Goal: Task Accomplishment & Management: Manage account settings

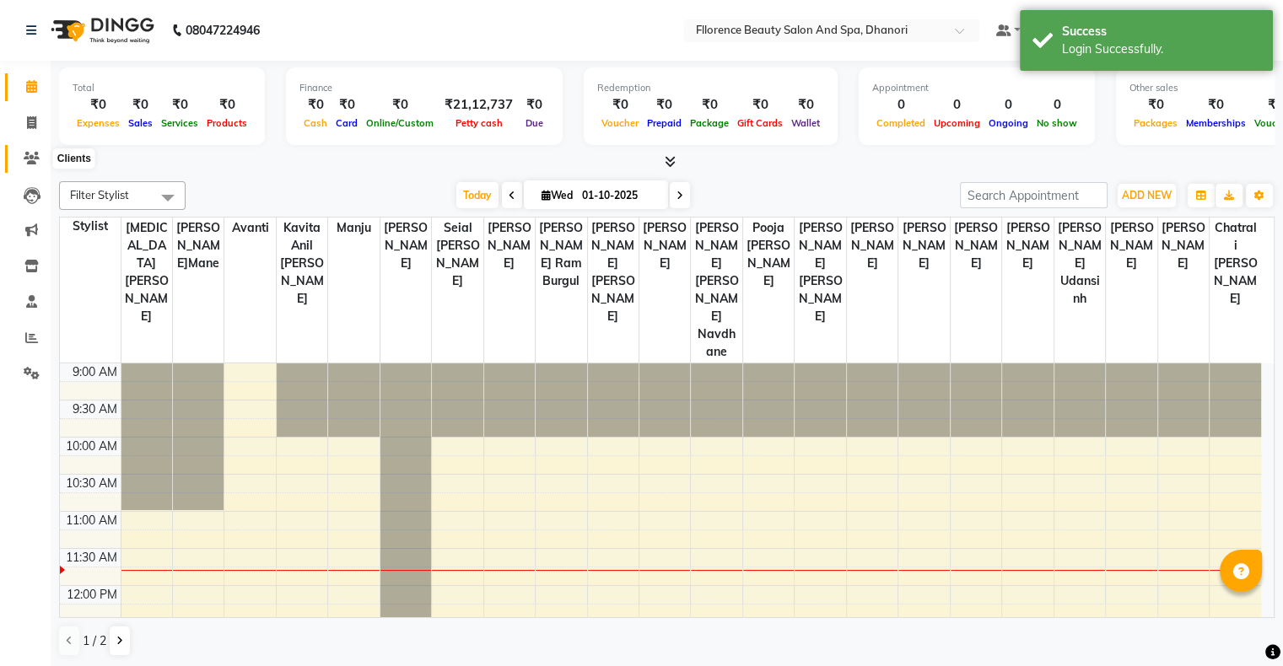
click at [32, 155] on icon at bounding box center [32, 158] width 16 height 13
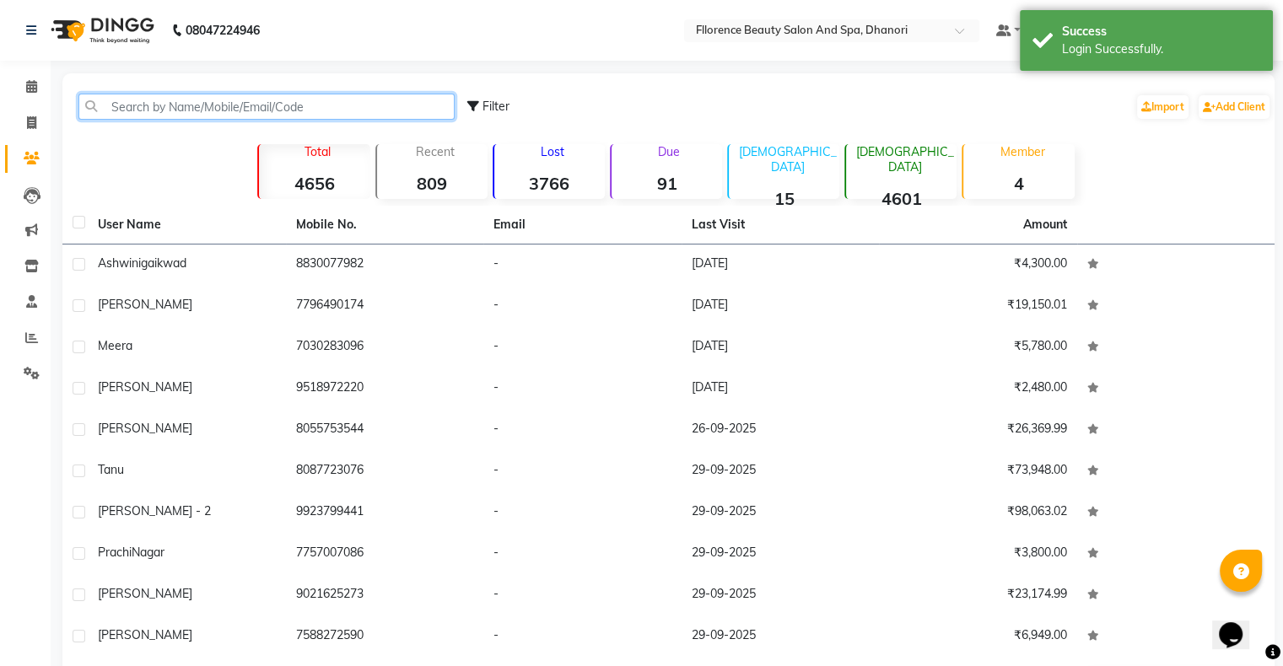
click at [328, 105] on input "text" at bounding box center [266, 107] width 376 height 26
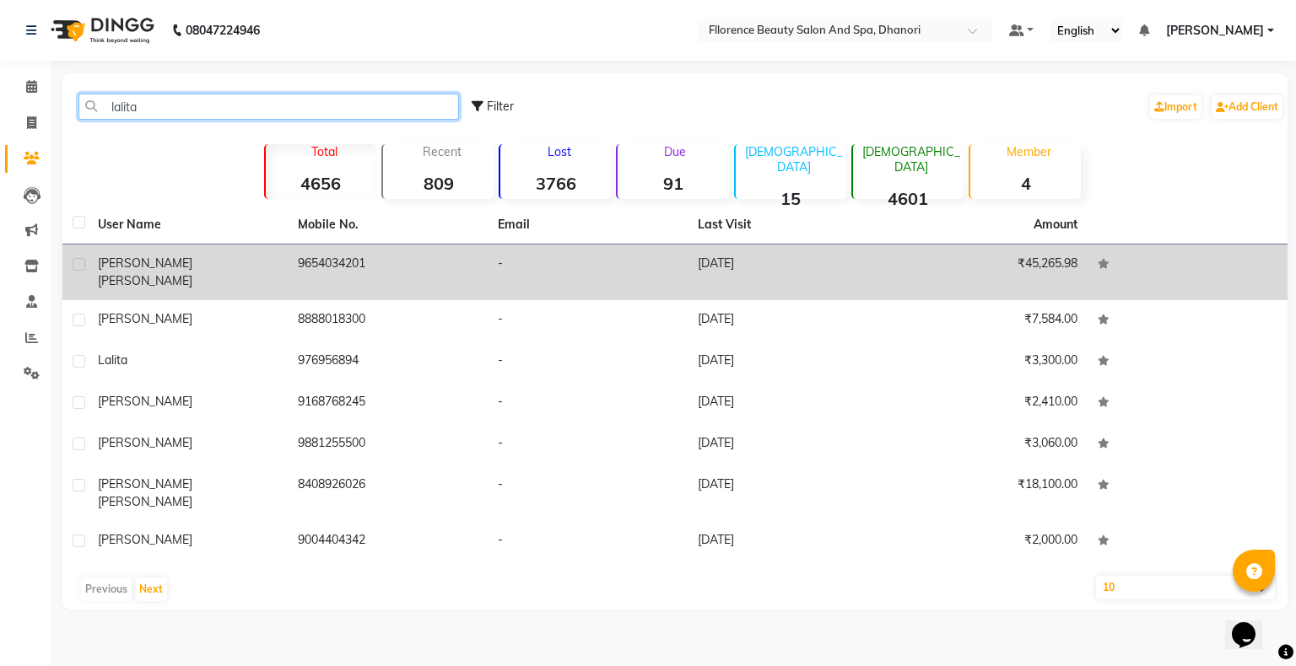
type input "lalita"
click at [356, 255] on td "9654034201" at bounding box center [388, 273] width 200 height 56
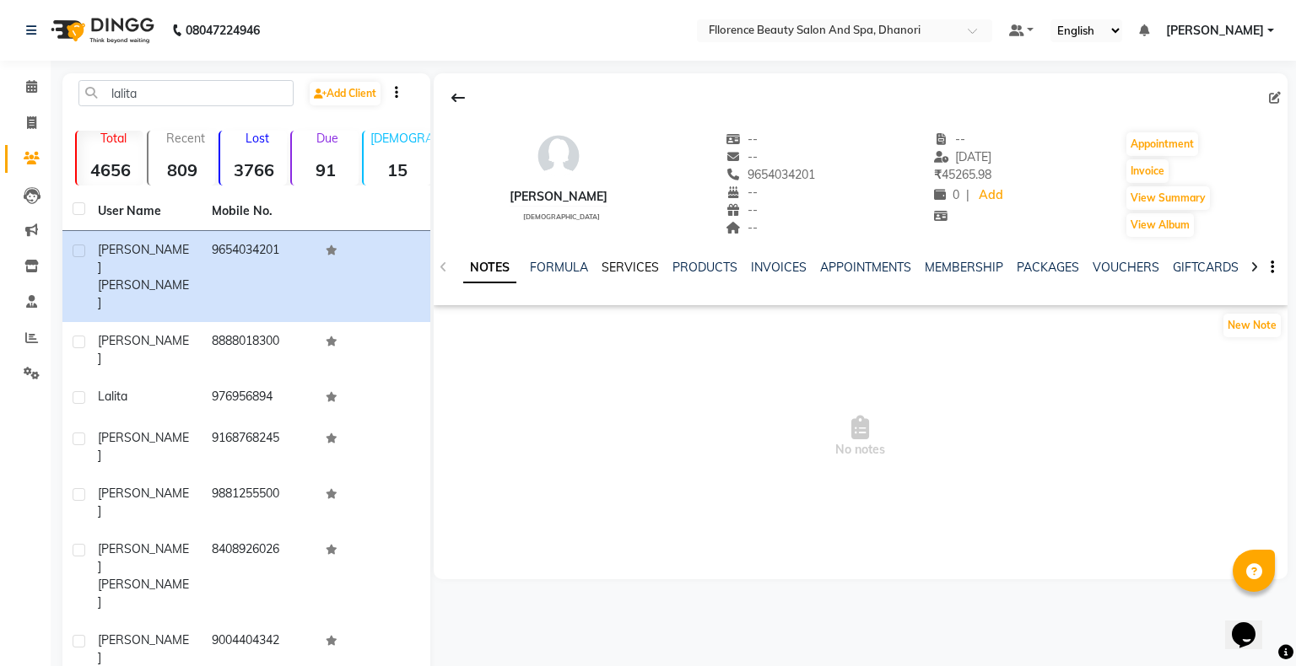
click at [625, 268] on link "SERVICES" at bounding box center [630, 267] width 57 height 15
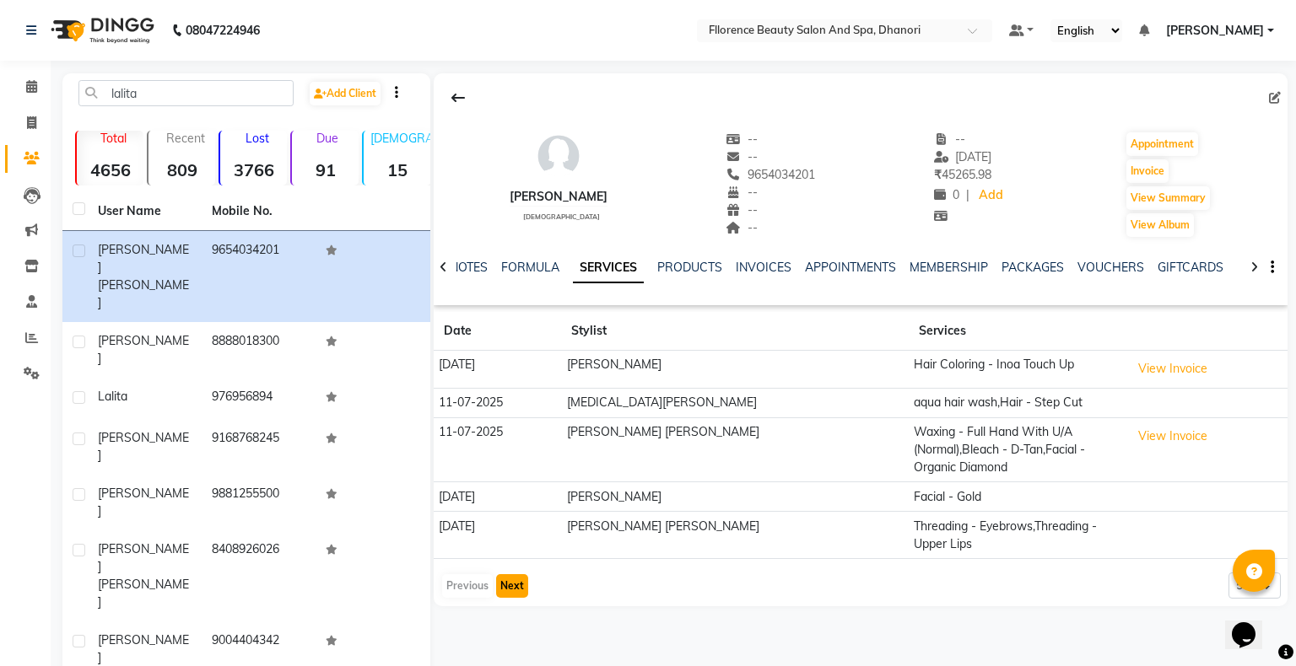
click at [506, 586] on button "Next" at bounding box center [512, 587] width 32 height 24
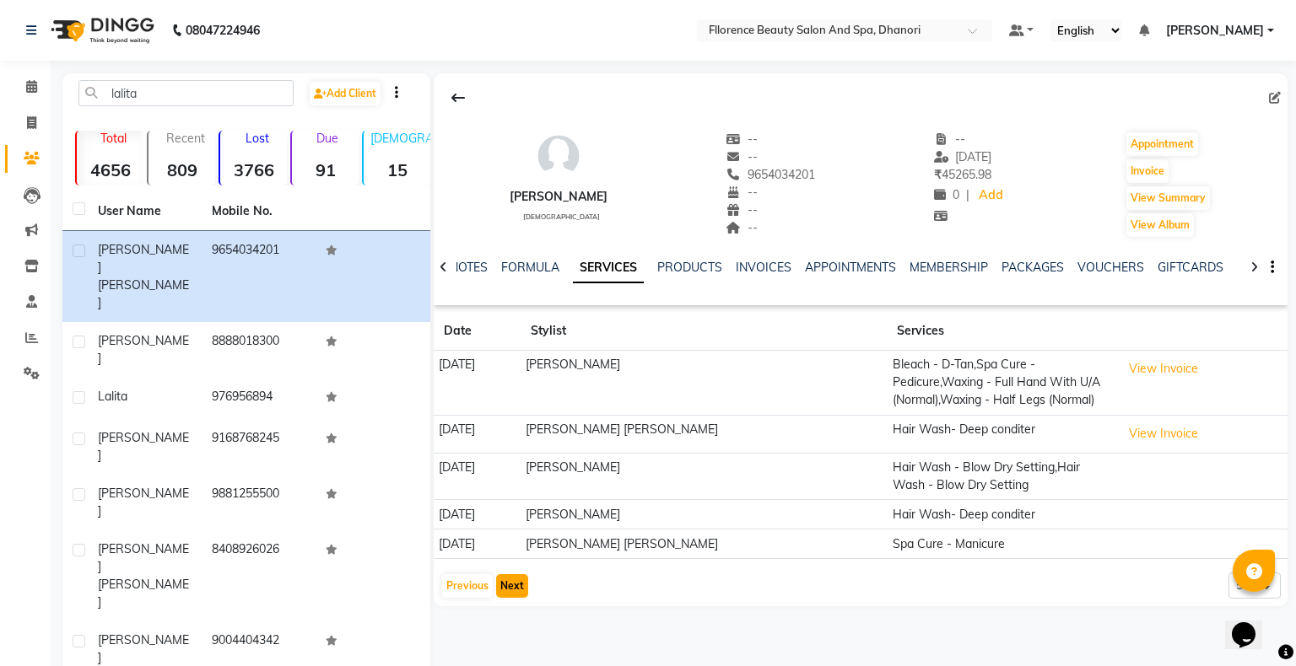
click at [524, 585] on button "Next" at bounding box center [512, 587] width 32 height 24
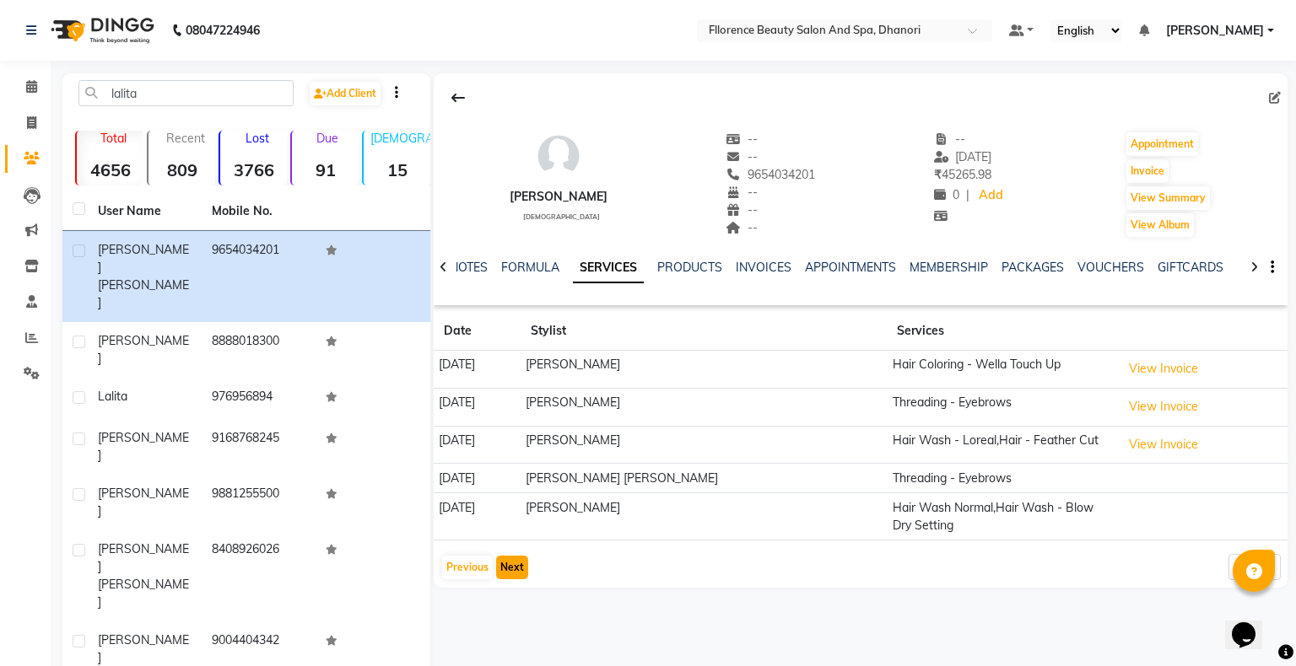
click at [505, 570] on button "Next" at bounding box center [512, 568] width 32 height 24
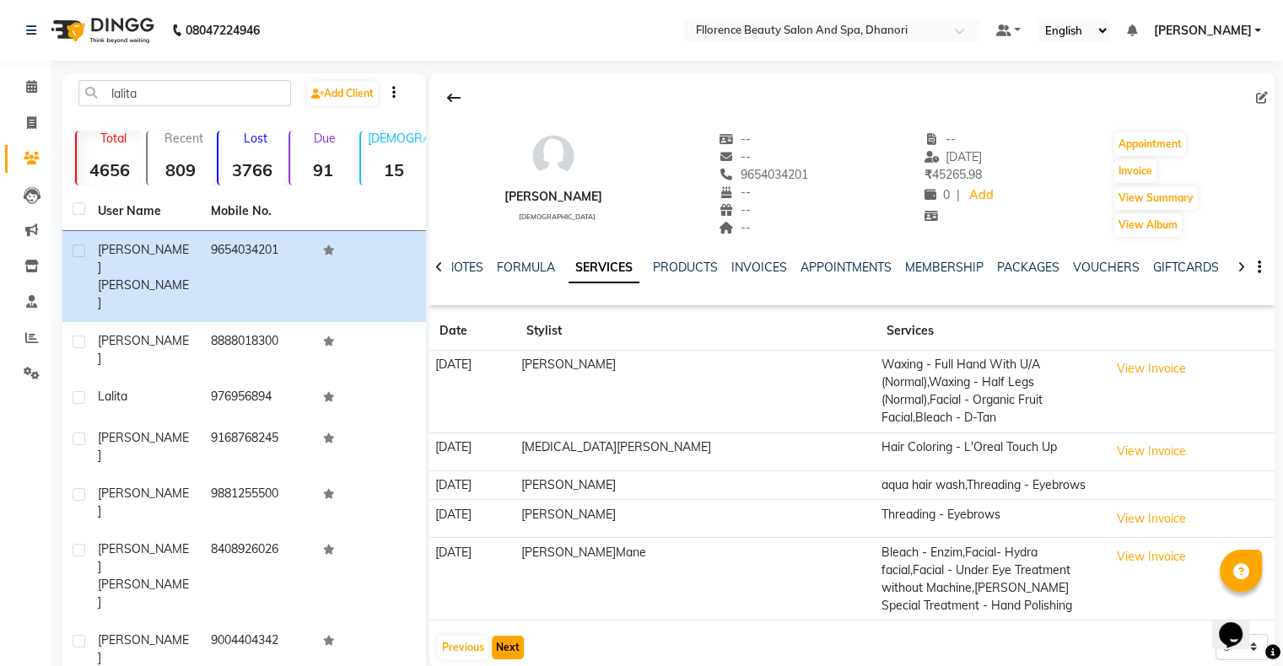
click at [516, 640] on button "Next" at bounding box center [508, 648] width 32 height 24
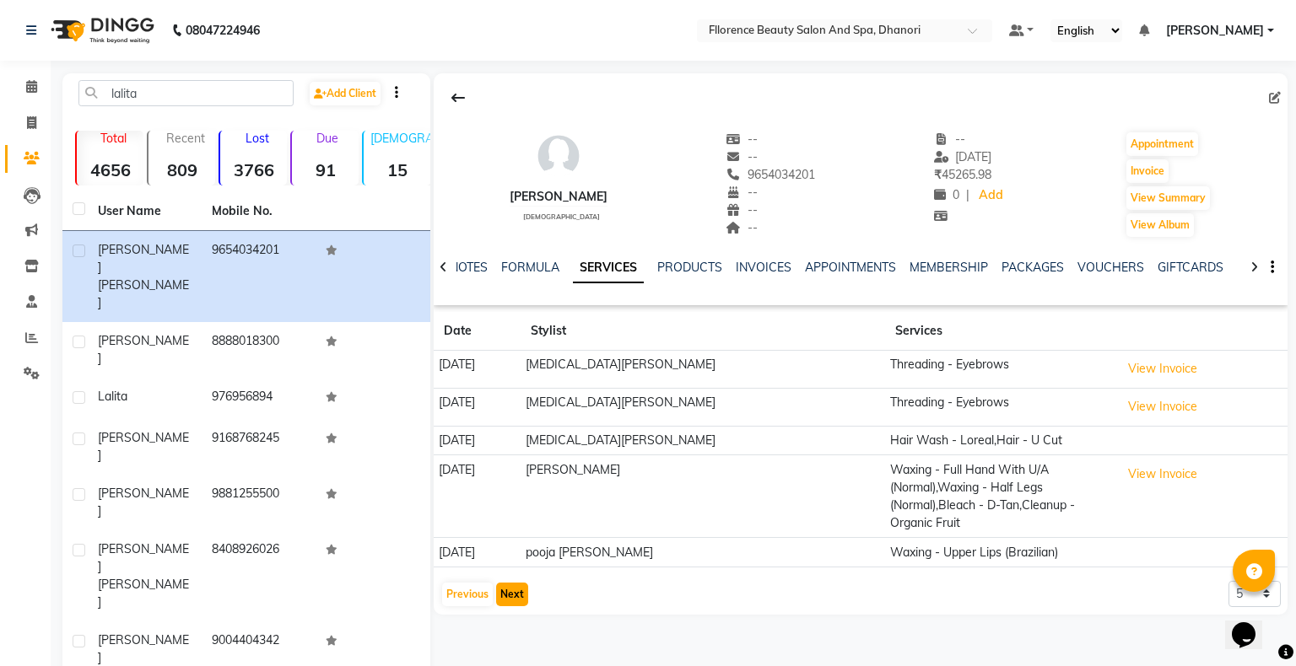
click at [516, 594] on button "Next" at bounding box center [512, 595] width 32 height 24
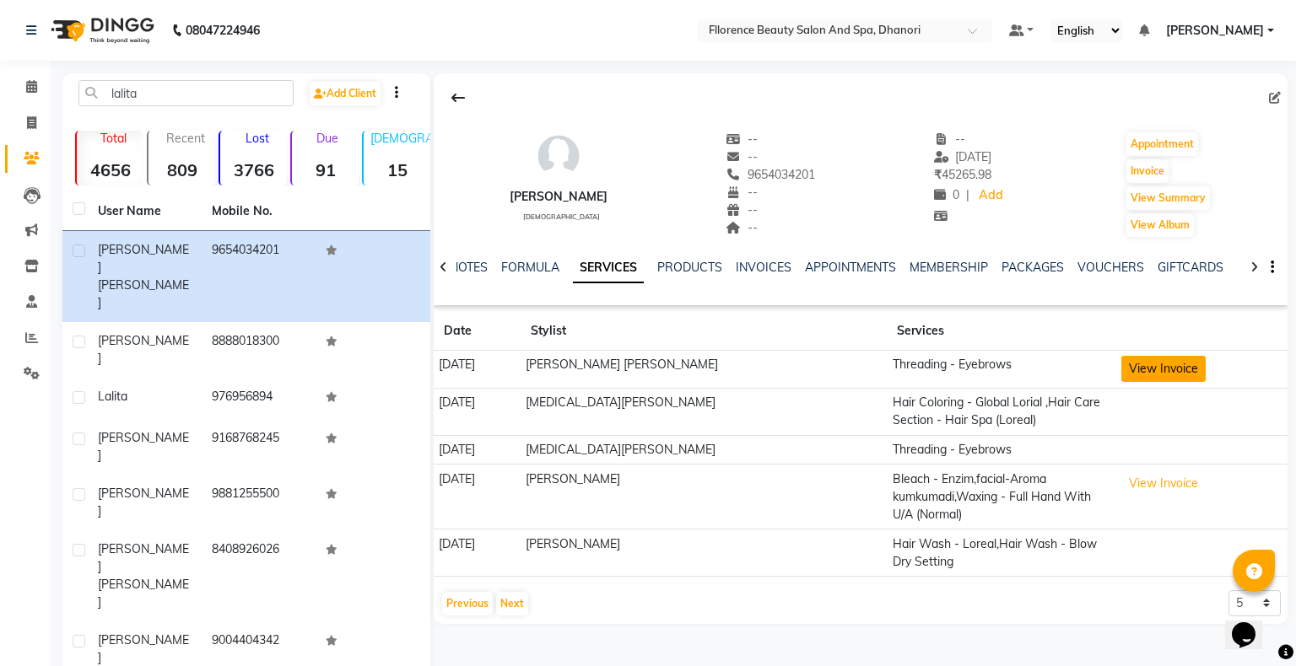
click at [1150, 359] on button "View Invoice" at bounding box center [1163, 369] width 84 height 26
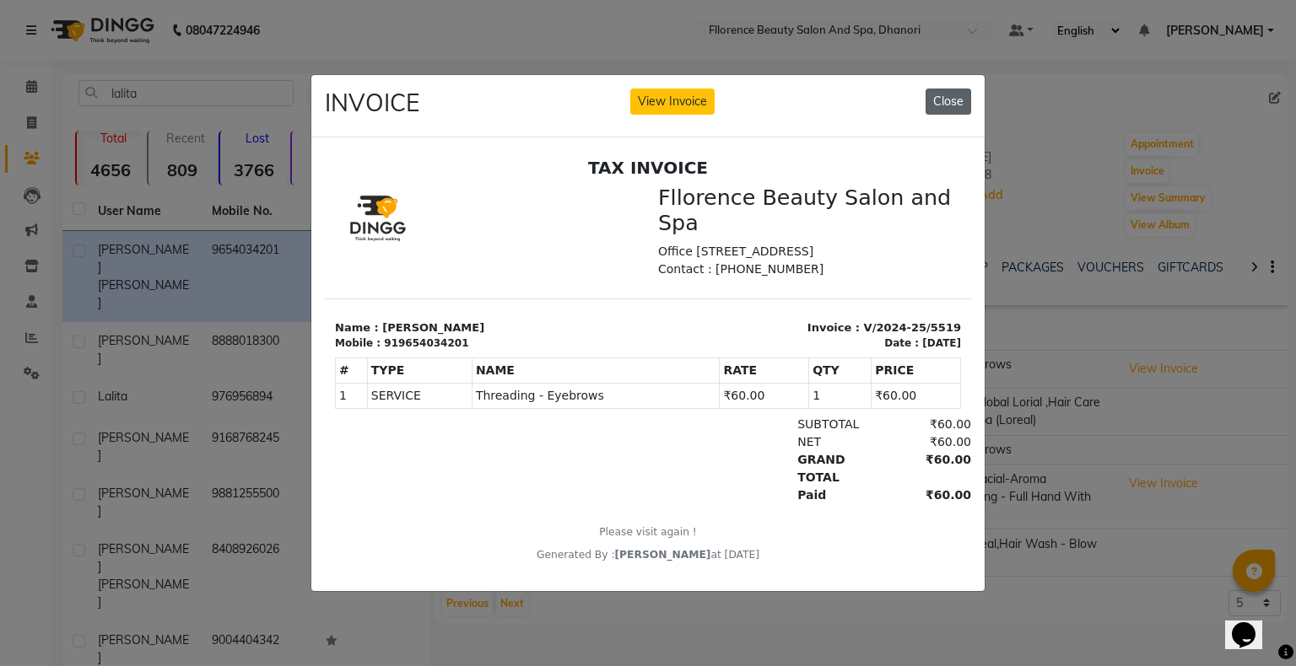
click at [966, 90] on button "Close" at bounding box center [948, 102] width 46 height 26
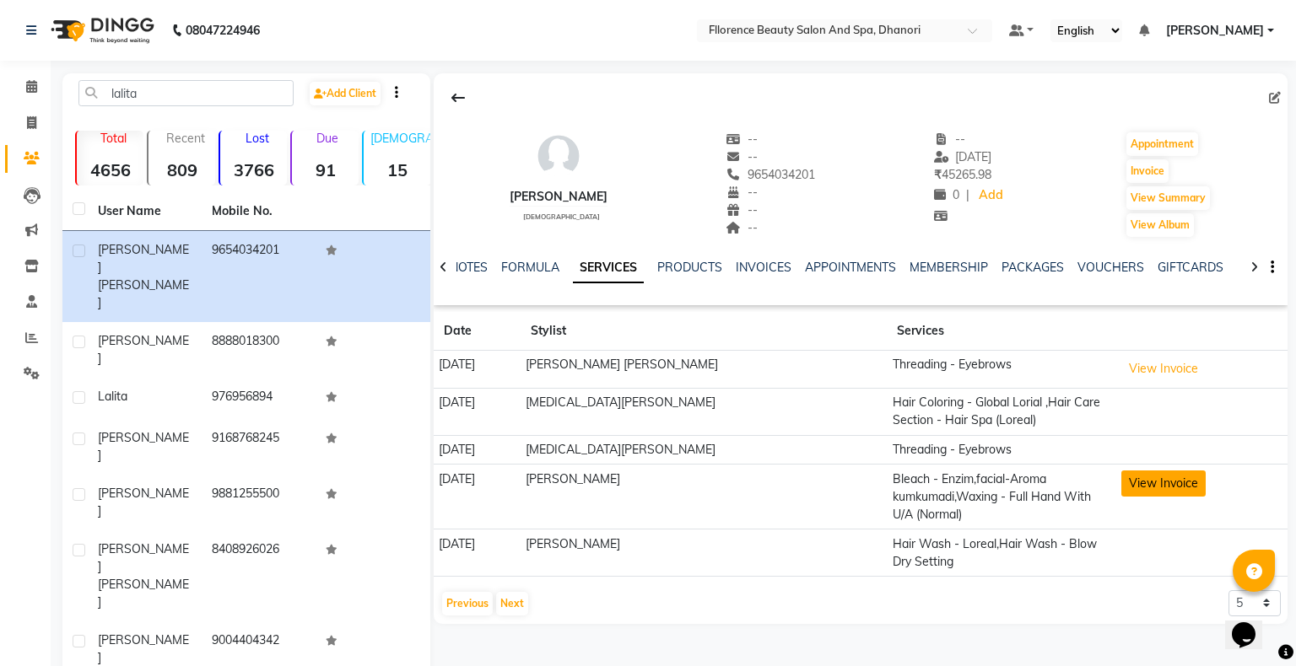
click at [1168, 471] on button "View Invoice" at bounding box center [1163, 484] width 84 height 26
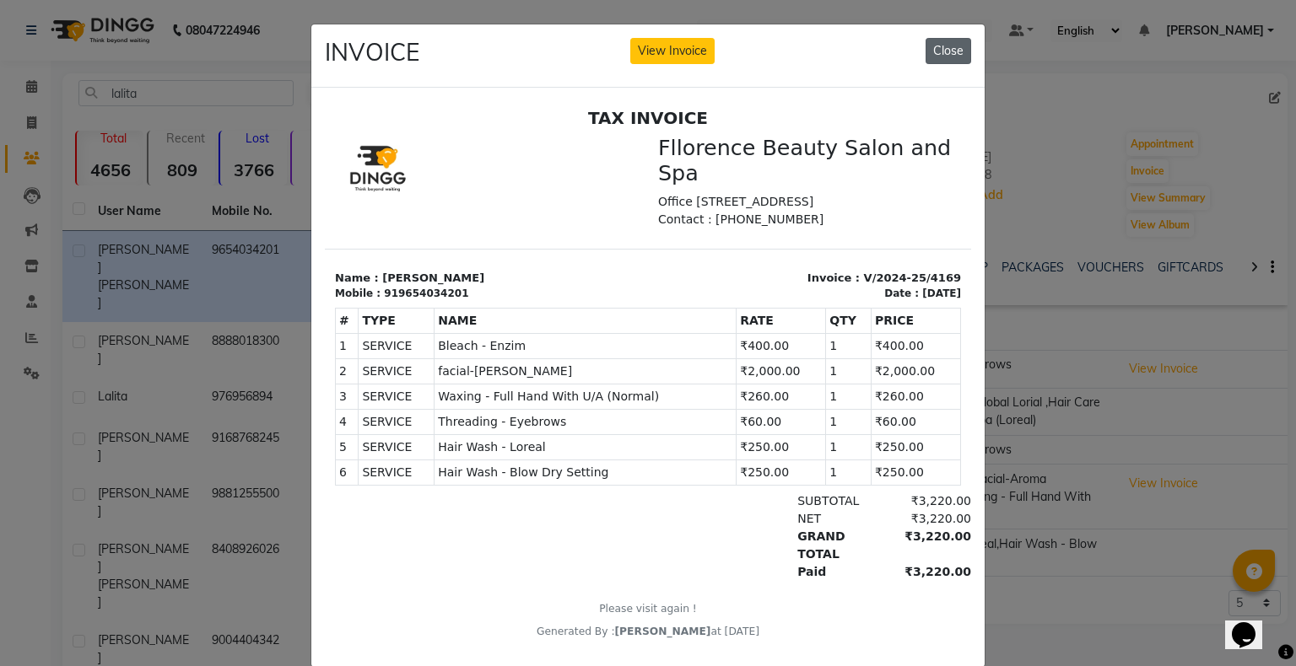
click at [941, 45] on button "Close" at bounding box center [948, 51] width 46 height 26
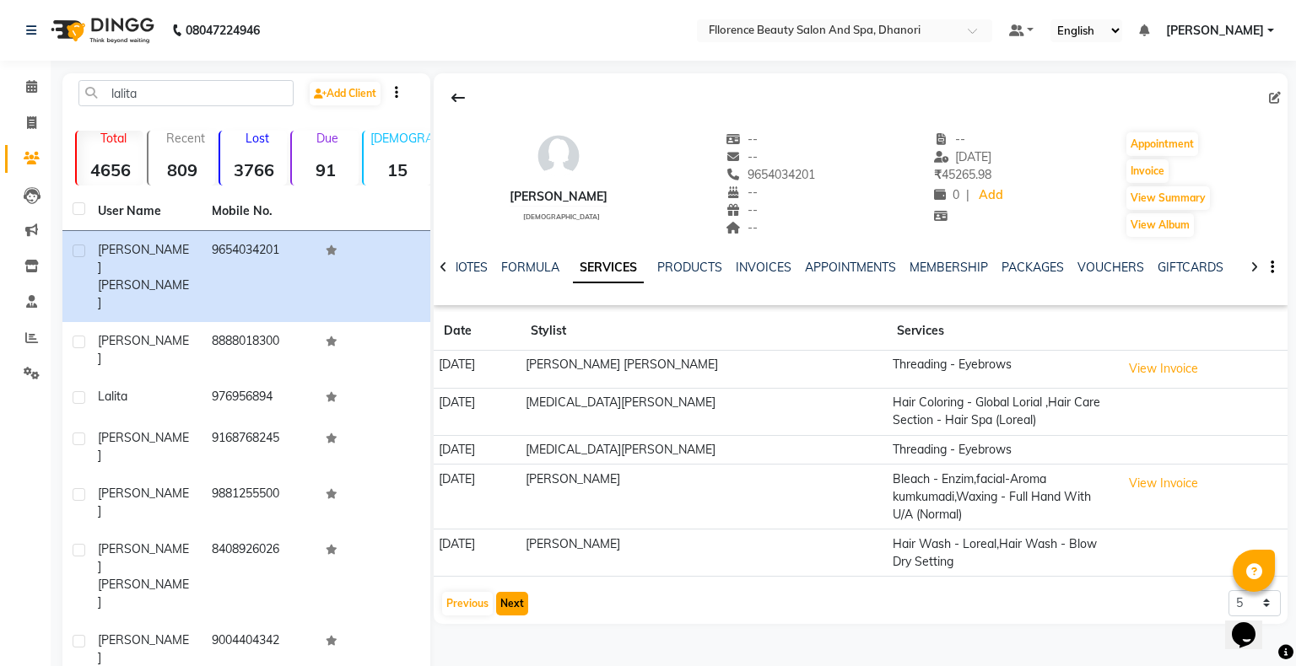
click at [522, 602] on button "Next" at bounding box center [512, 604] width 32 height 24
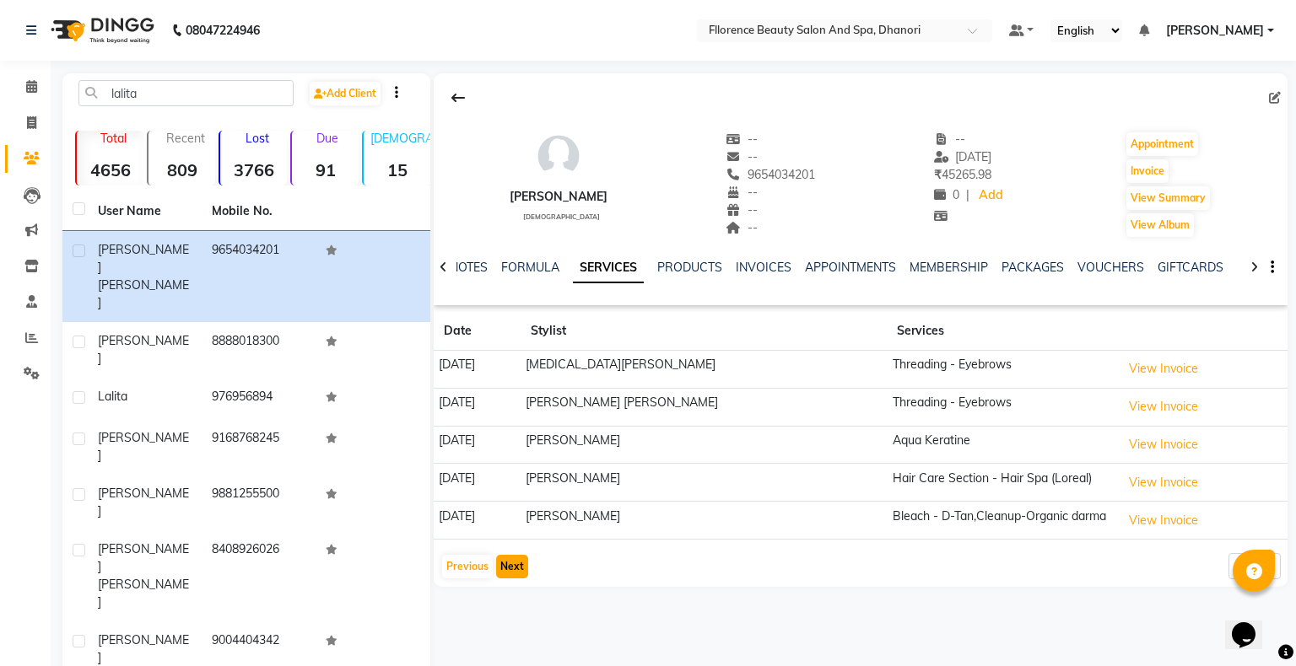
click at [515, 570] on button "Next" at bounding box center [512, 567] width 32 height 24
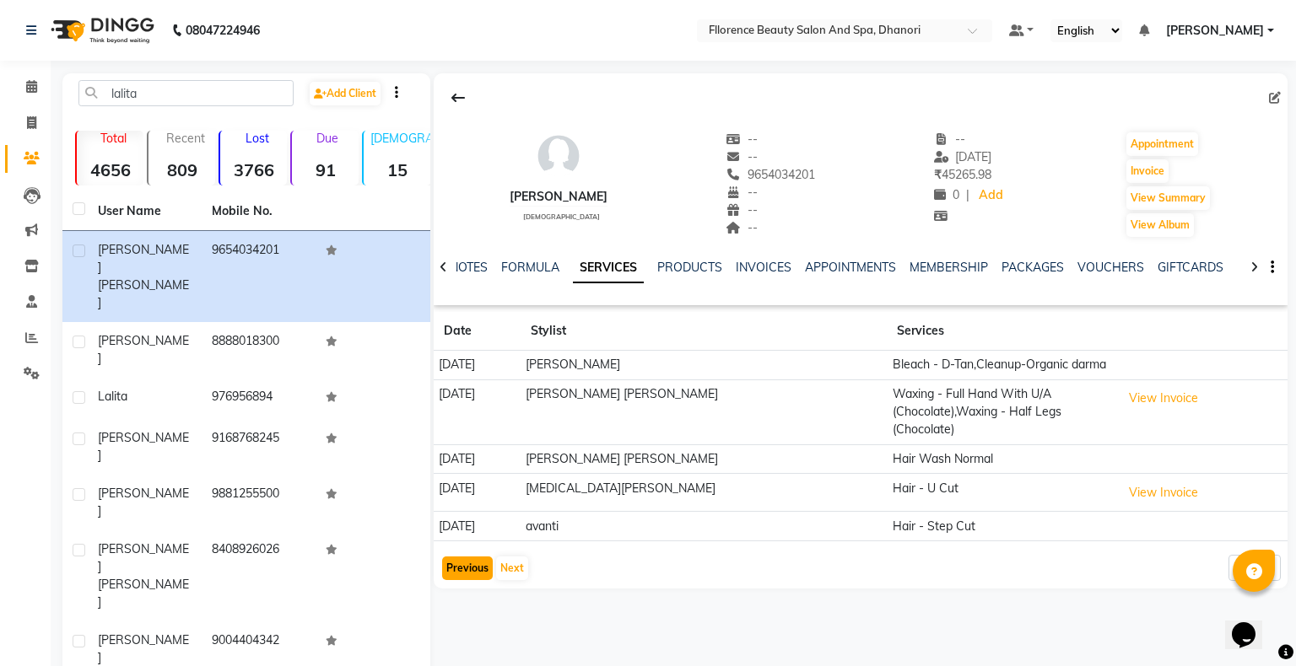
click at [469, 568] on button "Previous" at bounding box center [467, 569] width 51 height 24
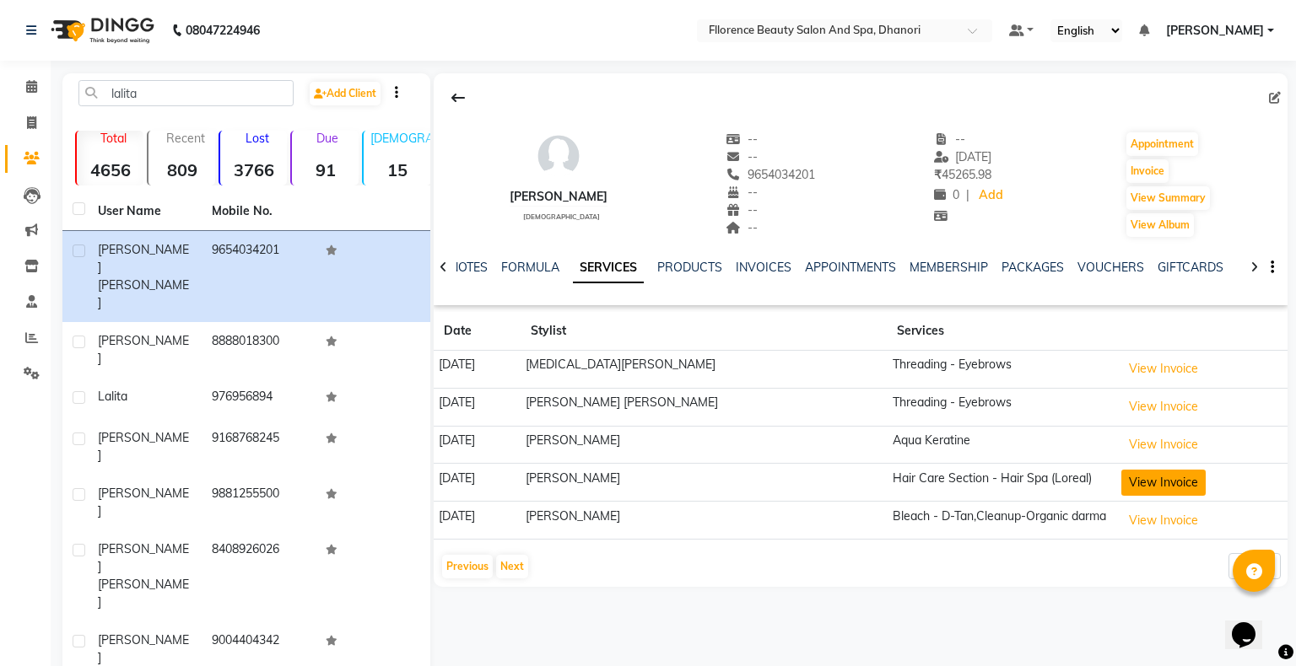
click at [1191, 486] on button "View Invoice" at bounding box center [1163, 483] width 84 height 26
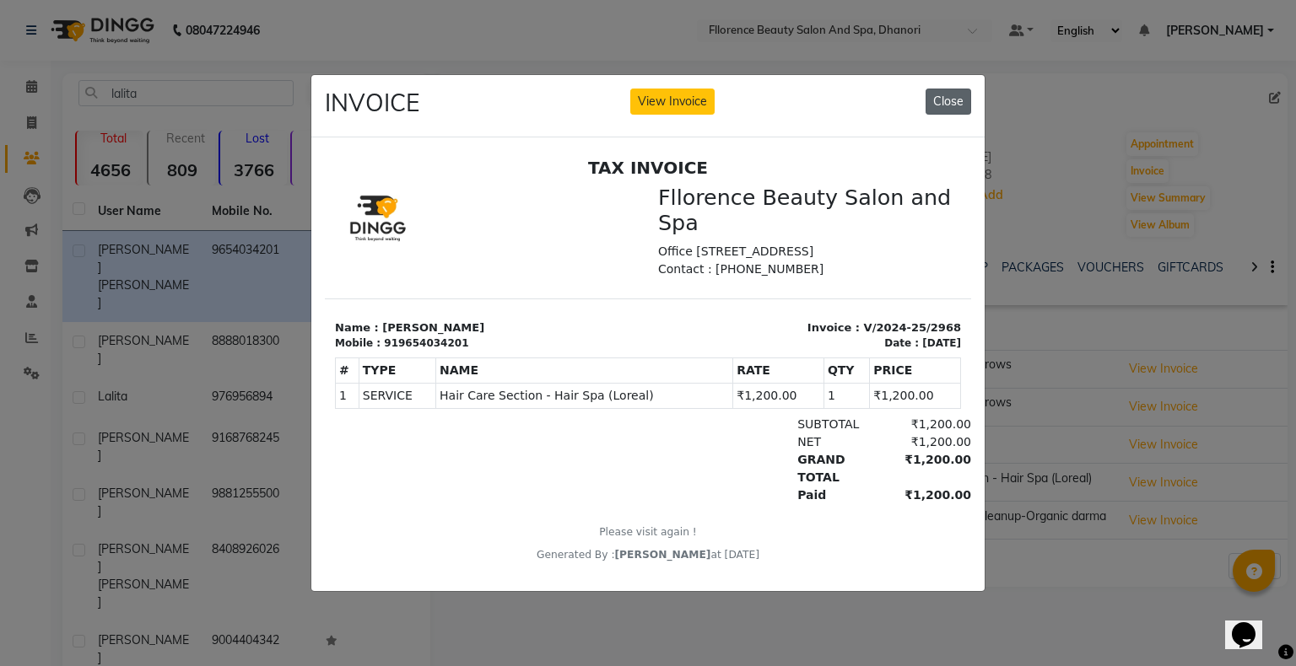
click at [957, 102] on button "Close" at bounding box center [948, 102] width 46 height 26
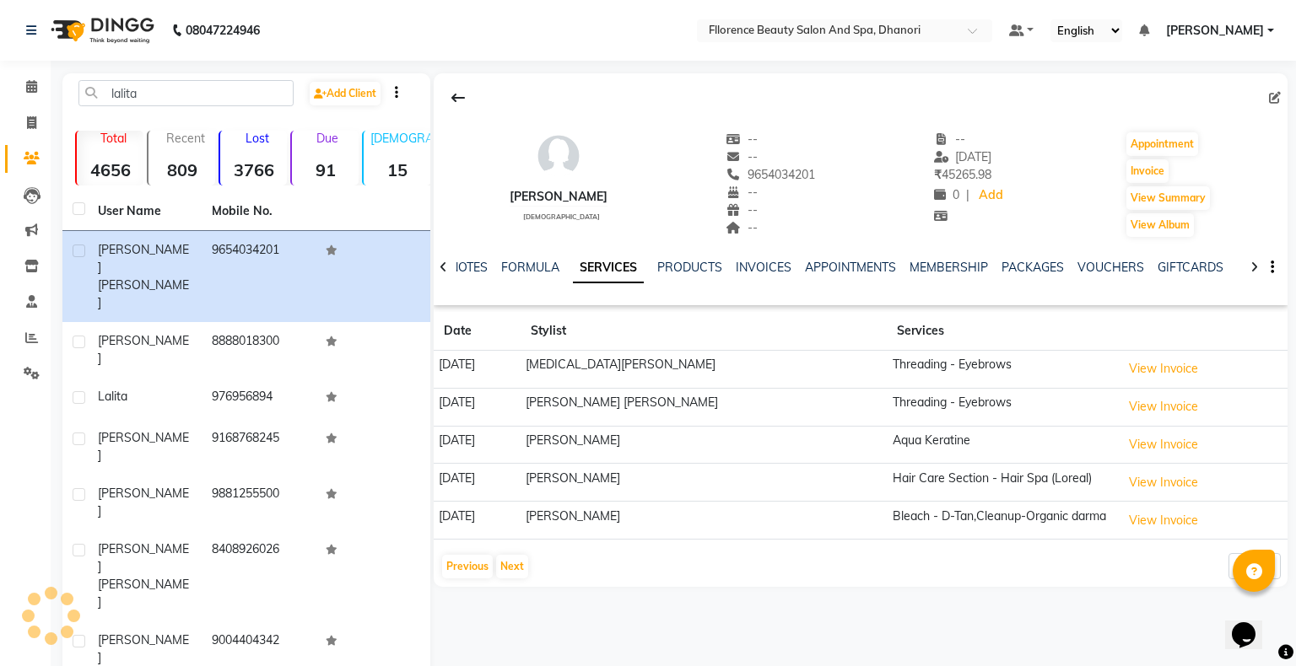
click at [699, 575] on div "Previous Next 5 10 50 100 500" at bounding box center [860, 566] width 840 height 27
click at [32, 338] on icon at bounding box center [31, 338] width 13 height 13
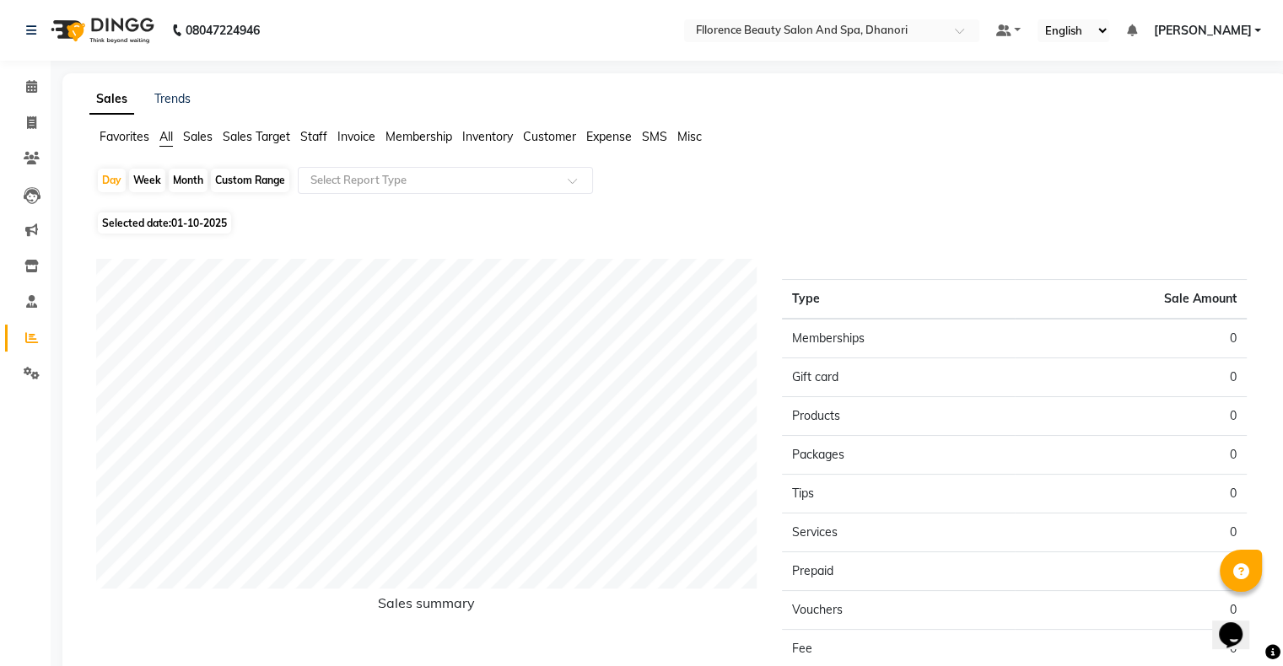
click at [197, 179] on div "Month" at bounding box center [188, 181] width 39 height 24
select select "10"
select select "2025"
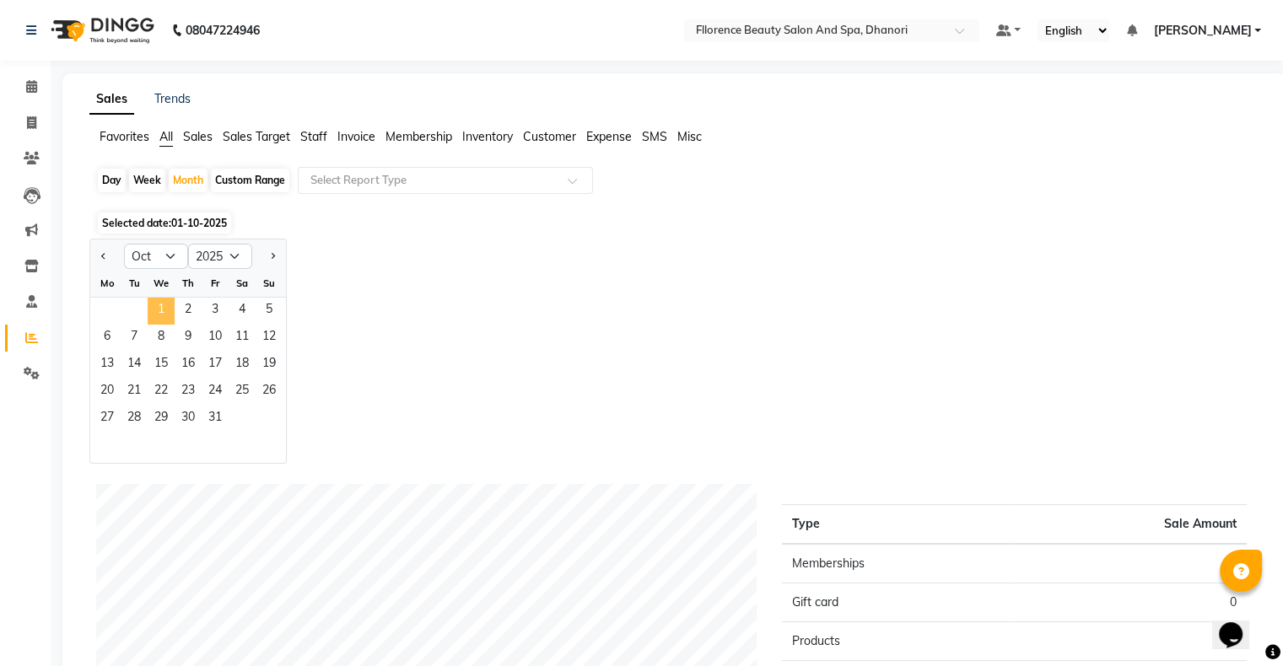
click at [148, 299] on span "1" at bounding box center [161, 311] width 27 height 27
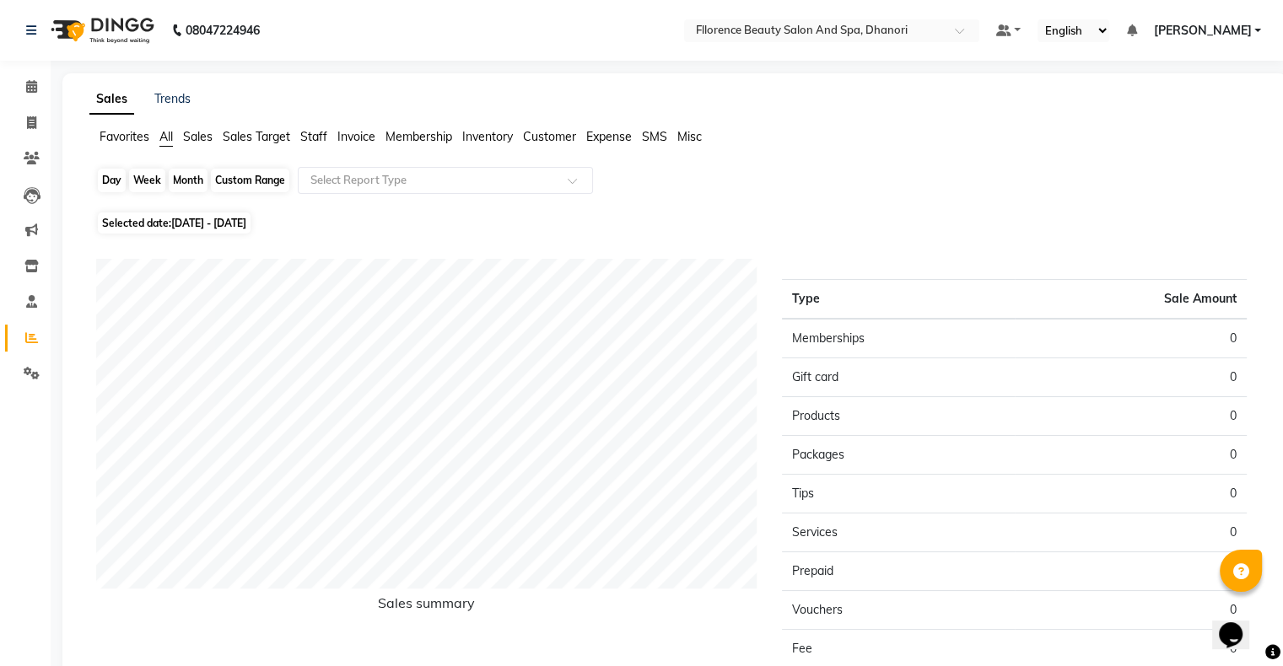
click at [202, 181] on div "Month" at bounding box center [188, 181] width 39 height 24
select select "10"
select select "2025"
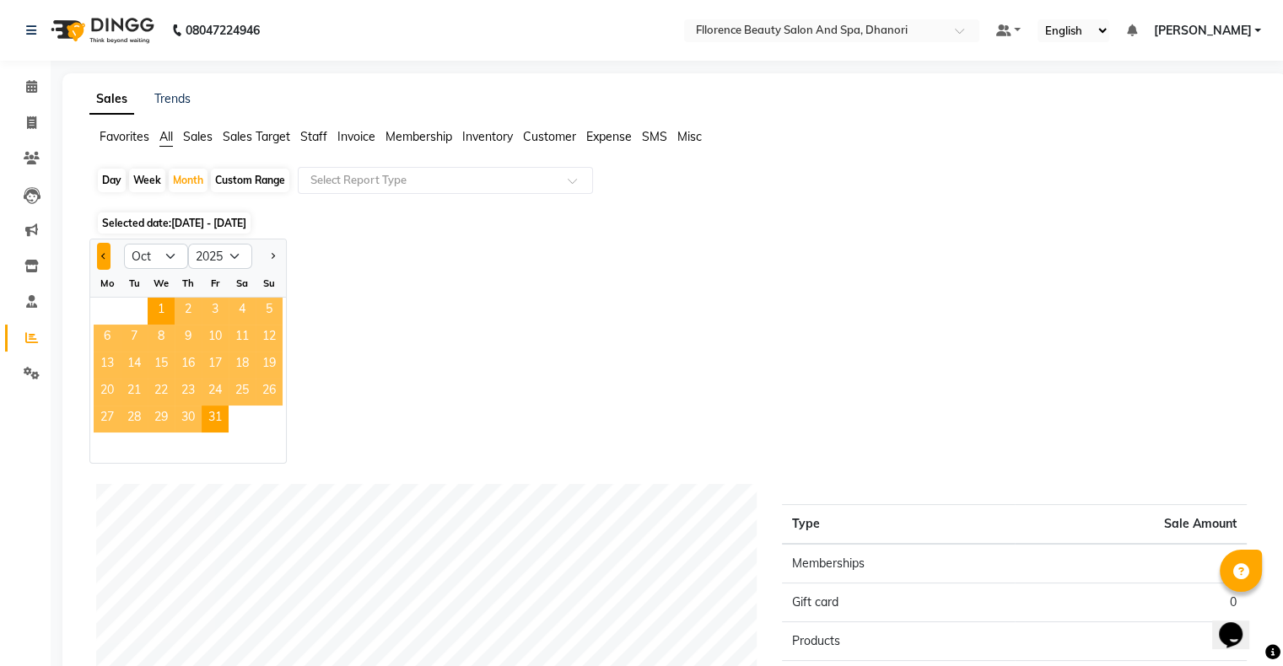
click at [94, 253] on div at bounding box center [107, 256] width 34 height 27
click at [170, 256] on select "Jan Feb Mar Apr May Jun [DATE] Aug Sep Oct Nov Dec" at bounding box center [156, 256] width 64 height 25
select select "9"
click at [124, 244] on select "Jan Feb Mar Apr May Jun [DATE] Aug Sep Oct Nov Dec" at bounding box center [156, 256] width 64 height 25
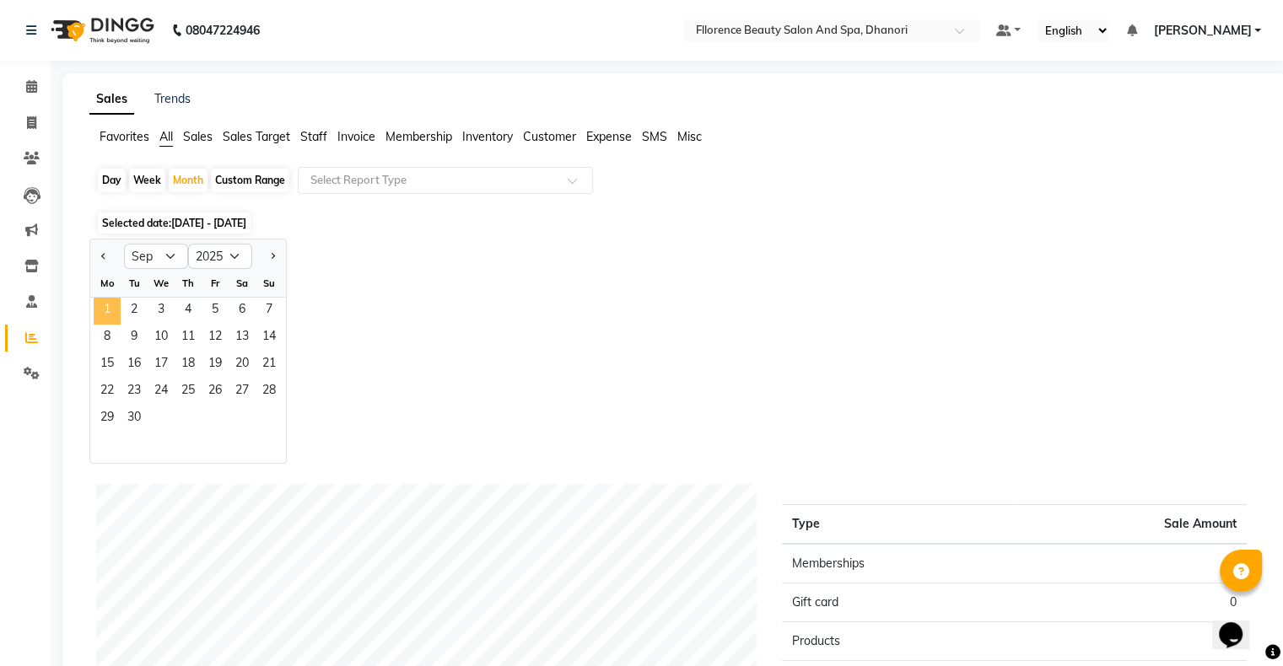
click at [108, 302] on span "1" at bounding box center [107, 311] width 27 height 27
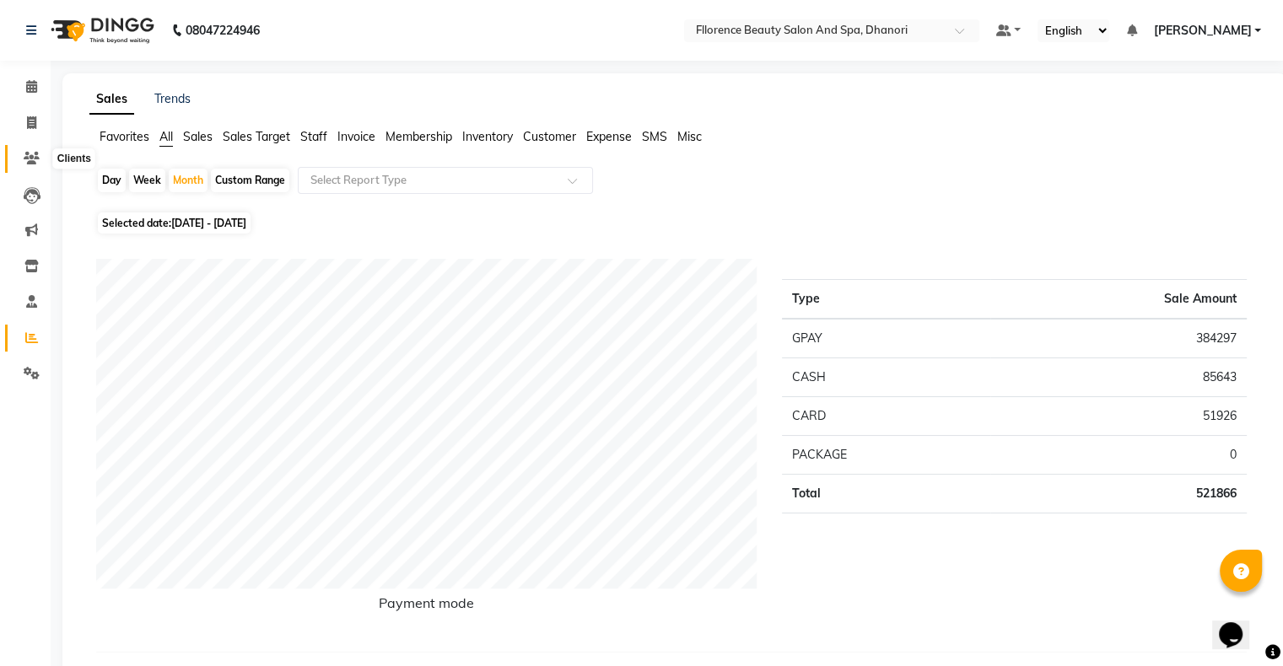
click at [40, 154] on span at bounding box center [32, 158] width 30 height 19
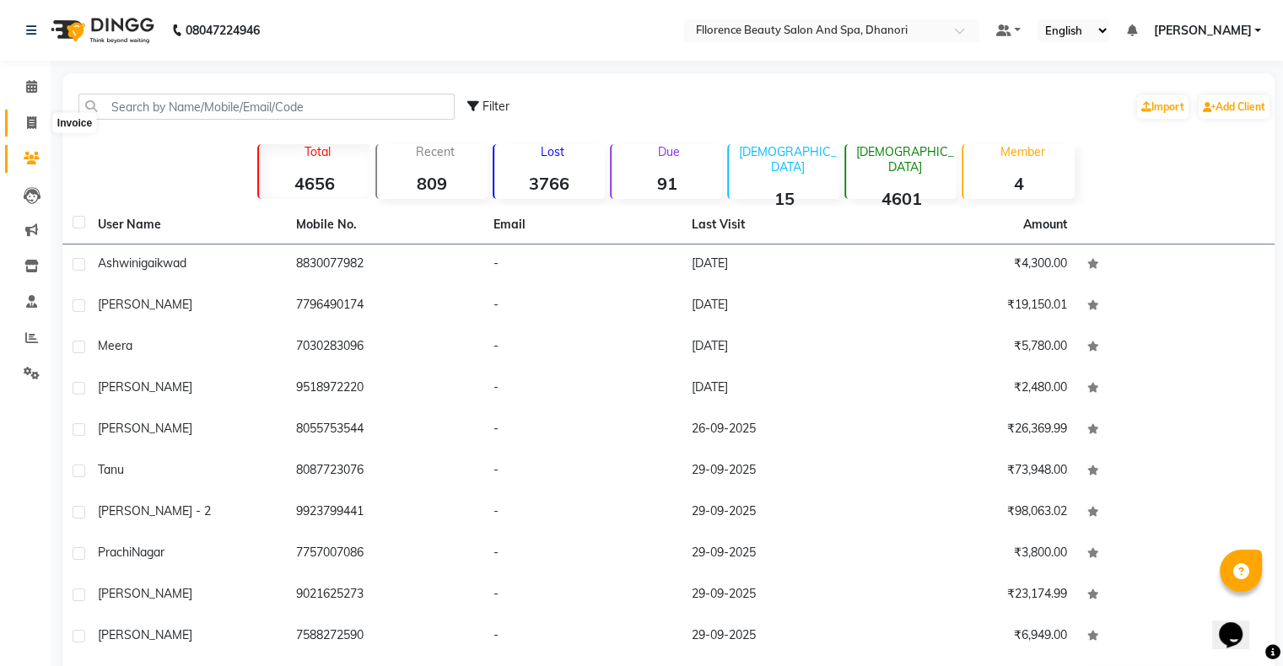
click at [29, 128] on icon at bounding box center [31, 122] width 9 height 13
select select "service"
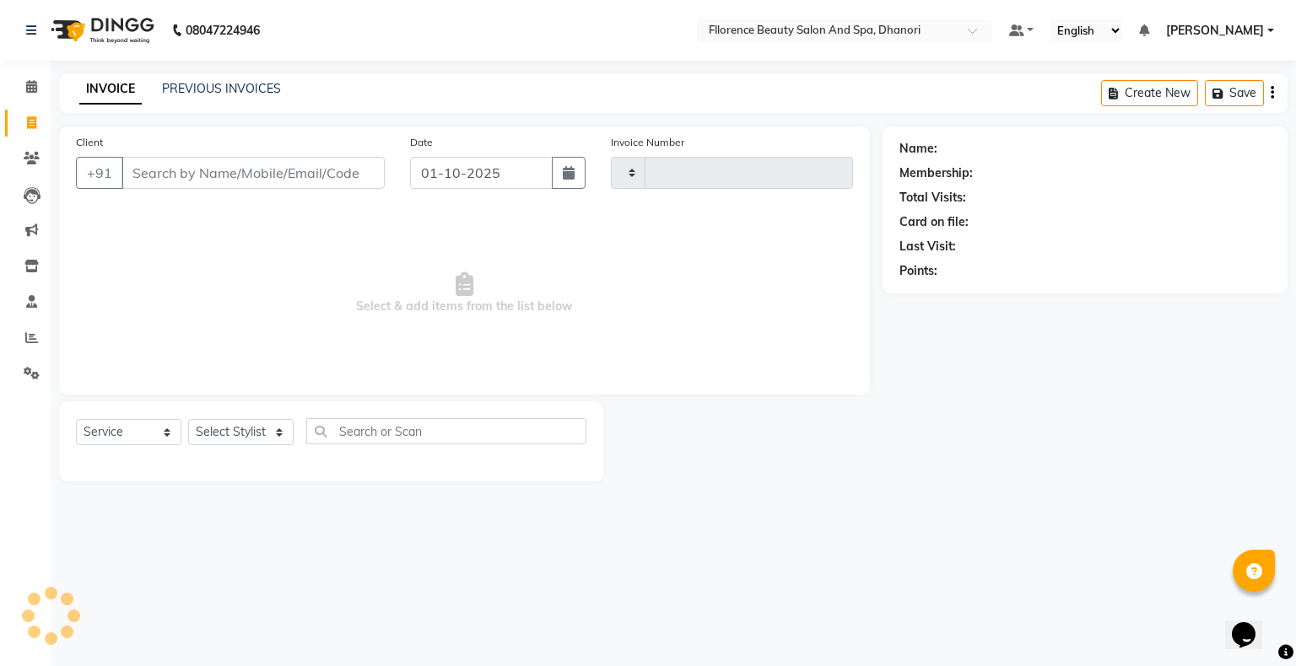
type input "3021"
select select "121"
click at [566, 181] on button "button" at bounding box center [569, 173] width 34 height 32
select select "10"
select select "2025"
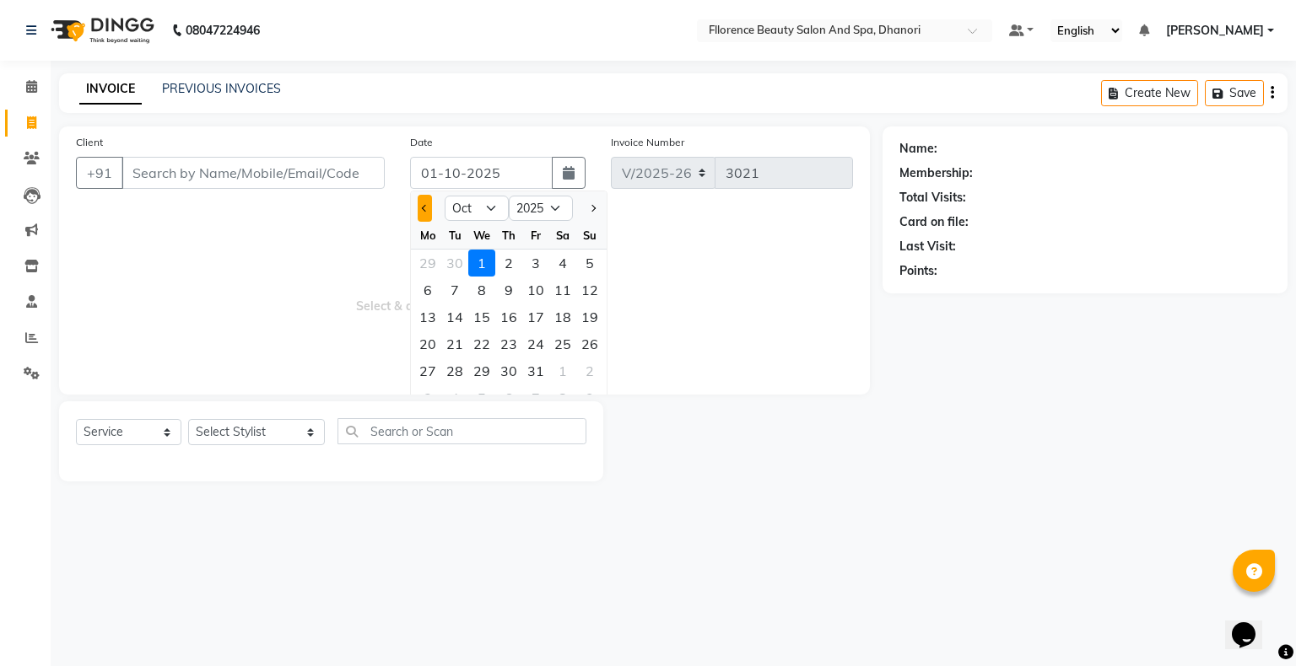
click at [427, 203] on button "Previous month" at bounding box center [425, 208] width 14 height 27
select select "9"
click at [446, 368] on div "30" at bounding box center [454, 371] width 27 height 27
type input "[DATE]"
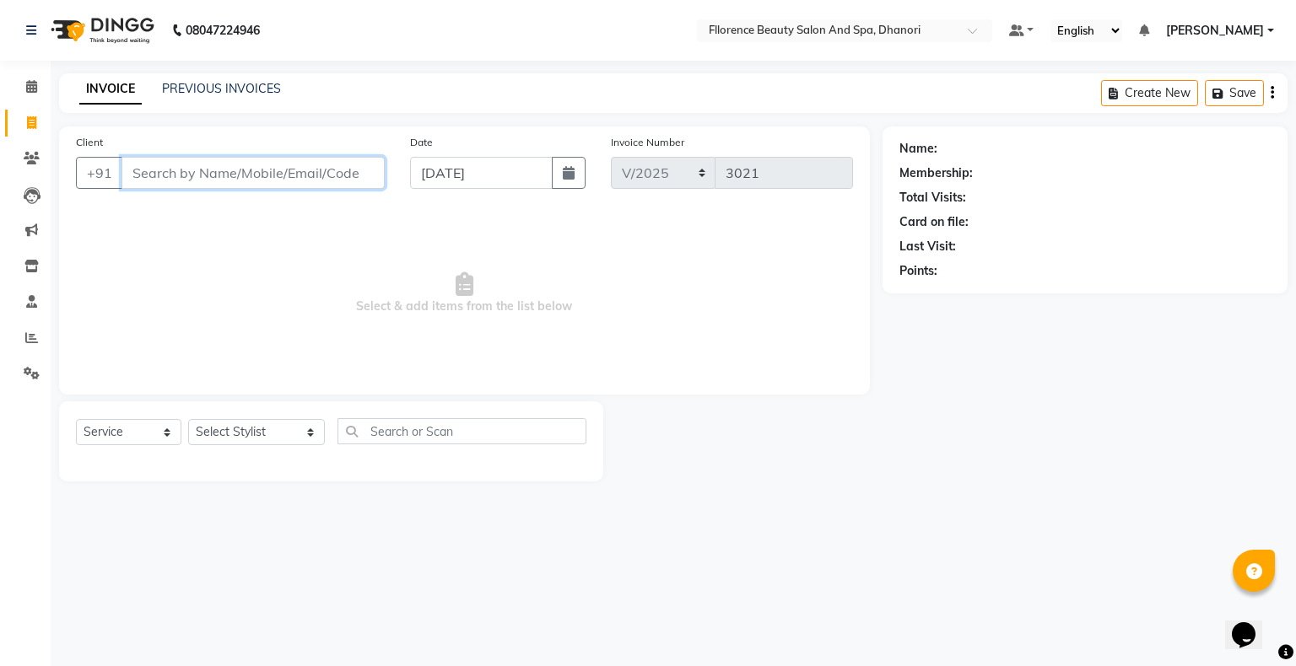
click at [235, 175] on input "Client" at bounding box center [252, 173] width 263 height 32
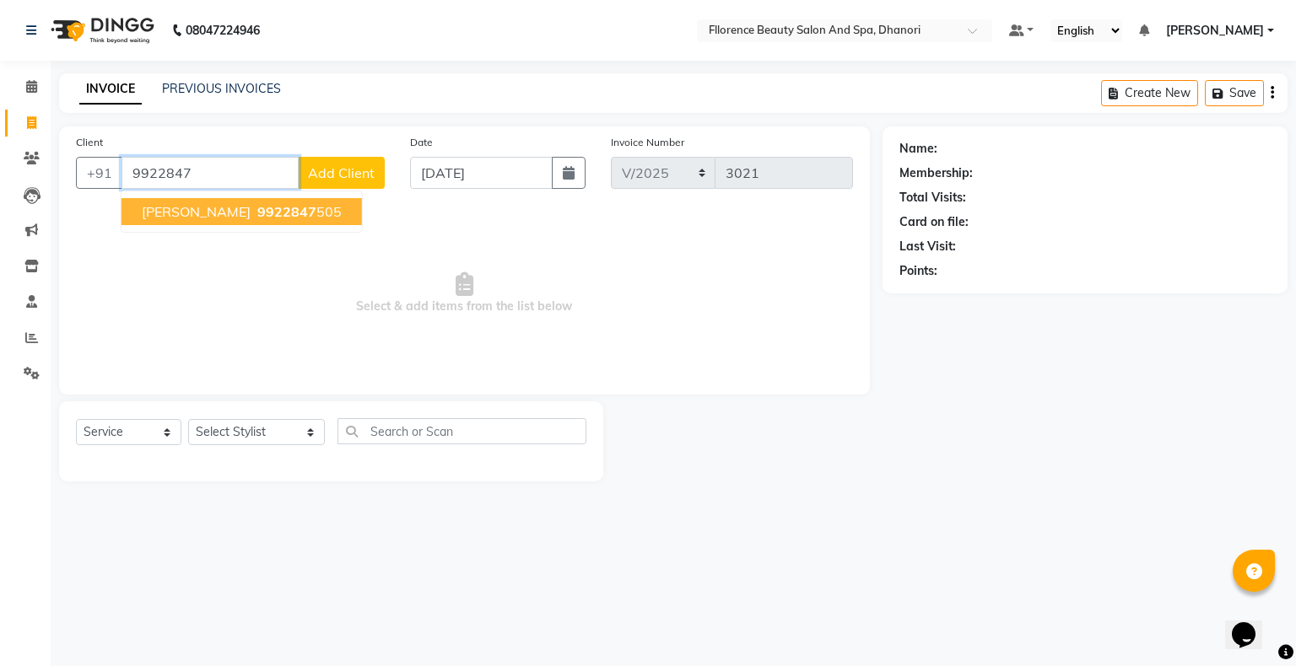
drag, startPoint x: 153, startPoint y: 217, endPoint x: 169, endPoint y: 218, distance: 16.1
click at [165, 218] on span "[PERSON_NAME]" at bounding box center [196, 211] width 109 height 17
type input "9922847505"
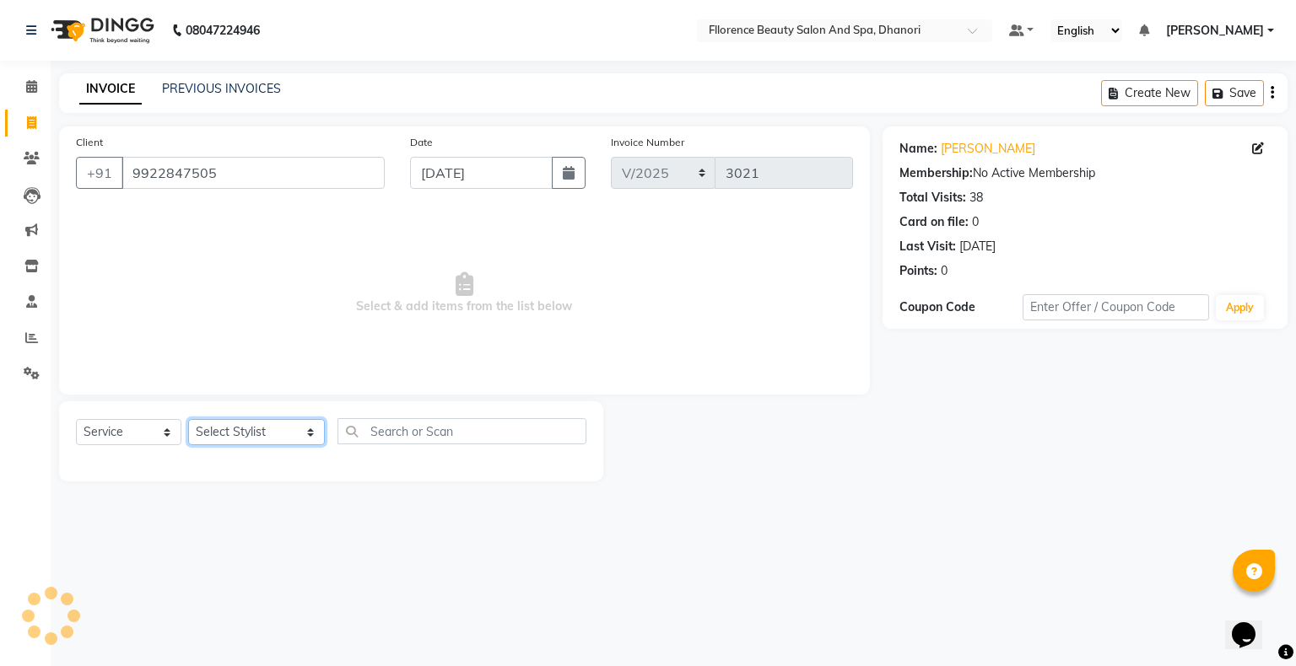
click at [235, 440] on select "Select Stylist [PERSON_NAME] [PERSON_NAME] arjun [PERSON_NAME] [PERSON_NAME] [P…" at bounding box center [256, 432] width 137 height 26
select select "20592"
click at [188, 420] on select "Select Stylist [PERSON_NAME] [PERSON_NAME] arjun [PERSON_NAME] [PERSON_NAME] [P…" at bounding box center [256, 432] width 137 height 26
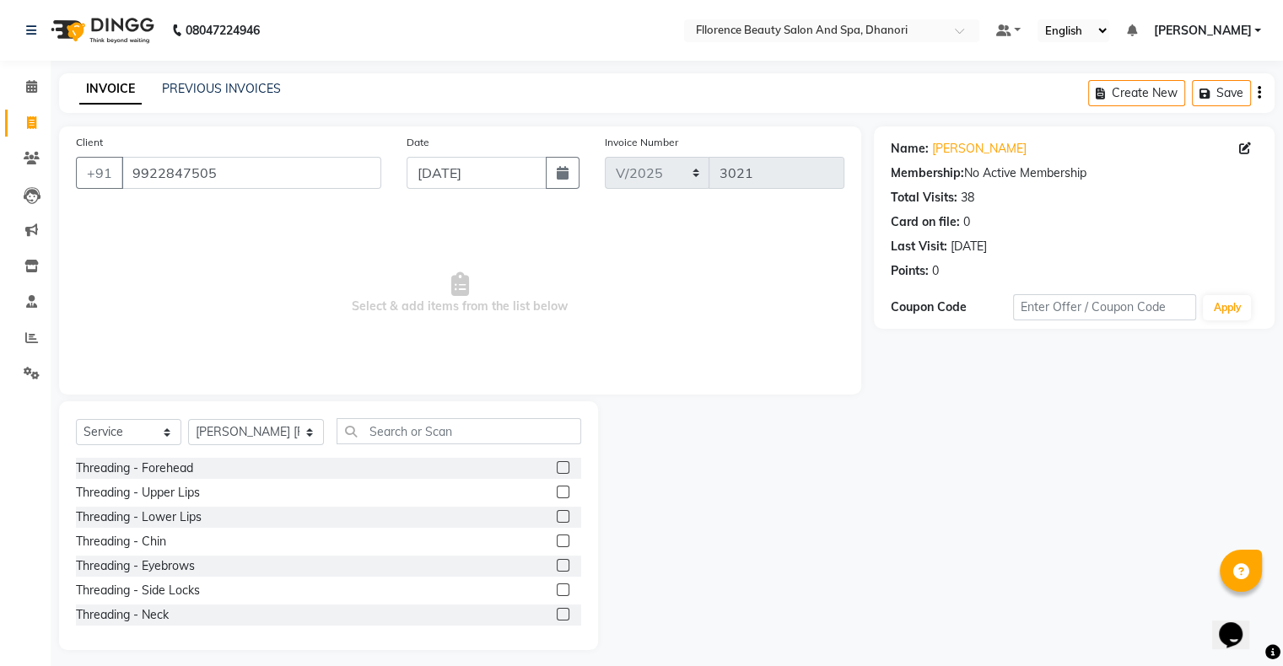
click at [557, 565] on label at bounding box center [563, 565] width 13 height 13
click at [557, 565] on input "checkbox" at bounding box center [562, 566] width 11 height 11
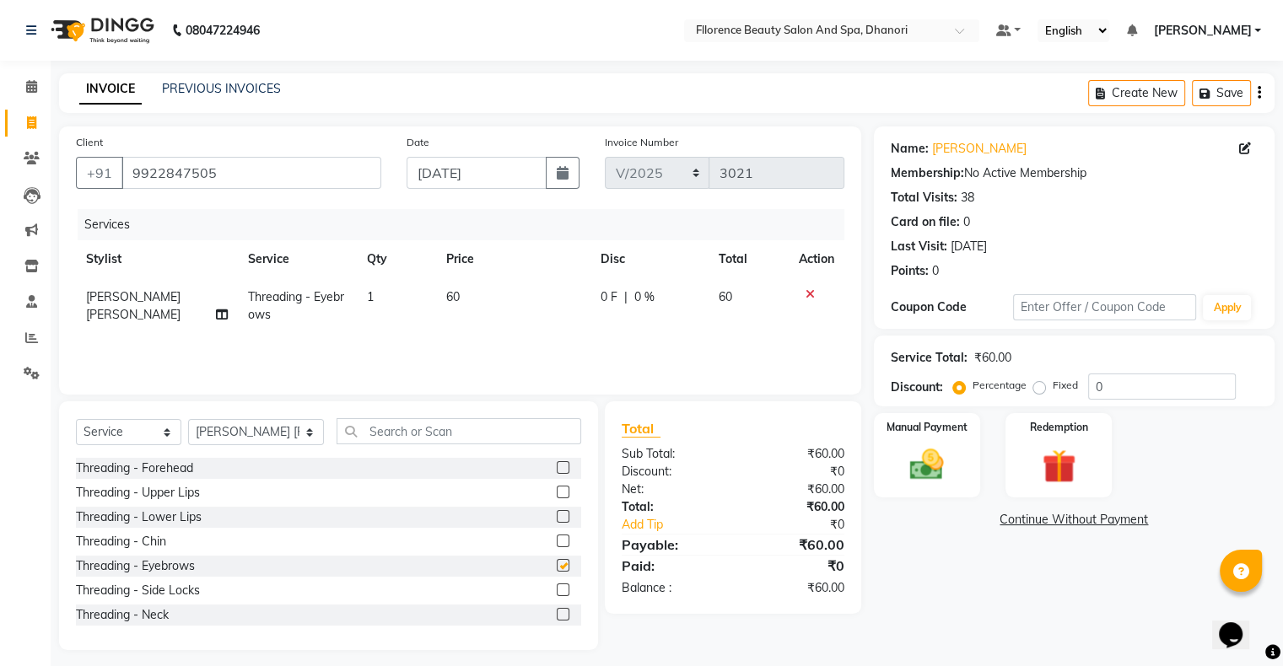
checkbox input "false"
click at [450, 423] on input "text" at bounding box center [459, 431] width 245 height 26
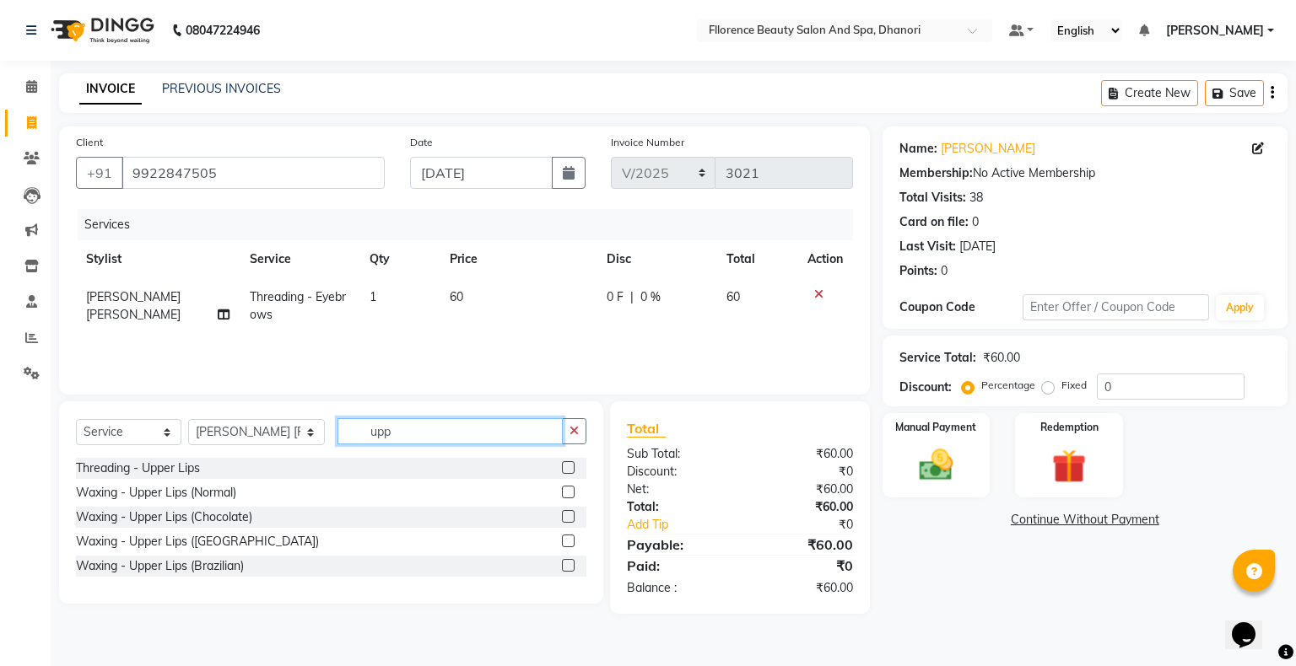
type input "upp"
click at [571, 564] on label at bounding box center [568, 565] width 13 height 13
click at [571, 564] on input "checkbox" at bounding box center [567, 566] width 11 height 11
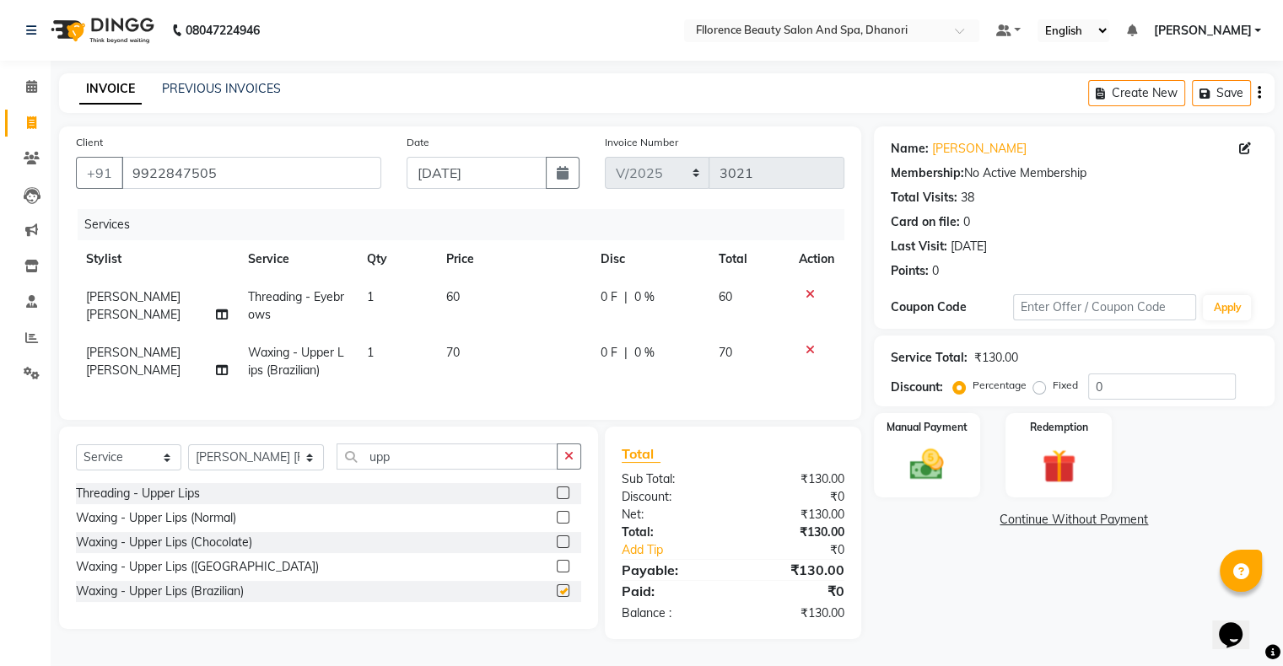
checkbox input "false"
click at [268, 471] on select "Select Stylist [PERSON_NAME] [PERSON_NAME] arjun [PERSON_NAME] [PERSON_NAME] [P…" at bounding box center [256, 458] width 136 height 26
select select "35084"
click at [188, 459] on select "Select Stylist [PERSON_NAME] [PERSON_NAME] arjun [PERSON_NAME] [PERSON_NAME] [P…" at bounding box center [256, 458] width 136 height 26
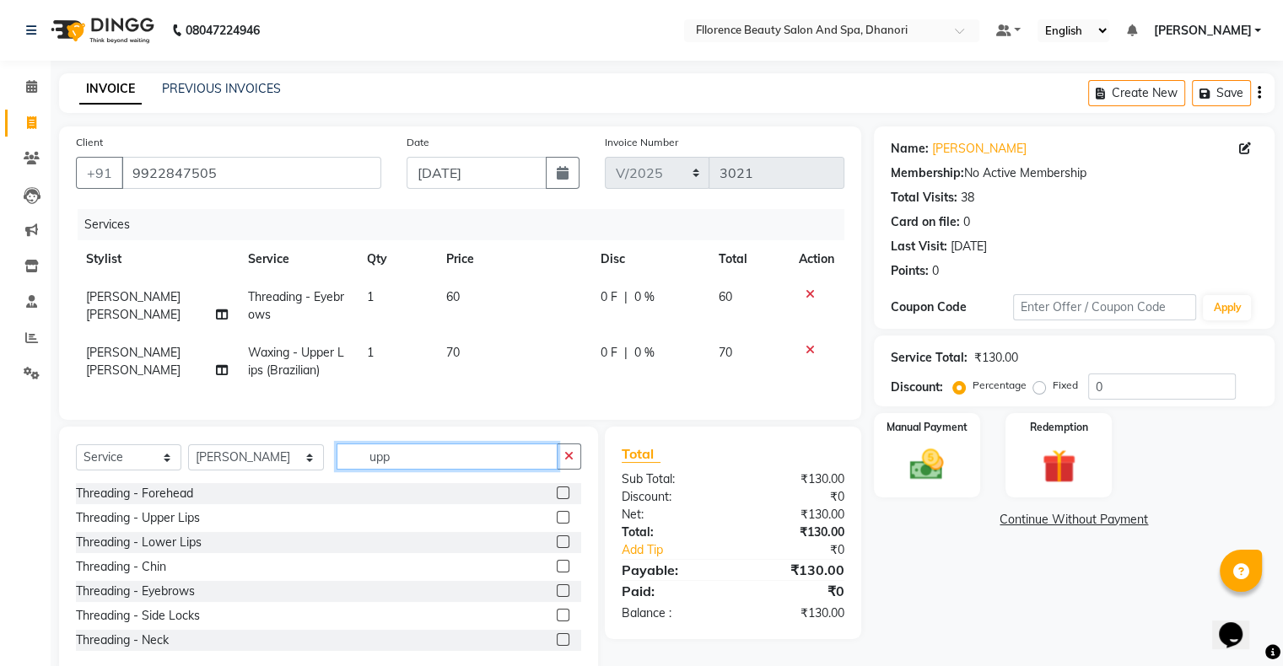
click at [411, 470] on input "upp" at bounding box center [447, 457] width 221 height 26
type input "u"
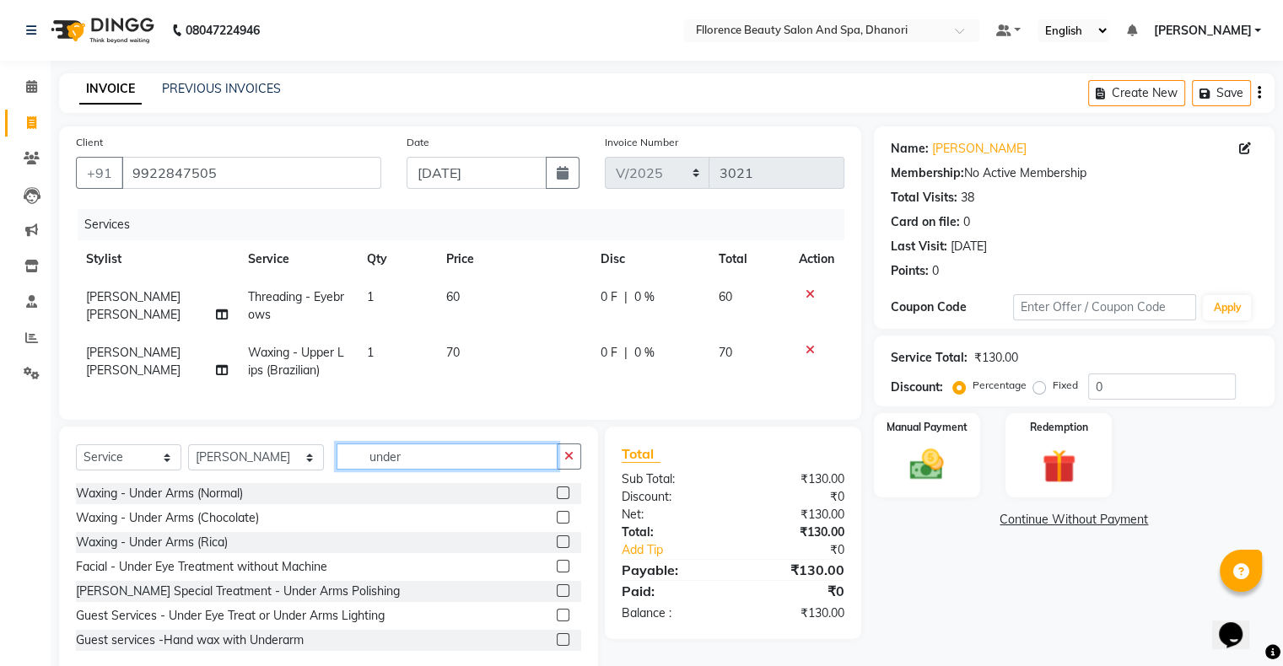
type input "under"
click at [557, 524] on label at bounding box center [563, 517] width 13 height 13
click at [557, 524] on input "checkbox" at bounding box center [562, 518] width 11 height 11
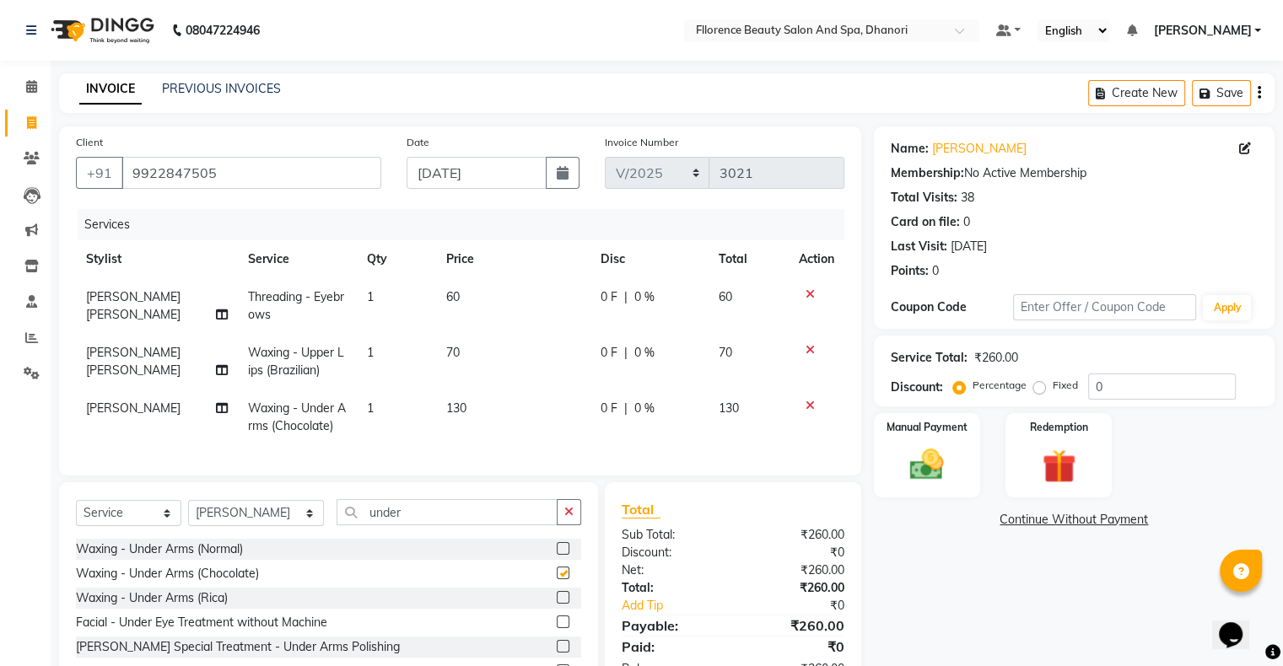
checkbox input "false"
click at [913, 467] on img at bounding box center [926, 465] width 57 height 40
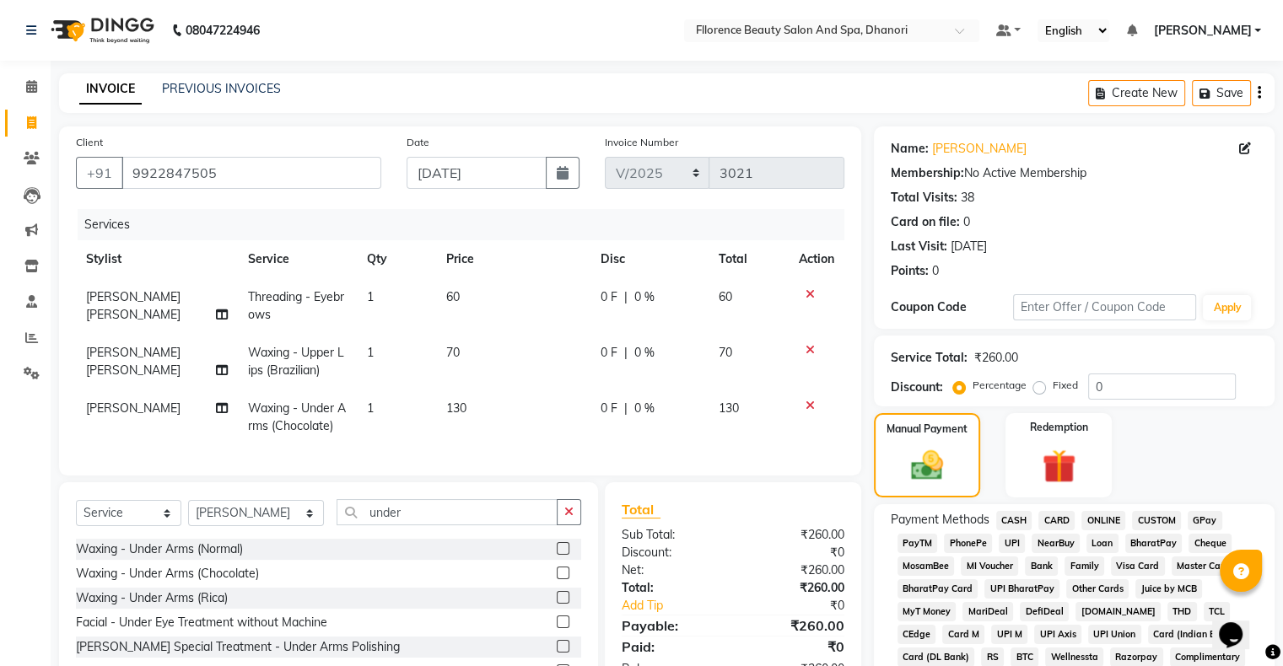
click at [1205, 526] on span "GPay" at bounding box center [1205, 520] width 35 height 19
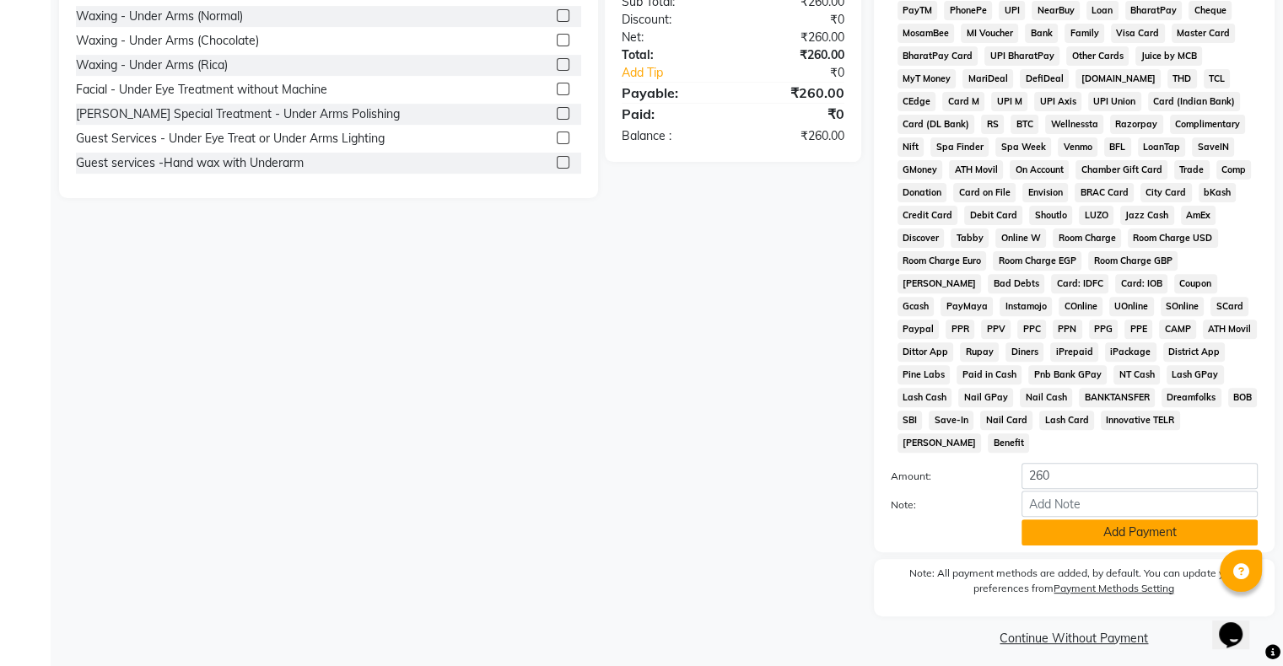
click at [1092, 526] on button "Add Payment" at bounding box center [1140, 533] width 236 height 26
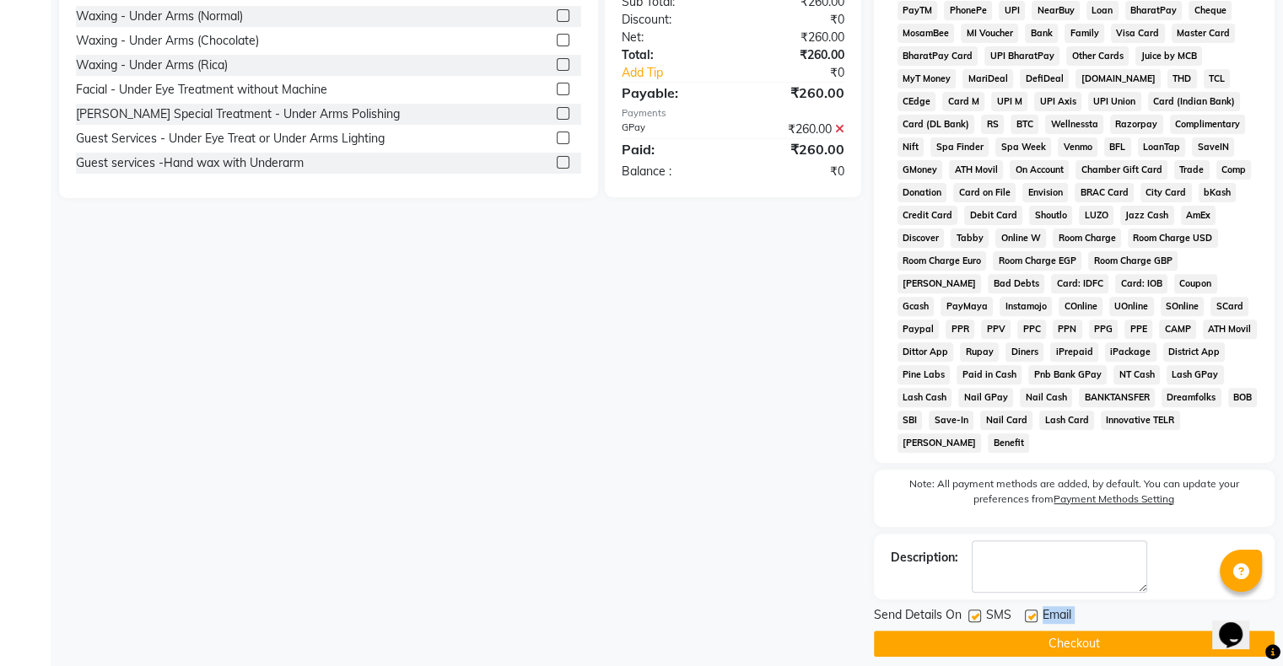
drag, startPoint x: 1043, startPoint y: 616, endPoint x: 1044, endPoint y: 625, distance: 9.4
click at [1044, 625] on div "Send Details On SMS Email Checkout" at bounding box center [1074, 632] width 401 height 51
click at [1044, 631] on button "Checkout" at bounding box center [1074, 644] width 401 height 26
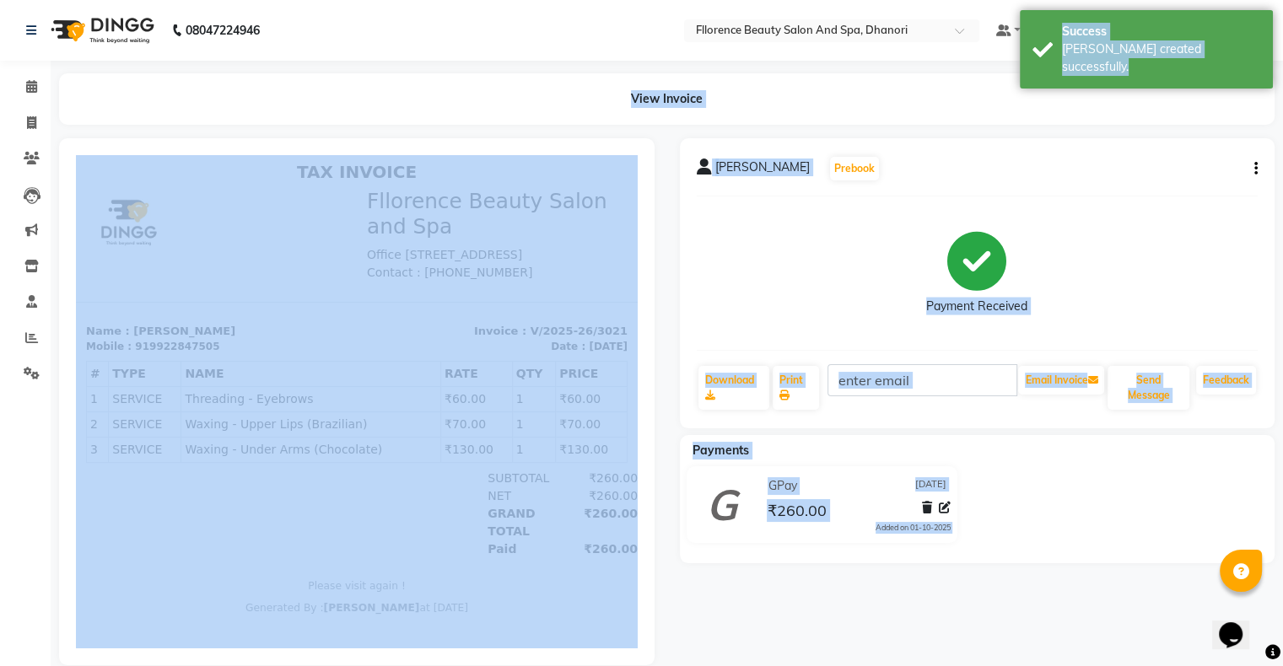
click at [811, 233] on div "Payment Received" at bounding box center [978, 273] width 562 height 127
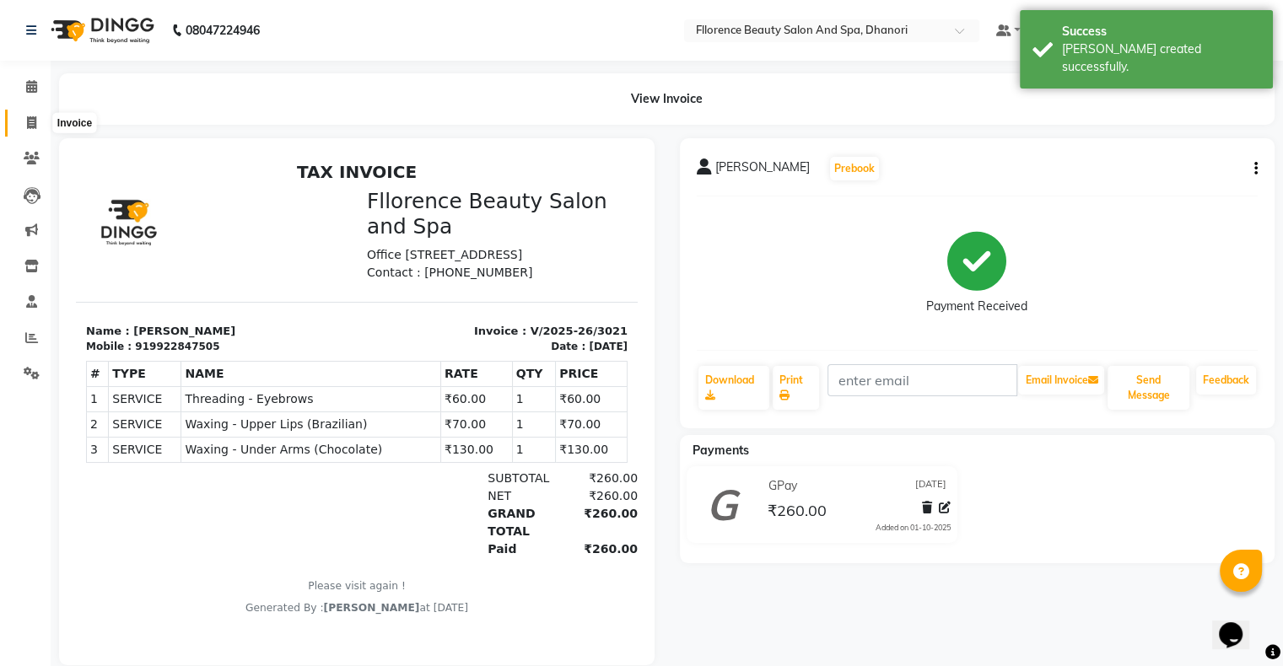
click at [24, 120] on span at bounding box center [32, 123] width 30 height 19
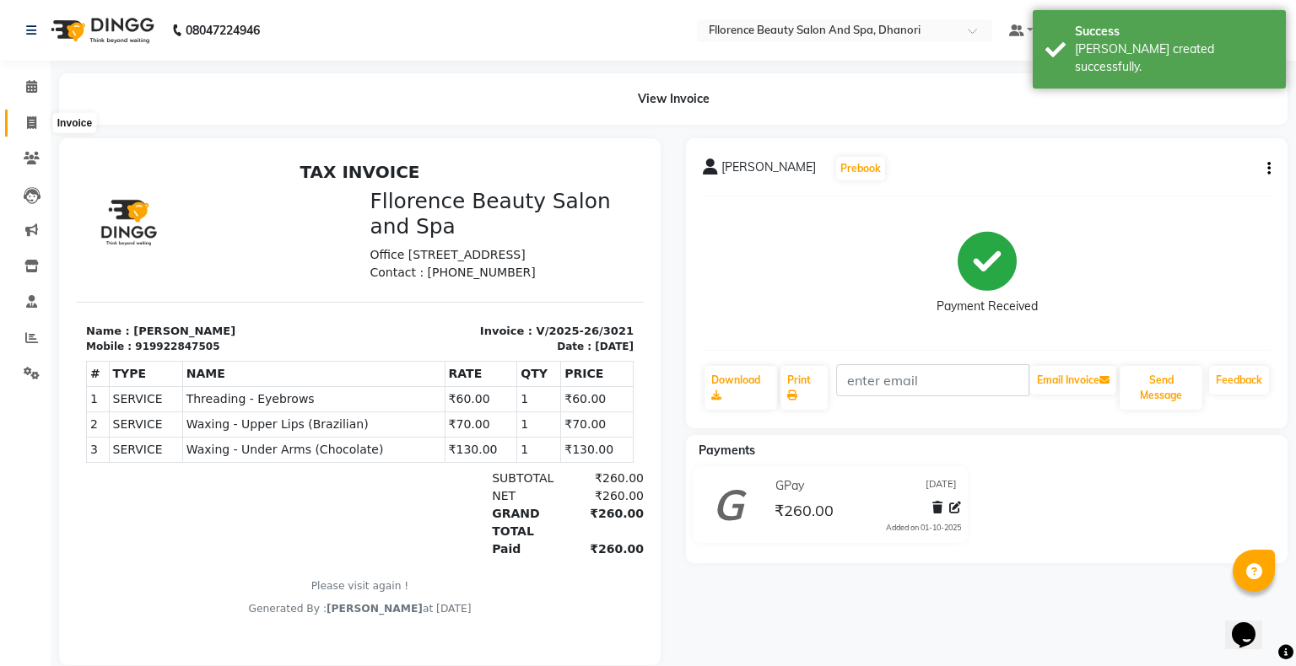
select select "service"
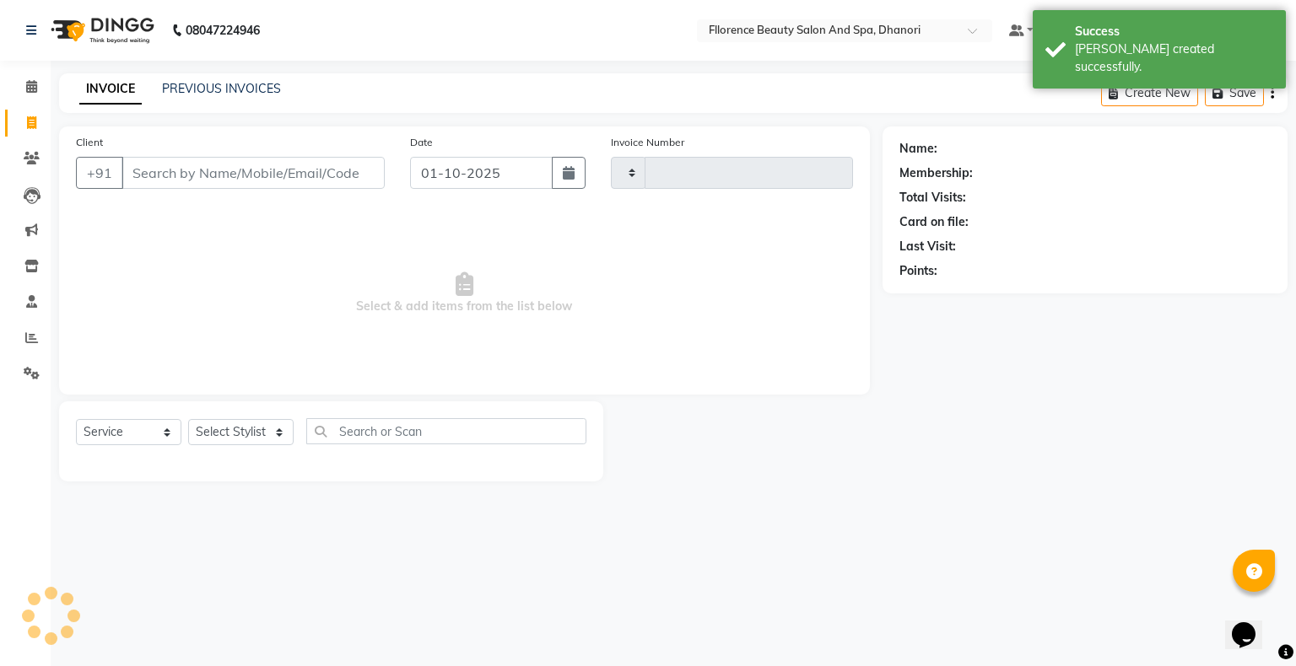
type input "3022"
select select "121"
click at [567, 181] on button "button" at bounding box center [569, 173] width 34 height 32
select select "10"
select select "2025"
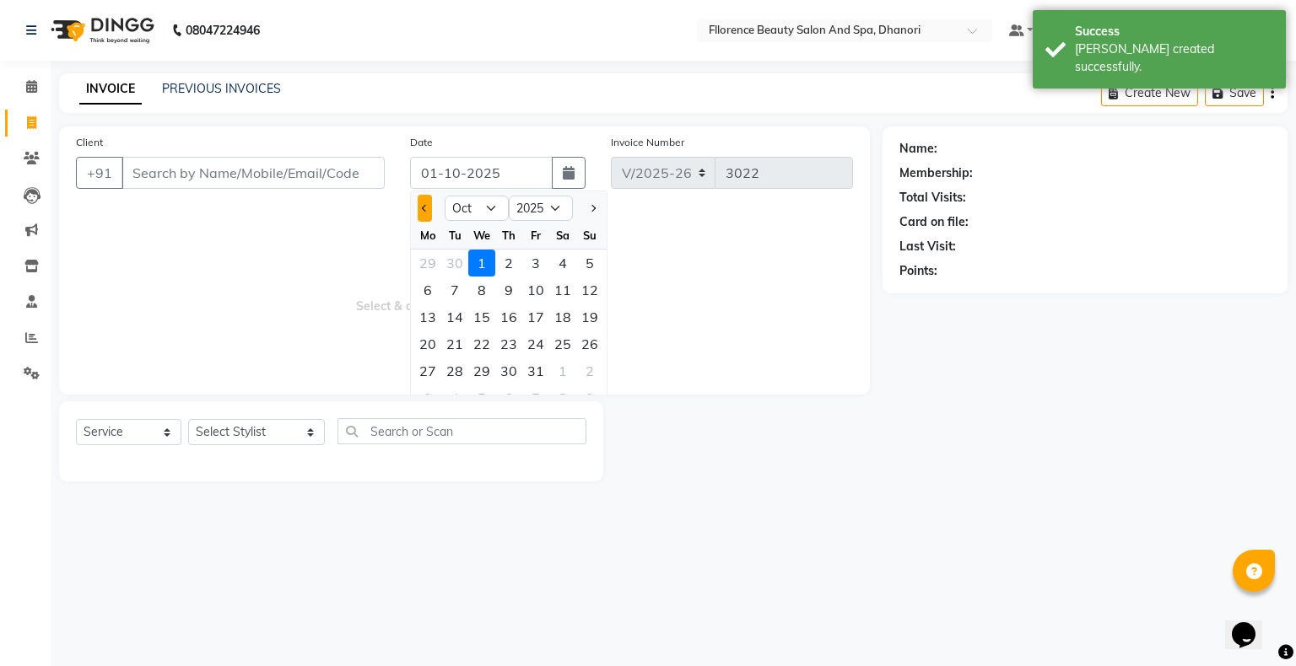
click at [425, 207] on span "Previous month" at bounding box center [425, 208] width 7 height 7
select select "9"
click at [456, 369] on div "30" at bounding box center [454, 371] width 27 height 27
type input "[DATE]"
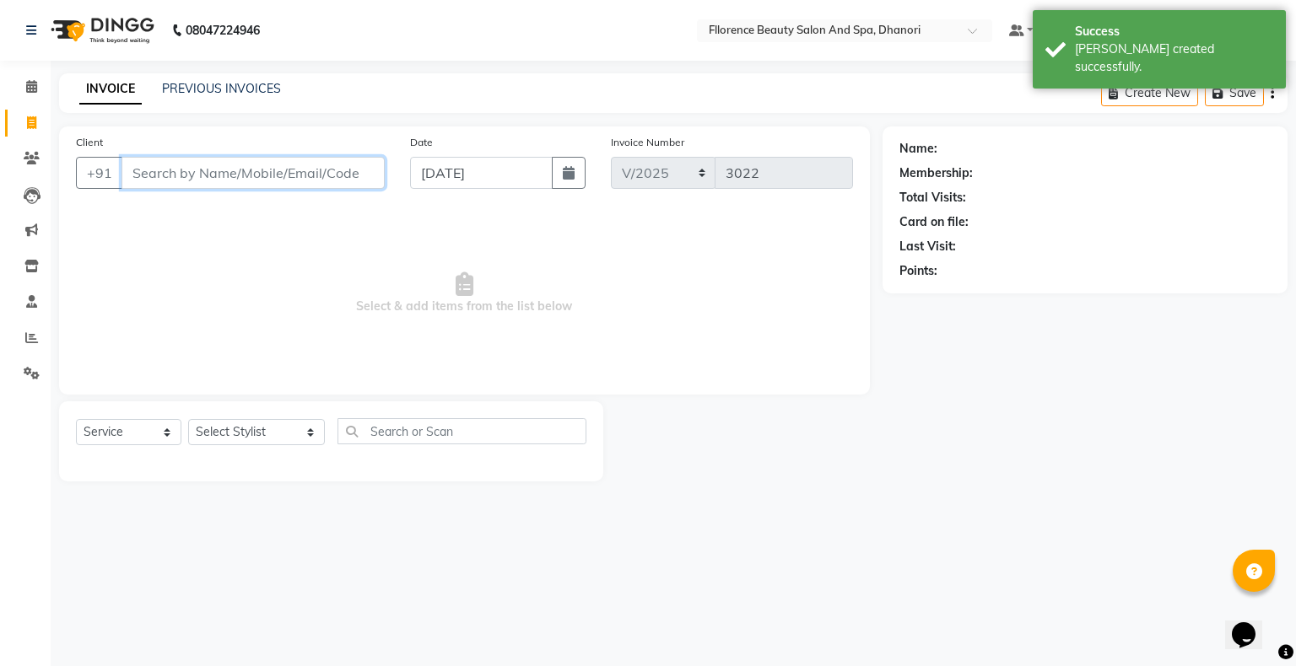
drag, startPoint x: 189, startPoint y: 180, endPoint x: 203, endPoint y: 177, distance: 14.6
click at [196, 180] on input "Client" at bounding box center [252, 173] width 263 height 32
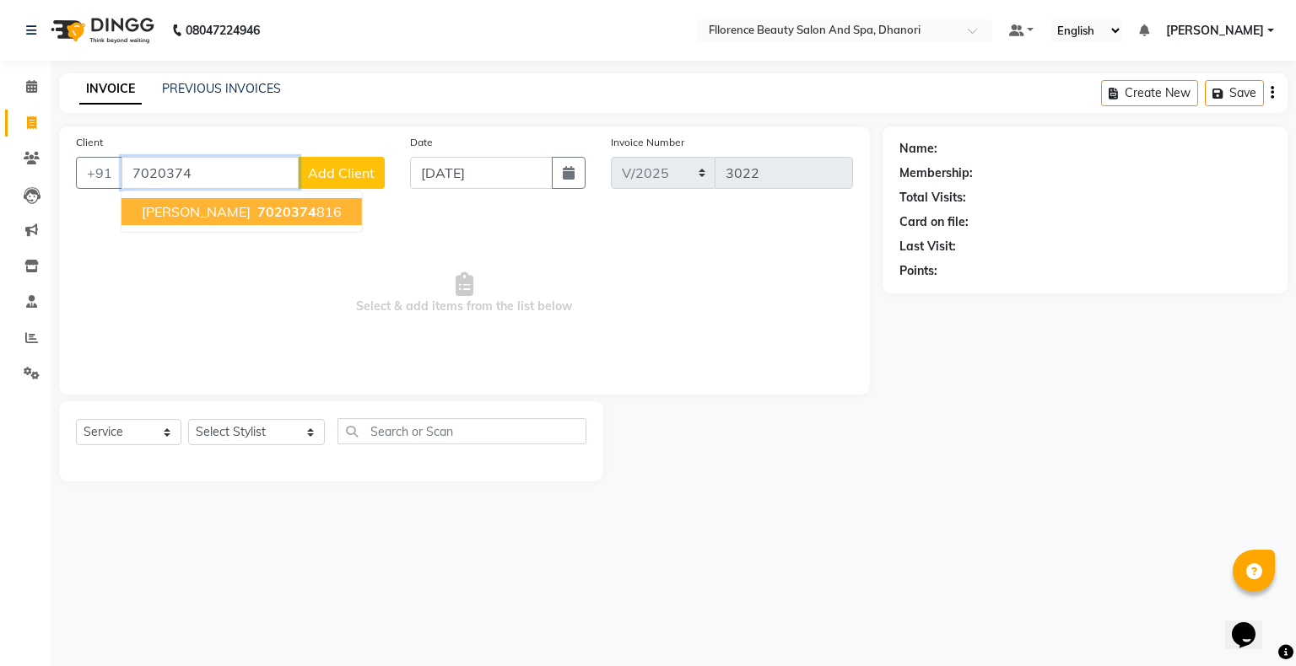
click at [257, 216] on span "7020374" at bounding box center [286, 211] width 59 height 17
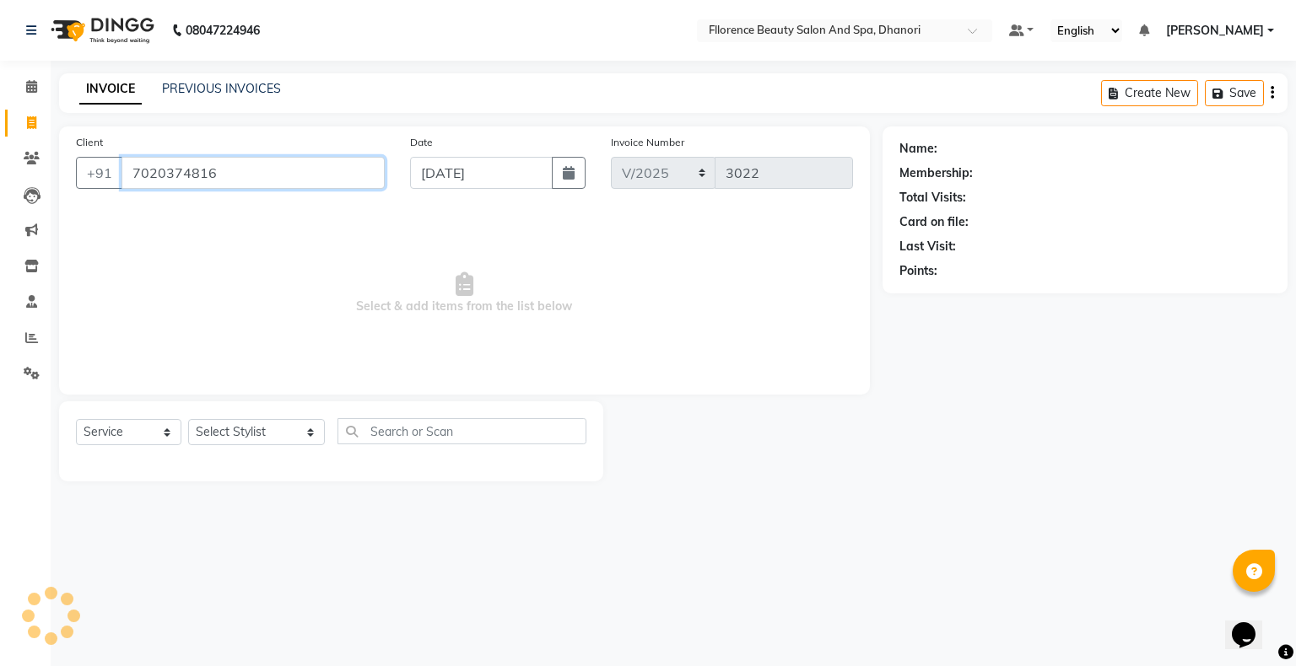
type input "7020374816"
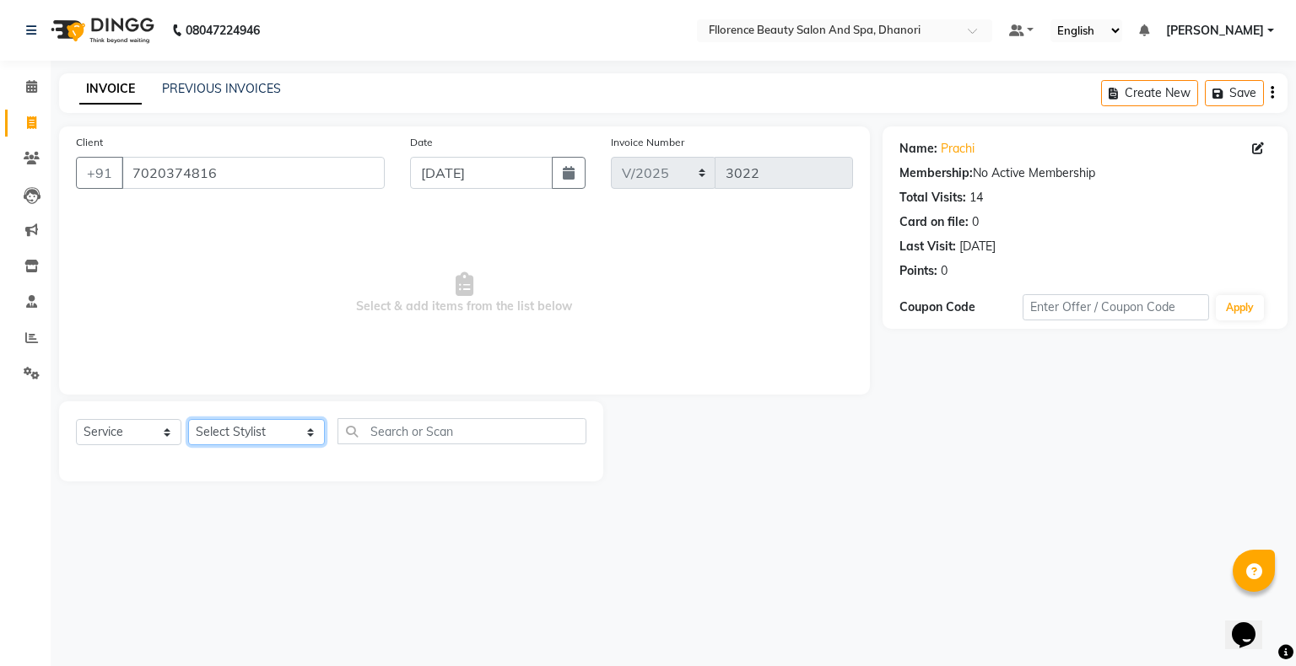
drag, startPoint x: 258, startPoint y: 437, endPoint x: 246, endPoint y: 437, distance: 11.8
click at [256, 437] on select "Select Stylist [PERSON_NAME] [PERSON_NAME] arjun [PERSON_NAME] [PERSON_NAME] [P…" at bounding box center [256, 432] width 137 height 26
select select "62738"
click at [188, 420] on select "Select Stylist [PERSON_NAME] [PERSON_NAME] arjun [PERSON_NAME] [PERSON_NAME] [P…" at bounding box center [256, 432] width 137 height 26
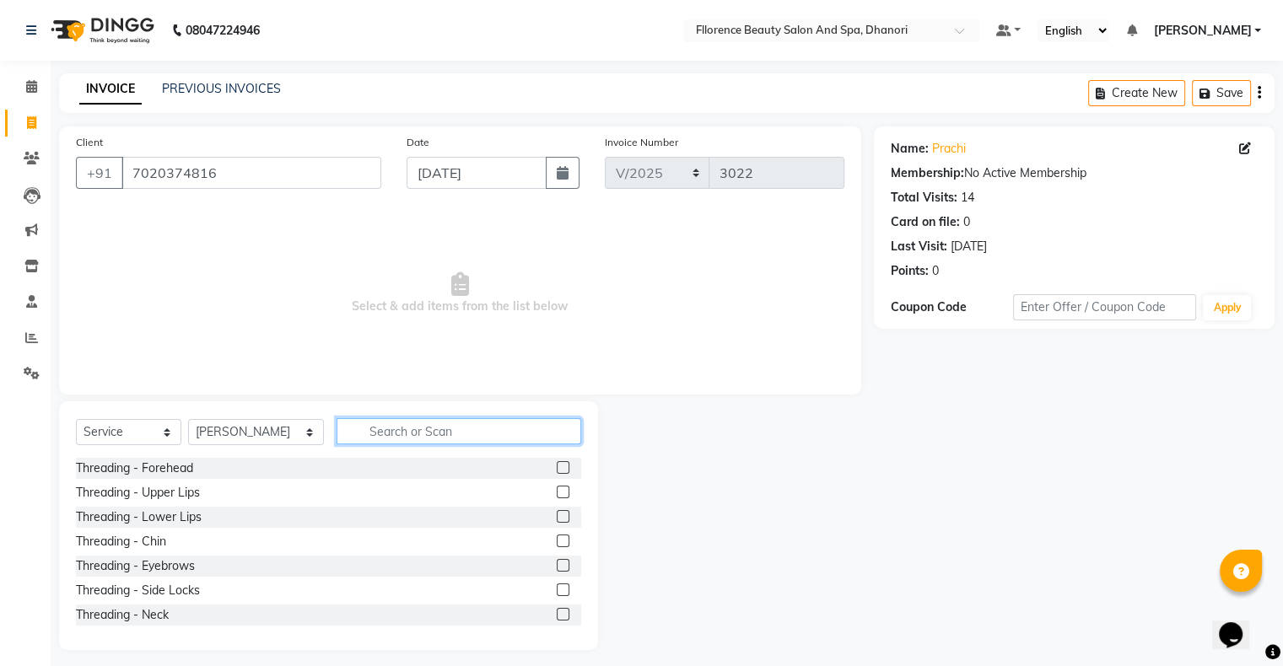
click at [385, 431] on input "text" at bounding box center [459, 431] width 245 height 26
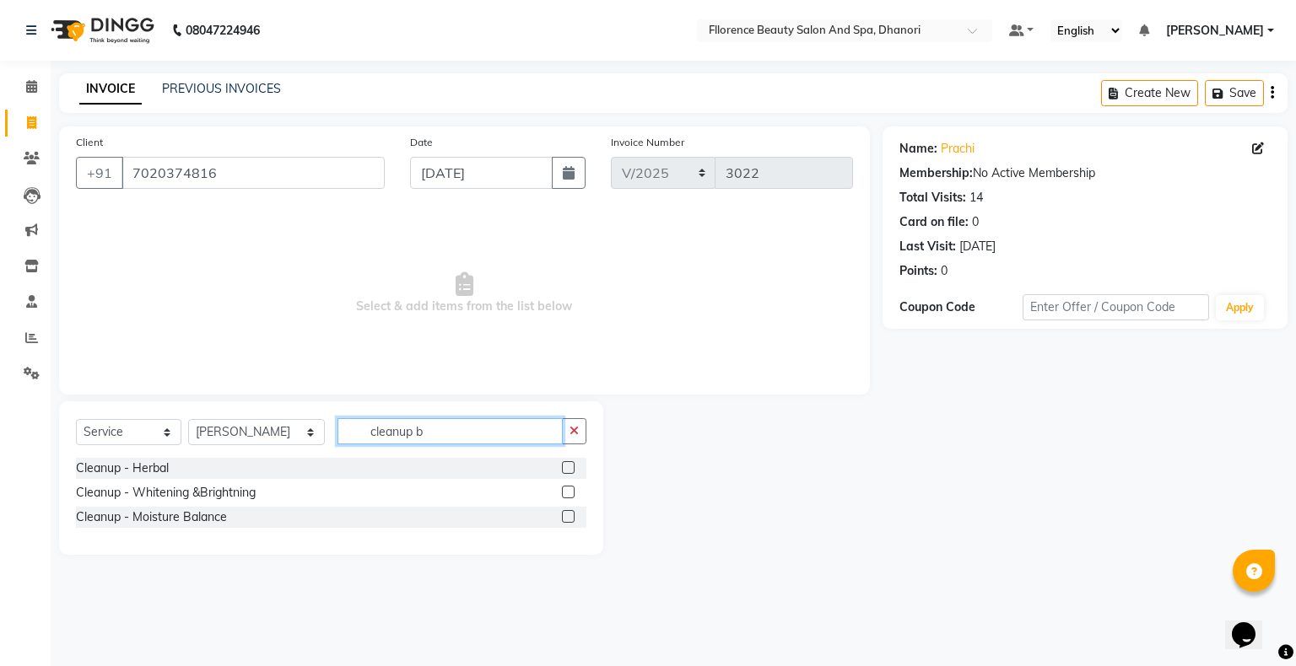
type input "cleanup b"
click at [570, 515] on label at bounding box center [568, 516] width 13 height 13
click at [570, 515] on input "checkbox" at bounding box center [567, 517] width 11 height 11
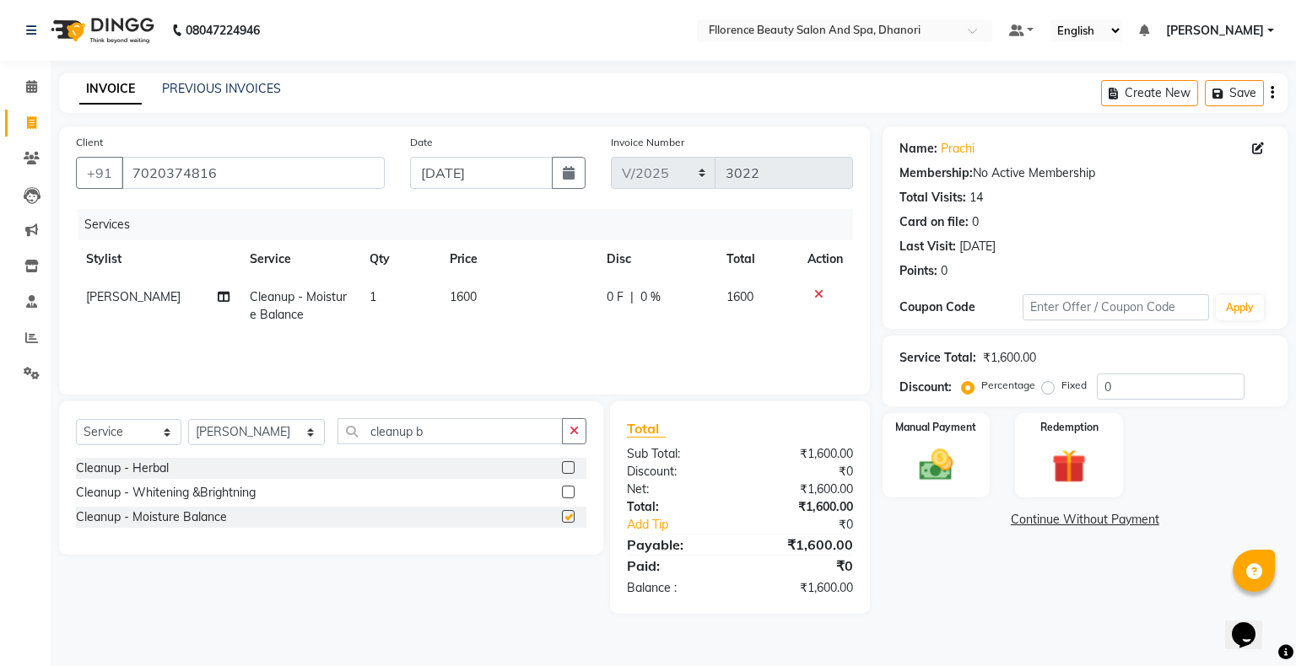
checkbox input "false"
click at [403, 424] on input "cleanup b" at bounding box center [449, 431] width 225 height 26
type input "c"
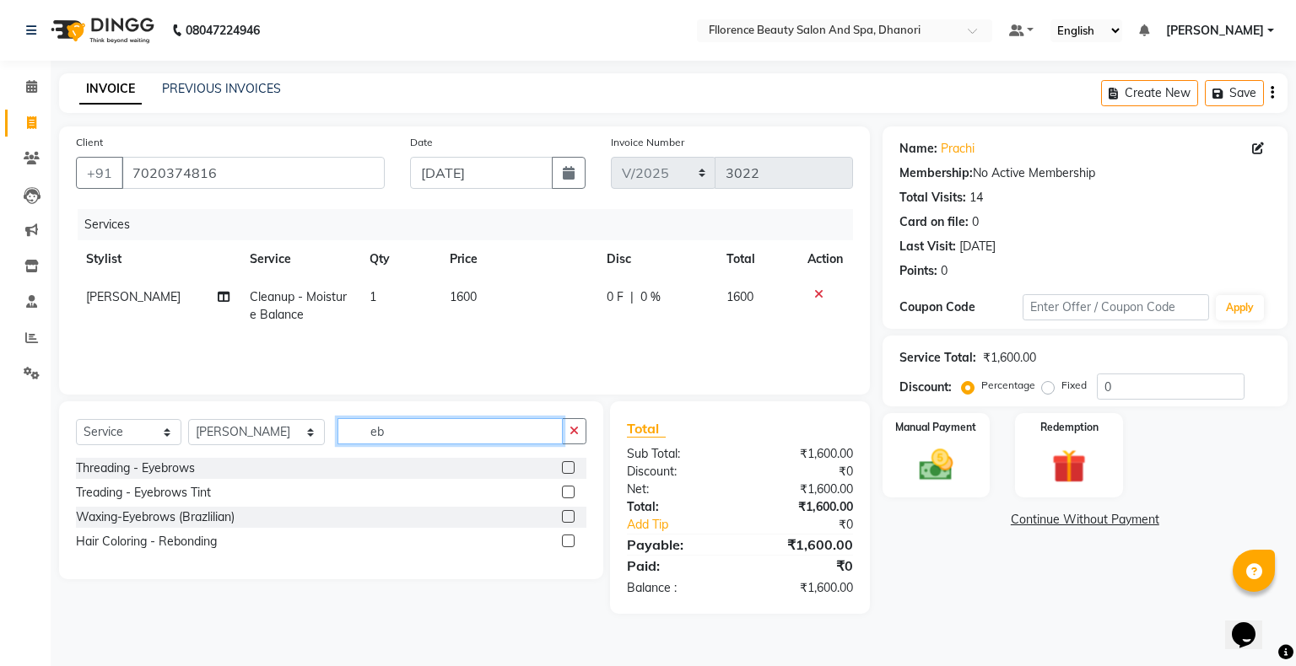
type input "eb"
drag, startPoint x: 578, startPoint y: 465, endPoint x: 564, endPoint y: 475, distance: 17.6
click at [564, 475] on div at bounding box center [574, 468] width 24 height 21
click at [565, 472] on label at bounding box center [568, 467] width 13 height 13
click at [565, 472] on input "checkbox" at bounding box center [567, 468] width 11 height 11
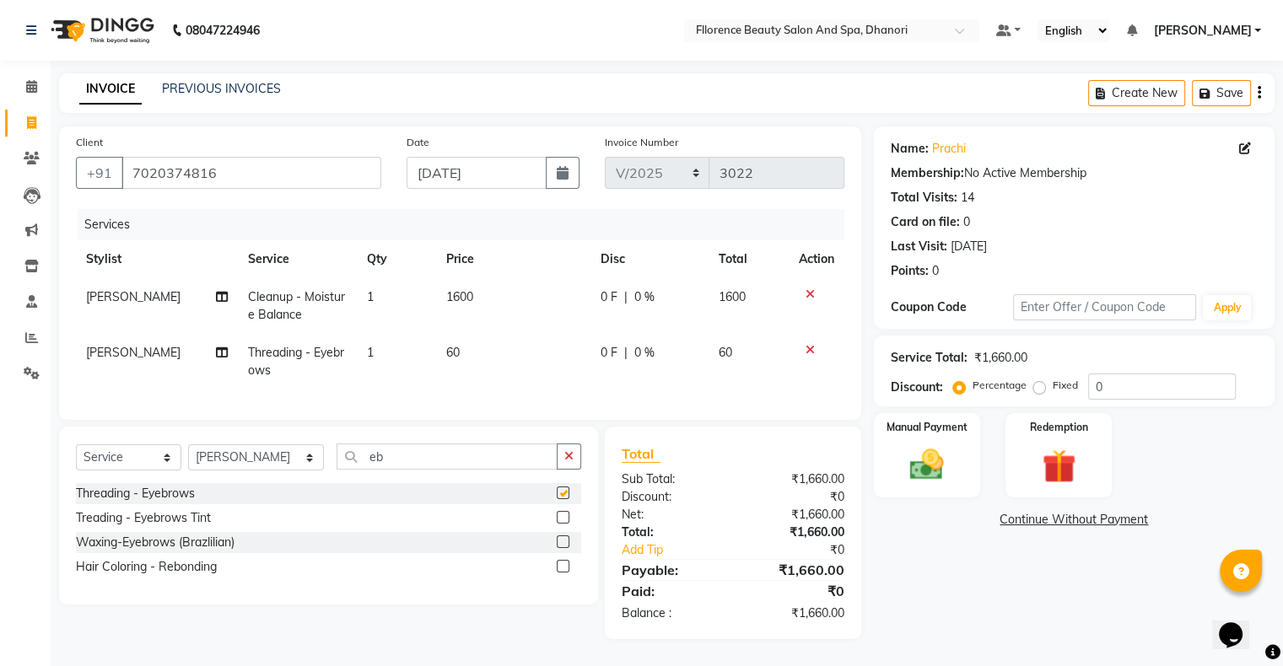
checkbox input "false"
click at [917, 464] on img at bounding box center [926, 465] width 57 height 40
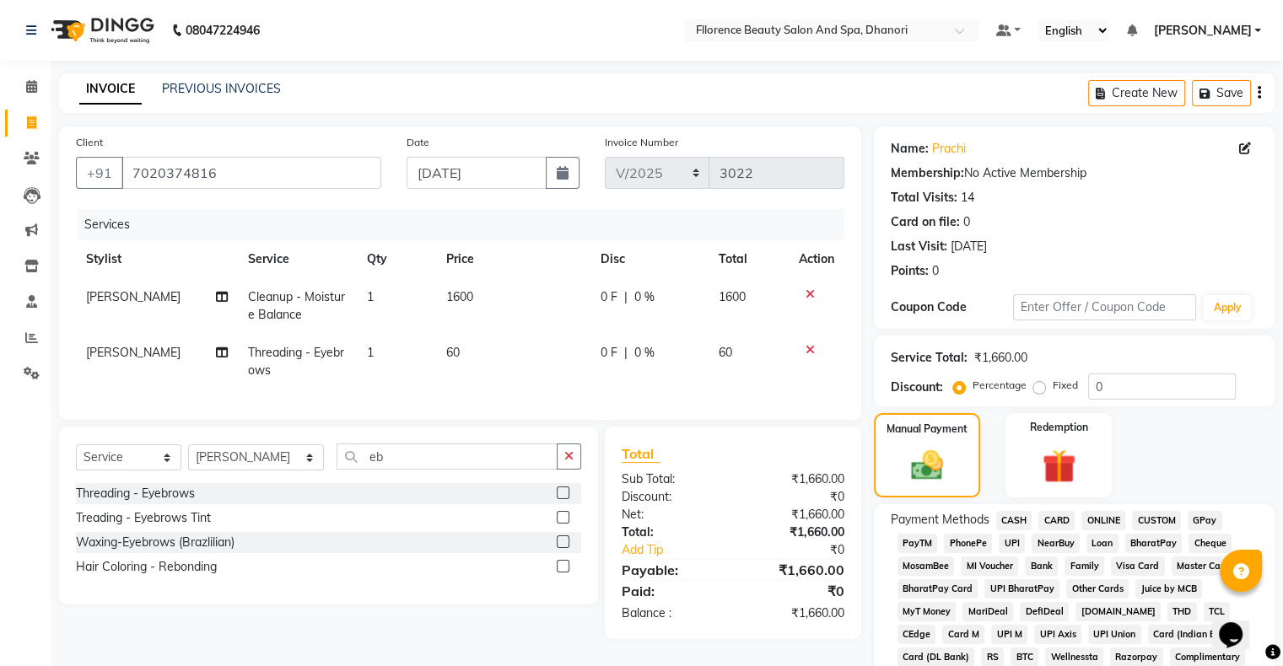
click at [1201, 521] on span "GPay" at bounding box center [1205, 520] width 35 height 19
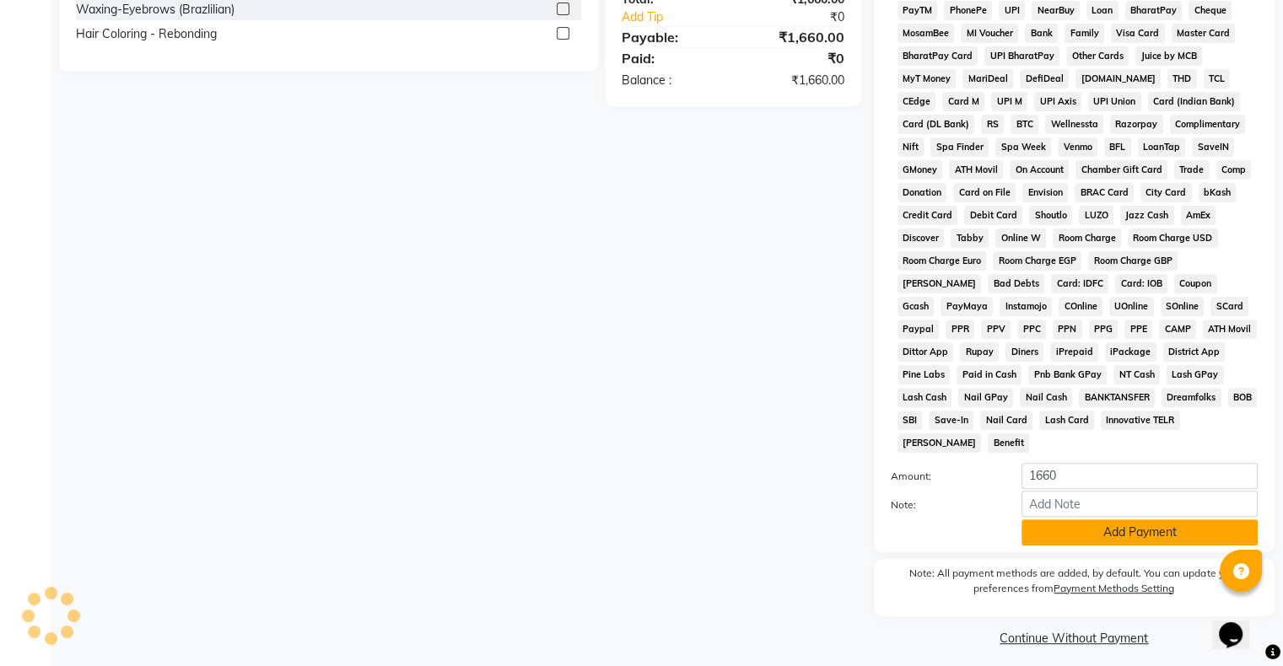
click at [1070, 528] on button "Add Payment" at bounding box center [1140, 533] width 236 height 26
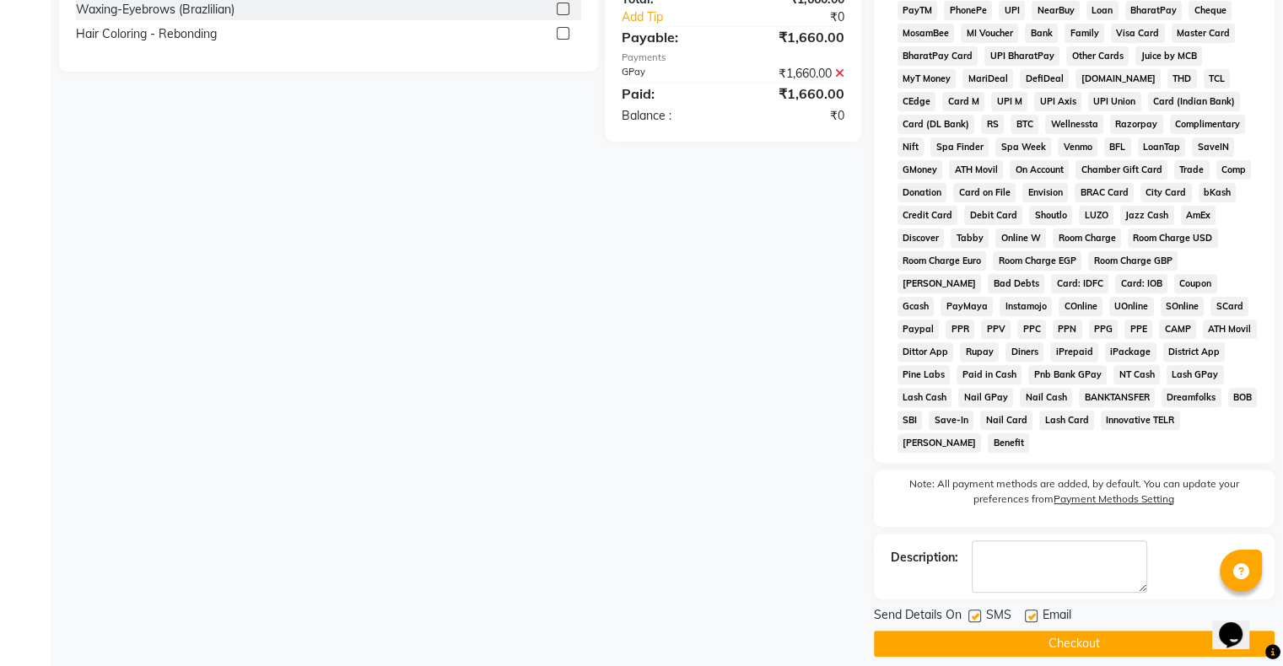
click at [1027, 639] on button "Checkout" at bounding box center [1074, 644] width 401 height 26
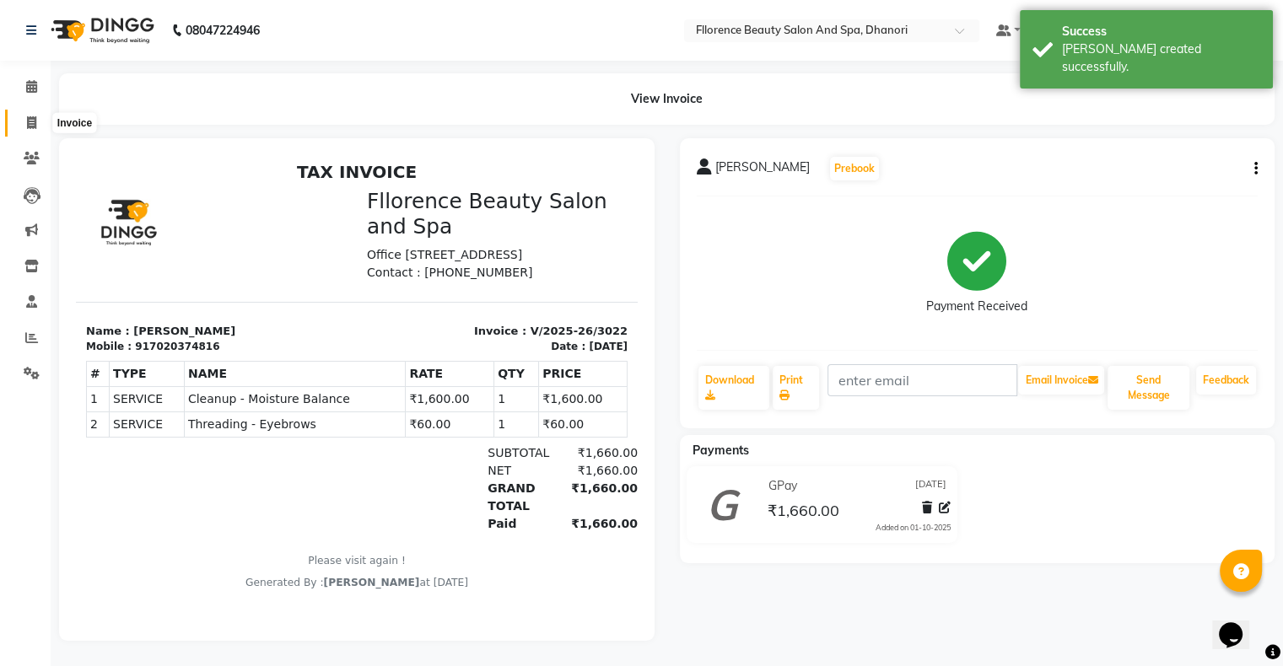
click at [30, 120] on icon at bounding box center [31, 122] width 9 height 13
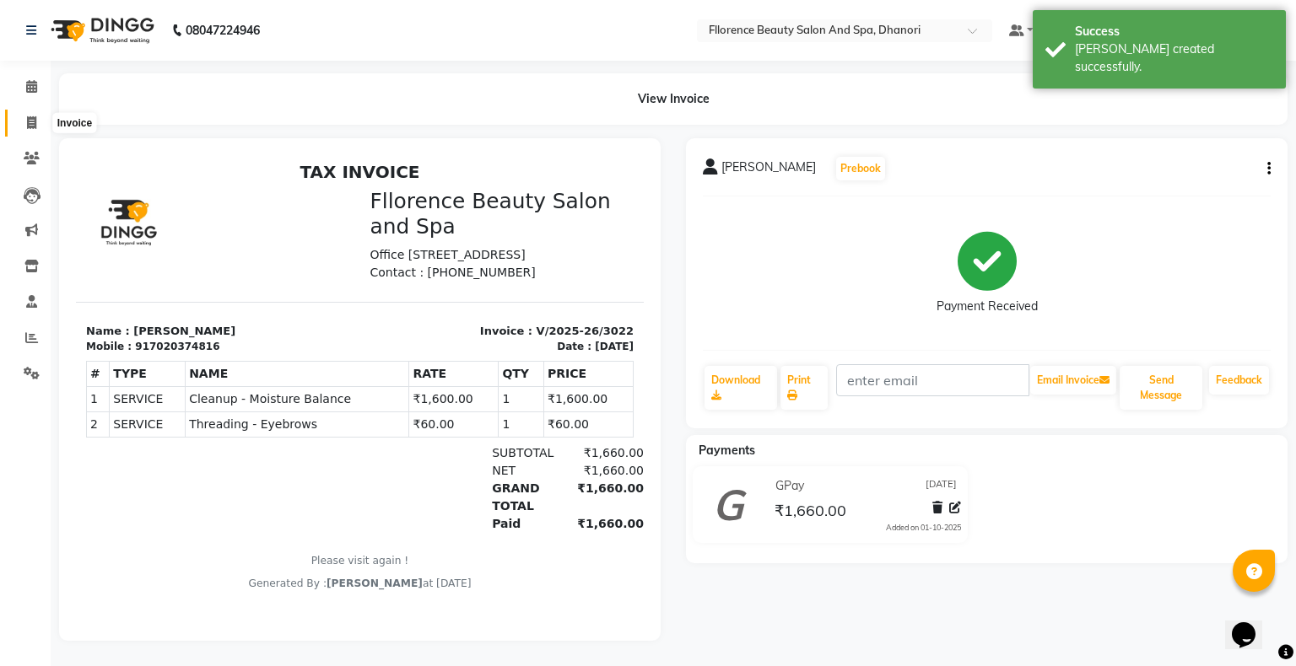
select select "service"
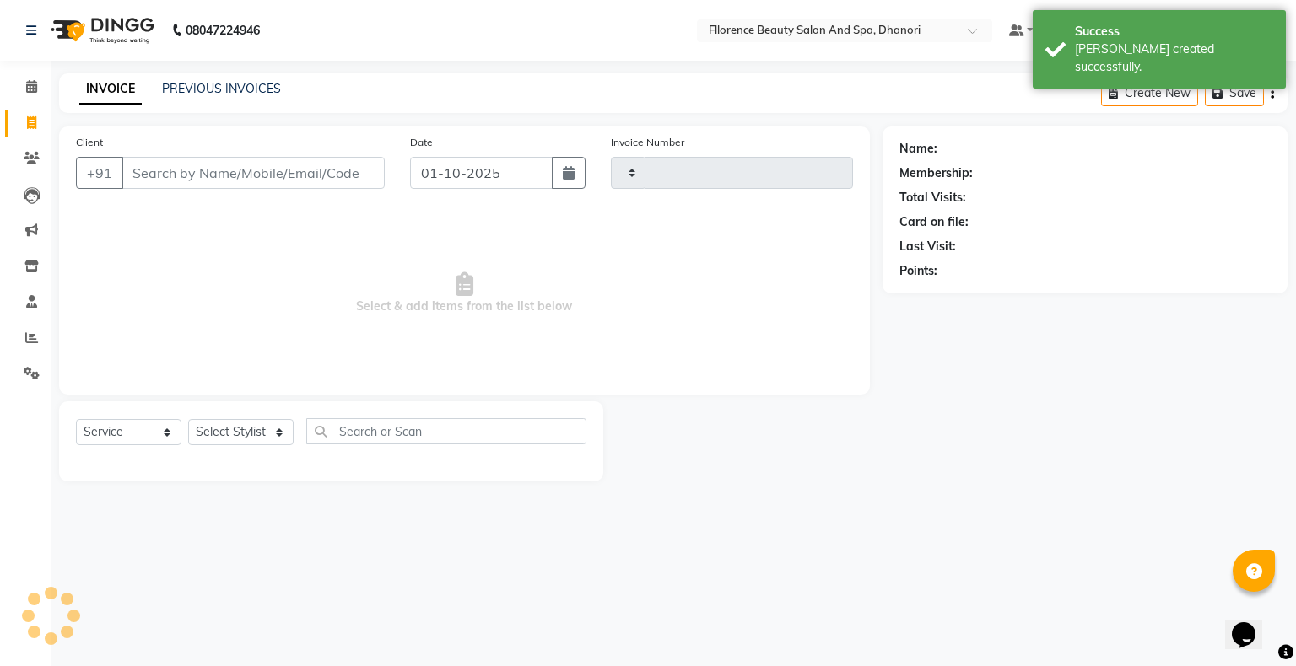
type input "3023"
select select "121"
drag, startPoint x: 602, startPoint y: 167, endPoint x: 592, endPoint y: 172, distance: 10.6
click at [592, 171] on div "Client +91 Date [DATE] Invoice Number V/2025 V/[PHONE_NUMBER]" at bounding box center [464, 167] width 802 height 69
drag, startPoint x: 573, startPoint y: 176, endPoint x: 505, endPoint y: 189, distance: 68.7
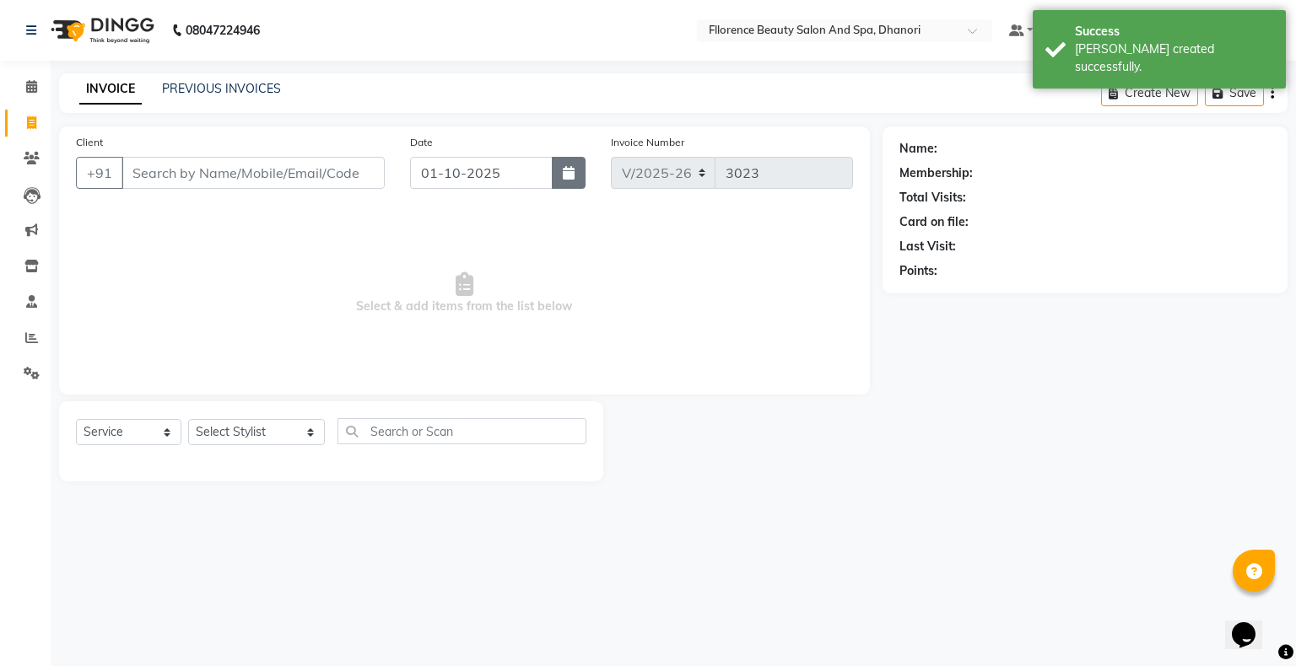
click at [573, 177] on icon "button" at bounding box center [569, 172] width 12 height 13
select select "10"
select select "2025"
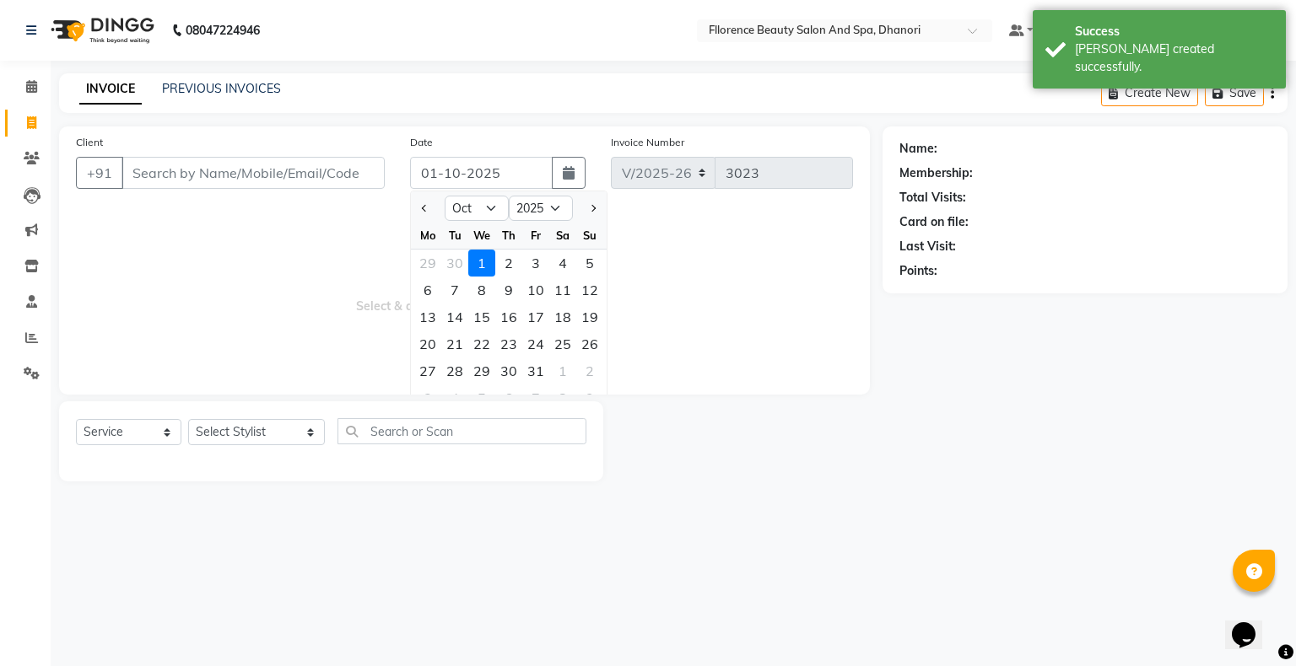
click at [415, 206] on div at bounding box center [428, 208] width 34 height 27
click at [418, 209] on button "Previous month" at bounding box center [425, 208] width 14 height 27
select select "9"
click at [448, 376] on div "30" at bounding box center [454, 371] width 27 height 27
type input "[DATE]"
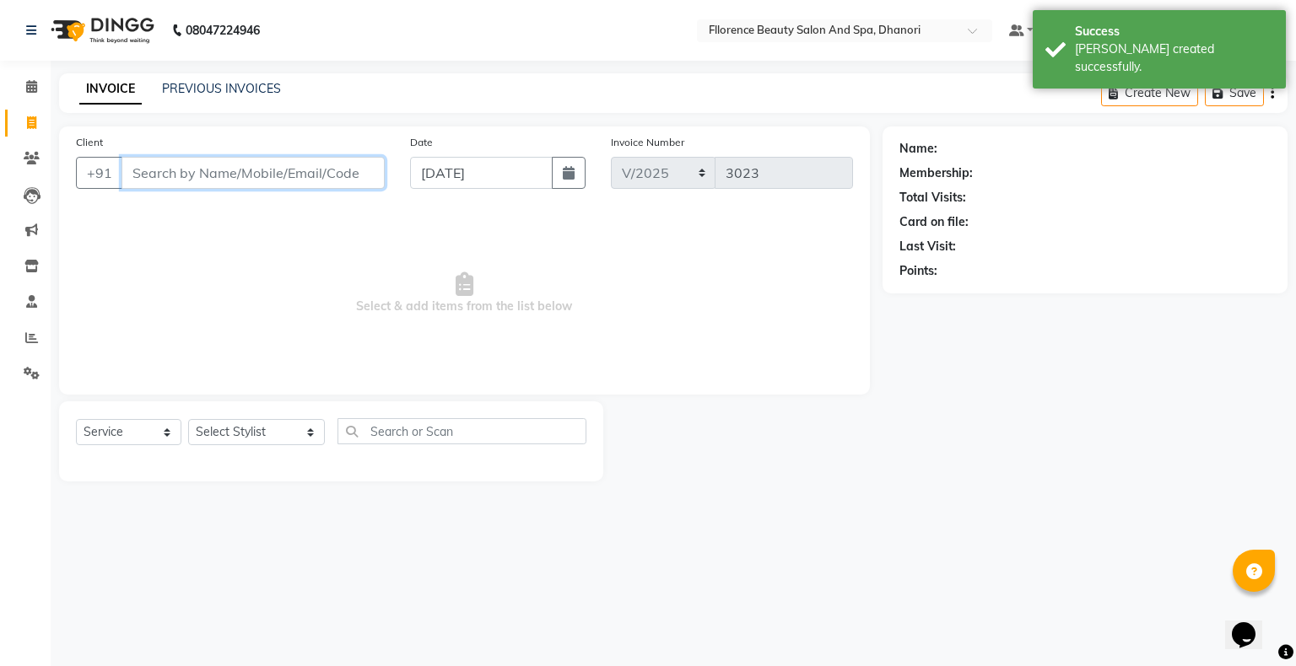
click at [236, 175] on input "Client" at bounding box center [252, 173] width 263 height 32
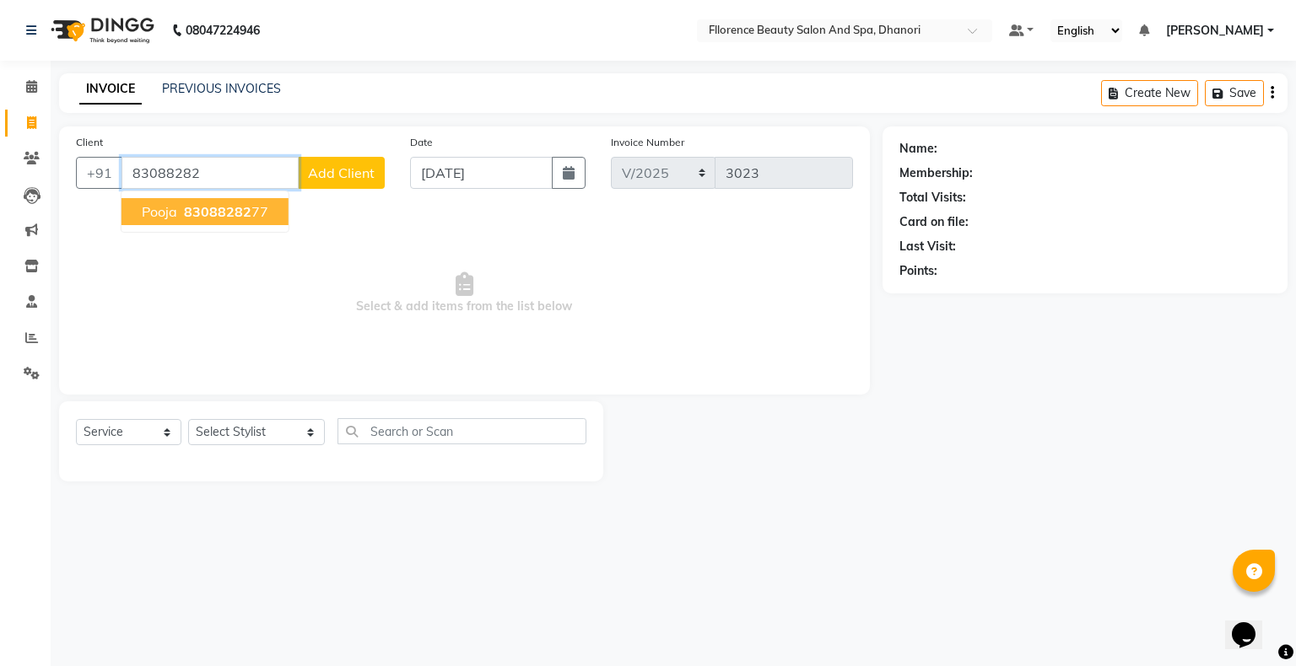
click at [208, 202] on button "pooja 83088282 77" at bounding box center [204, 211] width 167 height 27
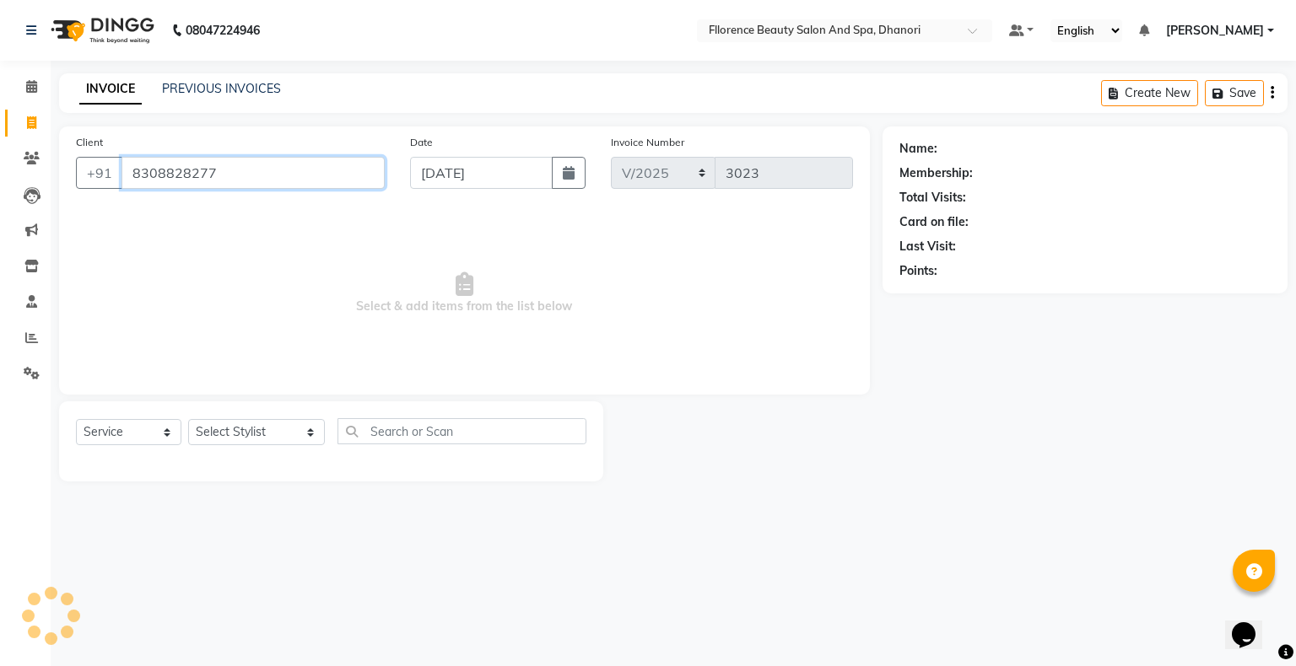
type input "8308828277"
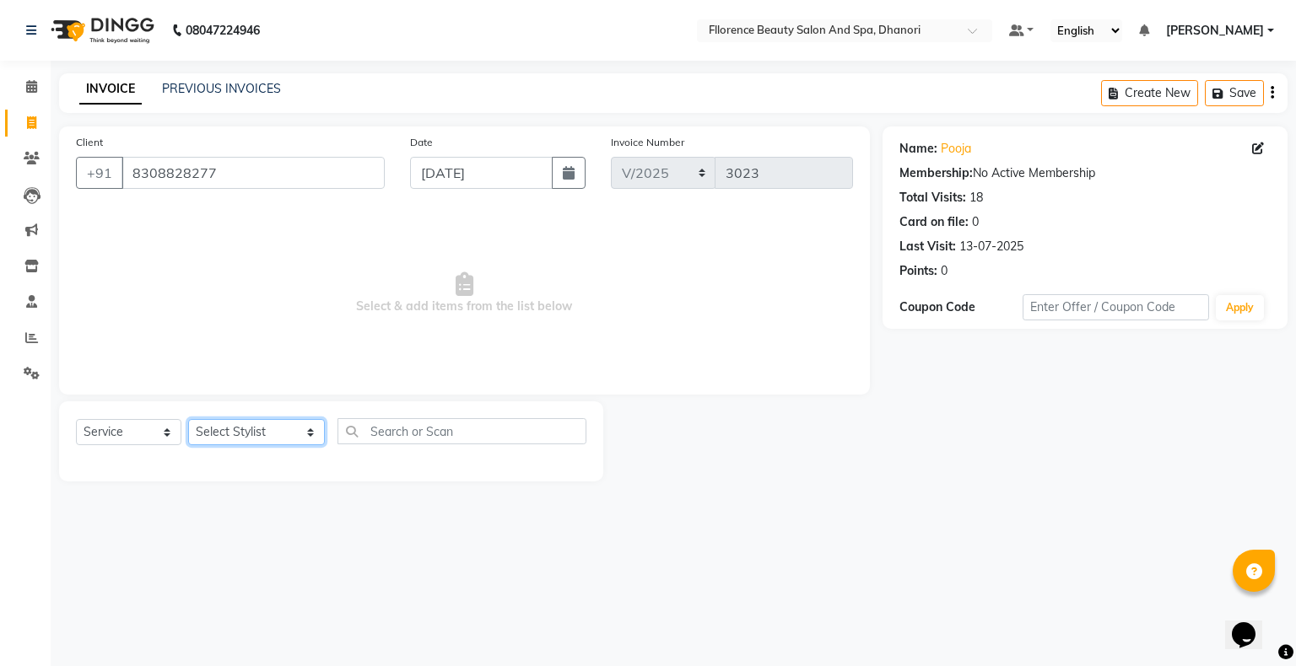
click at [240, 435] on select "Select Stylist [PERSON_NAME] [PERSON_NAME] arjun [PERSON_NAME] [PERSON_NAME] [P…" at bounding box center [256, 432] width 137 height 26
select select "81691"
click at [188, 420] on select "Select Stylist [PERSON_NAME] [PERSON_NAME] arjun [PERSON_NAME] [PERSON_NAME] [P…" at bounding box center [256, 432] width 137 height 26
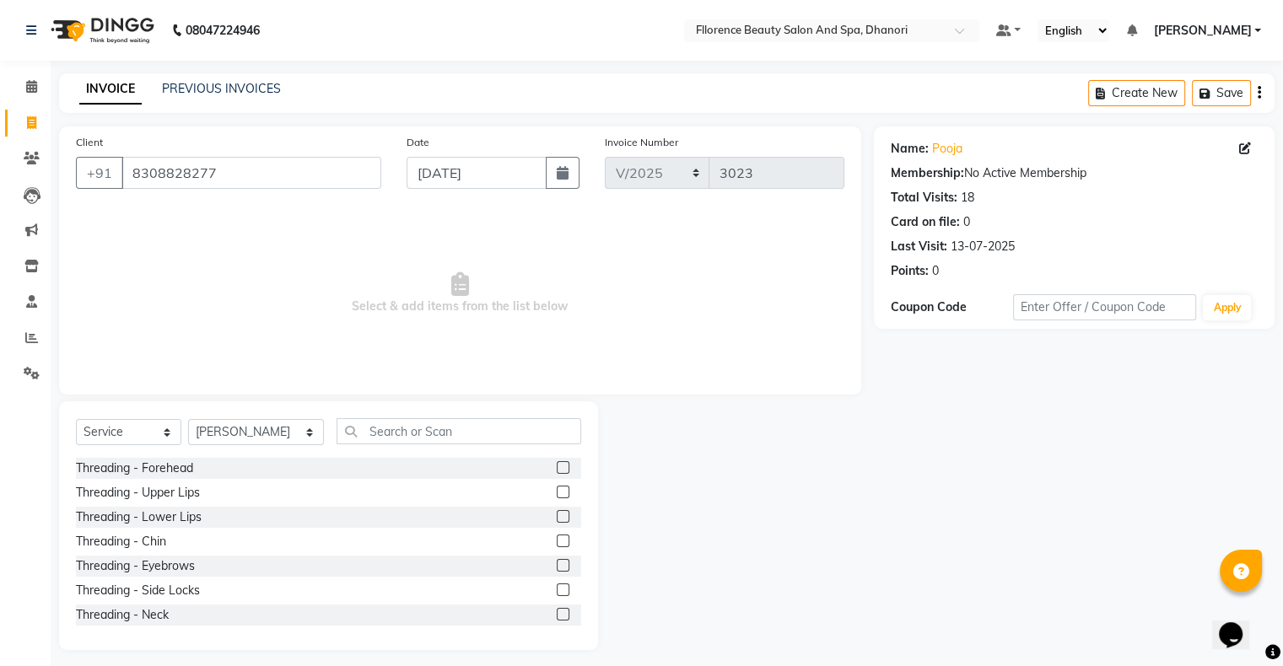
click at [557, 562] on label at bounding box center [563, 565] width 13 height 13
click at [557, 562] on input "checkbox" at bounding box center [562, 566] width 11 height 11
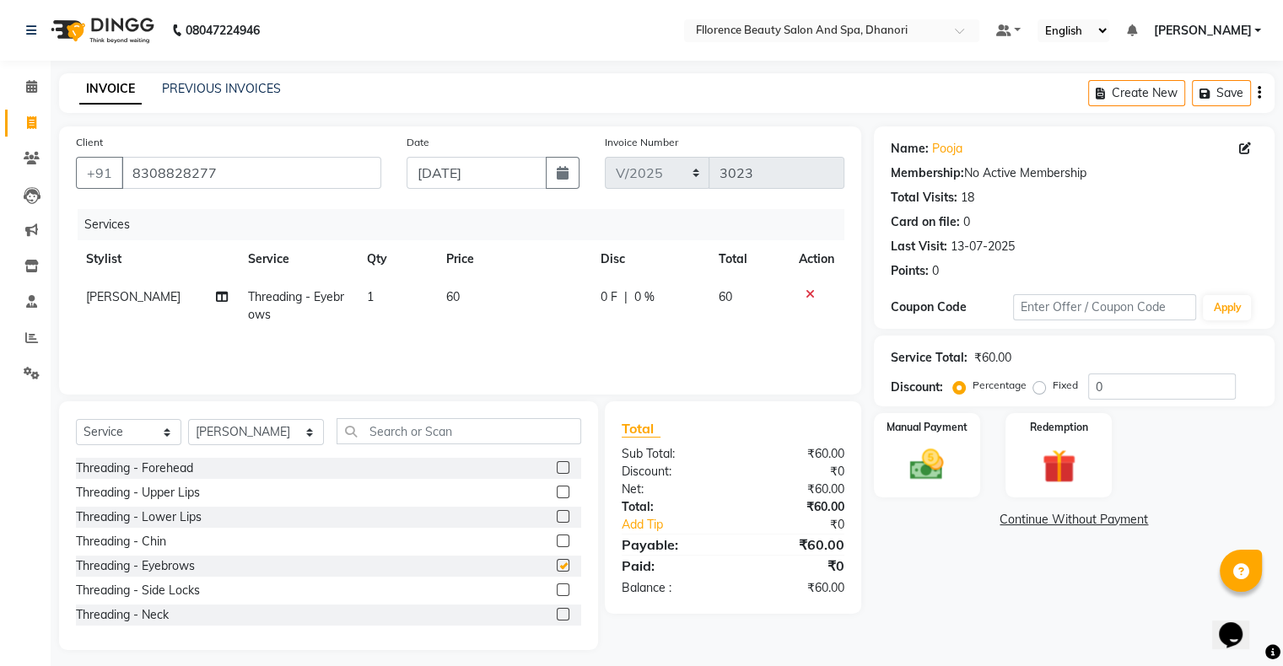
checkbox input "false"
click at [918, 464] on img at bounding box center [926, 465] width 57 height 40
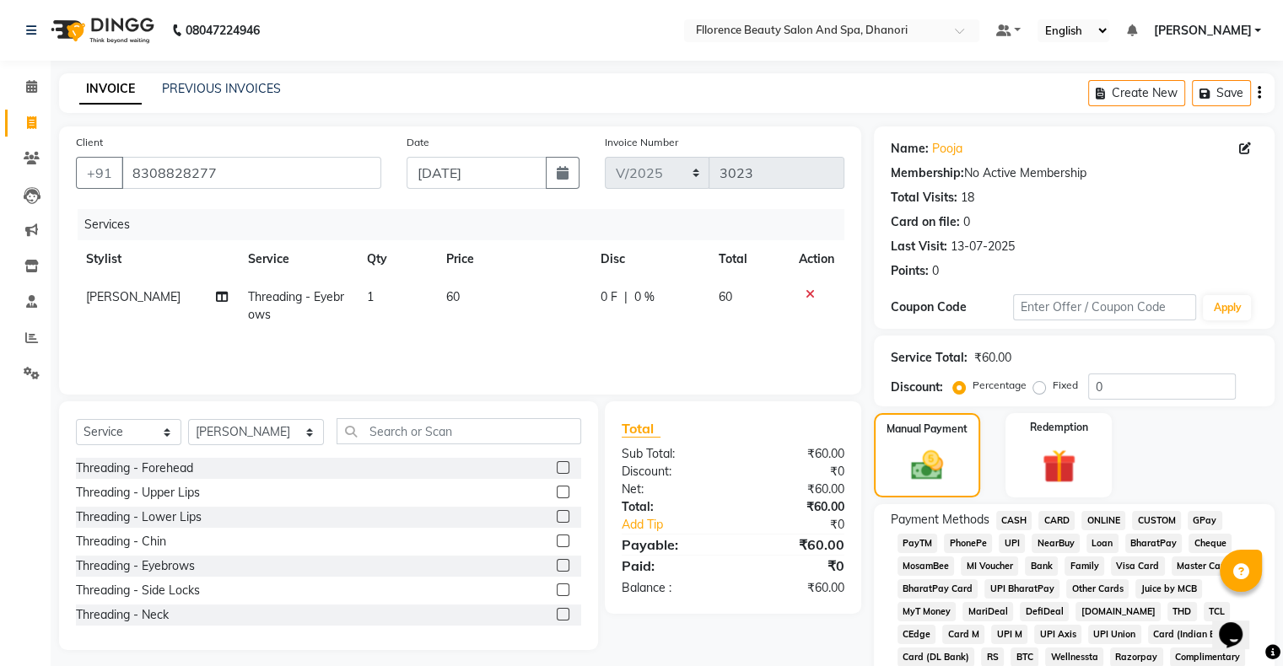
click at [1205, 523] on span "GPay" at bounding box center [1205, 520] width 35 height 19
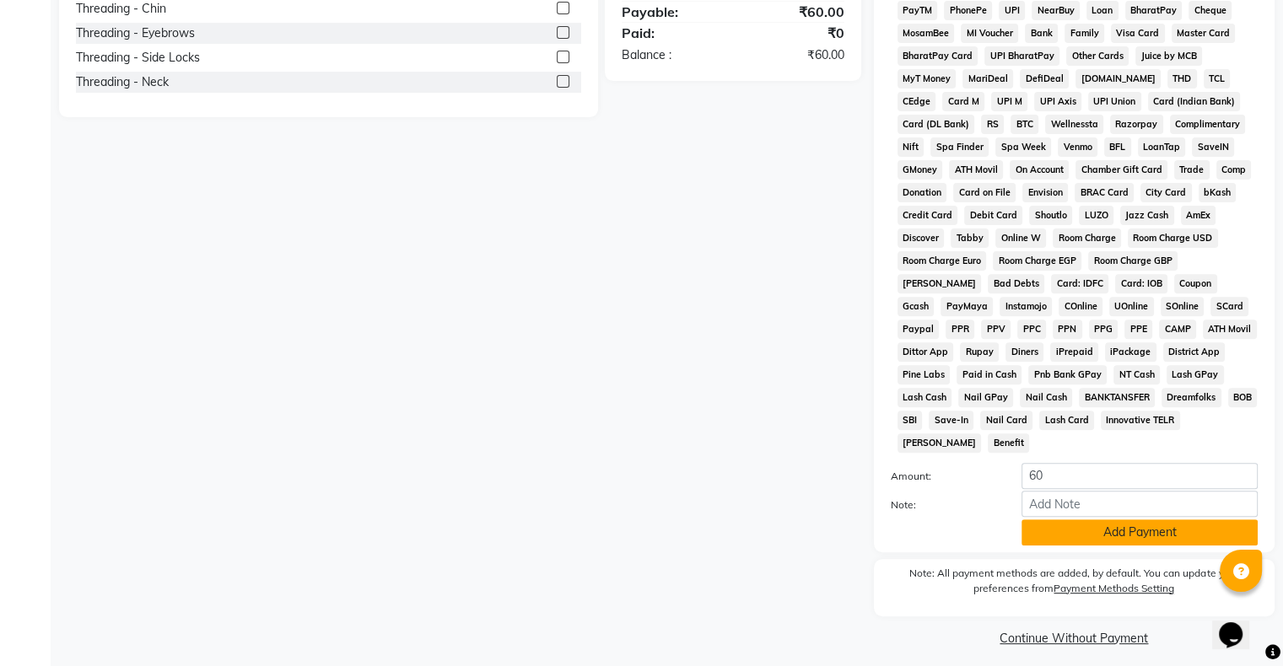
click at [1163, 520] on button "Add Payment" at bounding box center [1140, 533] width 236 height 26
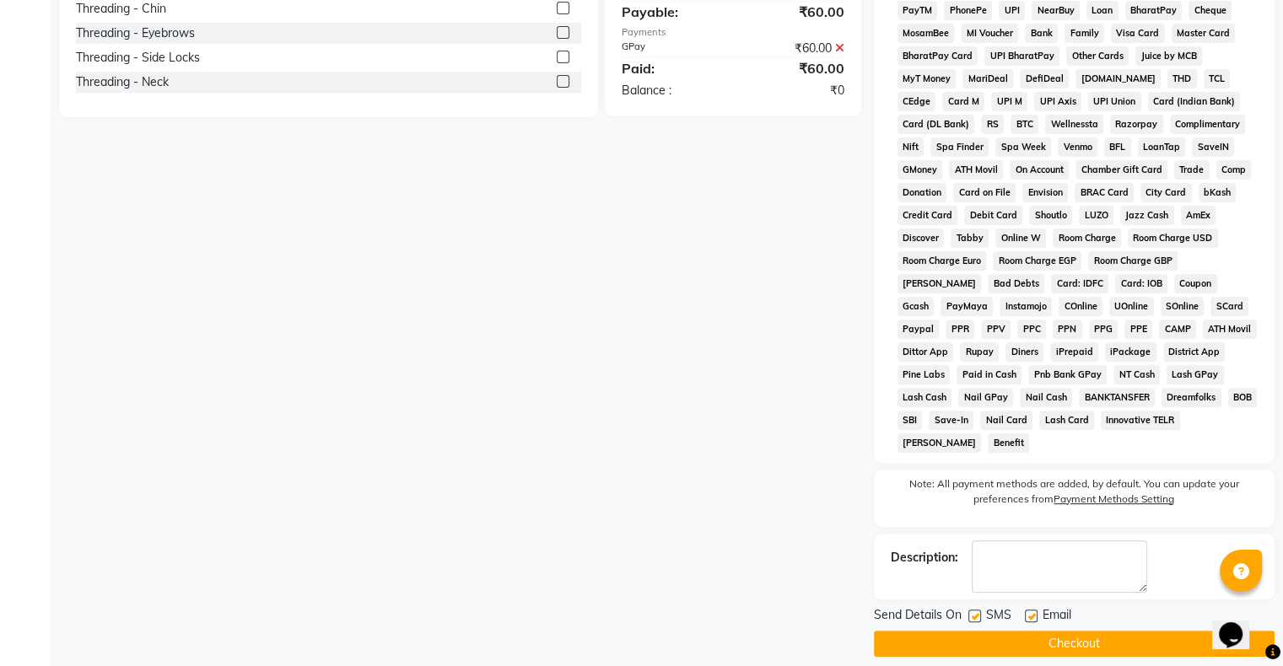
click at [1039, 634] on button "Checkout" at bounding box center [1074, 644] width 401 height 26
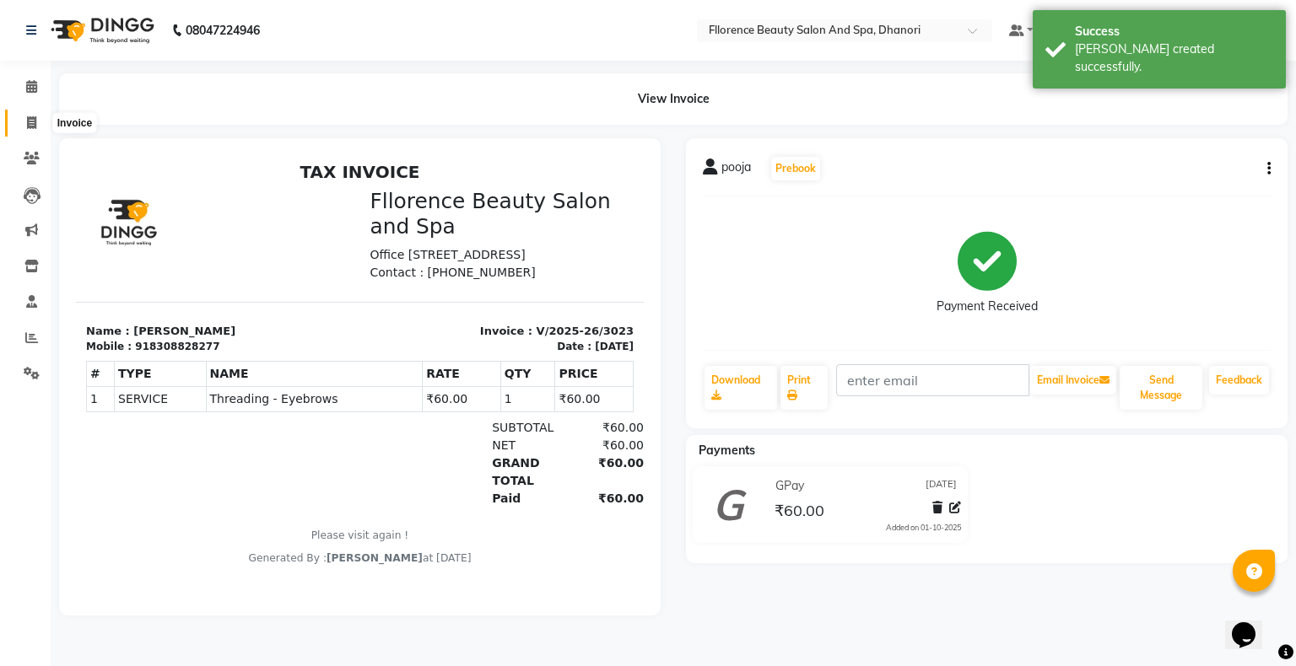
click at [30, 123] on icon at bounding box center [31, 122] width 9 height 13
select select "service"
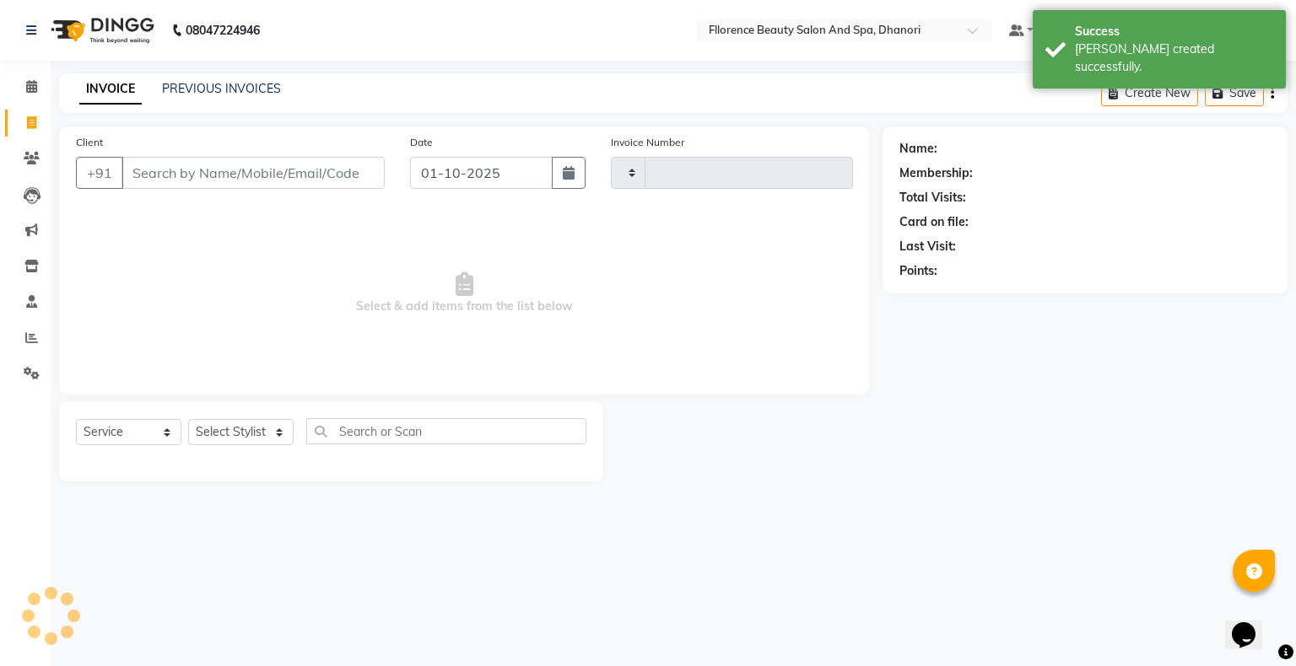
type input "3024"
select select "121"
click at [574, 174] on icon "button" at bounding box center [569, 172] width 12 height 13
select select "10"
select select "2025"
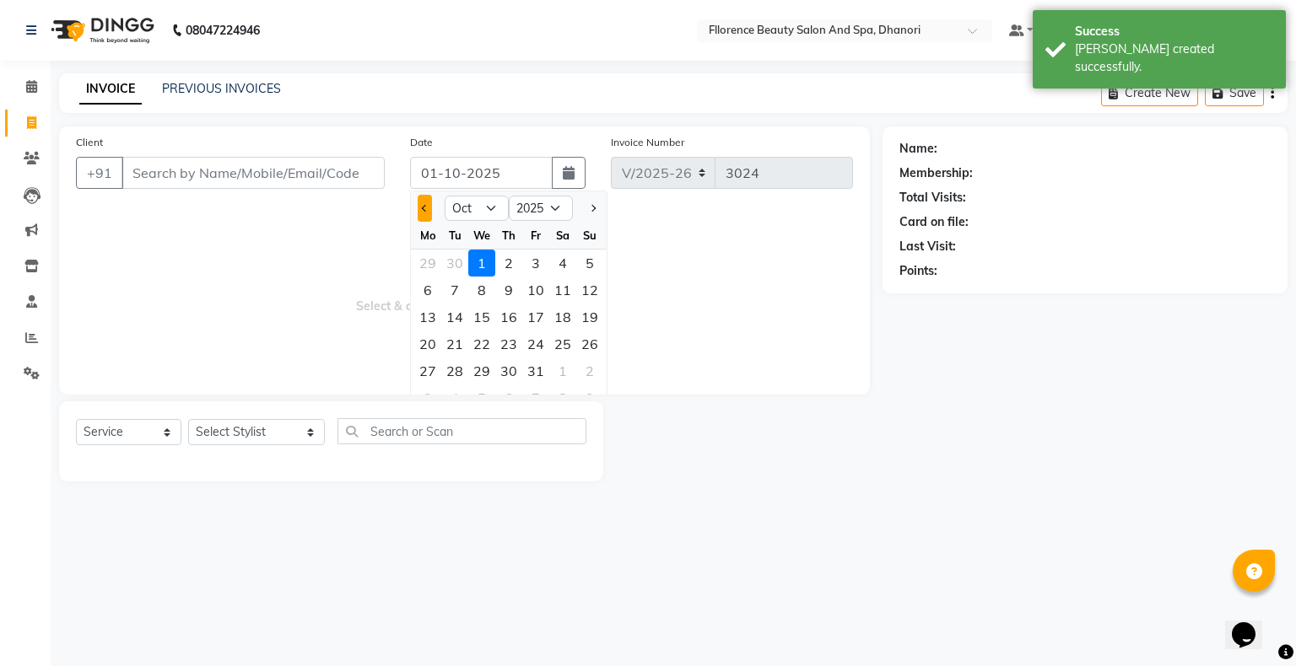
click at [423, 206] on button "Previous month" at bounding box center [425, 208] width 14 height 27
select select "9"
click at [450, 357] on div "23" at bounding box center [454, 344] width 27 height 27
type input "[DATE]"
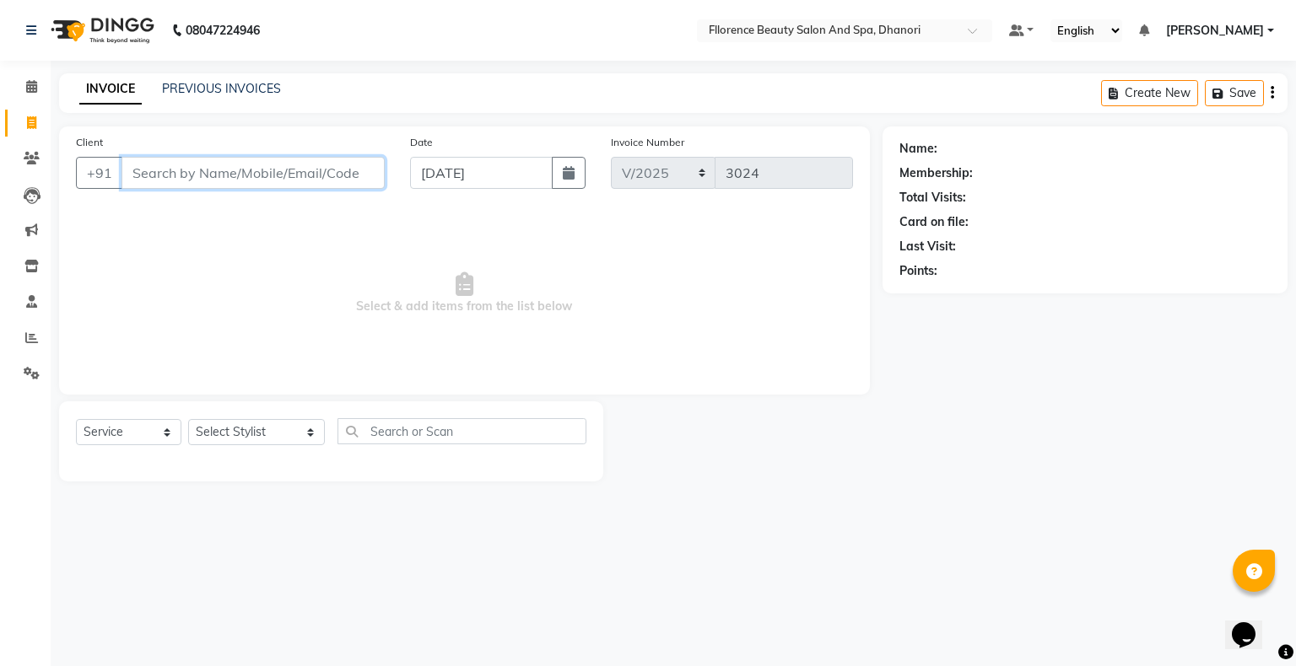
click at [337, 165] on input "Client" at bounding box center [252, 173] width 263 height 32
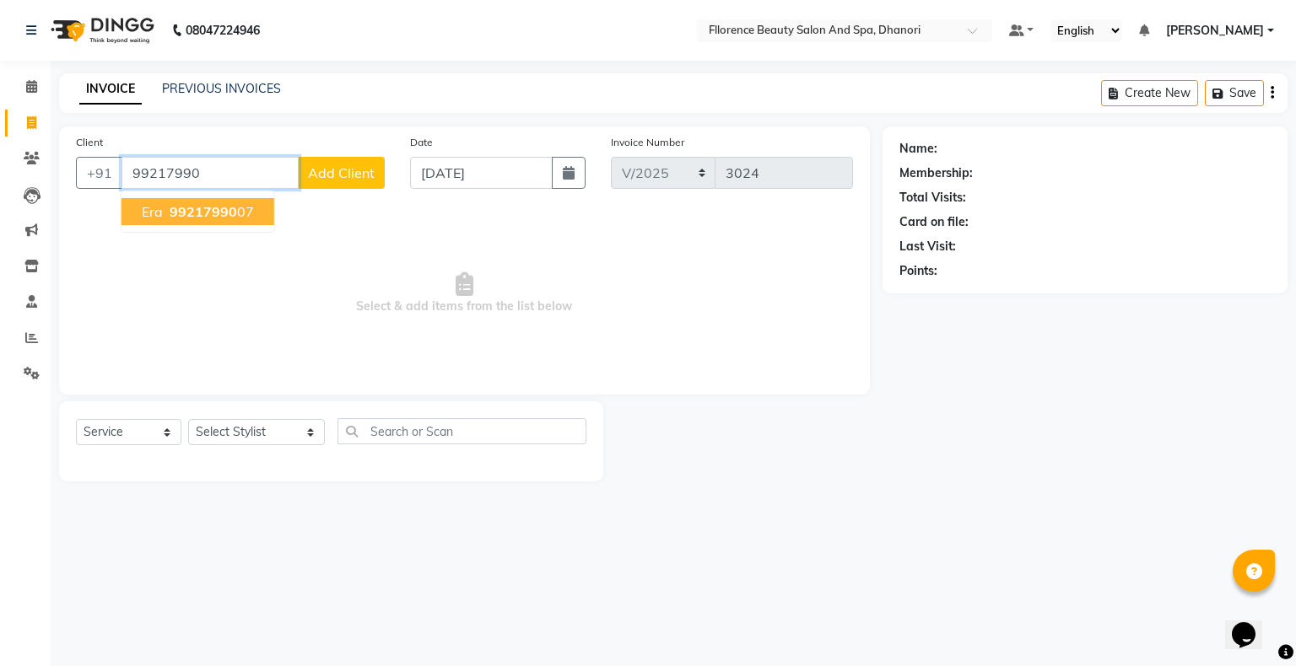
click at [245, 204] on ngb-highlight "99217990 07" at bounding box center [210, 211] width 88 height 17
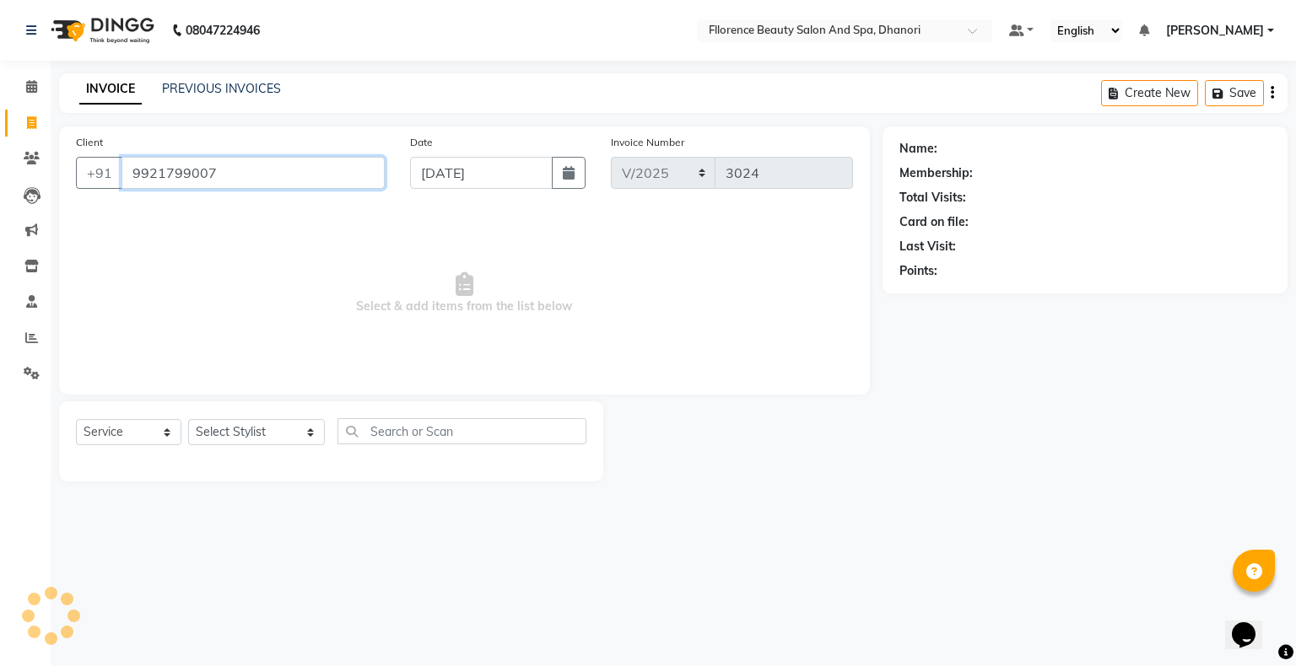
type input "9921799007"
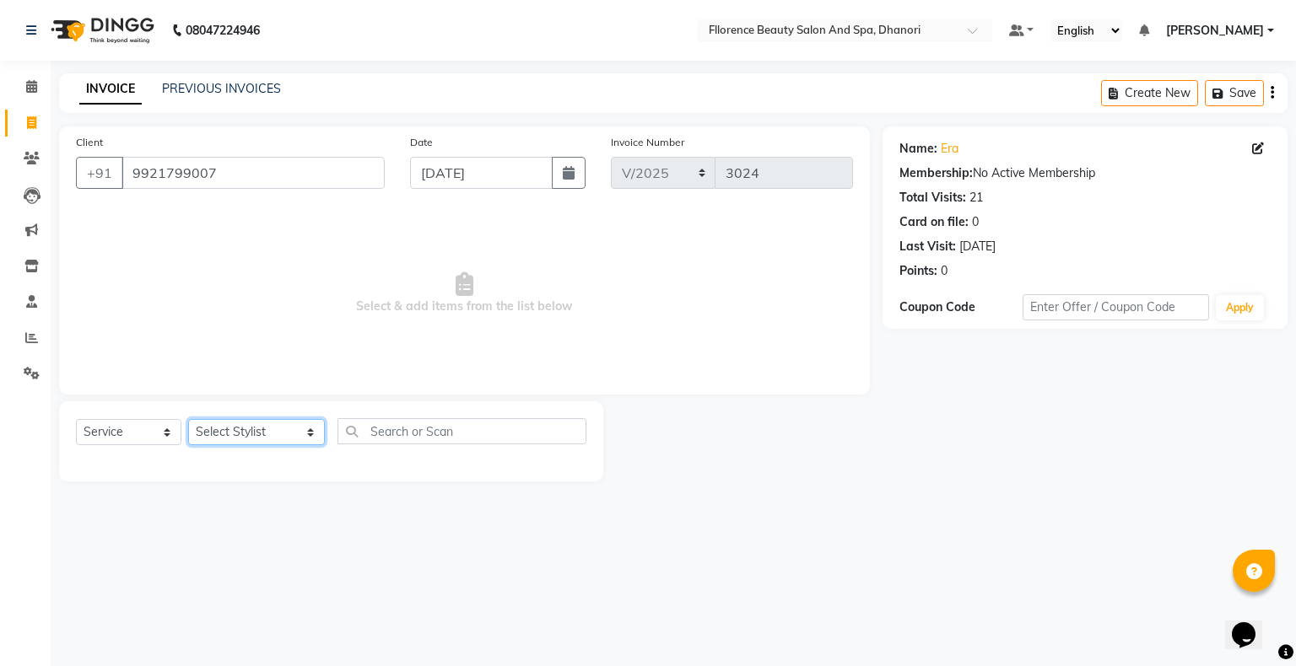
click at [249, 434] on select "Select Stylist [PERSON_NAME] [PERSON_NAME] arjun [PERSON_NAME] [PERSON_NAME] [P…" at bounding box center [256, 432] width 137 height 26
select select "81691"
click at [188, 420] on select "Select Stylist [PERSON_NAME] [PERSON_NAME] arjun [PERSON_NAME] [PERSON_NAME] [P…" at bounding box center [256, 432] width 137 height 26
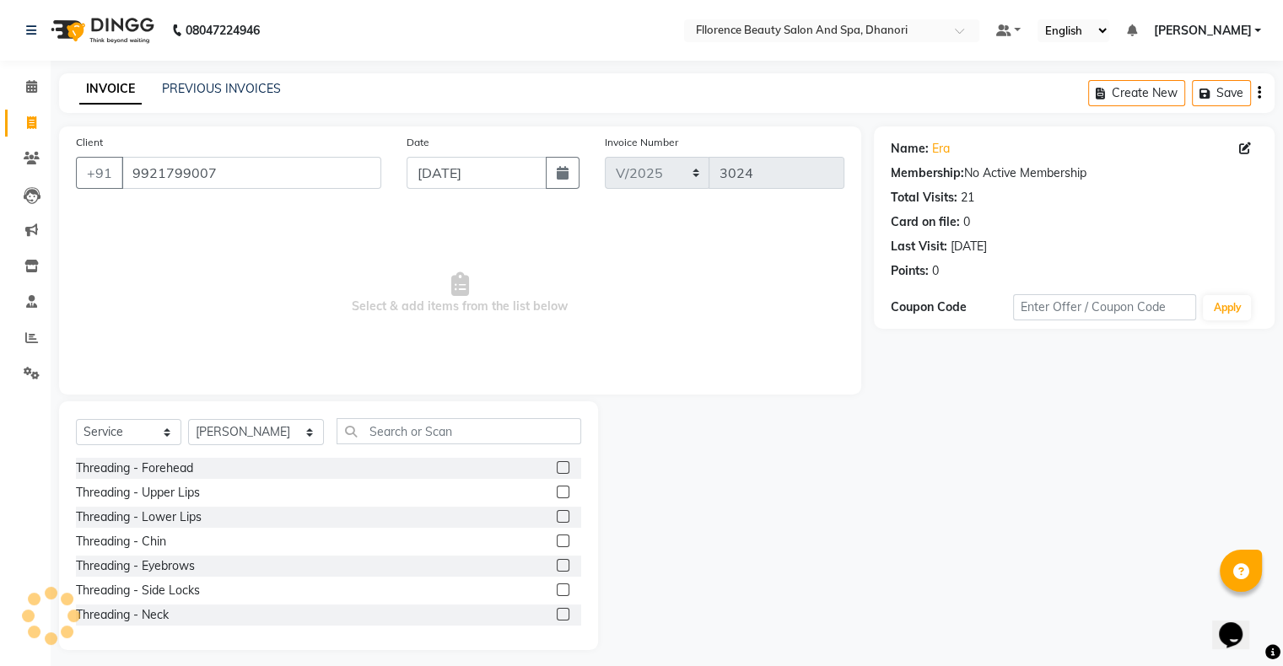
click at [557, 559] on label at bounding box center [563, 565] width 13 height 13
click at [557, 561] on input "checkbox" at bounding box center [562, 566] width 11 height 11
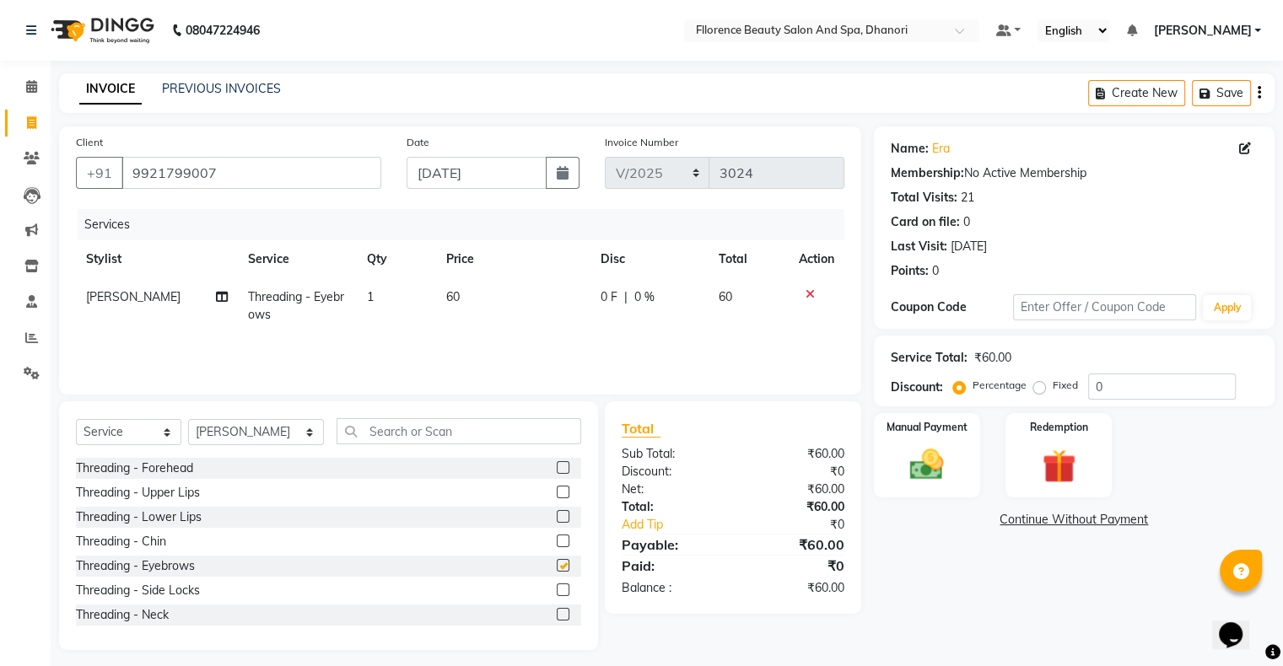
checkbox input "false"
click at [557, 491] on label at bounding box center [563, 492] width 13 height 13
click at [557, 491] on input "checkbox" at bounding box center [562, 493] width 11 height 11
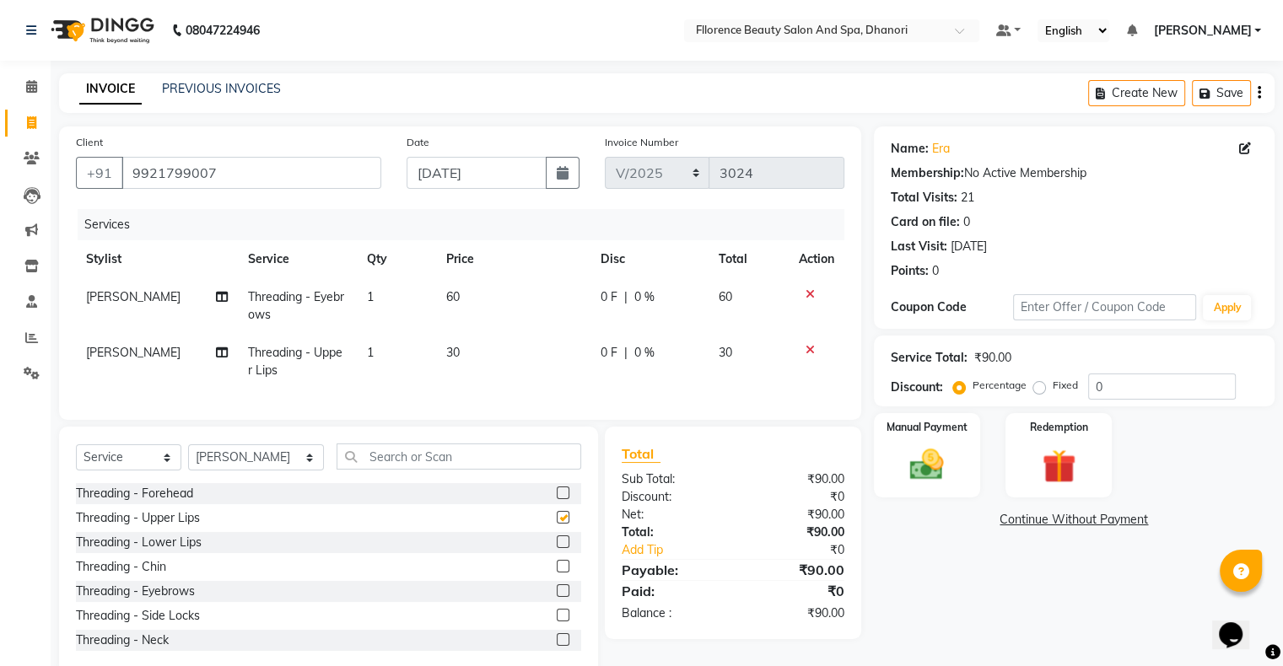
checkbox input "false"
click at [908, 472] on img at bounding box center [926, 465] width 57 height 40
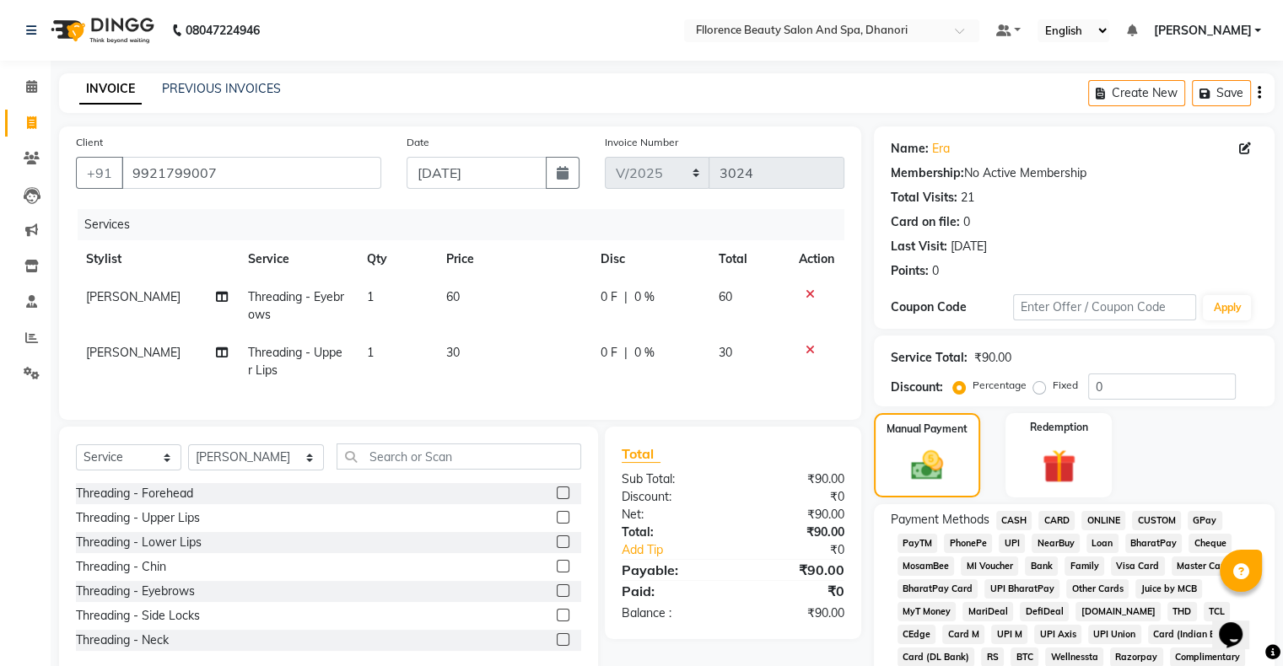
click at [1211, 525] on span "GPay" at bounding box center [1205, 520] width 35 height 19
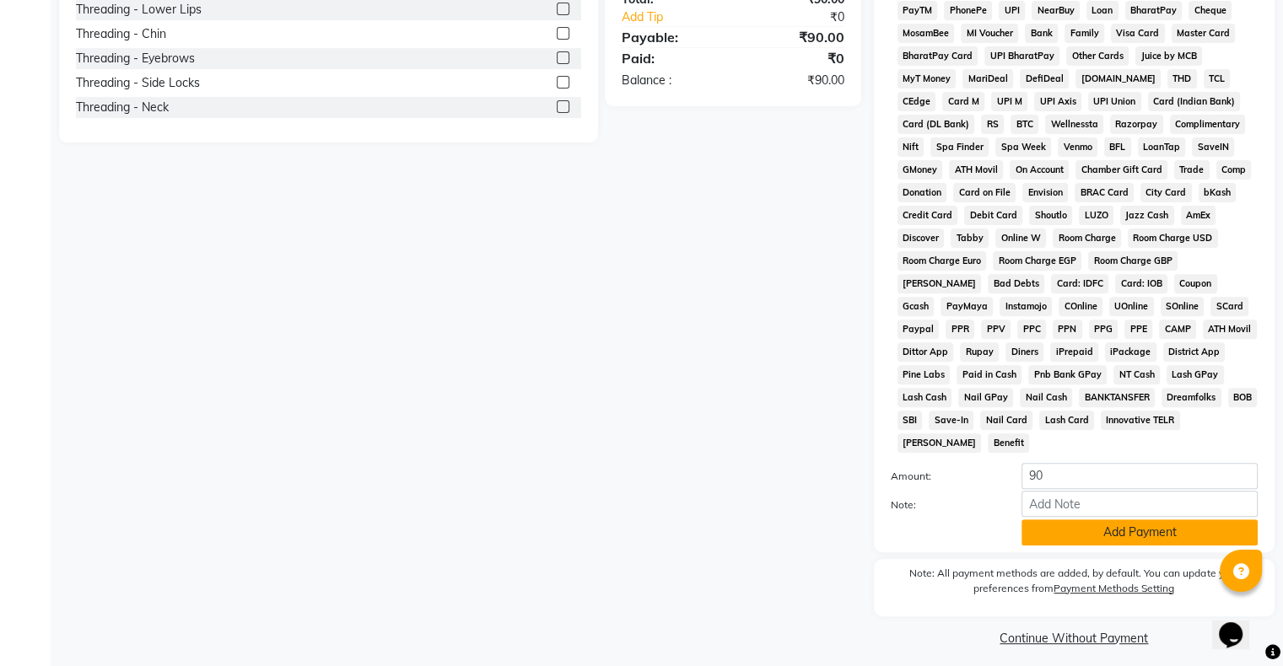
click at [1110, 536] on button "Add Payment" at bounding box center [1140, 533] width 236 height 26
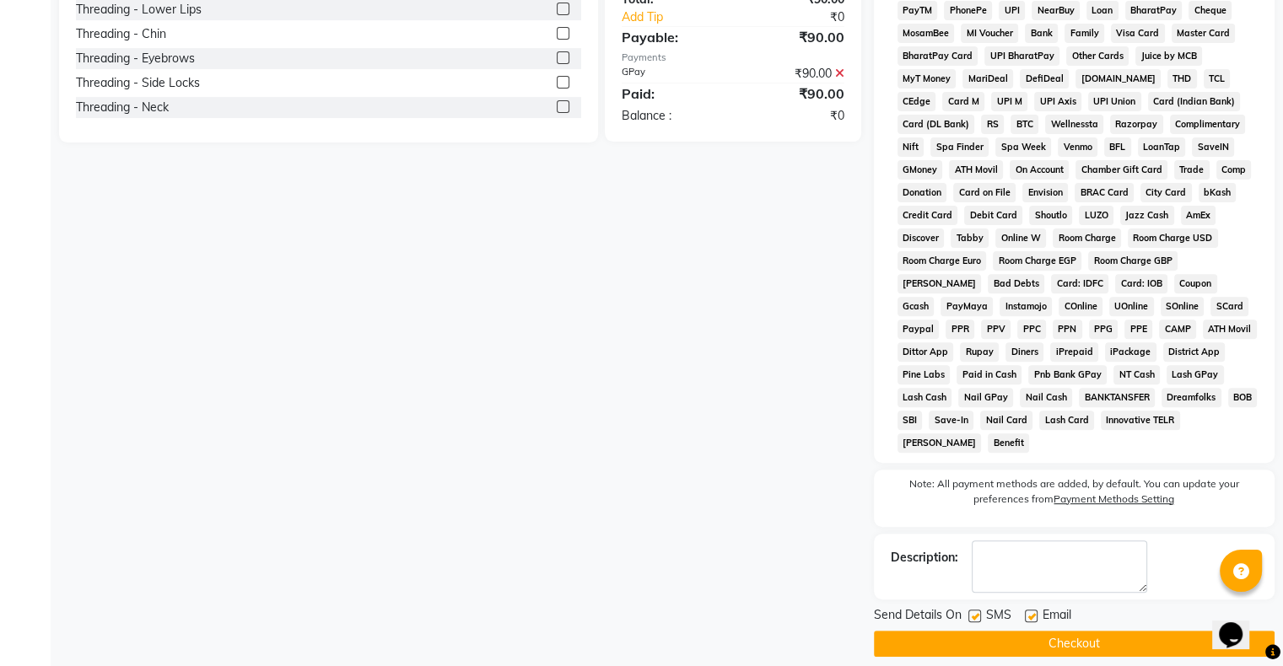
click at [1068, 631] on button "Checkout" at bounding box center [1074, 644] width 401 height 26
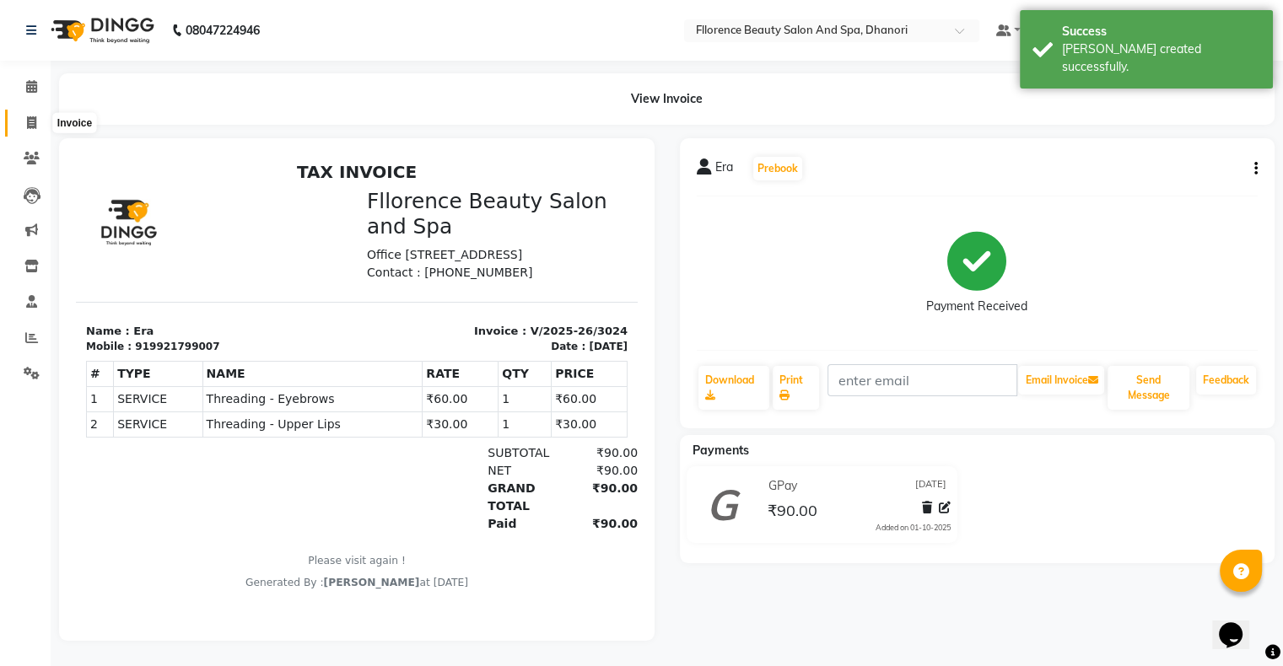
click at [24, 123] on span at bounding box center [32, 123] width 30 height 19
select select "service"
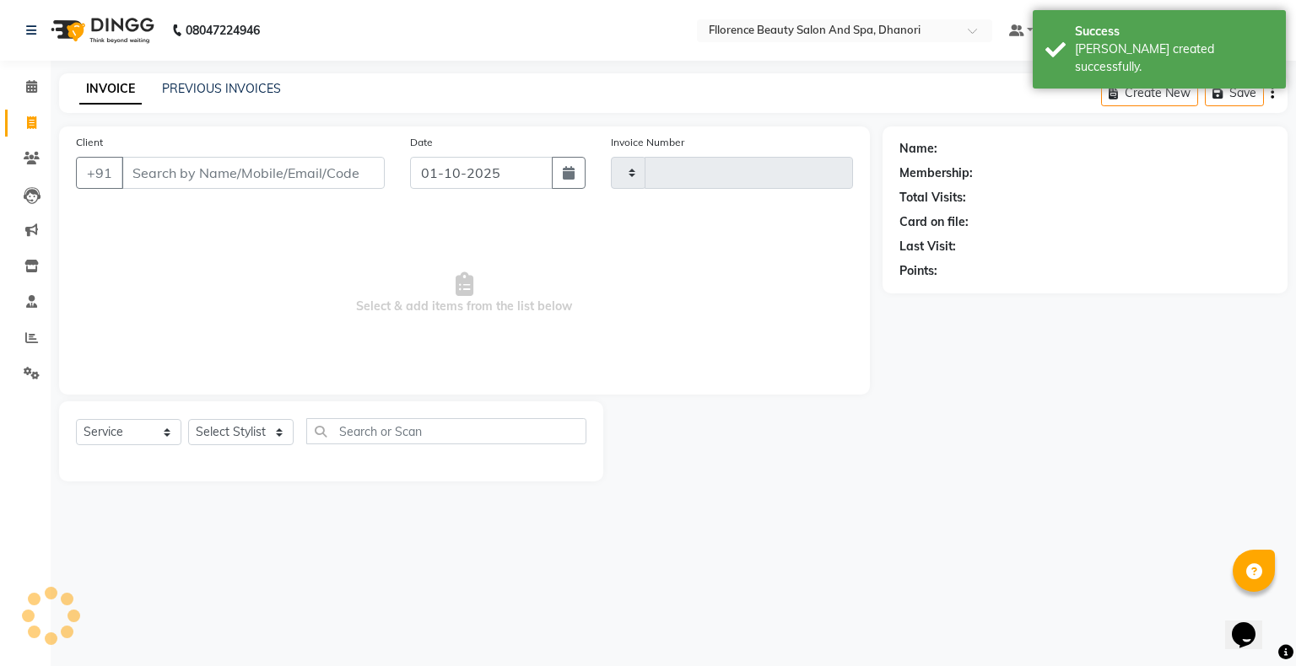
type input "3025"
select select "121"
click at [560, 167] on button "button" at bounding box center [569, 173] width 34 height 32
select select "10"
select select "2025"
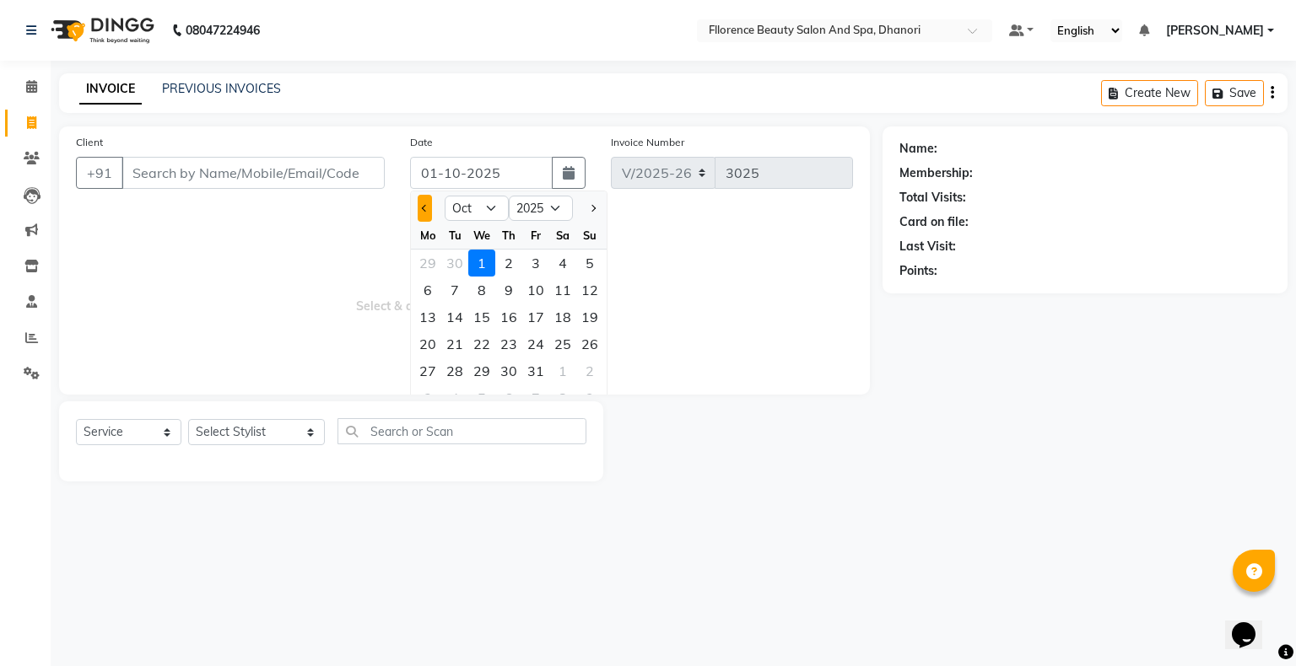
click at [423, 208] on span "Previous month" at bounding box center [425, 208] width 7 height 7
select select "9"
click at [458, 370] on div "30" at bounding box center [454, 371] width 27 height 27
type input "[DATE]"
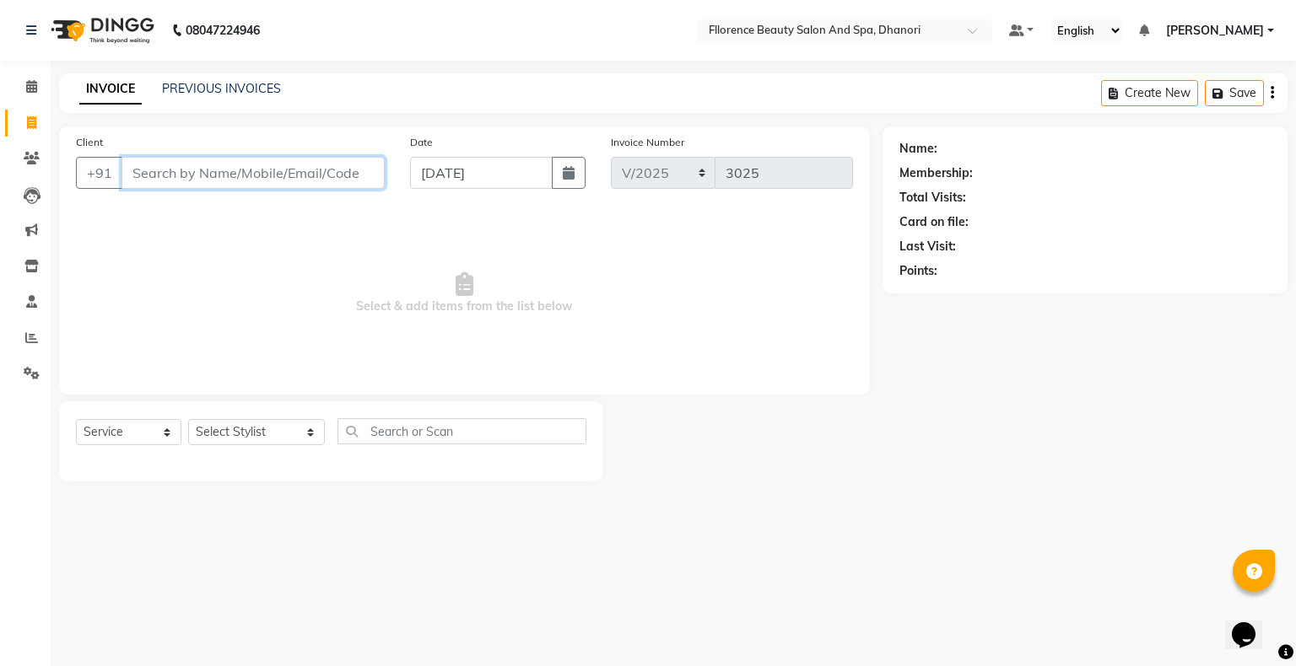
click at [310, 171] on input "Client" at bounding box center [252, 173] width 263 height 32
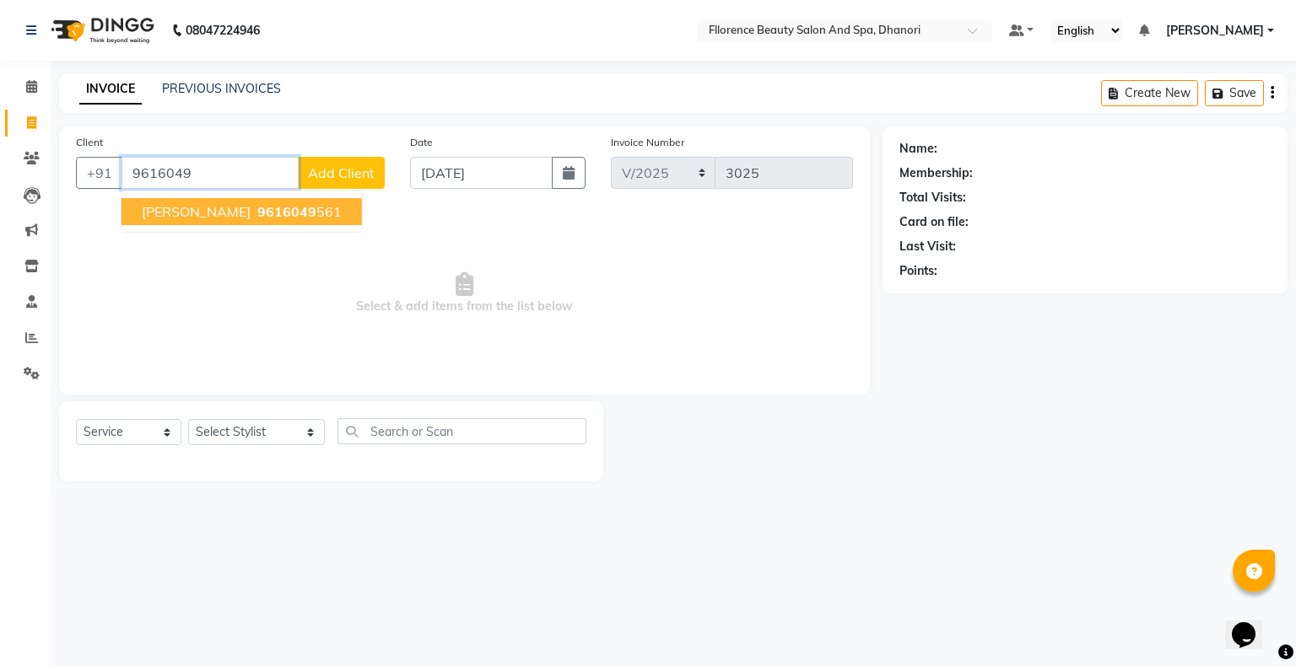
click at [264, 221] on button "[PERSON_NAME] 9616049 561" at bounding box center [241, 211] width 240 height 27
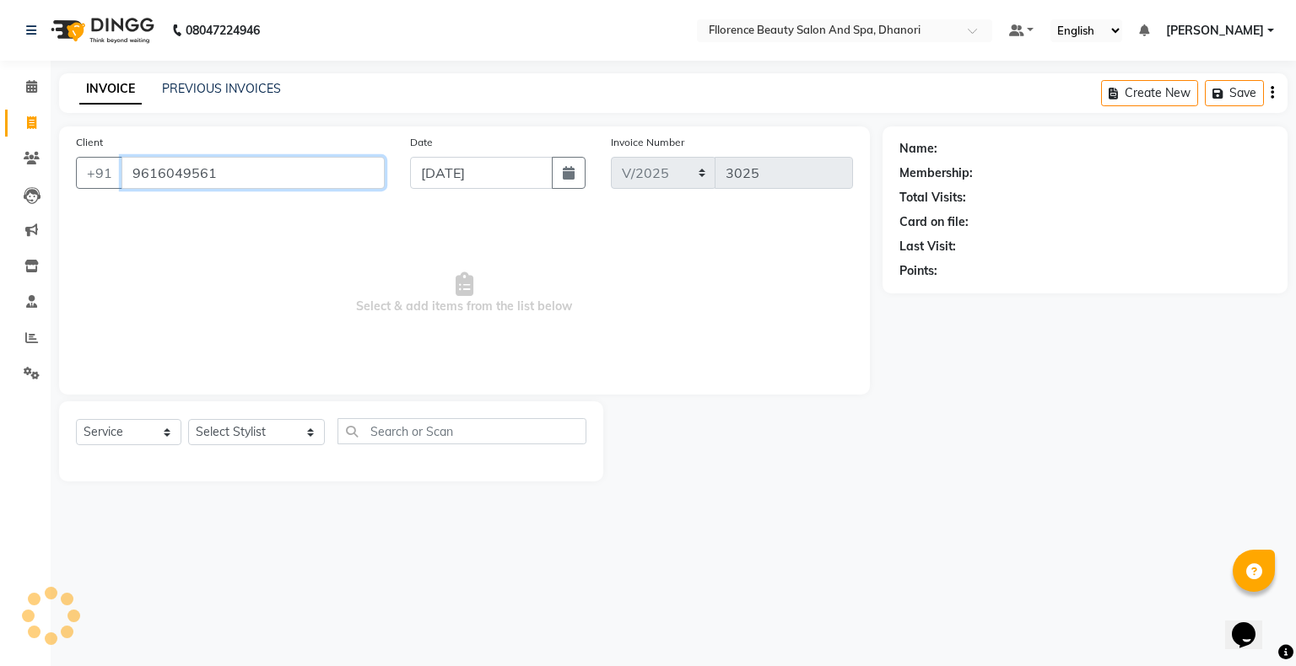
type input "9616049561"
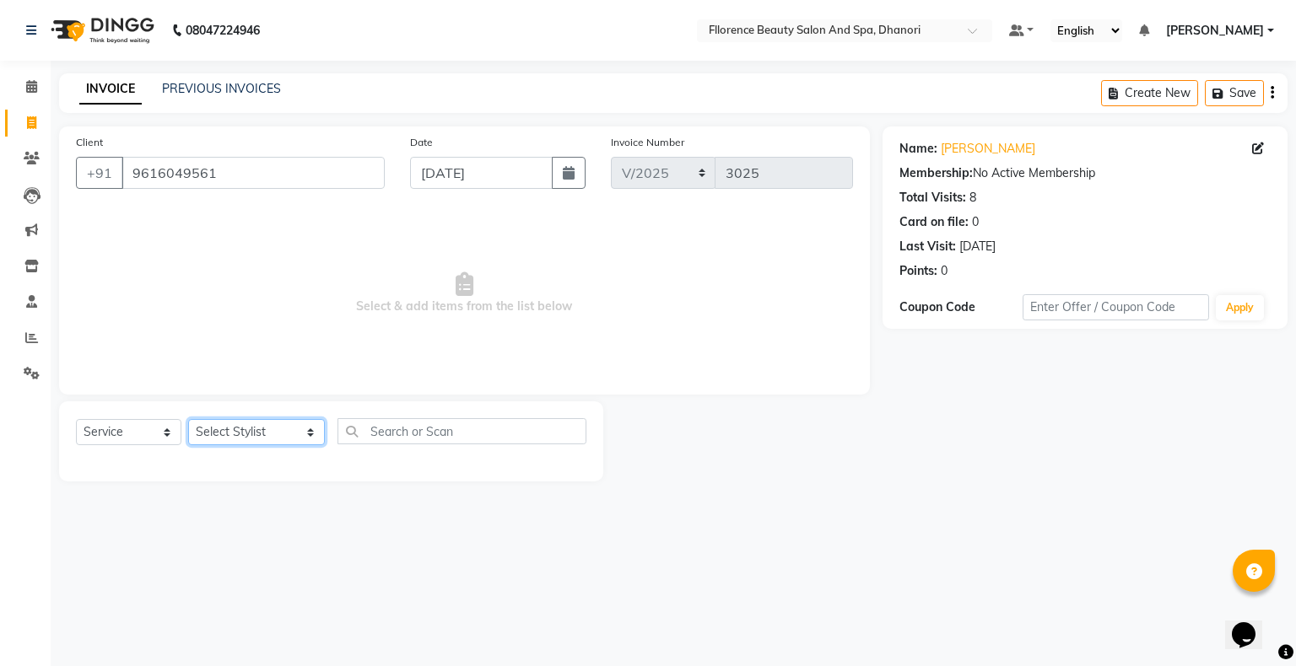
click at [245, 434] on select "Select Stylist [PERSON_NAME] [PERSON_NAME] arjun [PERSON_NAME] [PERSON_NAME] [P…" at bounding box center [256, 432] width 137 height 26
select select "81691"
click at [188, 420] on select "Select Stylist [PERSON_NAME] [PERSON_NAME] arjun [PERSON_NAME] [PERSON_NAME] [P…" at bounding box center [256, 432] width 137 height 26
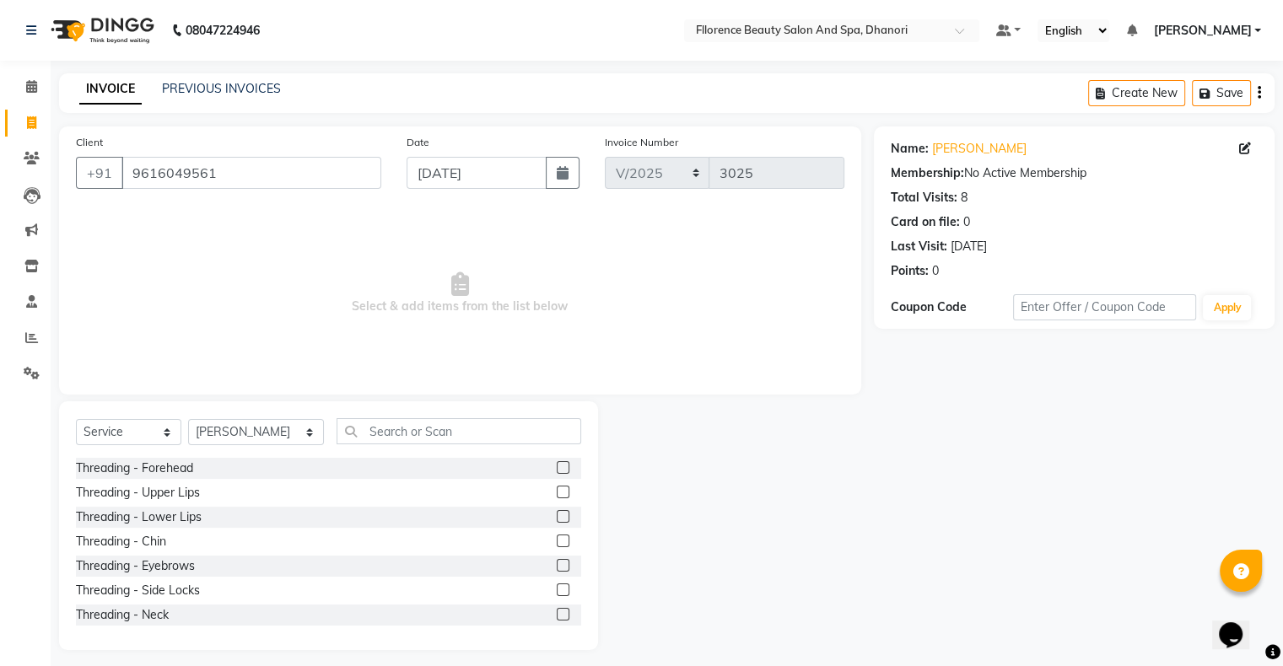
click at [557, 562] on label at bounding box center [563, 565] width 13 height 13
click at [557, 562] on input "checkbox" at bounding box center [562, 566] width 11 height 11
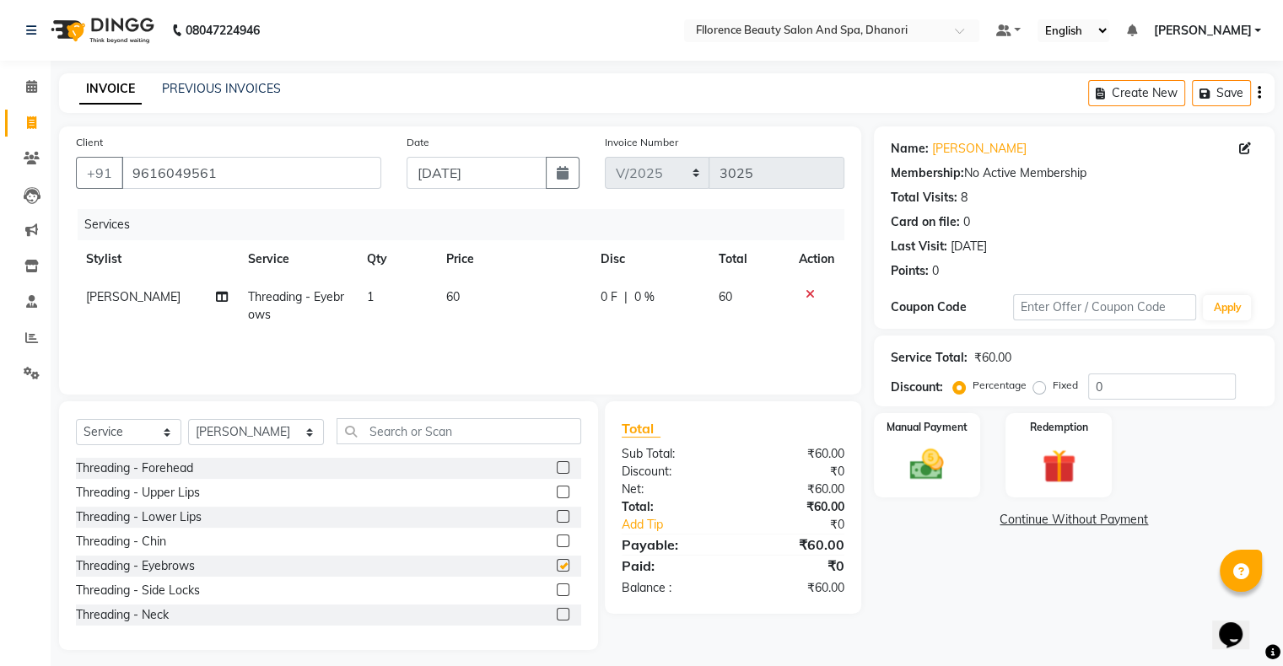
checkbox input "false"
click at [557, 471] on label at bounding box center [563, 467] width 13 height 13
click at [557, 471] on input "checkbox" at bounding box center [562, 468] width 11 height 11
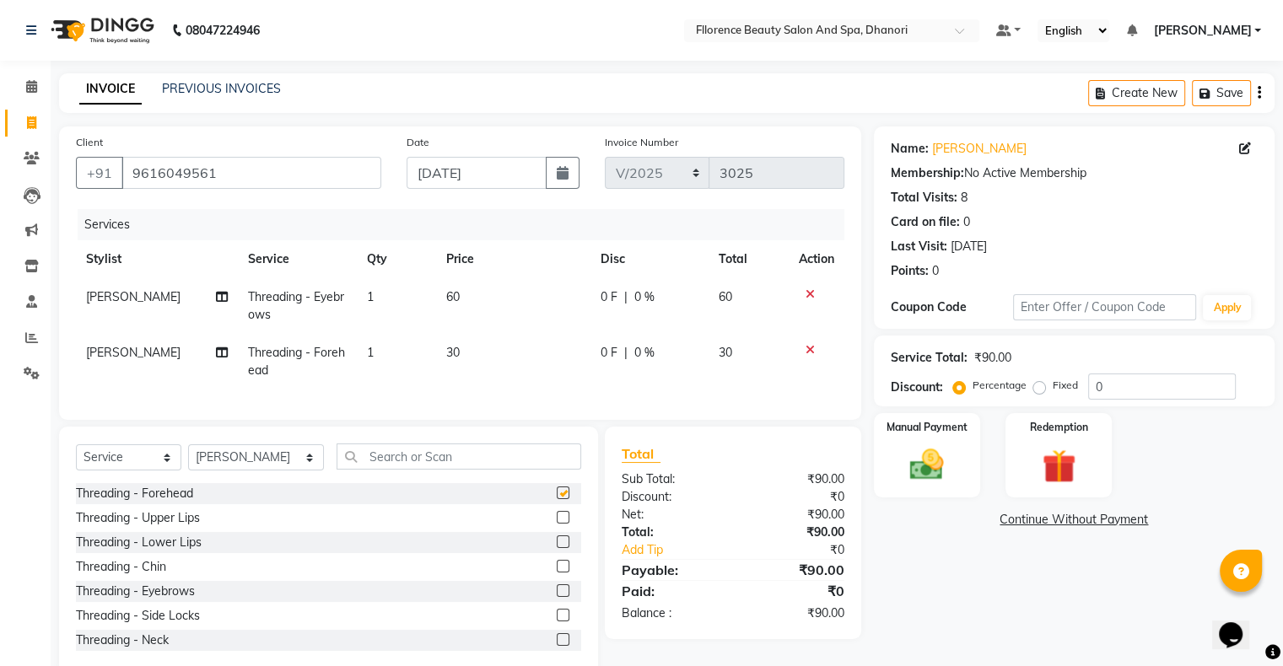
checkbox input "false"
click at [244, 471] on select "Select Stylist [PERSON_NAME] [PERSON_NAME] arjun [PERSON_NAME] [PERSON_NAME] [P…" at bounding box center [256, 458] width 136 height 26
select select "20592"
click at [188, 459] on select "Select Stylist [PERSON_NAME] [PERSON_NAME] arjun [PERSON_NAME] [PERSON_NAME] [P…" at bounding box center [256, 458] width 136 height 26
click at [445, 470] on input "text" at bounding box center [459, 457] width 245 height 26
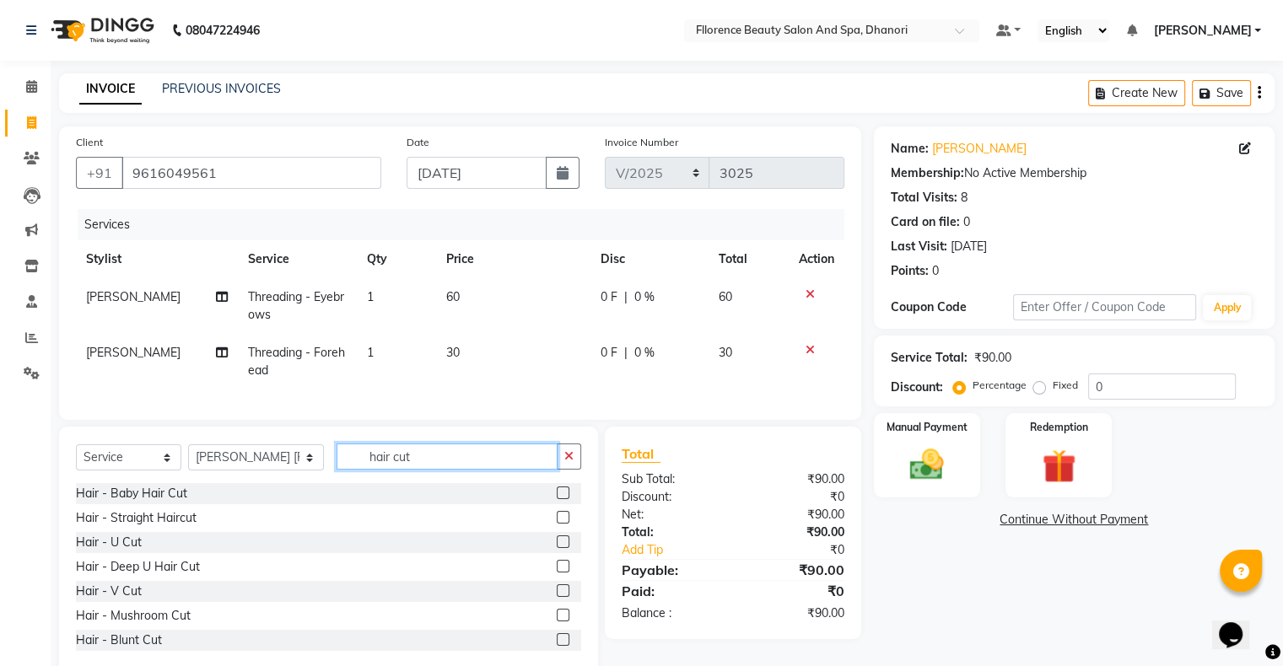
type input "hair cut"
click at [557, 548] on label at bounding box center [563, 542] width 13 height 13
click at [557, 548] on input "checkbox" at bounding box center [562, 542] width 11 height 11
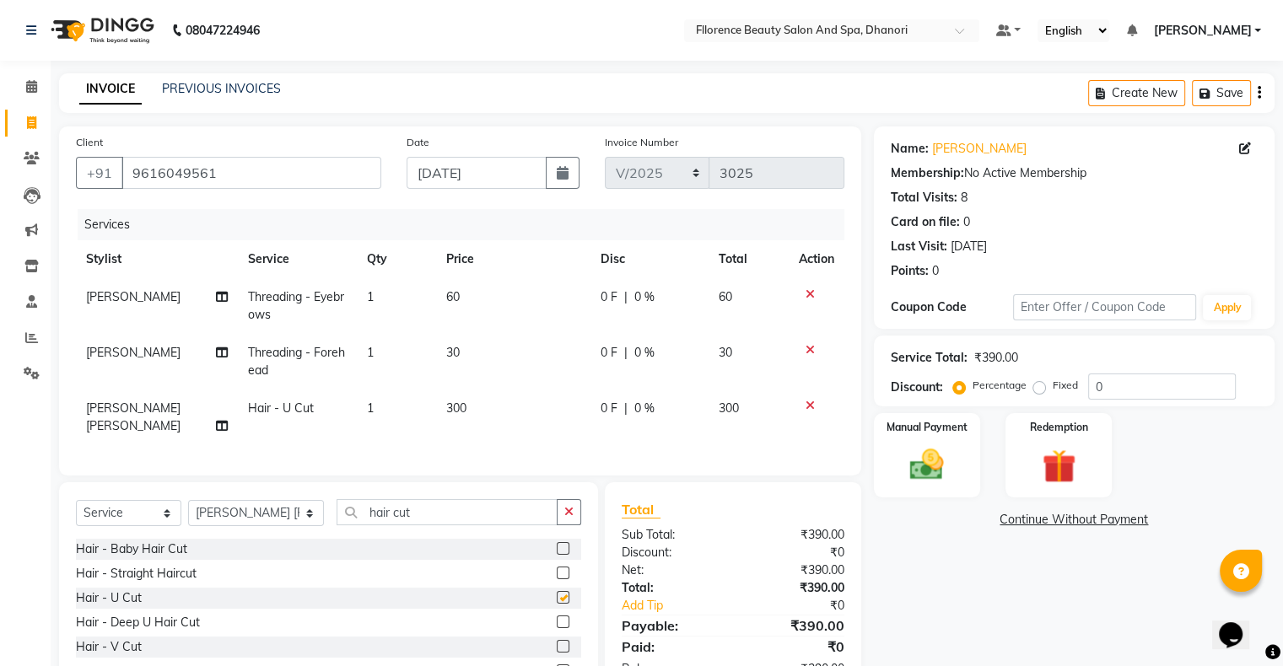
checkbox input "false"
click at [461, 406] on span "300" at bounding box center [456, 408] width 20 height 15
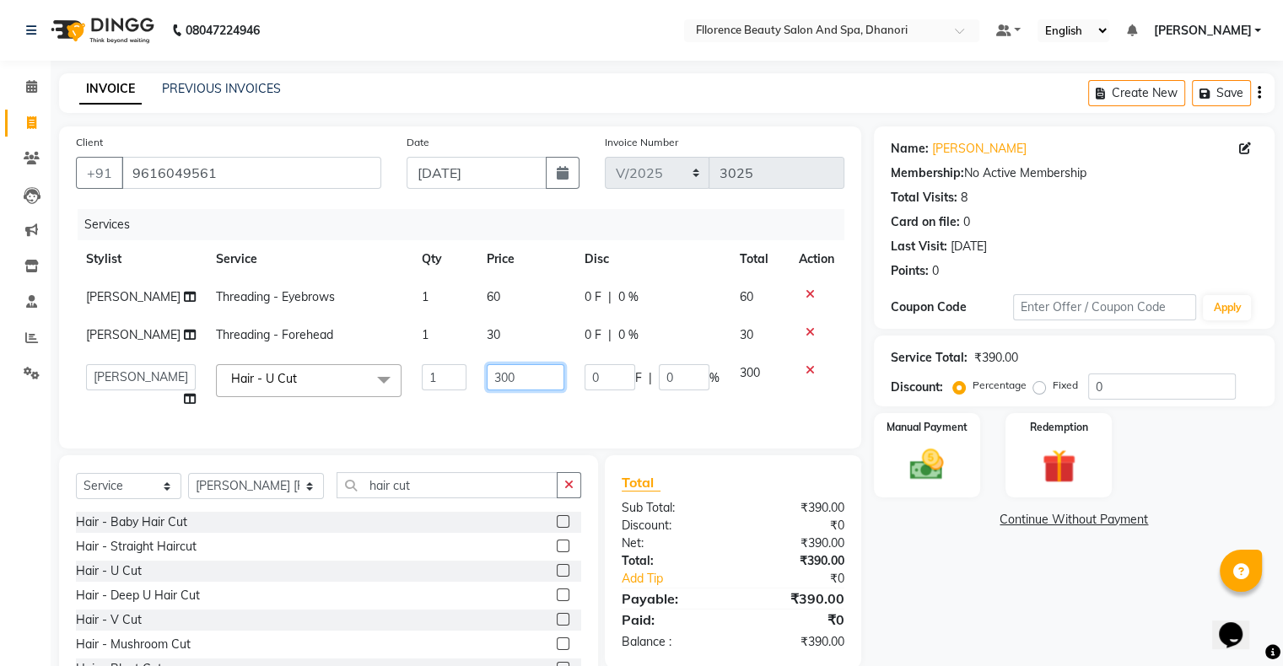
click at [510, 391] on input "300" at bounding box center [526, 377] width 78 height 26
type input "3"
type input "250"
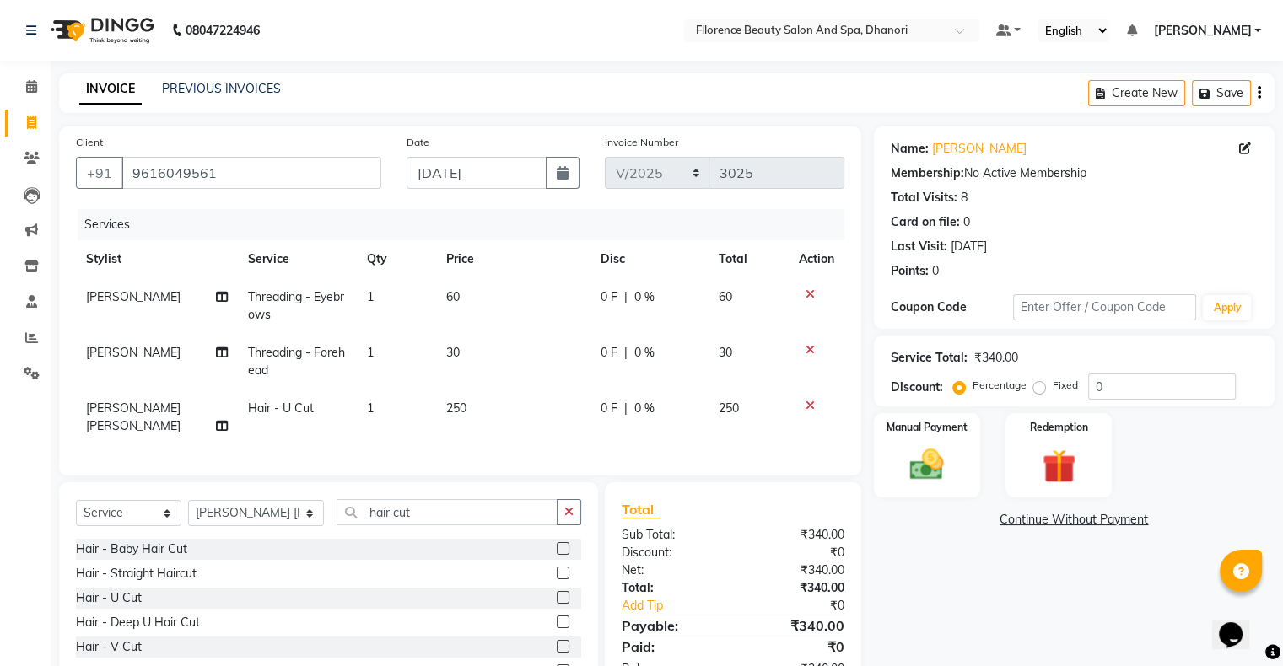
click at [959, 599] on div "Name: [PERSON_NAME] Membership: No Active Membership Total Visits: 8 Card on fi…" at bounding box center [1080, 429] width 413 height 605
click at [927, 467] on img at bounding box center [926, 465] width 57 height 40
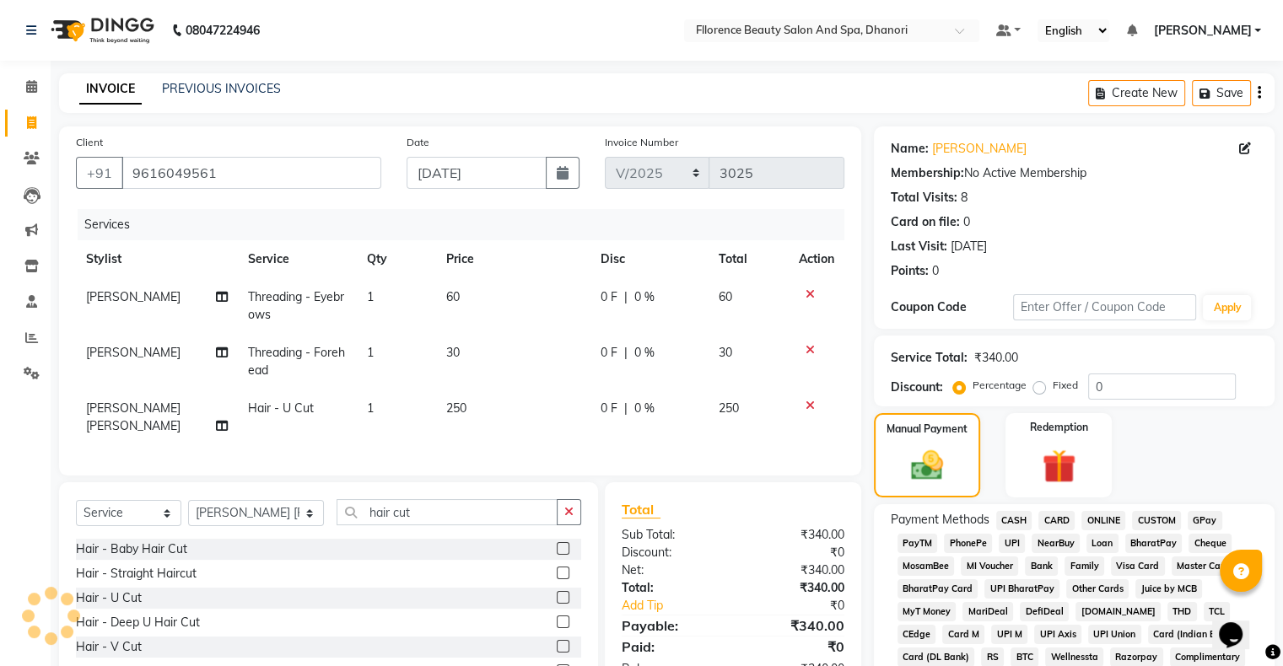
click at [1206, 517] on span "GPay" at bounding box center [1205, 520] width 35 height 19
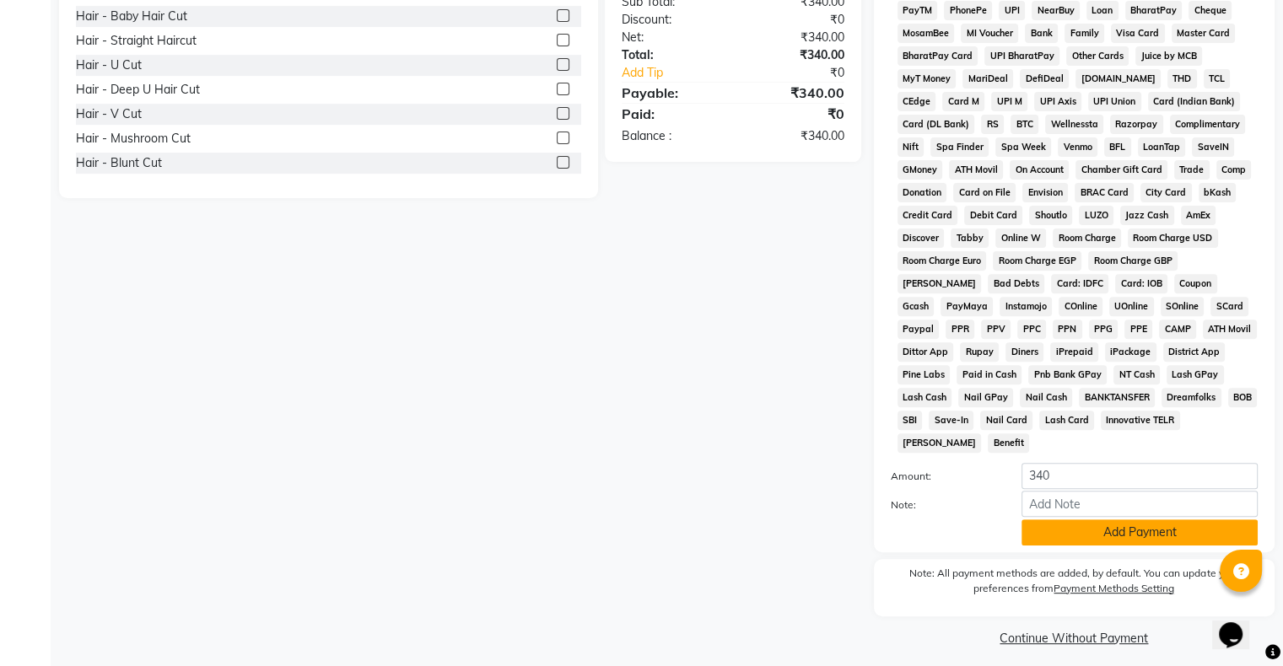
click at [1051, 520] on button "Add Payment" at bounding box center [1140, 533] width 236 height 26
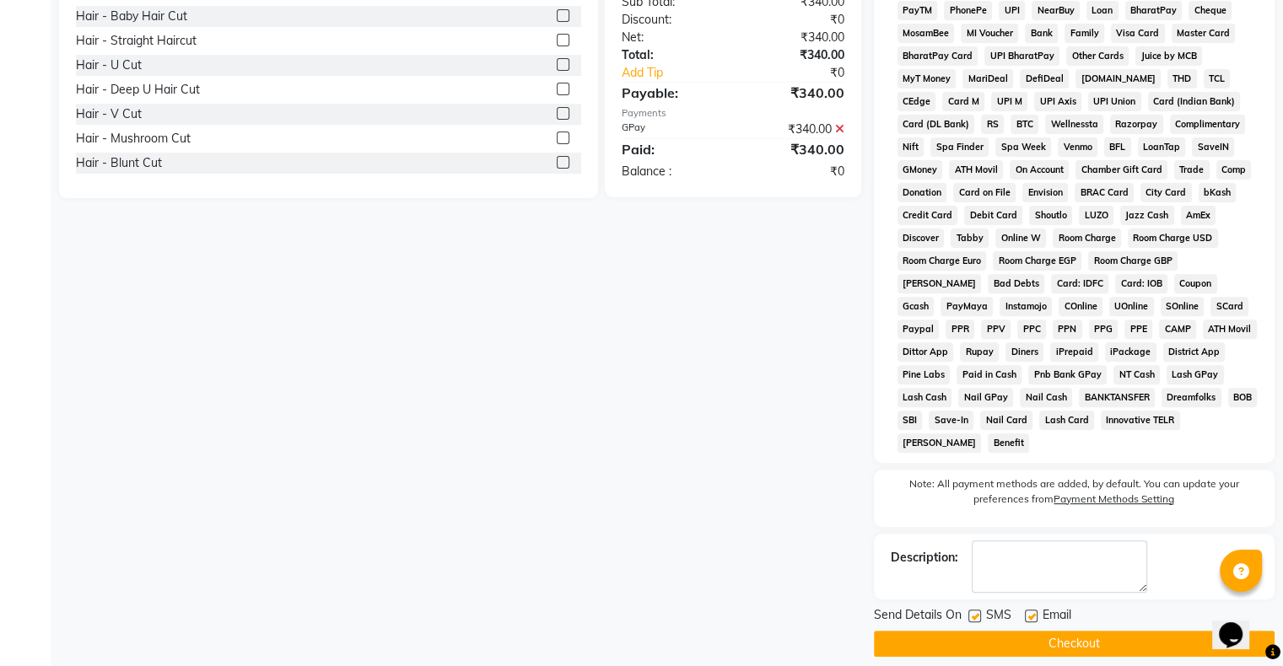
click at [1066, 631] on button "Checkout" at bounding box center [1074, 644] width 401 height 26
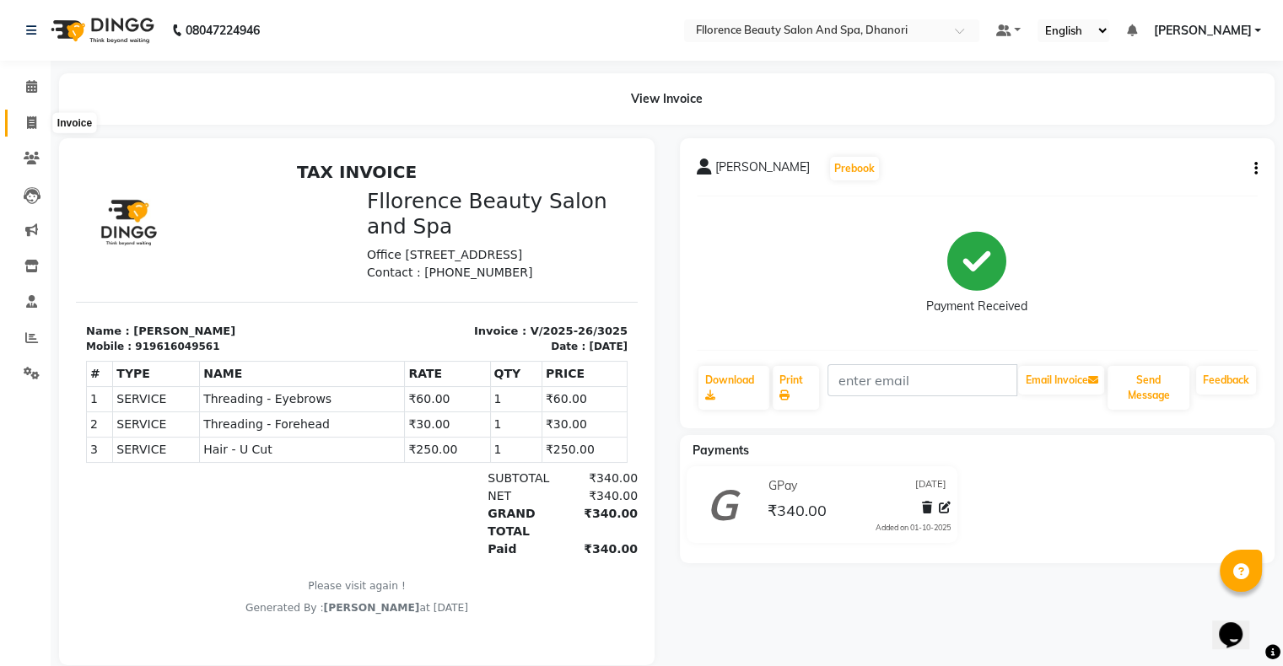
click at [17, 116] on span at bounding box center [32, 123] width 30 height 19
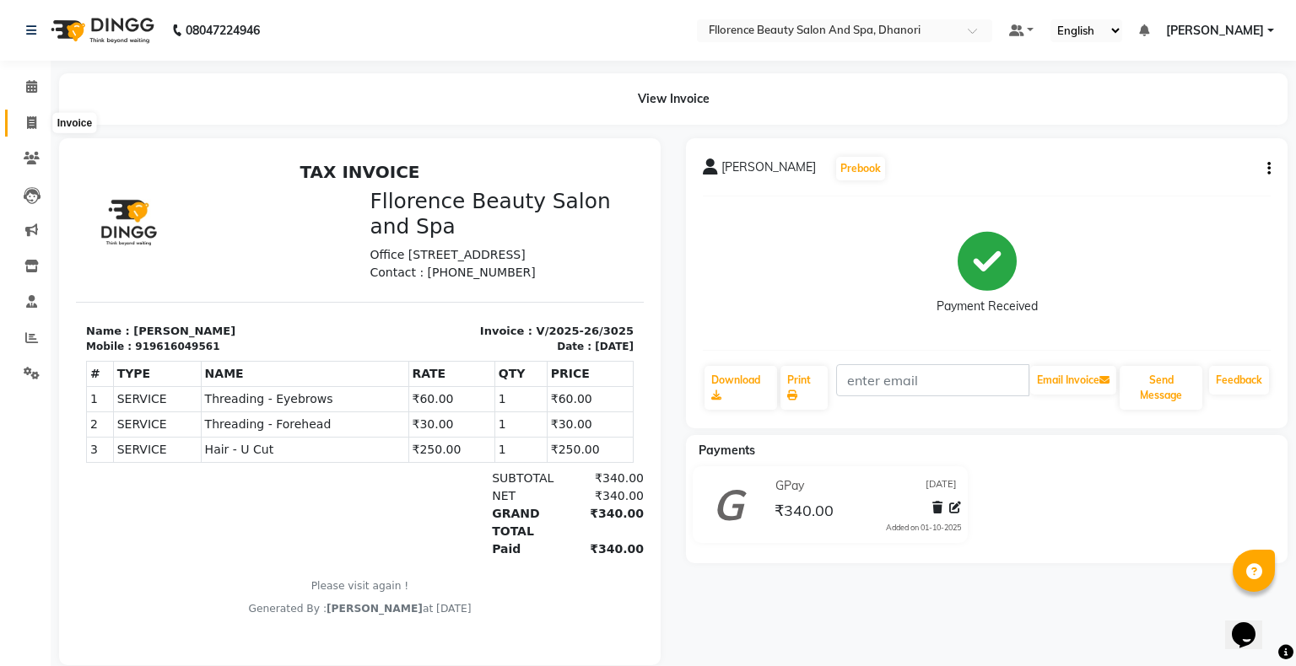
select select "121"
select select "service"
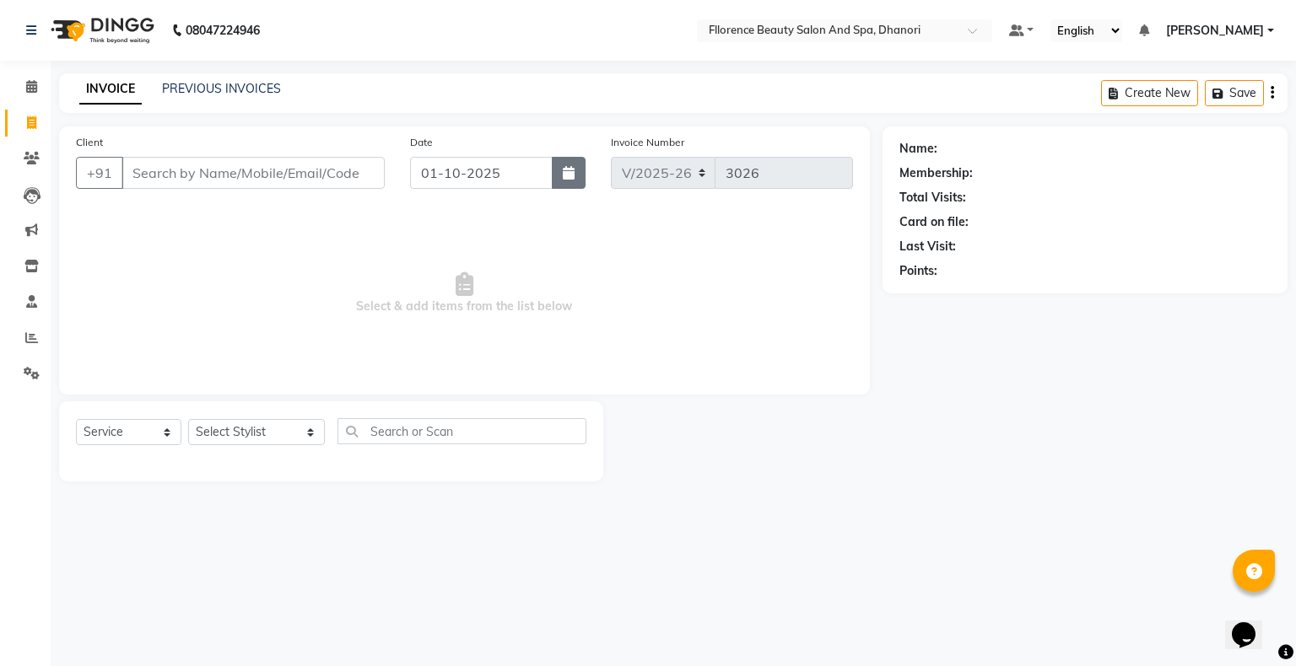
click at [567, 174] on icon "button" at bounding box center [569, 172] width 12 height 13
select select "10"
select select "2025"
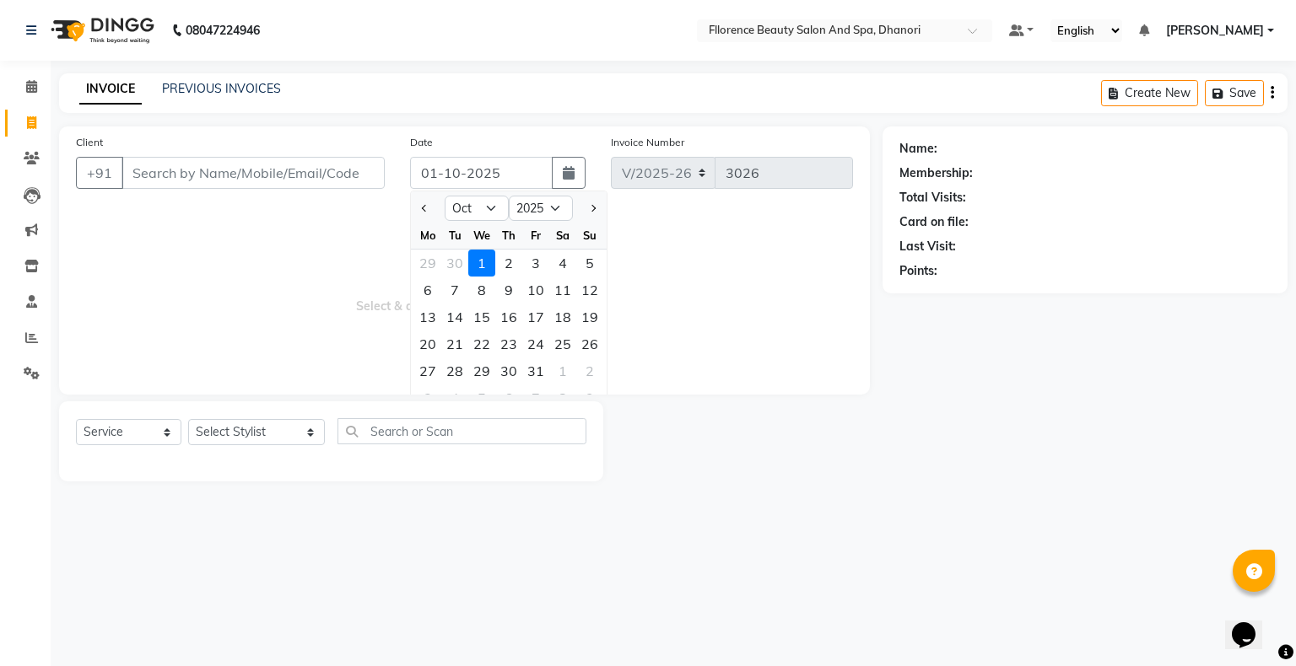
click at [415, 207] on div at bounding box center [428, 208] width 34 height 27
click at [427, 208] on span "Previous month" at bounding box center [425, 208] width 7 height 7
select select "9"
drag, startPoint x: 440, startPoint y: 370, endPoint x: 428, endPoint y: 364, distance: 13.2
click at [439, 370] on div "29" at bounding box center [427, 371] width 27 height 27
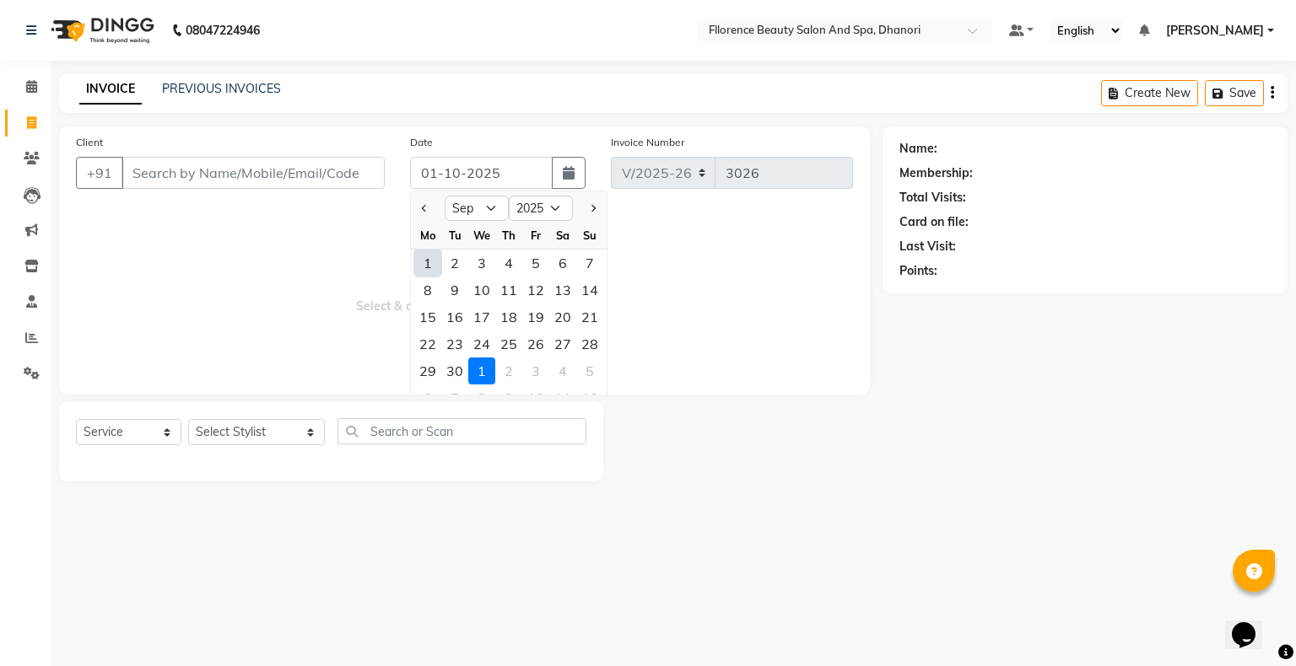
type input "29-09-2025"
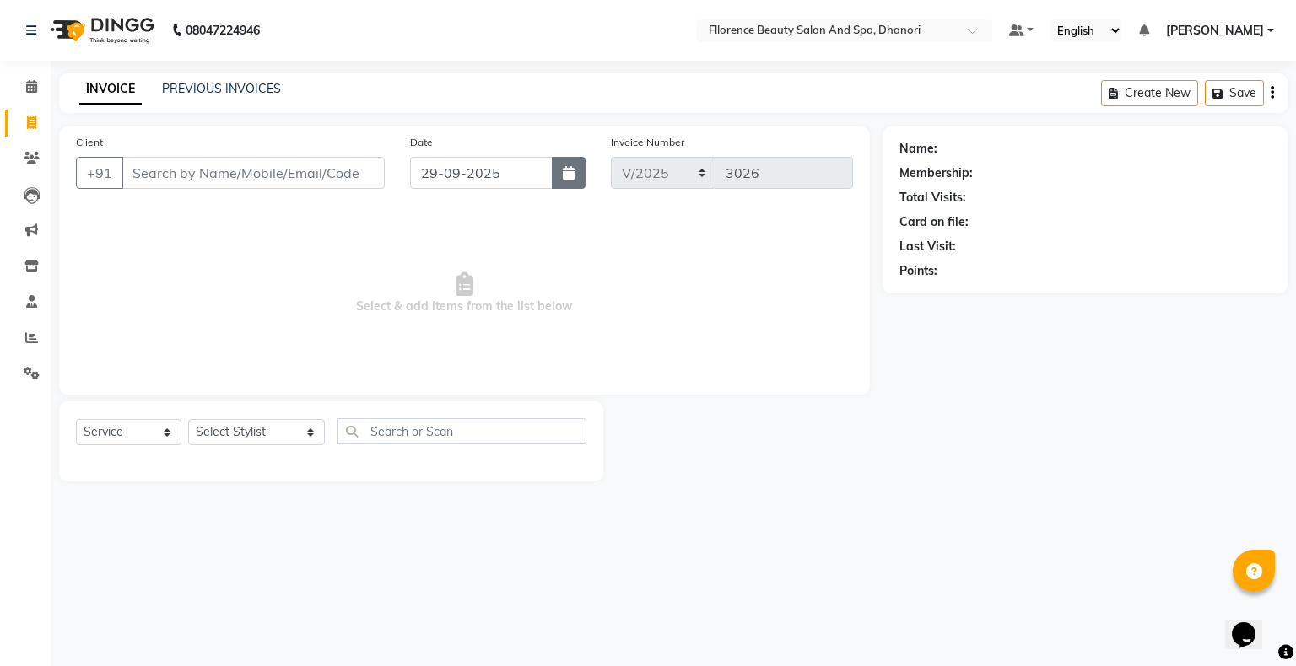
drag, startPoint x: 568, startPoint y: 170, endPoint x: 553, endPoint y: 181, distance: 18.6
click at [568, 170] on icon "button" at bounding box center [569, 172] width 12 height 13
select select "9"
select select "2025"
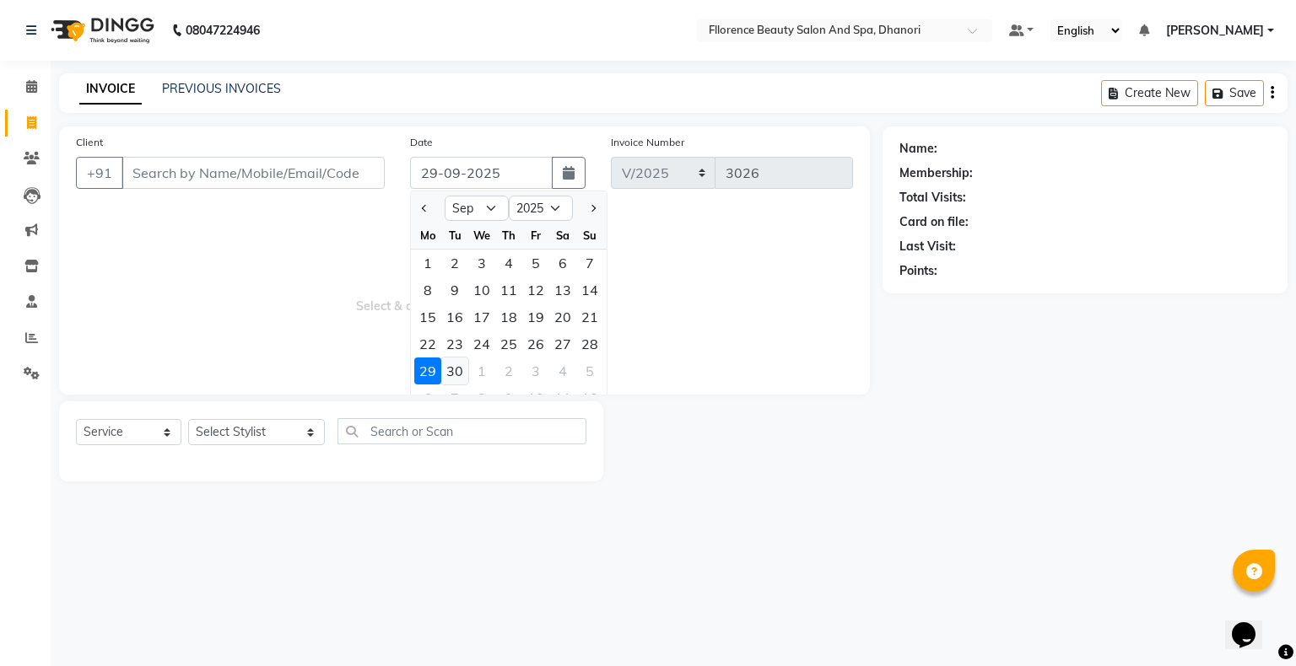
click at [456, 375] on div "30" at bounding box center [454, 371] width 27 height 27
type input "[DATE]"
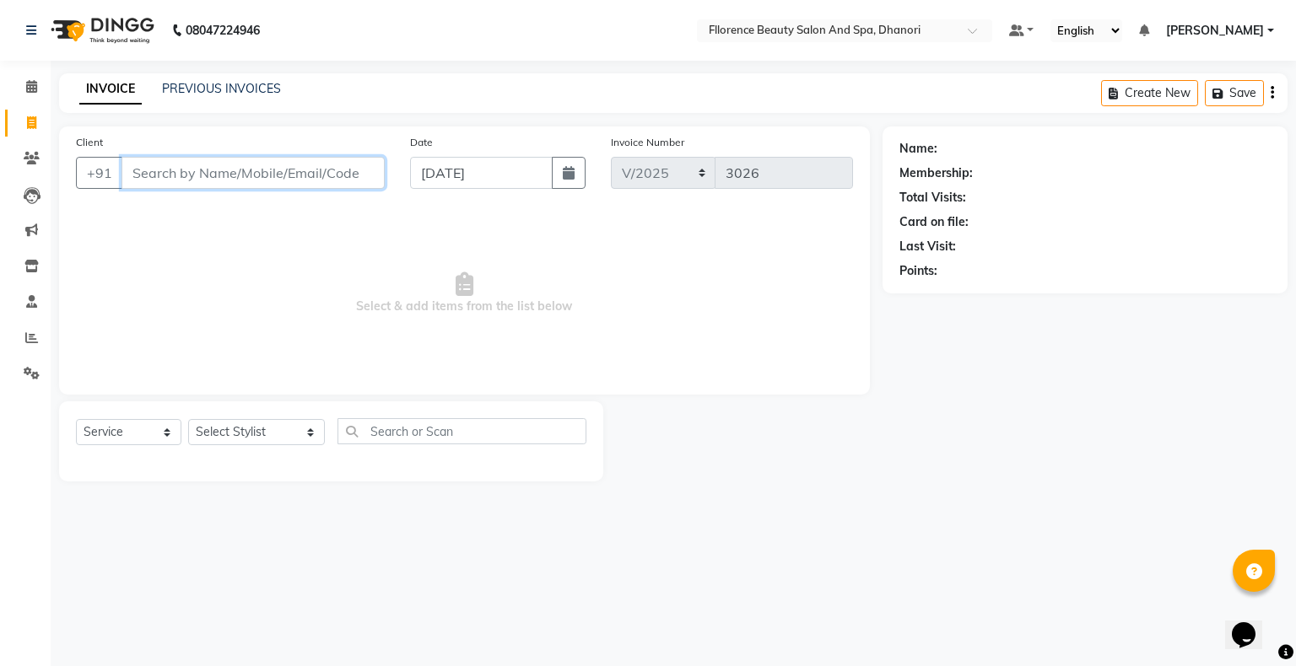
click at [311, 182] on input "Client" at bounding box center [252, 173] width 263 height 32
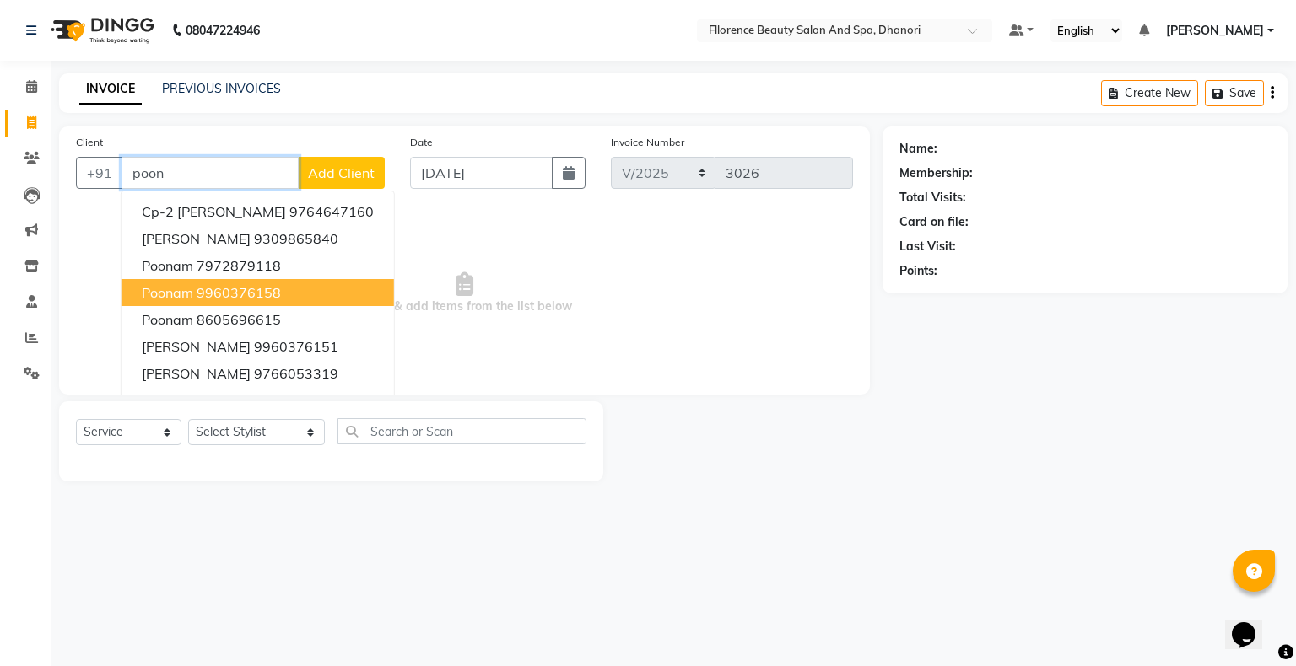
click at [318, 303] on button "Poonam 9960376158" at bounding box center [257, 292] width 272 height 27
type input "9960376158"
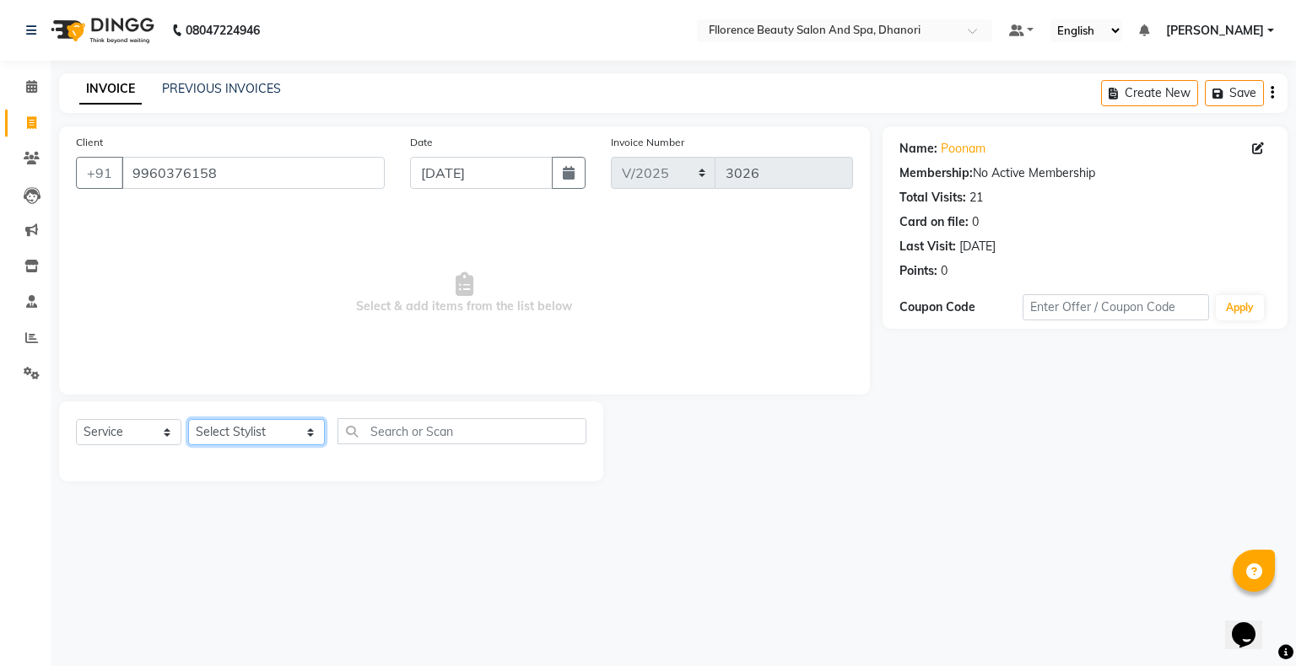
click at [263, 438] on select "Select Stylist [PERSON_NAME] [PERSON_NAME] arjun [PERSON_NAME] [PERSON_NAME] [P…" at bounding box center [256, 432] width 137 height 26
select select "7031"
click at [188, 420] on select "Select Stylist [PERSON_NAME] [PERSON_NAME] arjun [PERSON_NAME] [PERSON_NAME] [P…" at bounding box center [256, 432] width 137 height 26
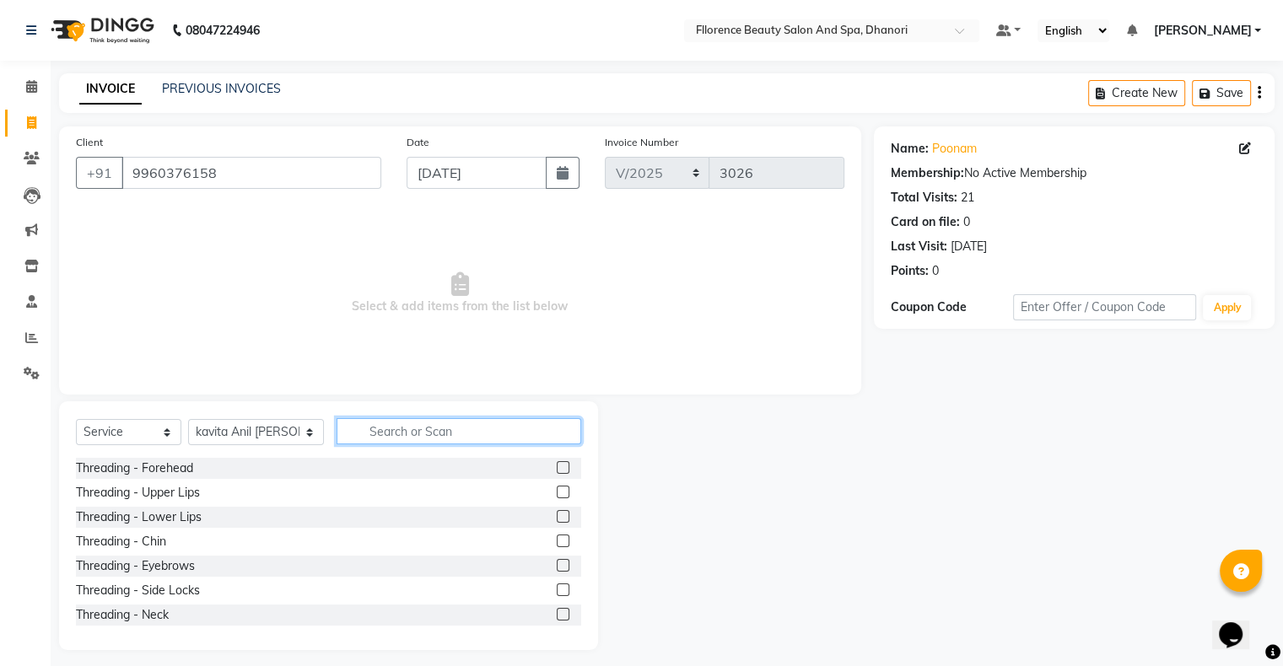
click at [395, 429] on input "text" at bounding box center [459, 431] width 245 height 26
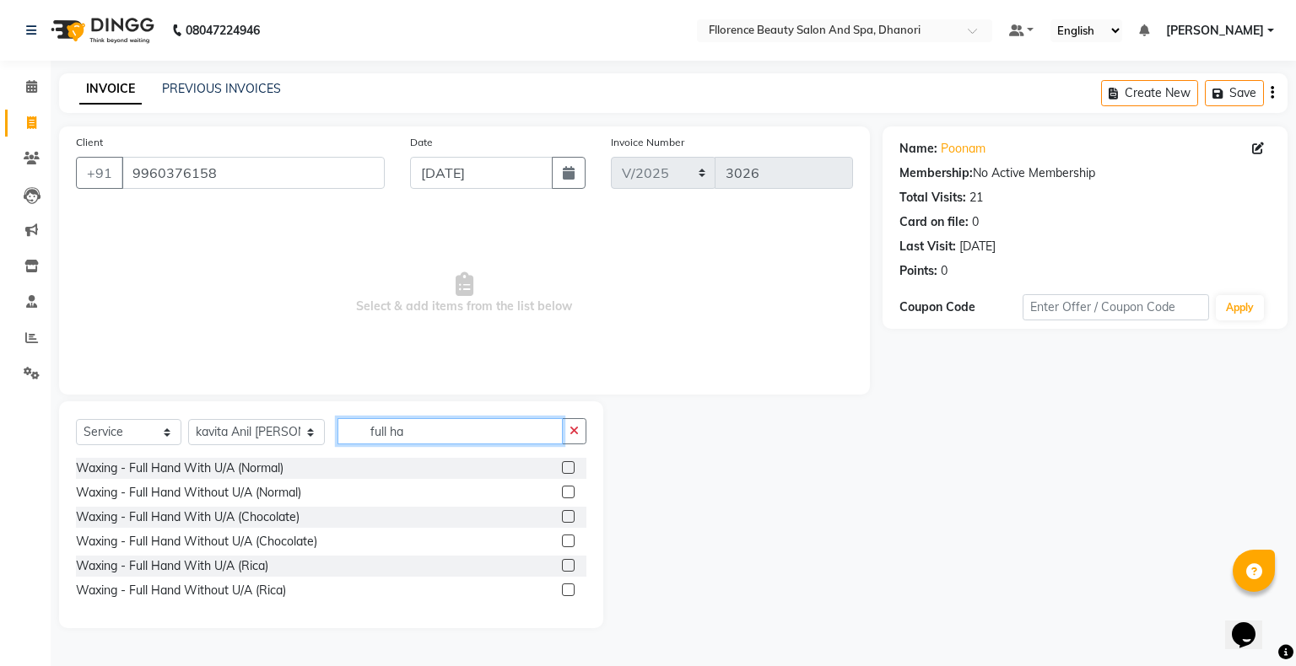
type input "full ha"
click at [569, 568] on label at bounding box center [568, 565] width 13 height 13
click at [569, 568] on input "checkbox" at bounding box center [567, 566] width 11 height 11
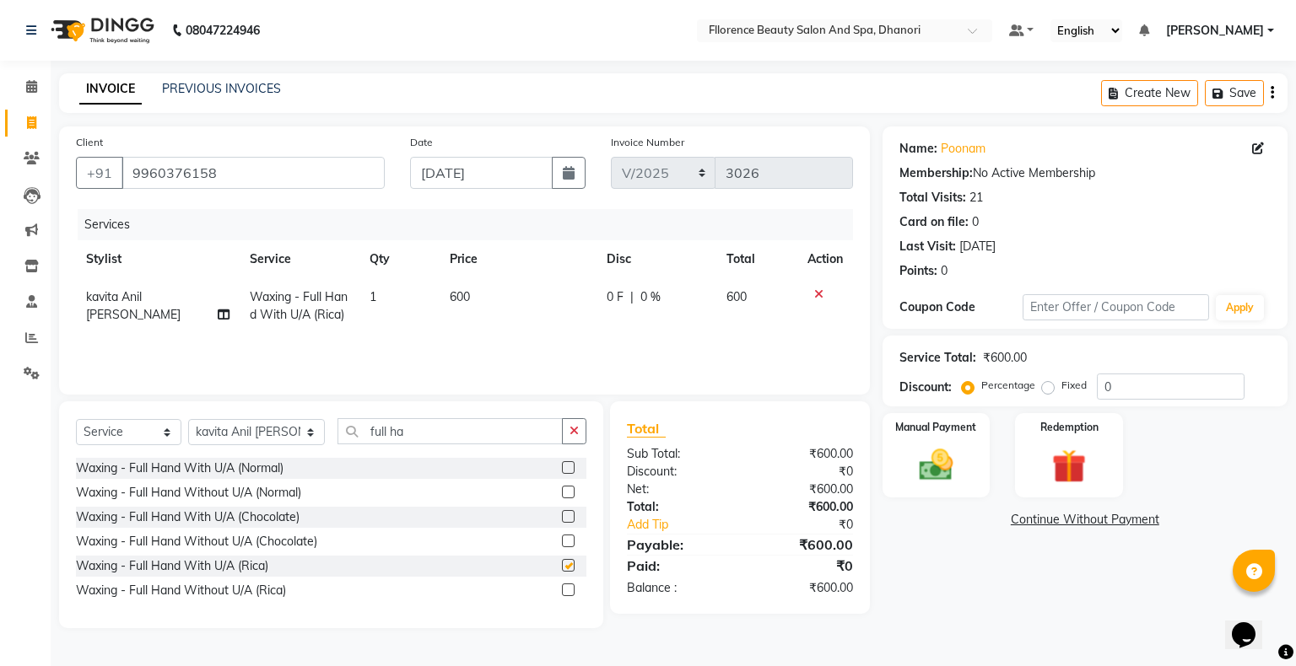
checkbox input "false"
click at [400, 428] on input "full ha" at bounding box center [449, 431] width 225 height 26
type input "f"
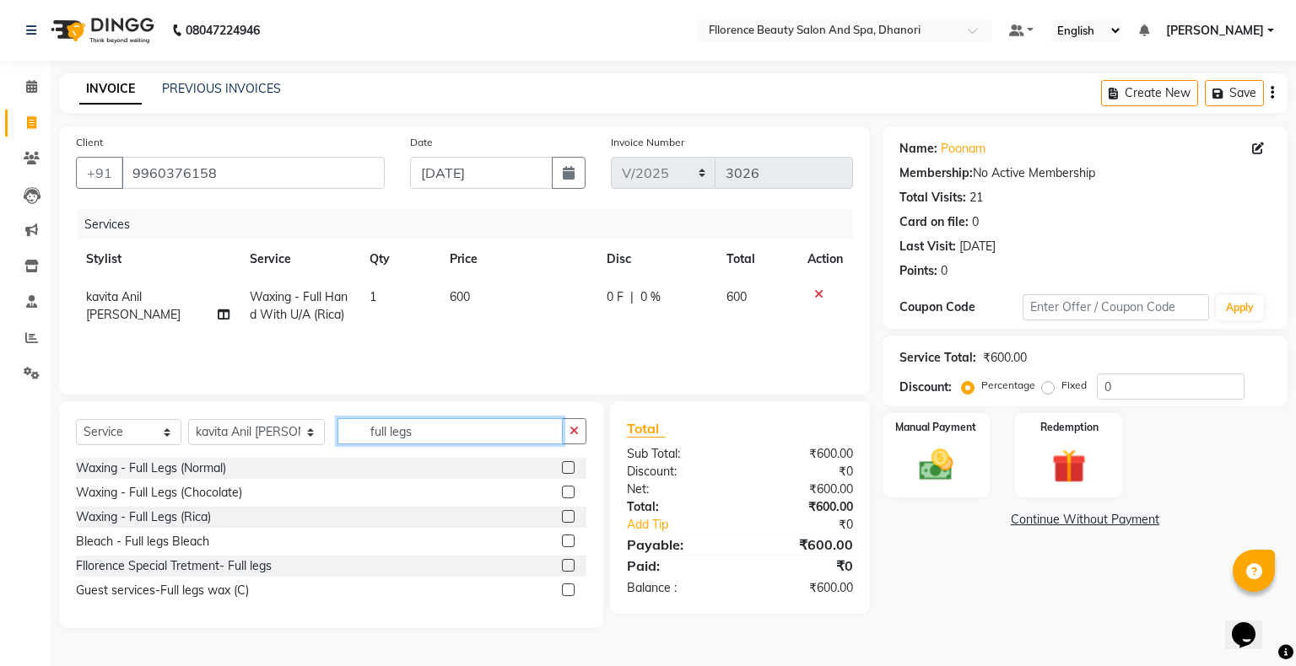
type input "full legs"
click at [568, 518] on label at bounding box center [568, 516] width 13 height 13
click at [568, 518] on input "checkbox" at bounding box center [567, 517] width 11 height 11
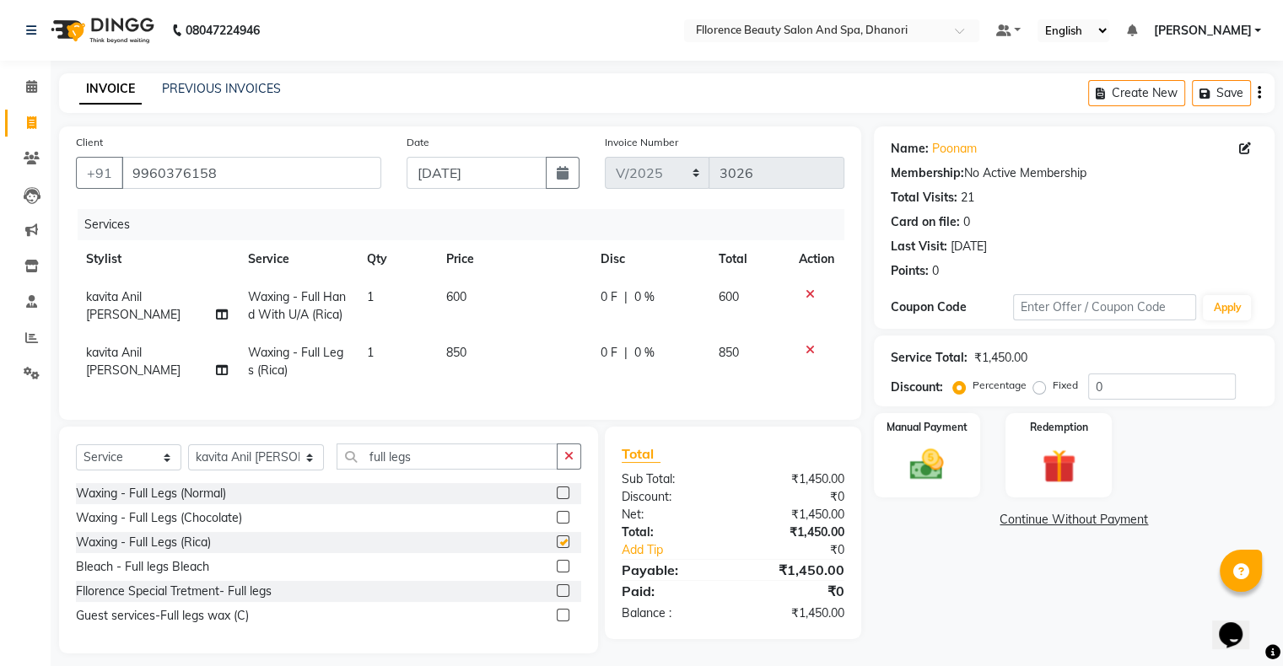
checkbox input "false"
click at [415, 470] on input "full legs" at bounding box center [447, 457] width 221 height 26
type input "f"
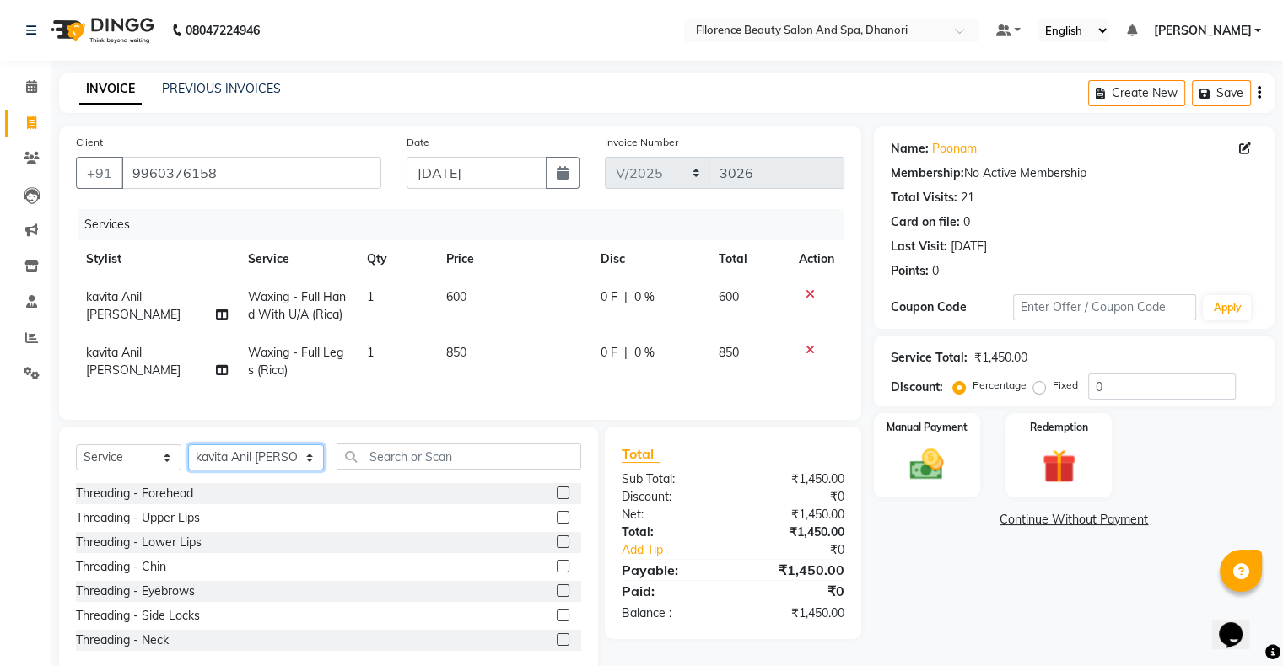
click at [222, 471] on select "Select Stylist [PERSON_NAME] [PERSON_NAME] arjun [PERSON_NAME] [PERSON_NAME] [P…" at bounding box center [256, 458] width 136 height 26
select select "20592"
click at [188, 459] on select "Select Stylist [PERSON_NAME] [PERSON_NAME] arjun [PERSON_NAME] [PERSON_NAME] [P…" at bounding box center [256, 458] width 136 height 26
click at [557, 597] on label at bounding box center [563, 591] width 13 height 13
click at [557, 597] on input "checkbox" at bounding box center [562, 591] width 11 height 11
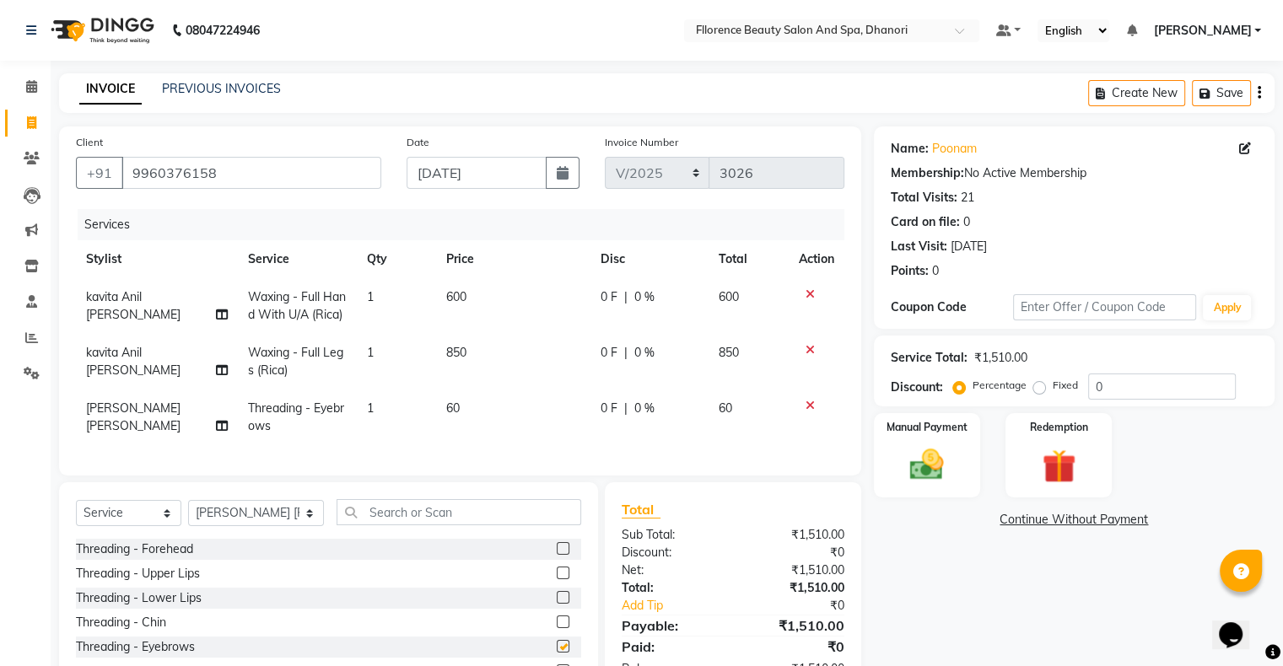
checkbox input "false"
click at [557, 580] on label at bounding box center [563, 573] width 13 height 13
click at [557, 580] on input "checkbox" at bounding box center [562, 574] width 11 height 11
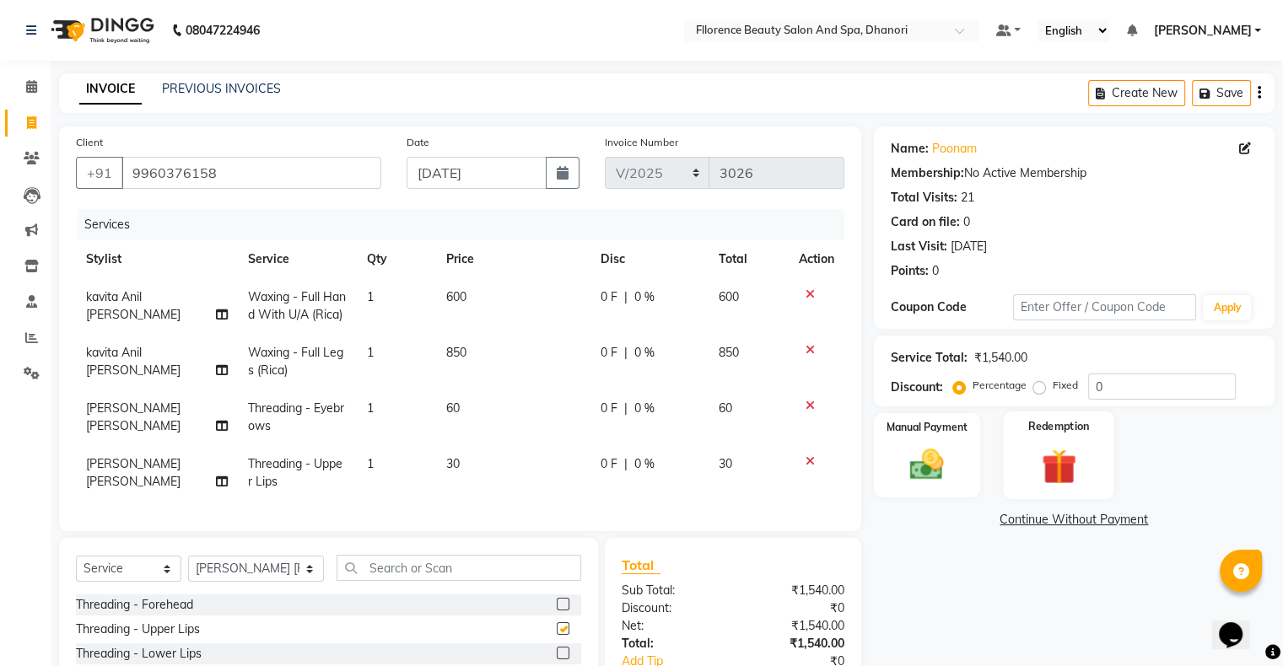
checkbox input "false"
click at [927, 477] on img at bounding box center [926, 465] width 57 height 40
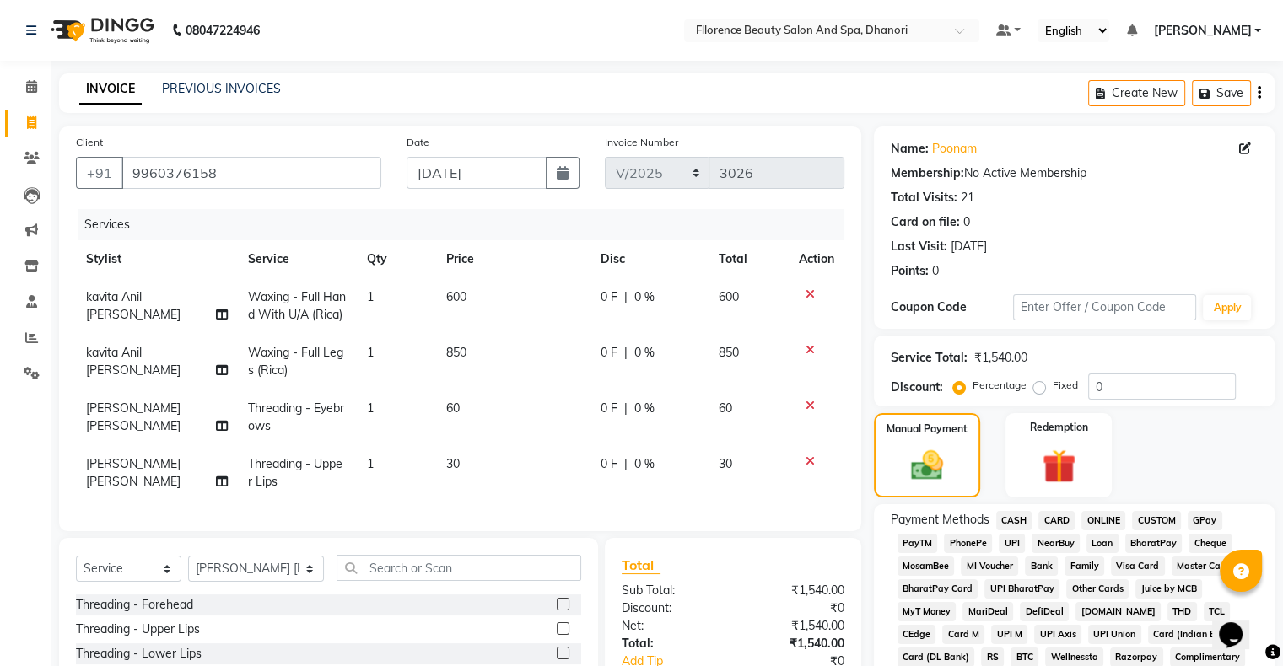
click at [1192, 517] on span "GPay" at bounding box center [1205, 520] width 35 height 19
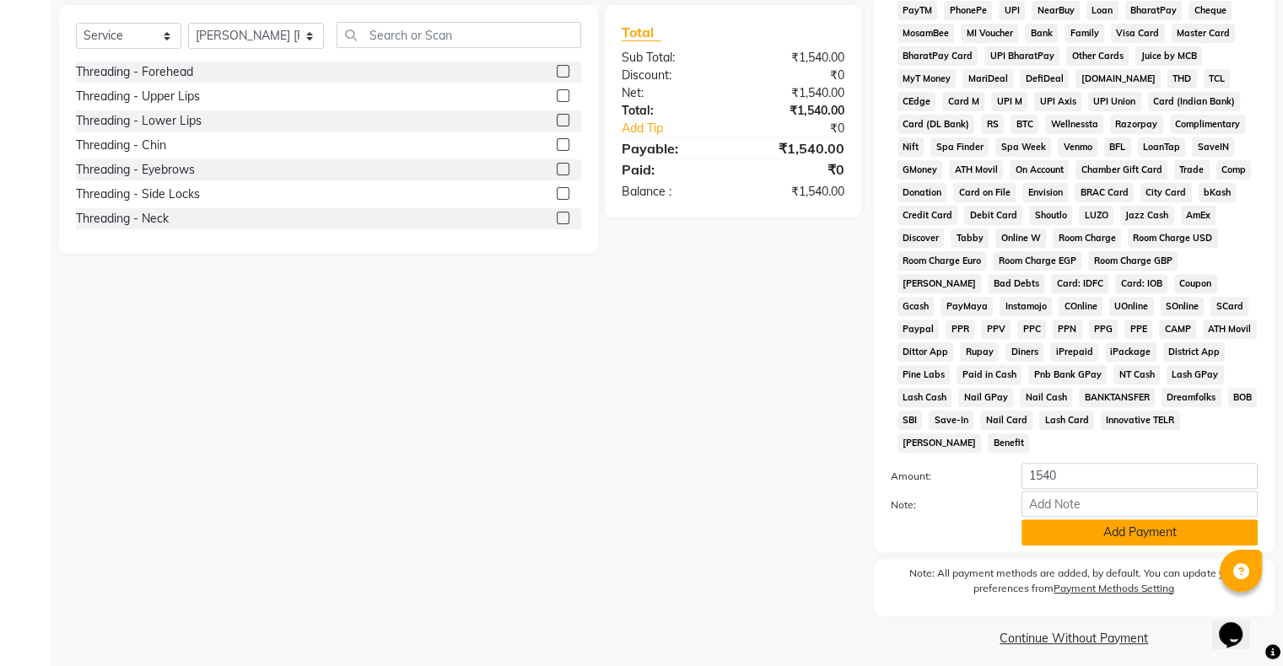
click at [1105, 528] on button "Add Payment" at bounding box center [1140, 533] width 236 height 26
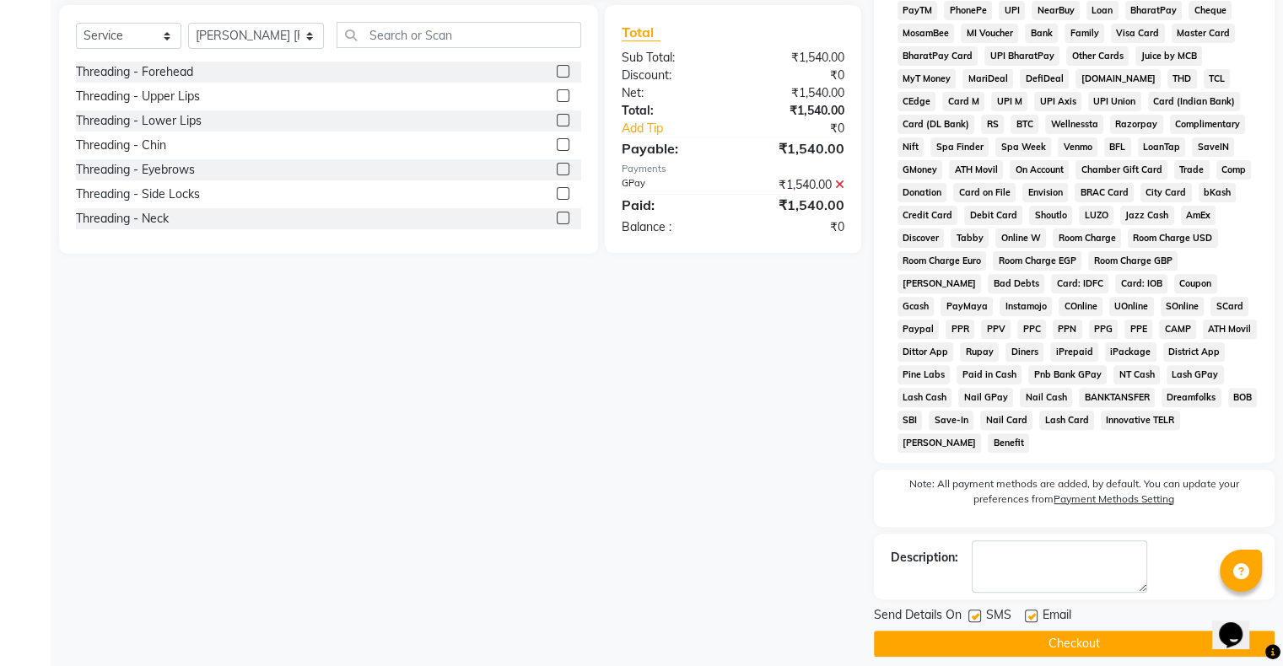
click at [1058, 631] on button "Checkout" at bounding box center [1074, 644] width 401 height 26
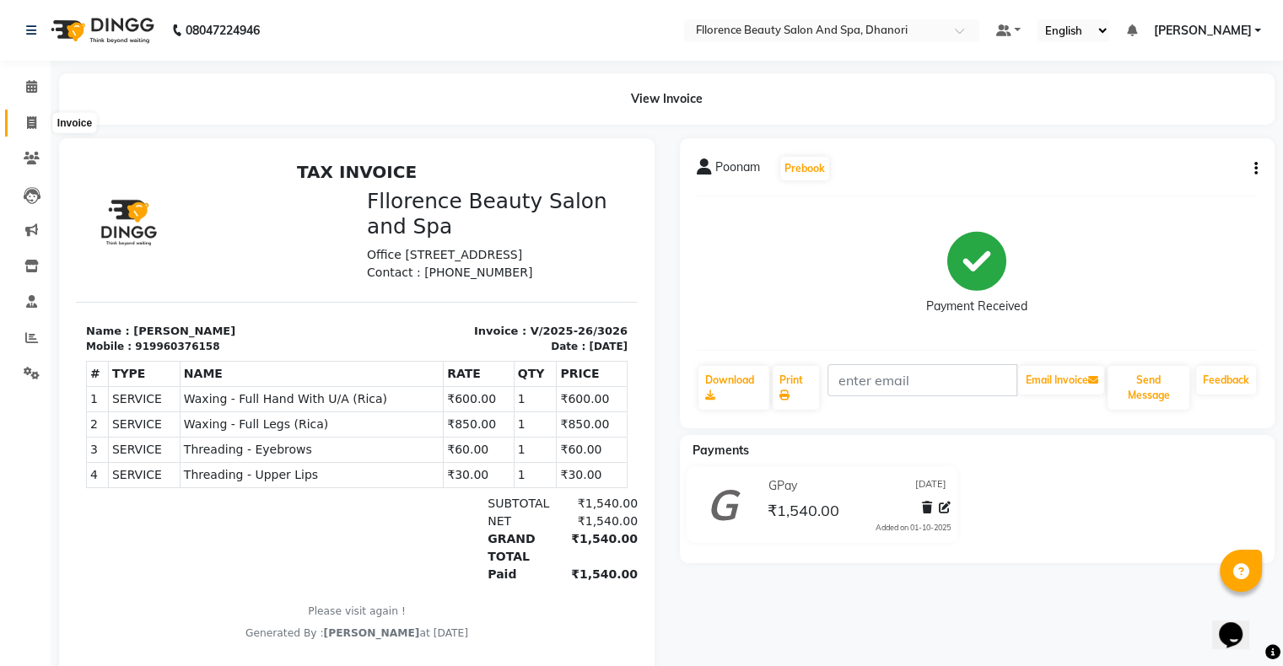
click at [31, 120] on icon at bounding box center [31, 122] width 9 height 13
select select "service"
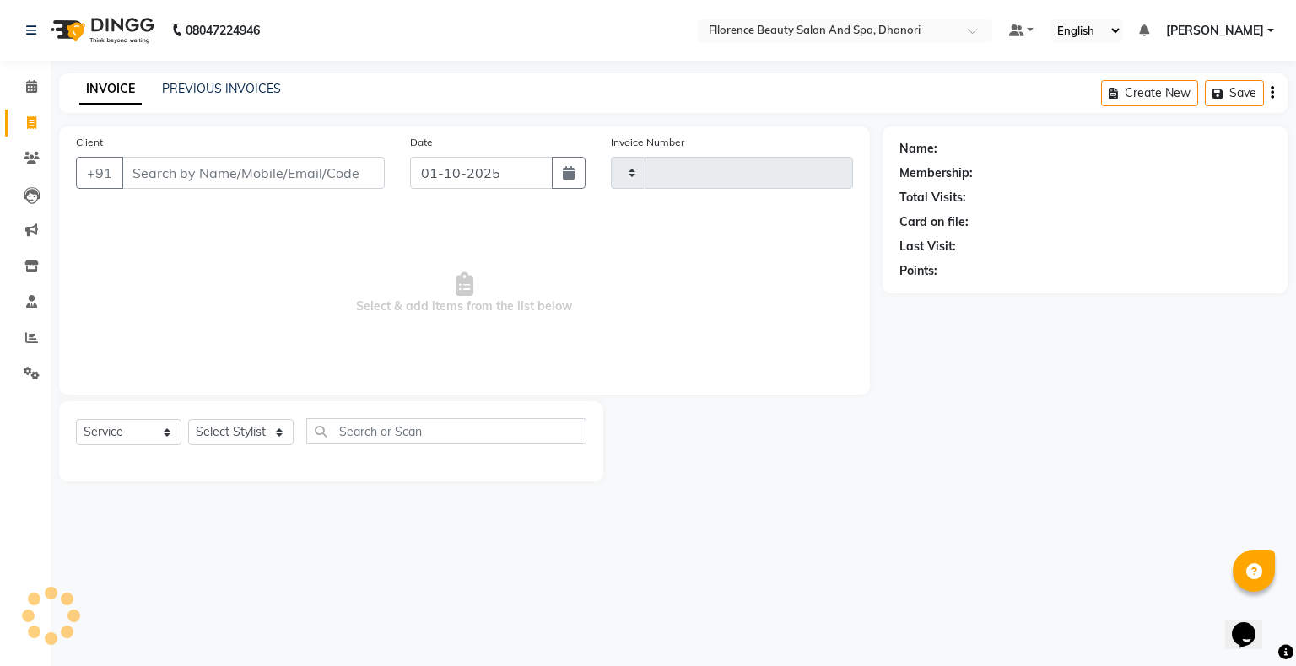
type input "3027"
select select "121"
click at [556, 175] on button "button" at bounding box center [569, 173] width 34 height 32
select select "10"
select select "2025"
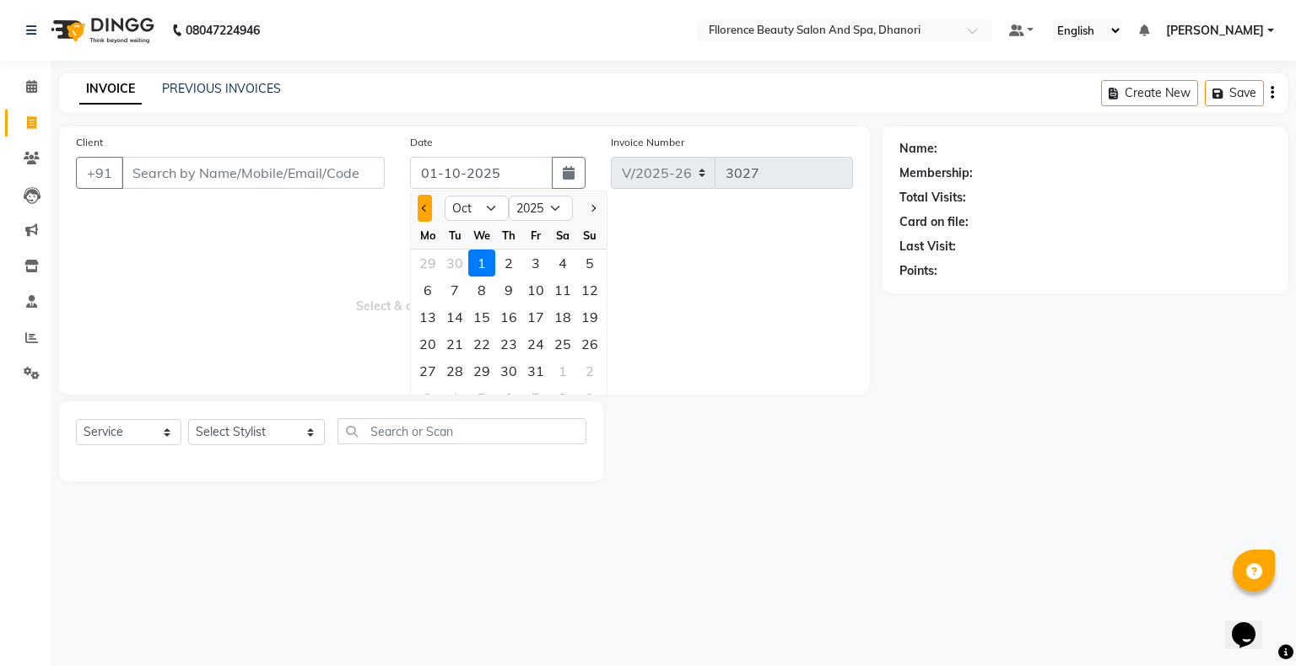
click at [421, 200] on button "Previous month" at bounding box center [425, 208] width 14 height 27
select select "9"
click at [453, 364] on div "30" at bounding box center [454, 371] width 27 height 27
type input "[DATE]"
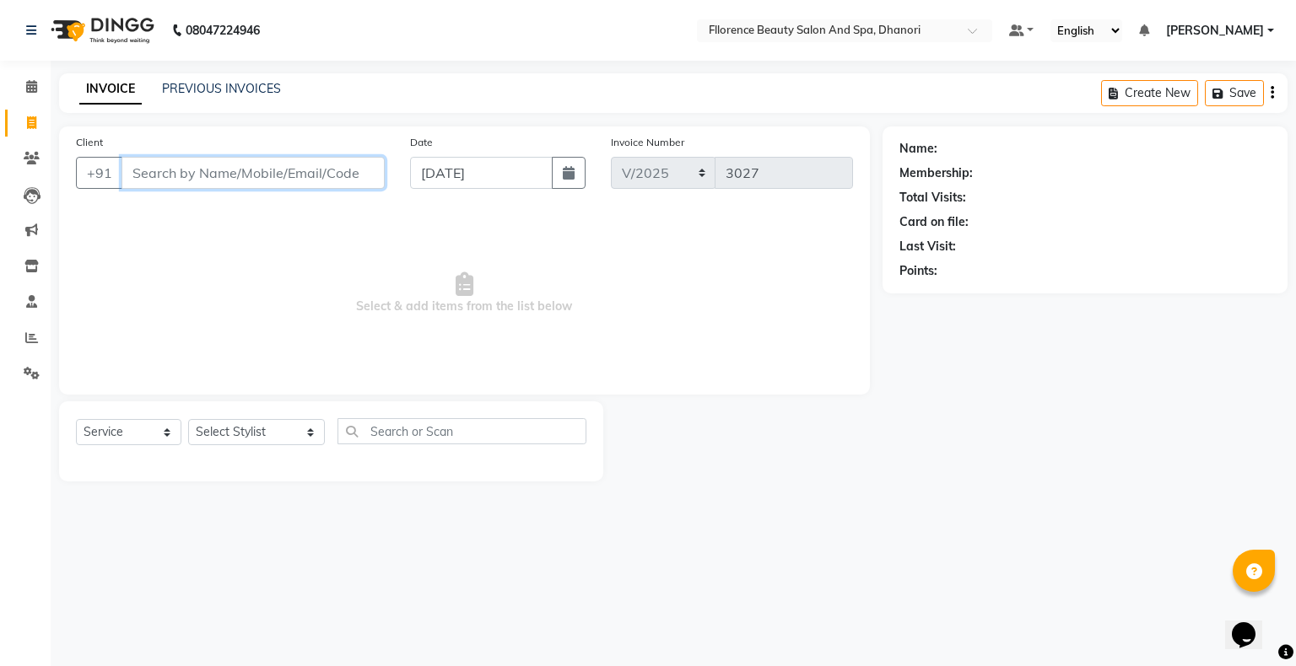
click at [213, 167] on input "Client" at bounding box center [252, 173] width 263 height 32
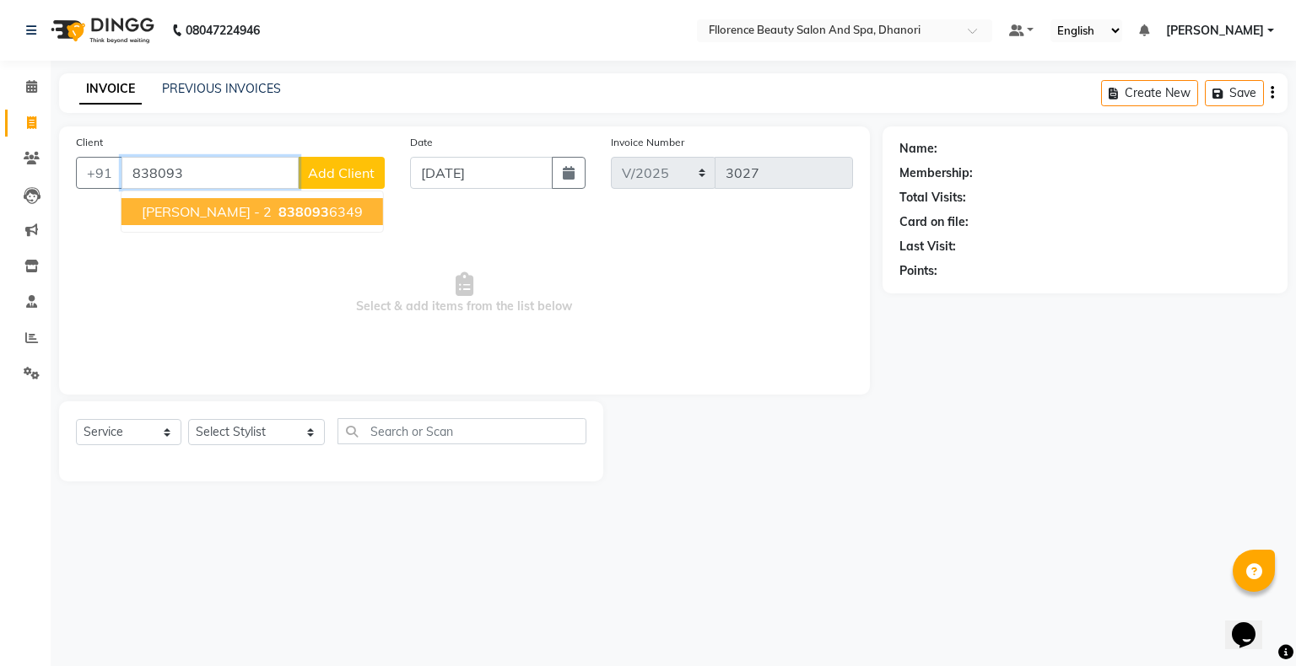
click at [278, 208] on span "838093" at bounding box center [303, 211] width 51 height 17
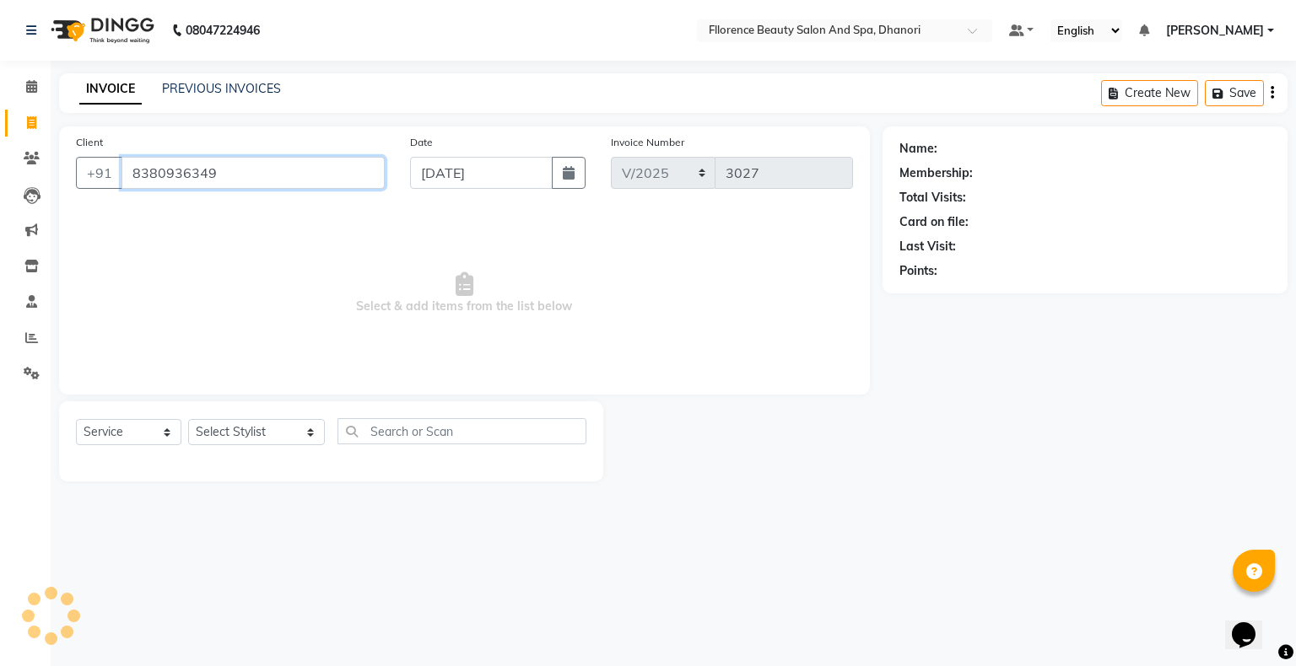
type input "8380936349"
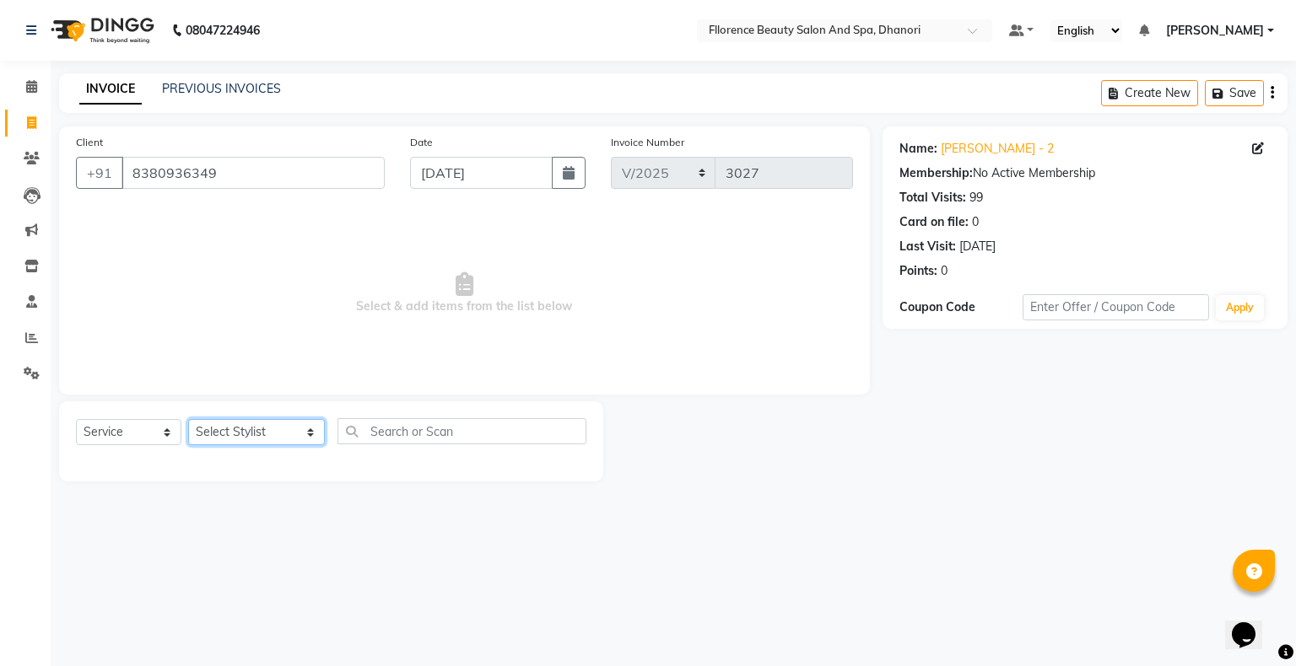
click at [259, 437] on select "Select Stylist [PERSON_NAME] [PERSON_NAME] arjun [PERSON_NAME] [PERSON_NAME] [P…" at bounding box center [256, 432] width 137 height 26
select select "20592"
click at [188, 420] on select "Select Stylist [PERSON_NAME] [PERSON_NAME] arjun [PERSON_NAME] [PERSON_NAME] [P…" at bounding box center [256, 432] width 137 height 26
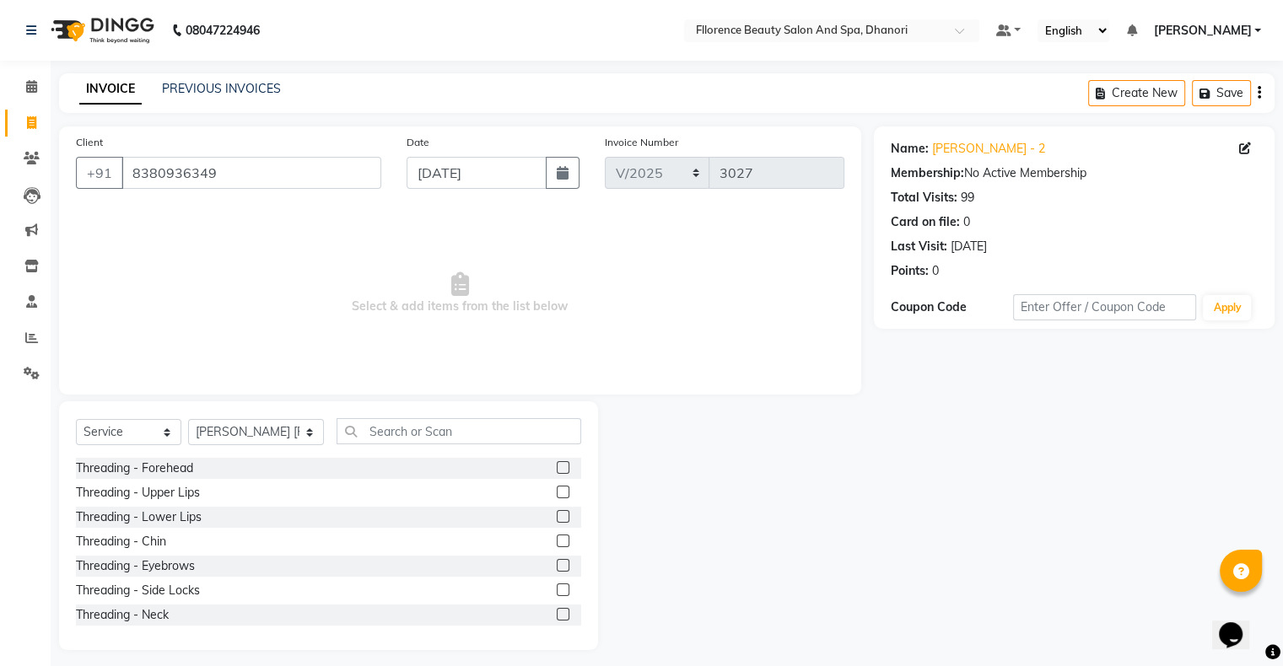
click at [557, 562] on label at bounding box center [563, 565] width 13 height 13
click at [557, 562] on input "checkbox" at bounding box center [562, 566] width 11 height 11
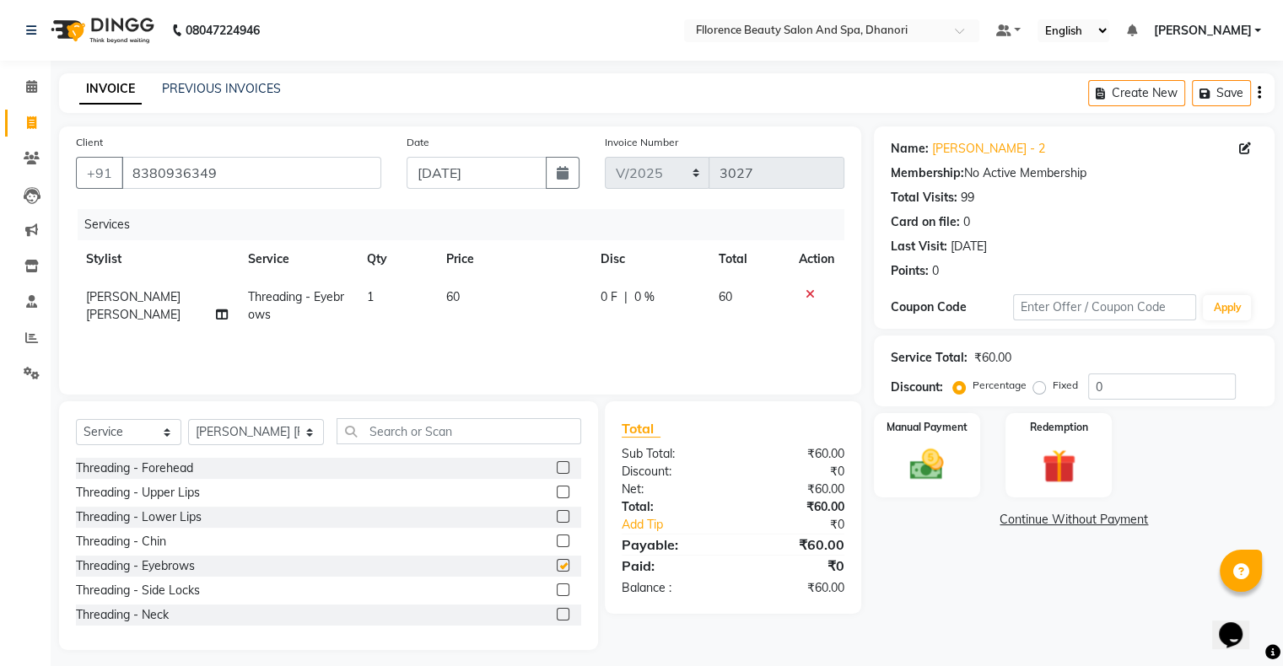
checkbox input "false"
click at [459, 427] on input "text" at bounding box center [459, 431] width 245 height 26
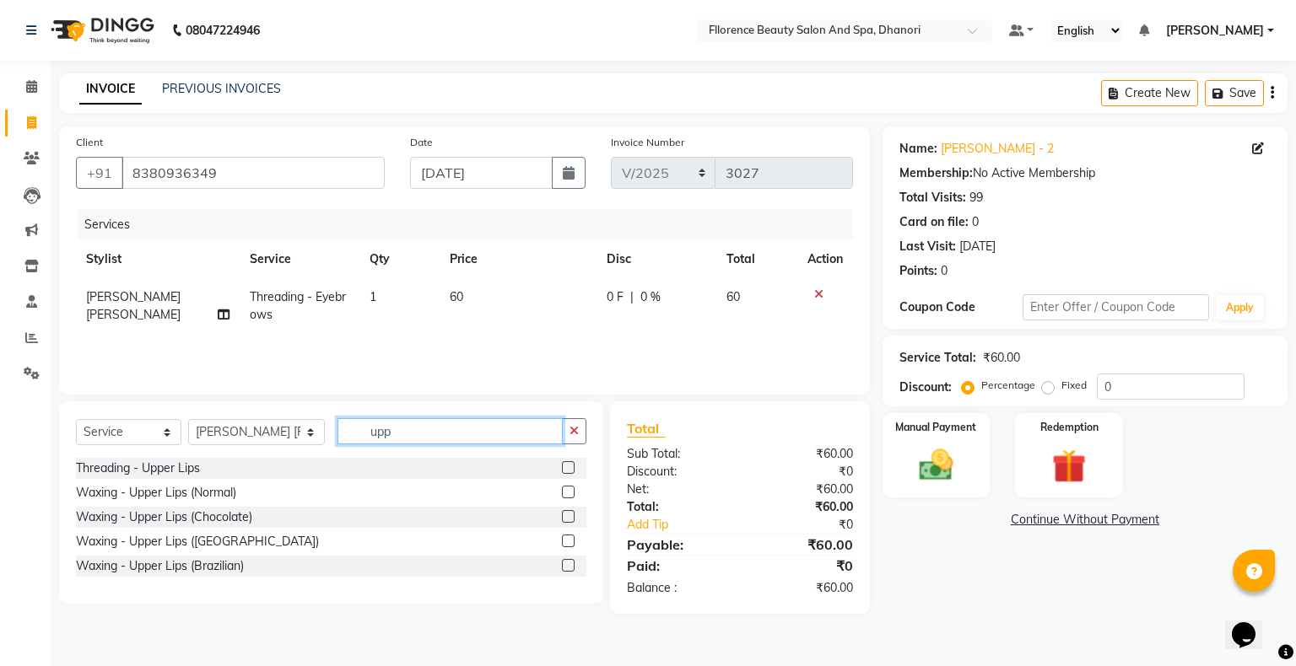
type input "upp"
click at [574, 565] on label at bounding box center [568, 565] width 13 height 13
click at [573, 565] on input "checkbox" at bounding box center [567, 566] width 11 height 11
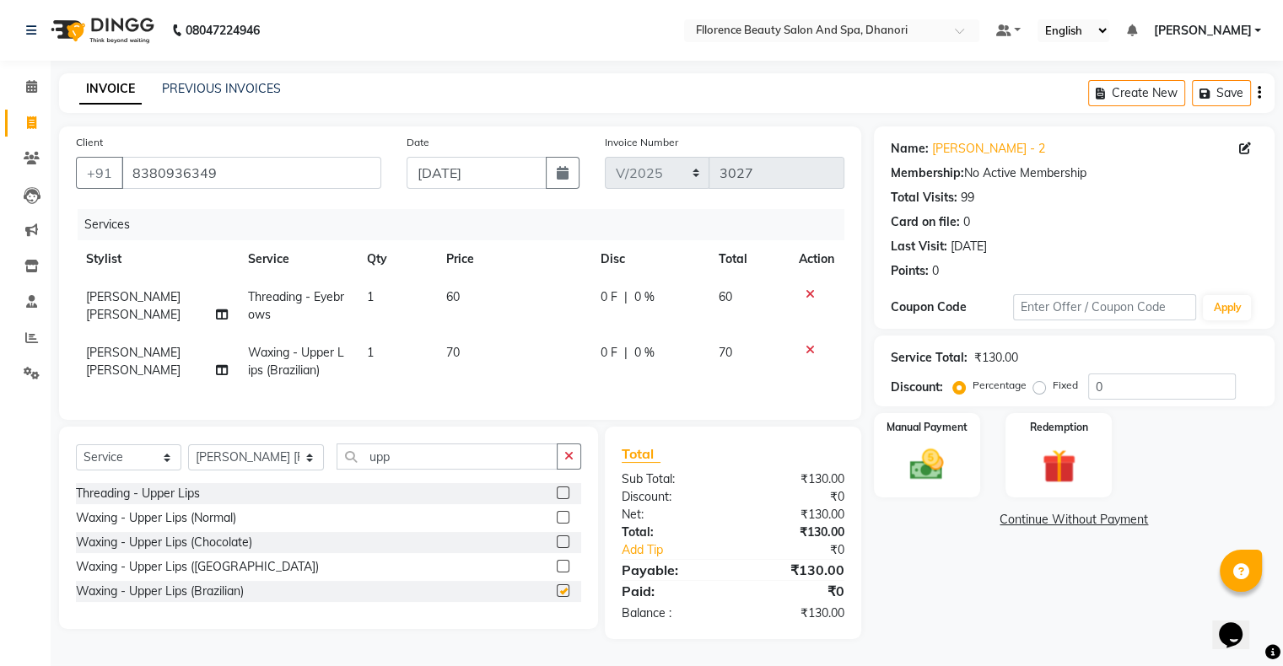
checkbox input "false"
click at [435, 470] on input "upp" at bounding box center [447, 457] width 221 height 26
type input "u"
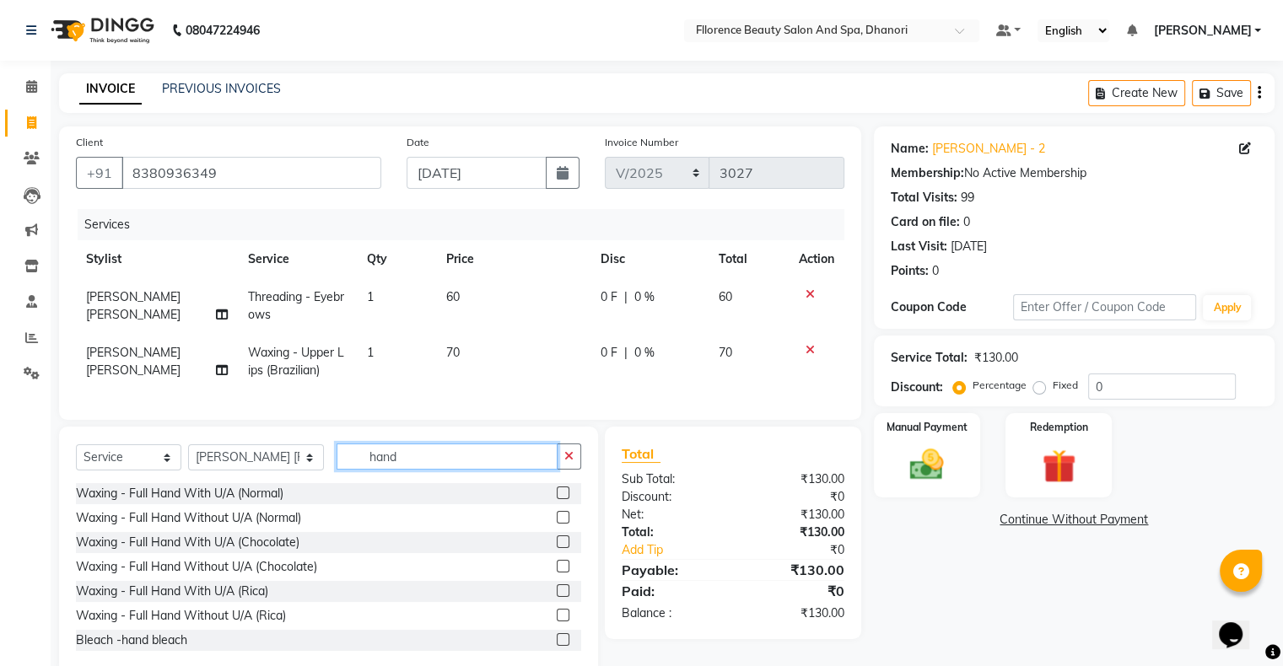
type input "hand"
click at [557, 597] on label at bounding box center [563, 591] width 13 height 13
click at [557, 597] on input "checkbox" at bounding box center [562, 591] width 11 height 11
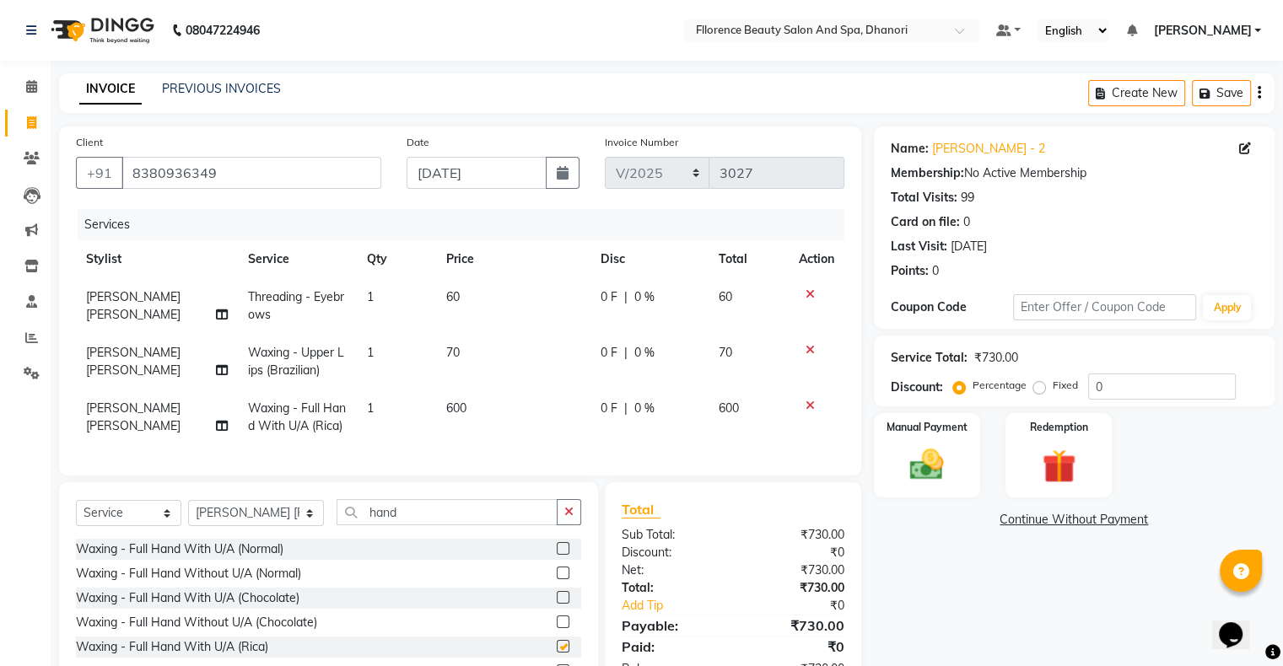
checkbox input "false"
click at [245, 526] on select "Select Stylist [PERSON_NAME] [PERSON_NAME] arjun [PERSON_NAME] [PERSON_NAME] [P…" at bounding box center [256, 513] width 136 height 26
select select "80027"
click at [188, 526] on select "Select Stylist [PERSON_NAME] [PERSON_NAME] arjun [PERSON_NAME] [PERSON_NAME] [P…" at bounding box center [256, 513] width 136 height 26
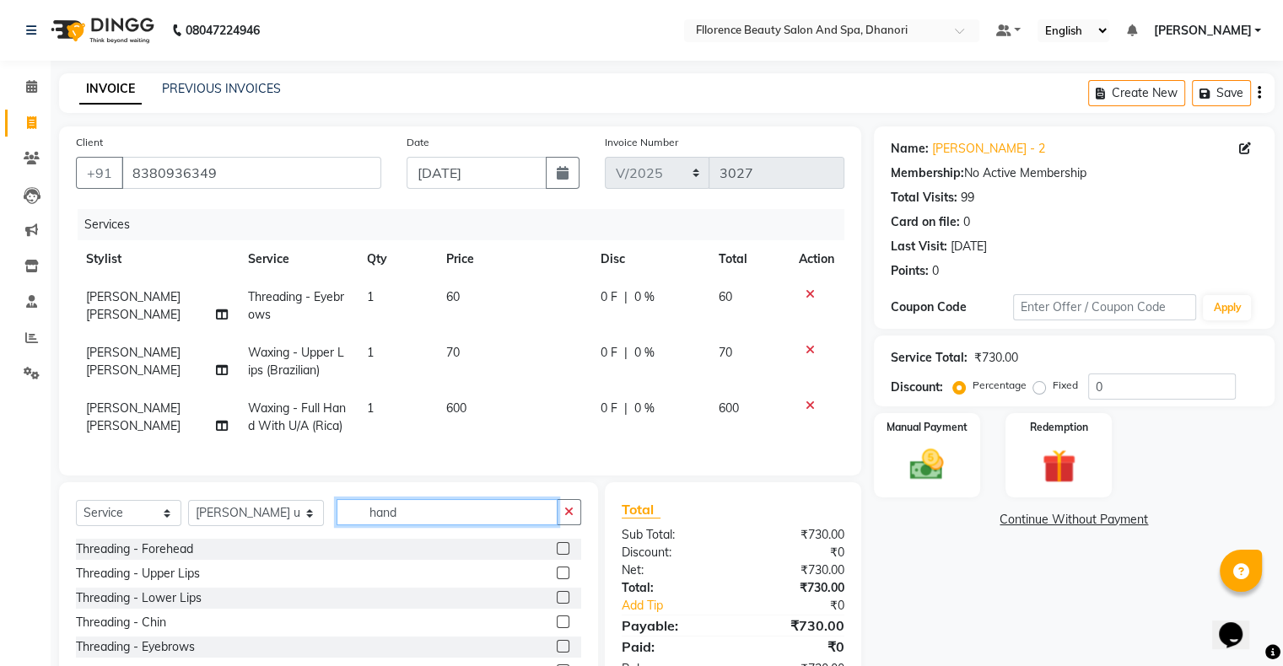
click at [394, 526] on input "hand" at bounding box center [447, 512] width 221 height 26
type input "h"
type input "gel"
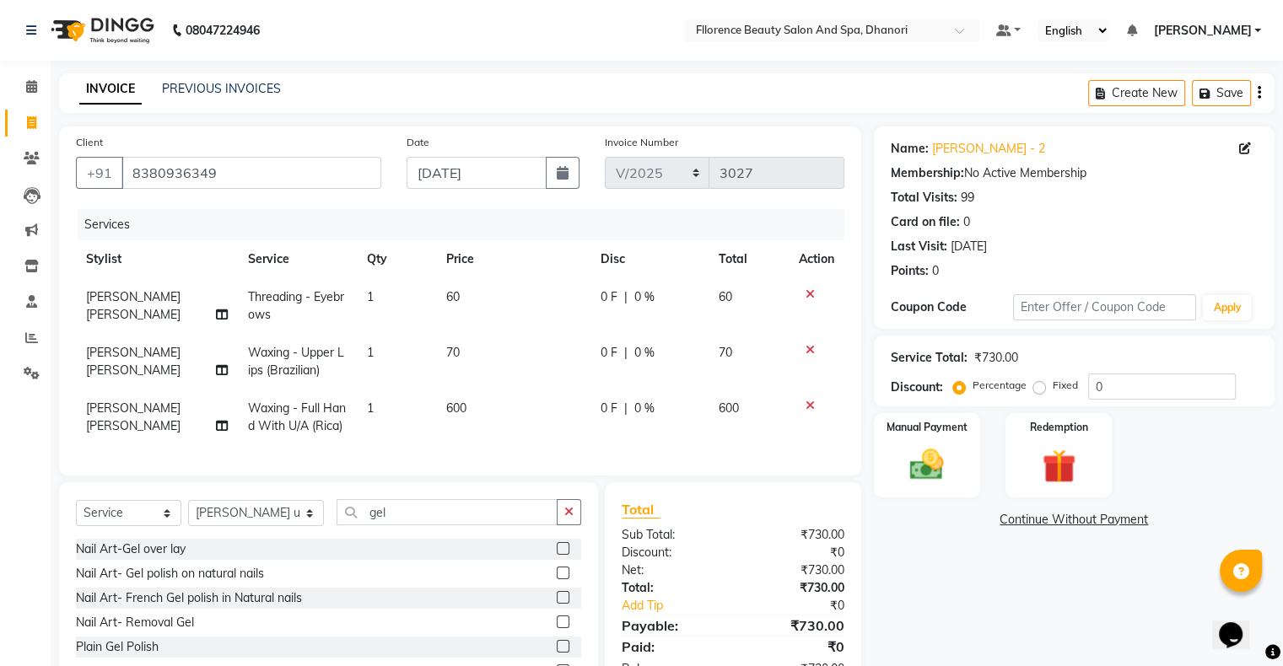
click at [567, 628] on label at bounding box center [563, 622] width 13 height 13
click at [567, 628] on input "checkbox" at bounding box center [562, 623] width 11 height 11
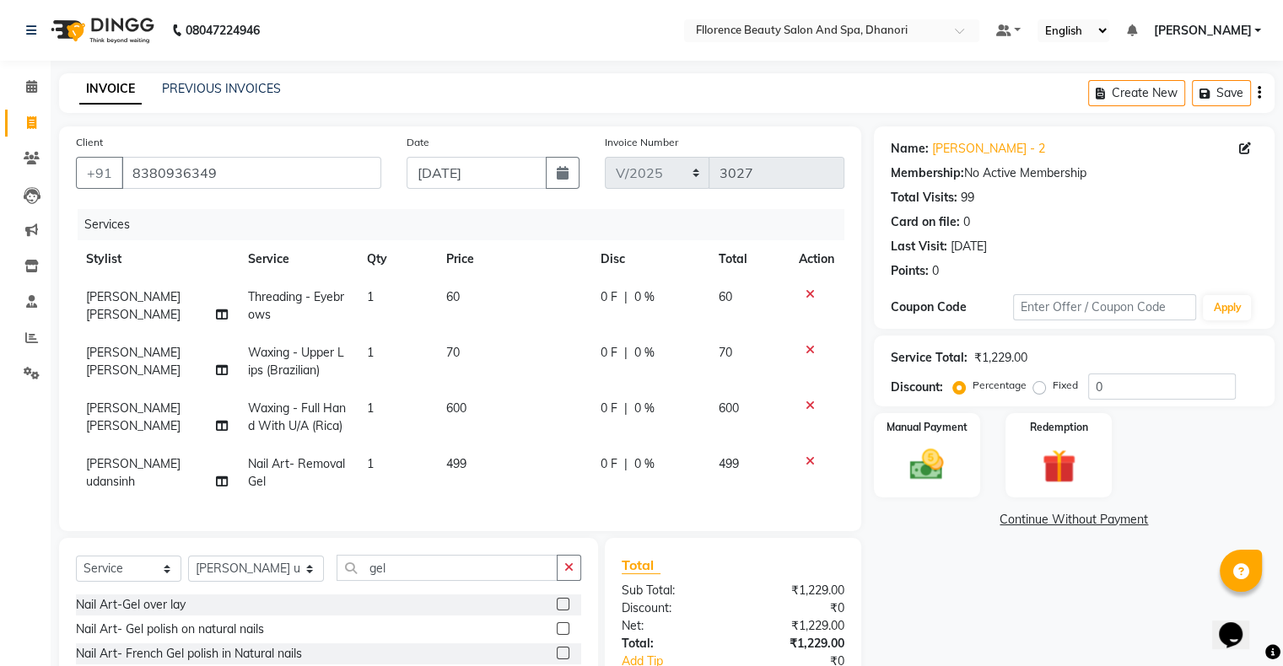
checkbox input "false"
click at [806, 467] on icon at bounding box center [810, 462] width 9 height 12
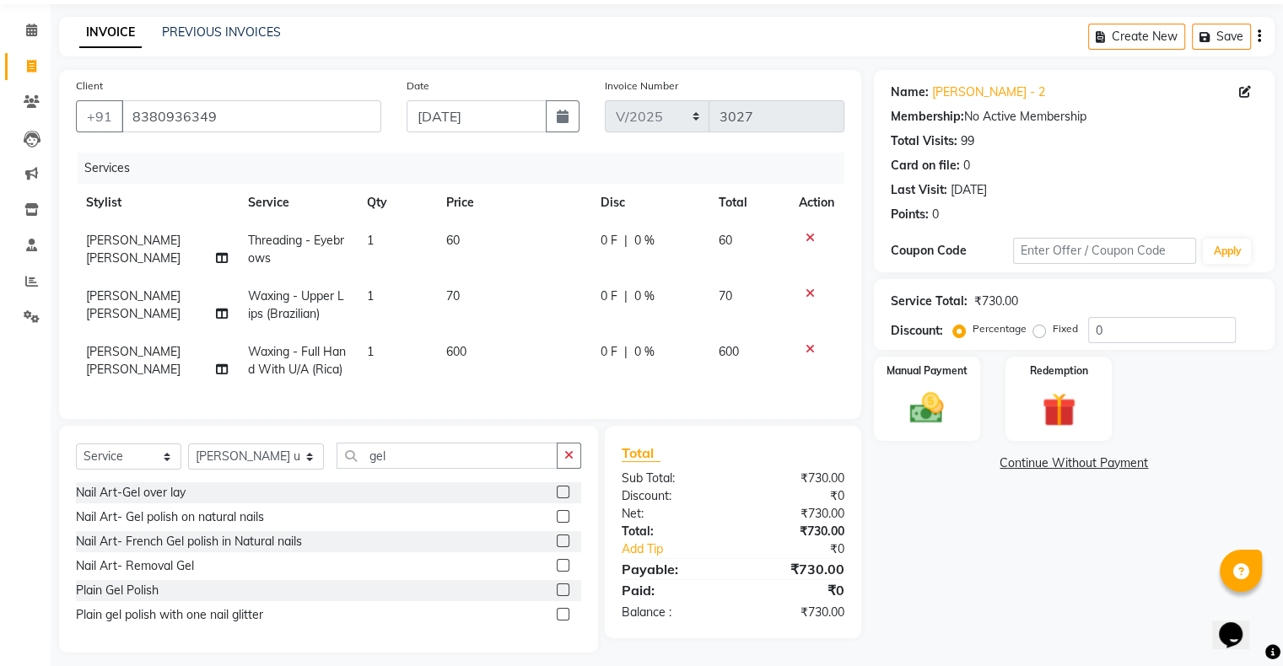
scroll to position [99, 0]
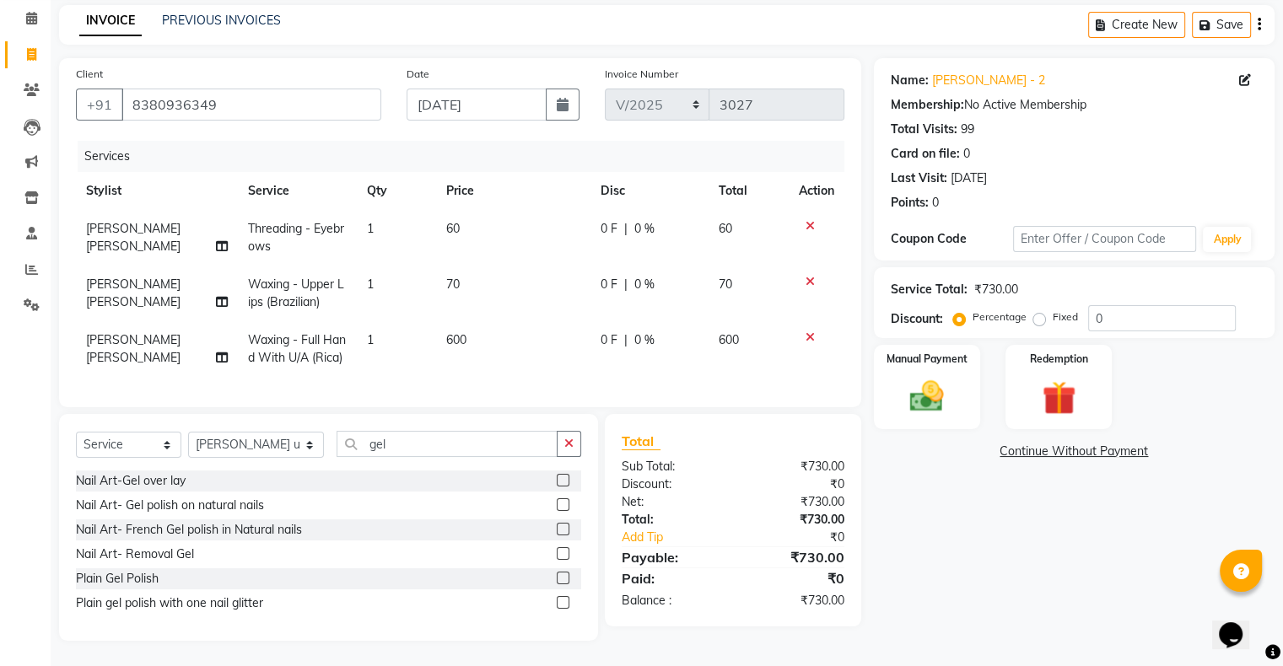
click at [562, 577] on label at bounding box center [563, 578] width 13 height 13
click at [562, 577] on input "checkbox" at bounding box center [562, 579] width 11 height 11
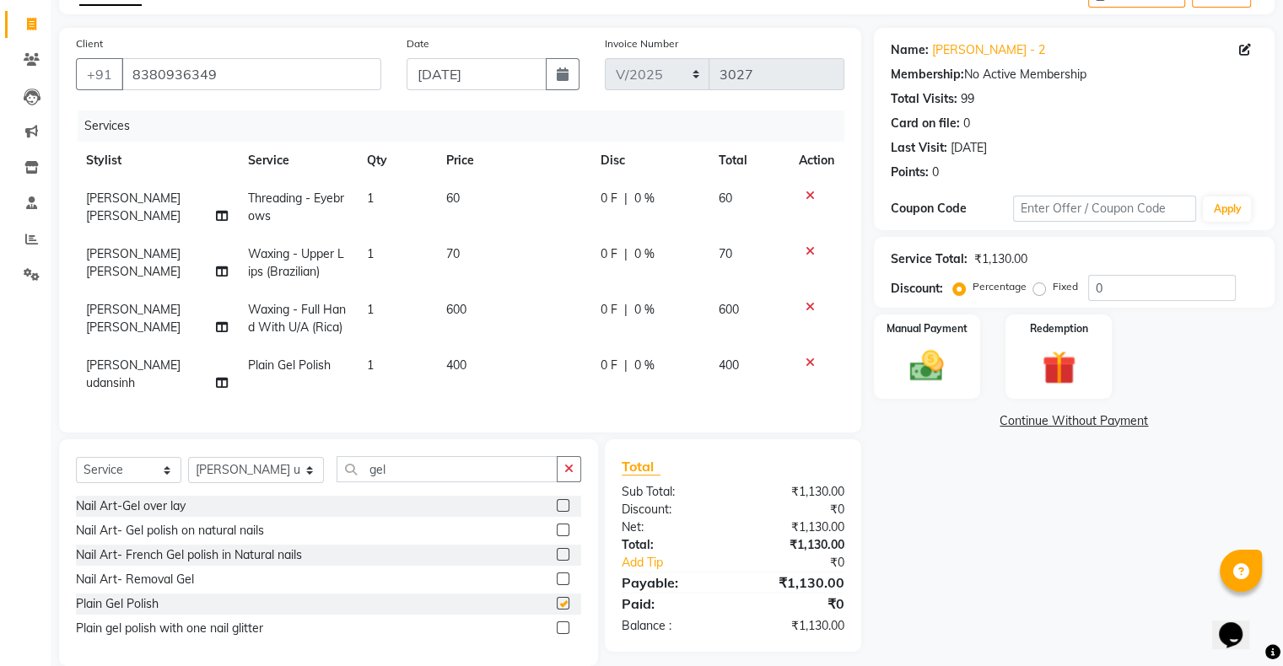
checkbox input "false"
drag, startPoint x: 1033, startPoint y: 289, endPoint x: 1053, endPoint y: 289, distance: 19.4
click at [1053, 289] on label "Fixed" at bounding box center [1065, 286] width 25 height 15
click at [1037, 289] on input "Fixed" at bounding box center [1043, 287] width 12 height 12
radio input "true"
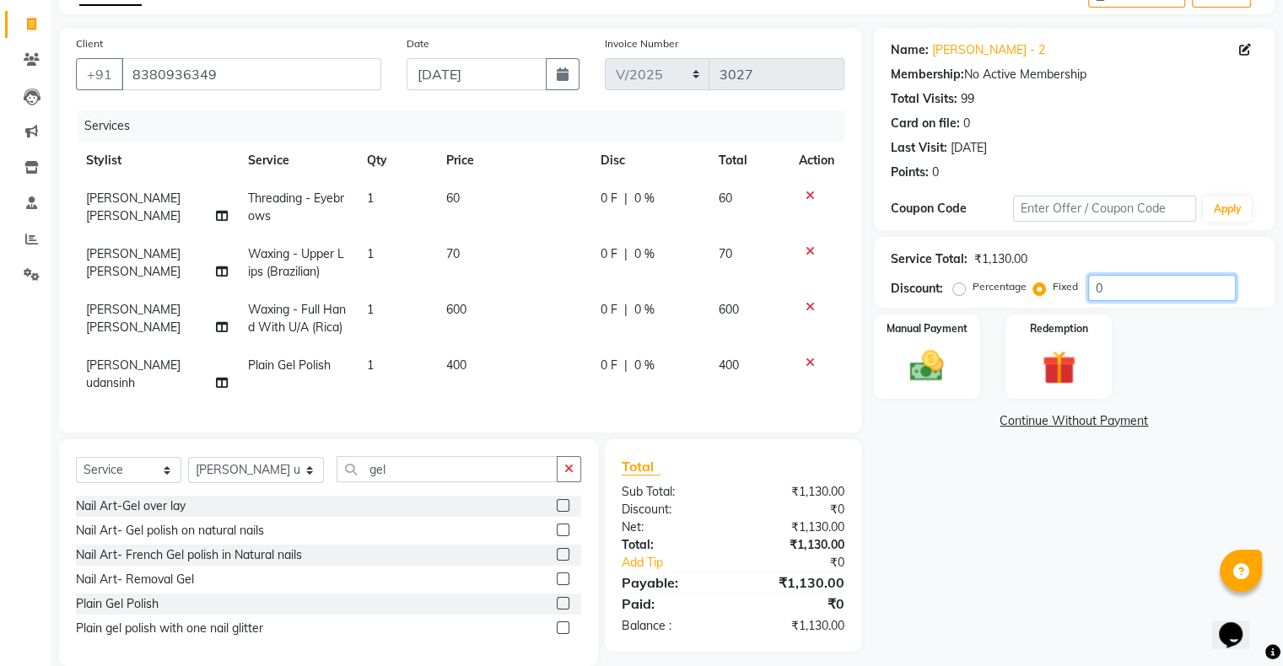
drag, startPoint x: 1095, startPoint y: 285, endPoint x: 1092, endPoint y: 299, distance: 13.7
click at [1092, 292] on input "0" at bounding box center [1162, 288] width 148 height 26
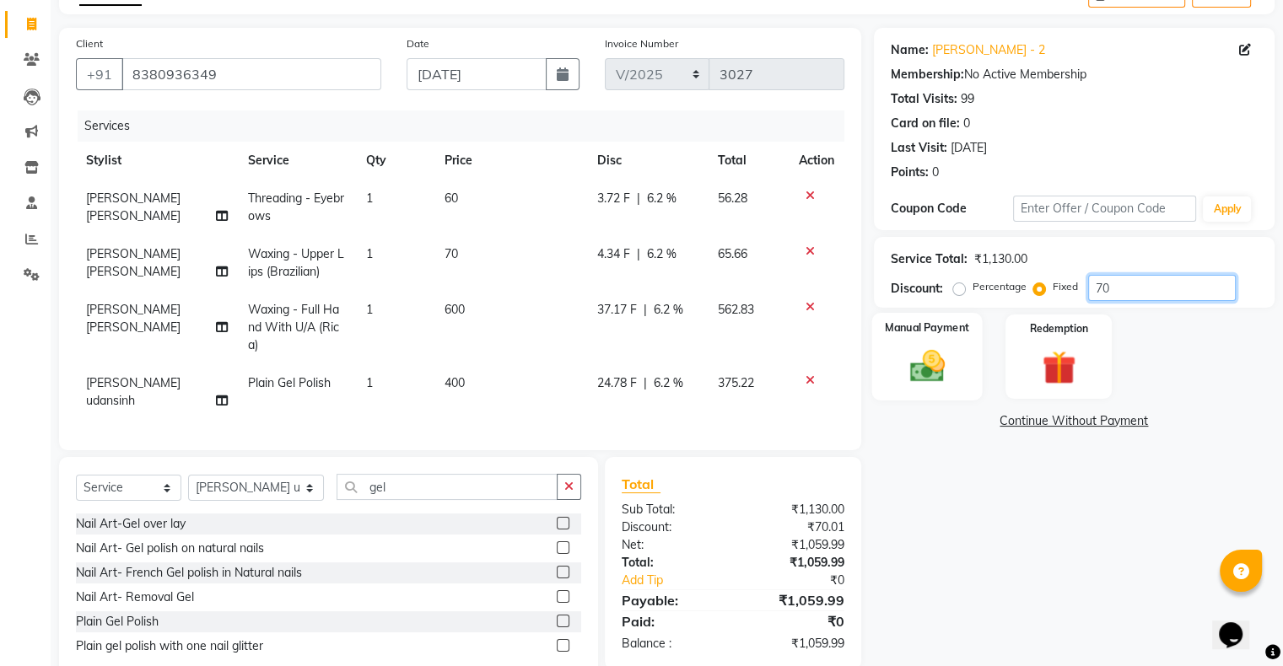
type input "70"
click at [924, 365] on img at bounding box center [926, 367] width 57 height 40
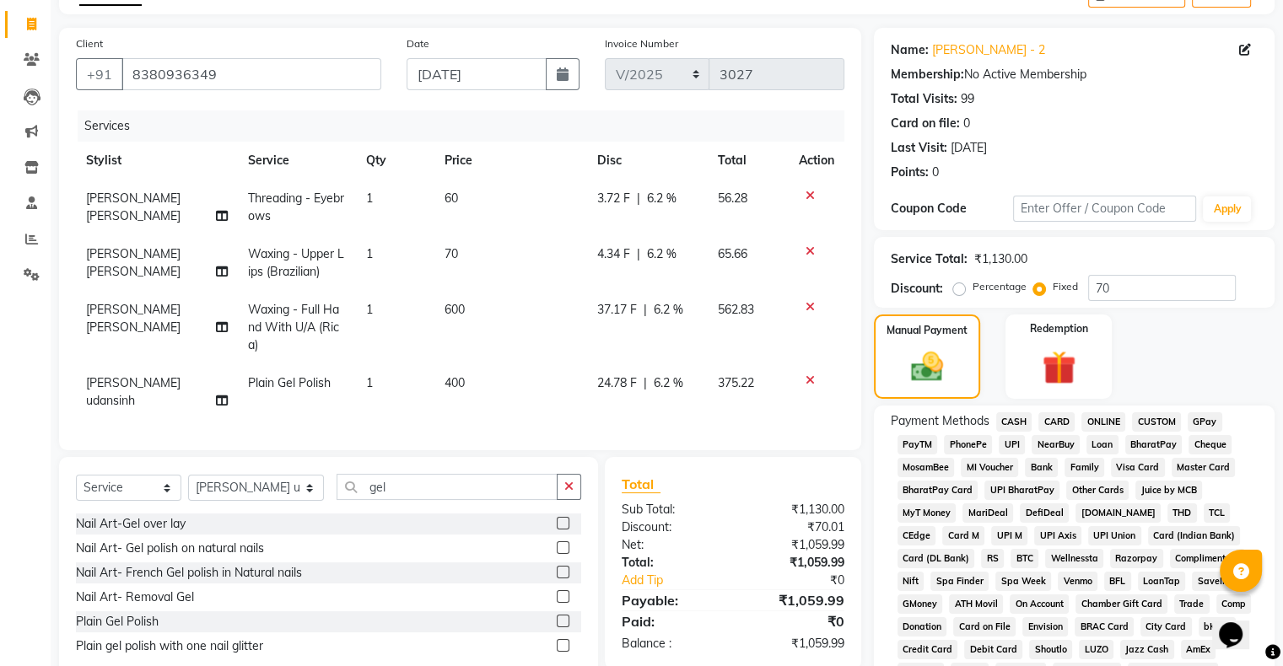
click at [1206, 424] on span "GPay" at bounding box center [1205, 422] width 35 height 19
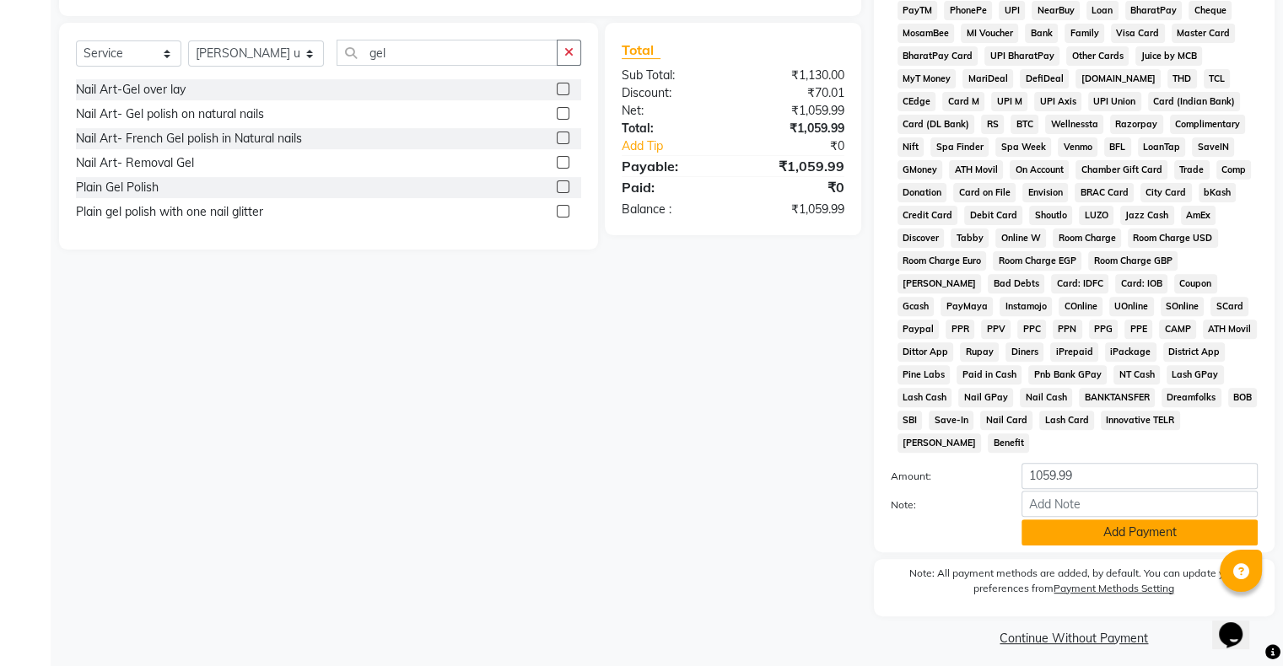
click at [1092, 531] on button "Add Payment" at bounding box center [1140, 533] width 236 height 26
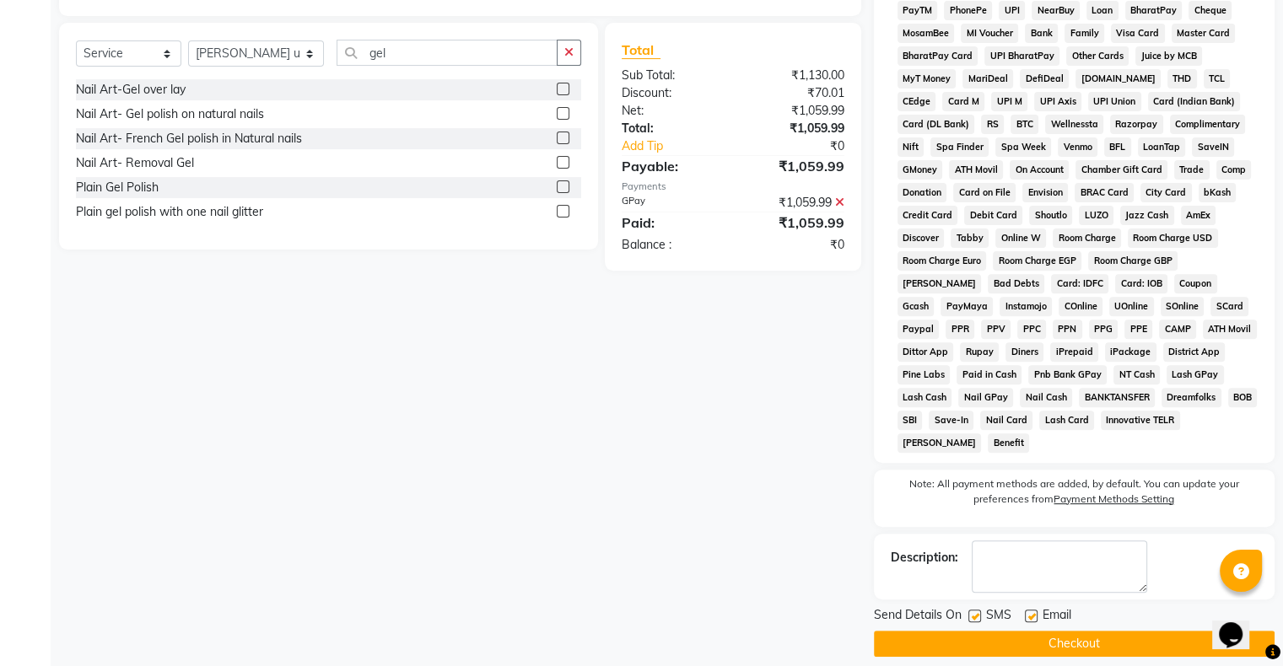
click at [979, 631] on button "Checkout" at bounding box center [1074, 644] width 401 height 26
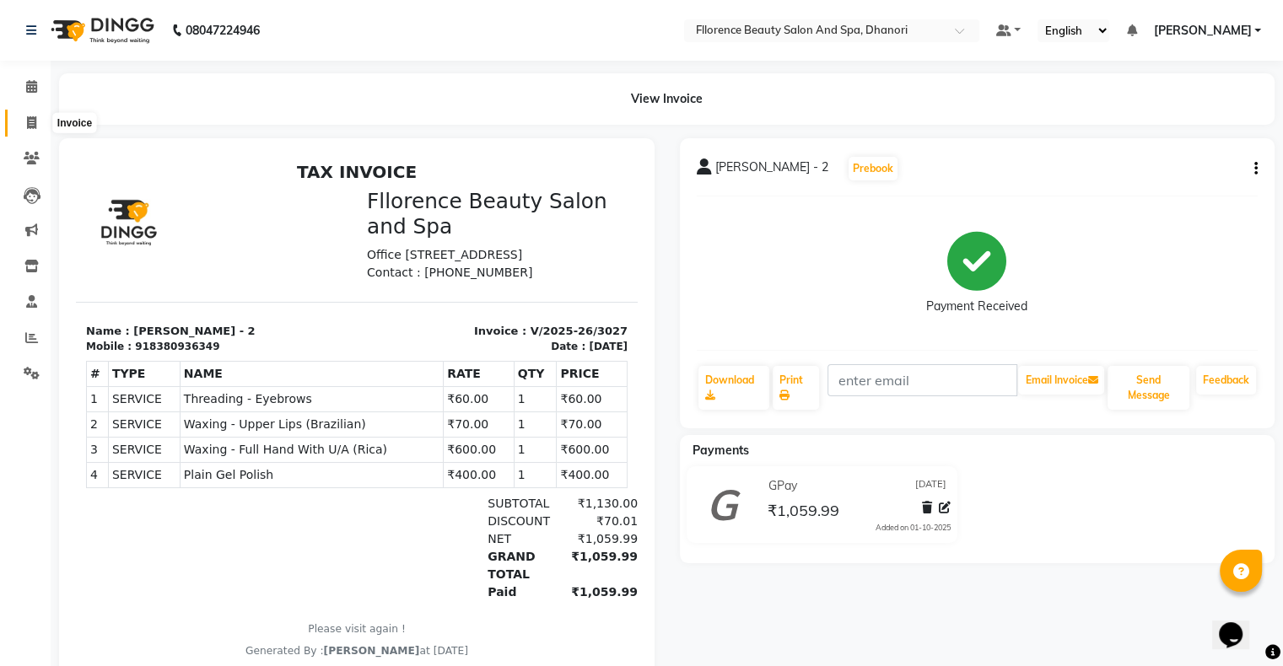
click at [24, 121] on span at bounding box center [32, 123] width 30 height 19
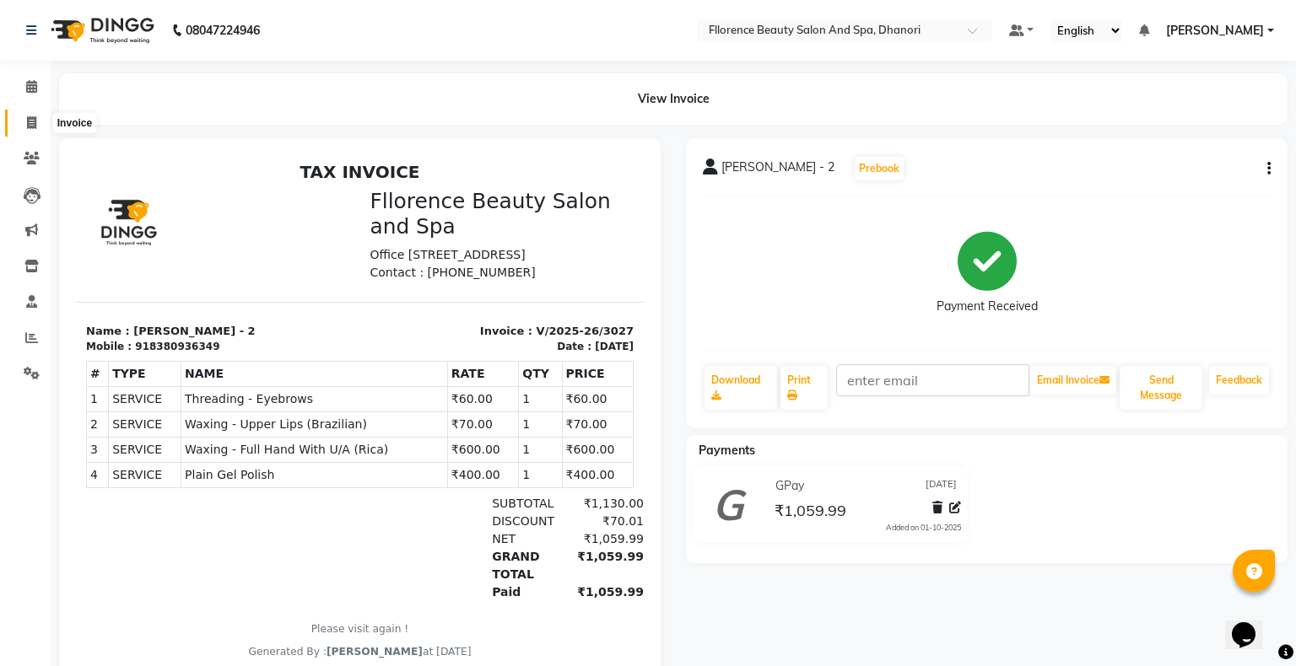
select select "service"
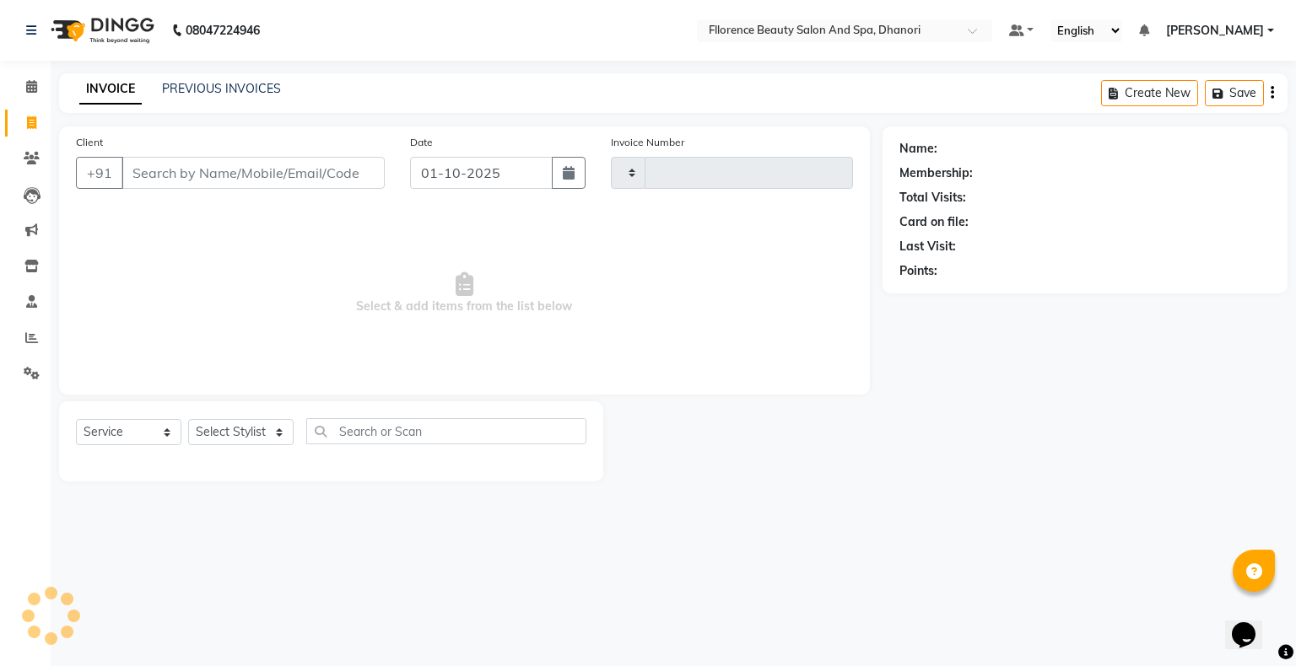
type input "3028"
select select "121"
click at [575, 170] on button "button" at bounding box center [569, 173] width 34 height 32
select select "10"
select select "2025"
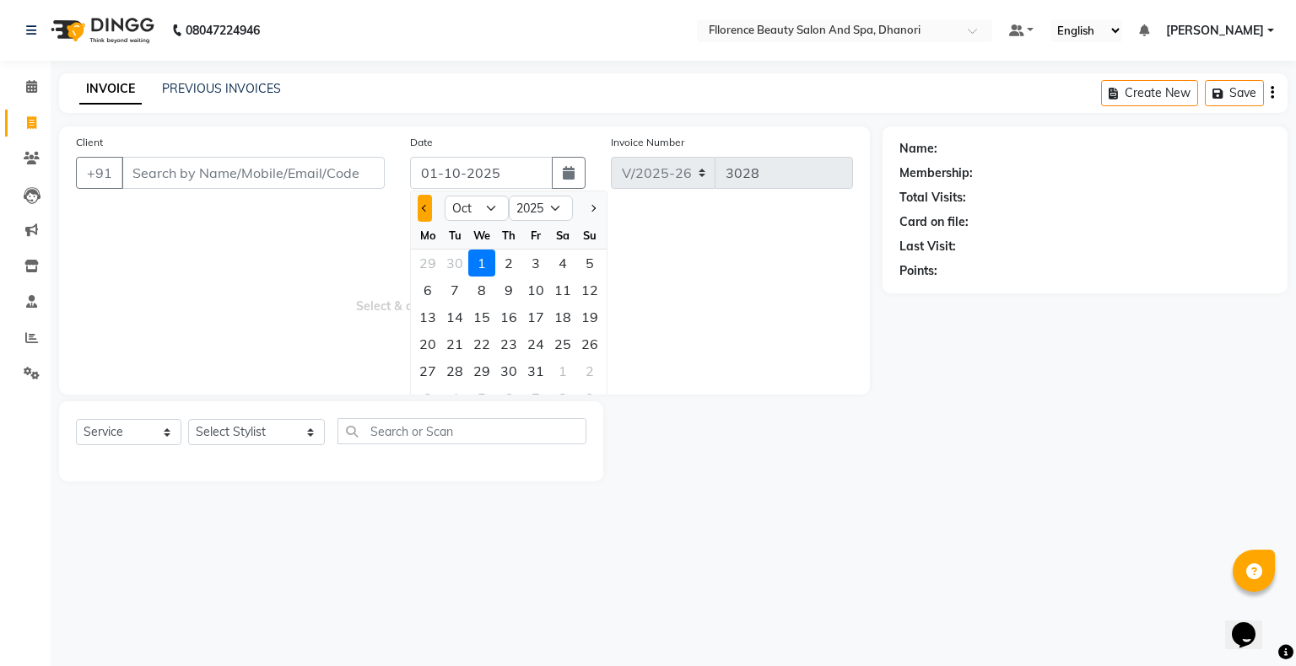
click at [423, 215] on button "Previous month" at bounding box center [425, 208] width 14 height 27
select select "9"
drag, startPoint x: 448, startPoint y: 370, endPoint x: 390, endPoint y: 323, distance: 75.0
click at [447, 370] on div "30" at bounding box center [454, 371] width 27 height 27
type input "[DATE]"
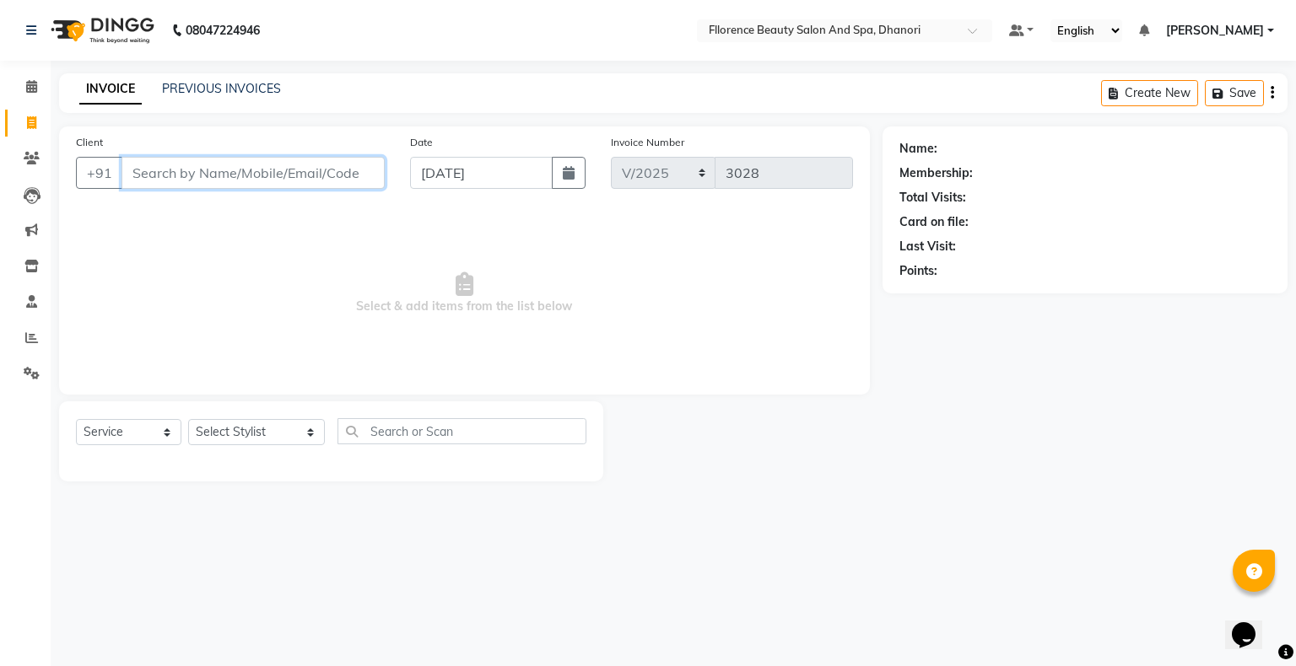
click at [283, 182] on input "Client" at bounding box center [252, 173] width 263 height 32
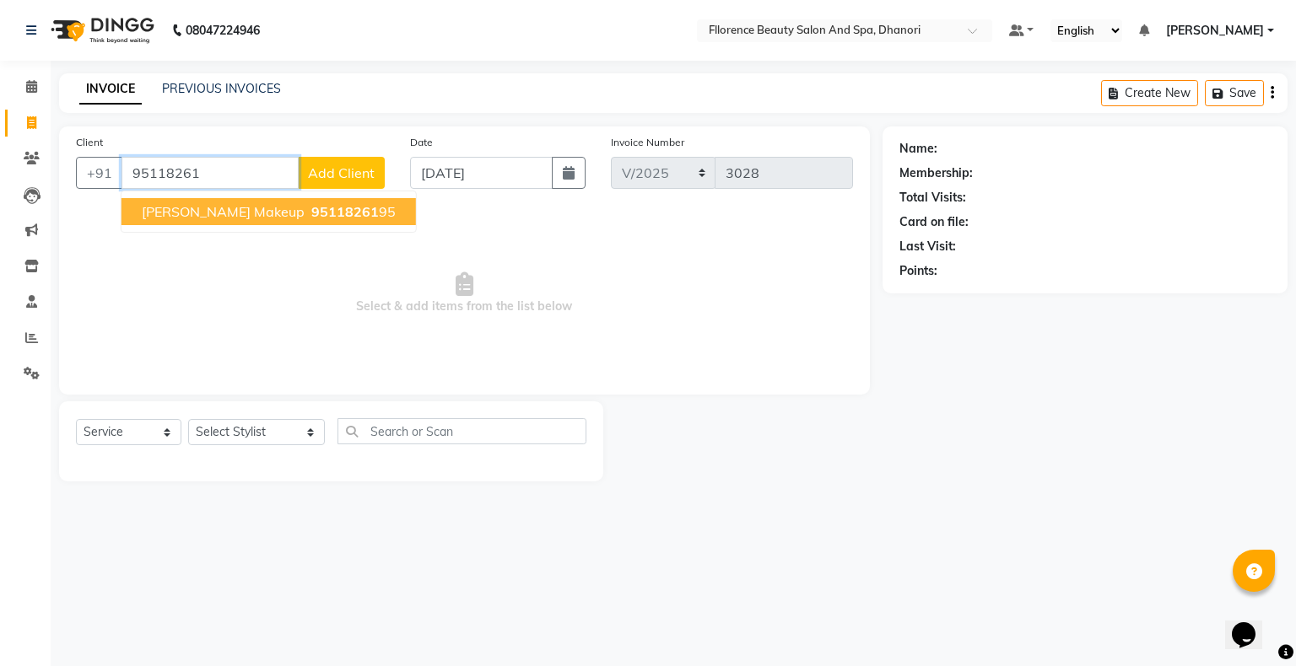
click at [311, 214] on span "95118261" at bounding box center [344, 211] width 67 height 17
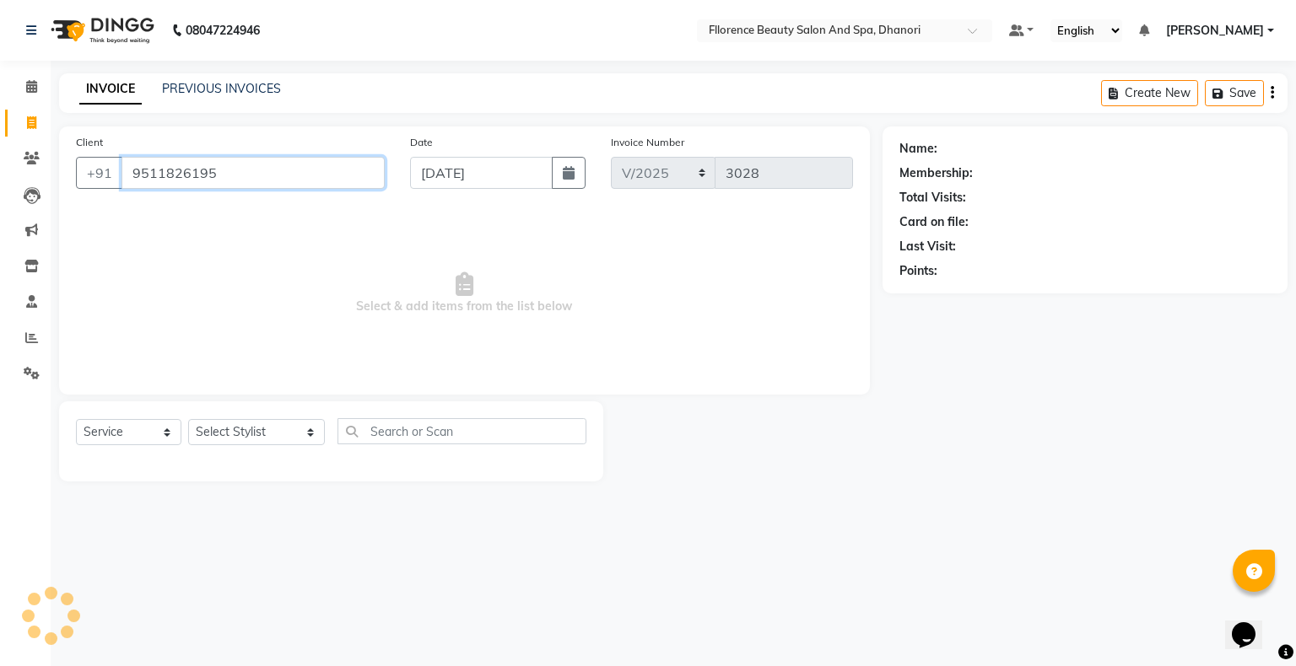
type input "9511826195"
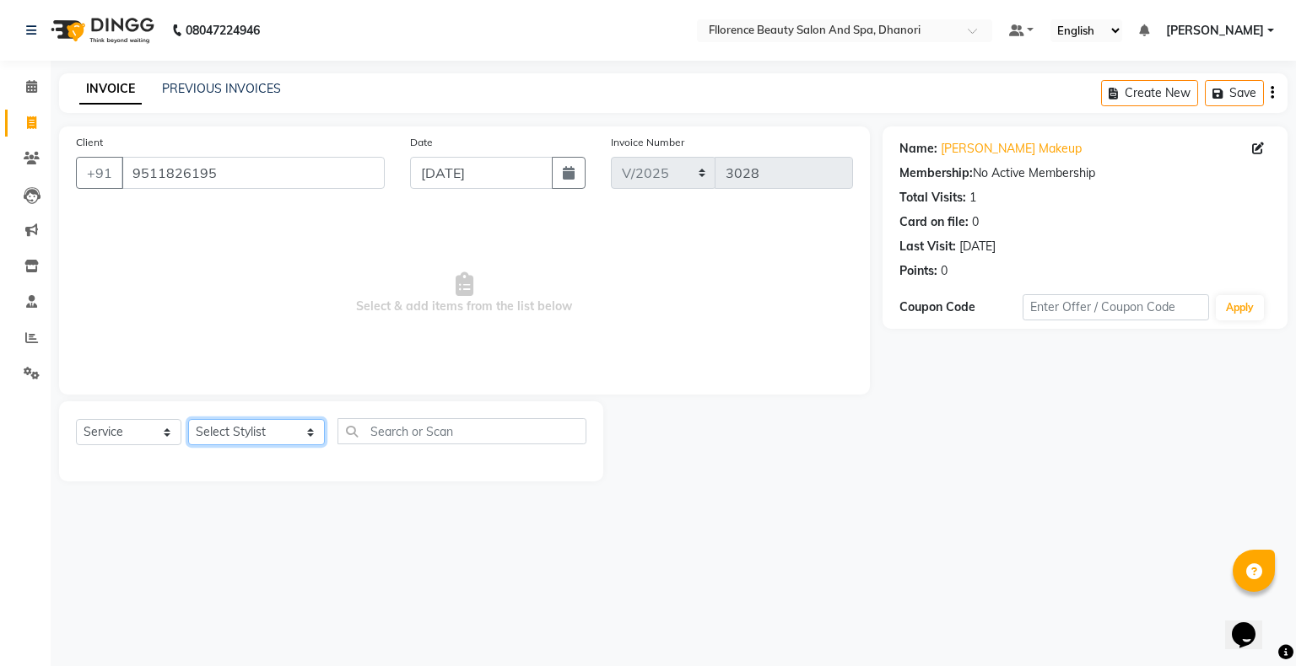
click at [235, 434] on select "Select Stylist [PERSON_NAME] [PERSON_NAME] arjun [PERSON_NAME] [PERSON_NAME] [P…" at bounding box center [256, 432] width 137 height 26
select select "3775"
click at [188, 420] on select "Select Stylist [PERSON_NAME] [PERSON_NAME] arjun [PERSON_NAME] [PERSON_NAME] [P…" at bounding box center [256, 432] width 137 height 26
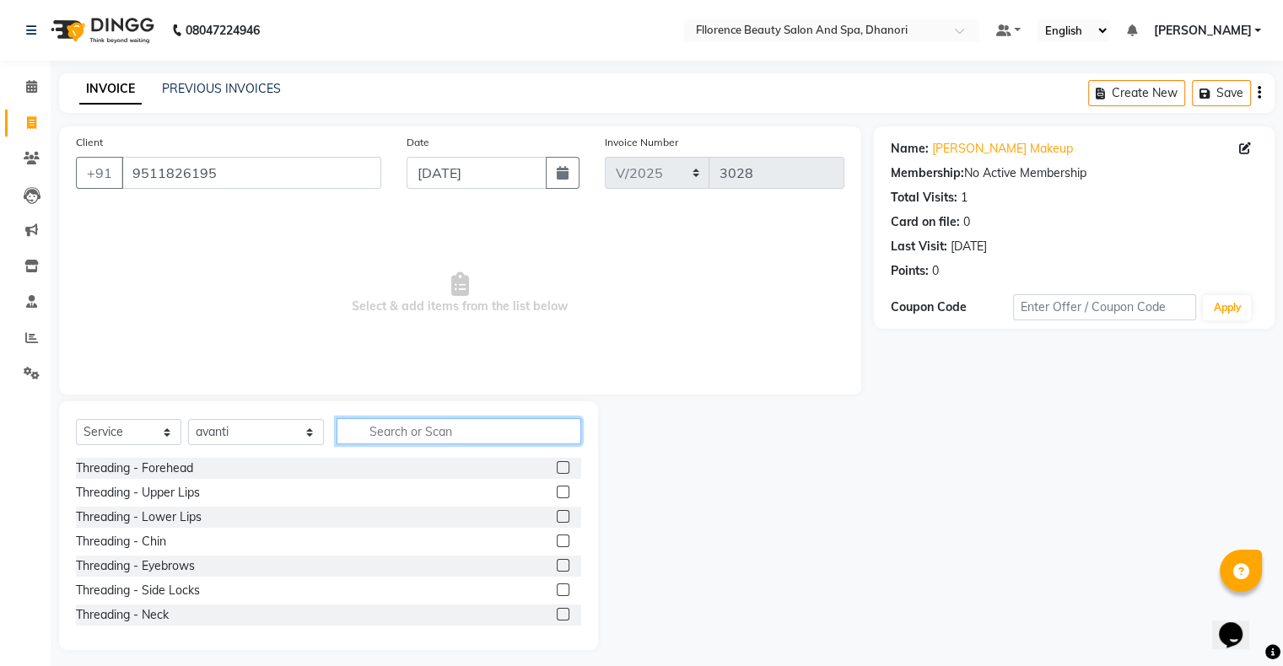
click at [426, 431] on input "text" at bounding box center [459, 431] width 245 height 26
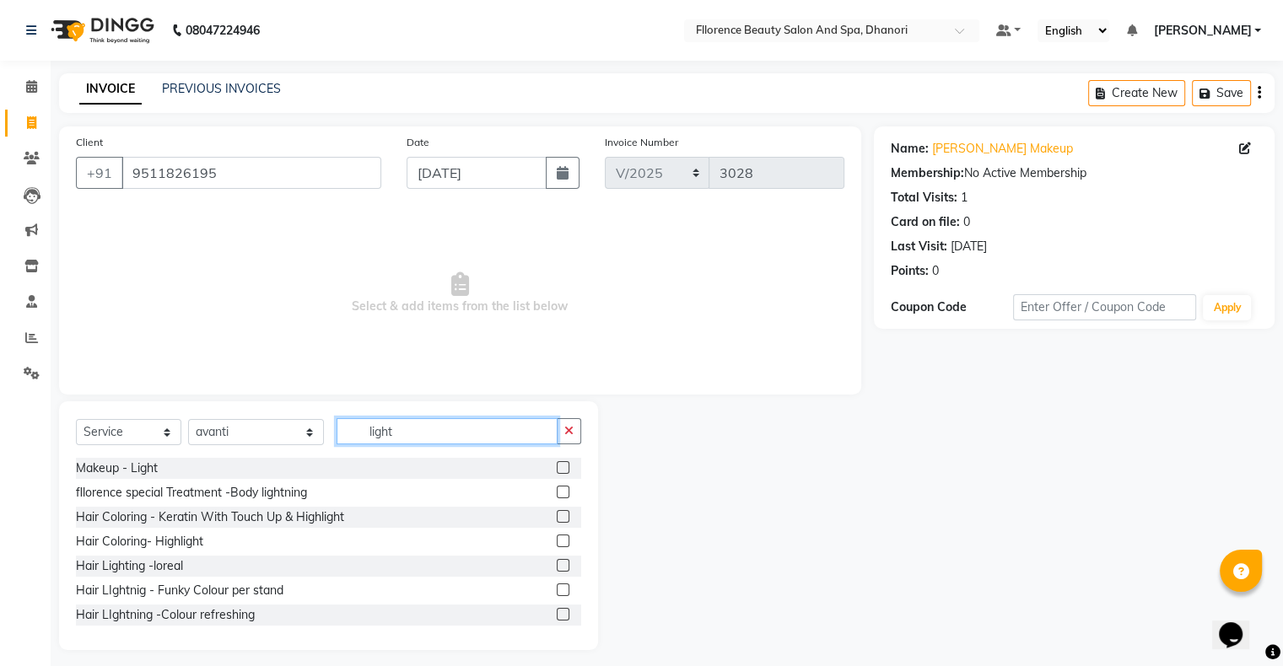
type input "light"
click at [557, 467] on label at bounding box center [563, 467] width 13 height 13
click at [557, 467] on input "checkbox" at bounding box center [562, 468] width 11 height 11
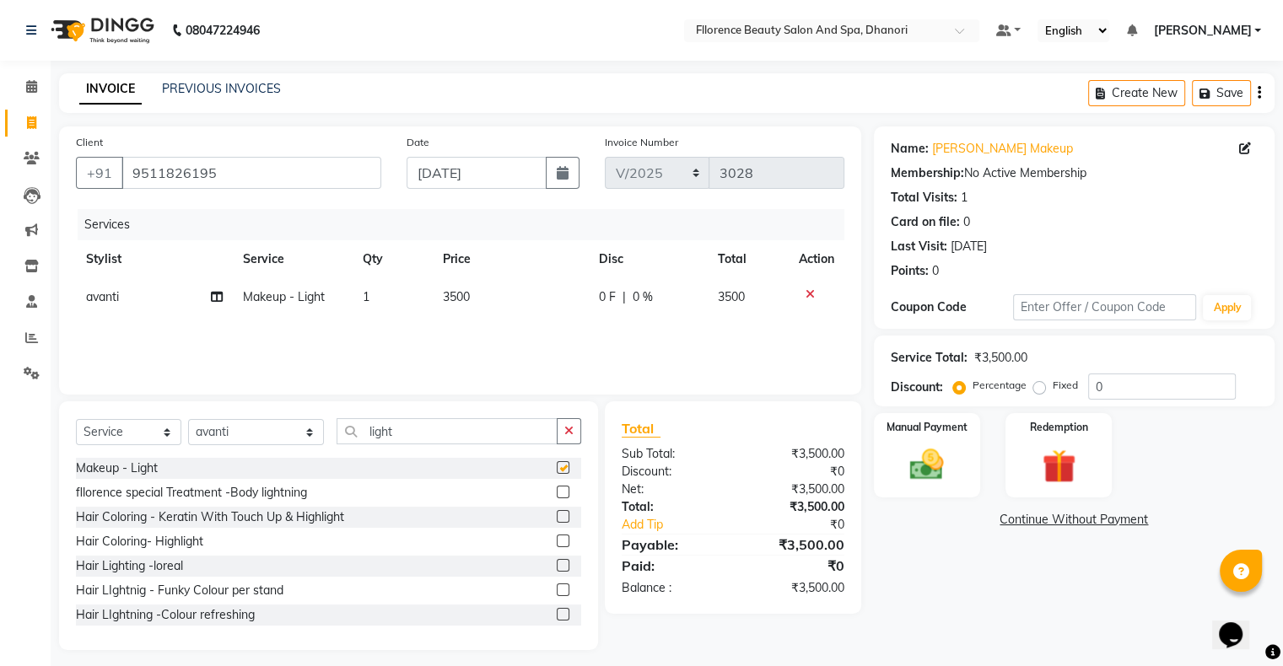
checkbox input "false"
click at [449, 294] on span "3500" at bounding box center [456, 296] width 27 height 15
select select "3775"
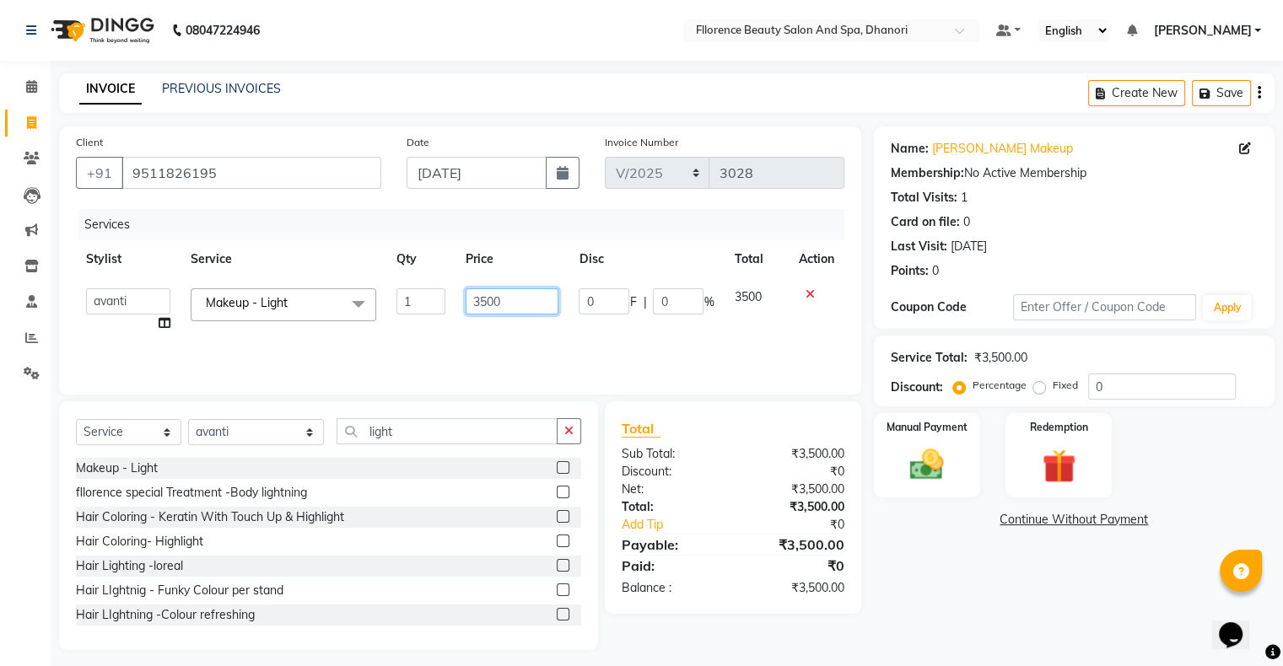
click at [479, 301] on input "3500" at bounding box center [512, 302] width 93 height 26
type input "2500"
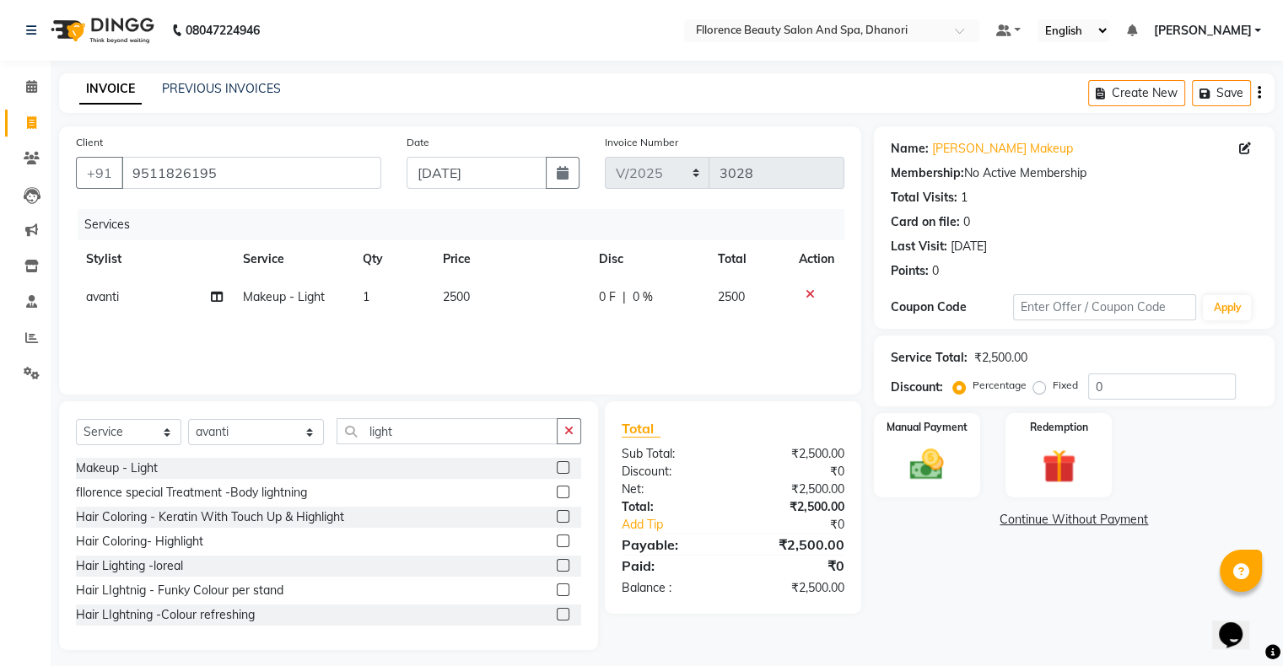
click at [985, 591] on div "Name: [PERSON_NAME] Makeup Membership: No Active Membership Total Visits: 1 Car…" at bounding box center [1080, 389] width 413 height 524
click at [940, 462] on img at bounding box center [926, 465] width 57 height 40
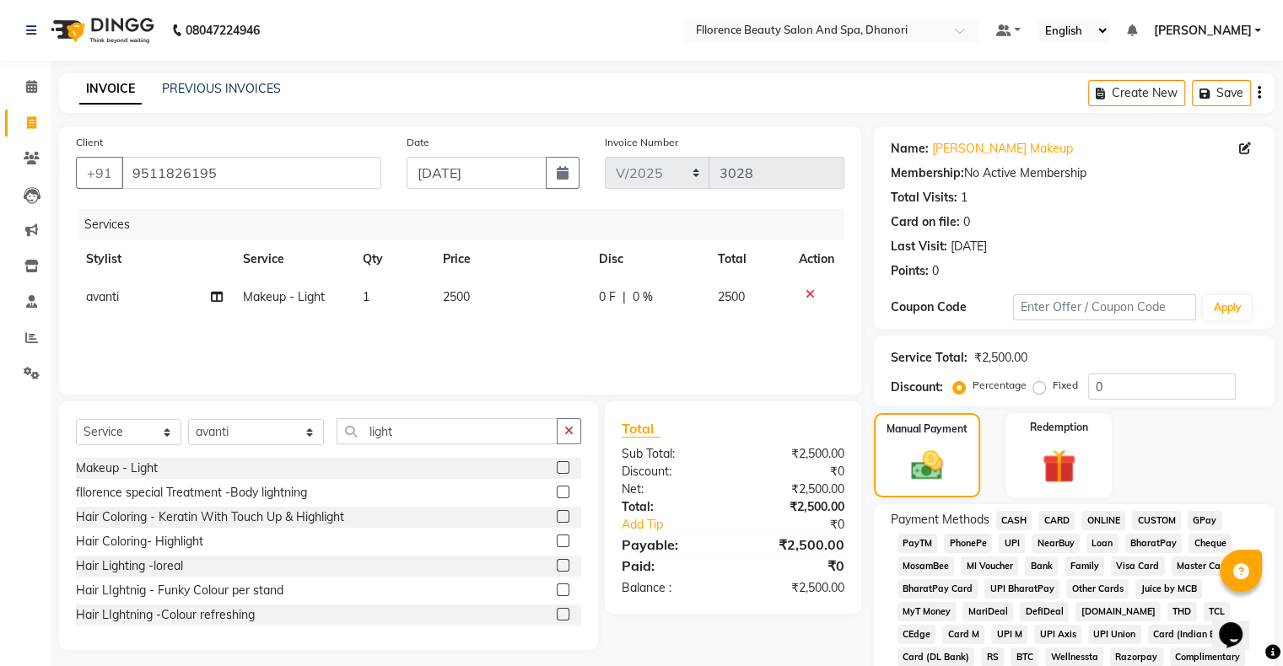
click at [1206, 520] on span "GPay" at bounding box center [1205, 520] width 35 height 19
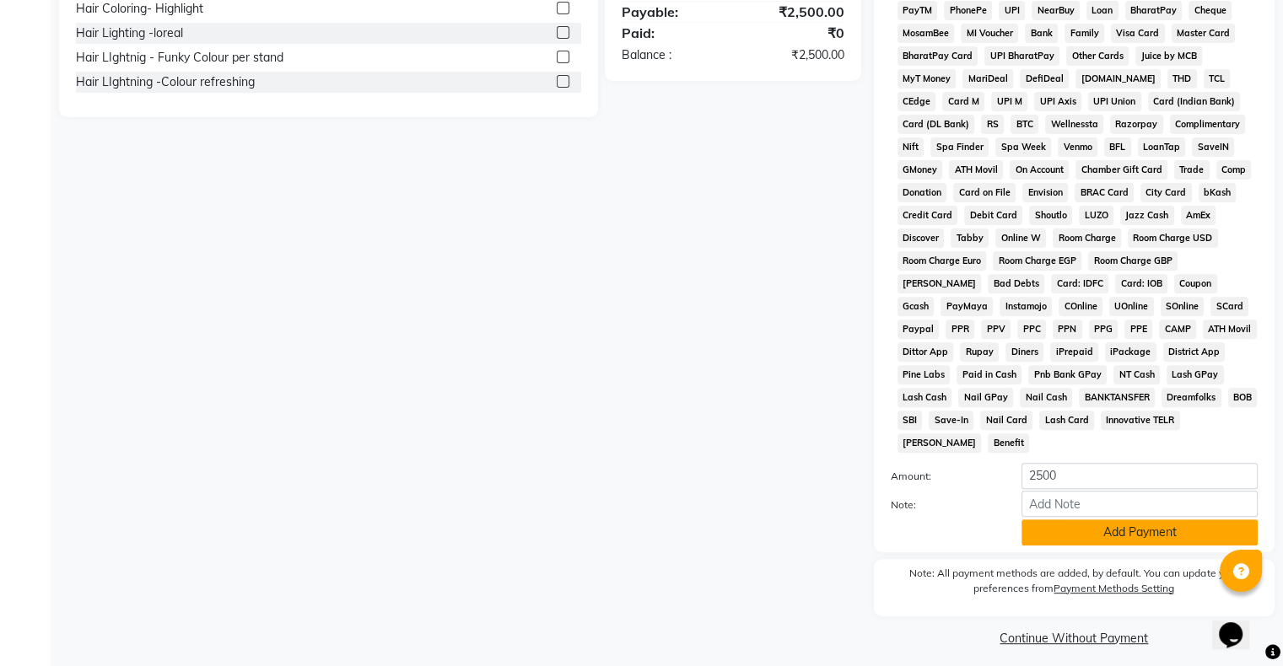
click at [1067, 520] on button "Add Payment" at bounding box center [1140, 533] width 236 height 26
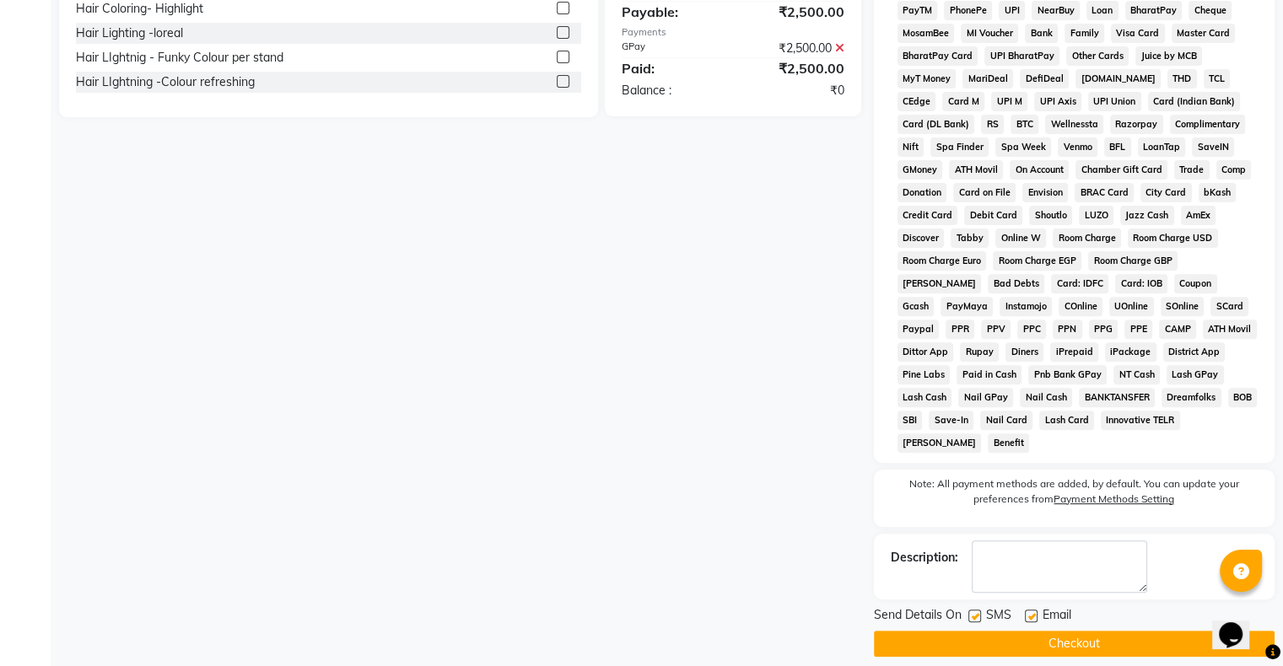
click at [1044, 633] on button "Checkout" at bounding box center [1074, 644] width 401 height 26
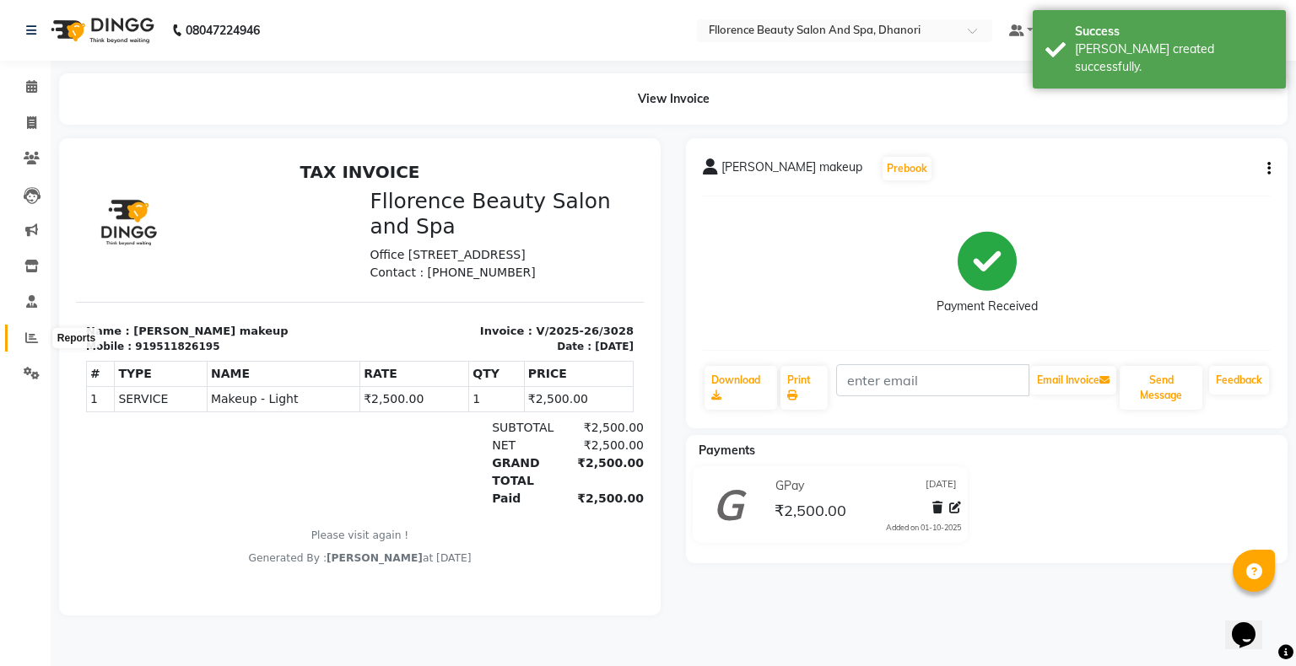
click at [28, 342] on icon at bounding box center [31, 338] width 13 height 13
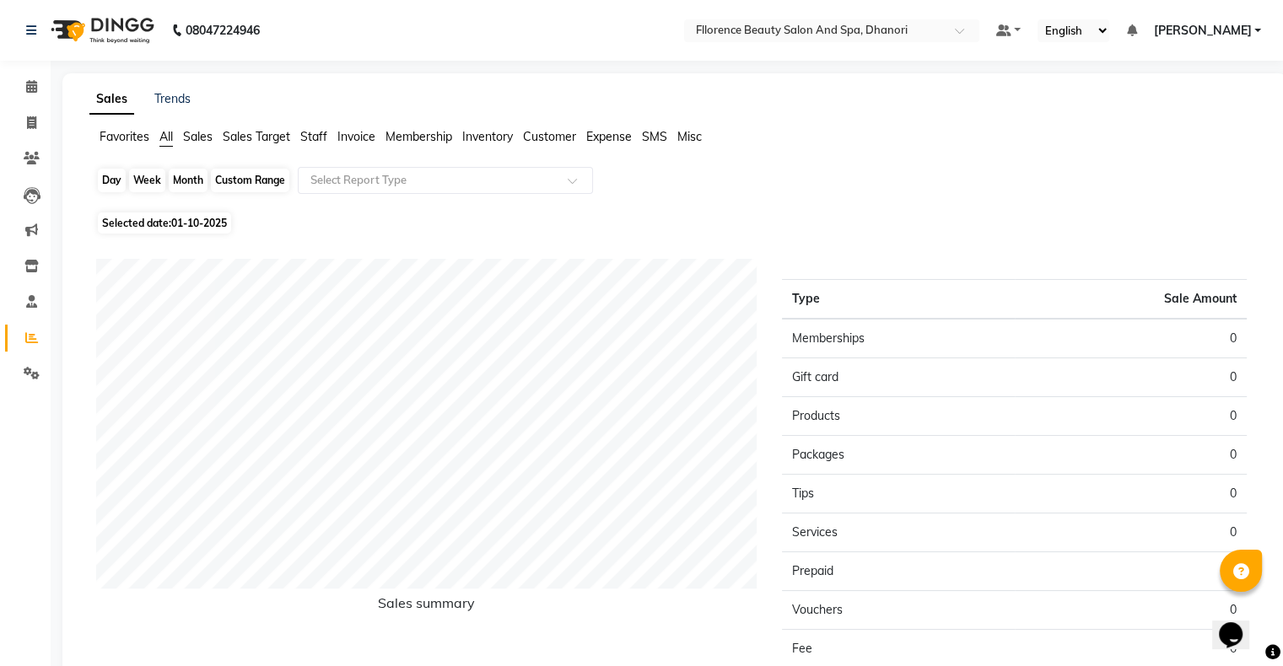
click at [107, 187] on div "Day" at bounding box center [112, 181] width 28 height 24
select select "10"
select select "2025"
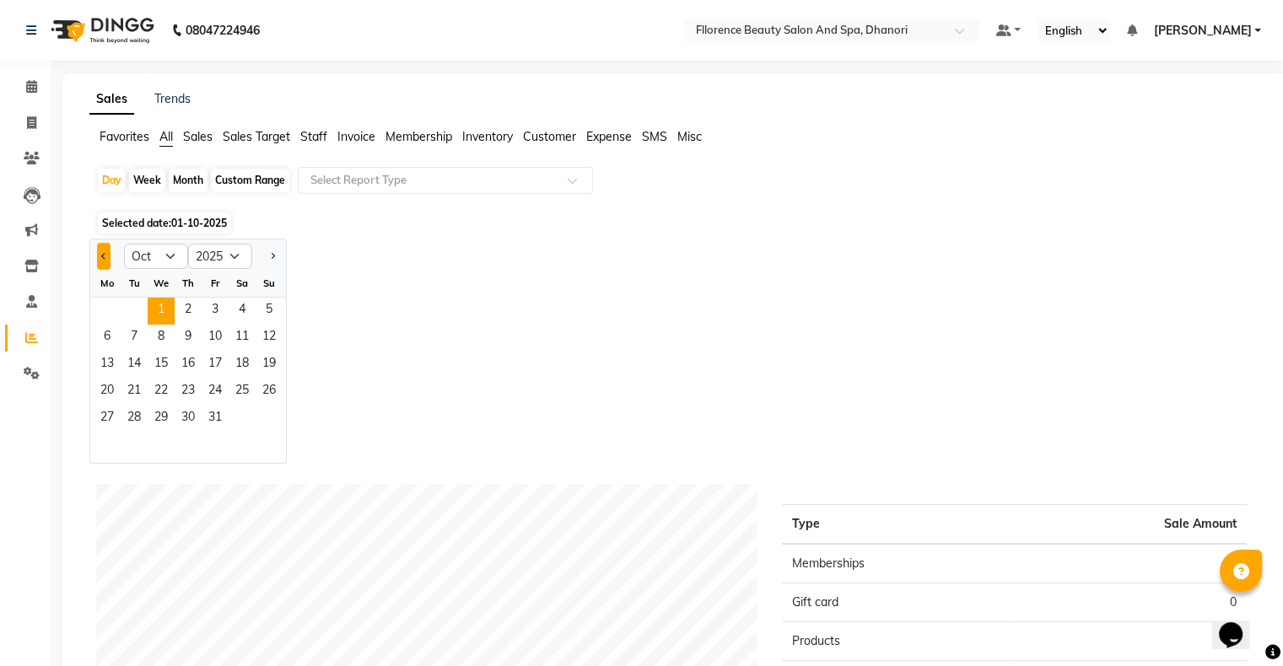
click at [104, 254] on span "Previous month" at bounding box center [104, 255] width 6 height 6
select select "9"
click at [132, 423] on span "30" at bounding box center [134, 419] width 27 height 27
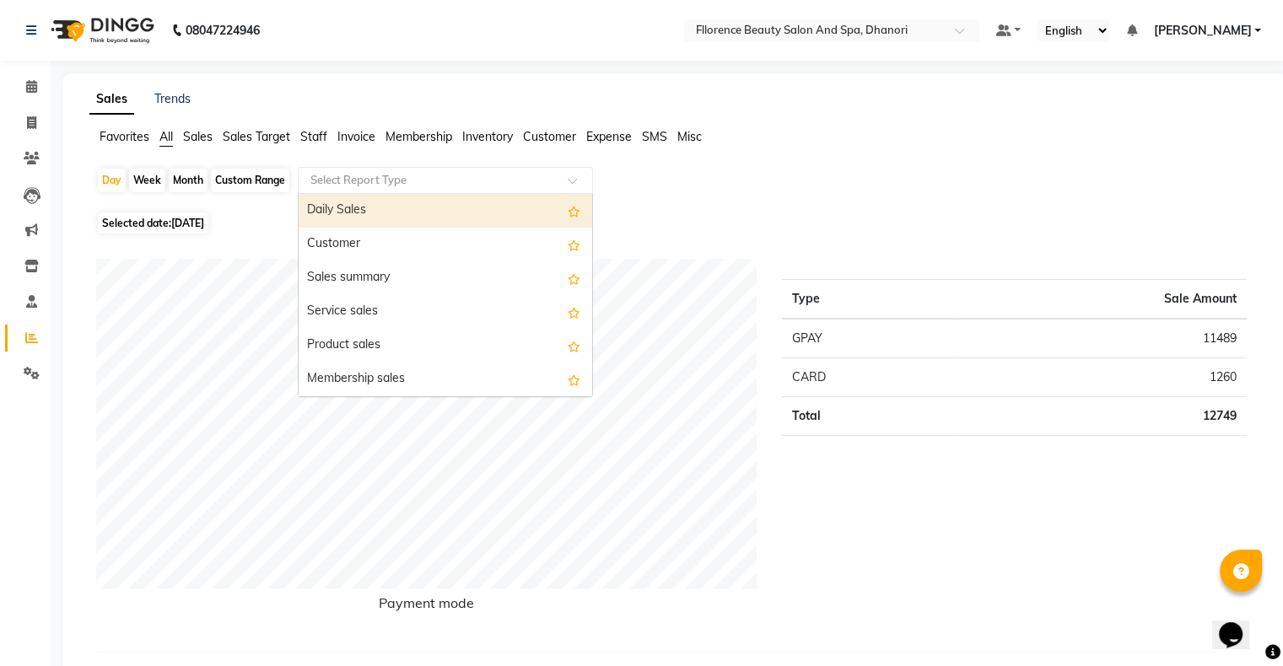
click at [478, 182] on input "text" at bounding box center [428, 180] width 243 height 17
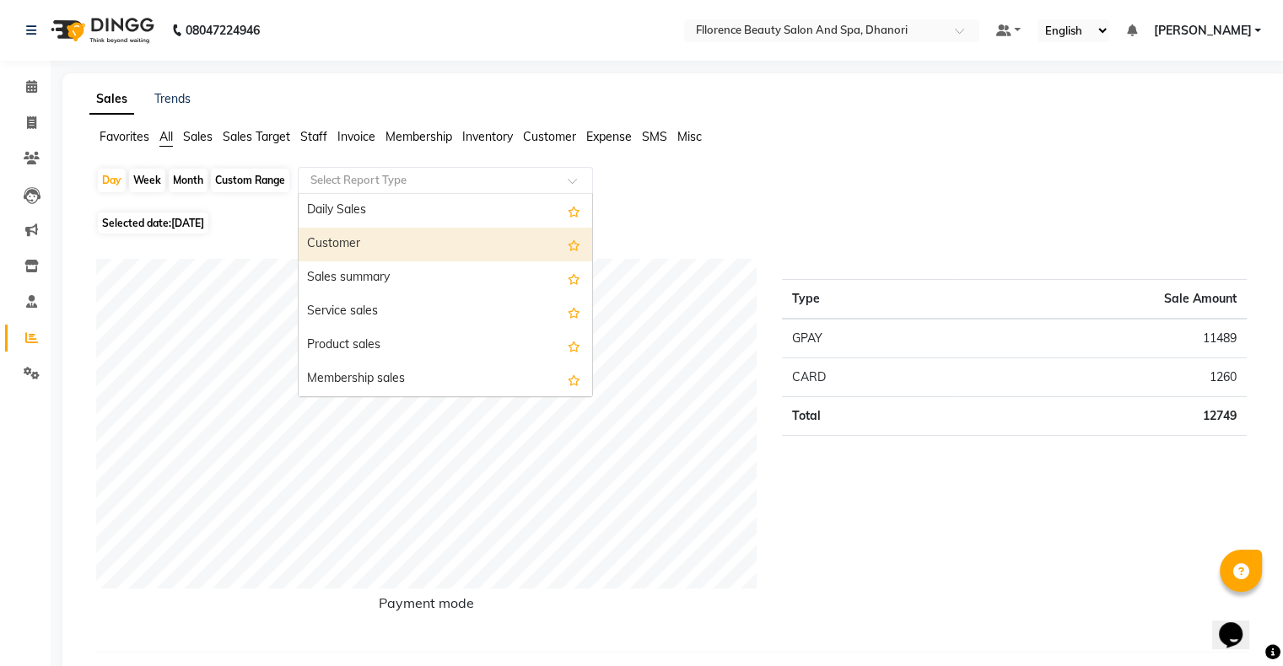
click at [366, 236] on div "Customer" at bounding box center [446, 245] width 294 height 34
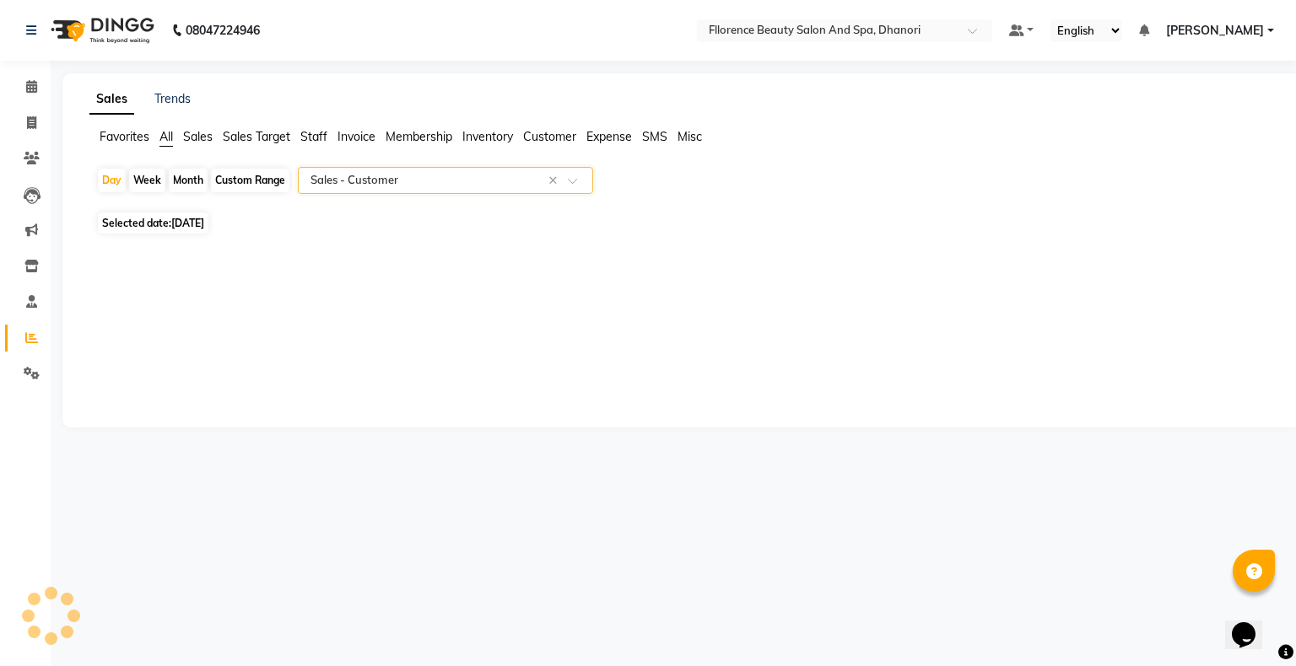
select select "csv"
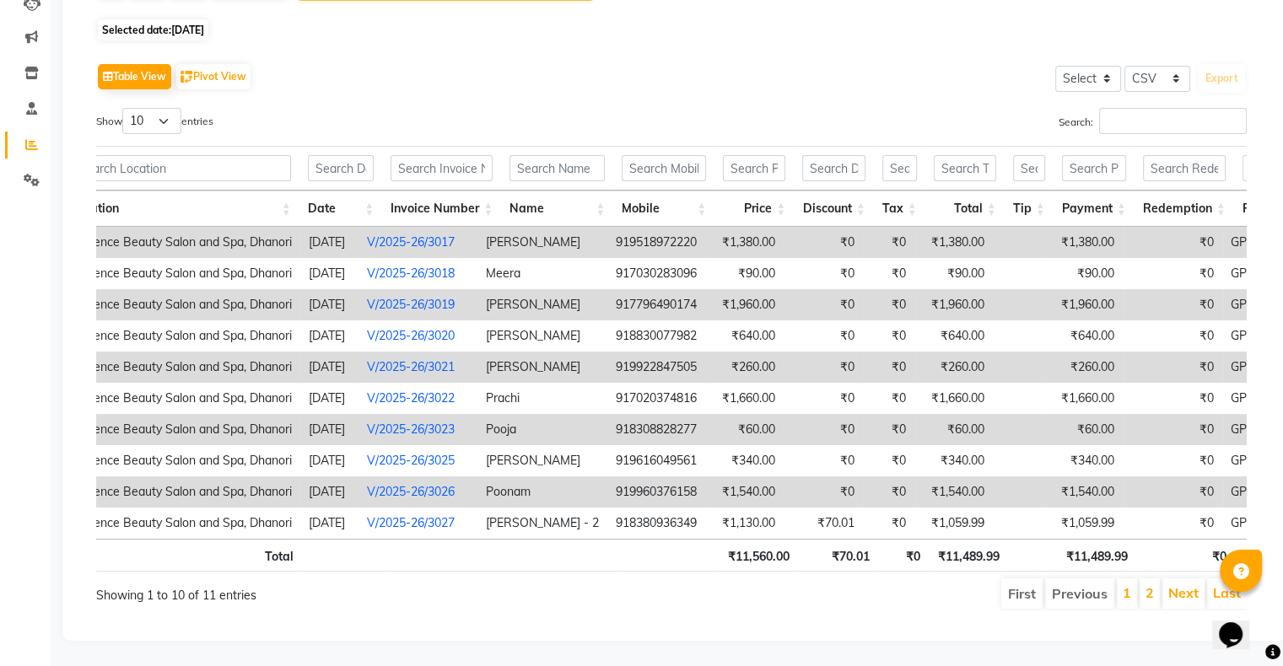
scroll to position [0, 136]
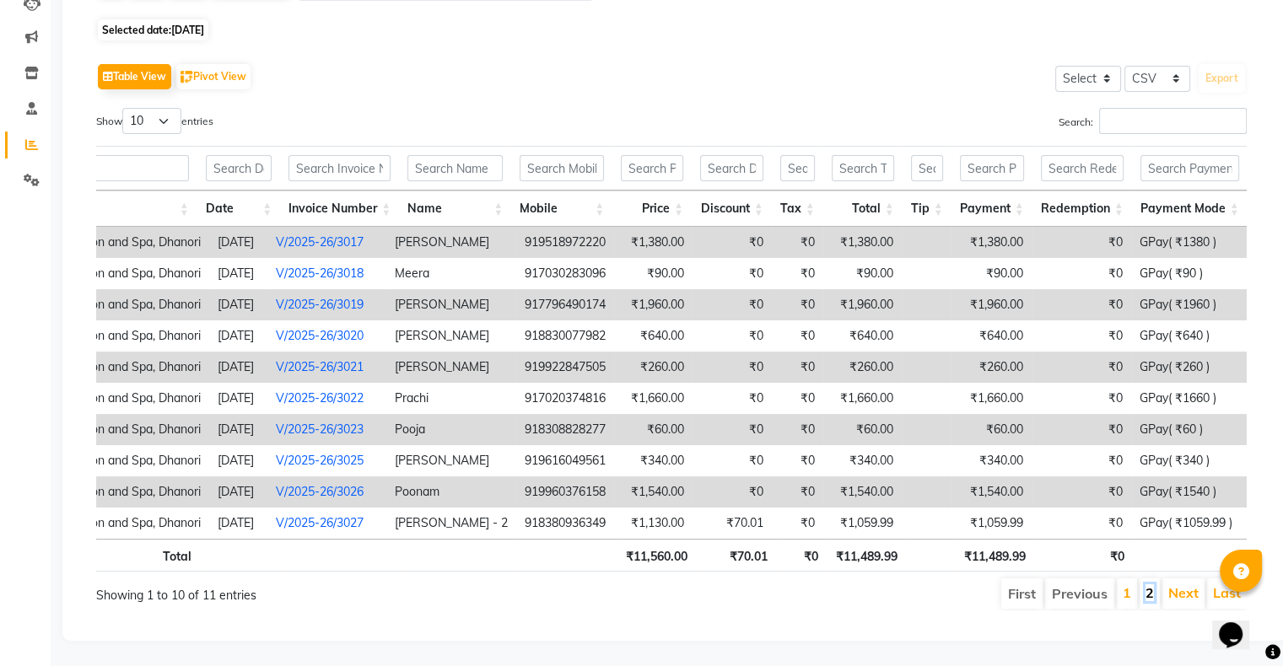
click at [1151, 585] on link "2" at bounding box center [1150, 593] width 8 height 17
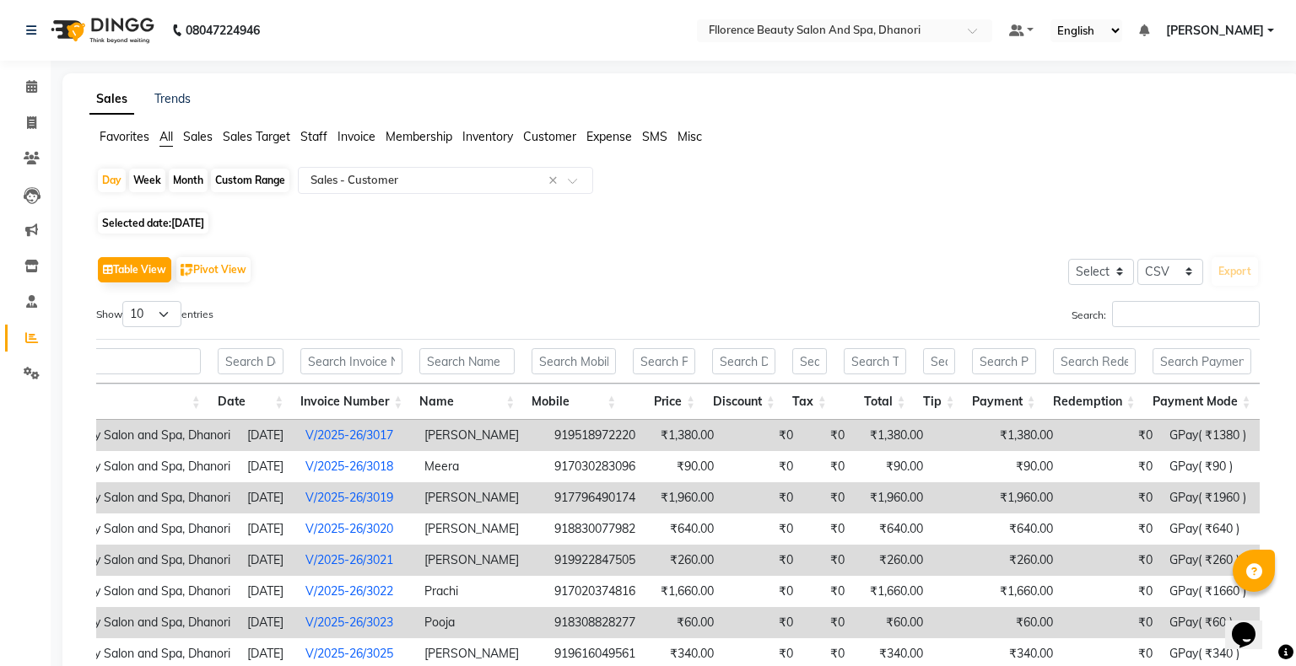
scroll to position [0, 95]
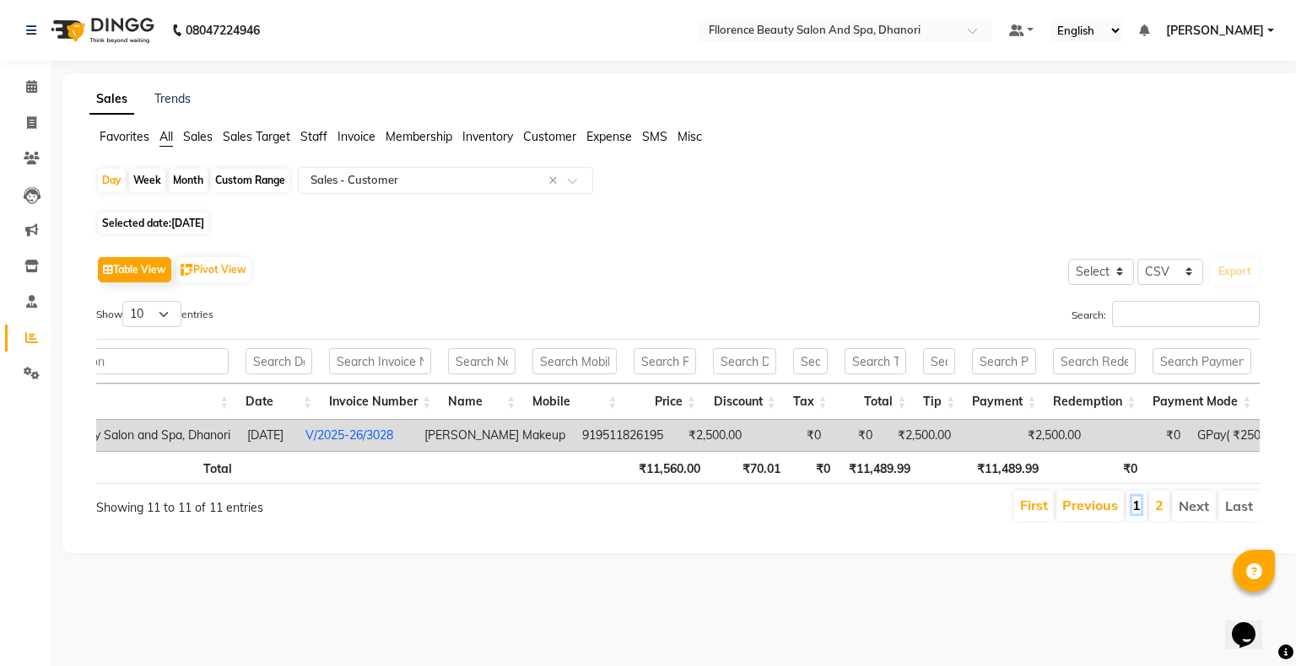
click at [1140, 514] on link "1" at bounding box center [1136, 505] width 8 height 17
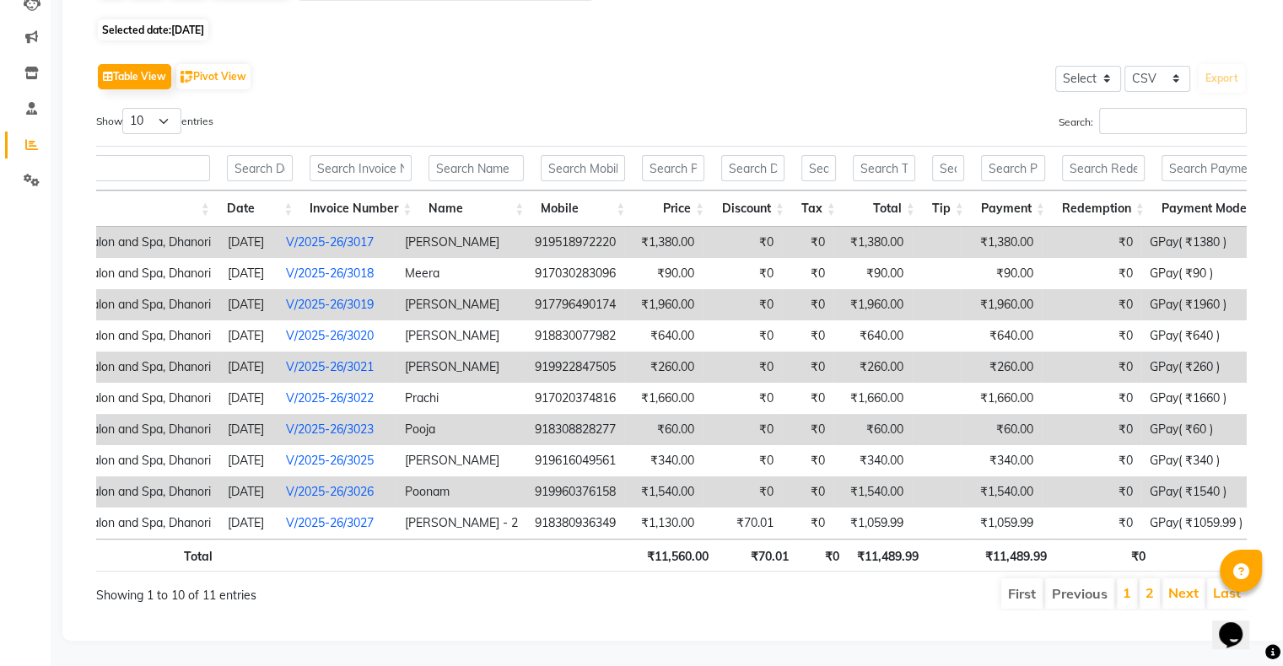
scroll to position [0, 129]
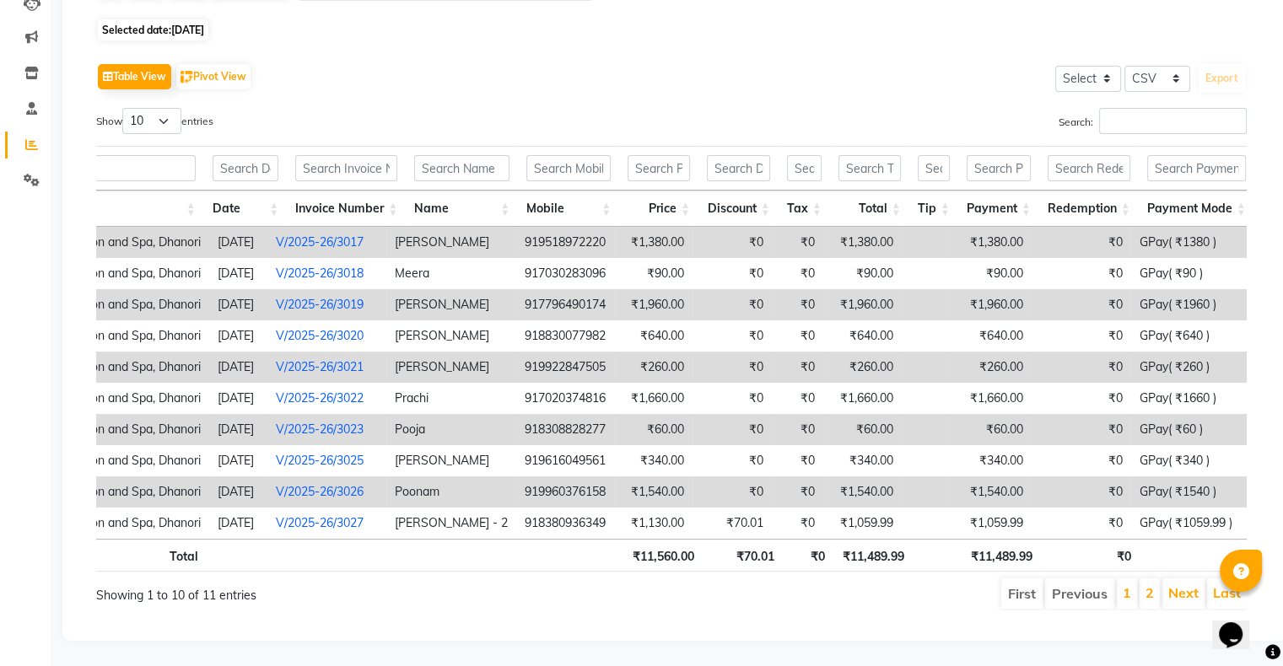
click at [1155, 579] on li "2" at bounding box center [1150, 594] width 20 height 30
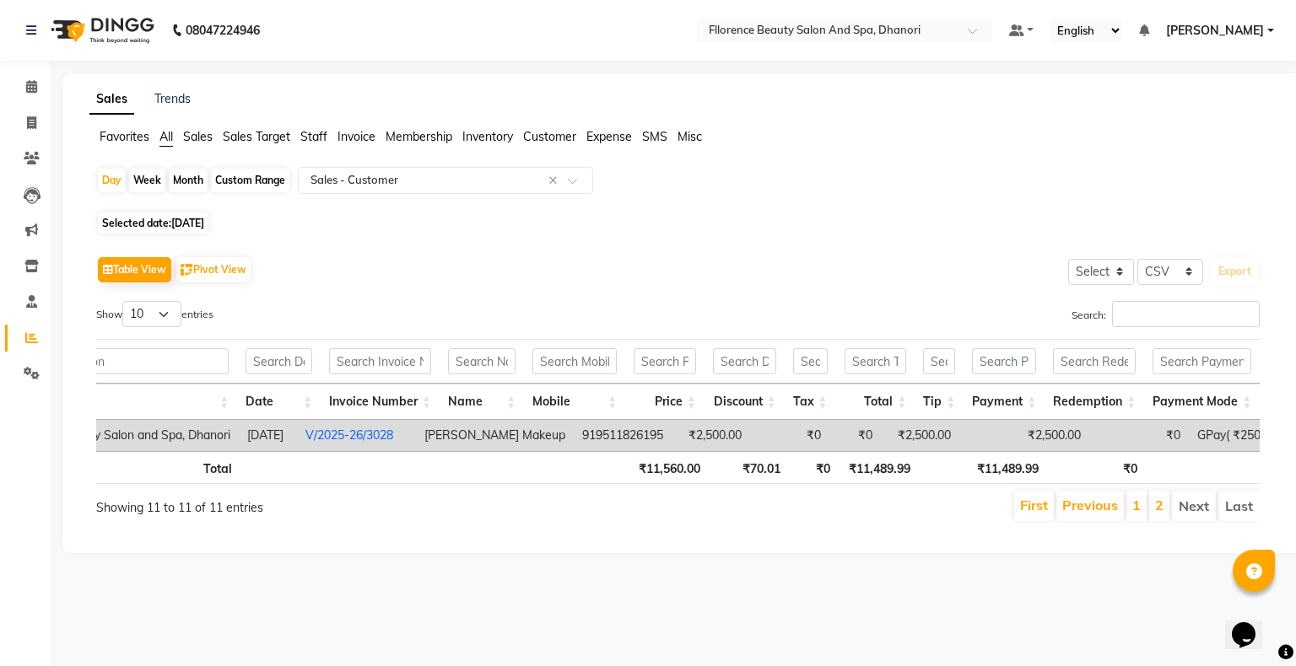
scroll to position [0, 95]
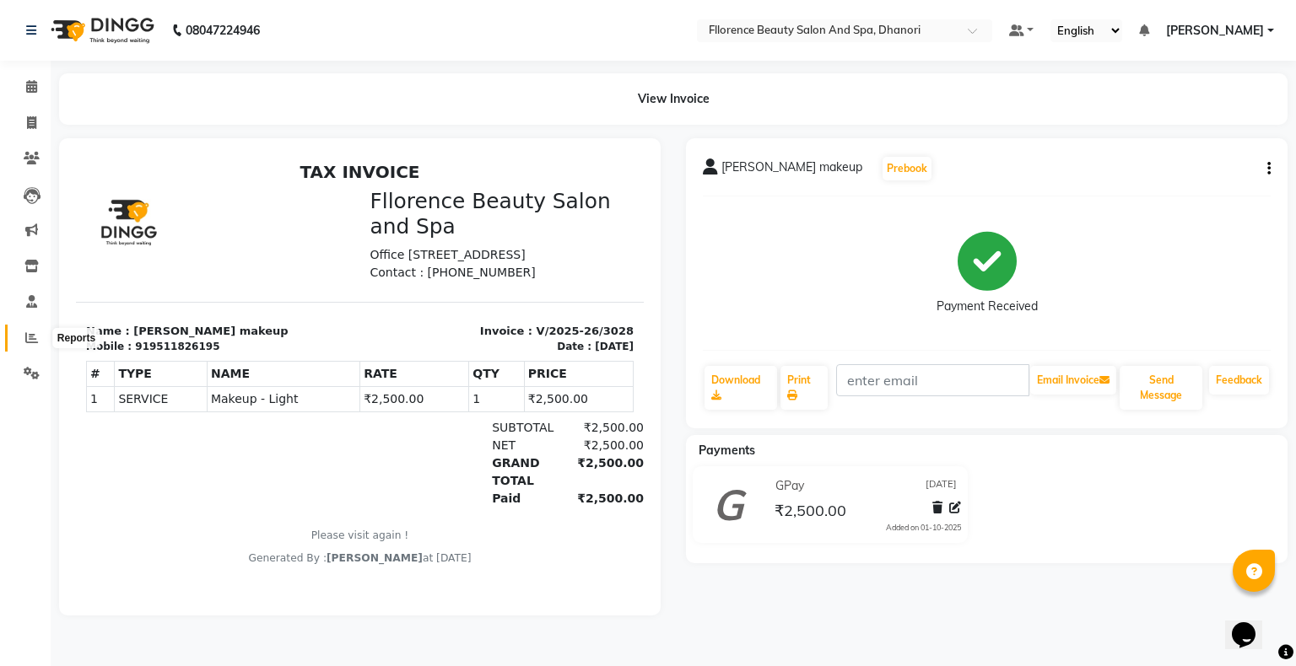
click at [30, 330] on span at bounding box center [32, 338] width 30 height 19
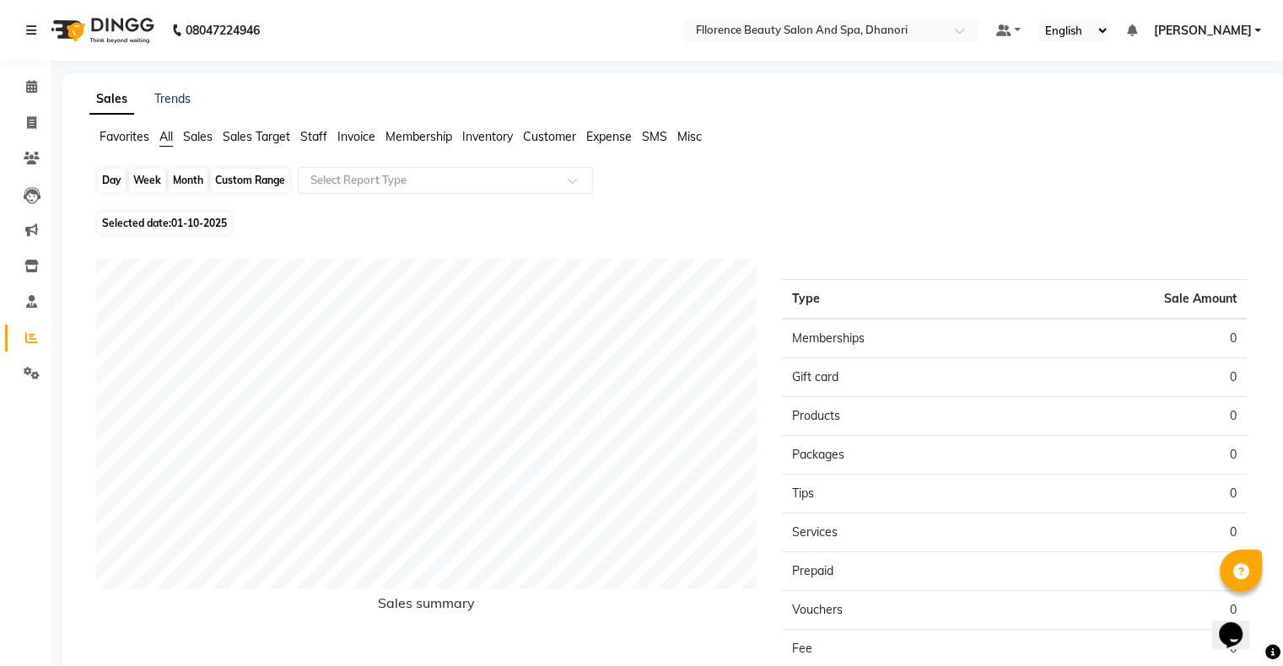
click at [112, 179] on div "Day" at bounding box center [112, 181] width 28 height 24
select select "10"
select select "2025"
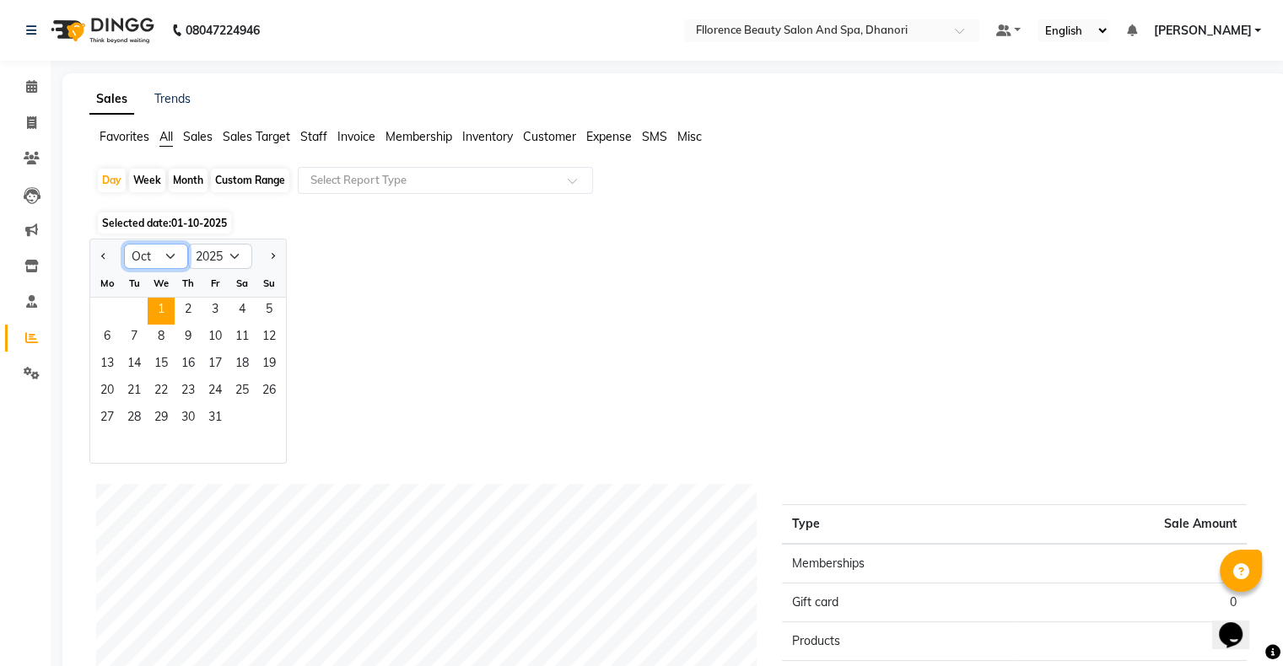
click at [169, 254] on select "Jan Feb Mar Apr May Jun [DATE] Aug Sep Oct Nov Dec" at bounding box center [156, 256] width 64 height 25
select select "9"
click at [124, 244] on select "Jan Feb Mar Apr May Jun [DATE] Aug Sep Oct Nov Dec" at bounding box center [156, 256] width 64 height 25
click at [141, 421] on span "30" at bounding box center [134, 419] width 27 height 27
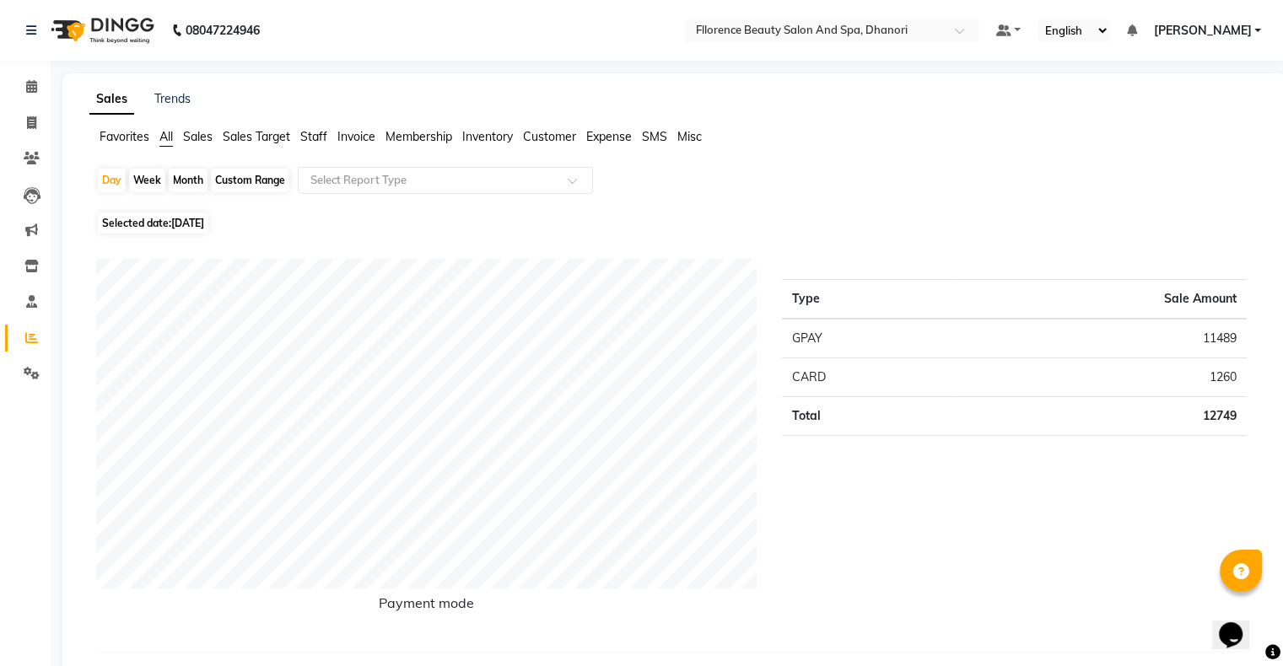
click at [850, 372] on td "CARD" at bounding box center [867, 378] width 171 height 39
click at [850, 374] on td "CARD" at bounding box center [867, 378] width 171 height 39
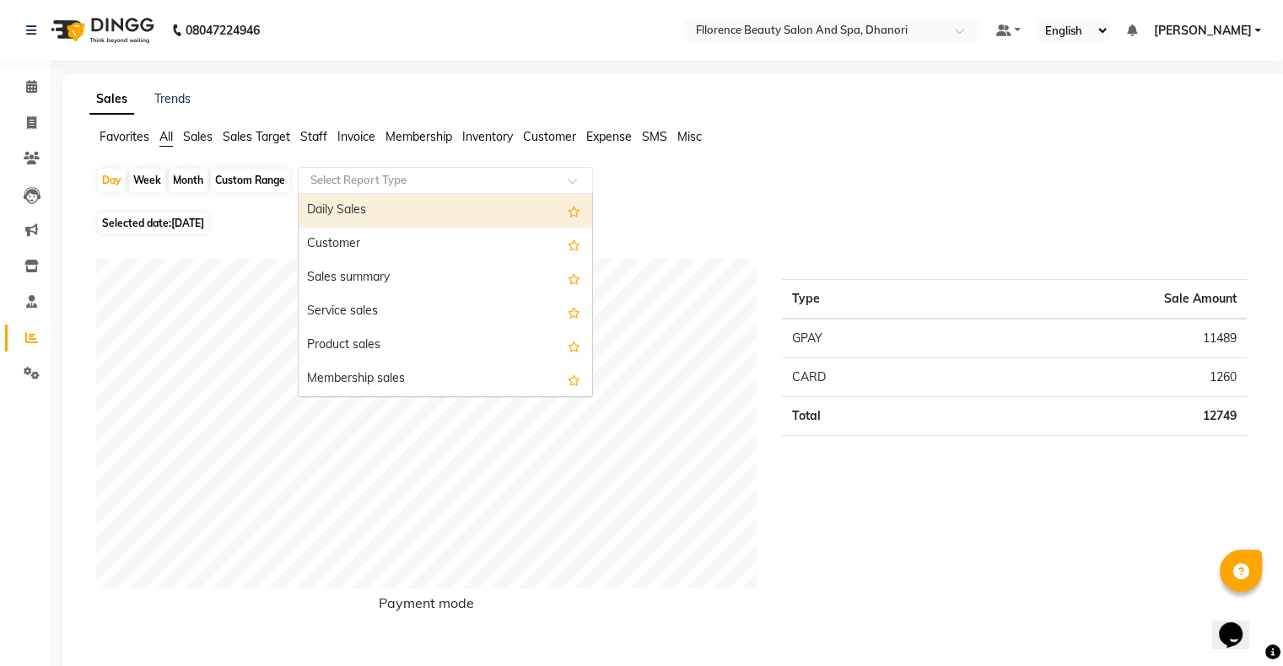
click at [474, 183] on input "text" at bounding box center [428, 180] width 243 height 17
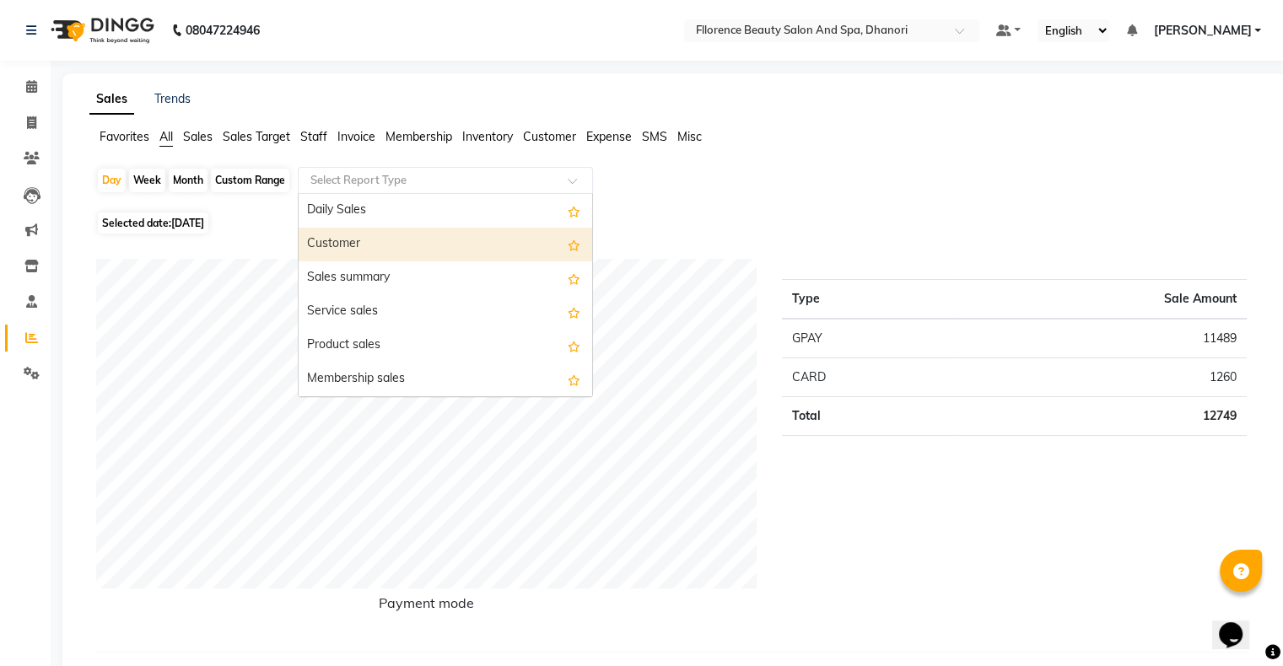
click at [472, 247] on div "Customer" at bounding box center [446, 245] width 294 height 34
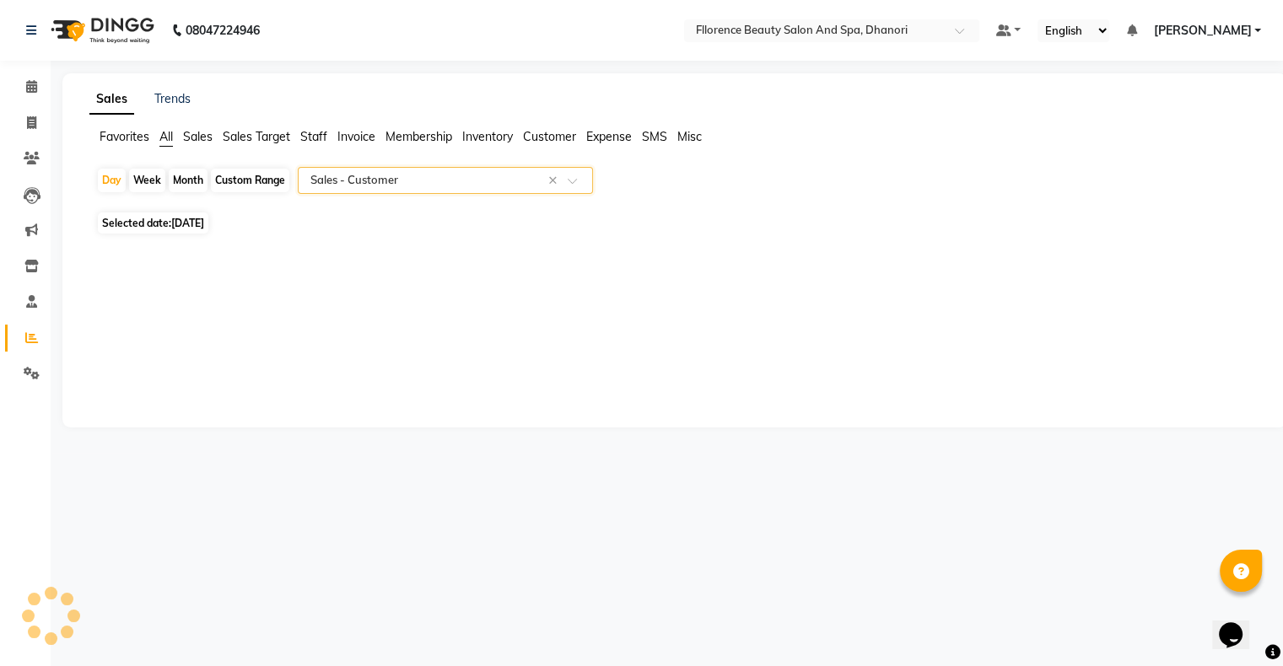
select select "csv"
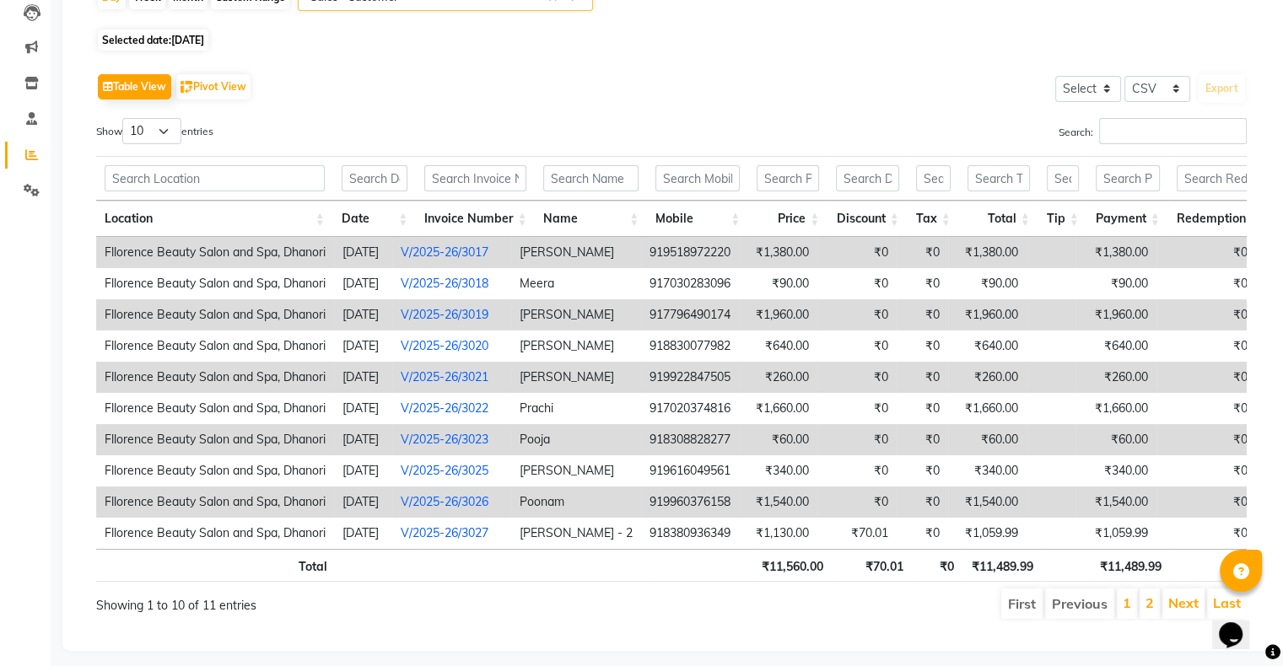
scroll to position [216, 0]
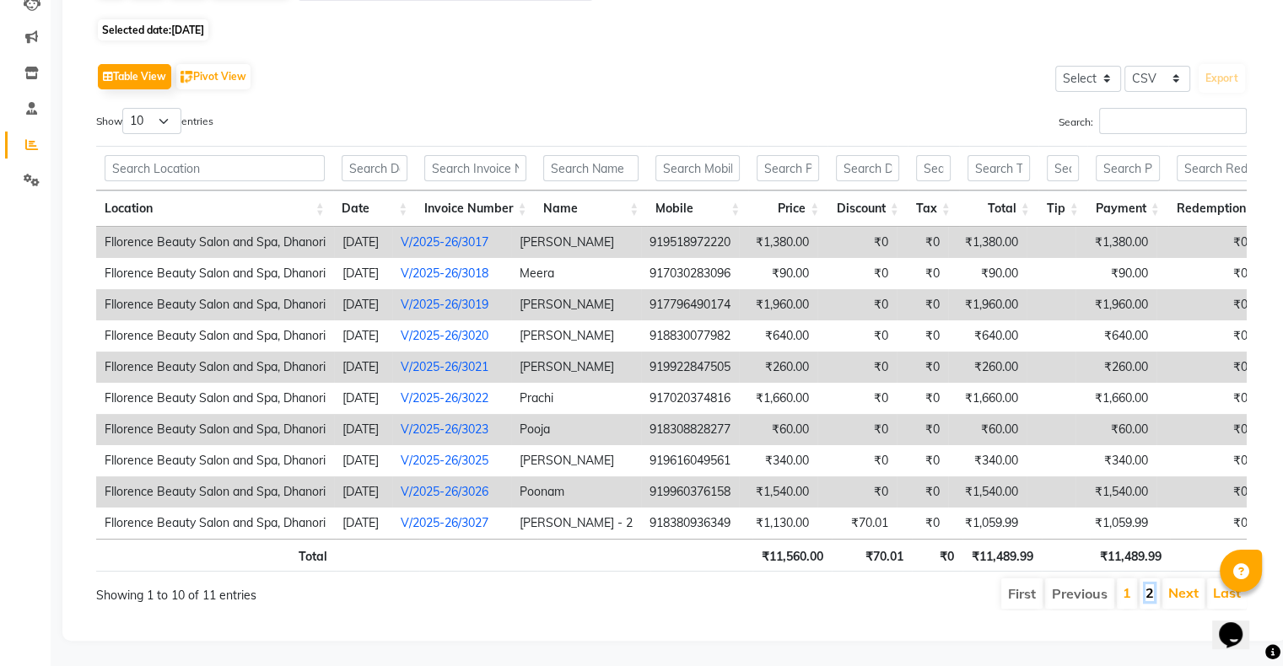
click at [1154, 585] on link "2" at bounding box center [1150, 593] width 8 height 17
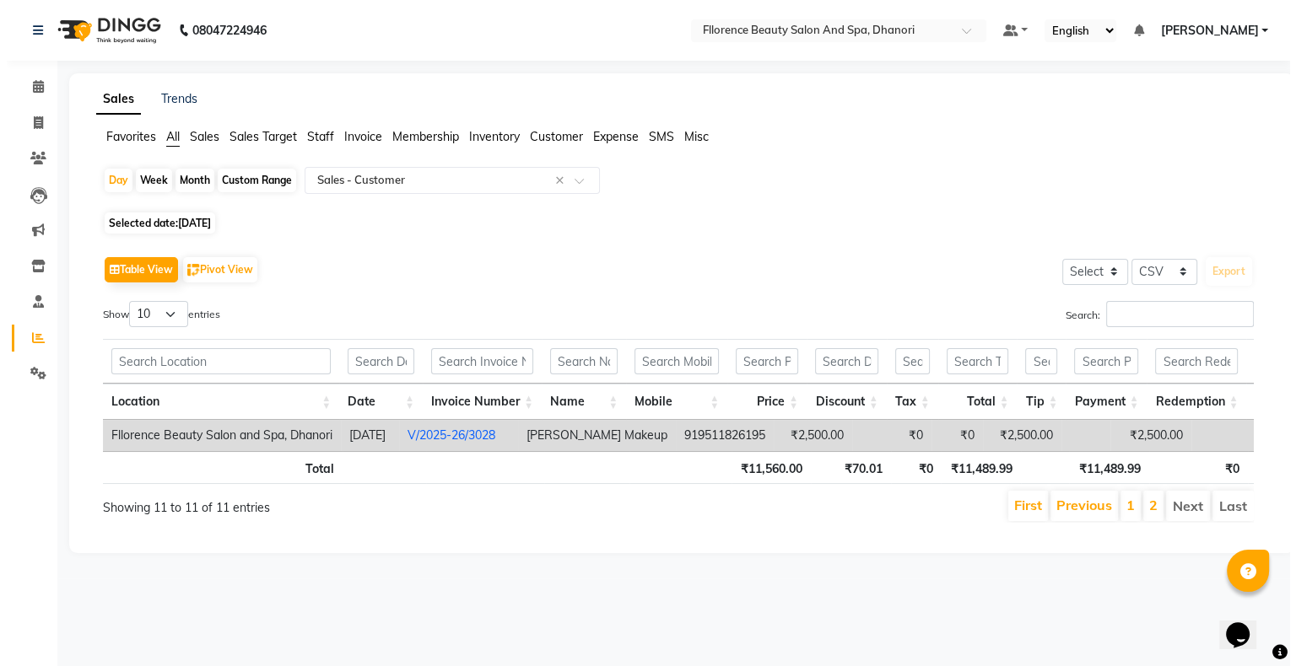
scroll to position [0, 0]
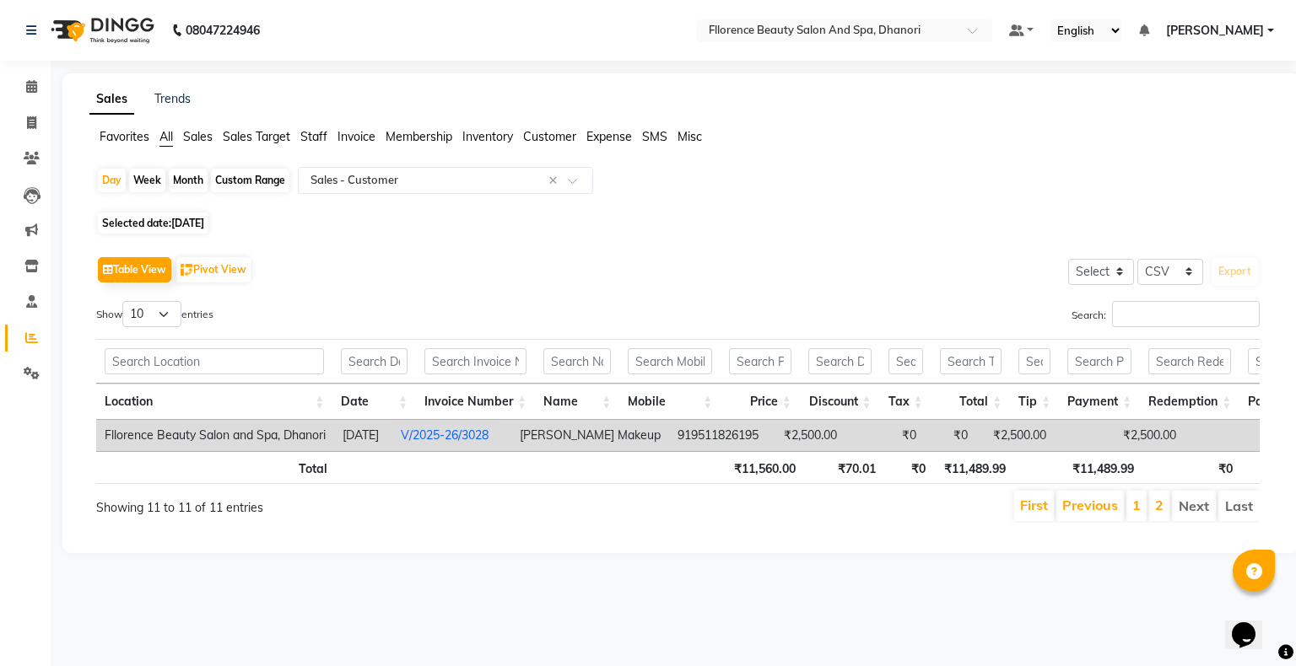
click at [1139, 521] on li "1" at bounding box center [1136, 506] width 20 height 30
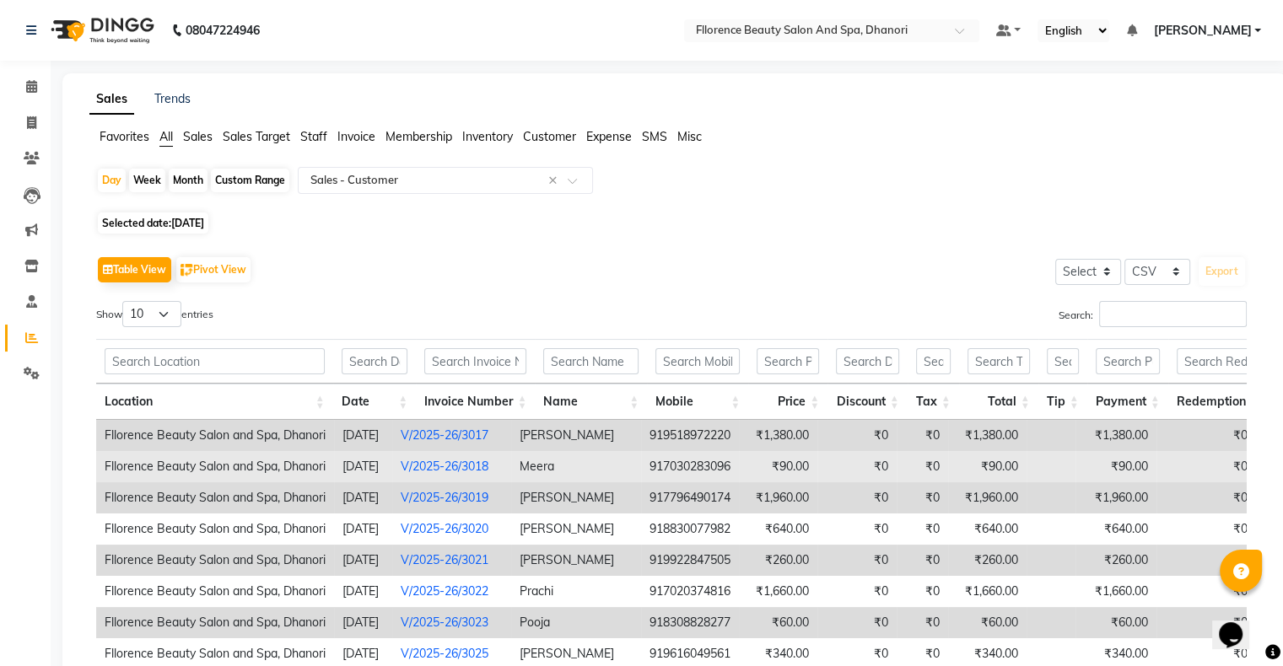
click at [607, 472] on td "Meera" at bounding box center [576, 466] width 130 height 31
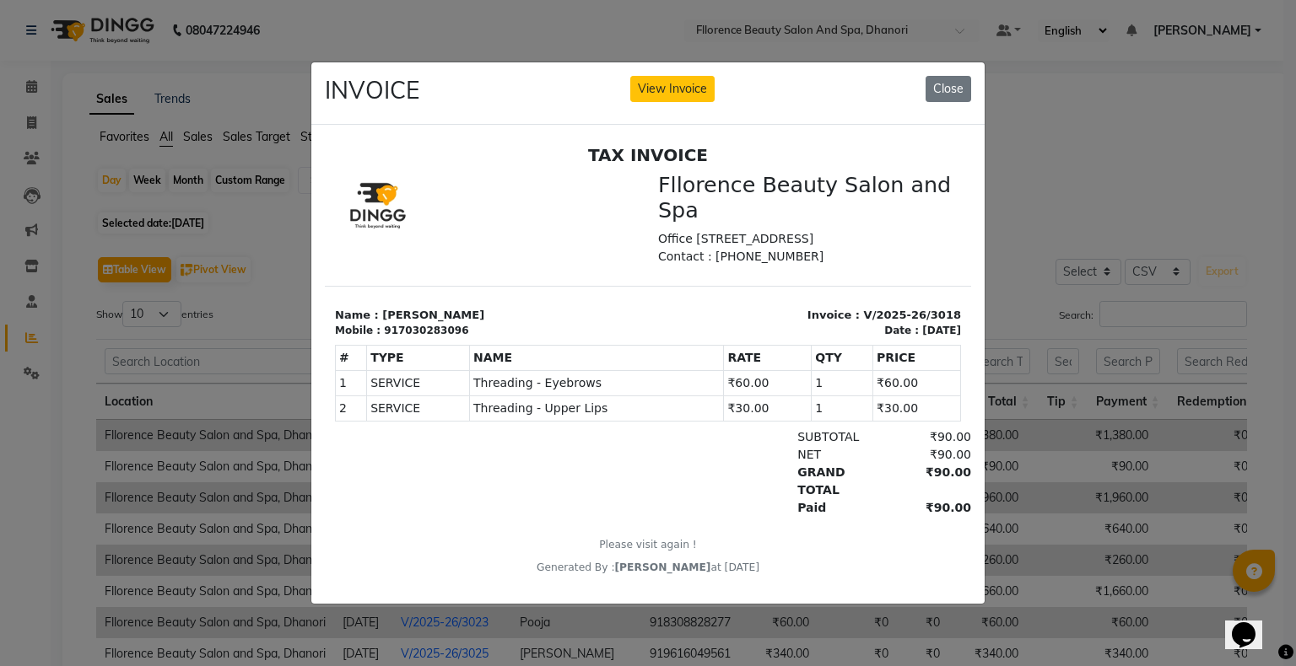
click at [1161, 136] on ngb-modal-window "INVOICE View Invoice Close" at bounding box center [648, 333] width 1296 height 666
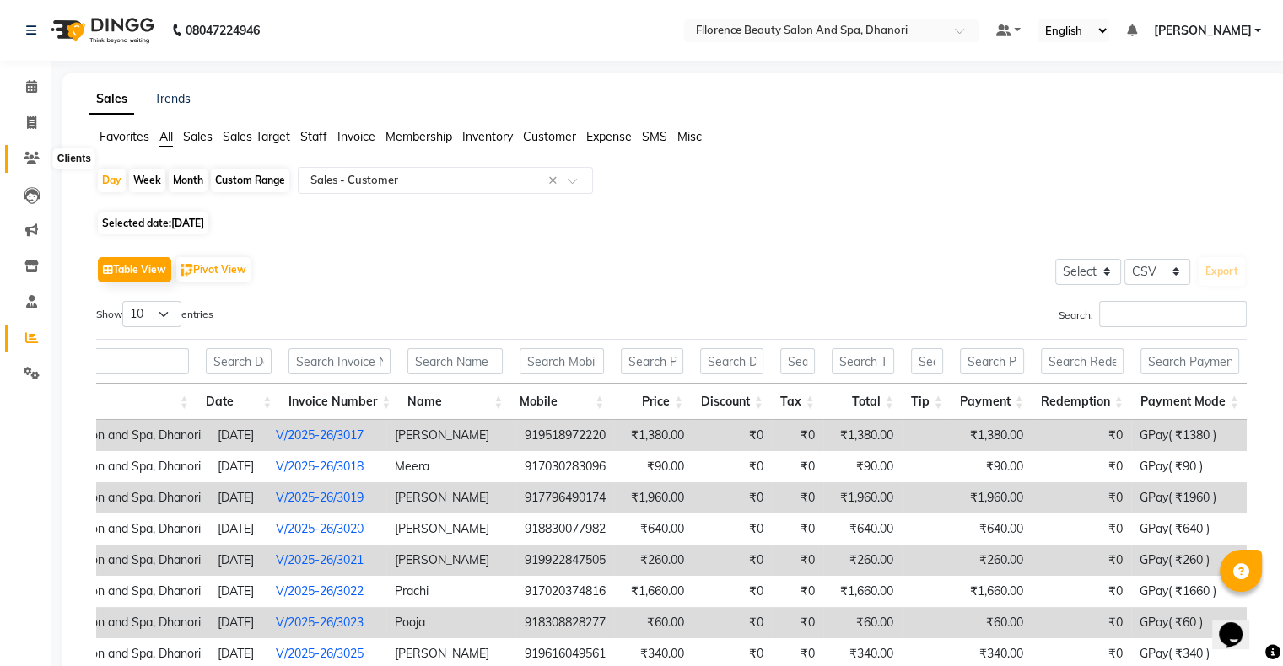
click at [26, 150] on span at bounding box center [32, 158] width 30 height 19
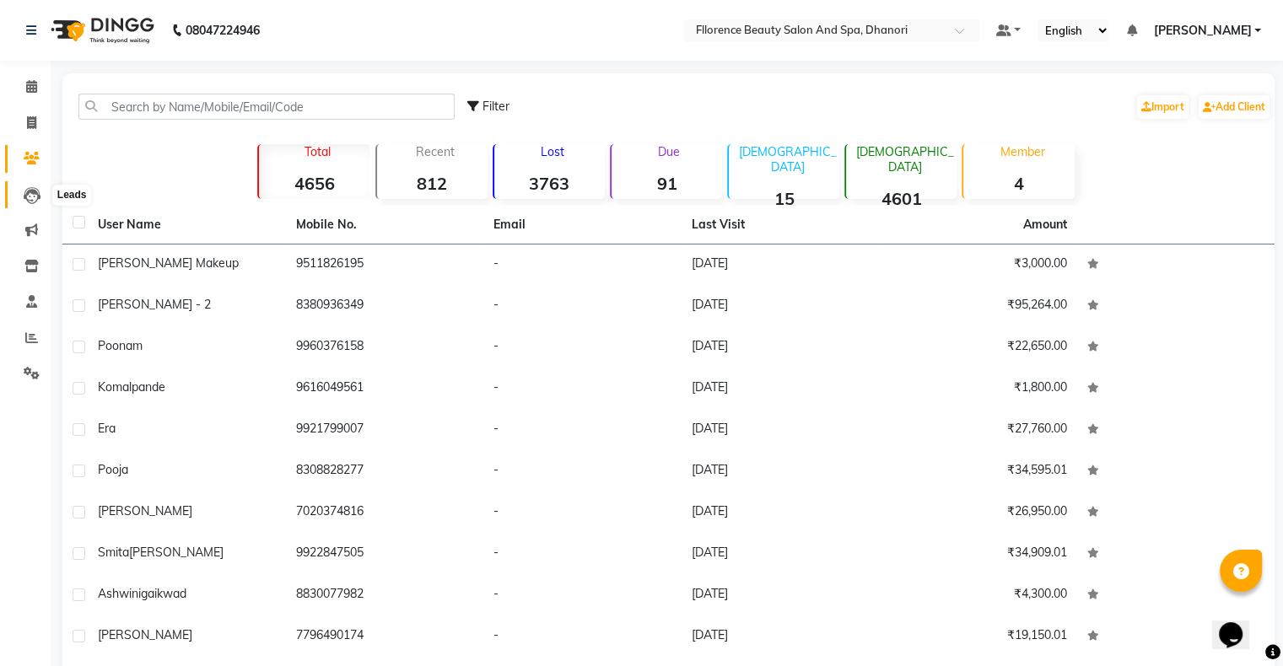
click at [30, 192] on icon at bounding box center [32, 195] width 17 height 17
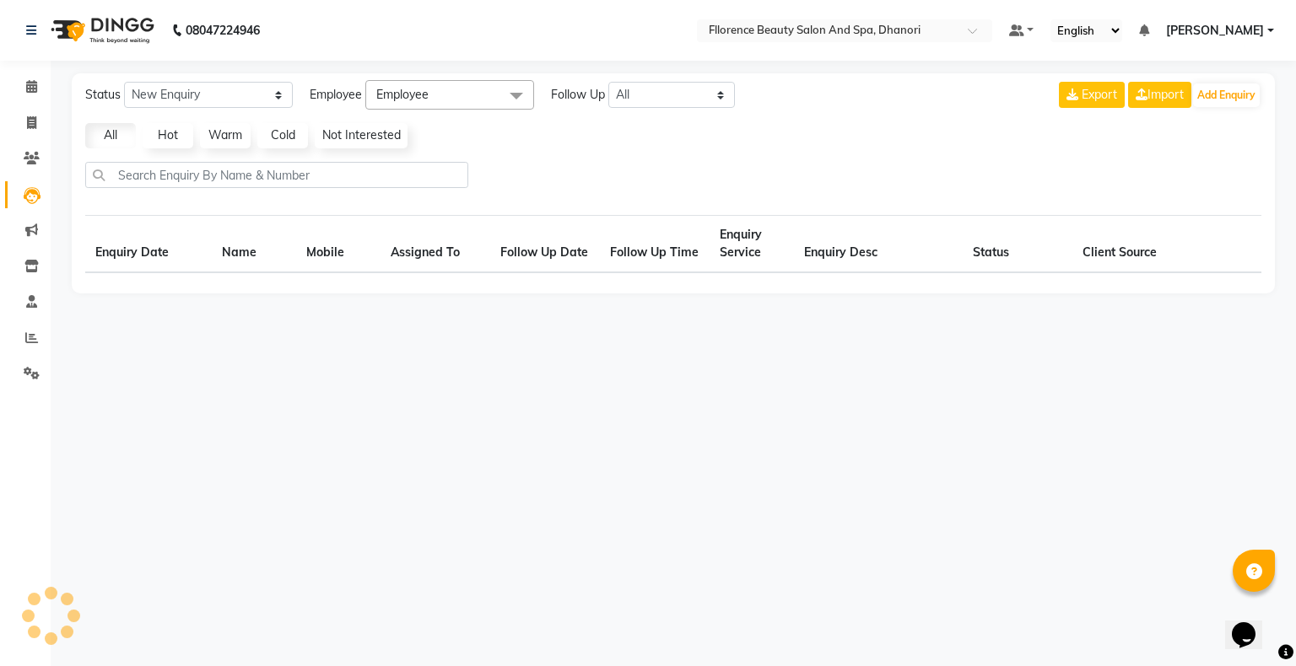
select select "10"
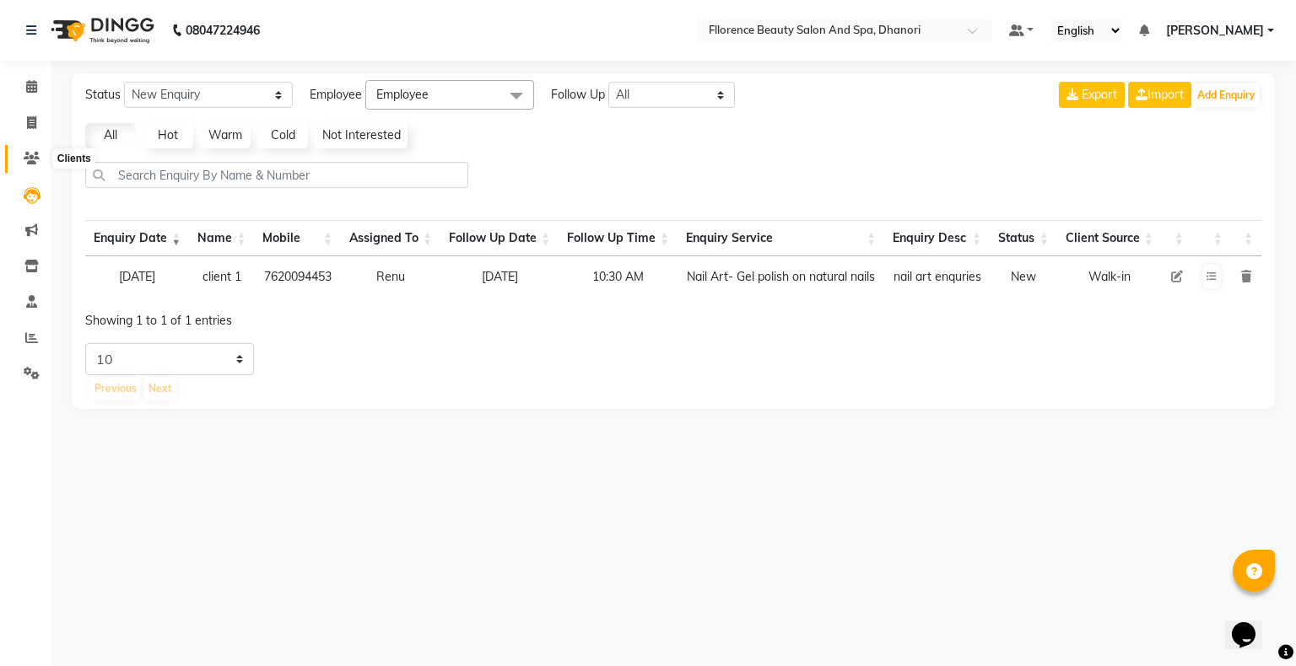
click at [30, 157] on icon at bounding box center [32, 158] width 16 height 13
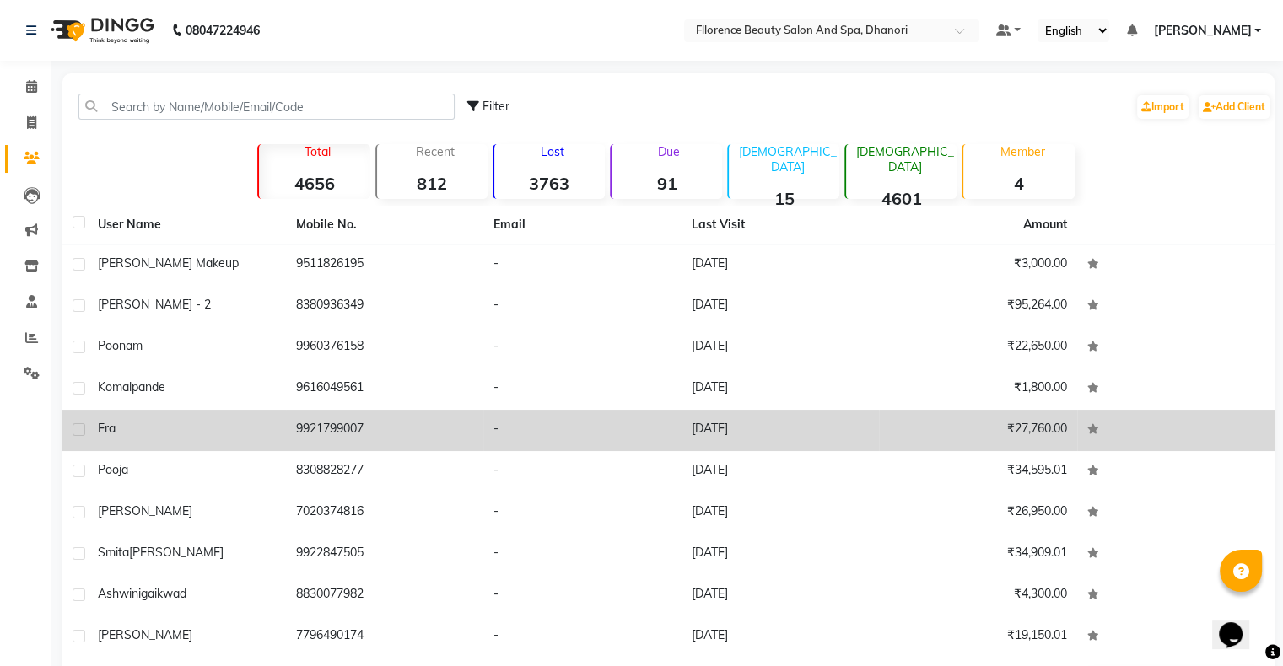
click at [347, 434] on td "9921799007" at bounding box center [385, 430] width 198 height 41
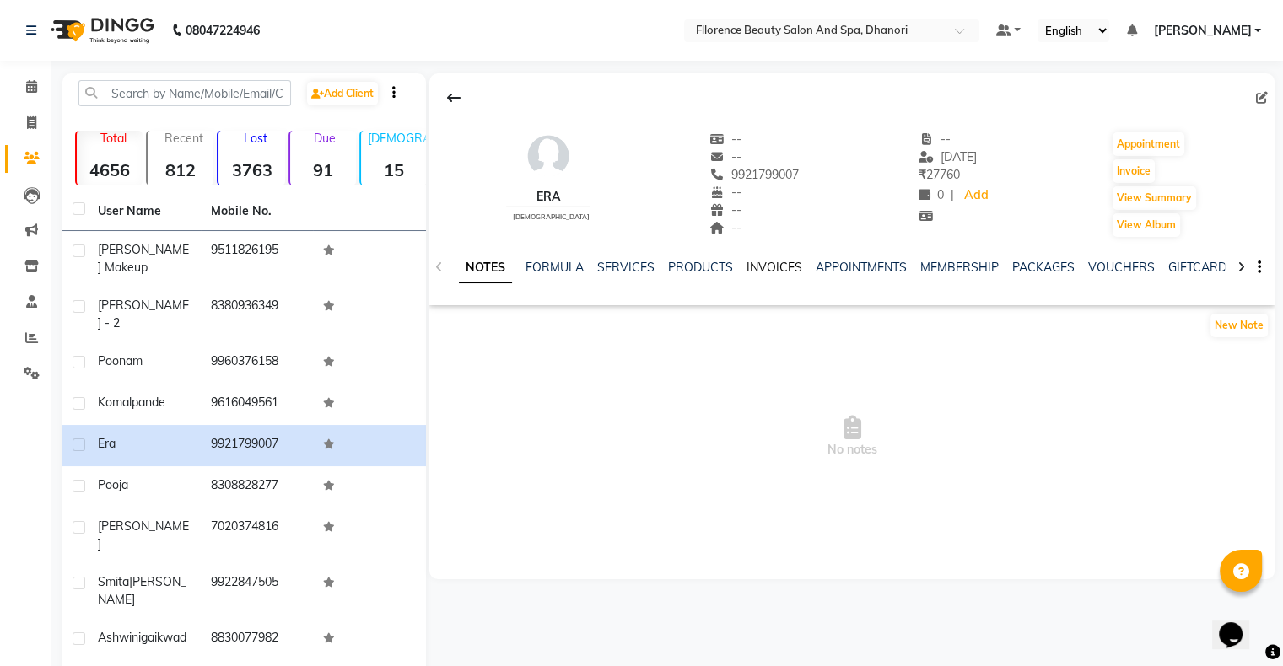
click at [763, 262] on link "INVOICES" at bounding box center [775, 267] width 56 height 15
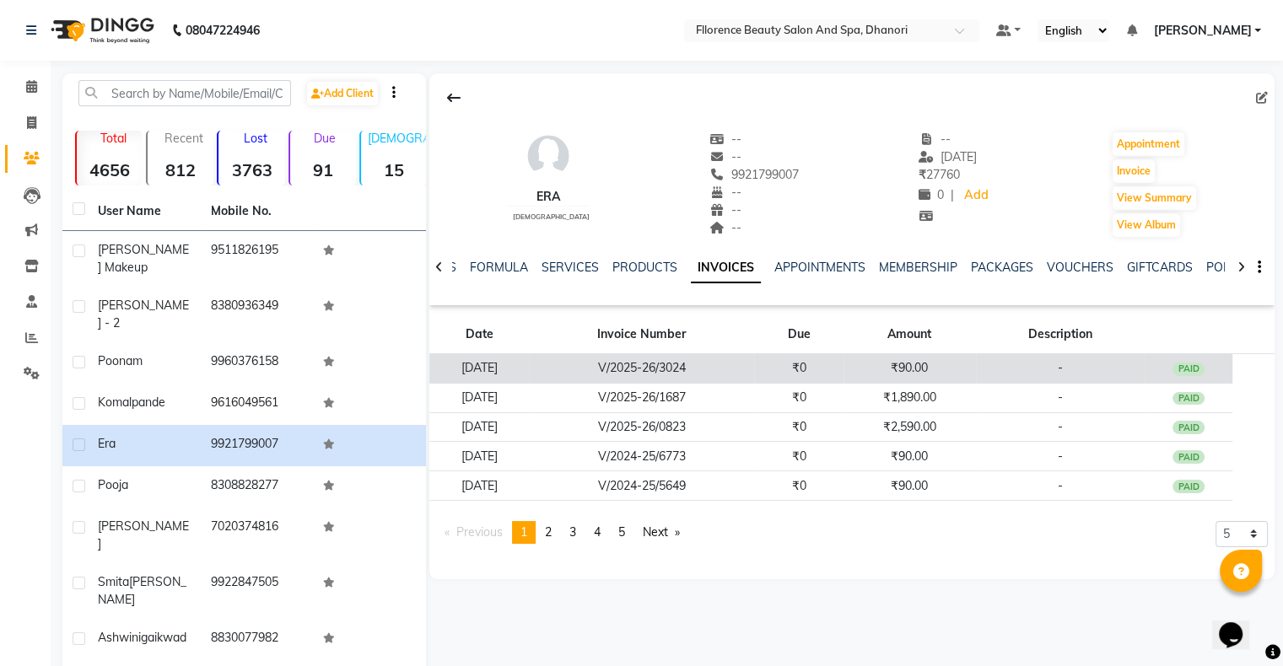
click at [747, 364] on td "V/2025-26/3024" at bounding box center [641, 369] width 225 height 30
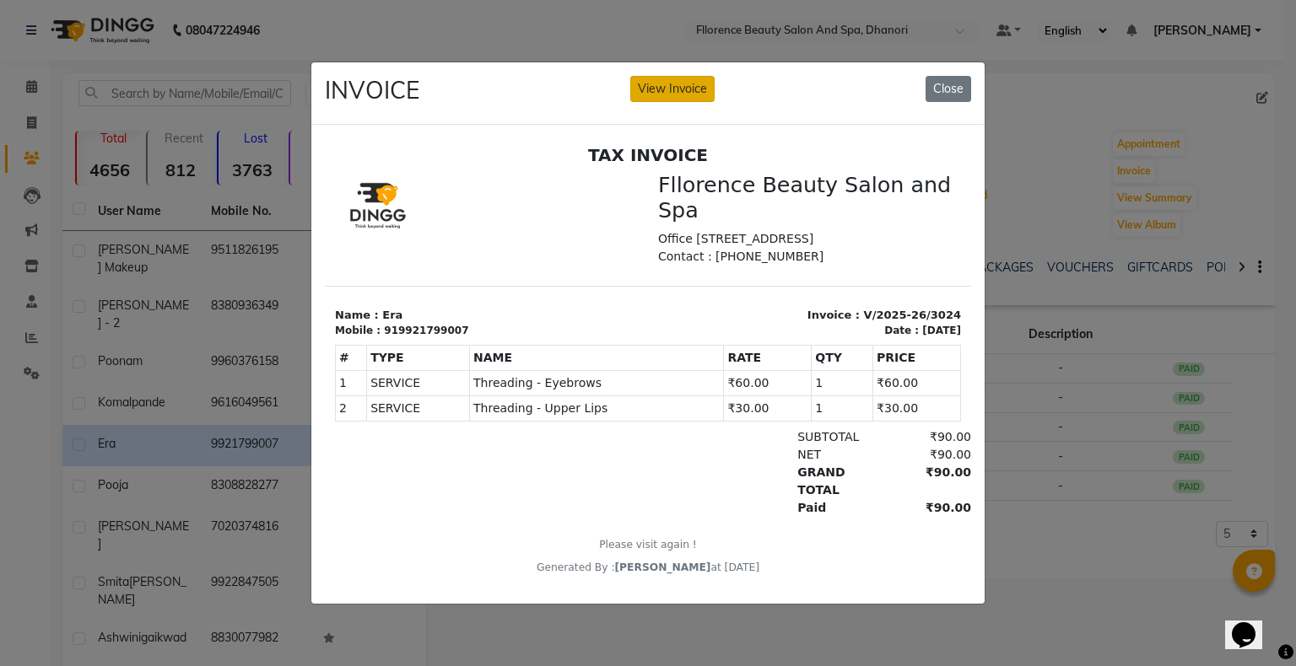
click at [685, 95] on button "View Invoice" at bounding box center [672, 89] width 84 height 26
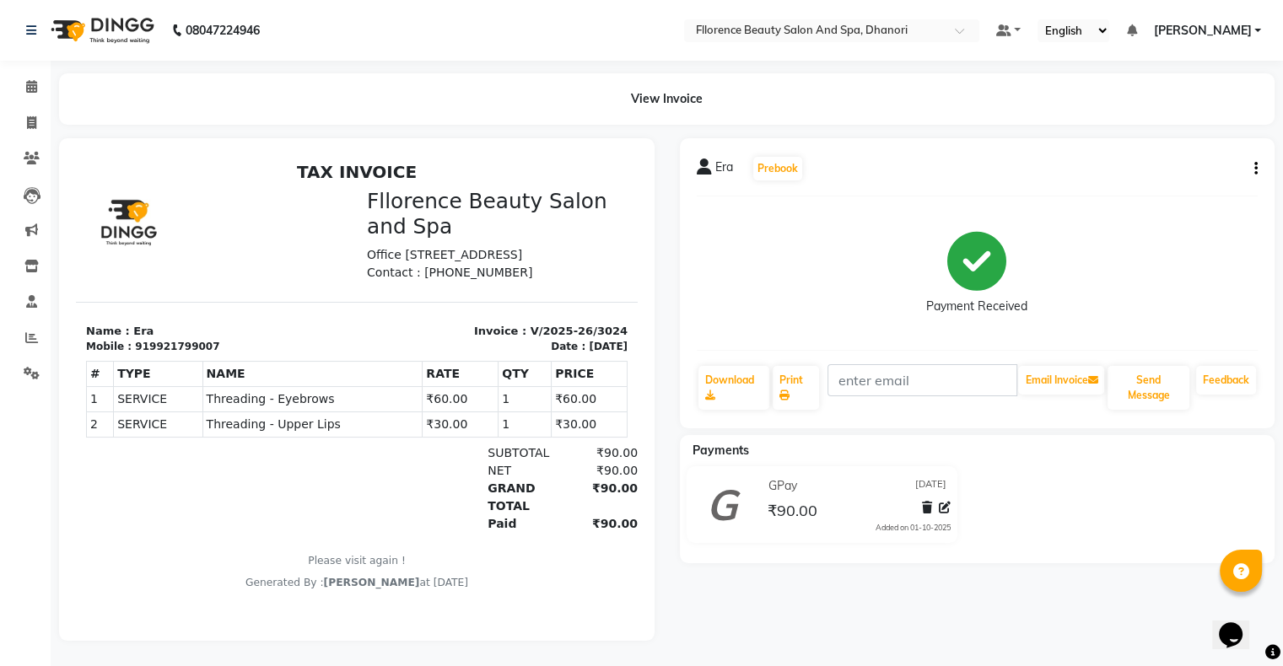
click at [1256, 169] on icon "button" at bounding box center [1255, 169] width 3 height 1
click at [1201, 179] on div "Edit Invoice" at bounding box center [1188, 179] width 84 height 21
select select "service"
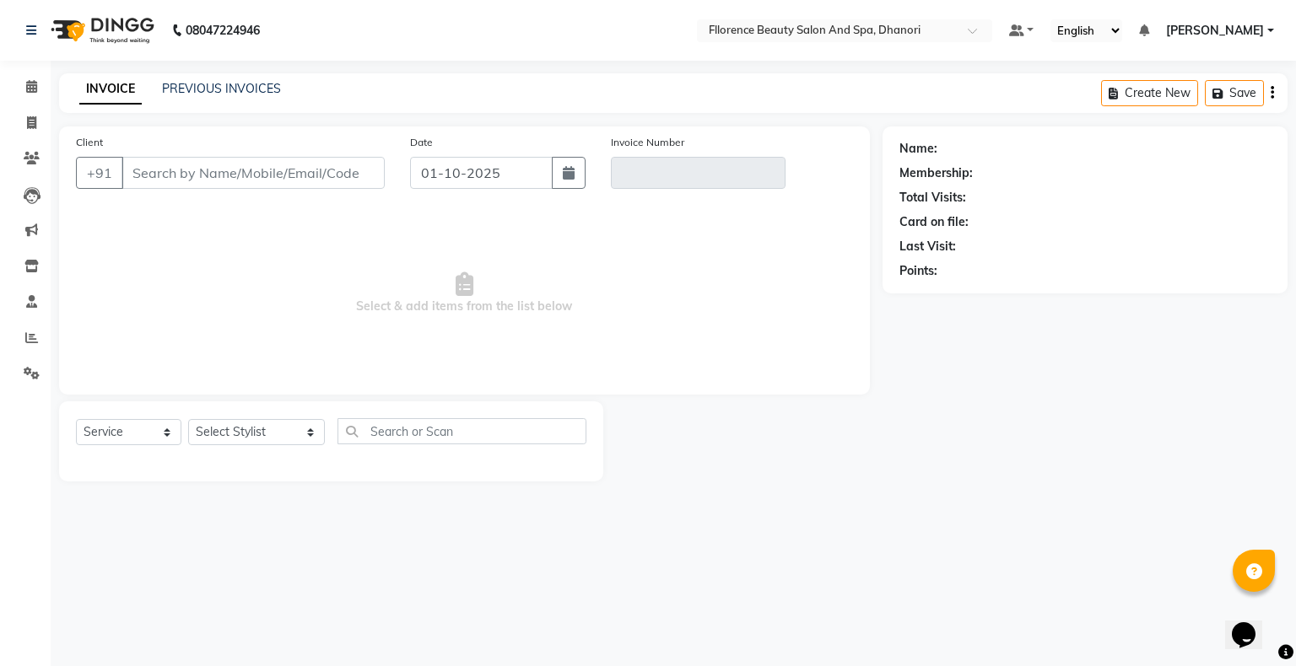
type input "9921799007"
type input "V/2025-26/3024"
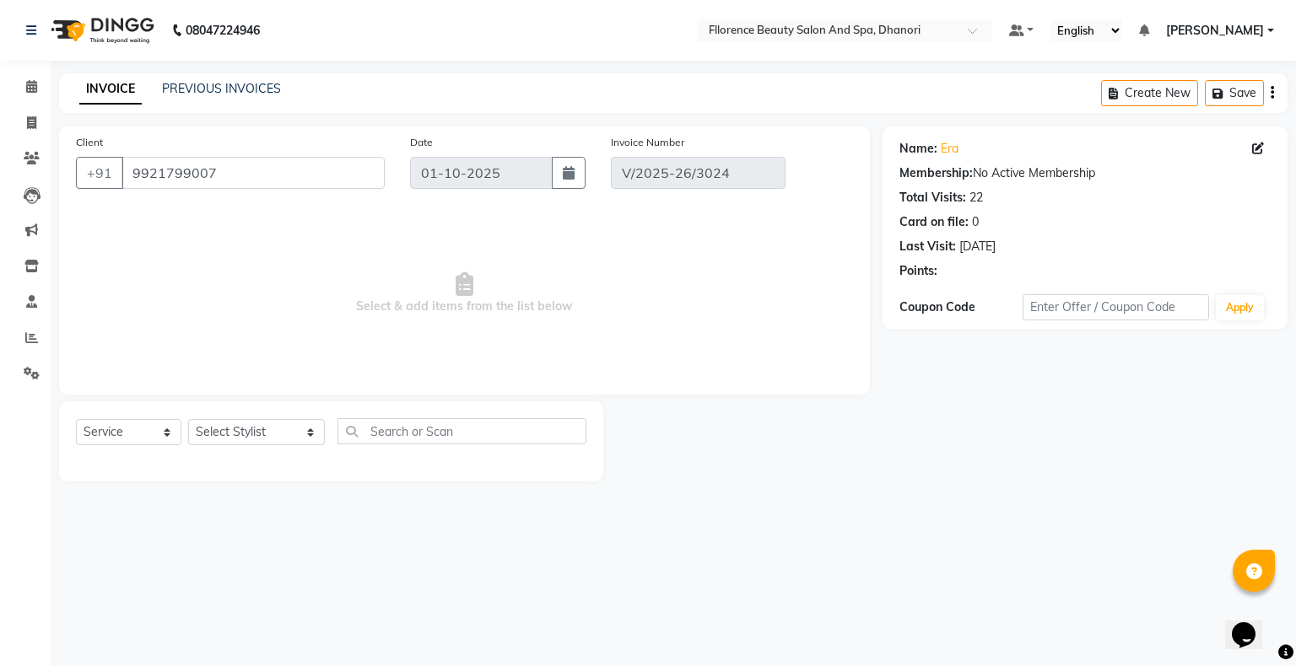
type input "[DATE]"
select select "select"
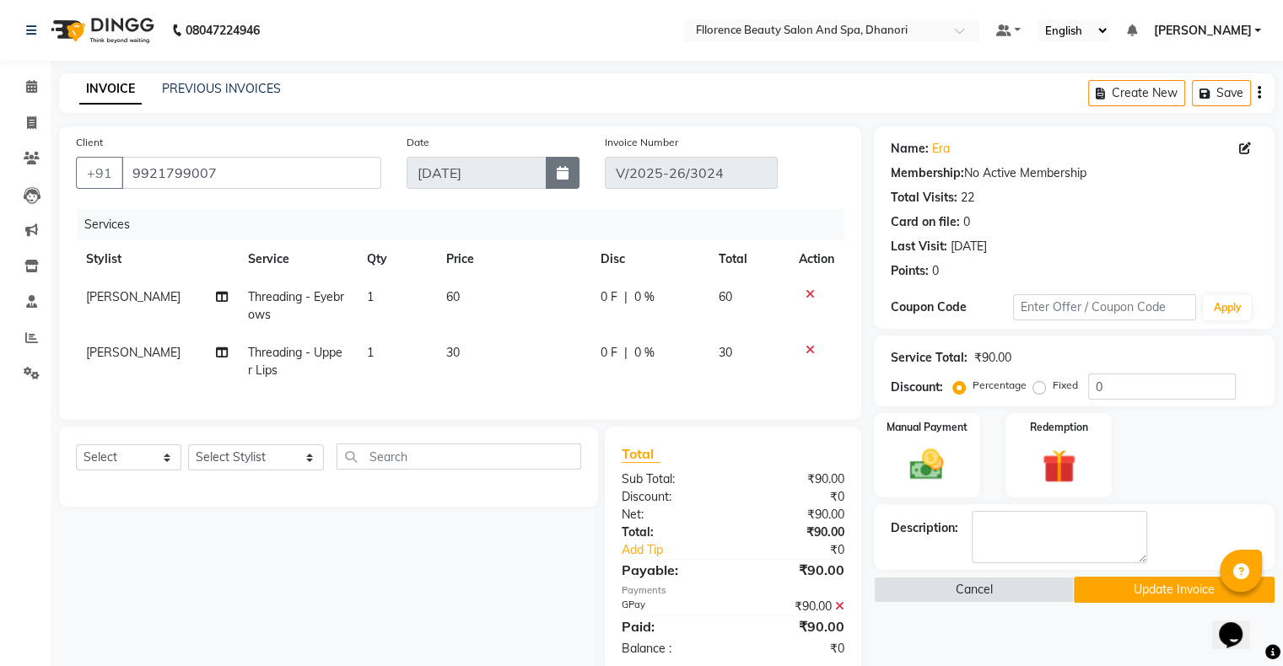
click at [568, 175] on icon "button" at bounding box center [563, 172] width 12 height 13
select select "9"
select select "2025"
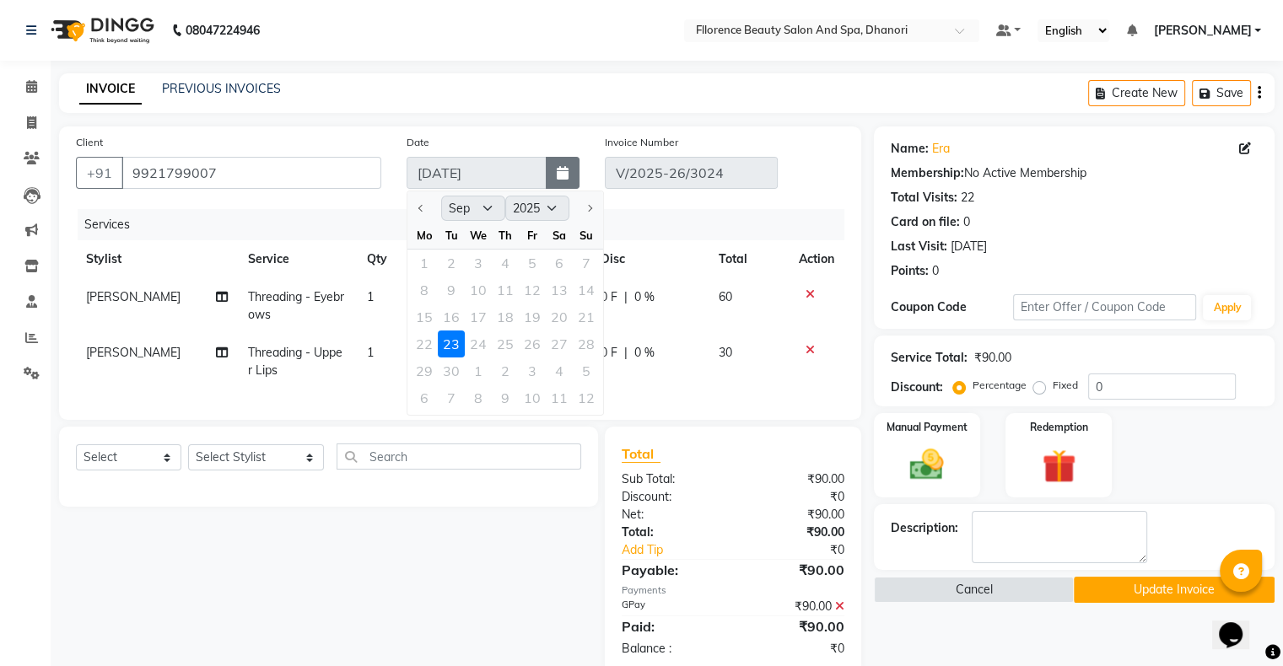
click at [572, 175] on button "button" at bounding box center [563, 173] width 34 height 32
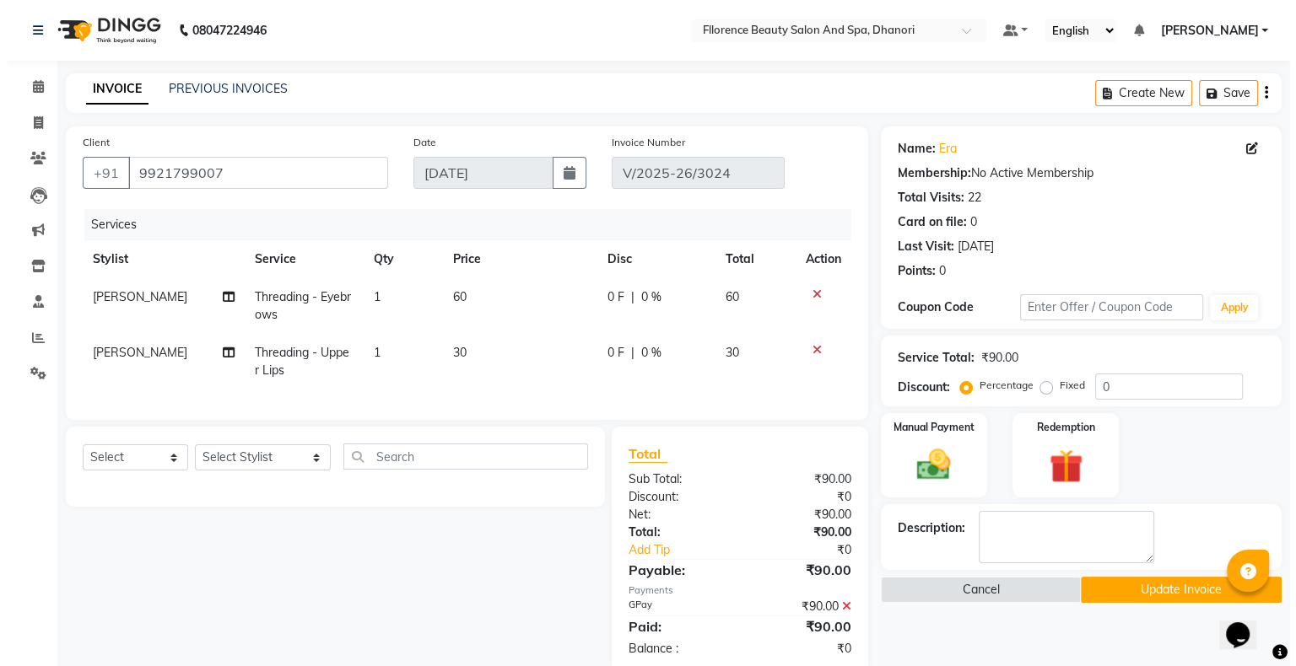
scroll to position [46, 0]
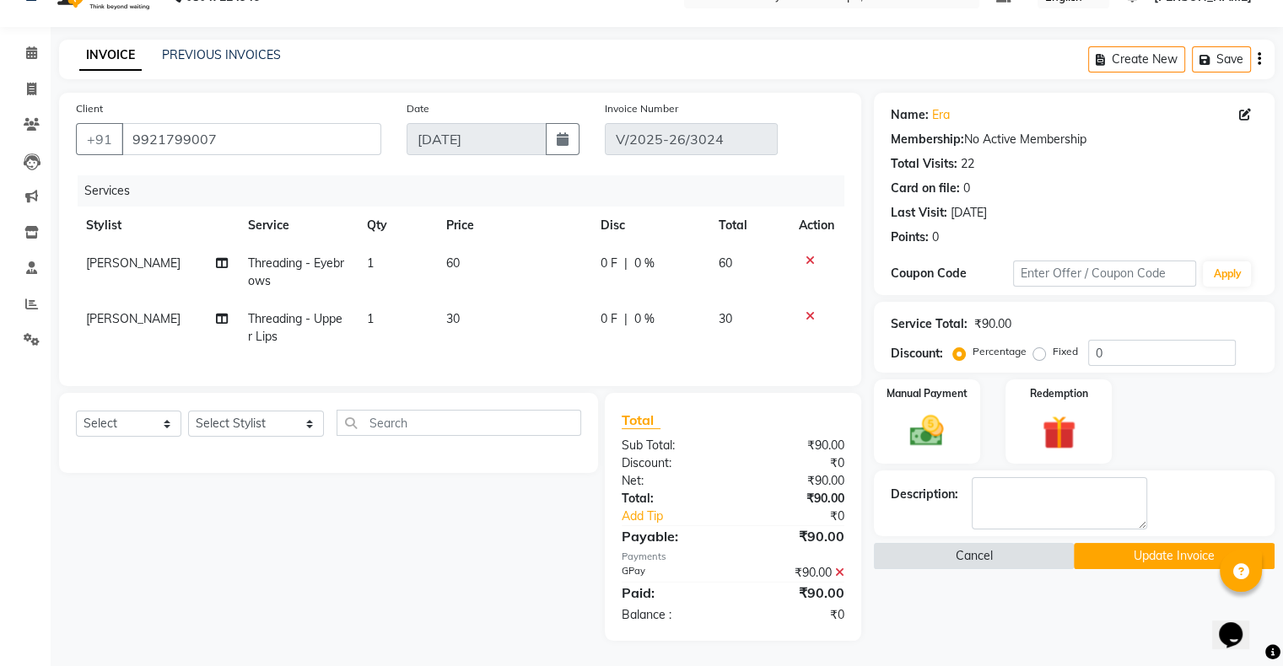
click at [926, 543] on button "Cancel" at bounding box center [974, 556] width 201 height 26
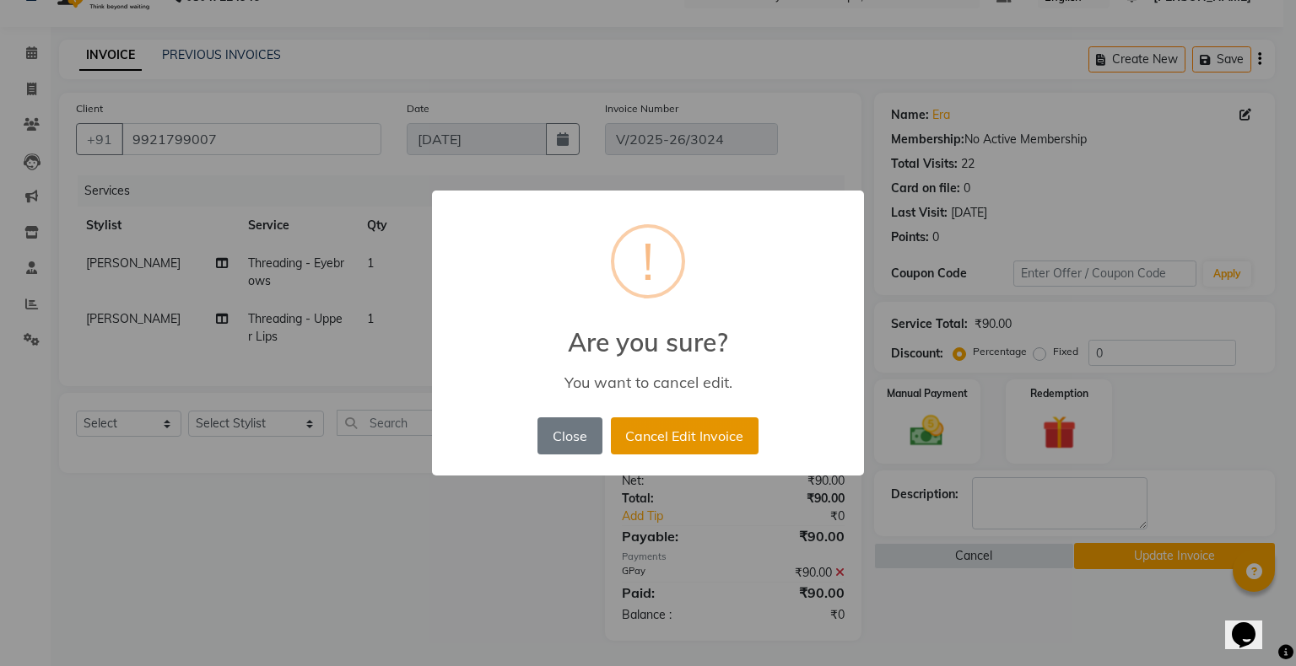
click at [661, 437] on button "Cancel Edit Invoice" at bounding box center [685, 436] width 148 height 37
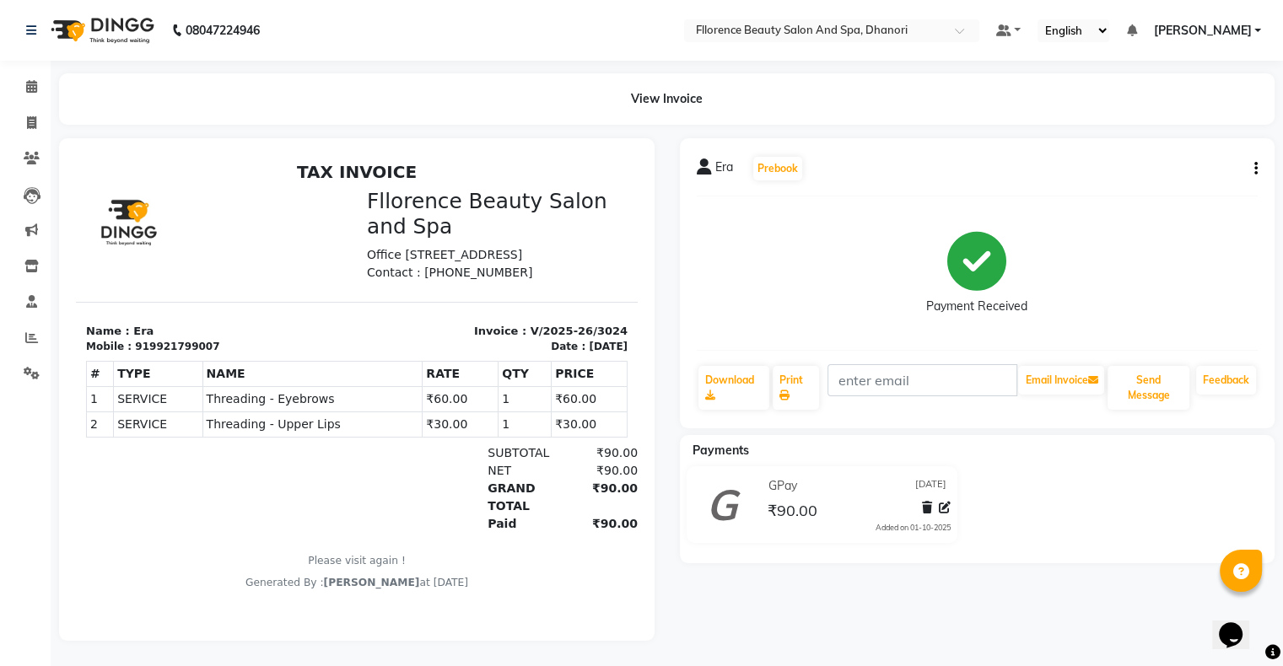
click at [1252, 174] on button "button" at bounding box center [1253, 169] width 10 height 18
click at [1163, 150] on div "Cancel Invoice" at bounding box center [1188, 158] width 84 height 21
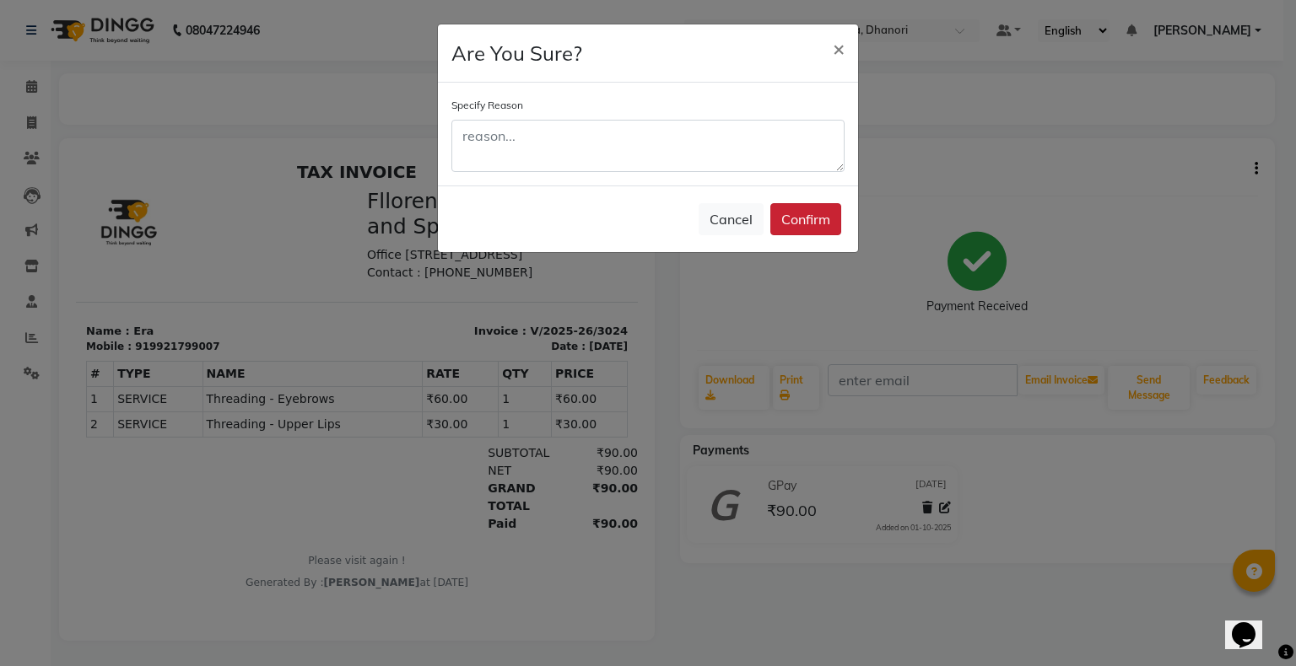
click at [829, 218] on button "Confirm" at bounding box center [805, 219] width 71 height 32
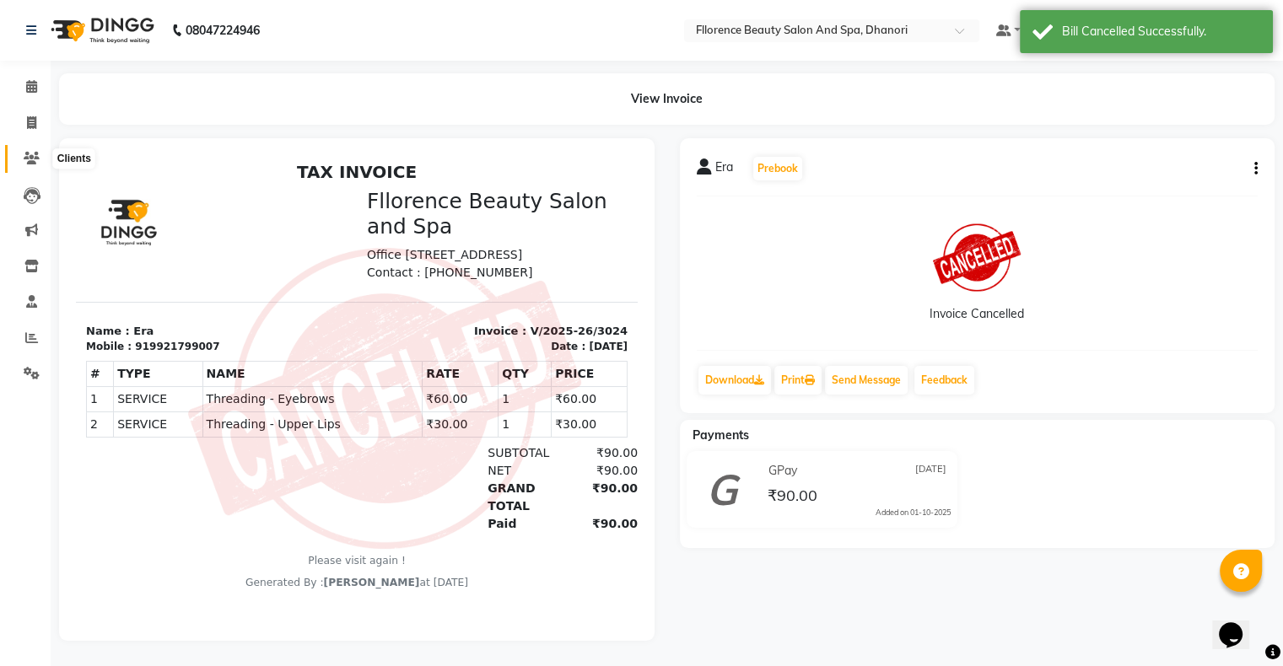
click at [29, 157] on icon at bounding box center [32, 158] width 16 height 13
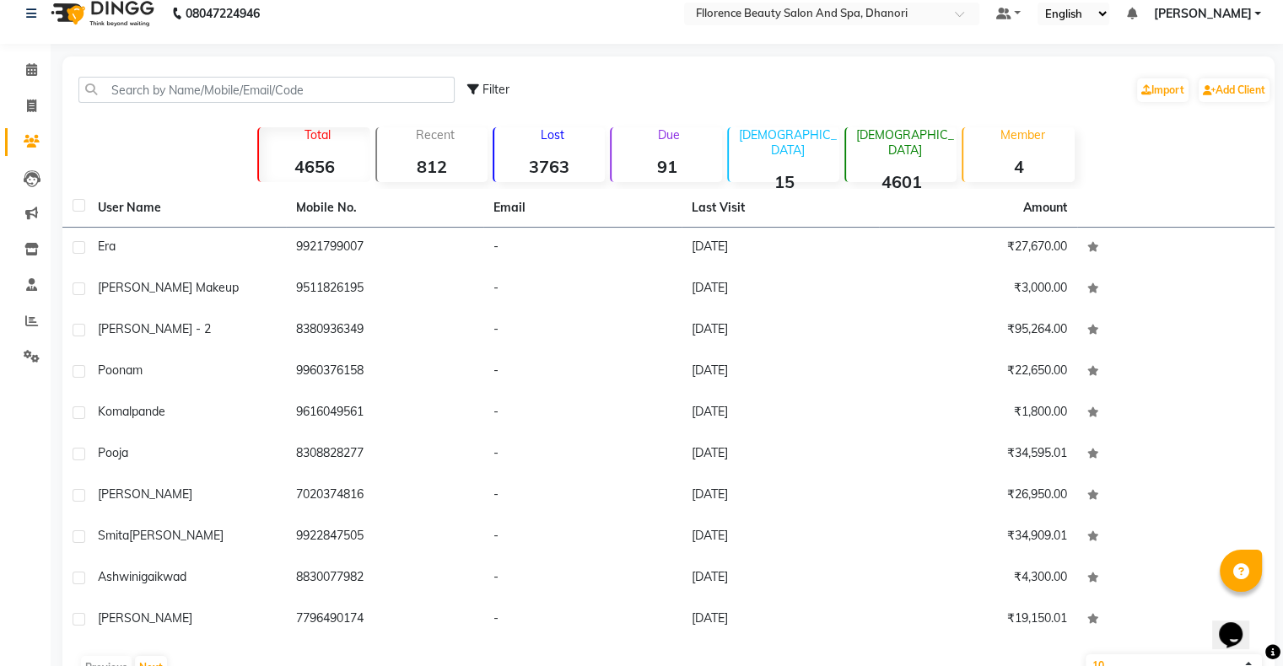
scroll to position [63, 0]
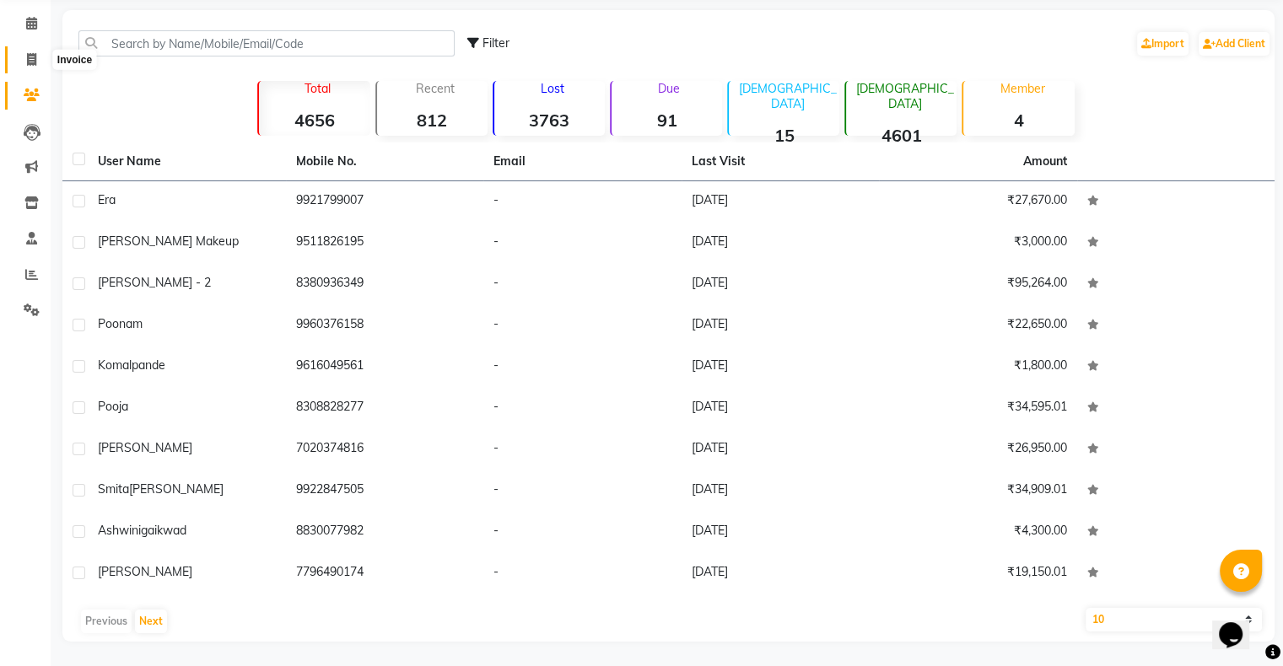
click at [36, 60] on span at bounding box center [32, 60] width 30 height 19
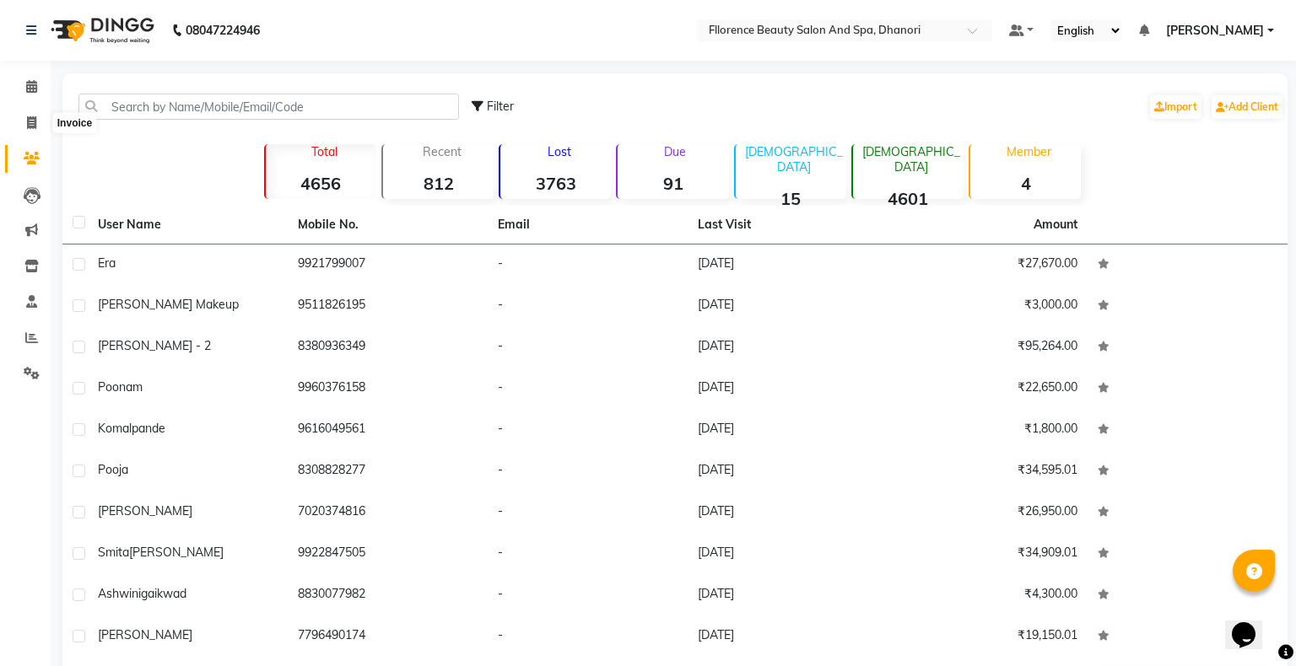
select select "121"
select select "service"
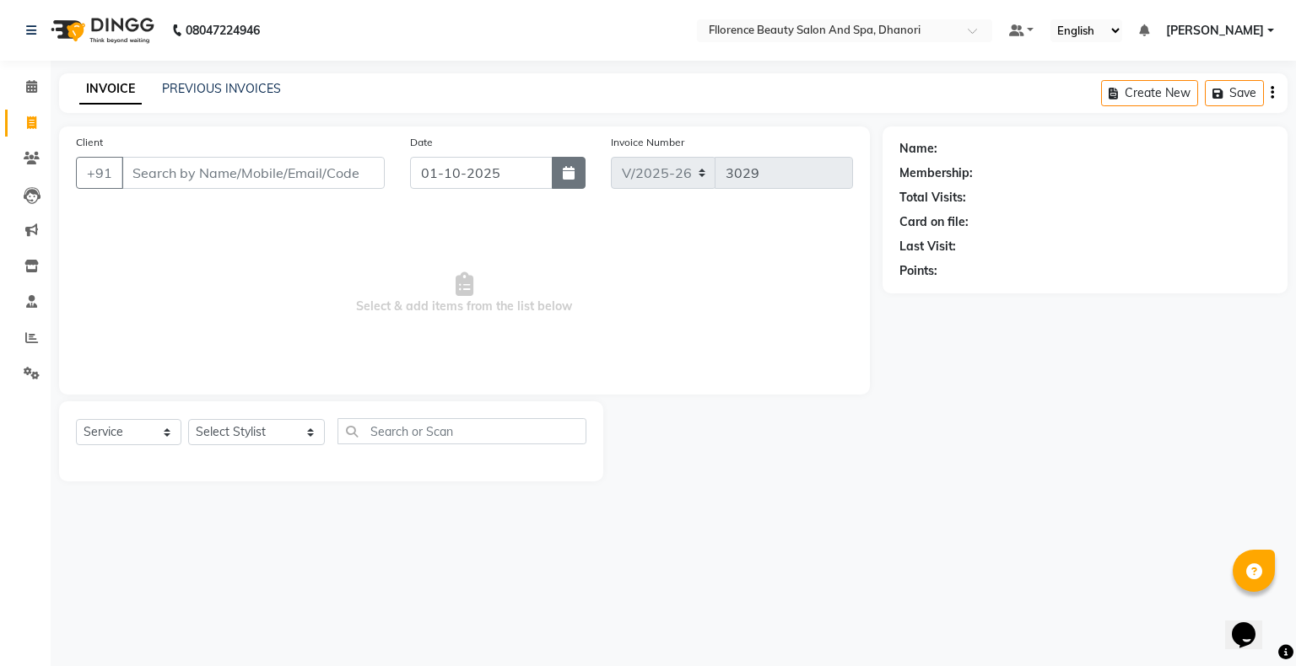
click at [579, 170] on button "button" at bounding box center [569, 173] width 34 height 32
select select "10"
select select "2025"
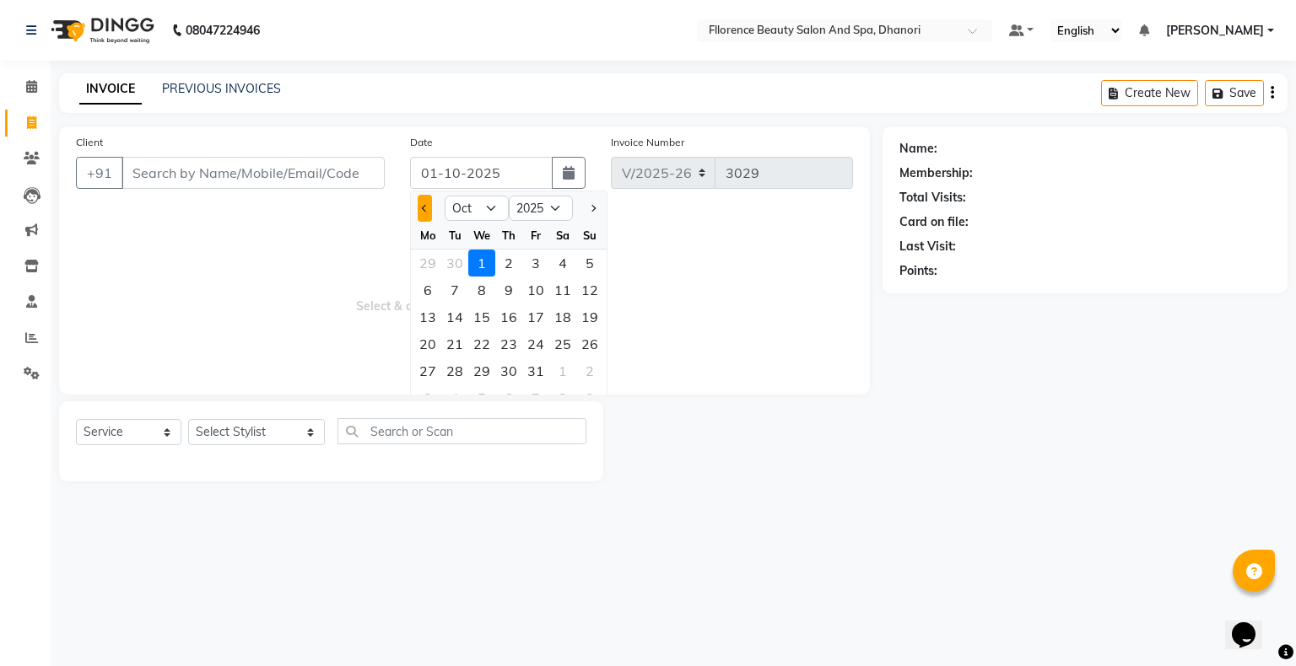
click at [422, 211] on button "Previous month" at bounding box center [425, 208] width 14 height 27
select select "9"
click at [452, 367] on div "30" at bounding box center [454, 371] width 27 height 27
type input "[DATE]"
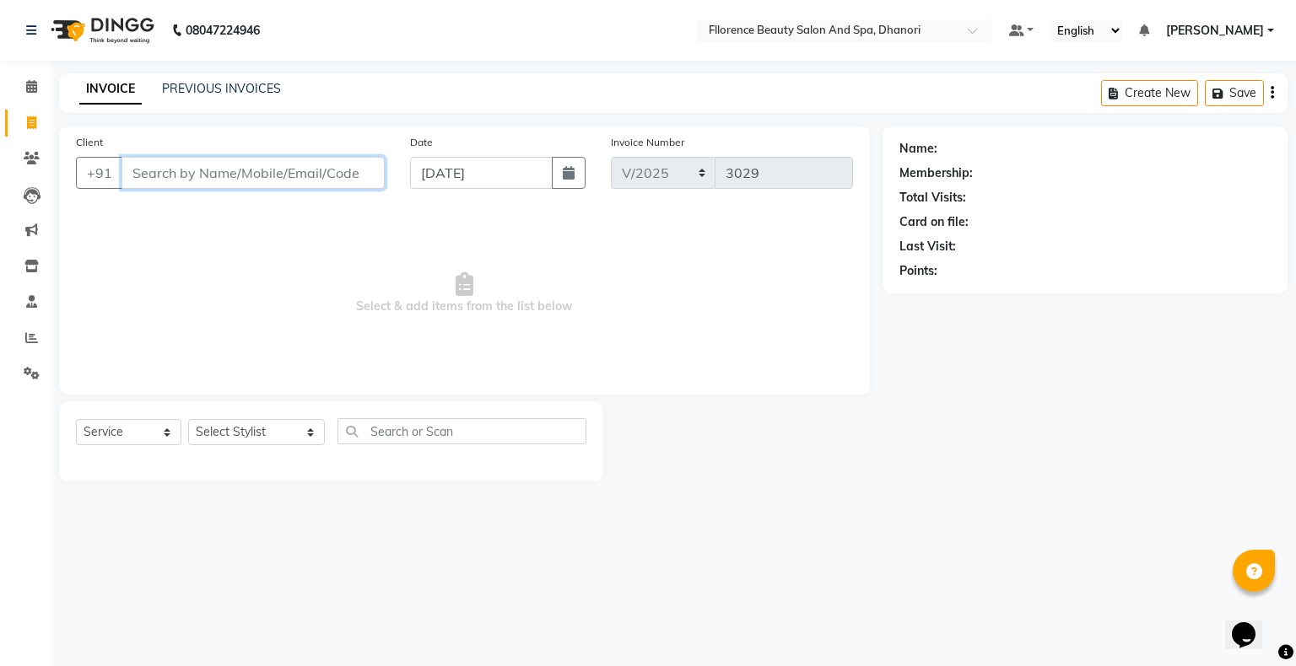
click at [321, 175] on input "Client" at bounding box center [252, 173] width 263 height 32
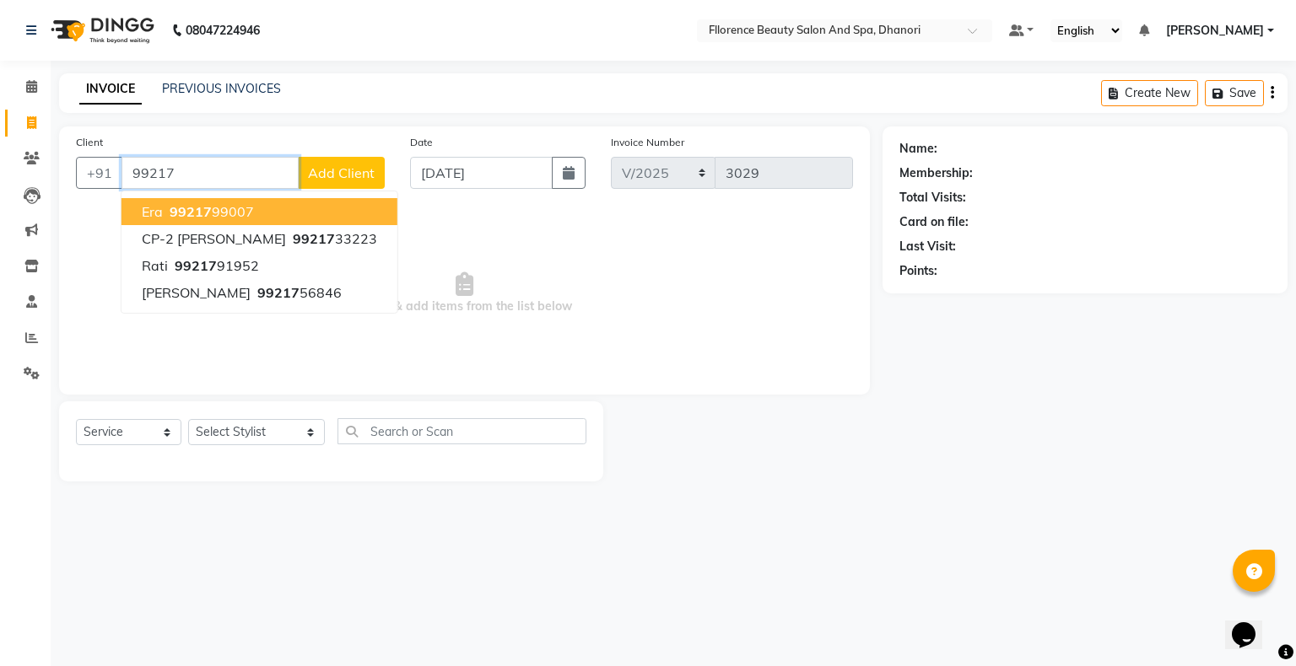
click at [285, 211] on button "Era 99217 99007" at bounding box center [259, 211] width 276 height 27
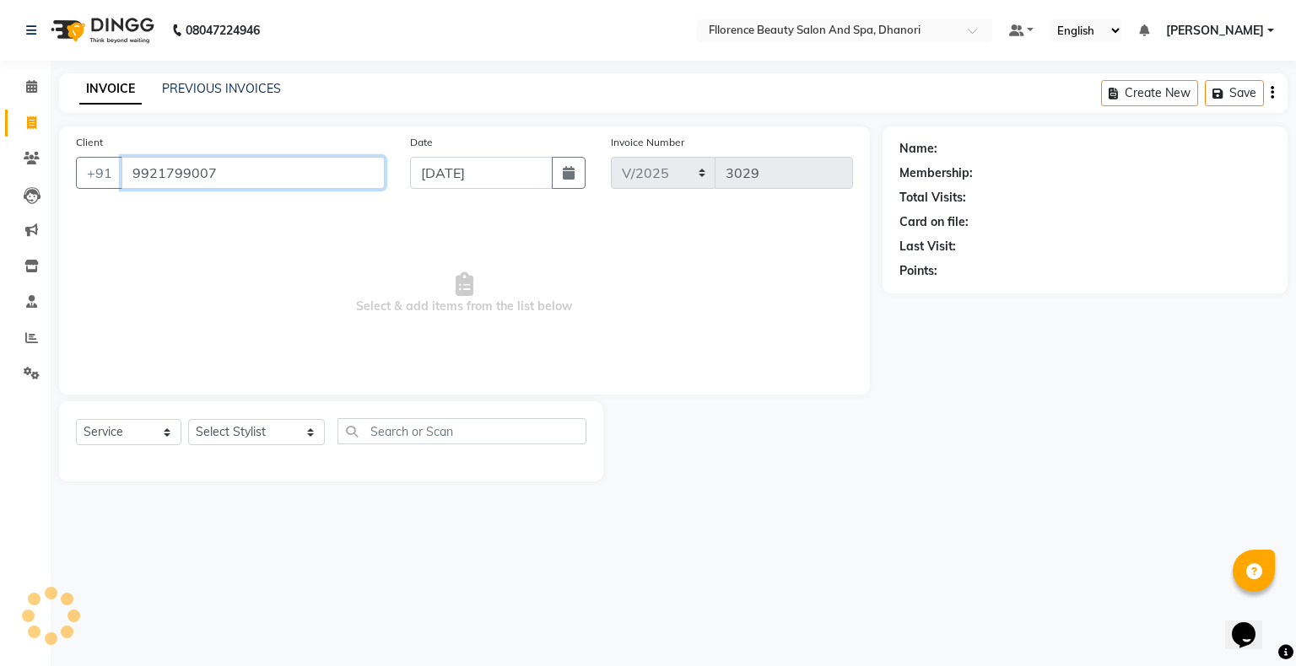
type input "9921799007"
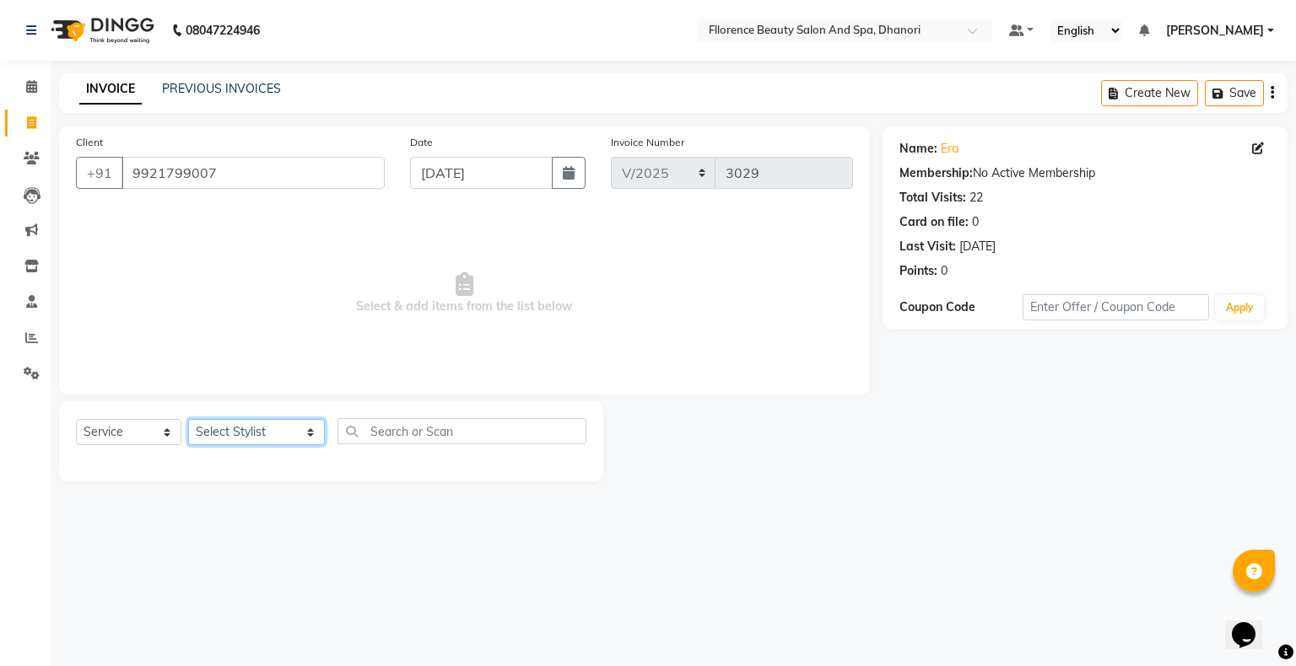
click at [226, 434] on select "Select Stylist [PERSON_NAME] [PERSON_NAME] arjun [PERSON_NAME] [PERSON_NAME] [P…" at bounding box center [256, 432] width 137 height 26
select select "81691"
click at [188, 420] on select "Select Stylist [PERSON_NAME] [PERSON_NAME] arjun [PERSON_NAME] [PERSON_NAME] [P…" at bounding box center [256, 432] width 137 height 26
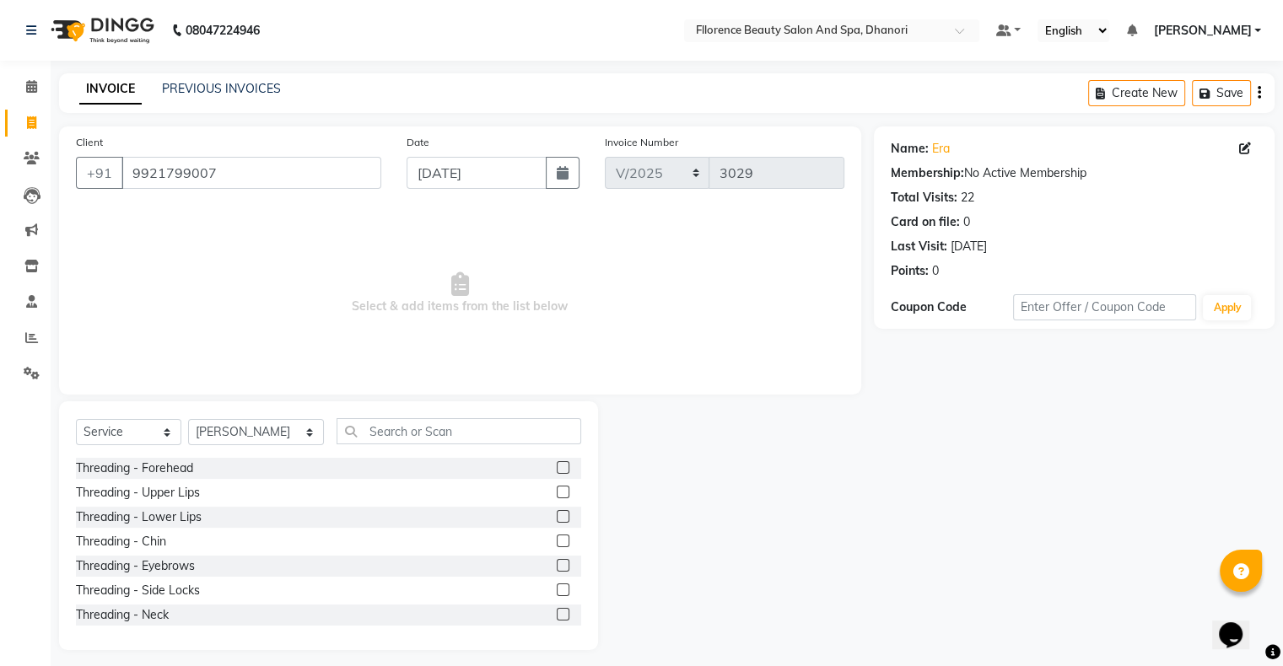
click at [557, 559] on label at bounding box center [563, 565] width 13 height 13
click at [557, 561] on input "checkbox" at bounding box center [562, 566] width 11 height 11
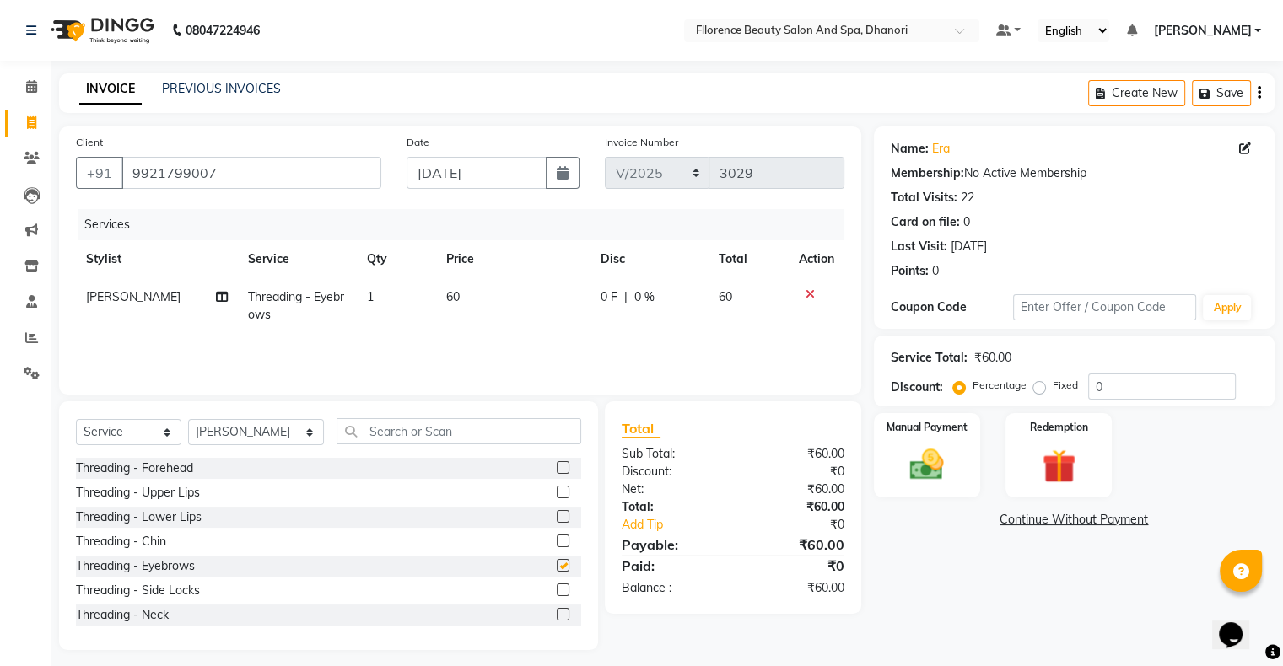
checkbox input "false"
click at [557, 489] on label at bounding box center [563, 492] width 13 height 13
click at [557, 489] on input "checkbox" at bounding box center [562, 493] width 11 height 11
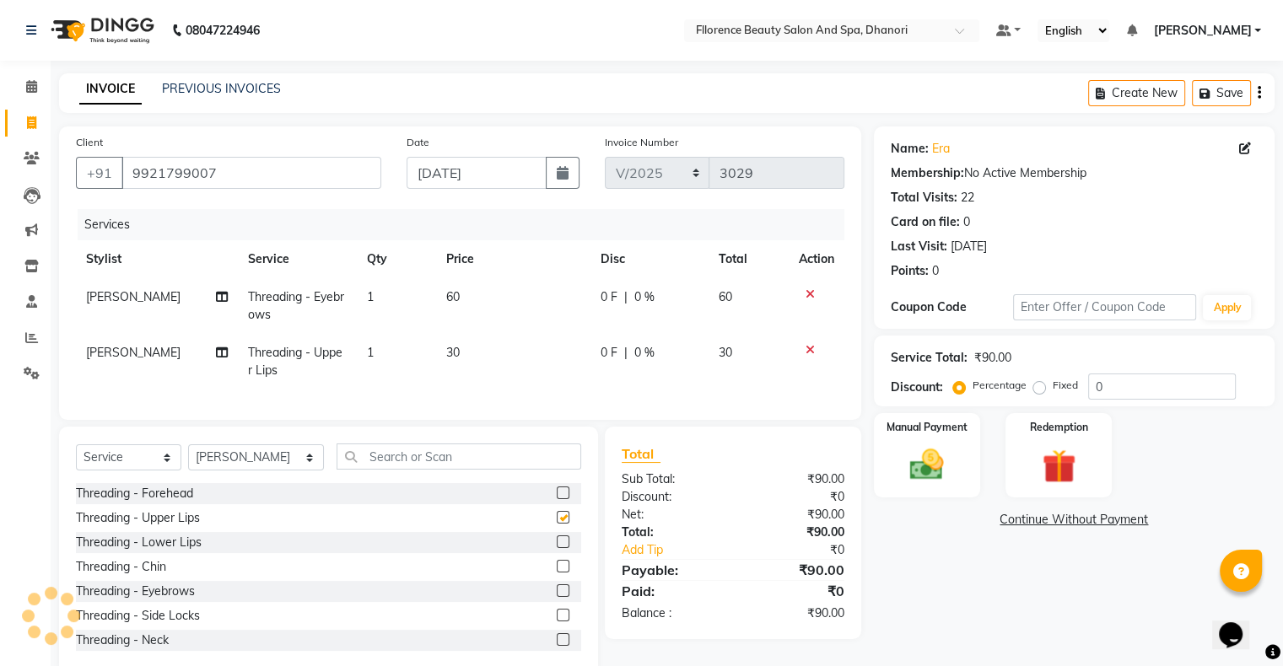
checkbox input "false"
click at [916, 470] on img at bounding box center [926, 465] width 57 height 40
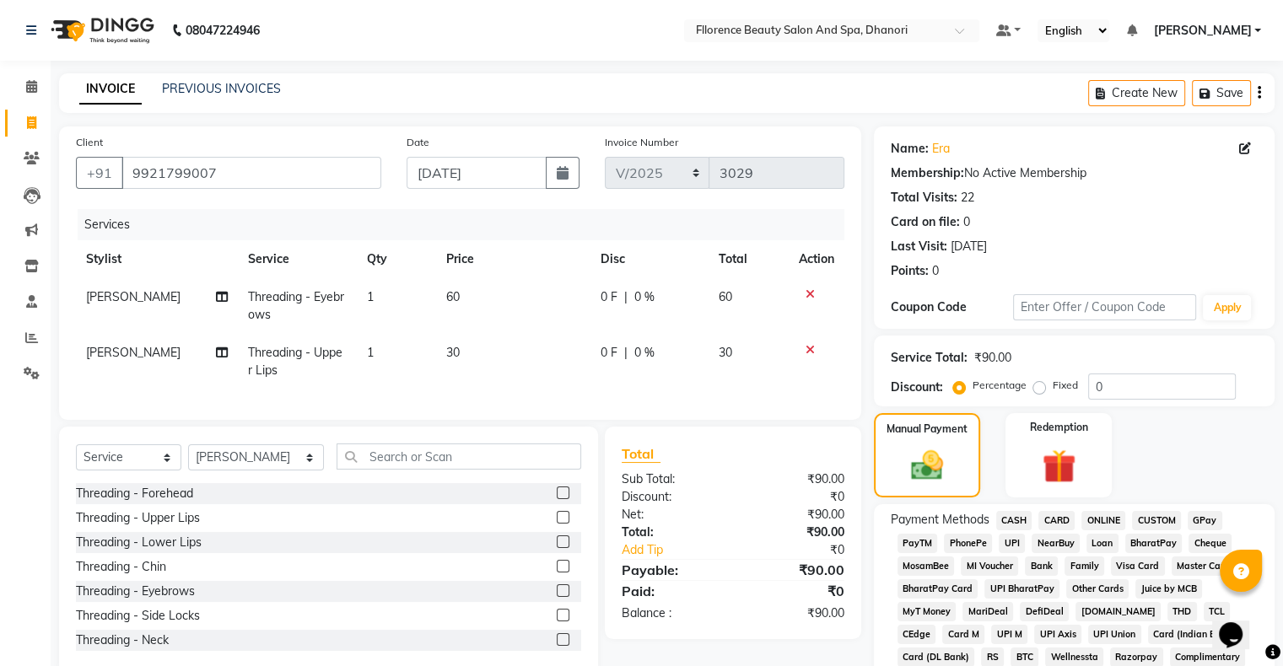
click at [1215, 519] on span "GPay" at bounding box center [1205, 520] width 35 height 19
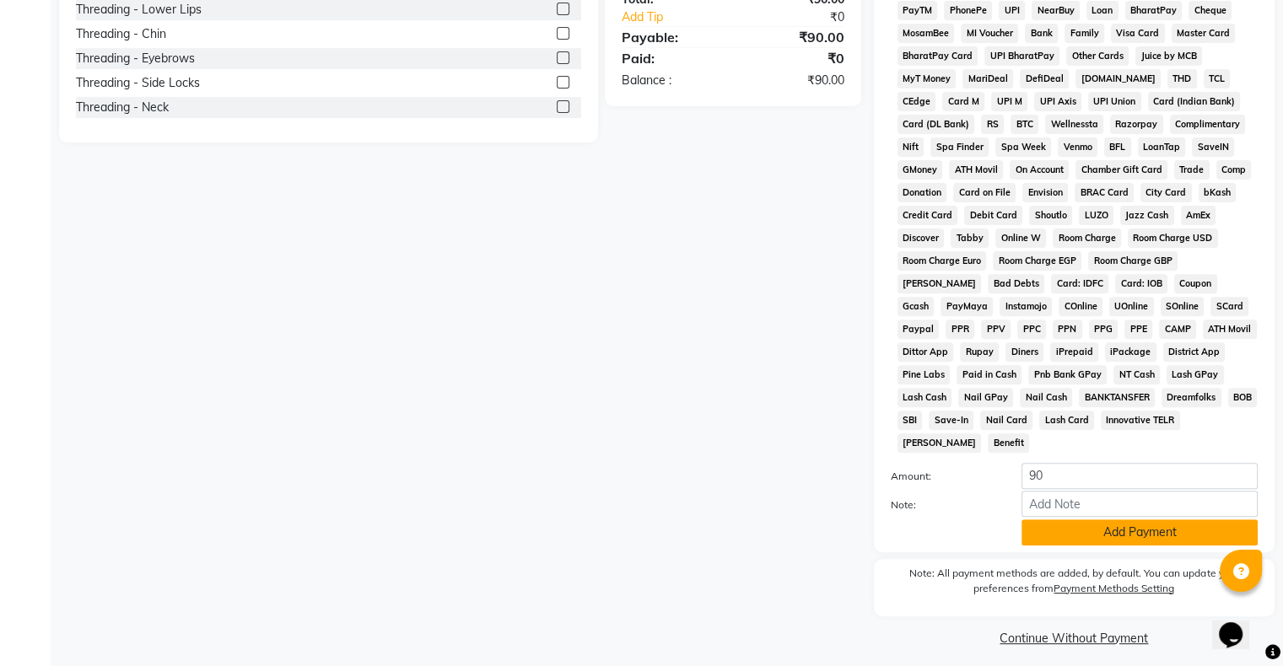
click at [1109, 526] on button "Add Payment" at bounding box center [1140, 533] width 236 height 26
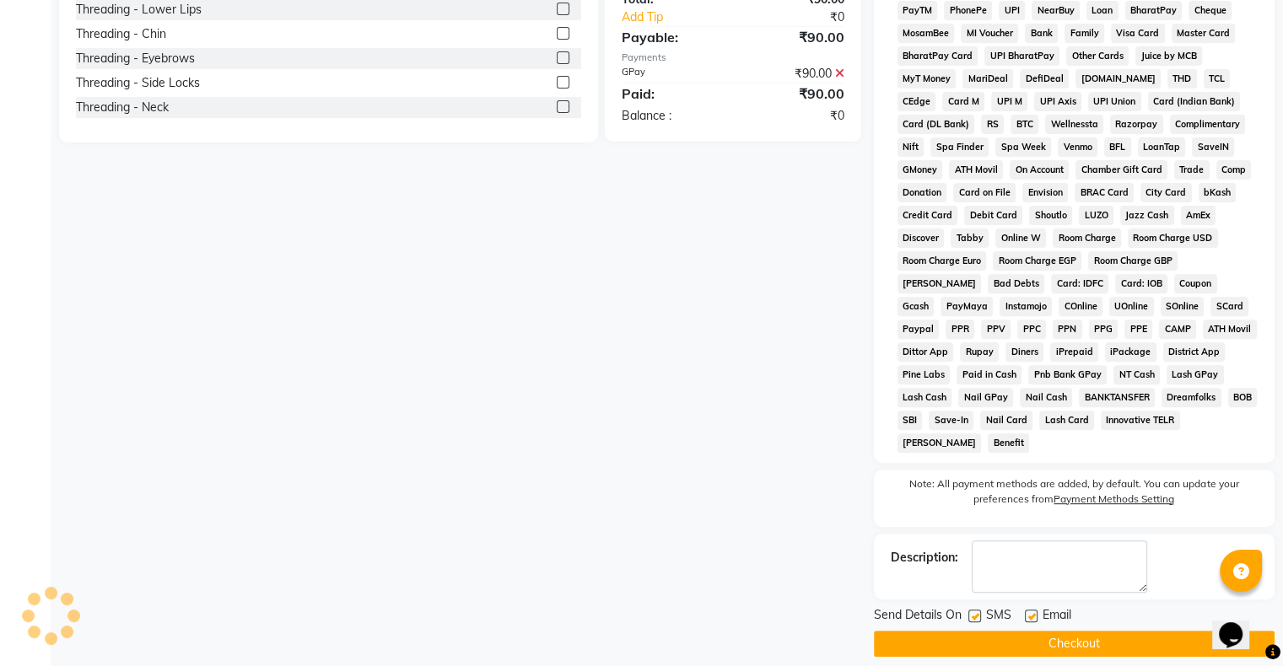
click at [1022, 633] on button "Checkout" at bounding box center [1074, 644] width 401 height 26
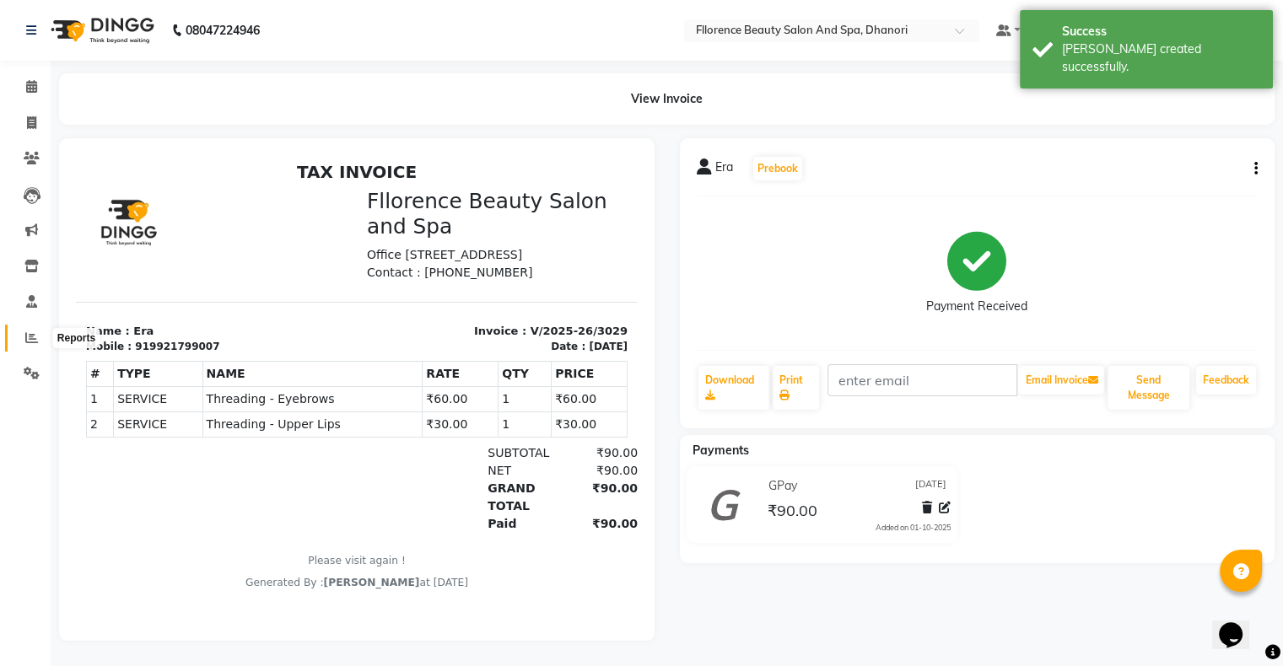
click at [34, 339] on icon at bounding box center [31, 338] width 13 height 13
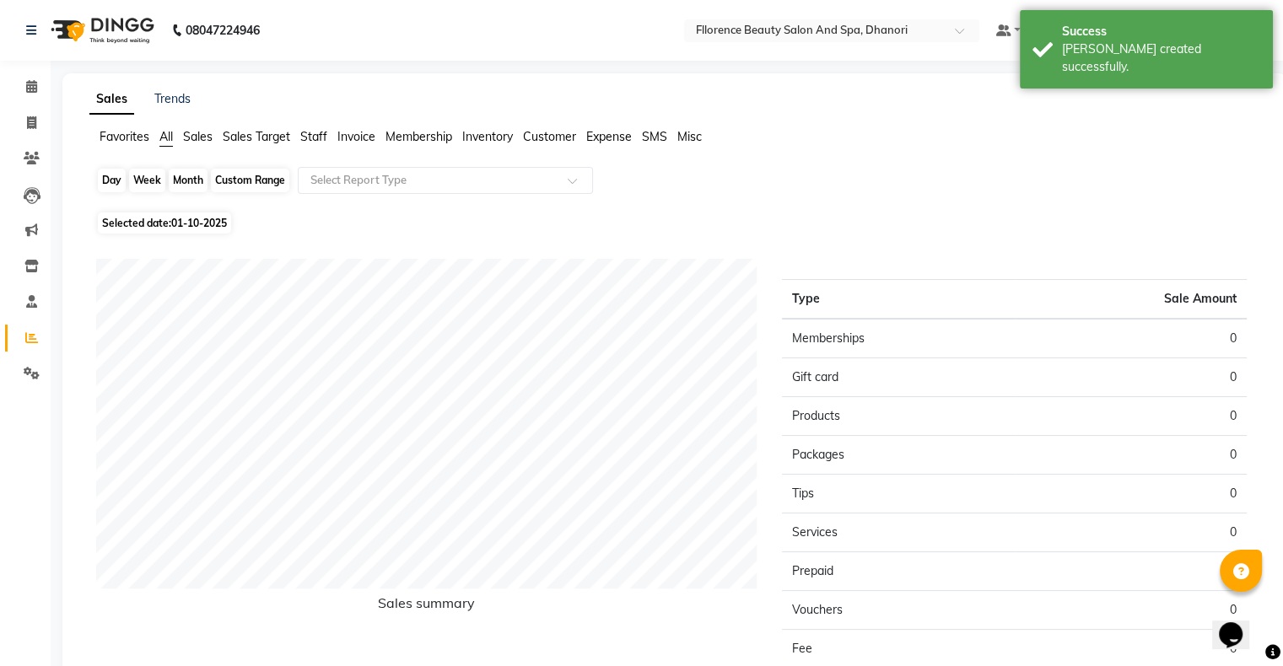
click at [102, 175] on div "Day" at bounding box center [112, 181] width 28 height 24
select select "10"
select select "2025"
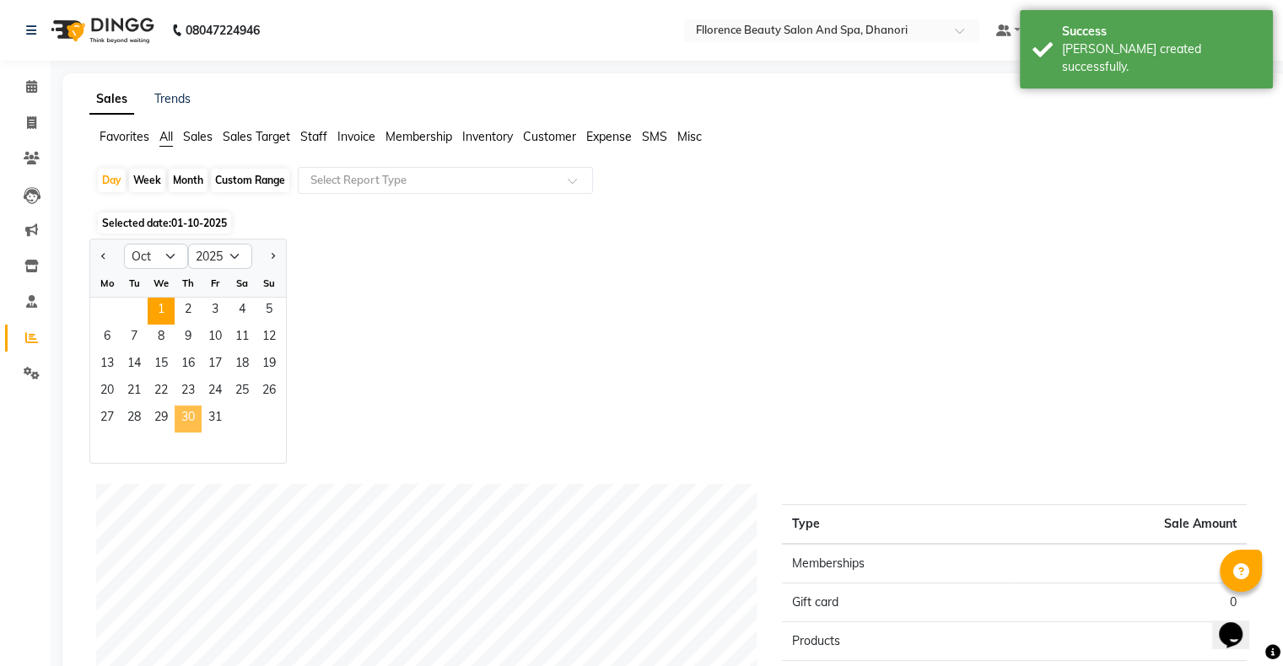
click at [192, 427] on span "30" at bounding box center [188, 419] width 27 height 27
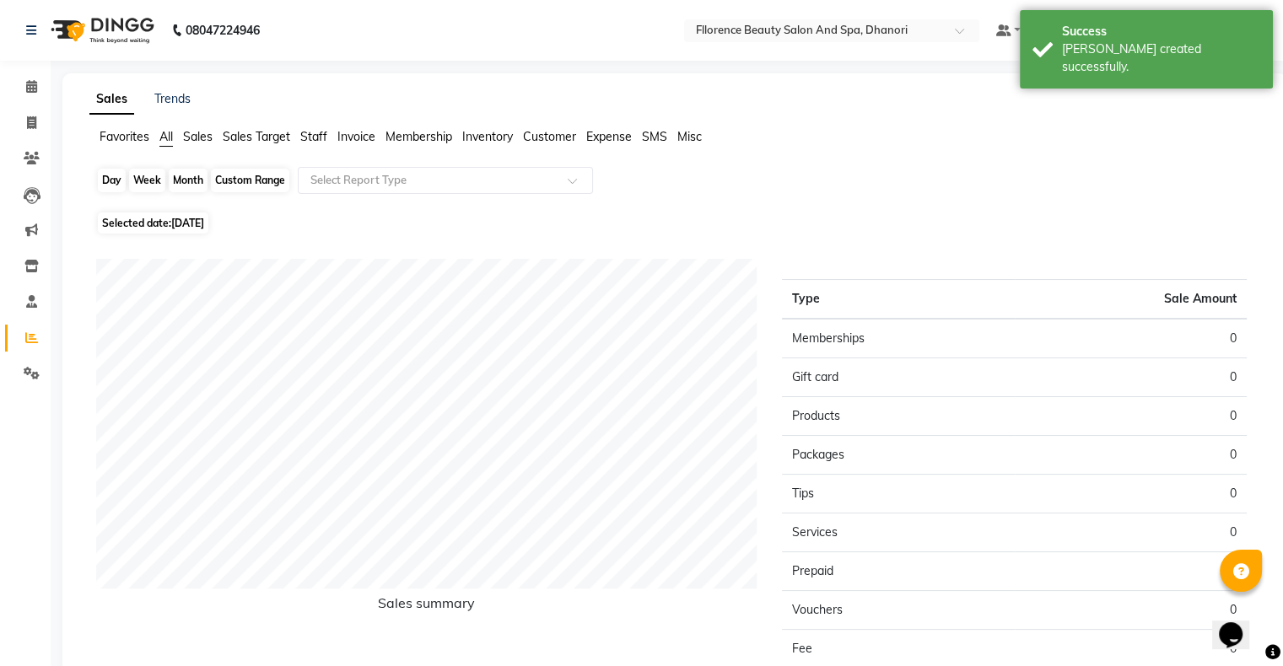
click at [103, 181] on div "Day" at bounding box center [112, 181] width 28 height 24
select select "10"
select select "2025"
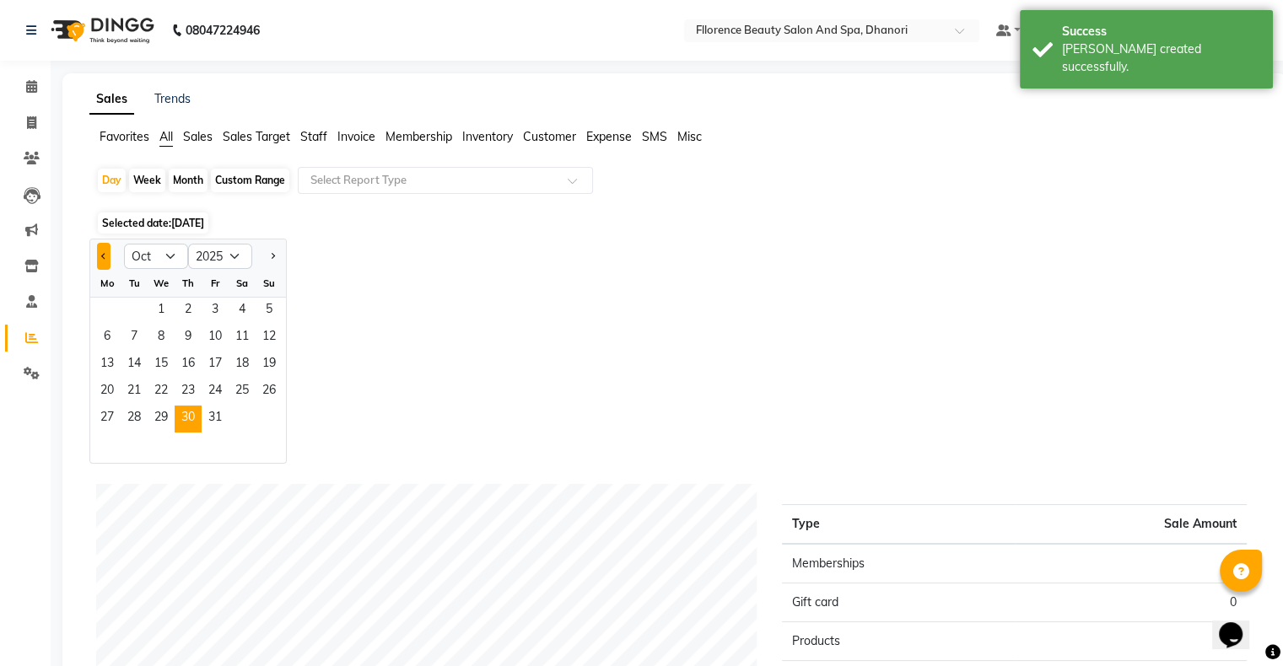
click at [109, 254] on button "Previous month" at bounding box center [103, 256] width 13 height 27
select select "9"
click at [135, 427] on span "30" at bounding box center [134, 419] width 27 height 27
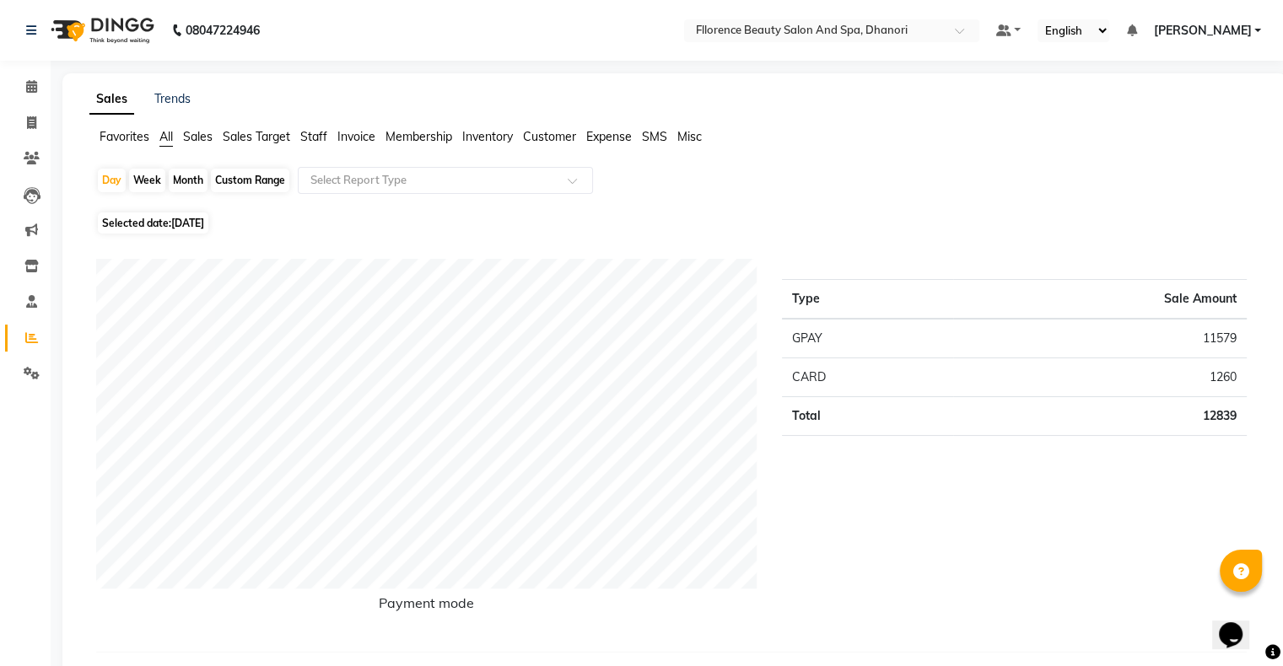
click at [893, 368] on td "CARD" at bounding box center [867, 378] width 171 height 39
drag, startPoint x: 893, startPoint y: 369, endPoint x: 883, endPoint y: 370, distance: 10.2
click at [893, 369] on td "CARD" at bounding box center [867, 378] width 171 height 39
click at [868, 332] on td "GPAY" at bounding box center [867, 339] width 171 height 40
click at [444, 181] on input "text" at bounding box center [428, 180] width 243 height 17
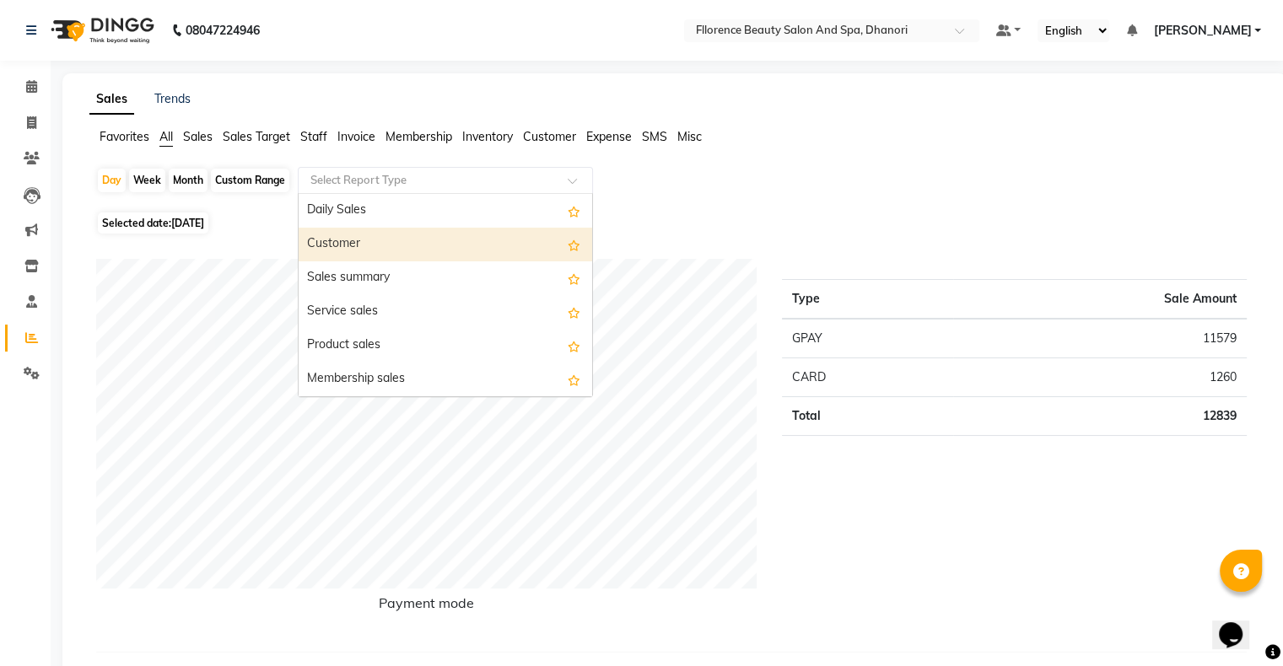
click at [445, 251] on div "Customer" at bounding box center [446, 245] width 294 height 34
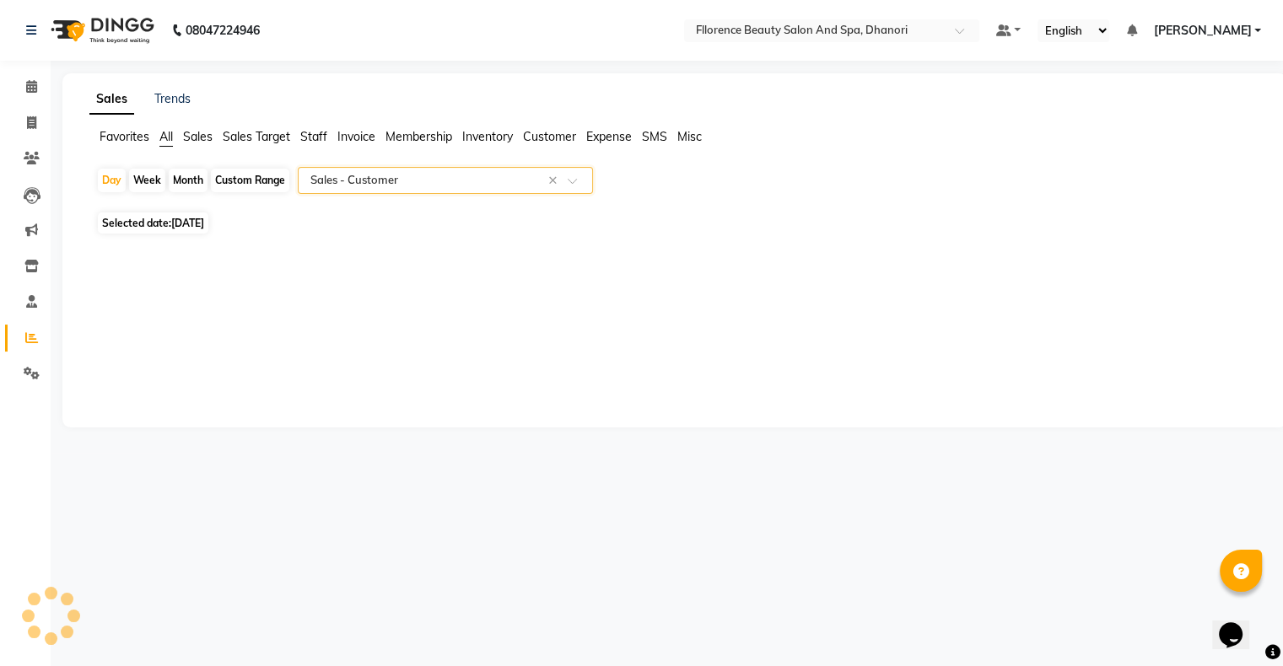
select select "csv"
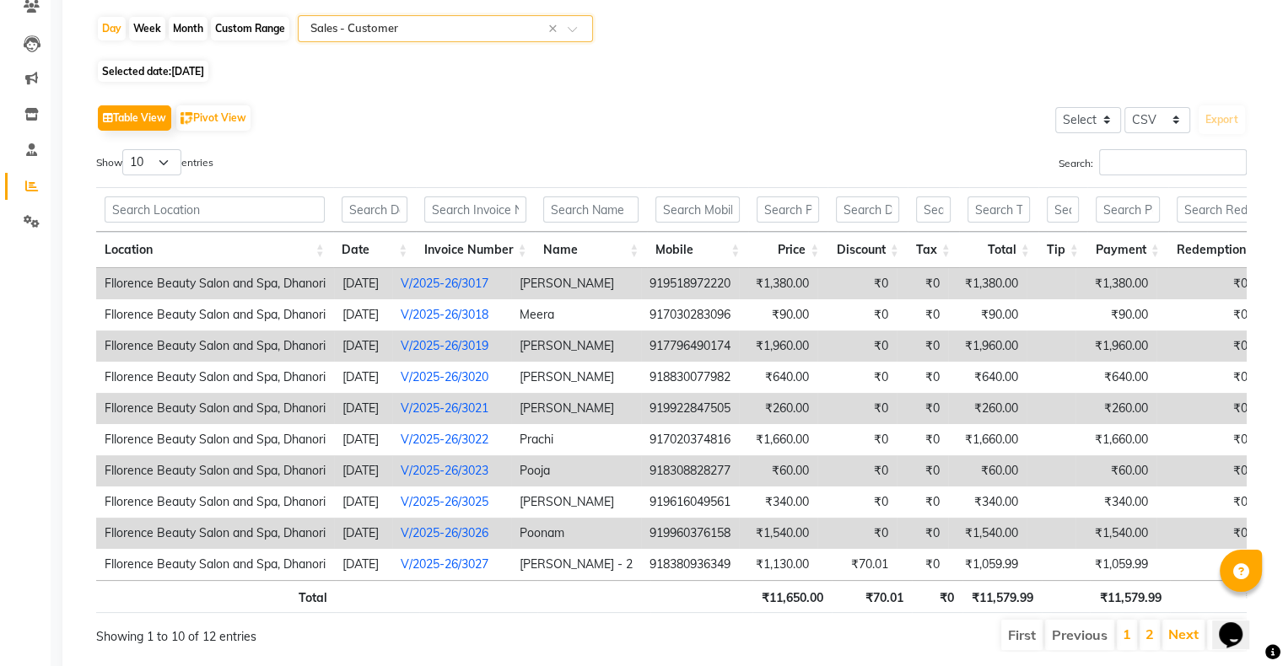
scroll to position [216, 0]
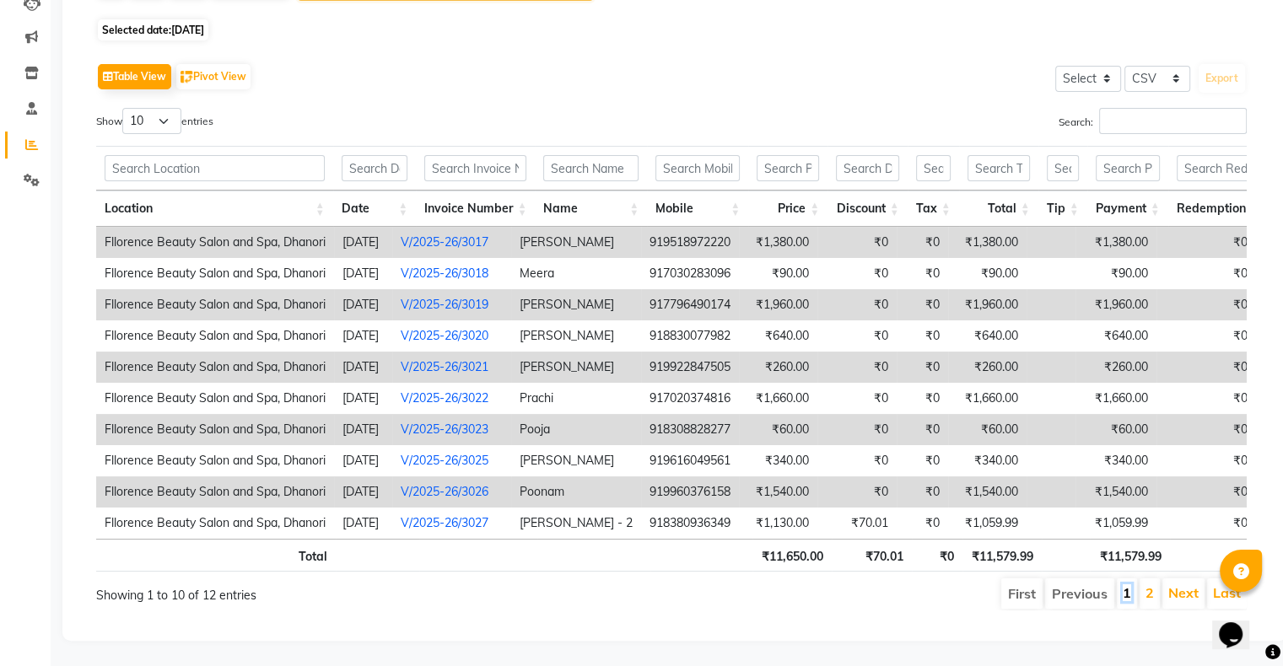
click at [1130, 585] on link "1" at bounding box center [1127, 593] width 8 height 17
click at [1146, 585] on link "2" at bounding box center [1150, 593] width 8 height 17
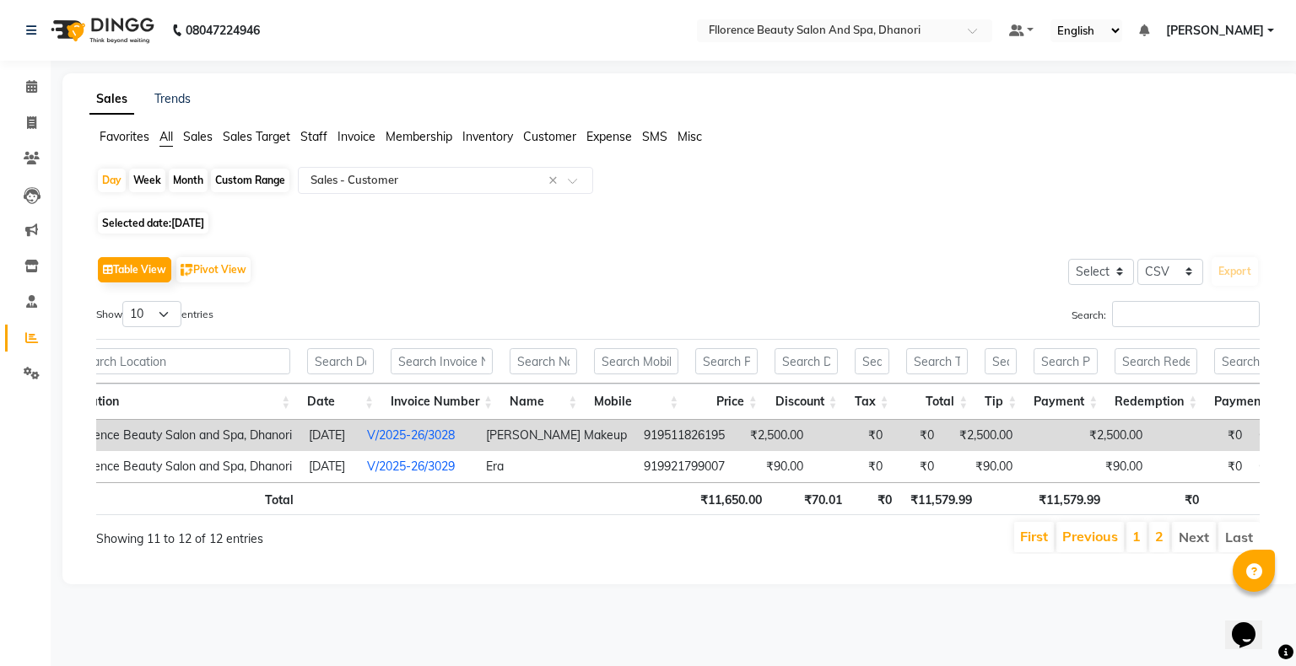
scroll to position [0, 95]
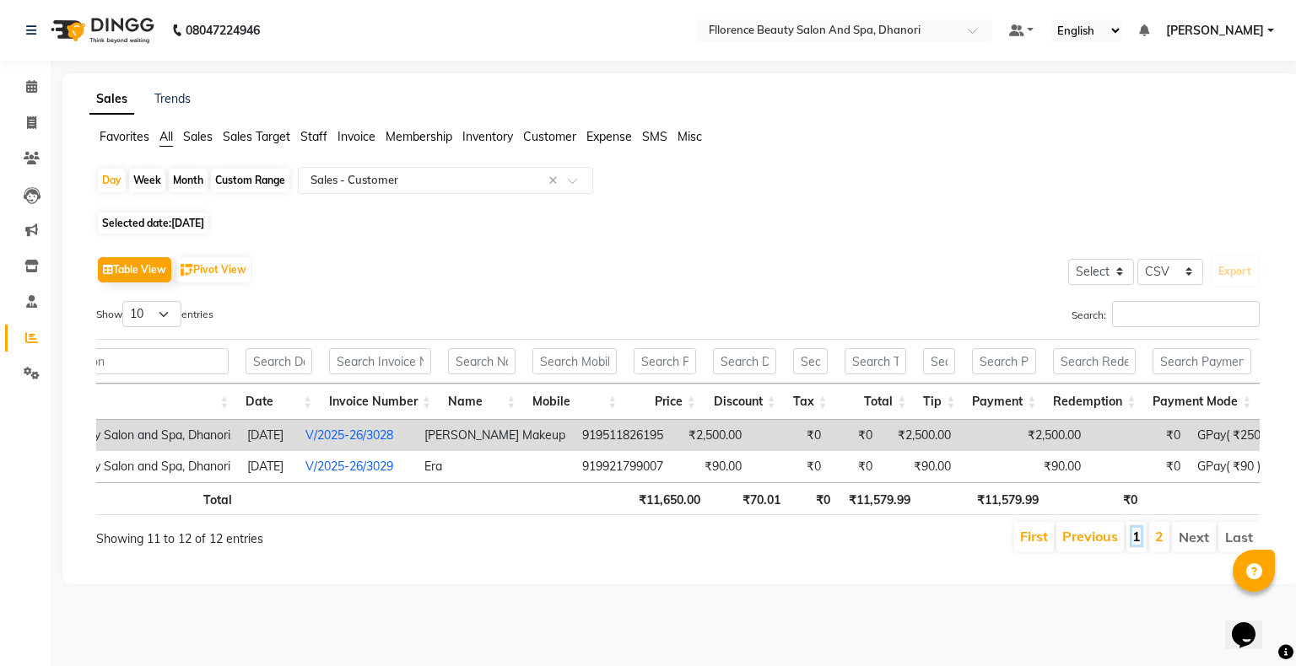
click at [1141, 545] on link "1" at bounding box center [1136, 536] width 8 height 17
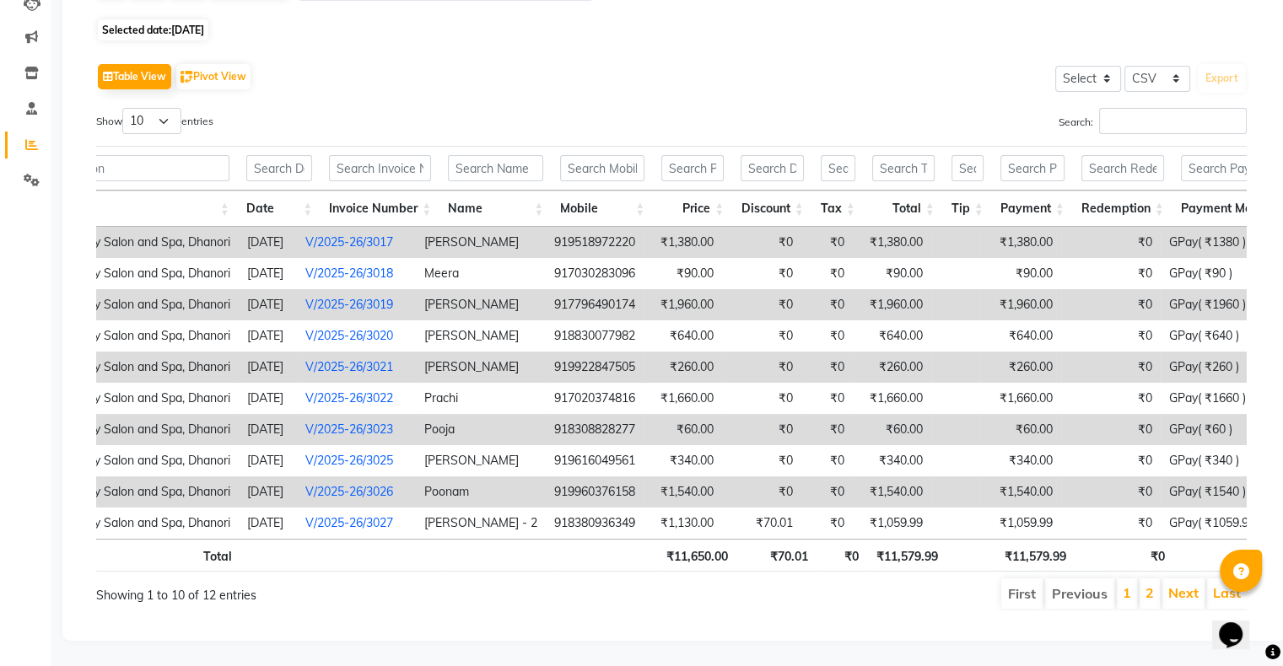
scroll to position [0, 0]
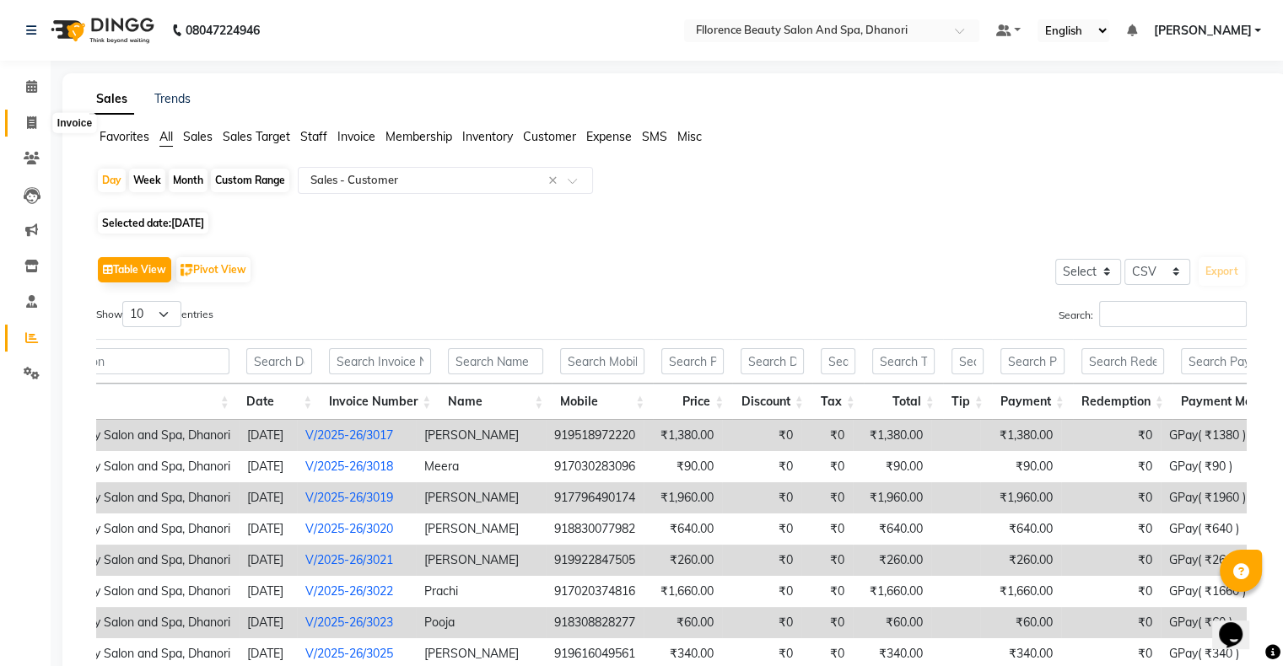
click at [27, 127] on icon at bounding box center [31, 122] width 9 height 13
select select "service"
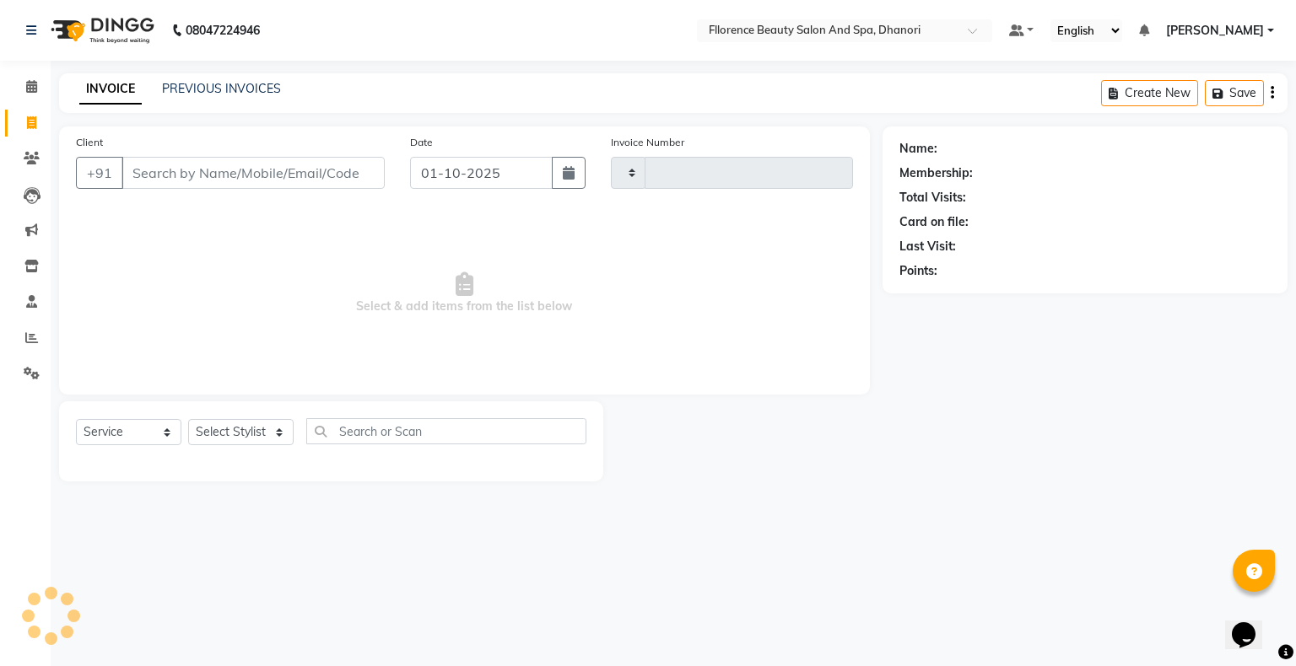
type input "3030"
select select "121"
click at [575, 174] on button "button" at bounding box center [569, 173] width 34 height 32
select select "10"
select select "2025"
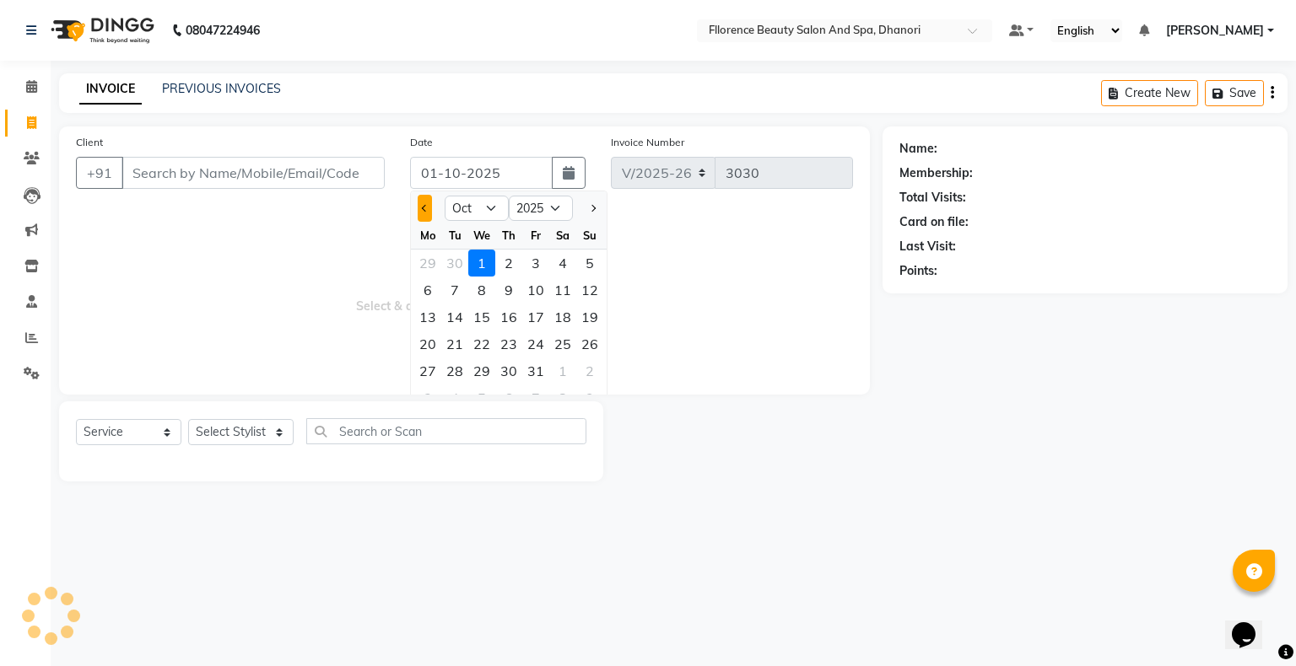
click at [422, 209] on span "Previous month" at bounding box center [425, 208] width 7 height 7
select select "9"
click at [450, 369] on div "30" at bounding box center [454, 371] width 27 height 27
type input "[DATE]"
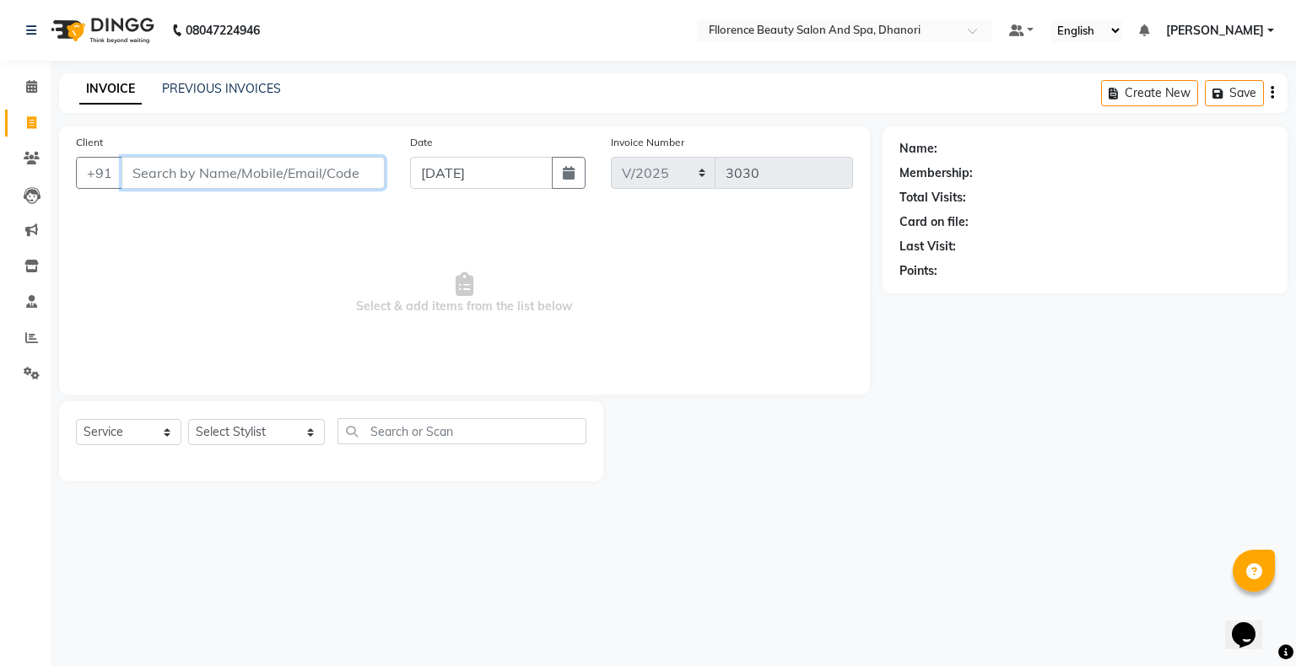
click at [291, 169] on input "Client" at bounding box center [252, 173] width 263 height 32
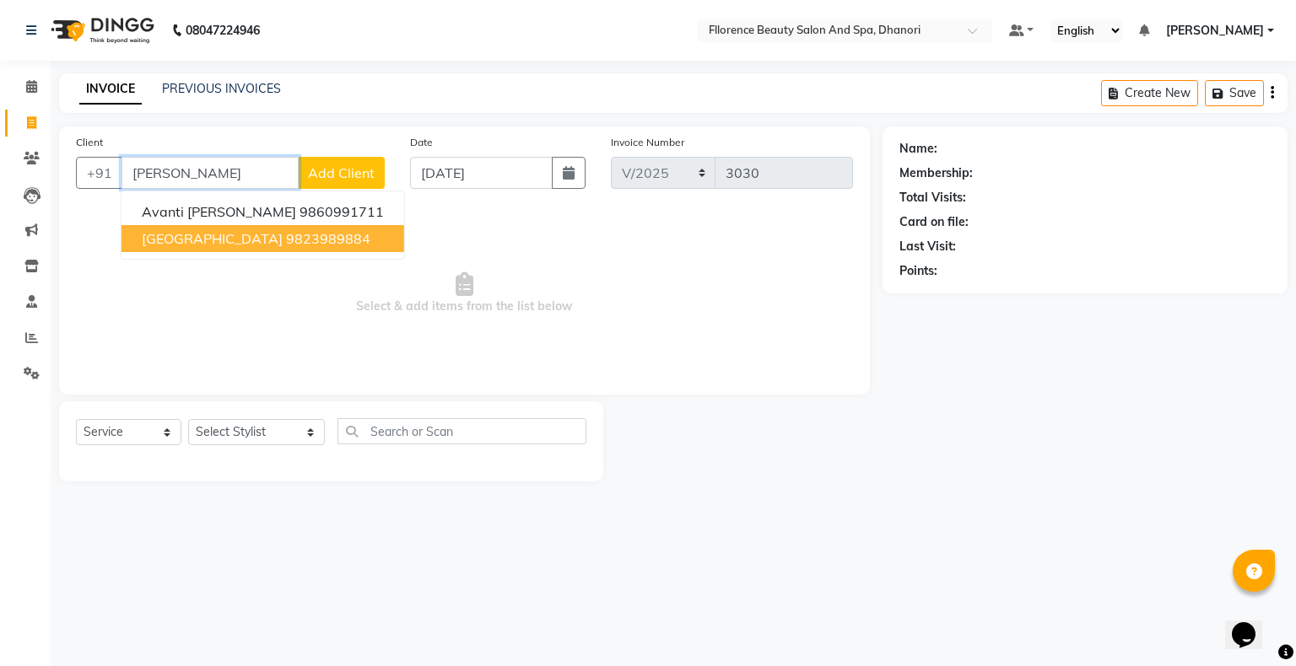
click at [286, 245] on ngb-highlight "9823989884" at bounding box center [328, 238] width 84 height 17
type input "9823989884"
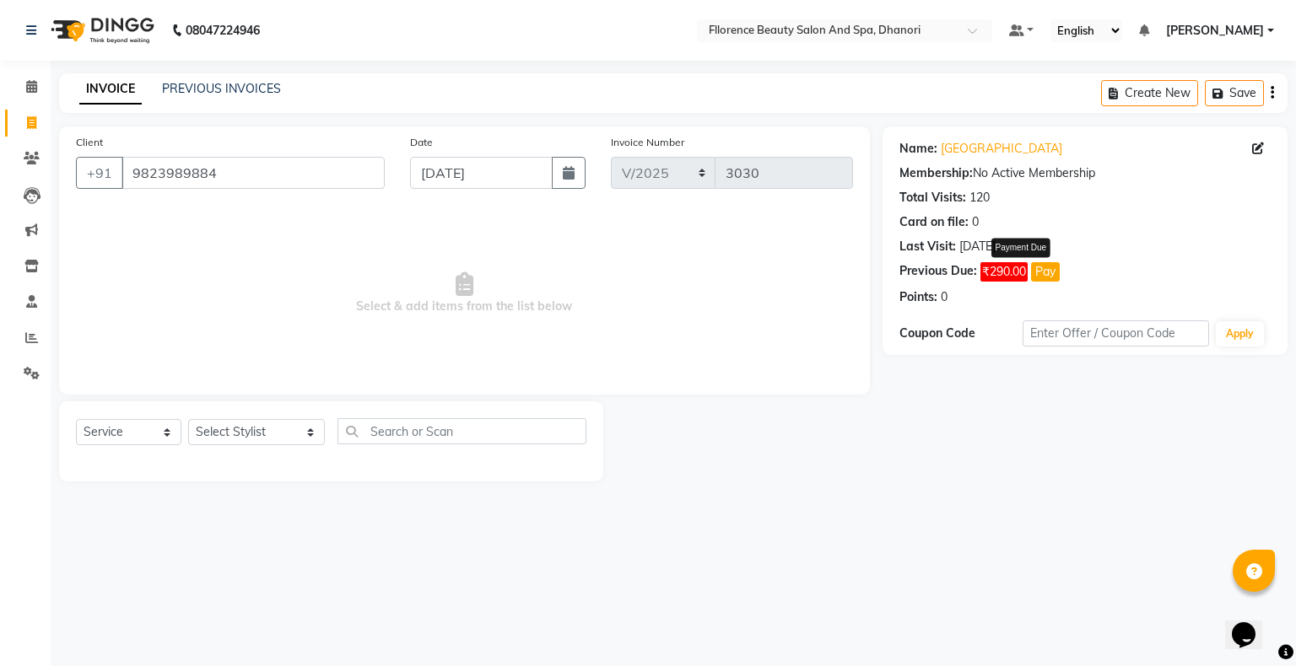
click at [1060, 269] on button "Pay" at bounding box center [1045, 271] width 29 height 19
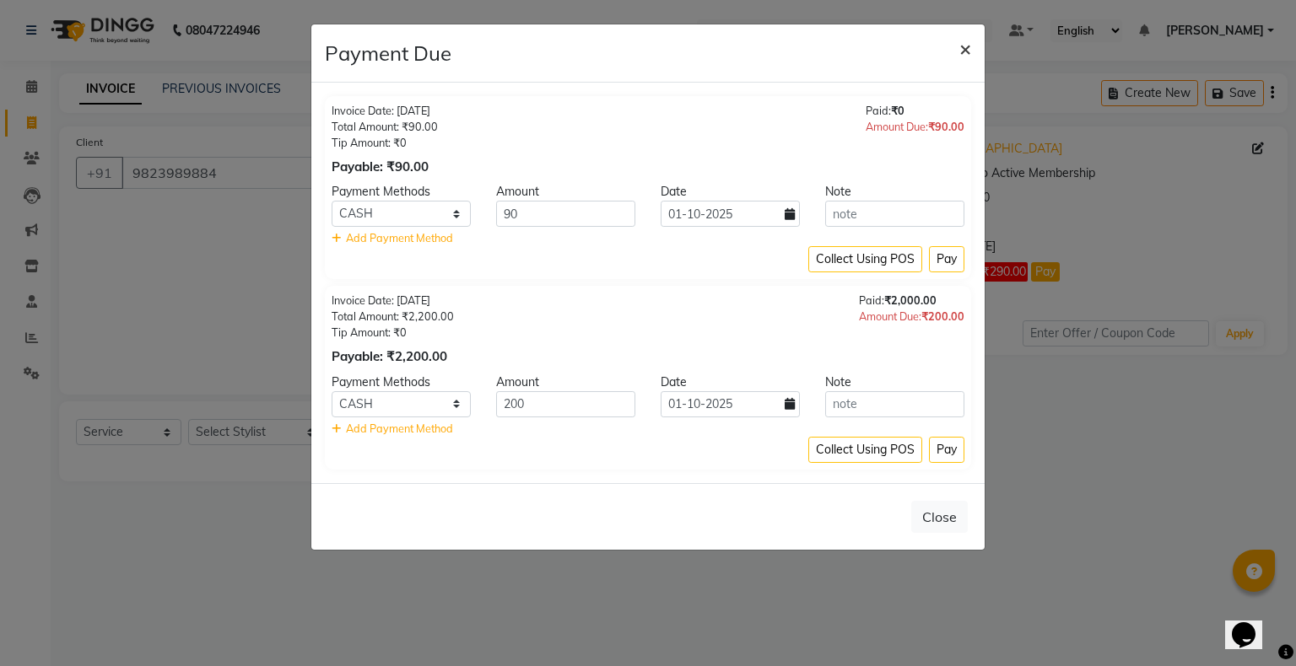
click at [963, 48] on span "×" at bounding box center [965, 47] width 12 height 25
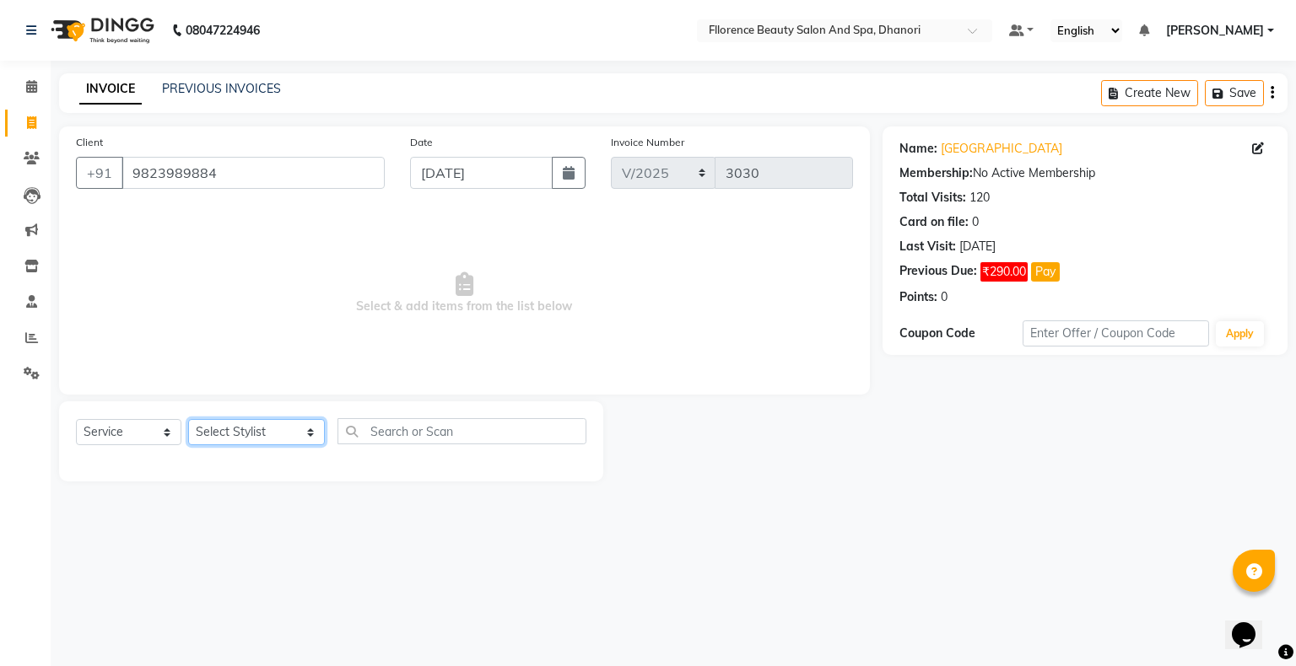
click at [243, 440] on select "Select Stylist [PERSON_NAME] [PERSON_NAME] arjun [PERSON_NAME] [PERSON_NAME] [P…" at bounding box center [256, 432] width 137 height 26
select select "20592"
click at [188, 420] on select "Select Stylist [PERSON_NAME] [PERSON_NAME] arjun [PERSON_NAME] [PERSON_NAME] [P…" at bounding box center [256, 432] width 137 height 26
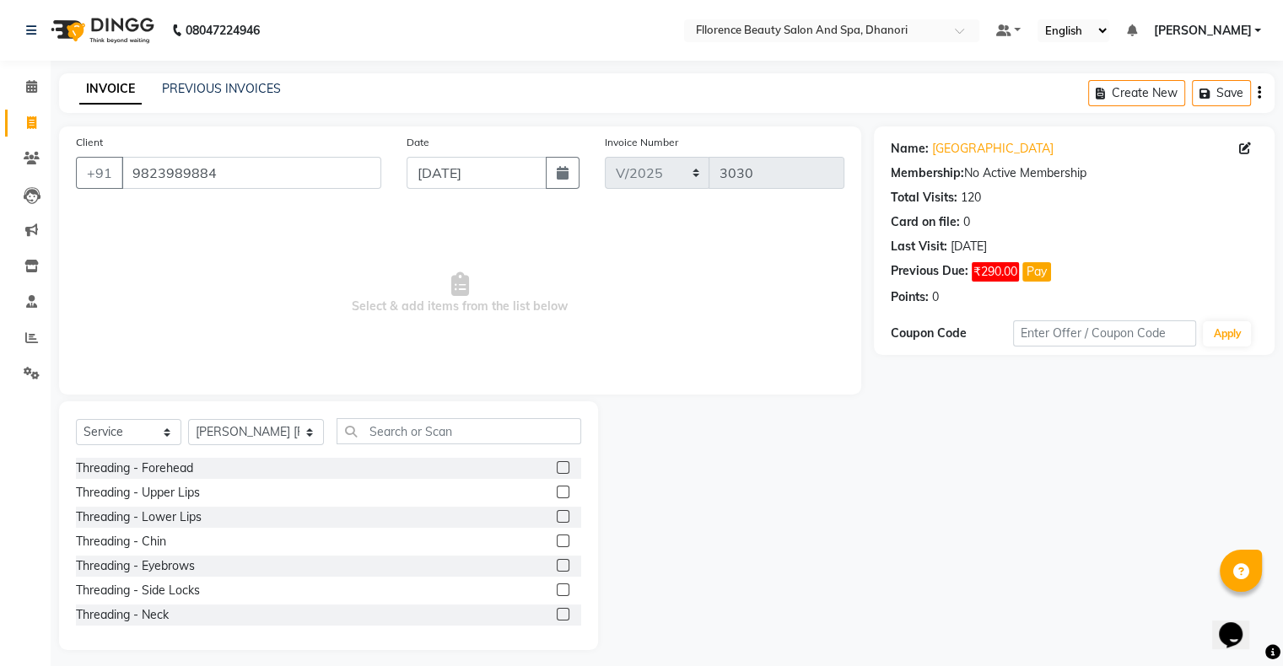
click at [557, 570] on label at bounding box center [563, 565] width 13 height 13
click at [557, 570] on input "checkbox" at bounding box center [562, 566] width 11 height 11
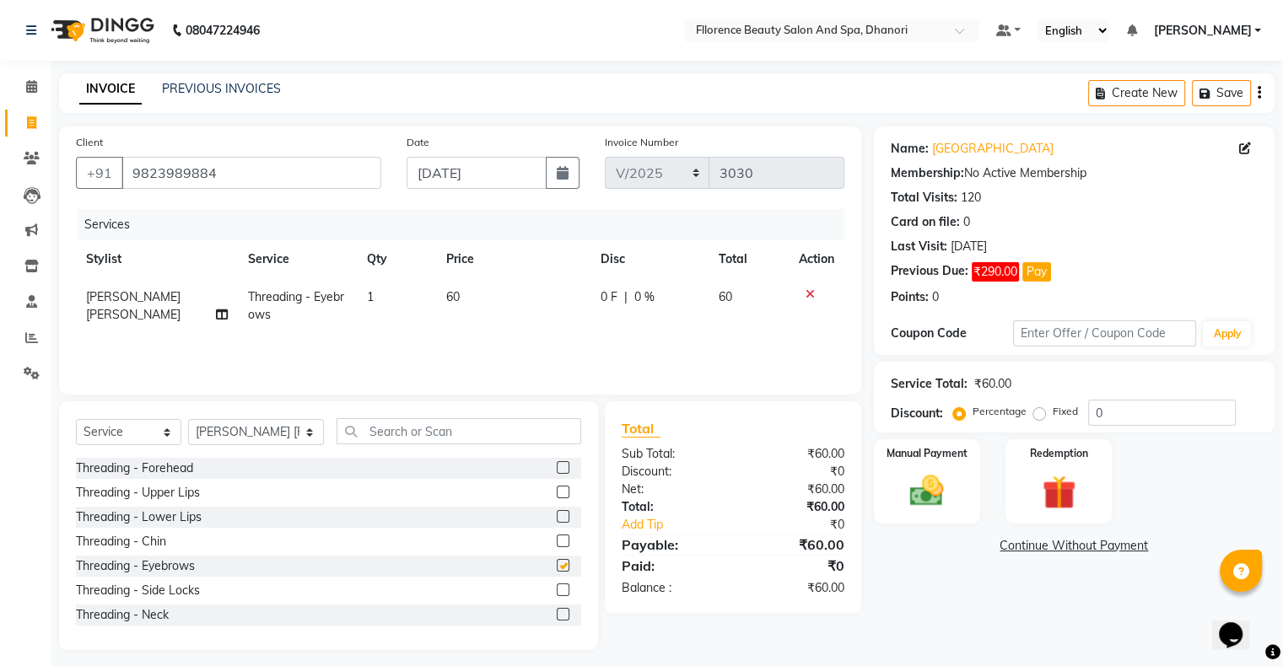
checkbox input "false"
click at [557, 488] on label at bounding box center [563, 492] width 13 height 13
click at [557, 488] on input "checkbox" at bounding box center [562, 493] width 11 height 11
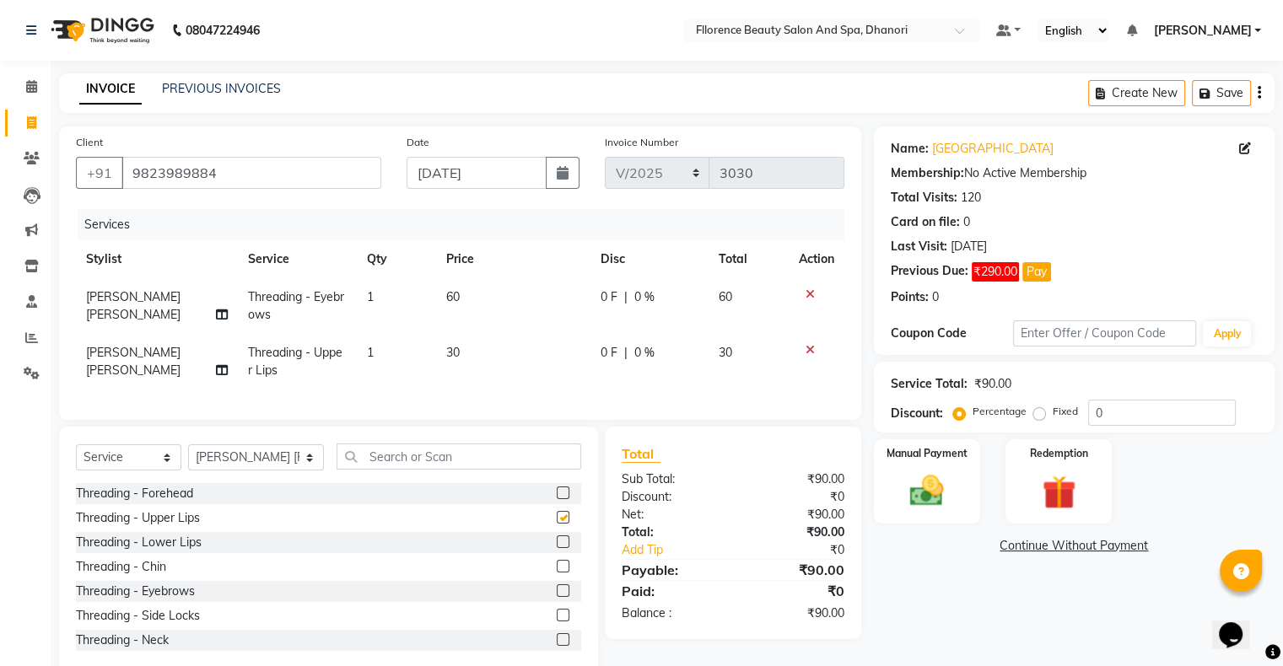
checkbox input "false"
click at [916, 494] on img at bounding box center [926, 492] width 57 height 40
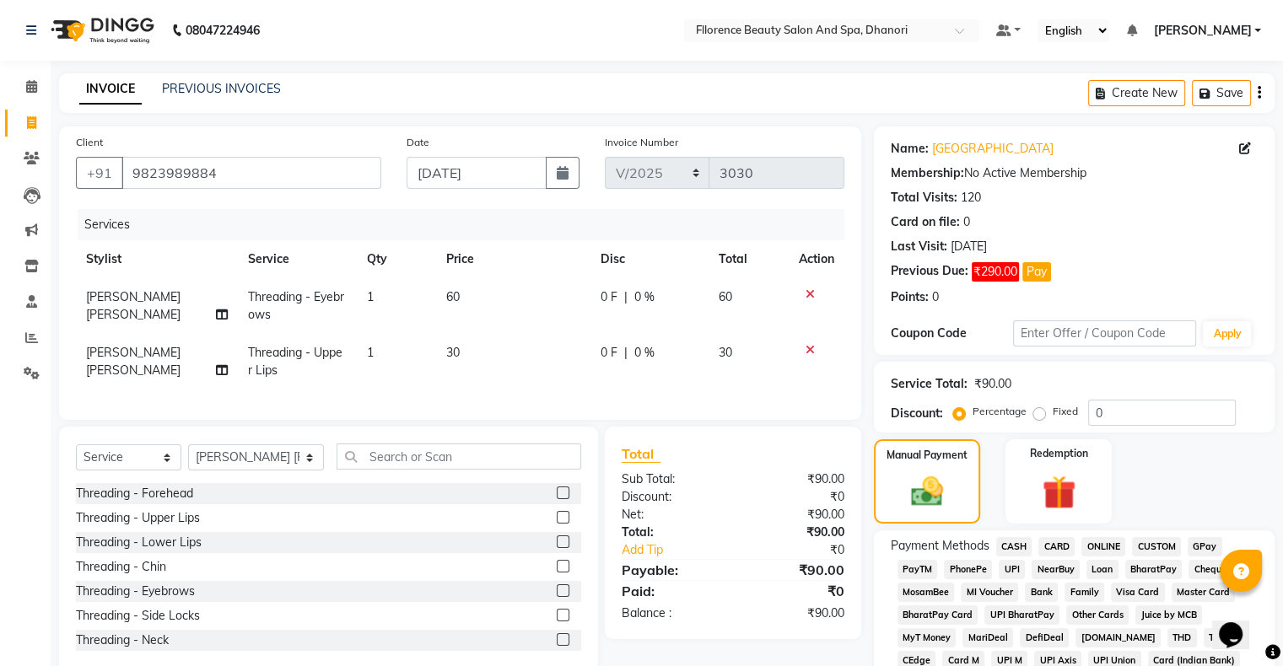
click at [1190, 548] on span "GPay" at bounding box center [1205, 546] width 35 height 19
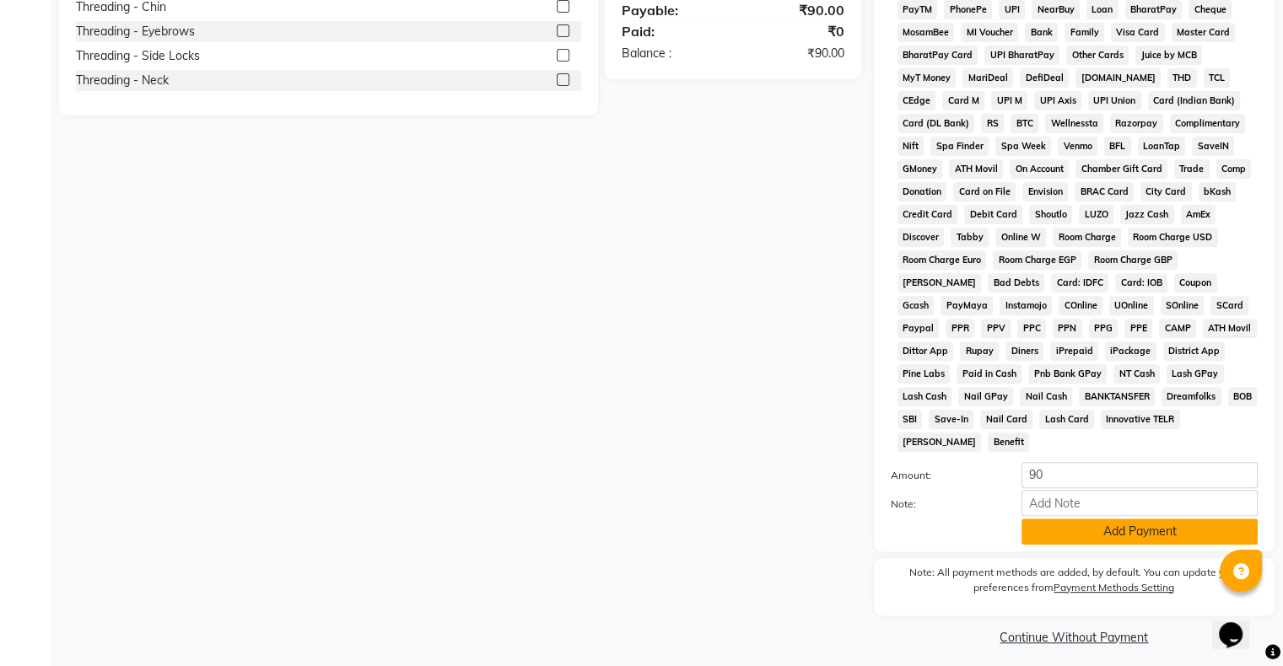
click at [1091, 532] on button "Add Payment" at bounding box center [1140, 532] width 236 height 26
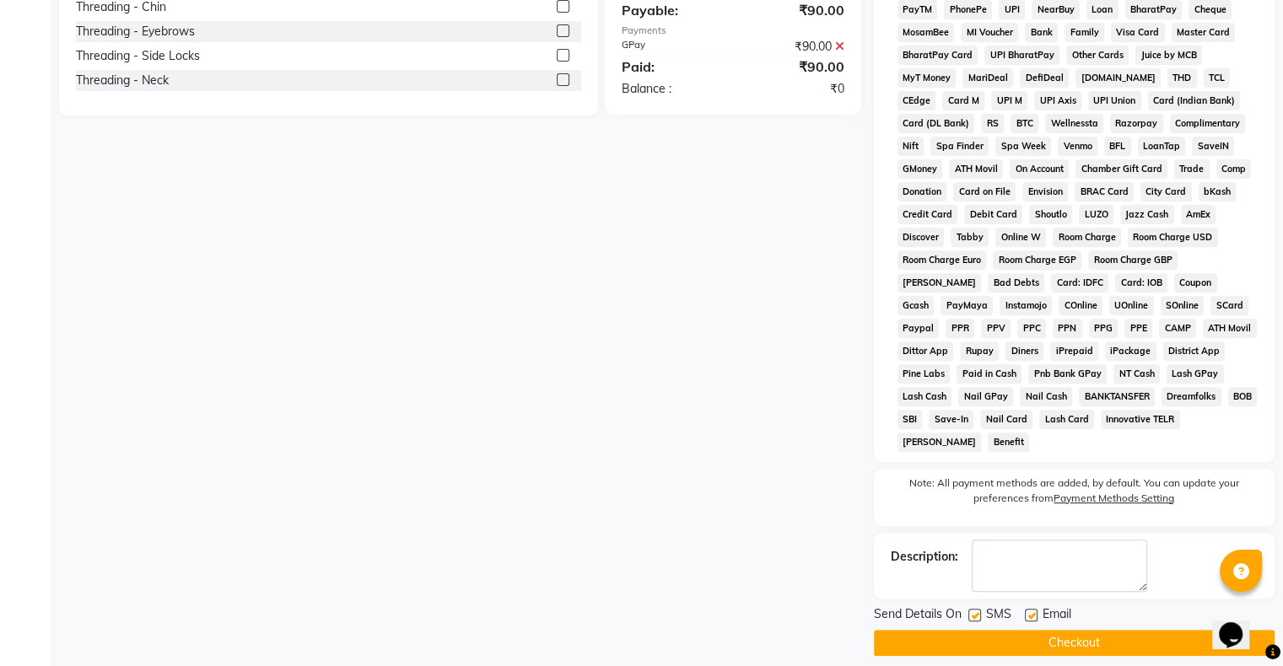
click at [1101, 632] on button "Checkout" at bounding box center [1074, 643] width 401 height 26
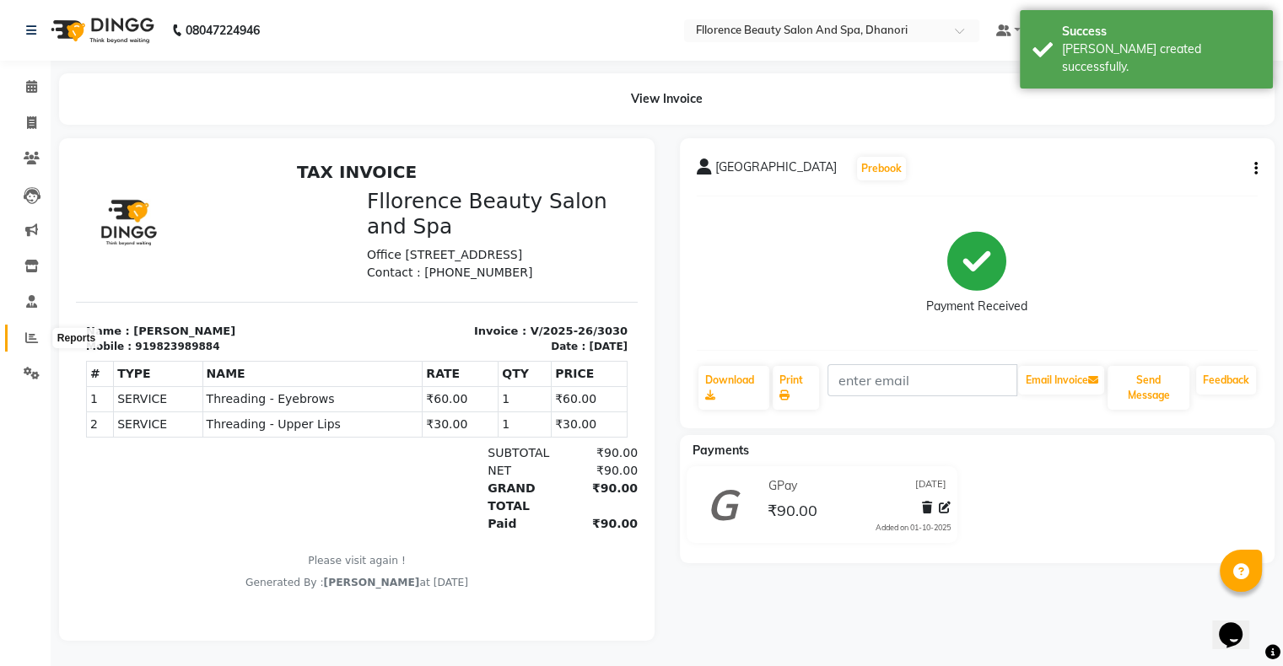
click at [27, 340] on icon at bounding box center [31, 338] width 13 height 13
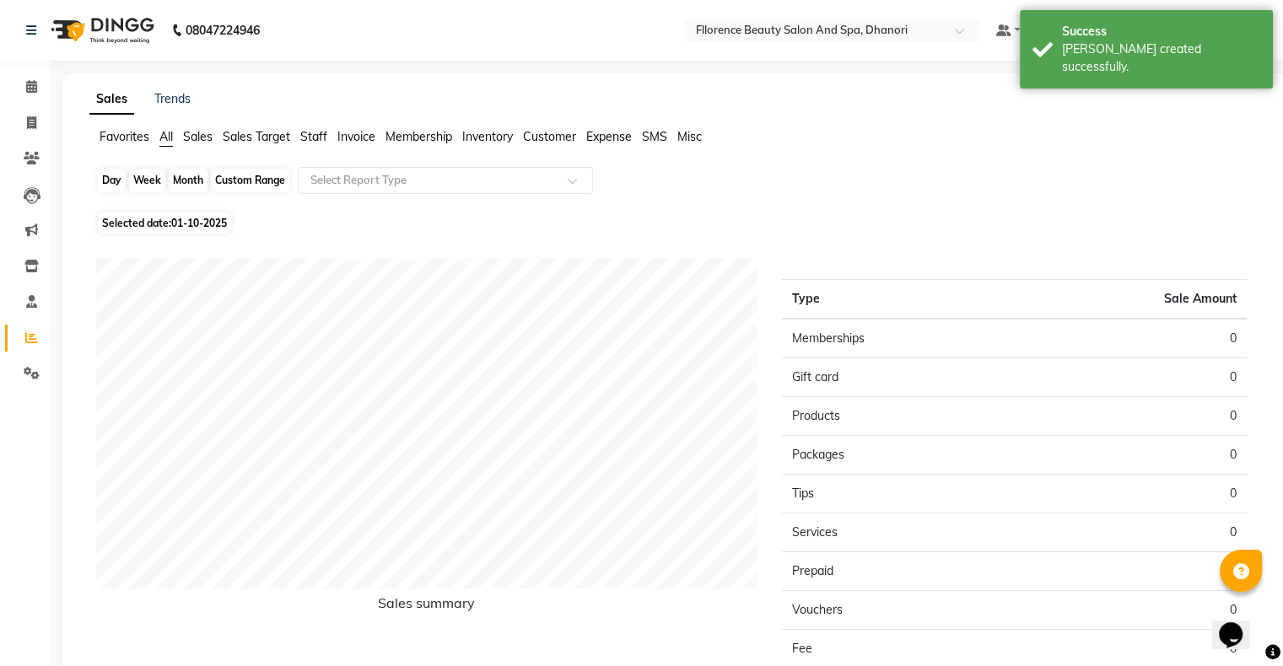
click at [111, 177] on div "Day" at bounding box center [112, 181] width 28 height 24
select select "10"
select select "2025"
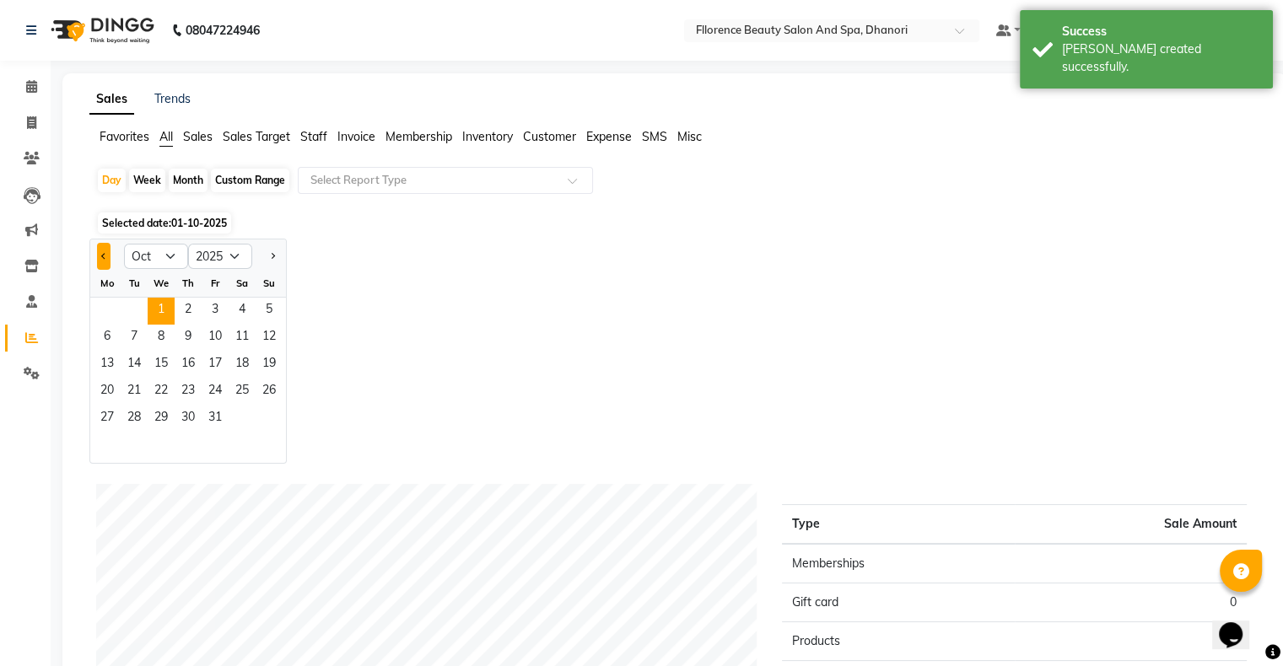
click at [102, 263] on button "Previous month" at bounding box center [103, 256] width 13 height 27
select select "9"
click at [124, 419] on span "30" at bounding box center [134, 419] width 27 height 27
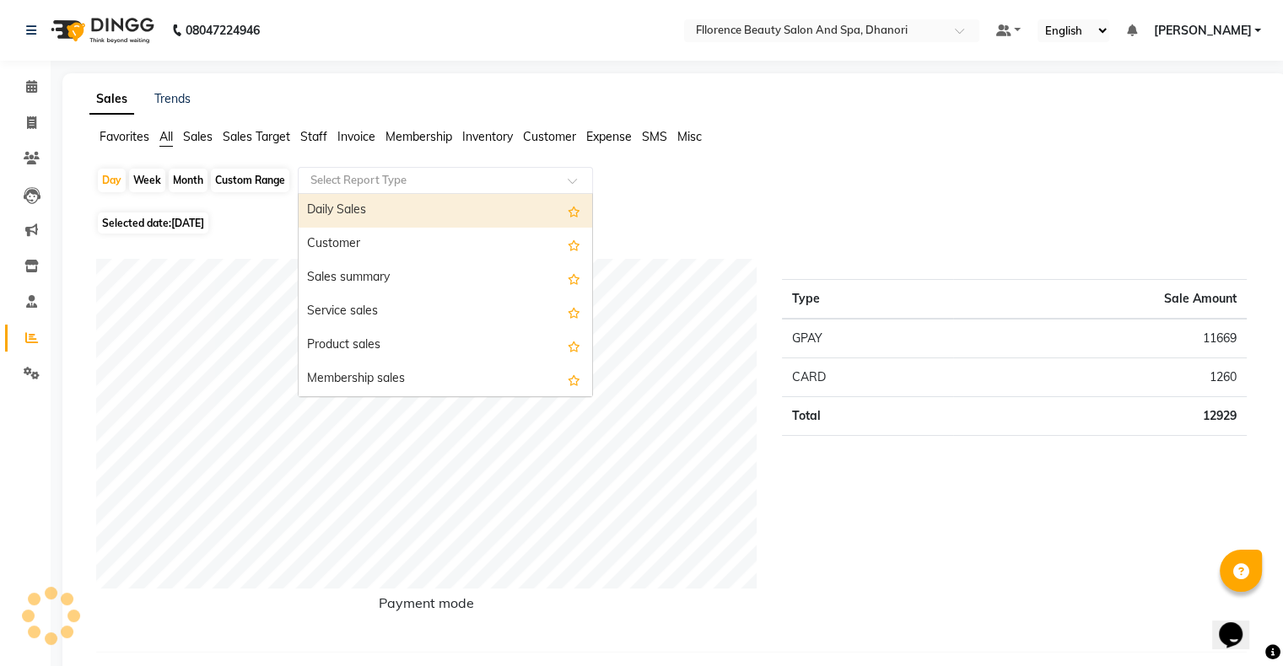
click at [499, 174] on input "text" at bounding box center [428, 180] width 243 height 17
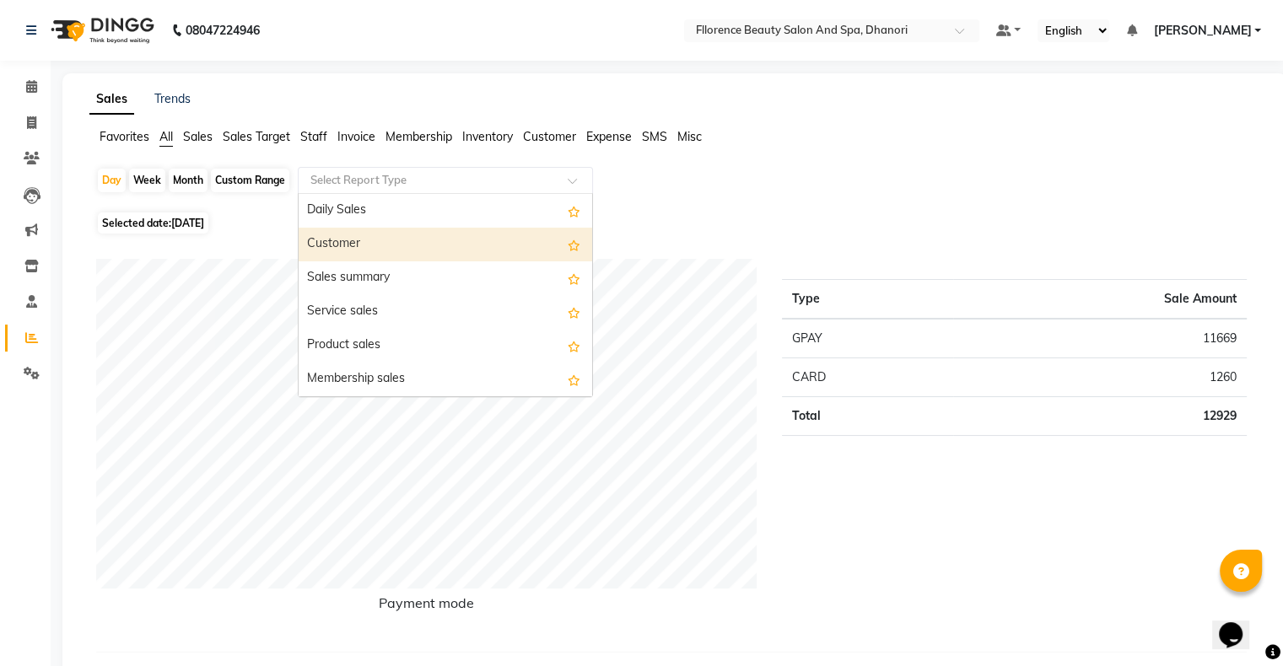
click at [426, 238] on div "Customer" at bounding box center [446, 245] width 294 height 34
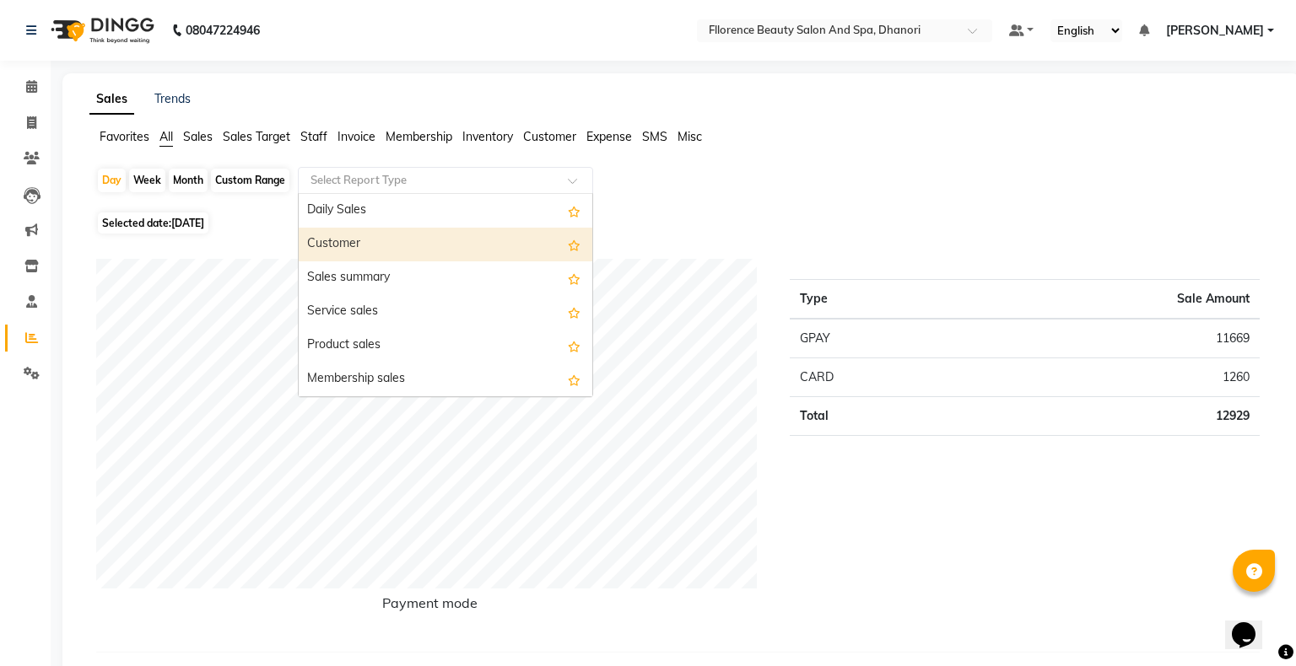
select select "csv"
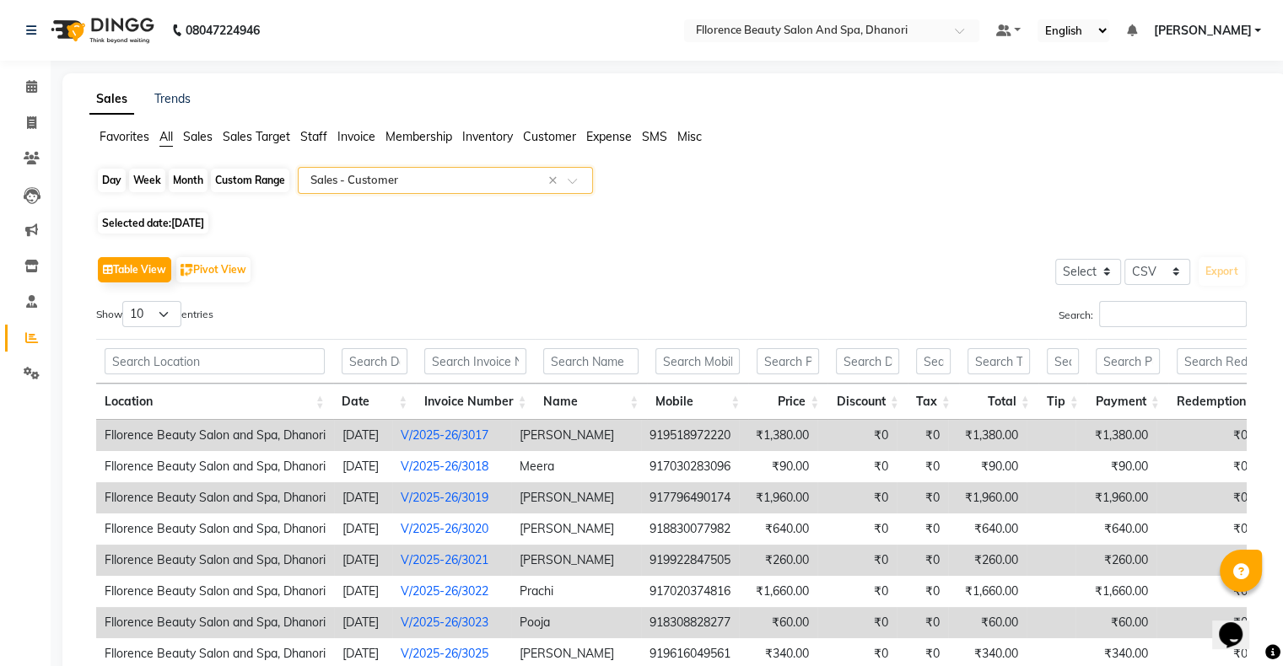
click at [105, 181] on div "Day" at bounding box center [112, 181] width 28 height 24
select select "9"
select select "2025"
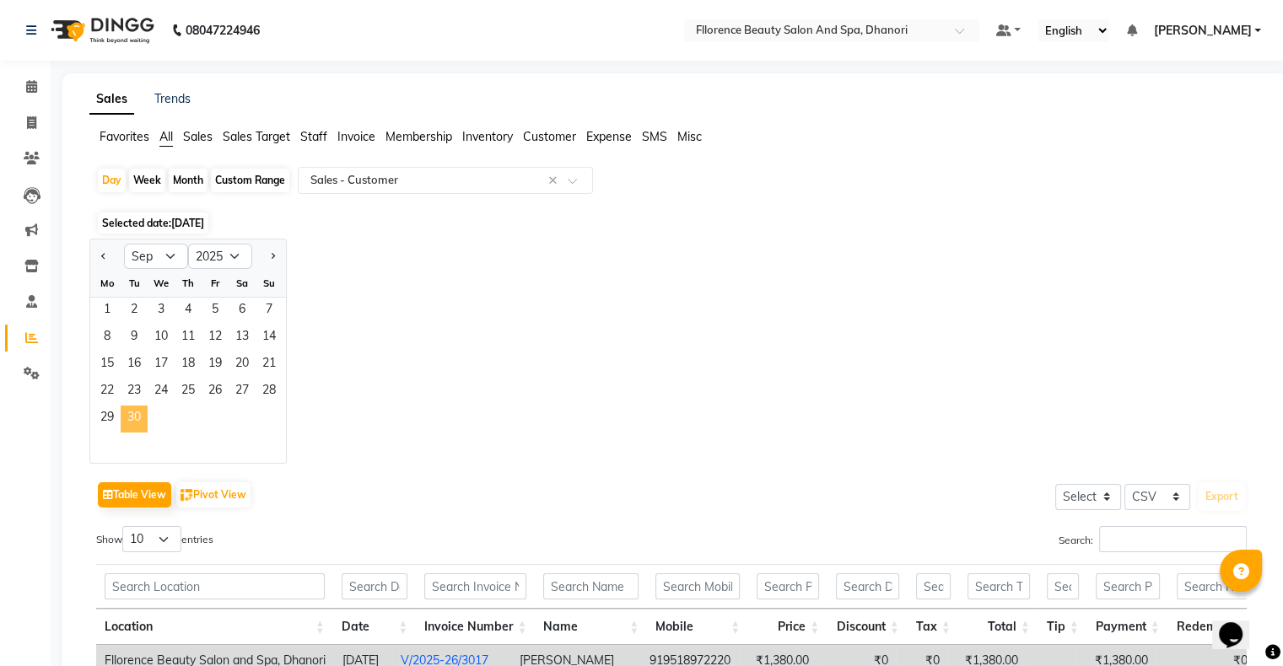
drag, startPoint x: 139, startPoint y: 420, endPoint x: 54, endPoint y: 258, distance: 183.0
click at [139, 420] on span "30" at bounding box center [134, 419] width 27 height 27
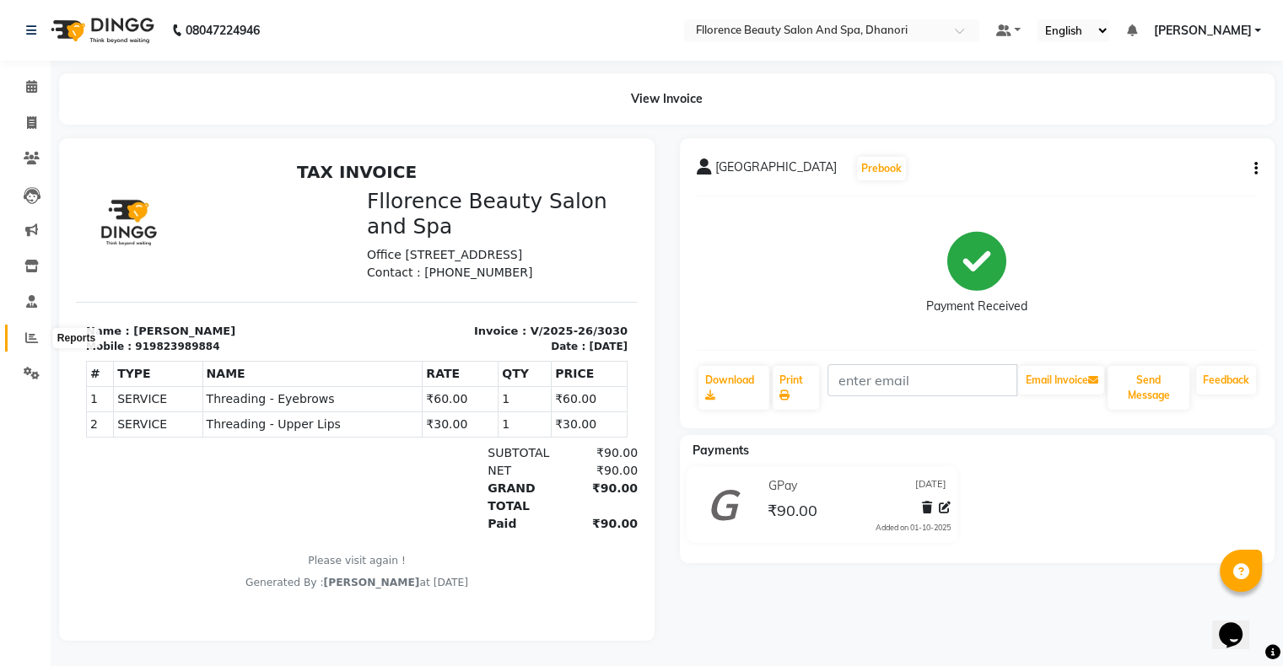
click at [24, 339] on span at bounding box center [32, 338] width 30 height 19
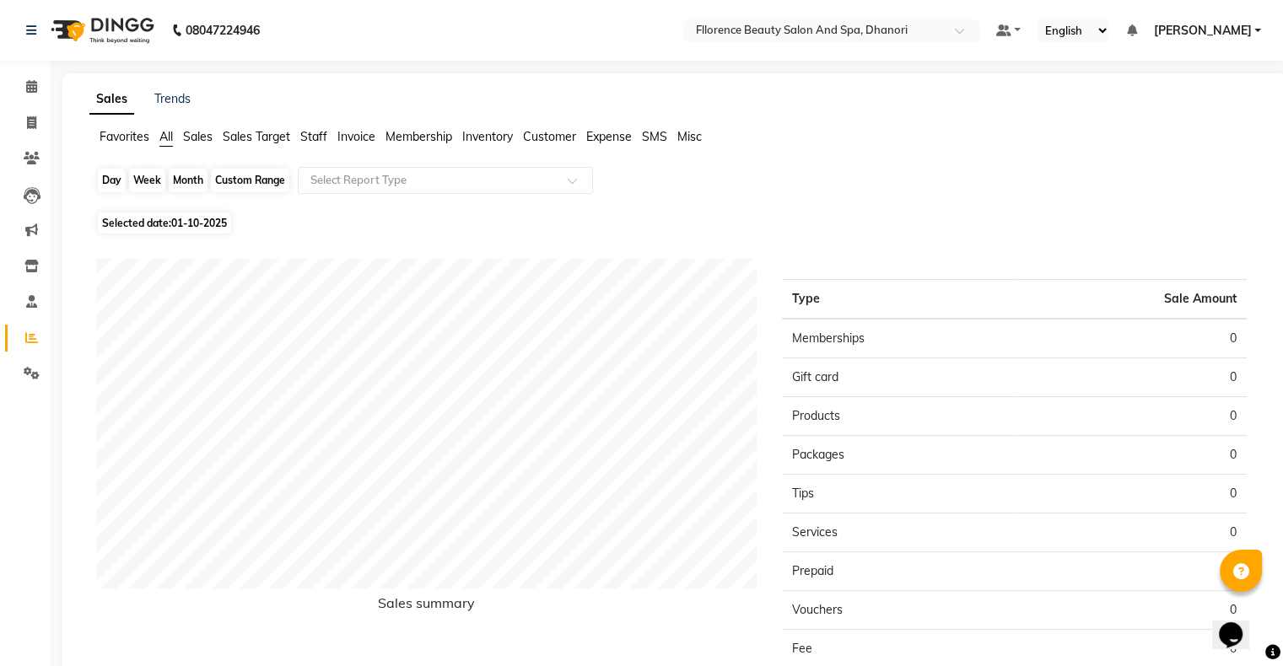
click at [121, 174] on div "Day" at bounding box center [112, 181] width 28 height 24
select select "10"
select select "2025"
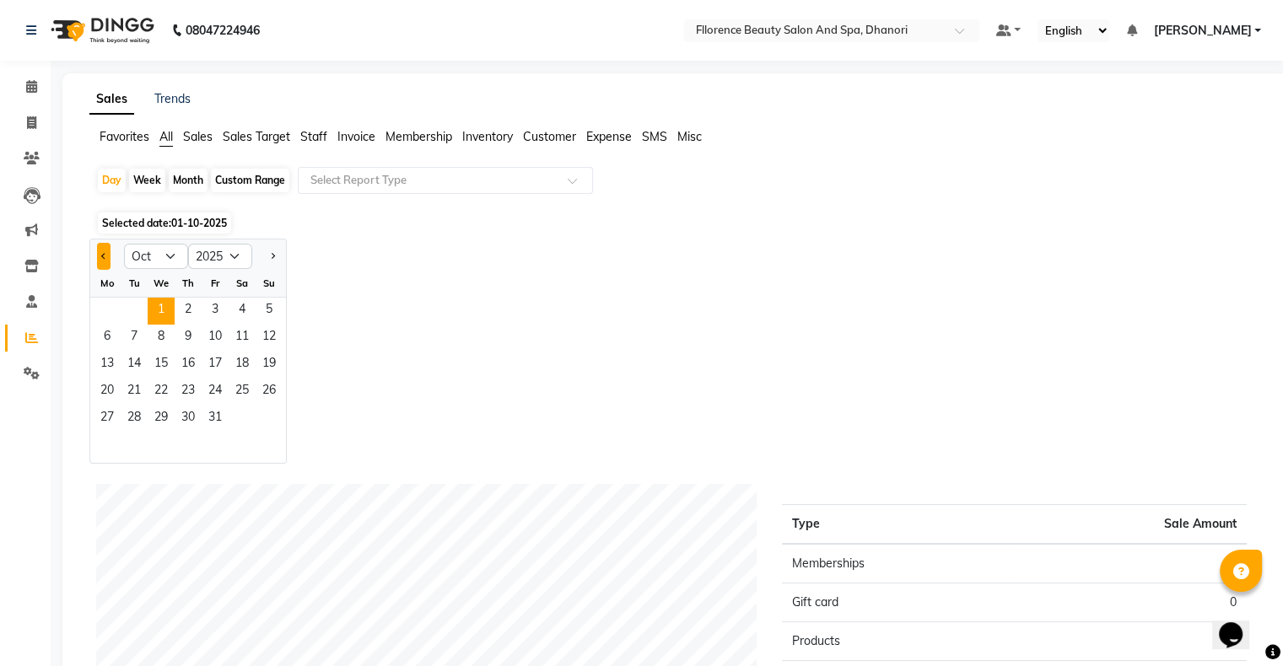
click at [100, 258] on button "Previous month" at bounding box center [103, 256] width 13 height 27
select select "9"
click at [125, 420] on span "30" at bounding box center [134, 419] width 27 height 27
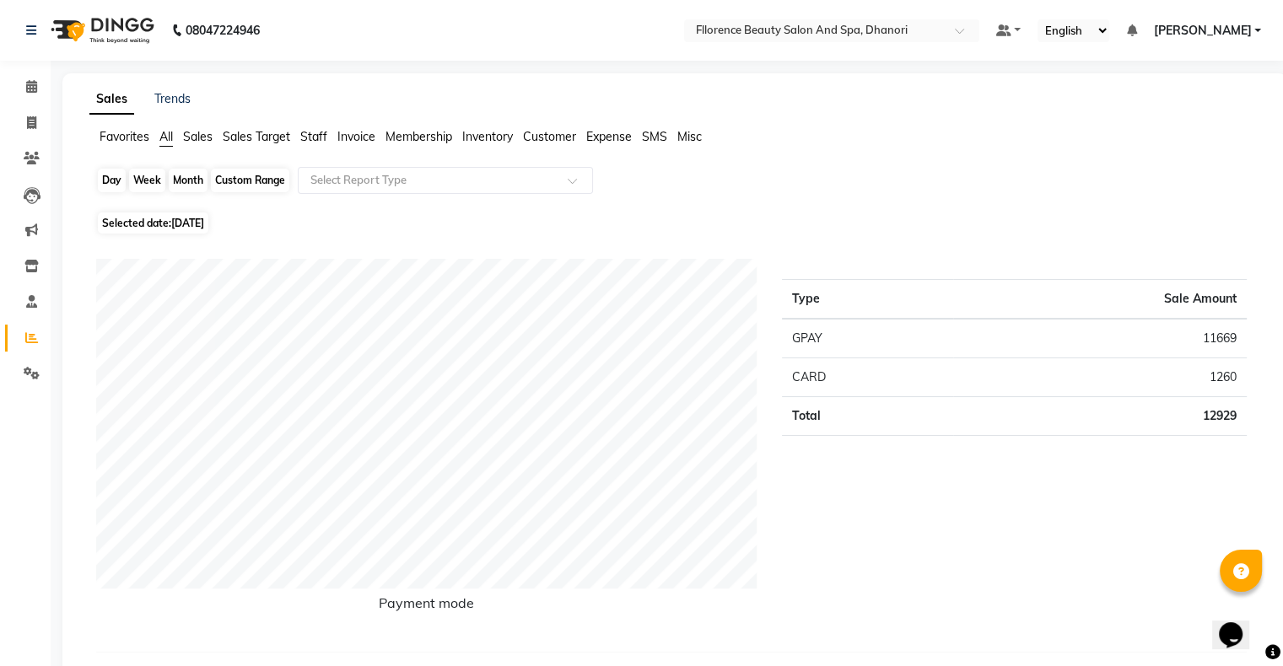
click at [113, 179] on div "Day" at bounding box center [112, 181] width 28 height 24
select select "9"
select select "2025"
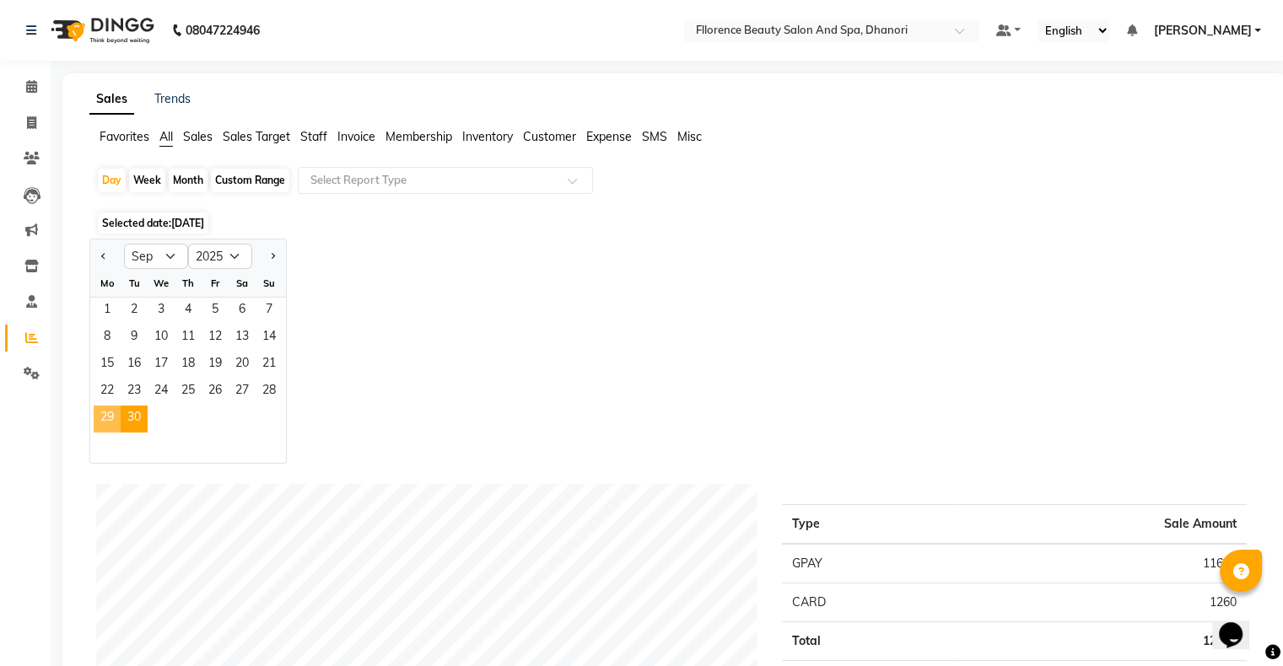
click at [97, 420] on span "29" at bounding box center [107, 419] width 27 height 27
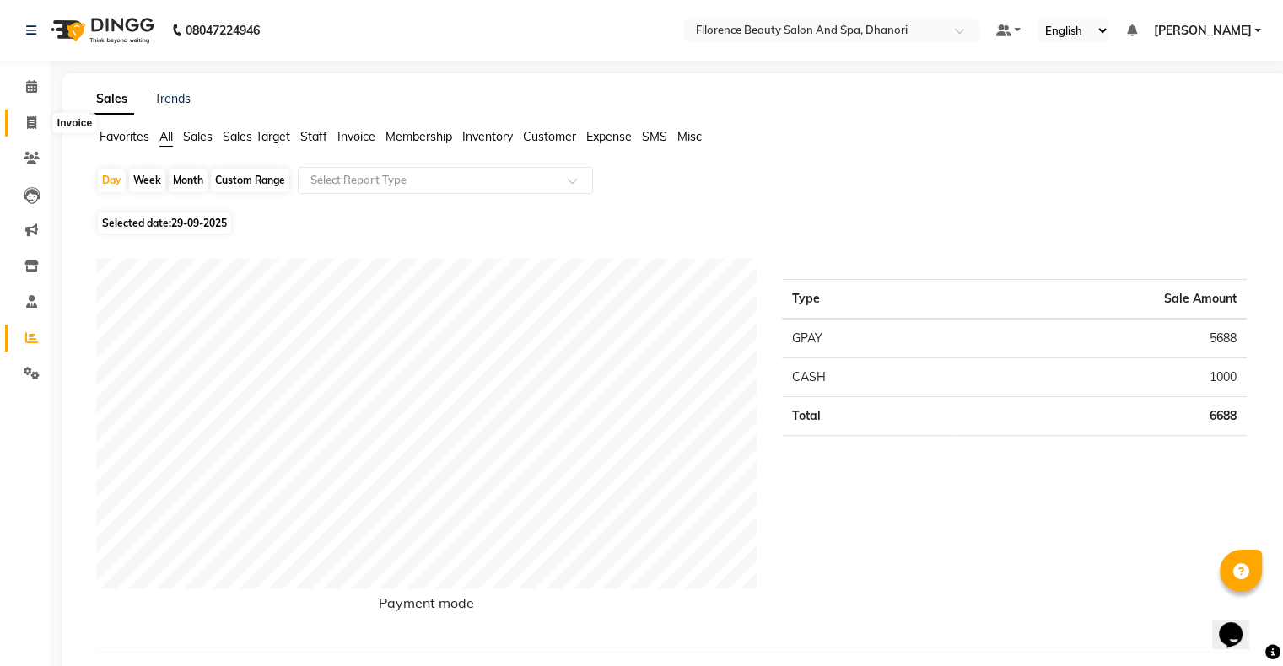
click at [34, 120] on icon at bounding box center [31, 122] width 9 height 13
select select "service"
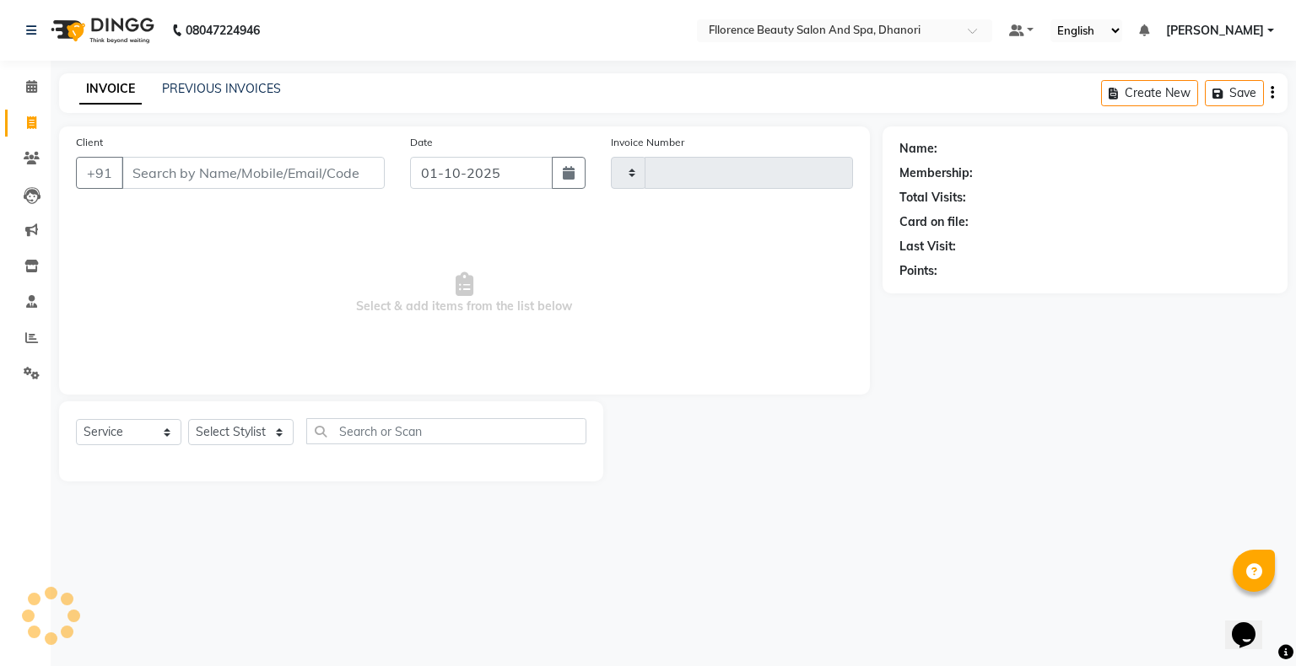
type input "3031"
select select "121"
click at [574, 172] on icon "button" at bounding box center [569, 172] width 12 height 13
select select "10"
select select "2025"
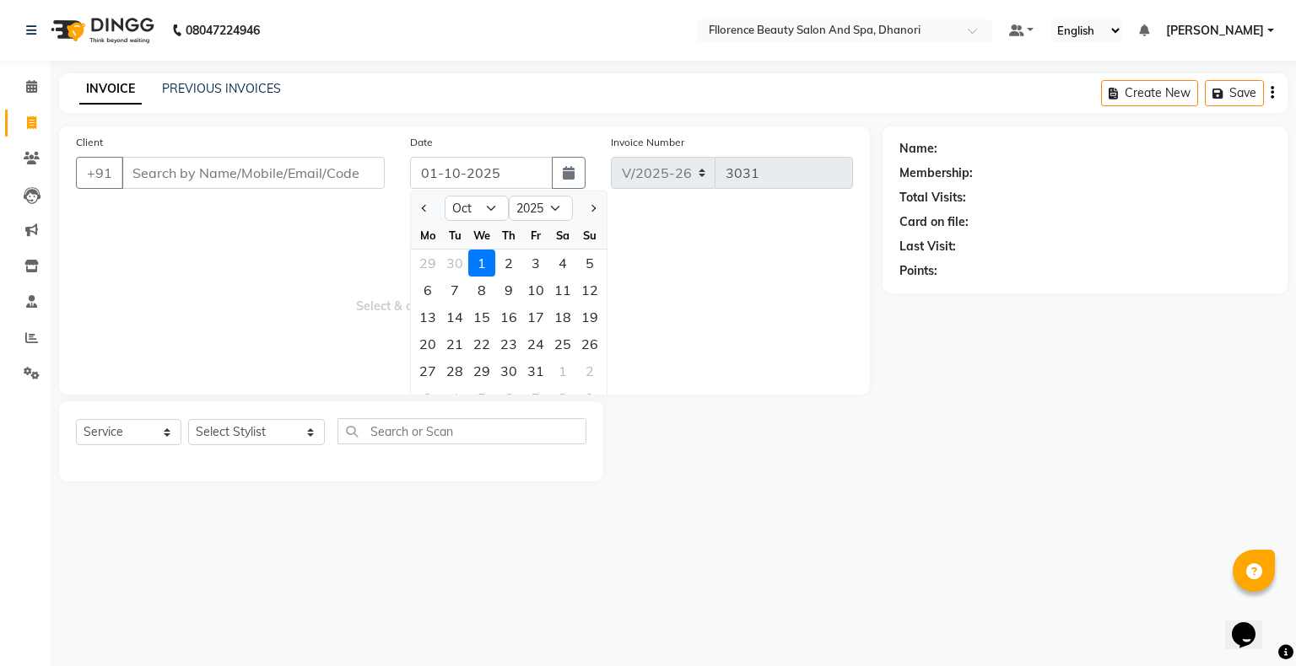
drag, startPoint x: 415, startPoint y: 205, endPoint x: 420, endPoint y: 224, distance: 20.1
click at [416, 207] on div at bounding box center [428, 208] width 34 height 27
click at [428, 210] on button "Previous month" at bounding box center [425, 208] width 14 height 27
select select "9"
click at [434, 362] on div "29" at bounding box center [427, 371] width 27 height 27
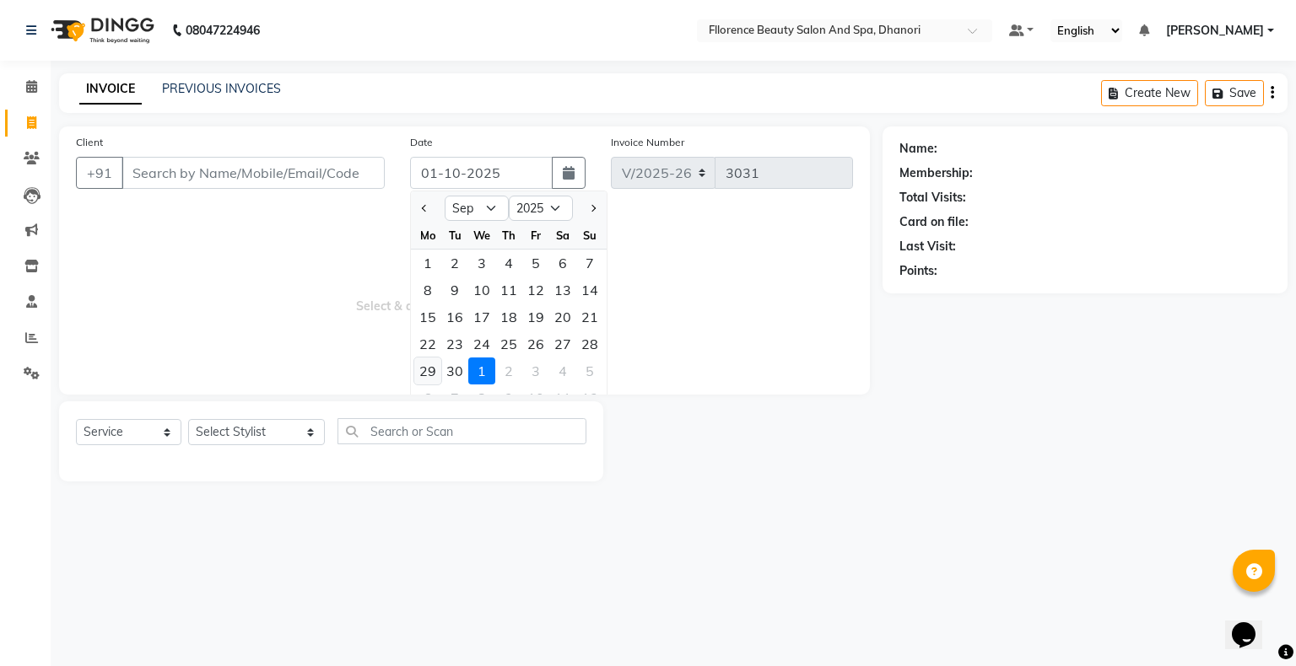
type input "29-09-2025"
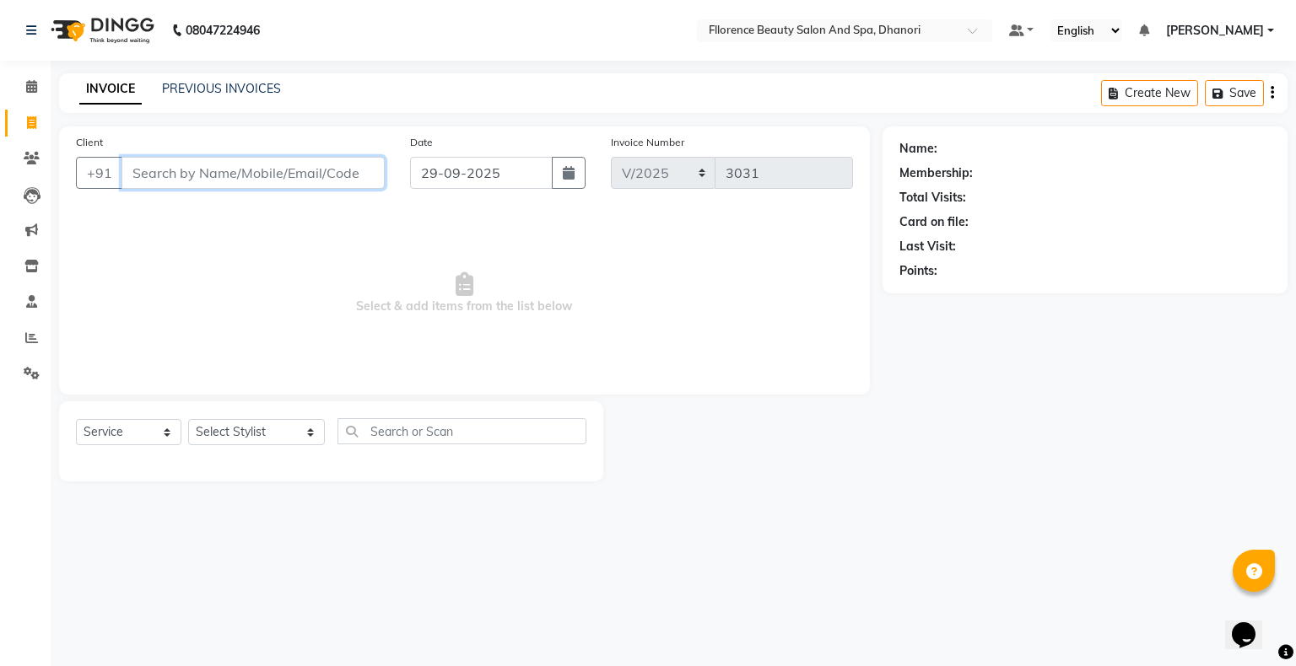
click at [321, 174] on input "Client" at bounding box center [252, 173] width 263 height 32
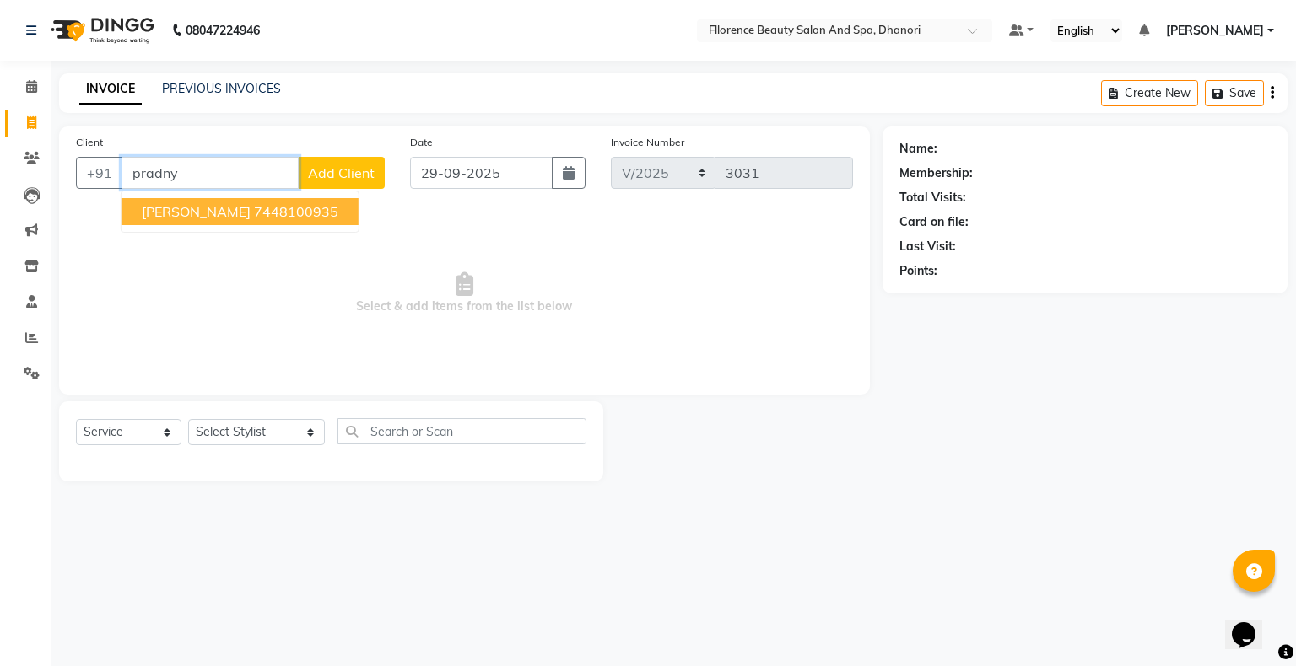
click at [287, 201] on button "[PERSON_NAME] 7448100935" at bounding box center [239, 211] width 237 height 27
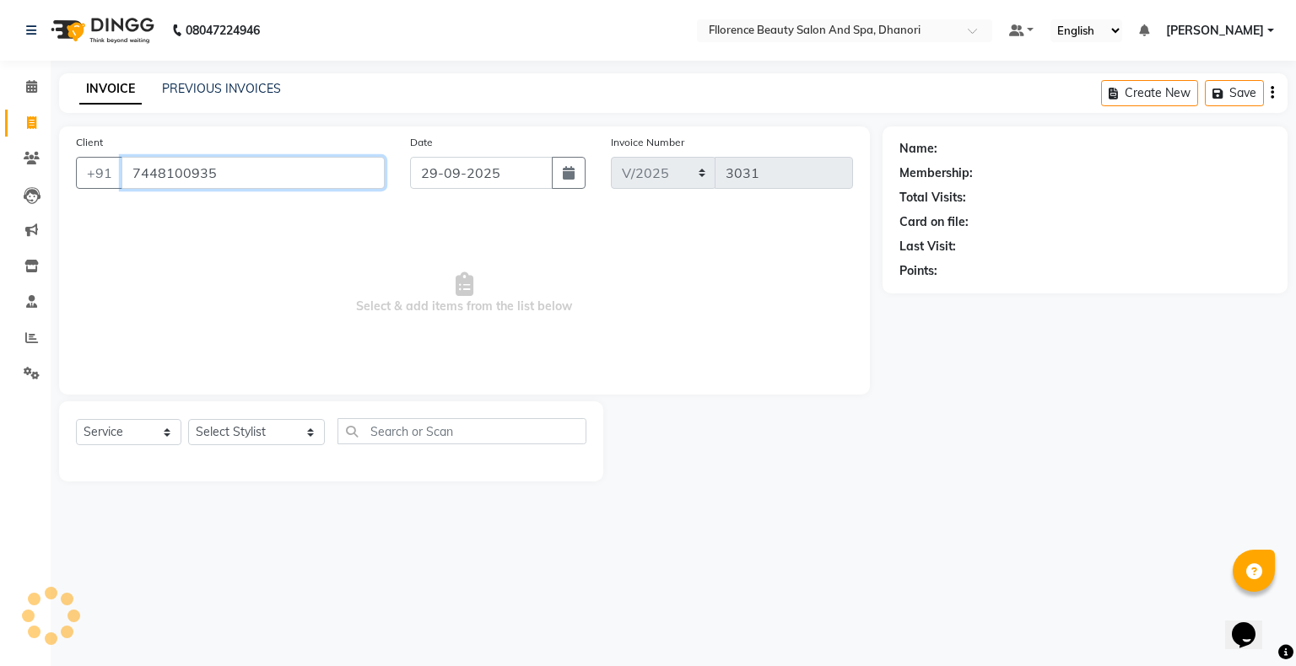
type input "7448100935"
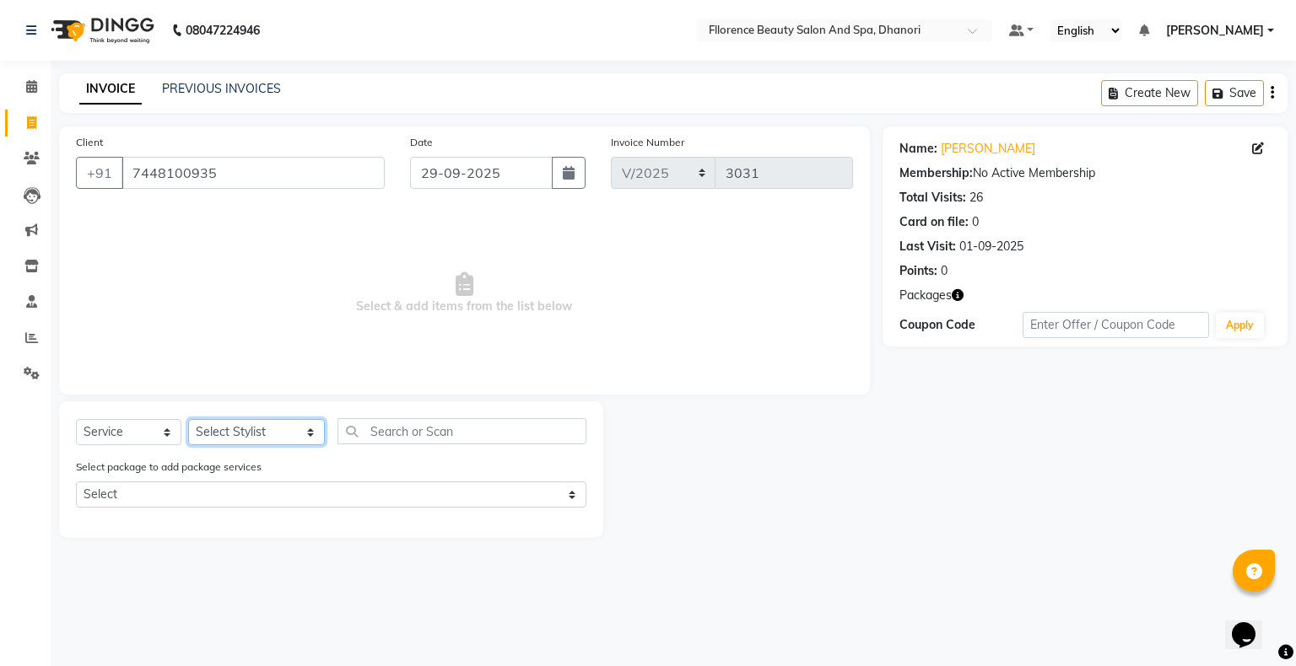
click at [237, 430] on select "Select Stylist [PERSON_NAME] [PERSON_NAME] arjun [PERSON_NAME] [PERSON_NAME] [P…" at bounding box center [256, 432] width 137 height 26
select select "86053"
click at [188, 420] on select "Select Stylist [PERSON_NAME] [PERSON_NAME] arjun [PERSON_NAME] [PERSON_NAME] [P…" at bounding box center [256, 432] width 137 height 26
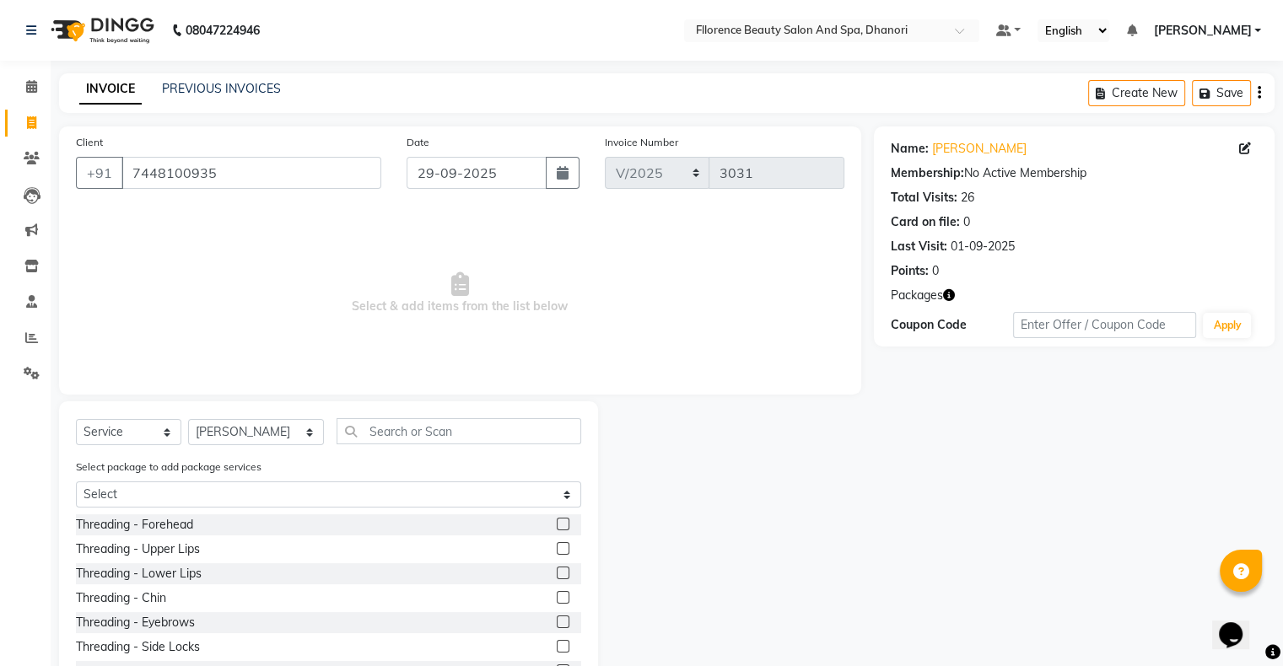
click at [557, 623] on label at bounding box center [563, 622] width 13 height 13
click at [557, 623] on input "checkbox" at bounding box center [562, 623] width 11 height 11
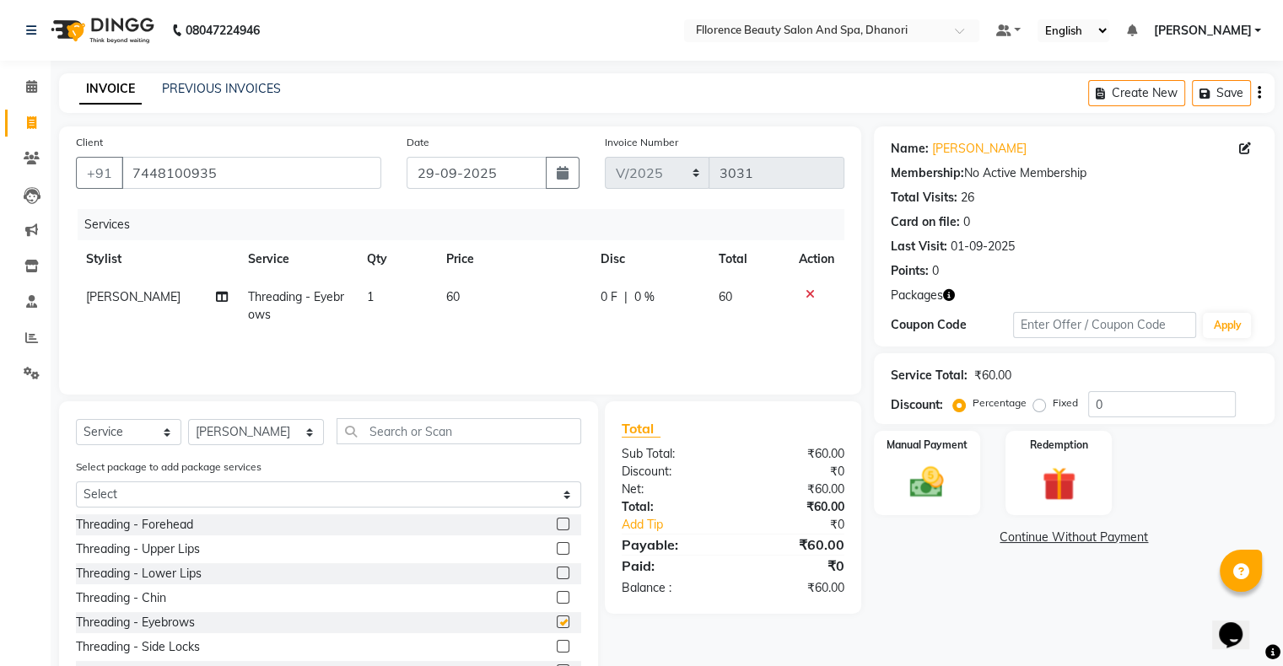
checkbox input "false"
click at [557, 549] on label at bounding box center [563, 548] width 13 height 13
click at [557, 549] on input "checkbox" at bounding box center [562, 549] width 11 height 11
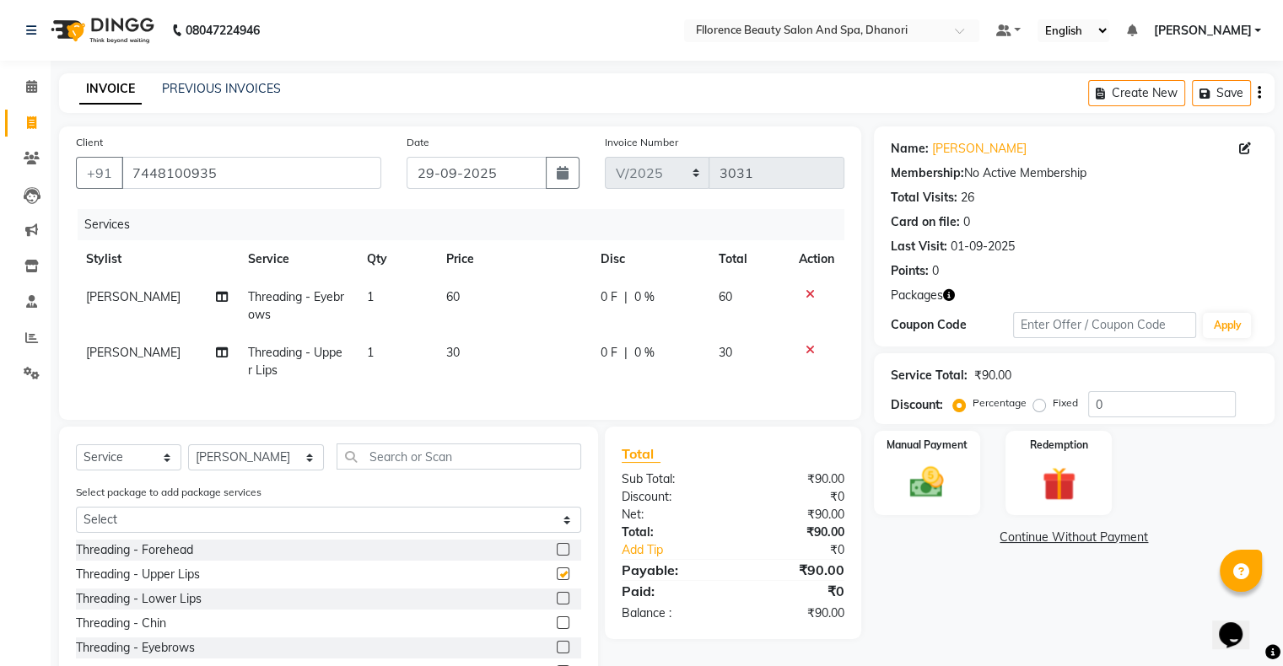
checkbox input "false"
click at [557, 556] on label at bounding box center [563, 549] width 13 height 13
click at [557, 556] on input "checkbox" at bounding box center [562, 550] width 11 height 11
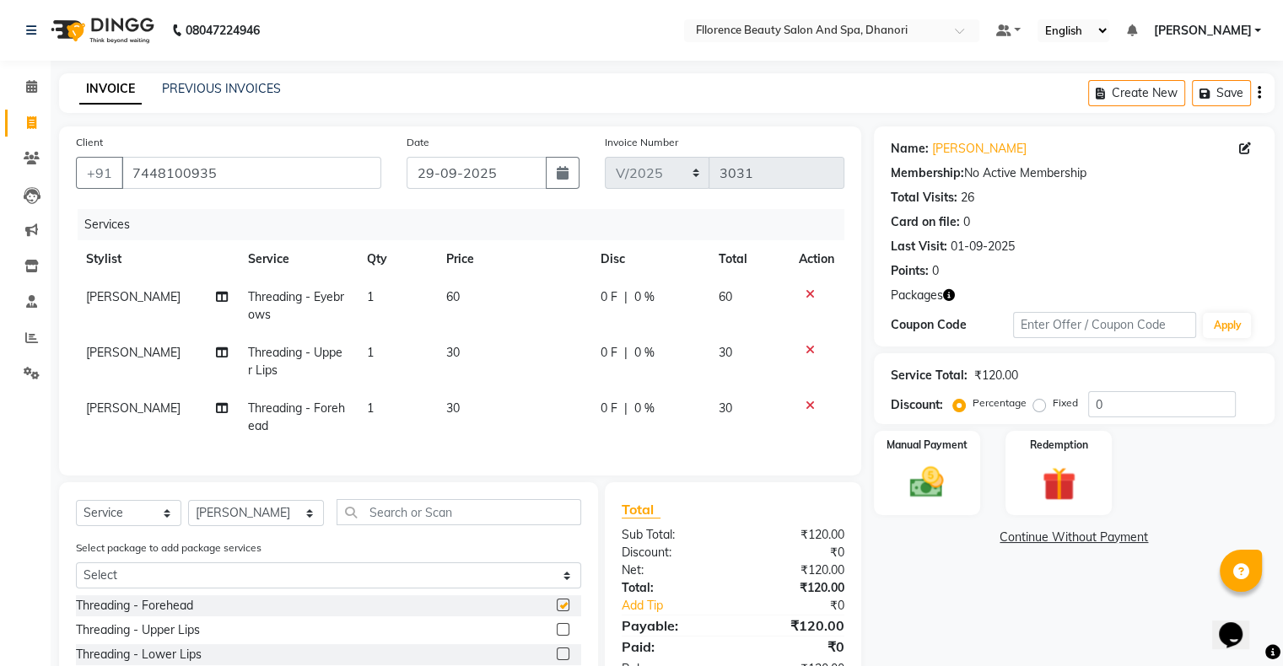
checkbox input "false"
click at [446, 515] on input "text" at bounding box center [459, 512] width 245 height 26
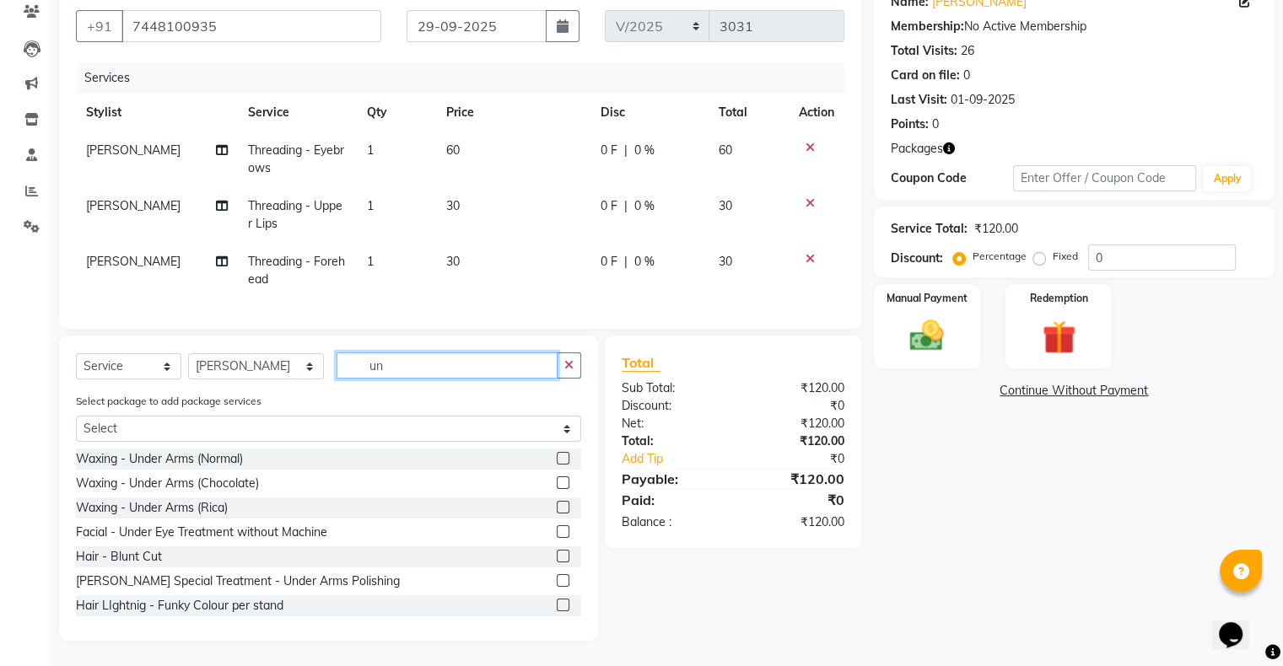
type input "un"
click at [557, 508] on label at bounding box center [563, 507] width 13 height 13
click at [557, 508] on input "checkbox" at bounding box center [562, 508] width 11 height 11
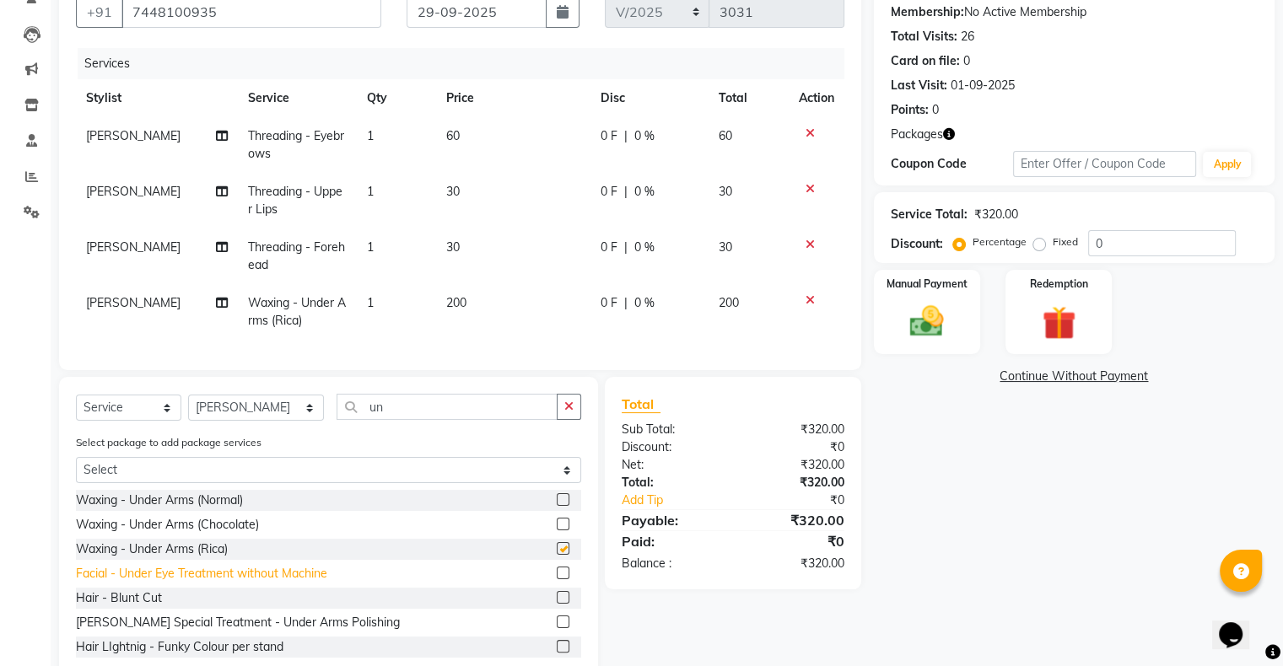
checkbox input "false"
click at [243, 420] on select "Select Stylist [PERSON_NAME] [PERSON_NAME] arjun [PERSON_NAME] [PERSON_NAME] [P…" at bounding box center [256, 408] width 136 height 26
select select "81691"
click at [188, 408] on select "Select Stylist [PERSON_NAME] [PERSON_NAME] arjun [PERSON_NAME] [PERSON_NAME] [P…" at bounding box center [256, 408] width 136 height 26
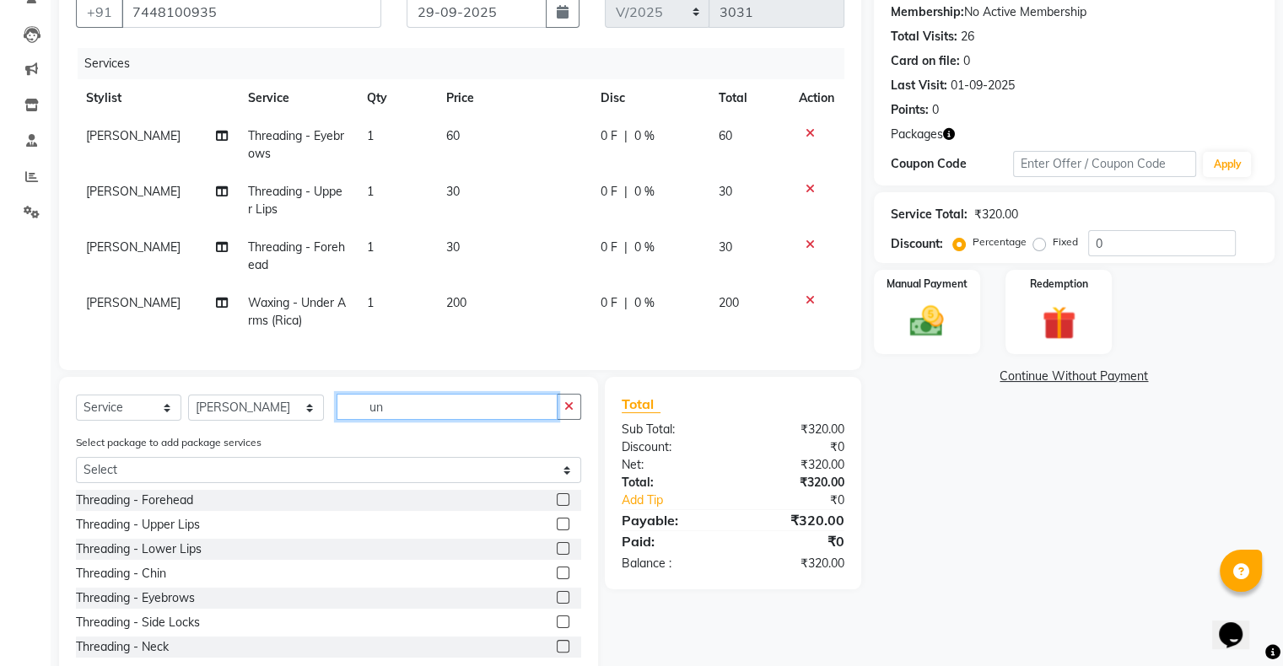
click at [408, 410] on input "un" at bounding box center [447, 407] width 221 height 26
type input "u"
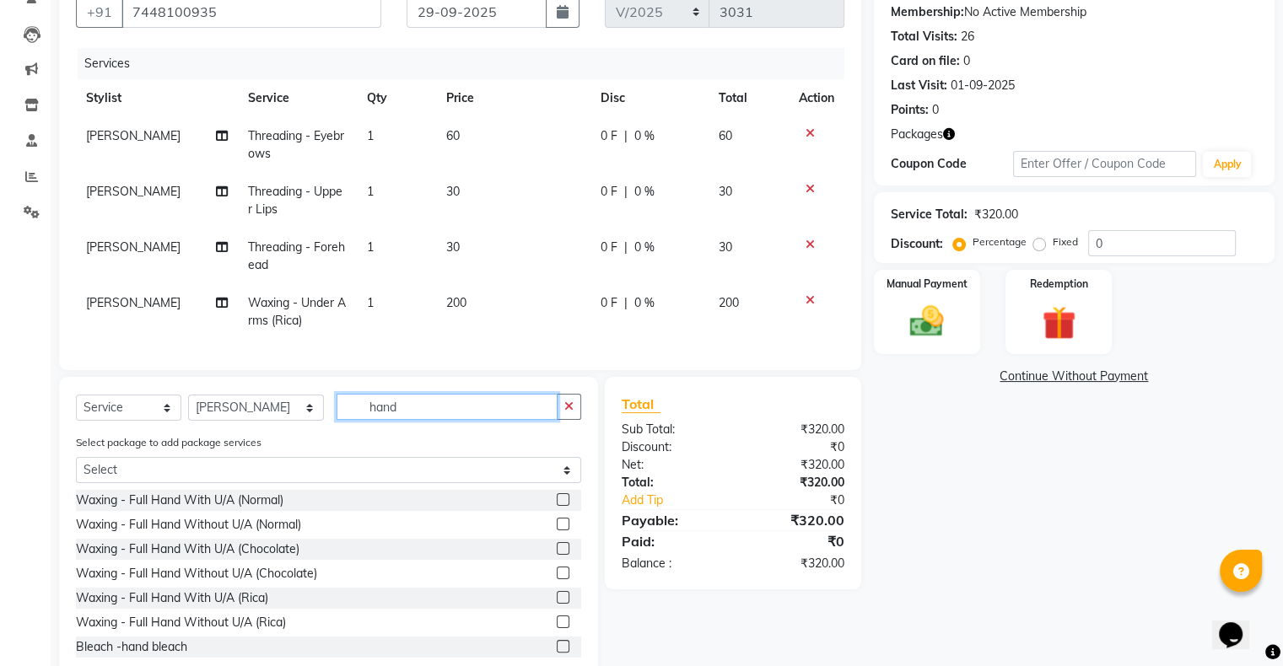
type input "hand"
click at [557, 531] on label at bounding box center [563, 524] width 13 height 13
click at [557, 531] on input "checkbox" at bounding box center [562, 525] width 11 height 11
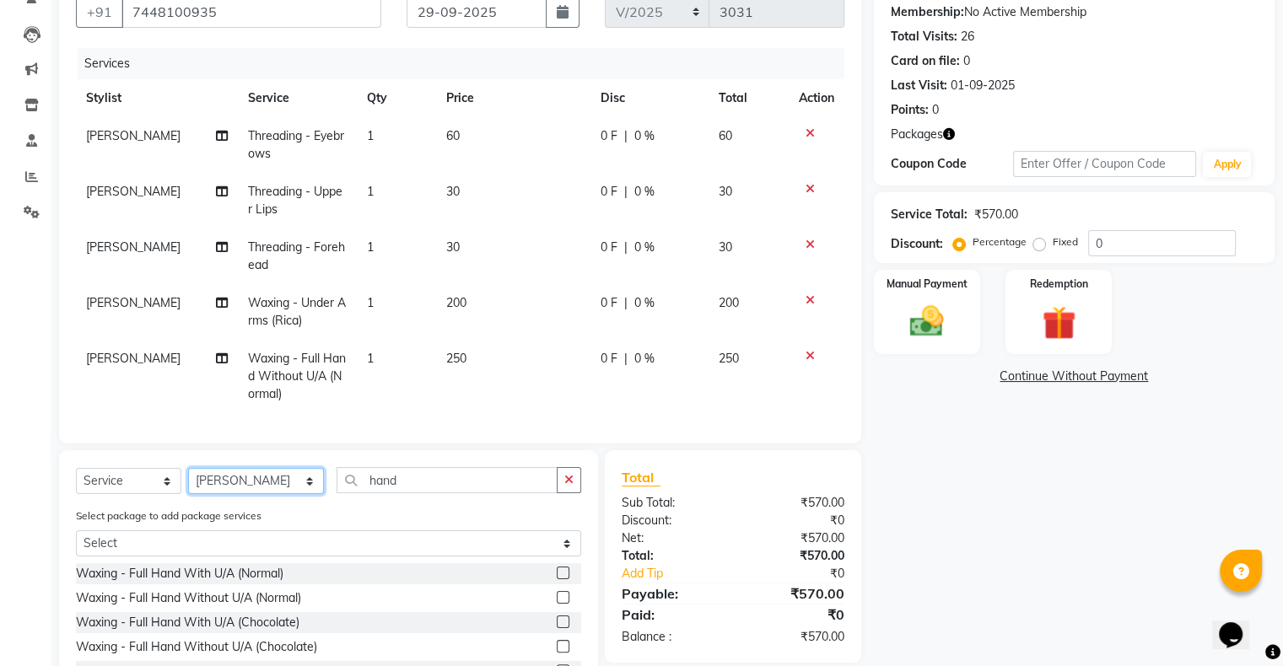
click at [258, 494] on select "Select Stylist [PERSON_NAME] [PERSON_NAME] arjun [PERSON_NAME] [PERSON_NAME] [P…" at bounding box center [256, 481] width 136 height 26
click at [188, 482] on select "Select Stylist [PERSON_NAME] [PERSON_NAME] arjun [PERSON_NAME] [PERSON_NAME] [P…" at bounding box center [256, 481] width 136 height 26
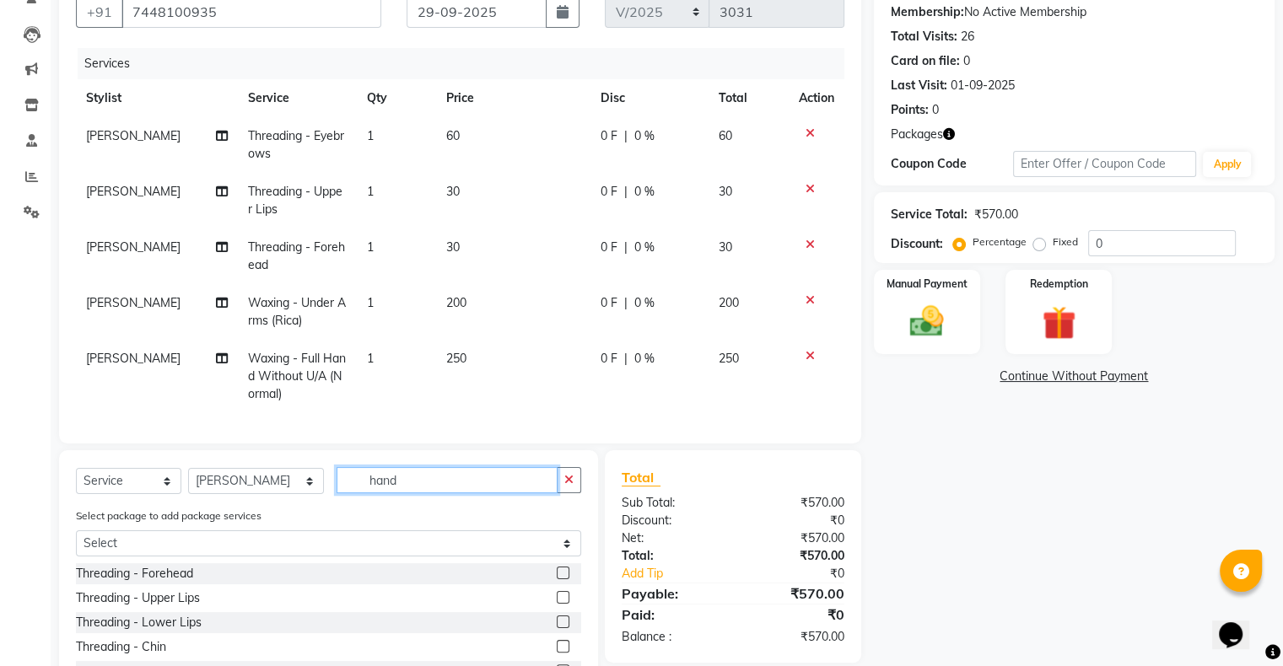
click at [445, 494] on input "hand" at bounding box center [447, 480] width 221 height 26
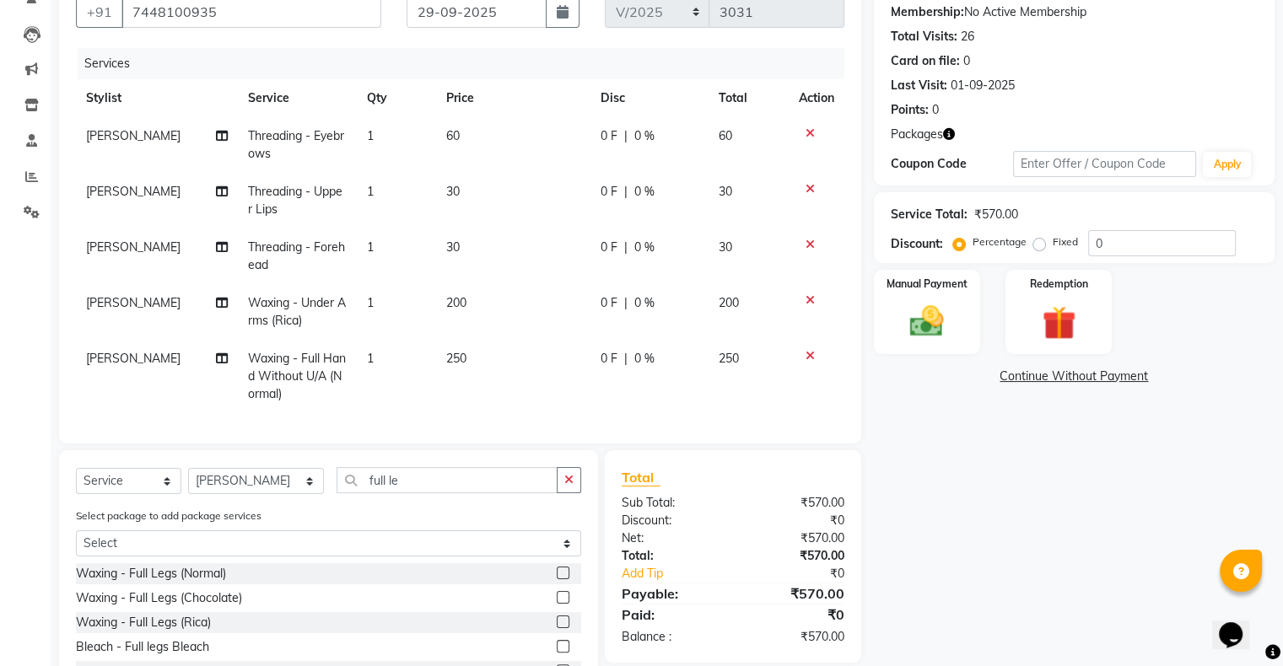
click at [557, 580] on label at bounding box center [563, 573] width 13 height 13
click at [557, 580] on input "checkbox" at bounding box center [562, 574] width 11 height 11
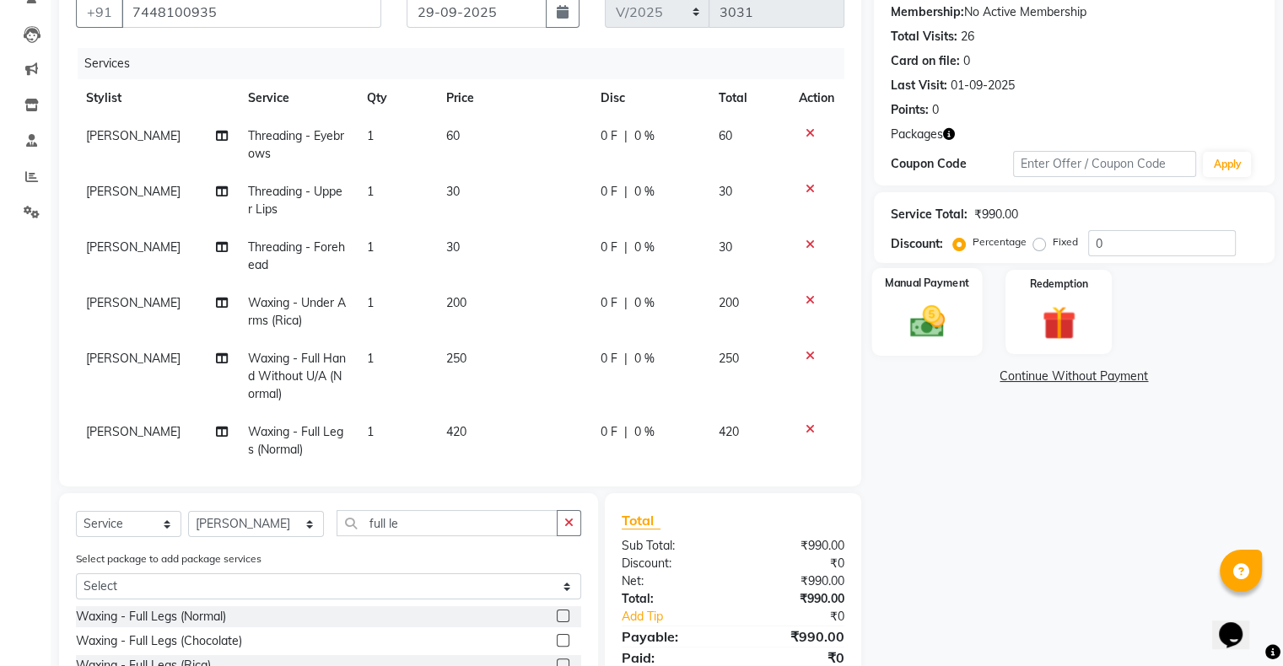
click at [926, 318] on img at bounding box center [926, 322] width 57 height 40
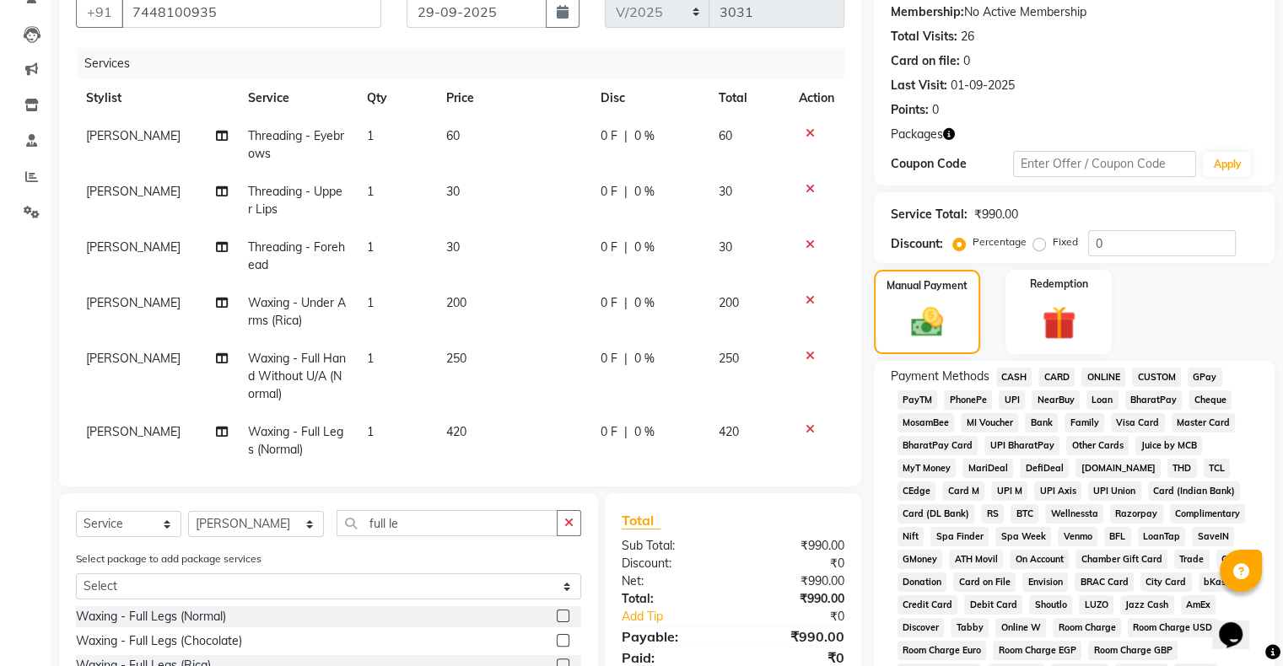
click at [1056, 382] on span "CARD" at bounding box center [1056, 377] width 36 height 19
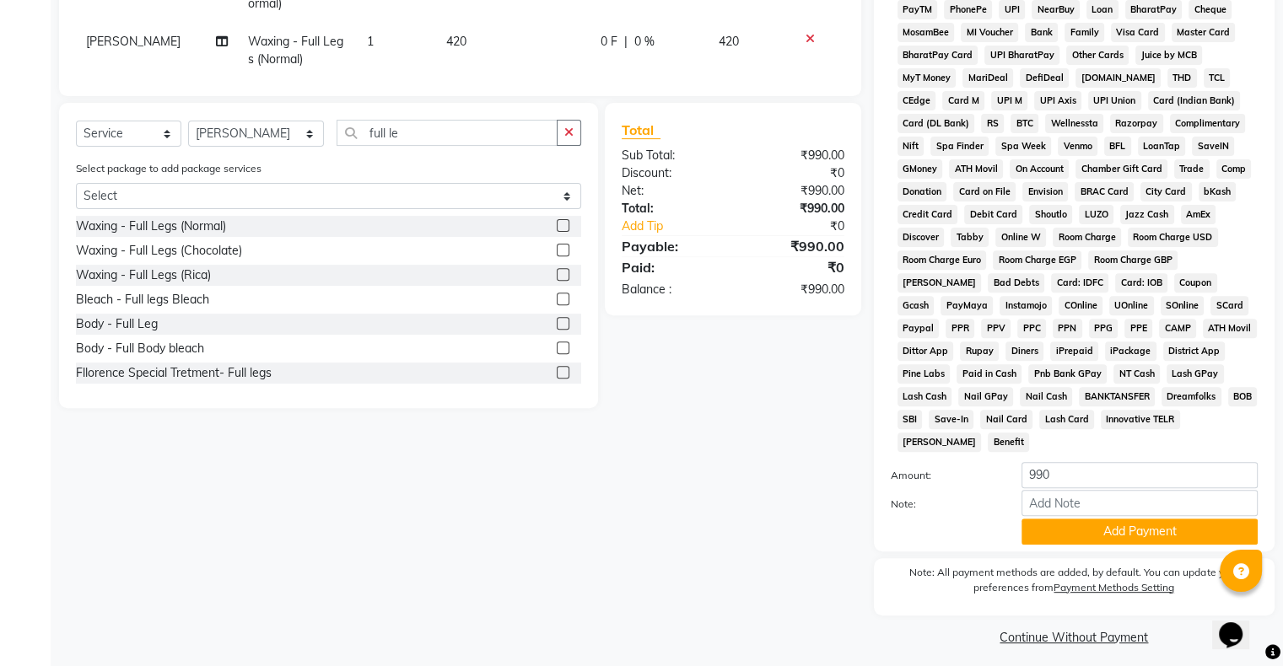
drag, startPoint x: 1132, startPoint y: 515, endPoint x: 1119, endPoint y: 521, distance: 14.7
click at [1130, 519] on button "Add Payment" at bounding box center [1140, 532] width 236 height 26
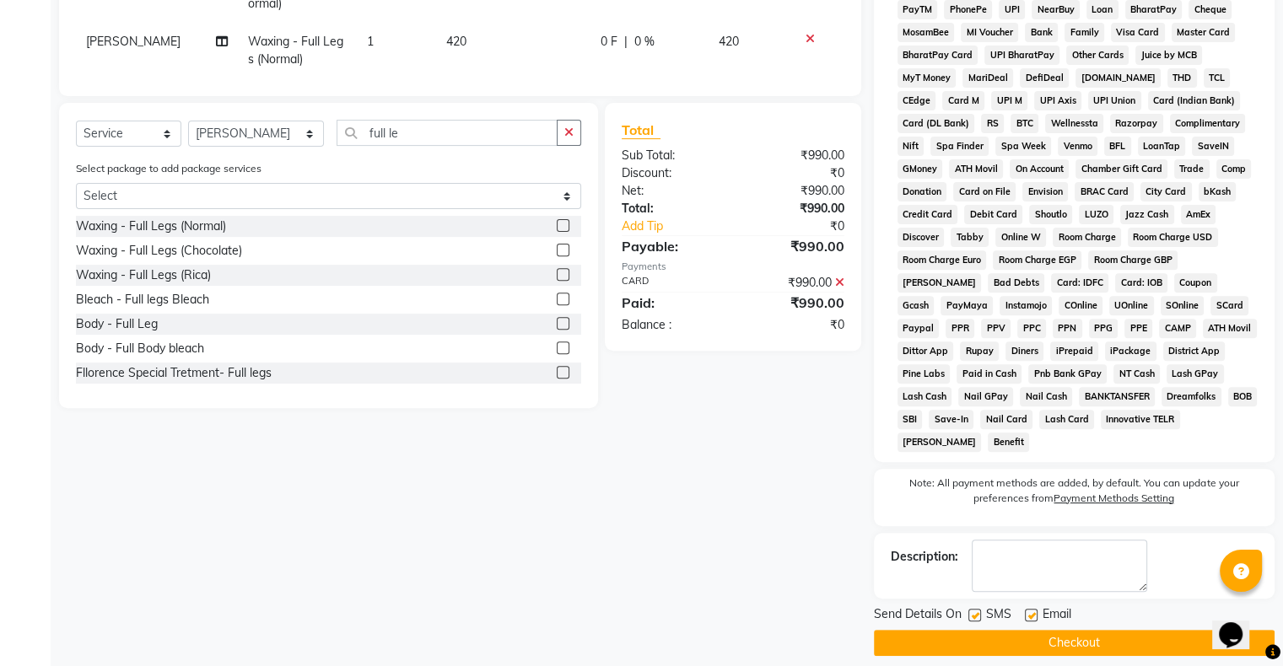
click at [1016, 630] on button "Checkout" at bounding box center [1074, 643] width 401 height 26
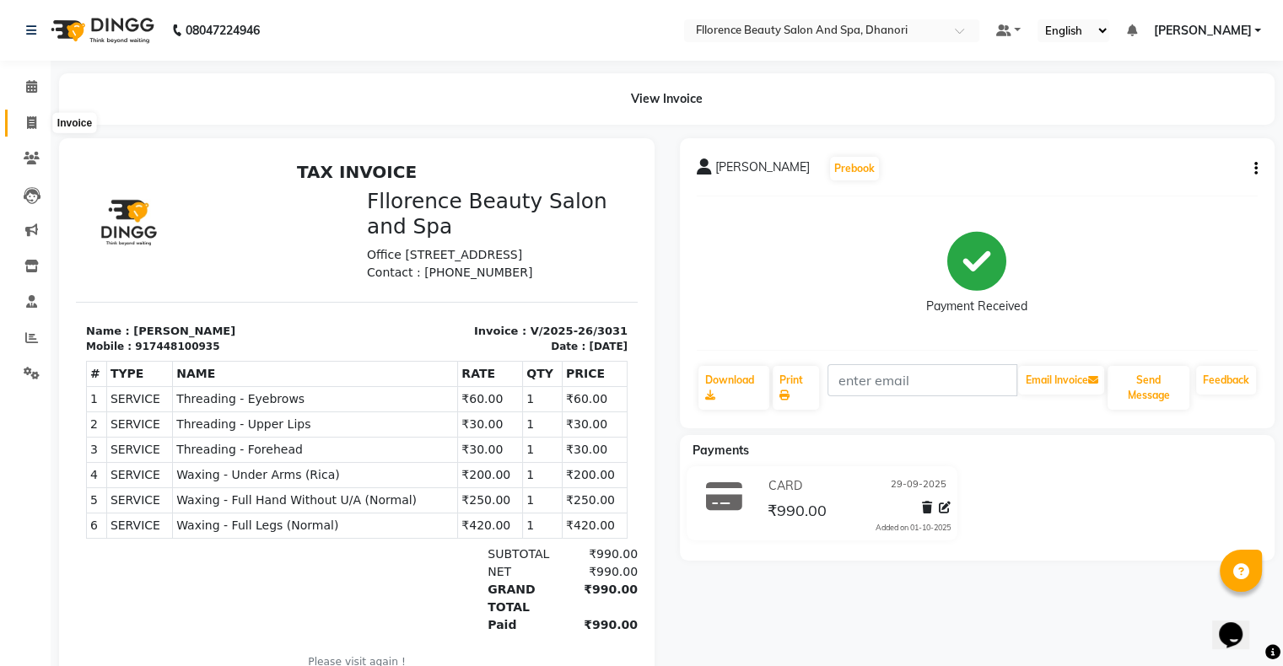
click at [30, 130] on span at bounding box center [32, 123] width 30 height 19
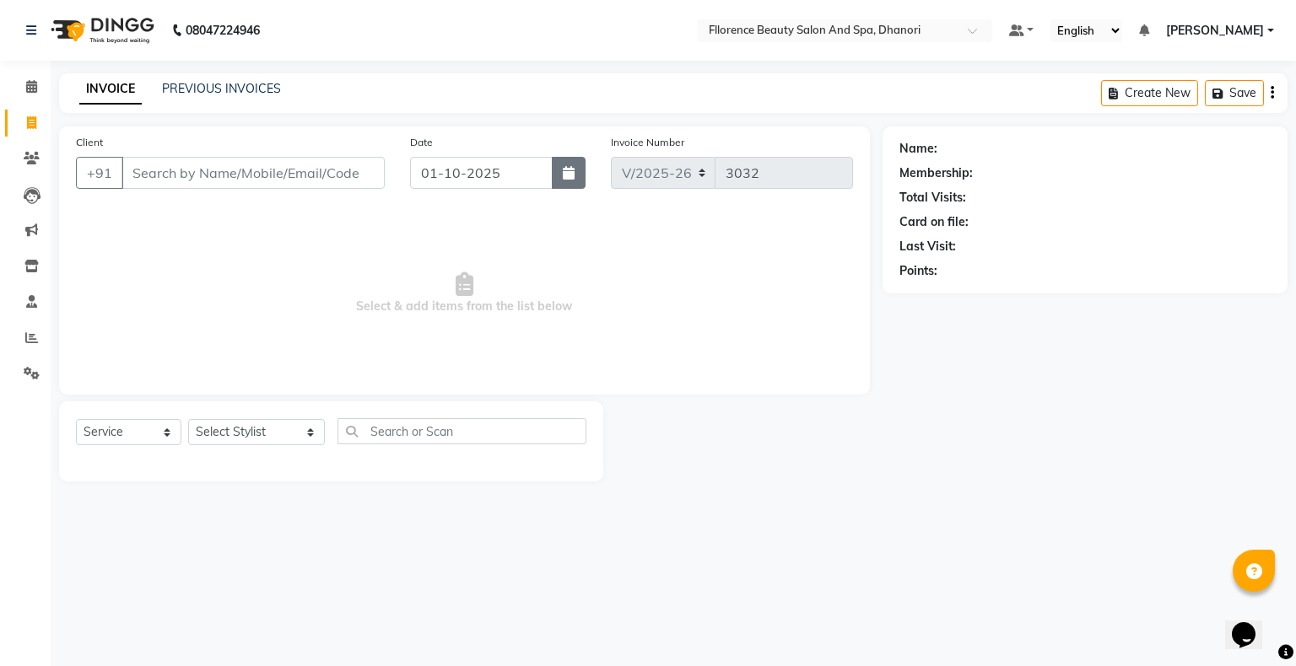
click at [567, 177] on icon "button" at bounding box center [569, 172] width 12 height 13
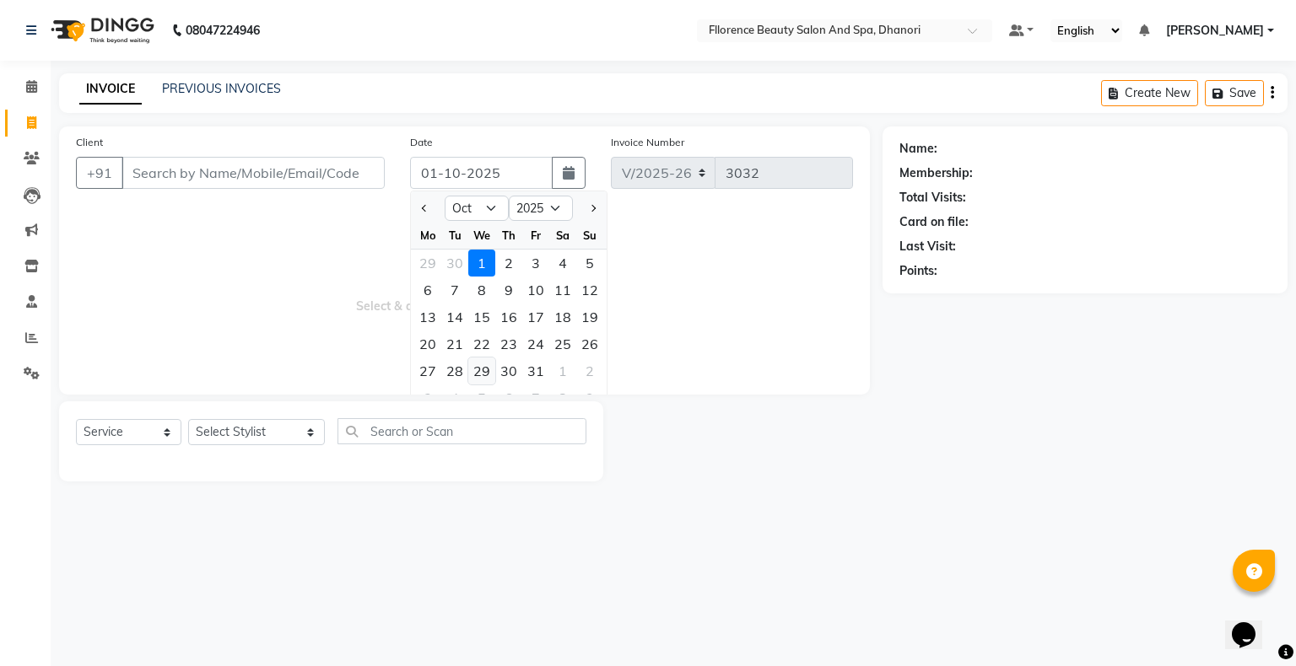
click at [476, 374] on div "29" at bounding box center [481, 371] width 27 height 27
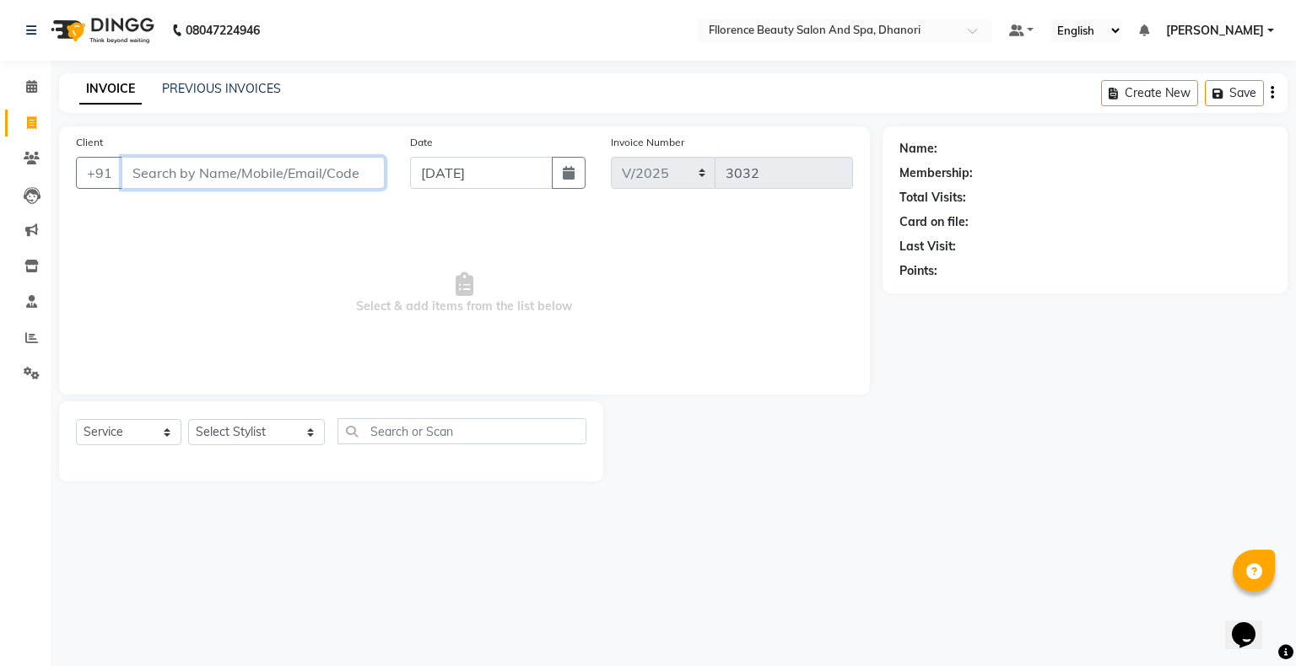
click at [293, 180] on input "Client" at bounding box center [252, 173] width 263 height 32
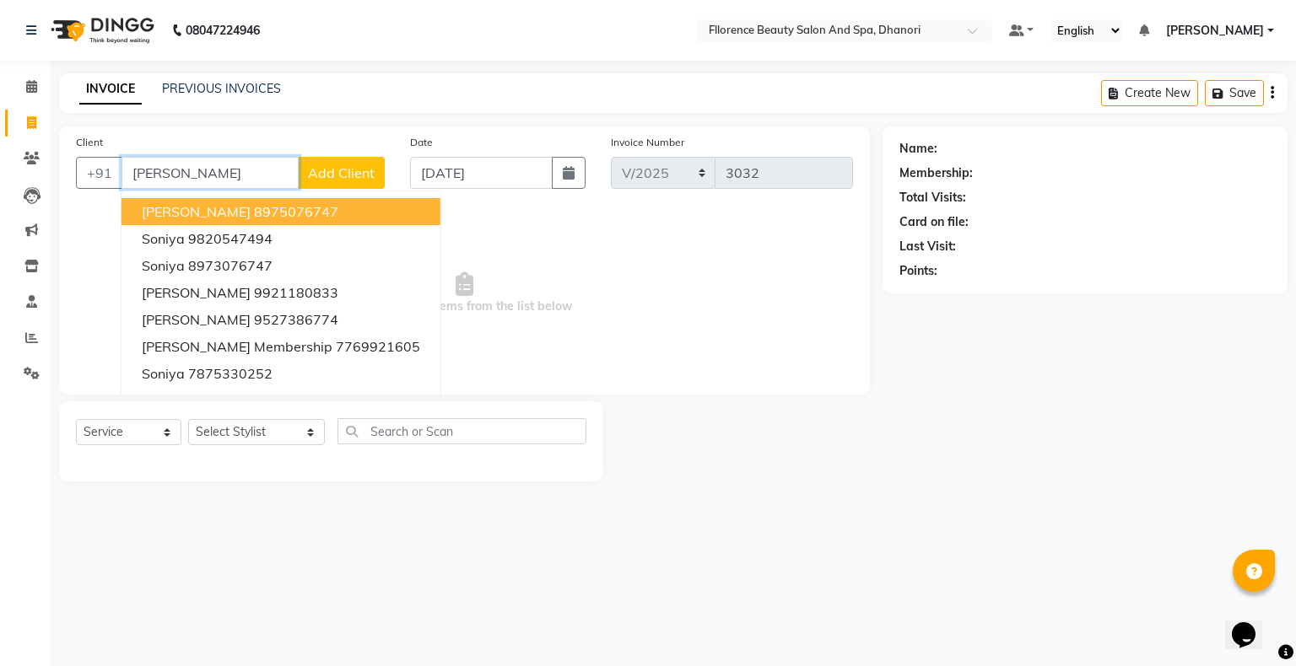
click at [254, 214] on ngb-highlight "8975076747" at bounding box center [296, 211] width 84 height 17
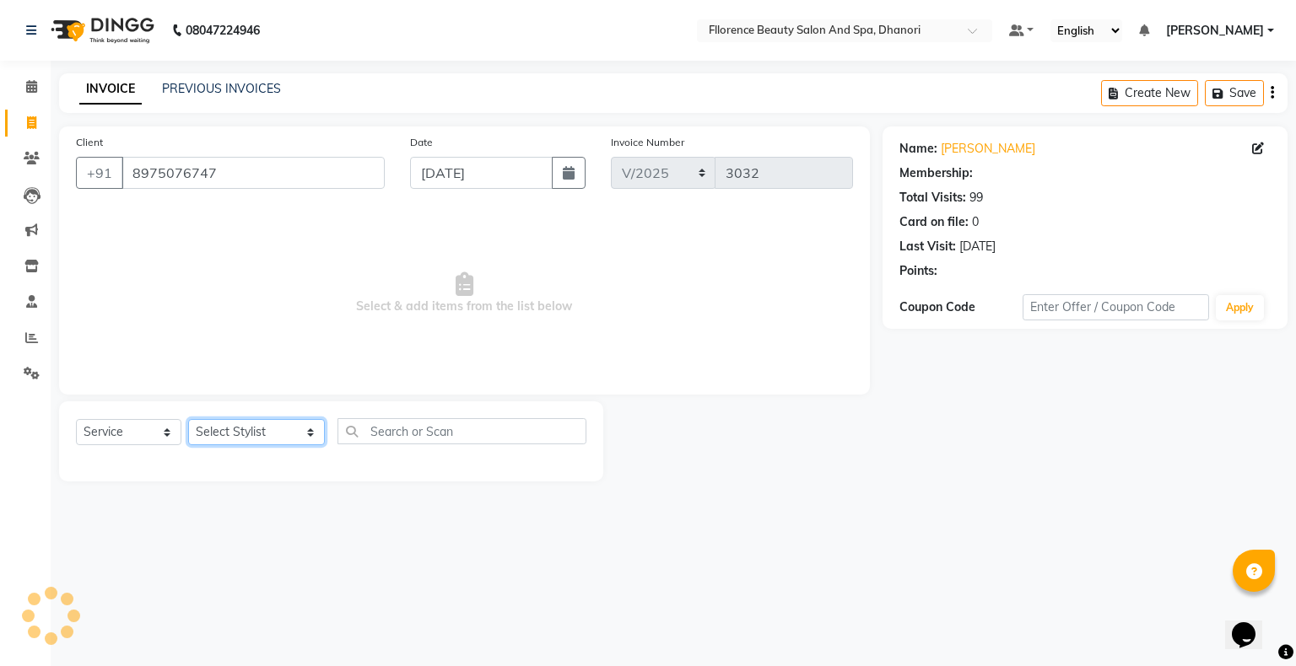
click at [238, 427] on select "Select Stylist [PERSON_NAME] [PERSON_NAME] arjun [PERSON_NAME] [PERSON_NAME] [P…" at bounding box center [256, 432] width 137 height 26
click at [188, 420] on select "Select Stylist [PERSON_NAME] [PERSON_NAME] arjun [PERSON_NAME] [PERSON_NAME] [P…" at bounding box center [256, 432] width 137 height 26
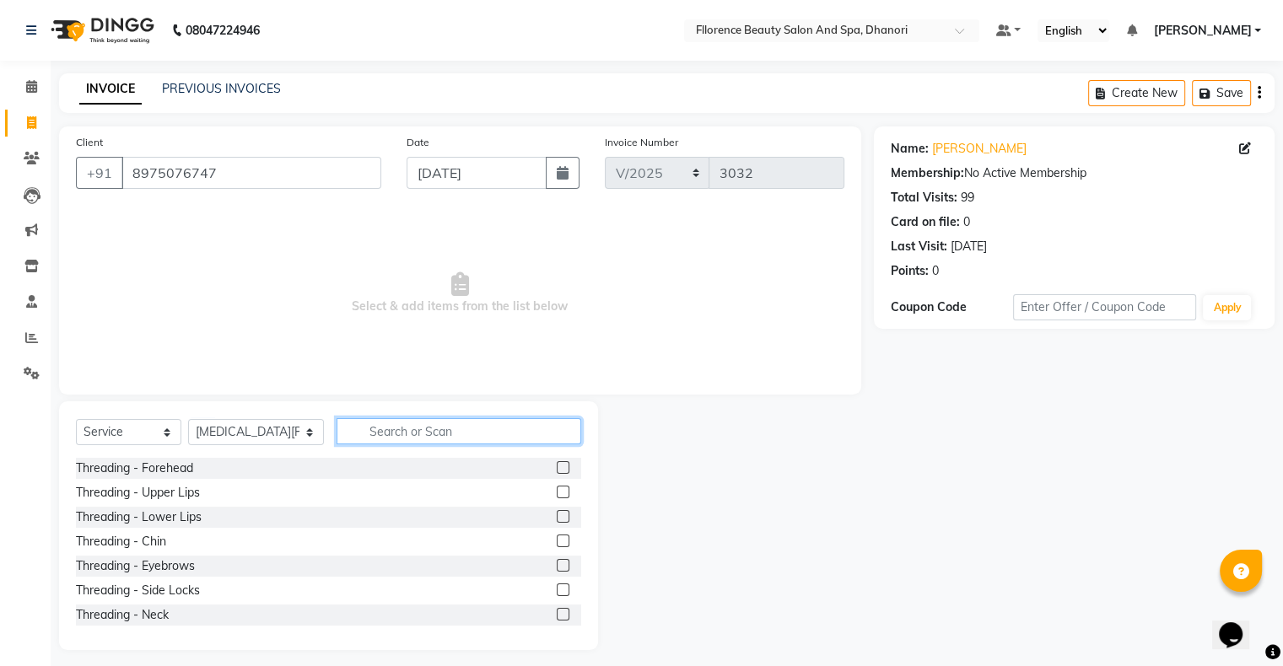
click at [464, 427] on input "text" at bounding box center [459, 431] width 245 height 26
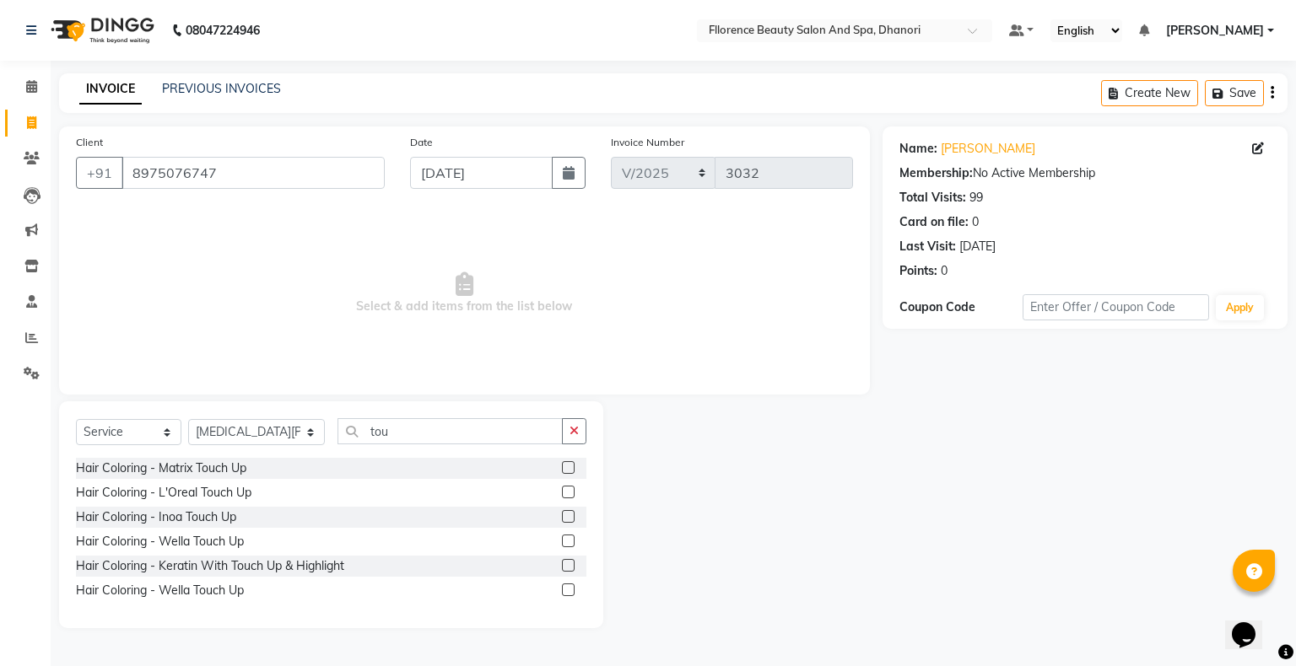
click at [570, 494] on label at bounding box center [568, 492] width 13 height 13
click at [570, 494] on input "checkbox" at bounding box center [567, 493] width 11 height 11
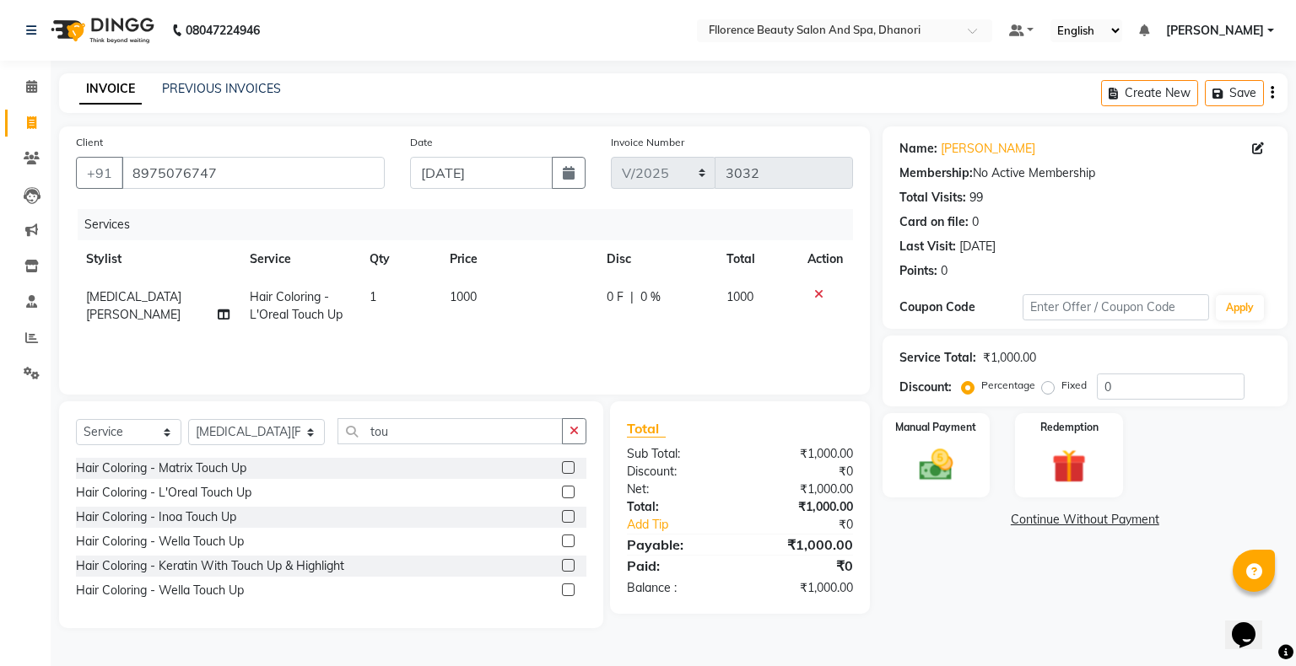
click at [445, 302] on td "1000" at bounding box center [518, 306] width 157 height 56
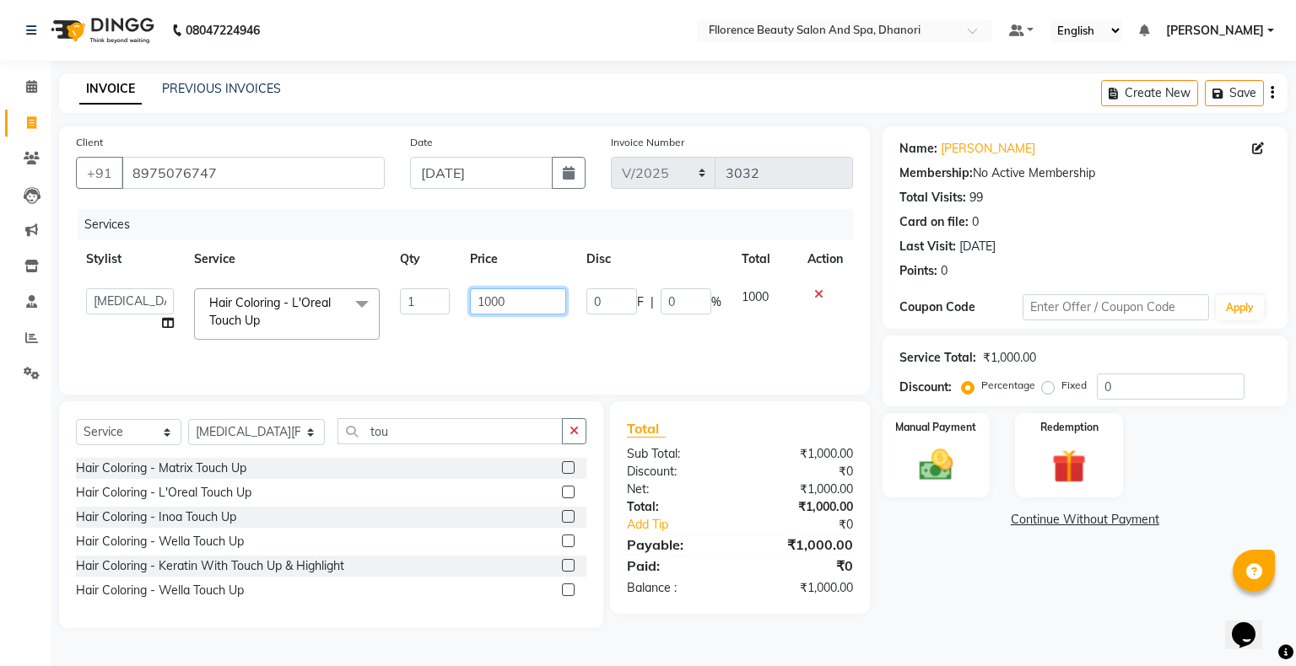
click at [494, 302] on input "1000" at bounding box center [518, 302] width 96 height 26
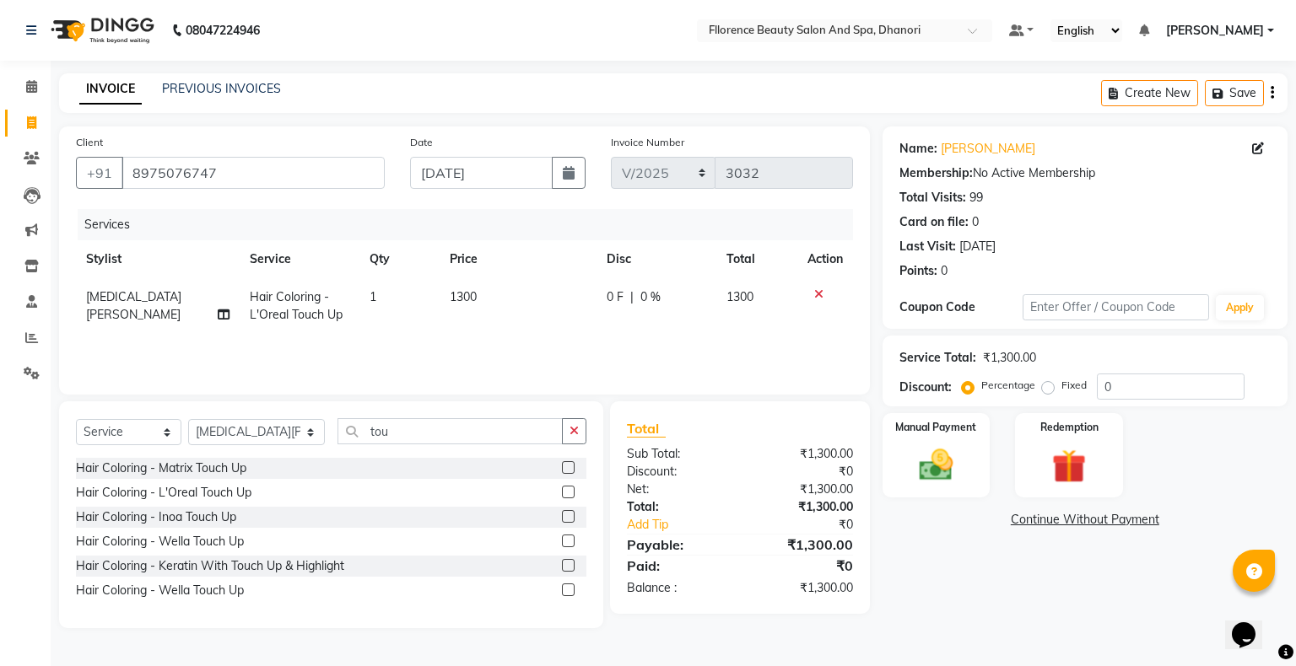
drag, startPoint x: 1035, startPoint y: 584, endPoint x: 1026, endPoint y: 584, distance: 9.3
click at [1033, 589] on div "Name: [PERSON_NAME] Membership: No Active Membership Total Visits: 99 Card on f…" at bounding box center [1091, 378] width 418 height 502
click at [936, 469] on img at bounding box center [935, 465] width 57 height 40
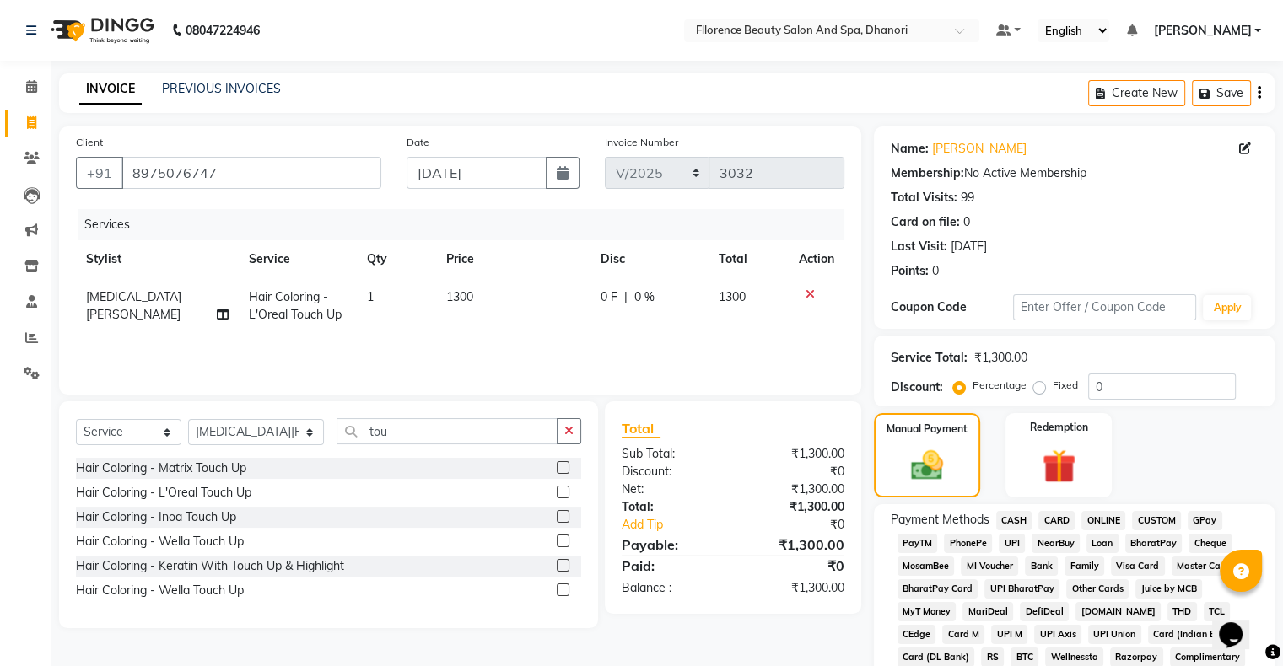
click at [1211, 525] on span "GPay" at bounding box center [1205, 520] width 35 height 19
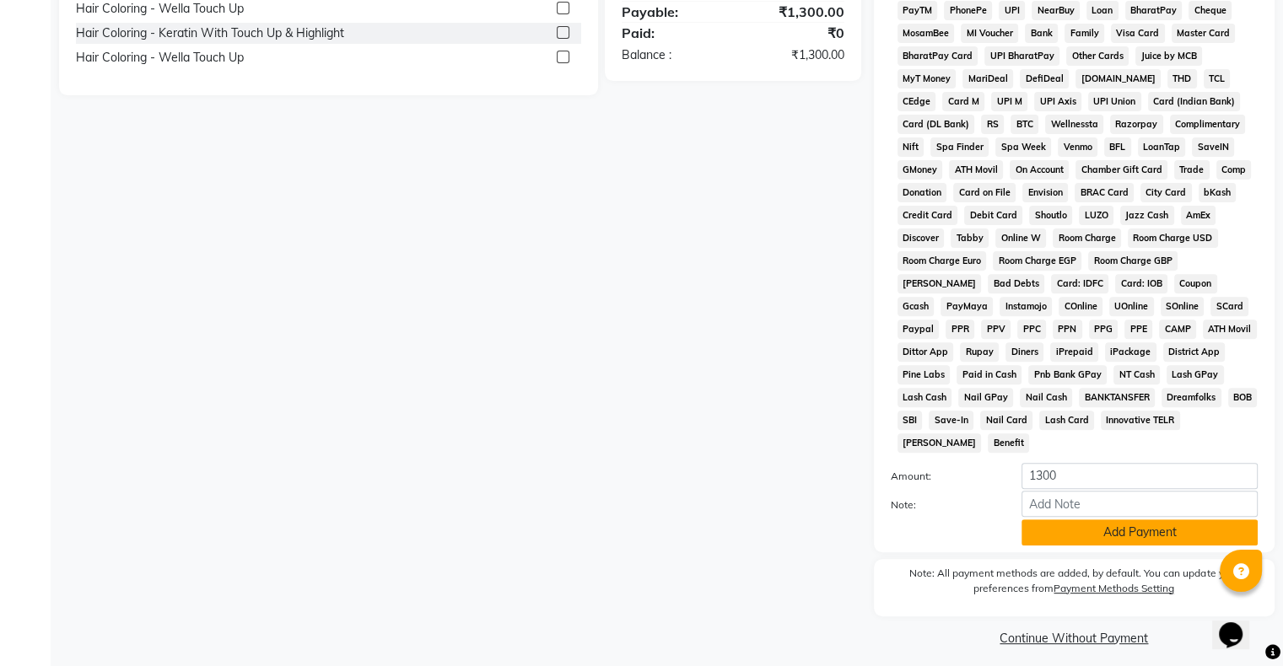
click at [1131, 525] on button "Add Payment" at bounding box center [1140, 533] width 236 height 26
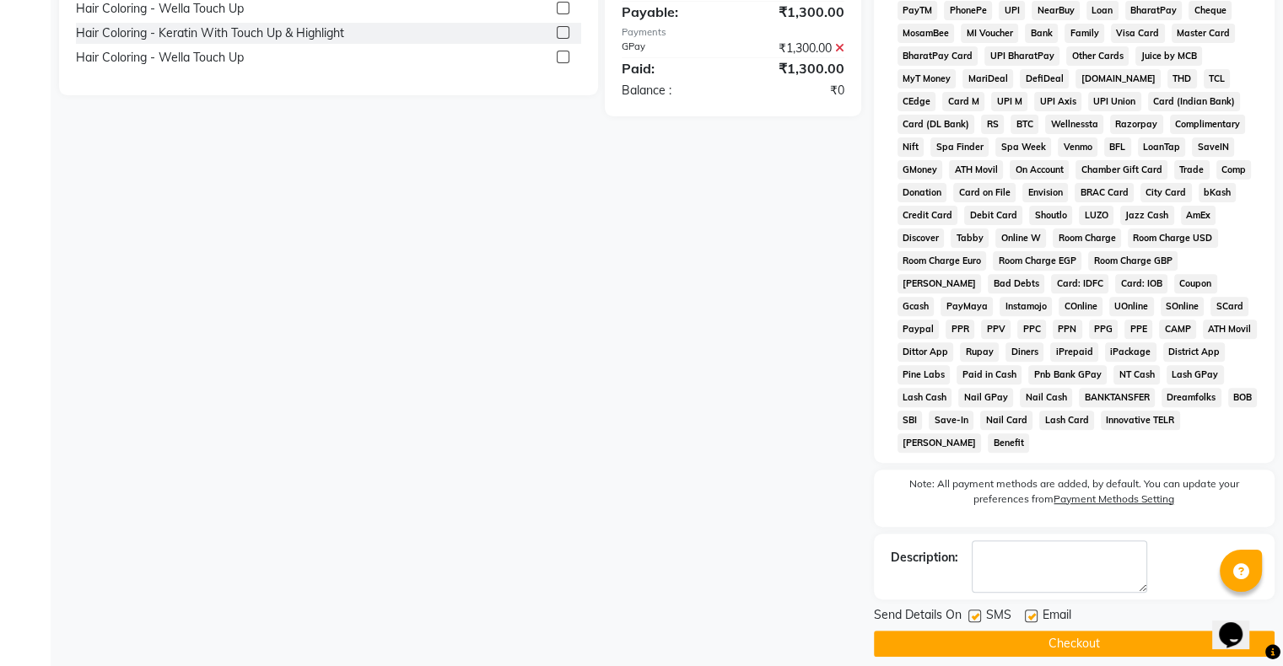
click at [1032, 631] on button "Checkout" at bounding box center [1074, 644] width 401 height 26
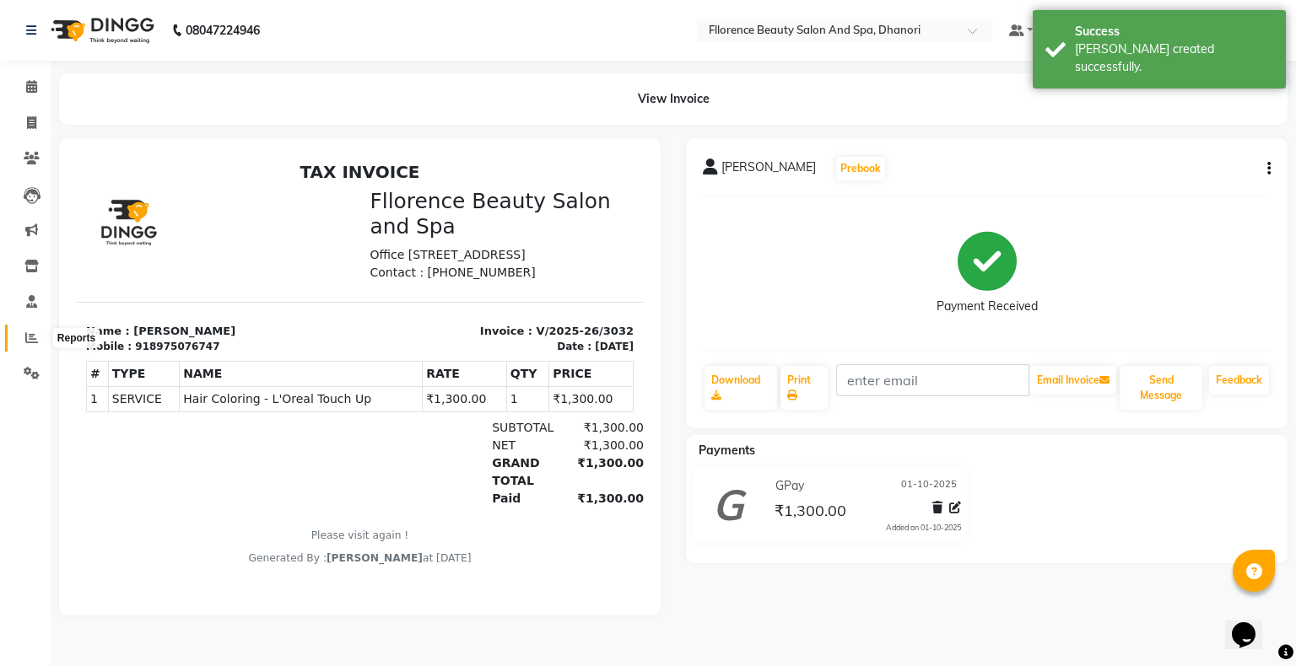
click at [24, 346] on span at bounding box center [32, 338] width 30 height 19
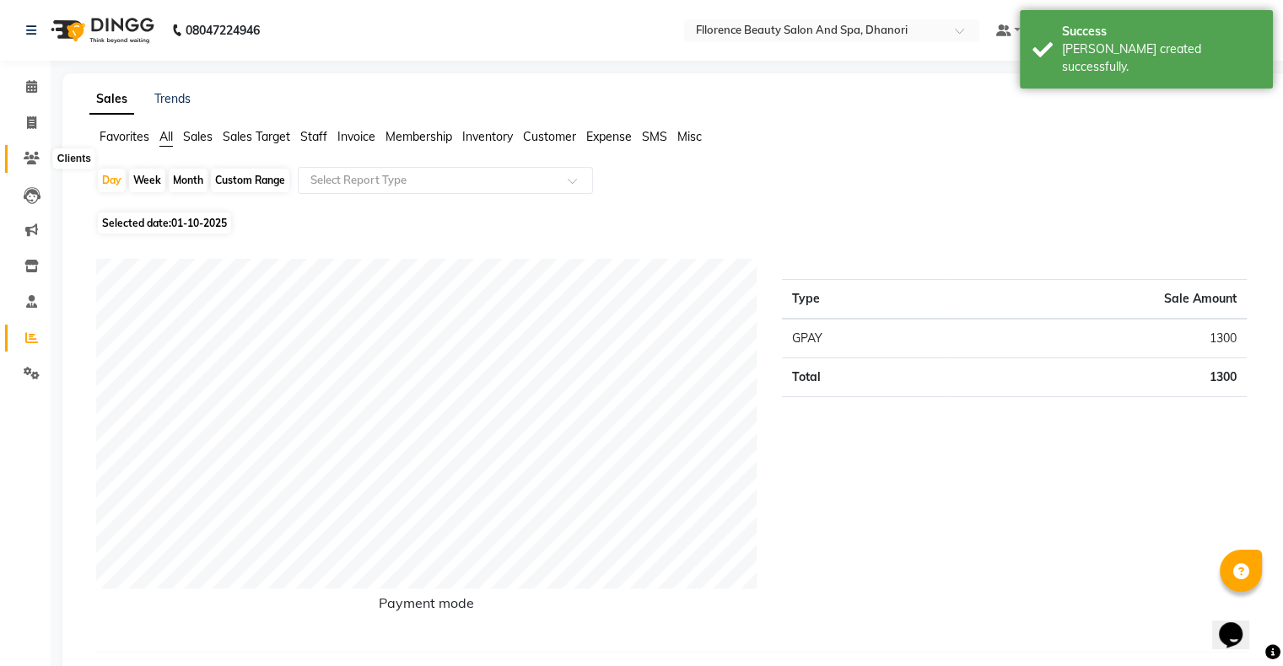
click at [32, 164] on icon at bounding box center [32, 158] width 16 height 13
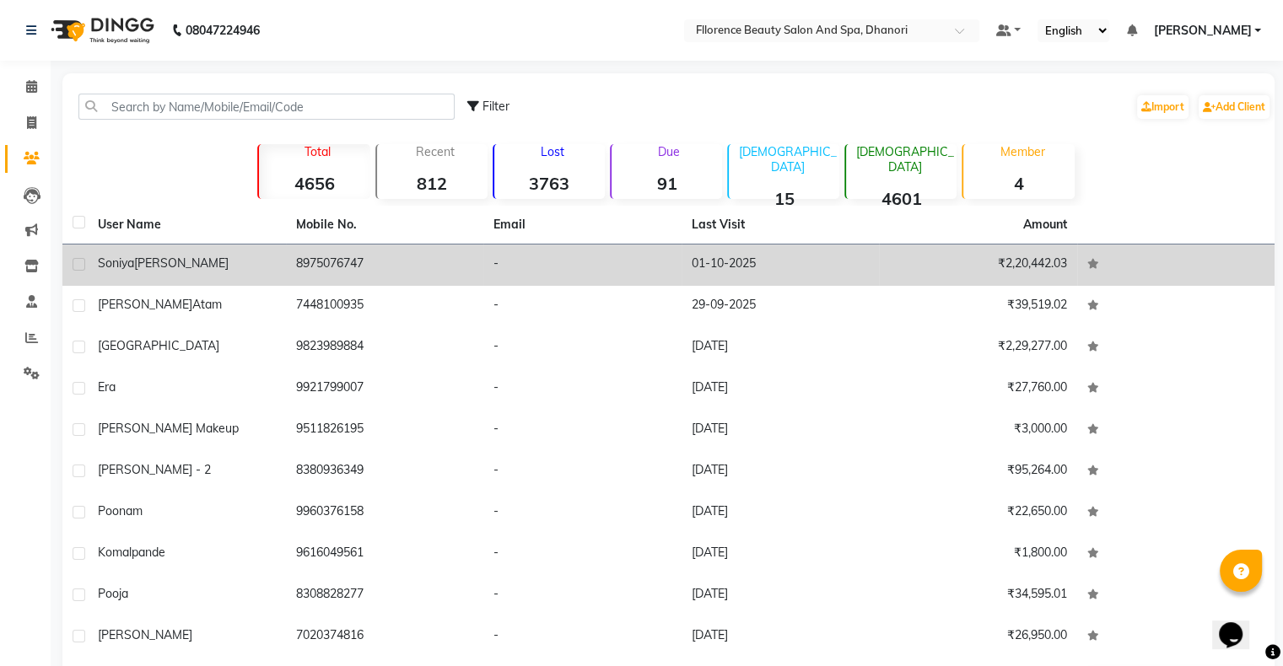
click at [224, 261] on div "[PERSON_NAME]" at bounding box center [187, 264] width 178 height 18
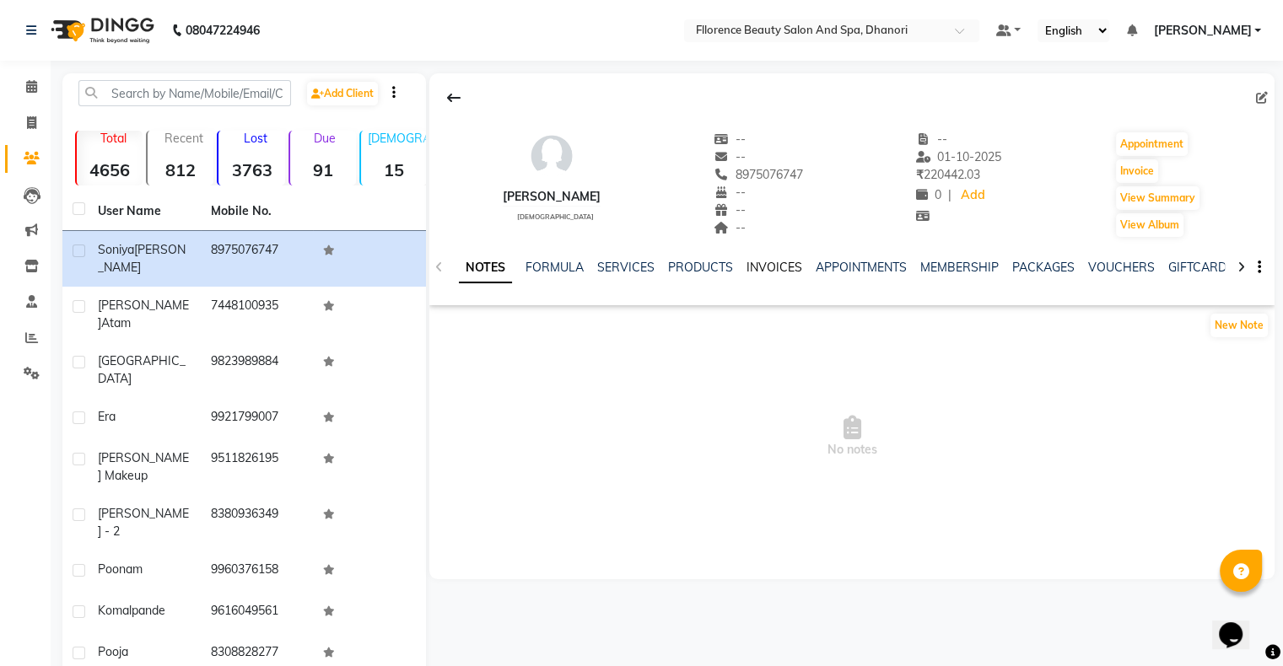
click at [771, 265] on link "INVOICES" at bounding box center [775, 267] width 56 height 15
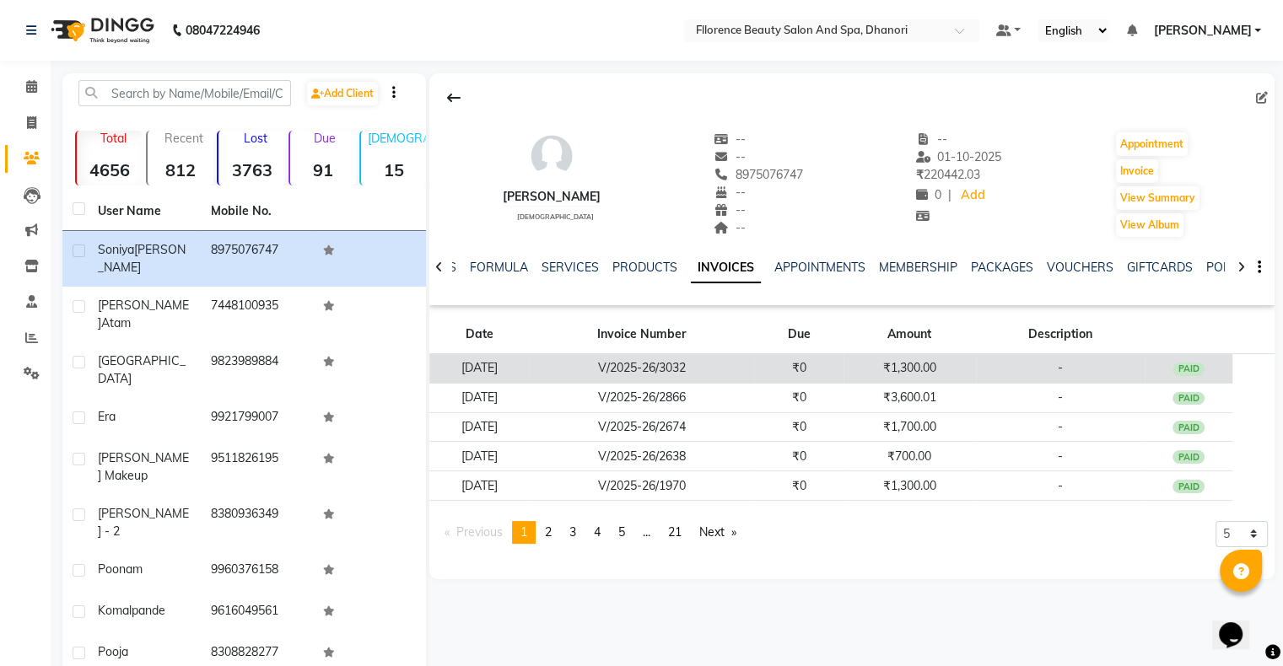
click at [787, 363] on td "₹0" at bounding box center [798, 369] width 89 height 30
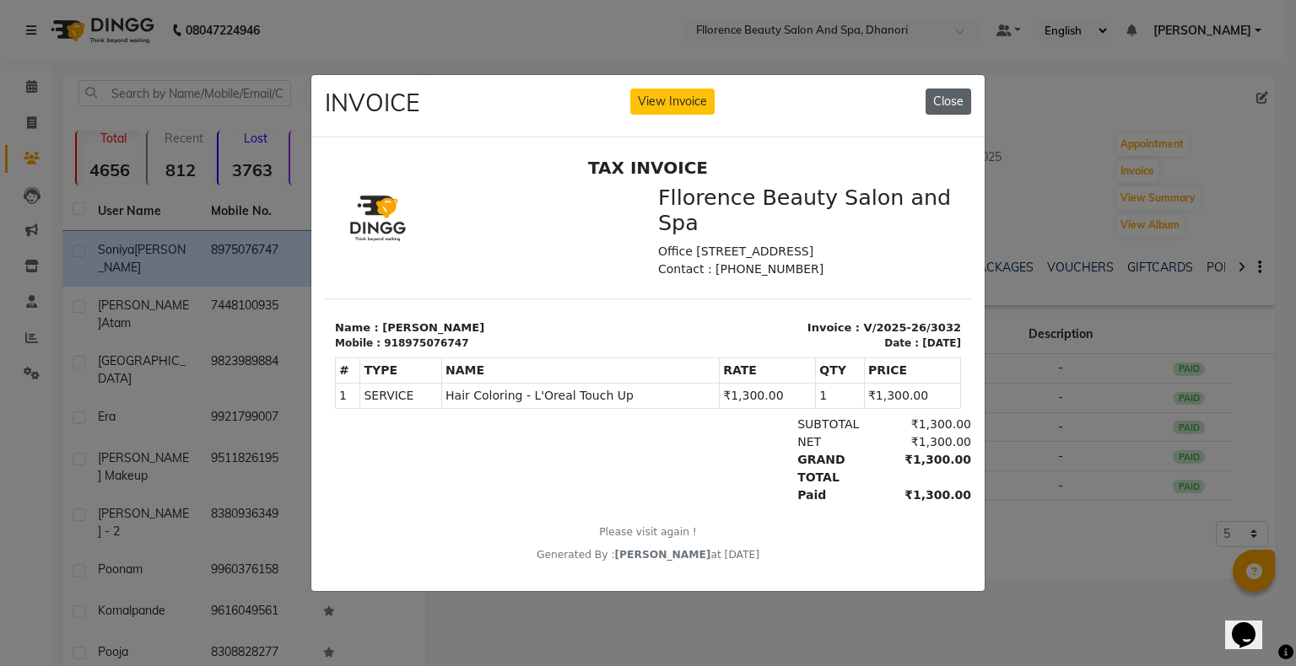
click at [942, 102] on button "Close" at bounding box center [948, 102] width 46 height 26
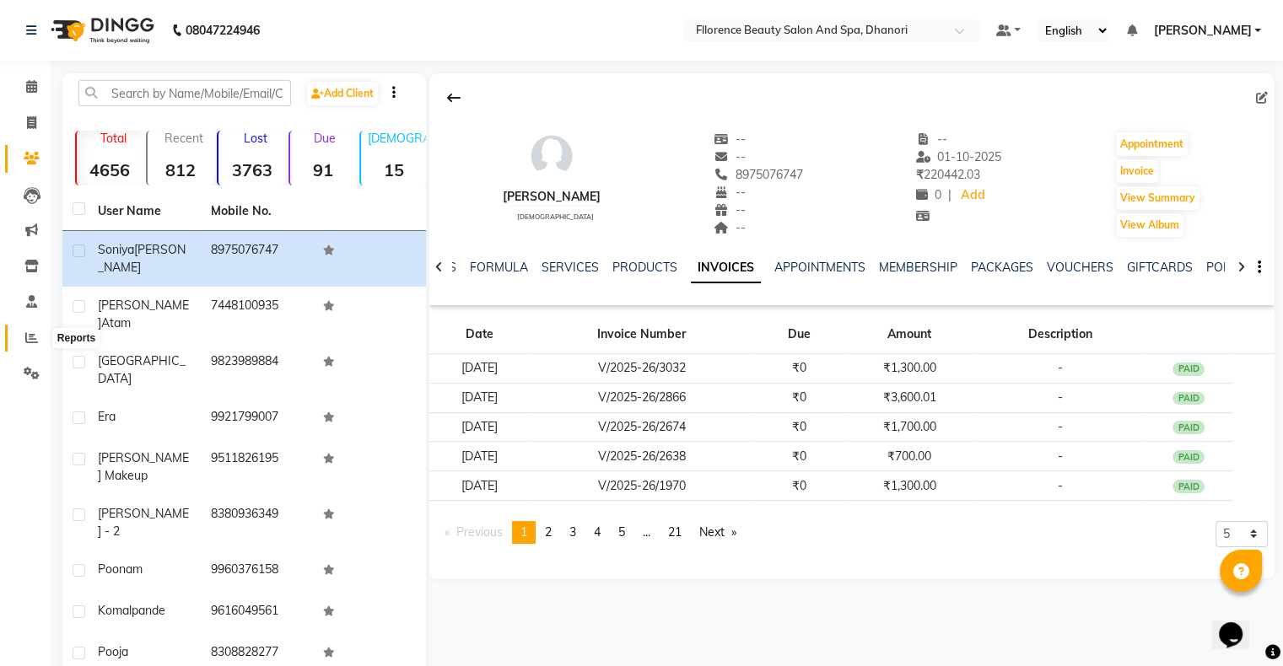
click at [32, 338] on icon at bounding box center [31, 338] width 13 height 13
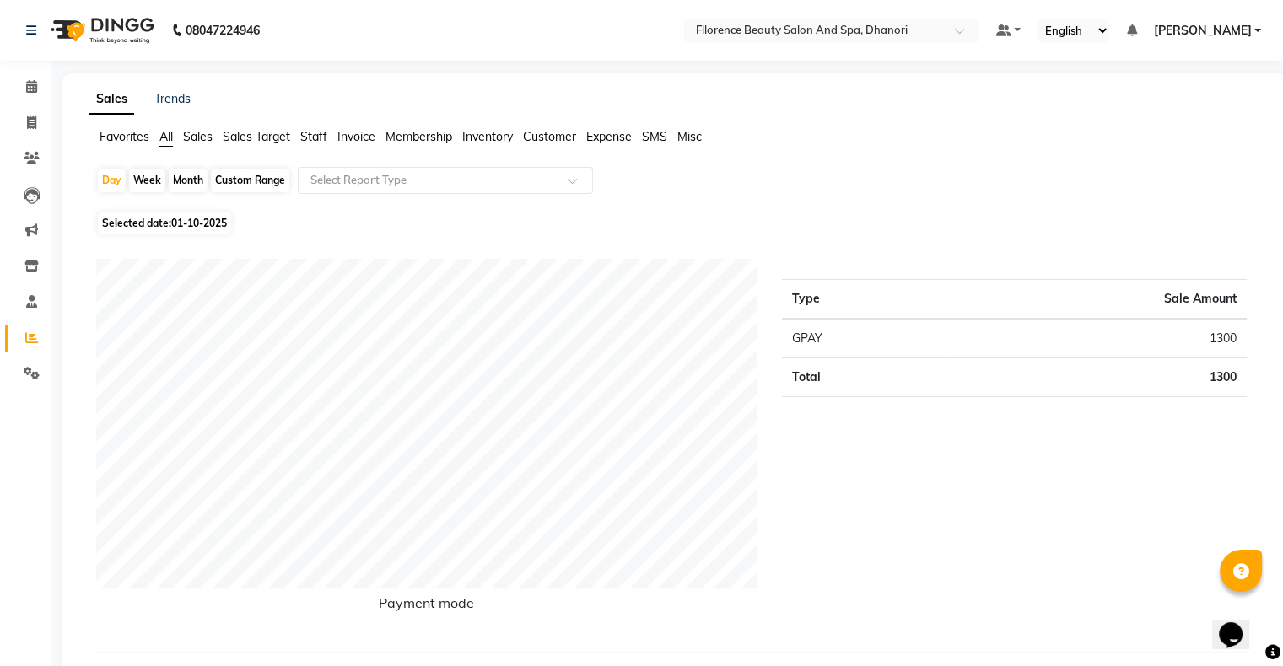
click at [522, 165] on app-reports "Favorites All Sales Sales Target Staff Invoice Membership Inventory Customer Ex…" at bounding box center [674, 649] width 1191 height 1042
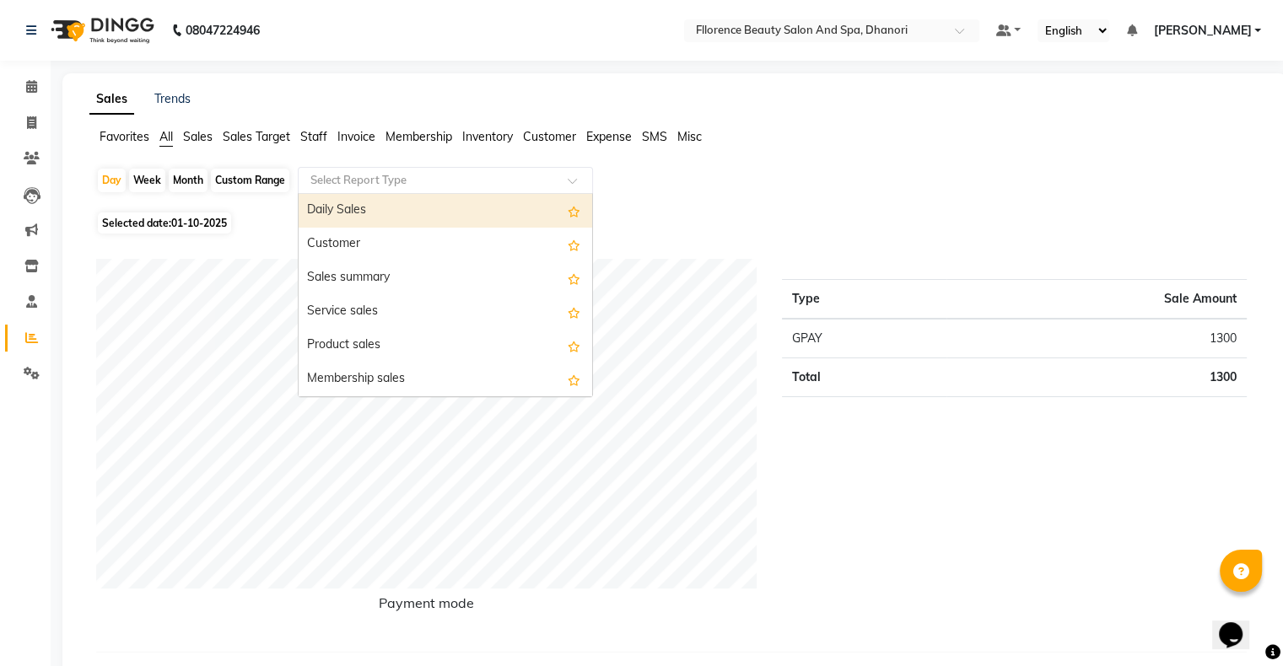
click at [526, 181] on input "text" at bounding box center [428, 180] width 243 height 17
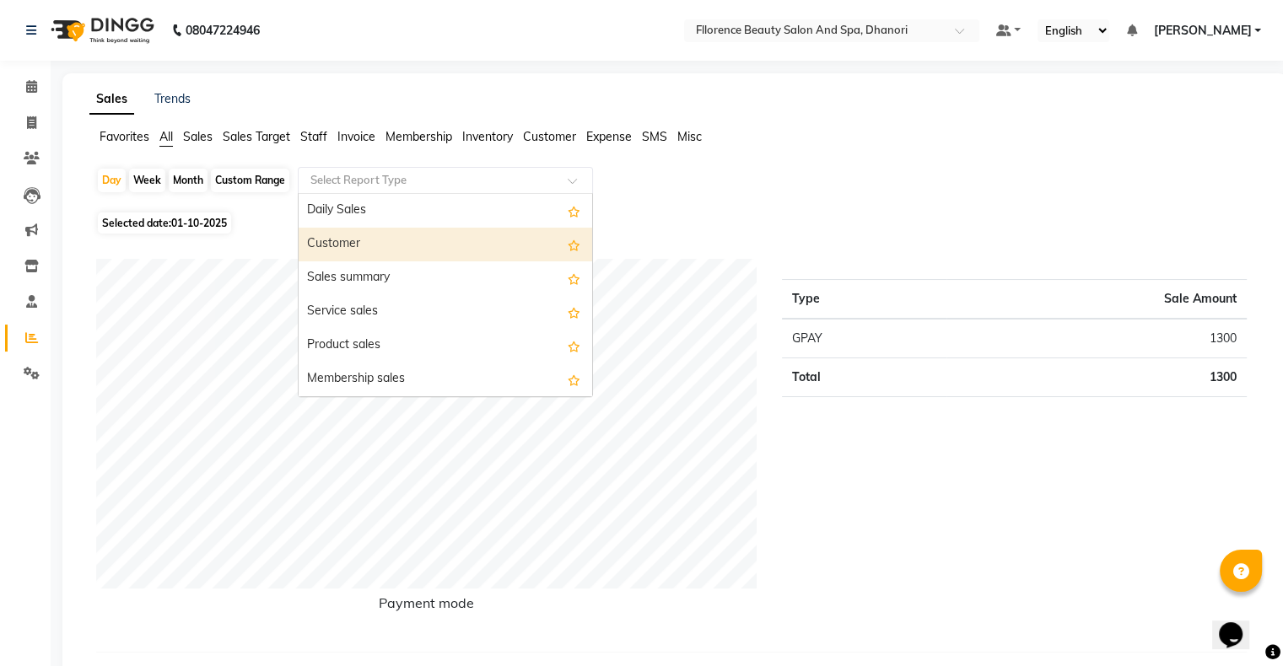
click at [468, 228] on div "Customer" at bounding box center [446, 245] width 294 height 34
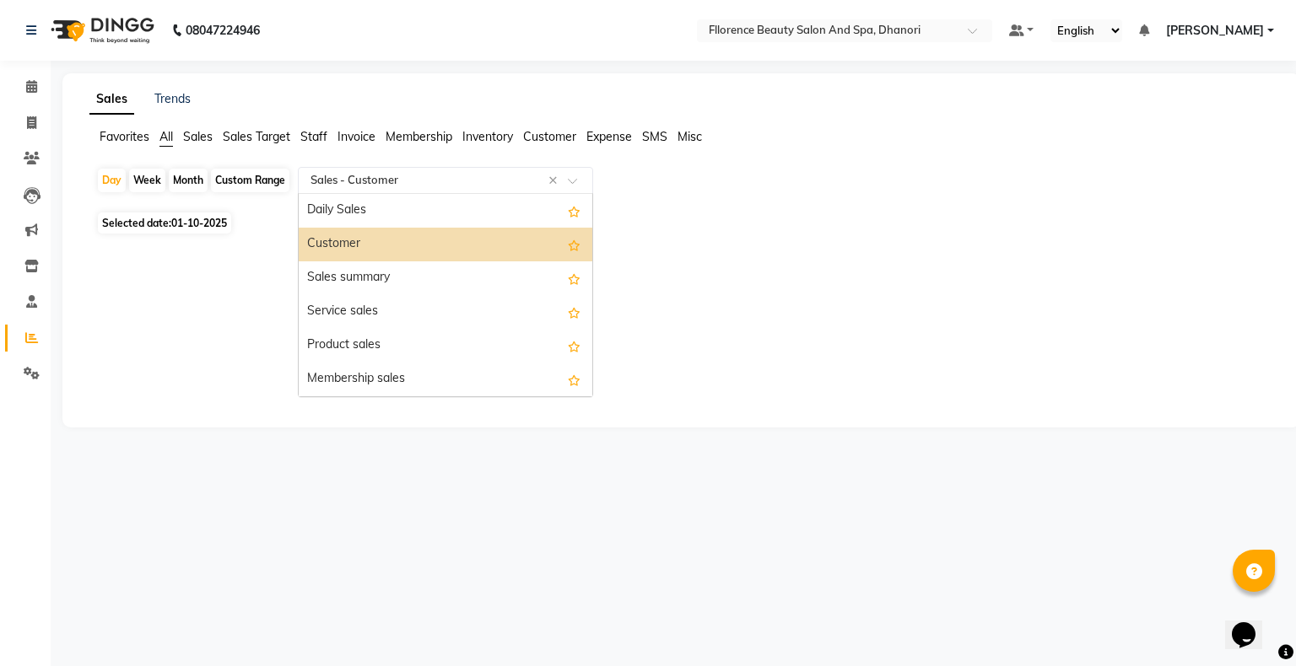
click at [467, 175] on input "text" at bounding box center [428, 180] width 243 height 17
click at [460, 244] on div "Customer" at bounding box center [446, 245] width 294 height 34
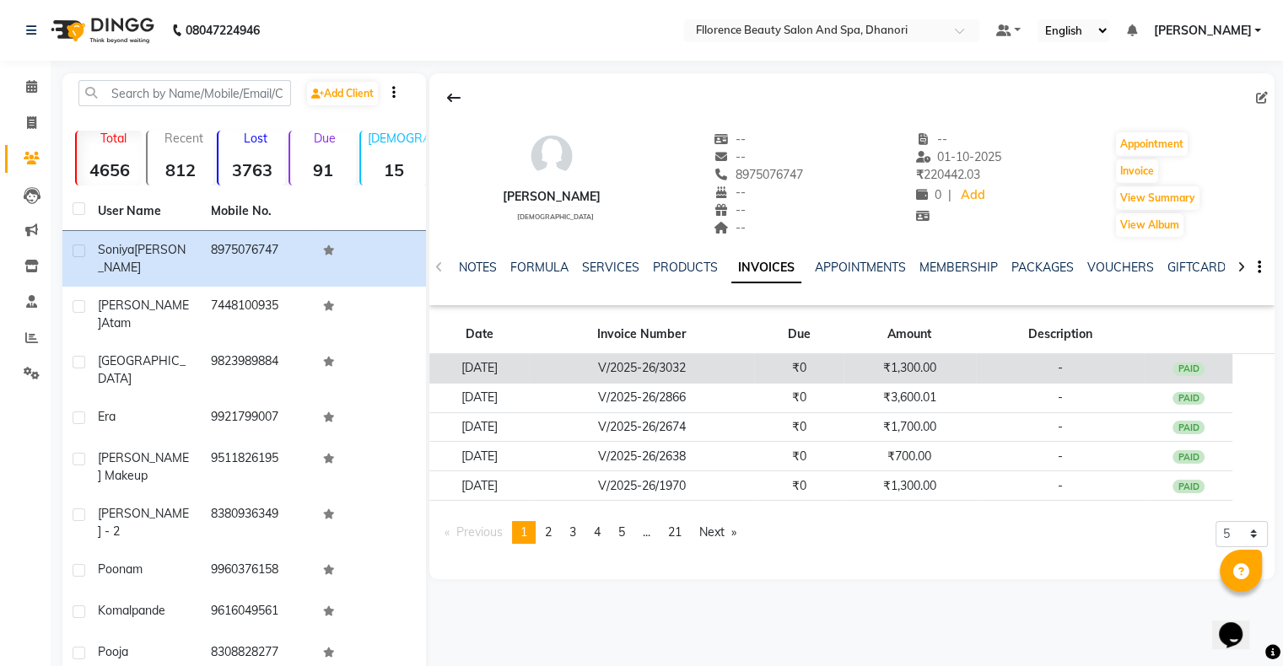
click at [529, 370] on td "[DATE]" at bounding box center [479, 369] width 100 height 30
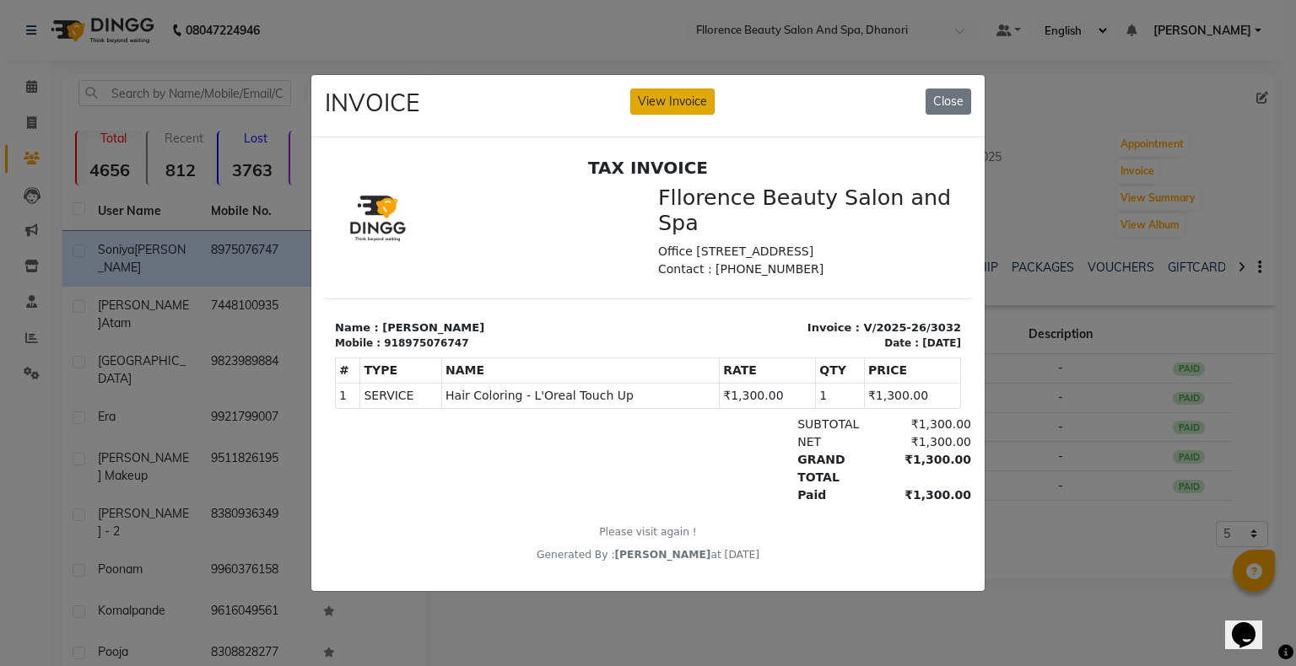
click at [656, 93] on button "View Invoice" at bounding box center [672, 102] width 84 height 26
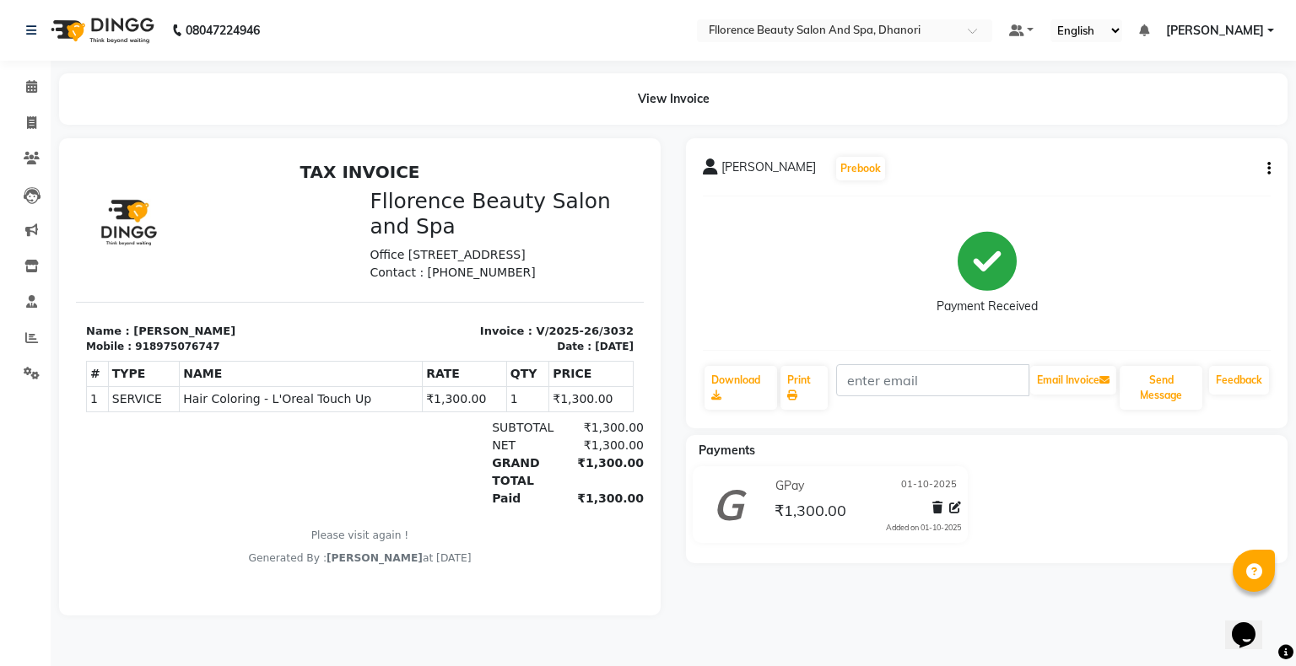
click at [1270, 170] on icon "button" at bounding box center [1268, 169] width 3 height 1
click at [1265, 168] on button "button" at bounding box center [1265, 169] width 10 height 18
click at [935, 505] on icon at bounding box center [937, 508] width 10 height 12
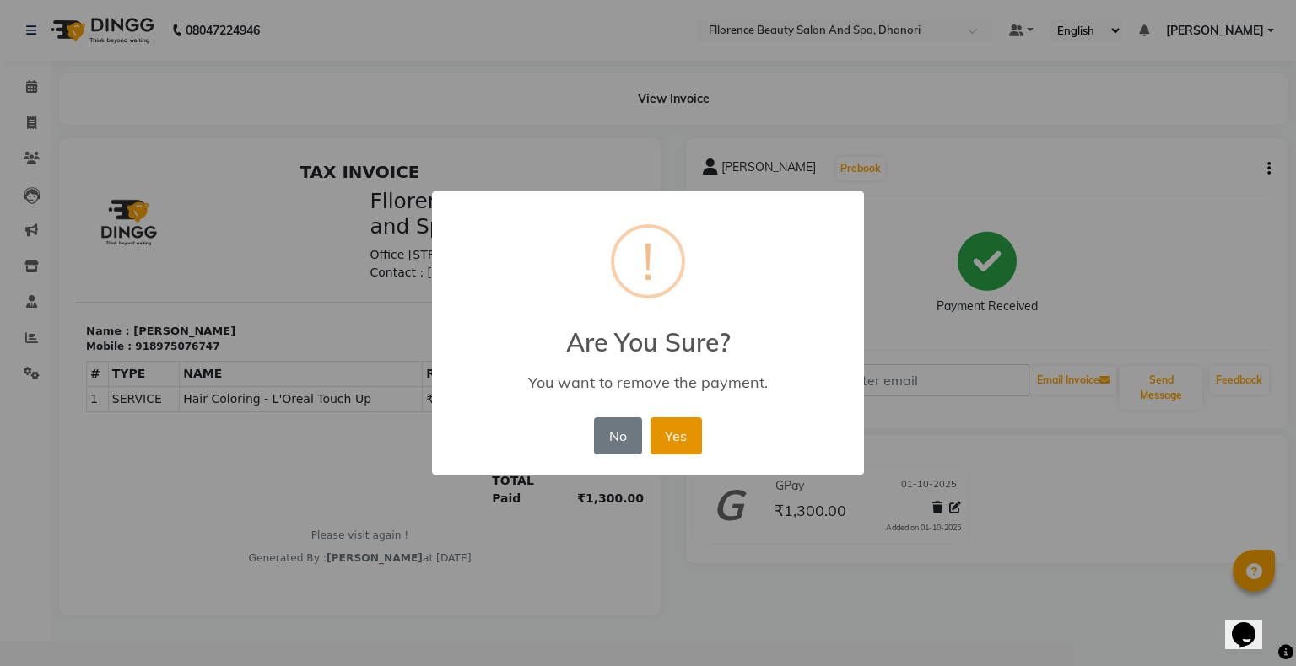
click at [677, 430] on button "Yes" at bounding box center [675, 436] width 51 height 37
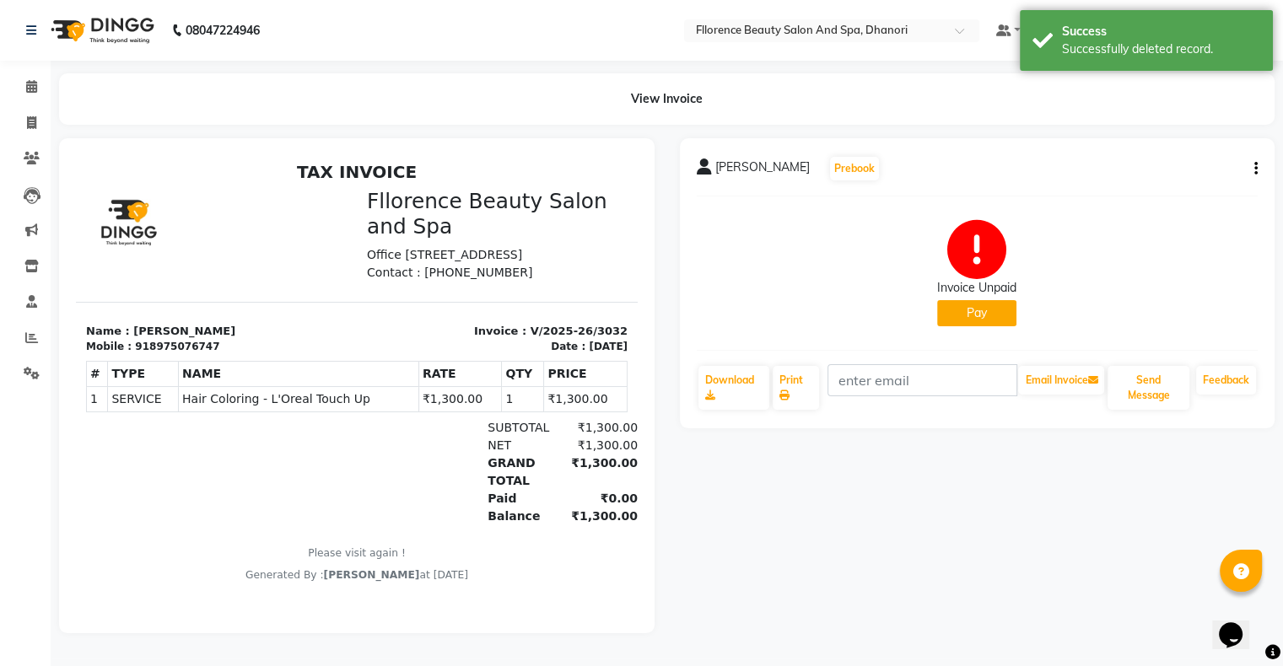
click at [1258, 167] on div "Soniya desai Prebook Invoice Unpaid Pay Download Print Email Invoice Send Messa…" at bounding box center [978, 283] width 596 height 290
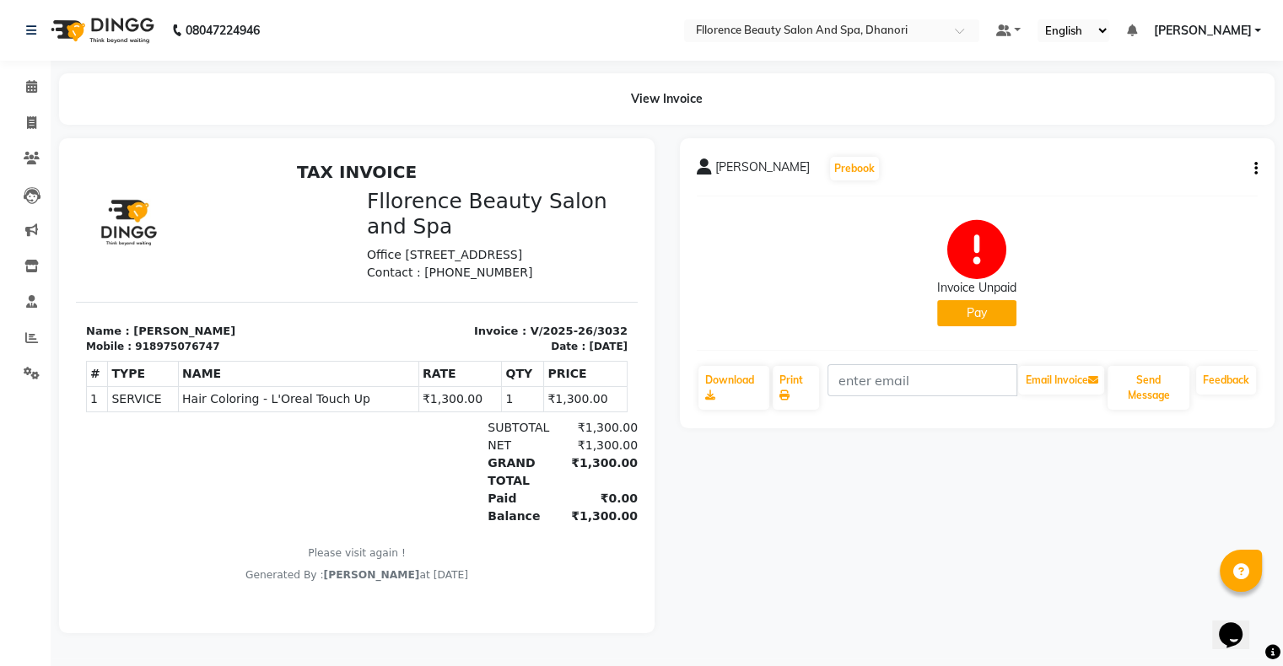
click at [1252, 160] on button "button" at bounding box center [1253, 169] width 10 height 18
click at [1192, 155] on div "Cancel Invoice" at bounding box center [1188, 158] width 84 height 21
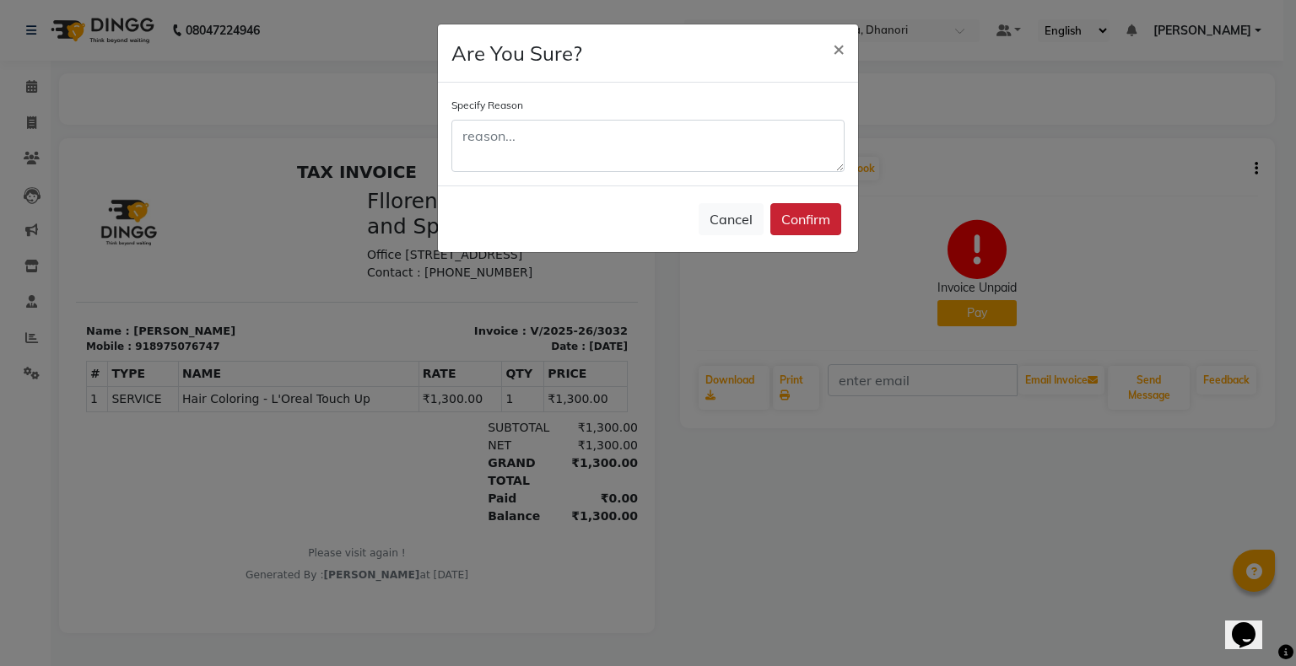
click at [817, 218] on button "Confirm" at bounding box center [805, 219] width 71 height 32
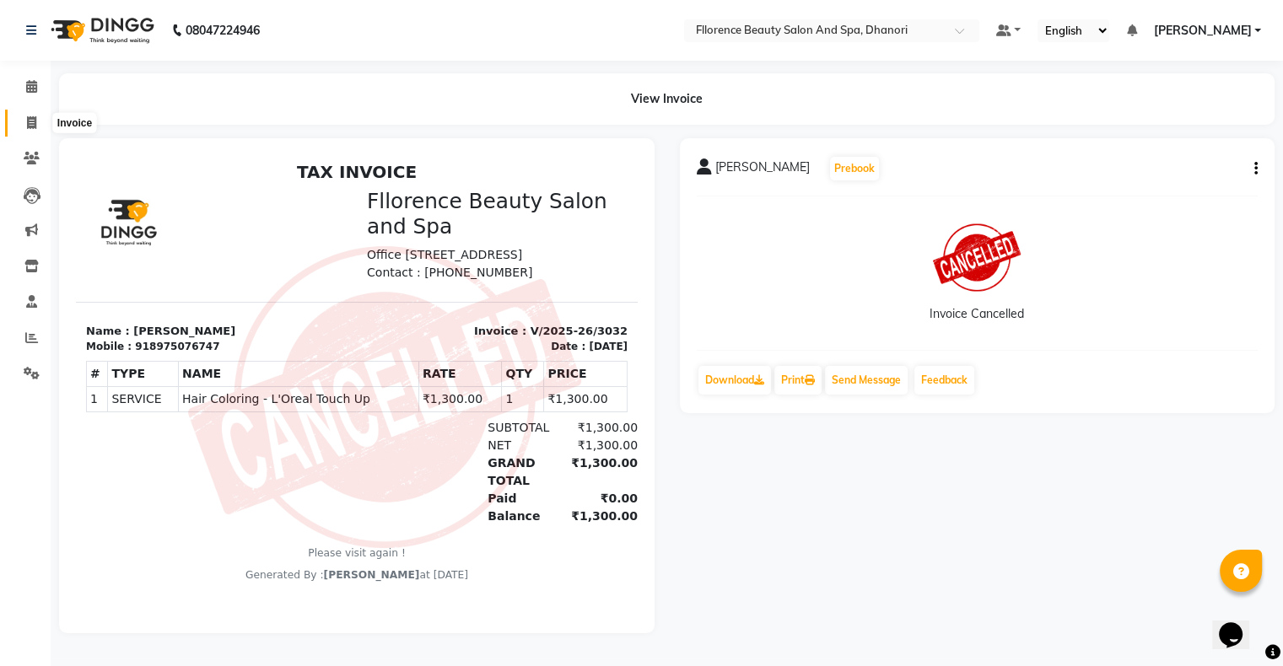
click at [21, 120] on span at bounding box center [32, 123] width 30 height 19
select select "service"
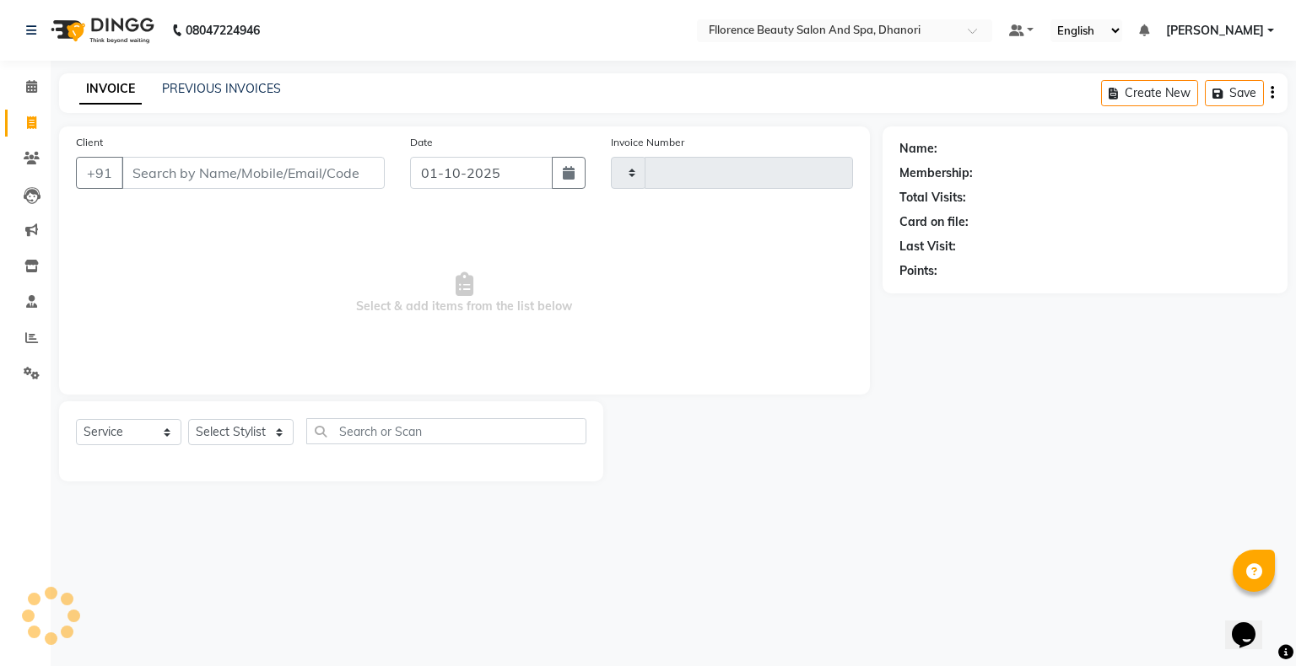
type input "3033"
select select "121"
drag, startPoint x: 560, startPoint y: 170, endPoint x: 434, endPoint y: 149, distance: 127.5
click at [556, 173] on button "button" at bounding box center [569, 173] width 34 height 32
select select "10"
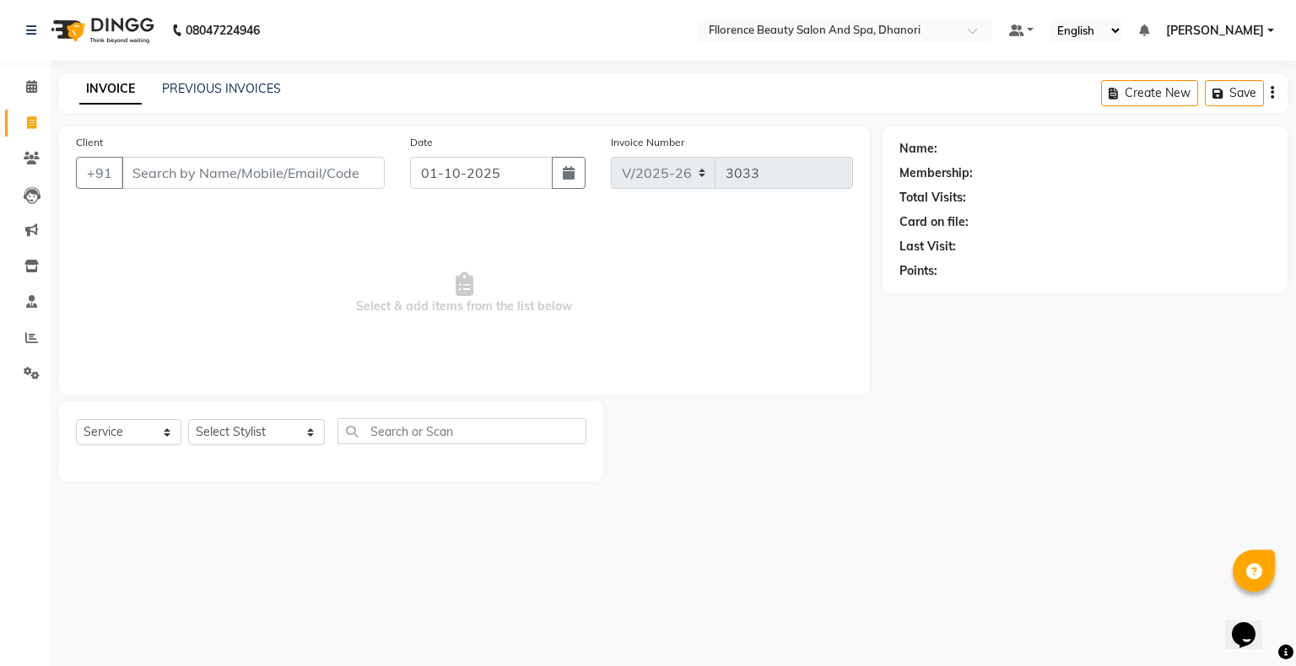
select select "2025"
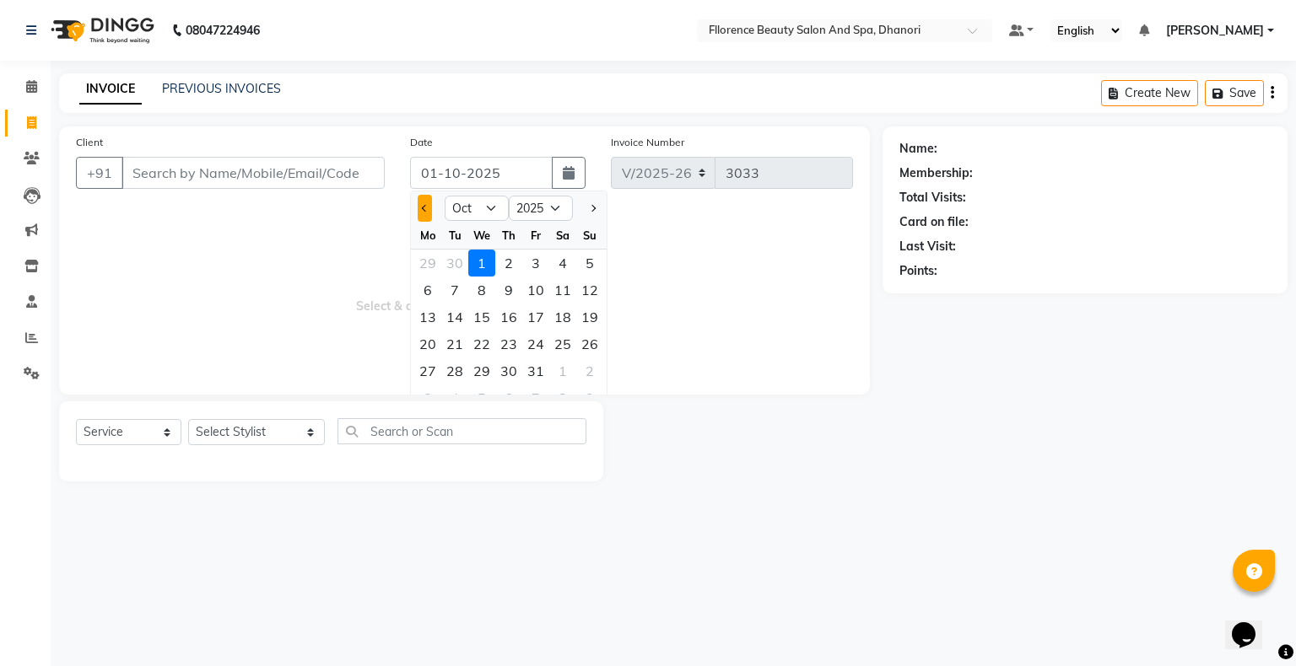
click at [430, 217] on button "Previous month" at bounding box center [425, 208] width 14 height 27
select select "9"
click at [435, 376] on div "29" at bounding box center [427, 371] width 27 height 27
type input "29-09-2025"
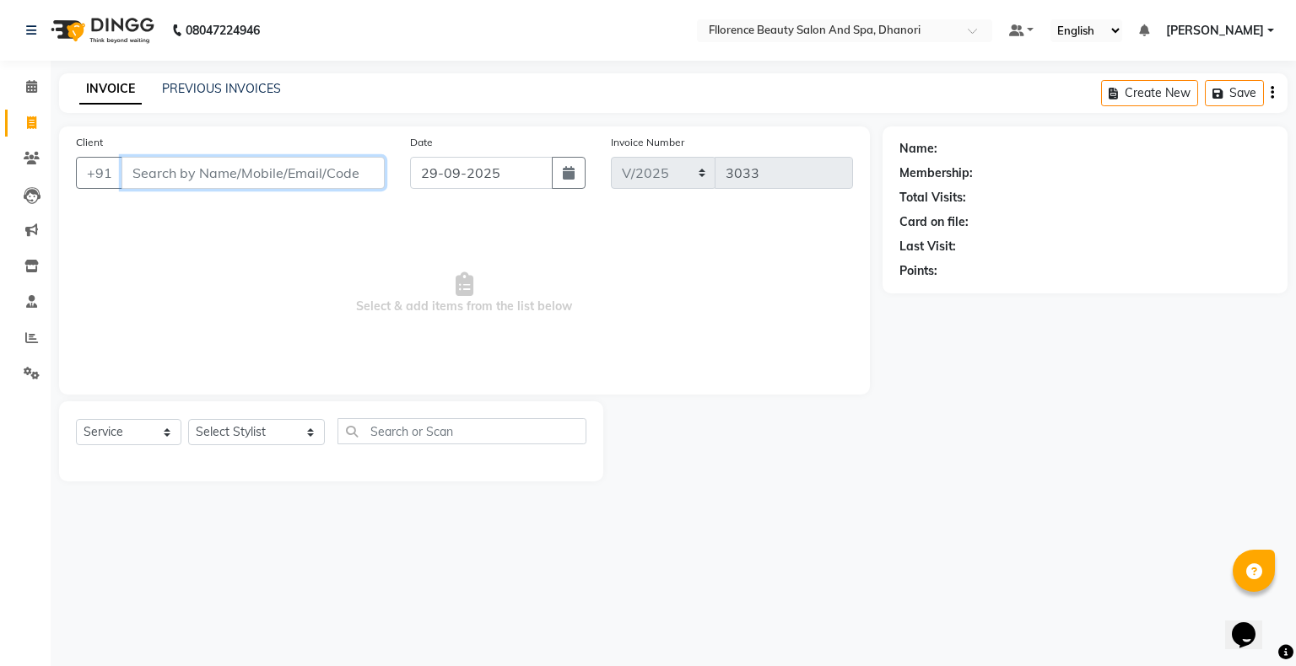
click at [307, 164] on input "Client" at bounding box center [252, 173] width 263 height 32
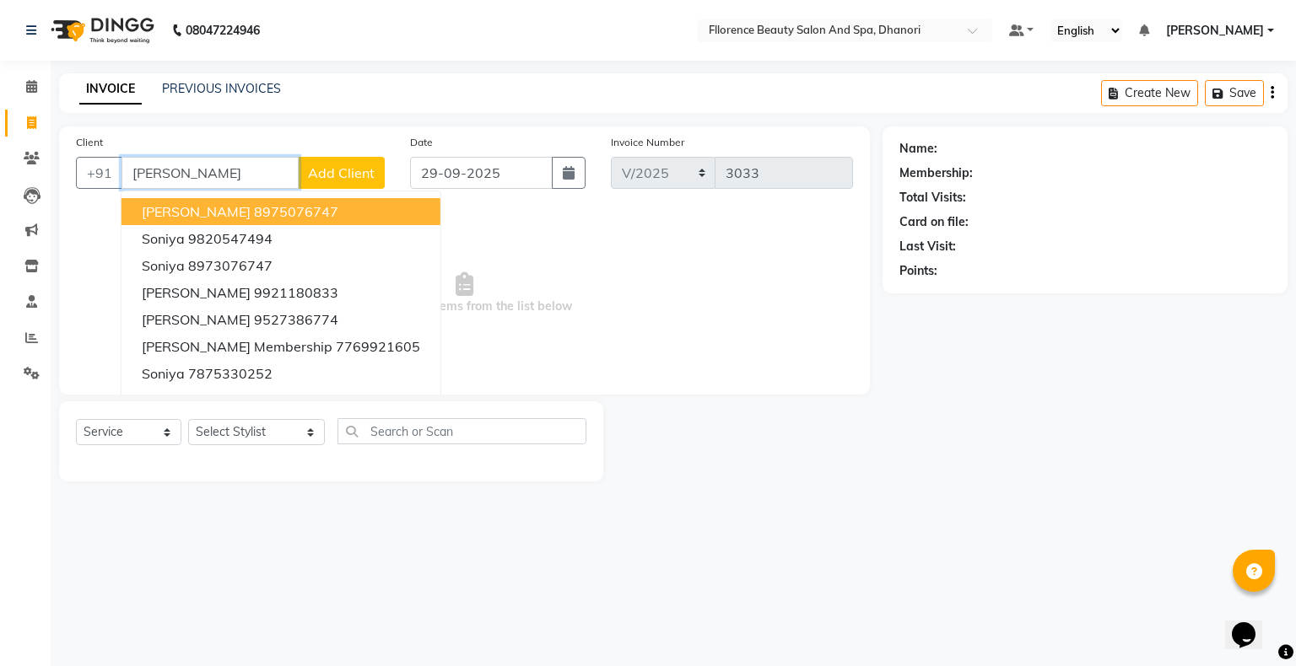
click at [287, 213] on ngb-highlight "8975076747" at bounding box center [296, 211] width 84 height 17
type input "8975076747"
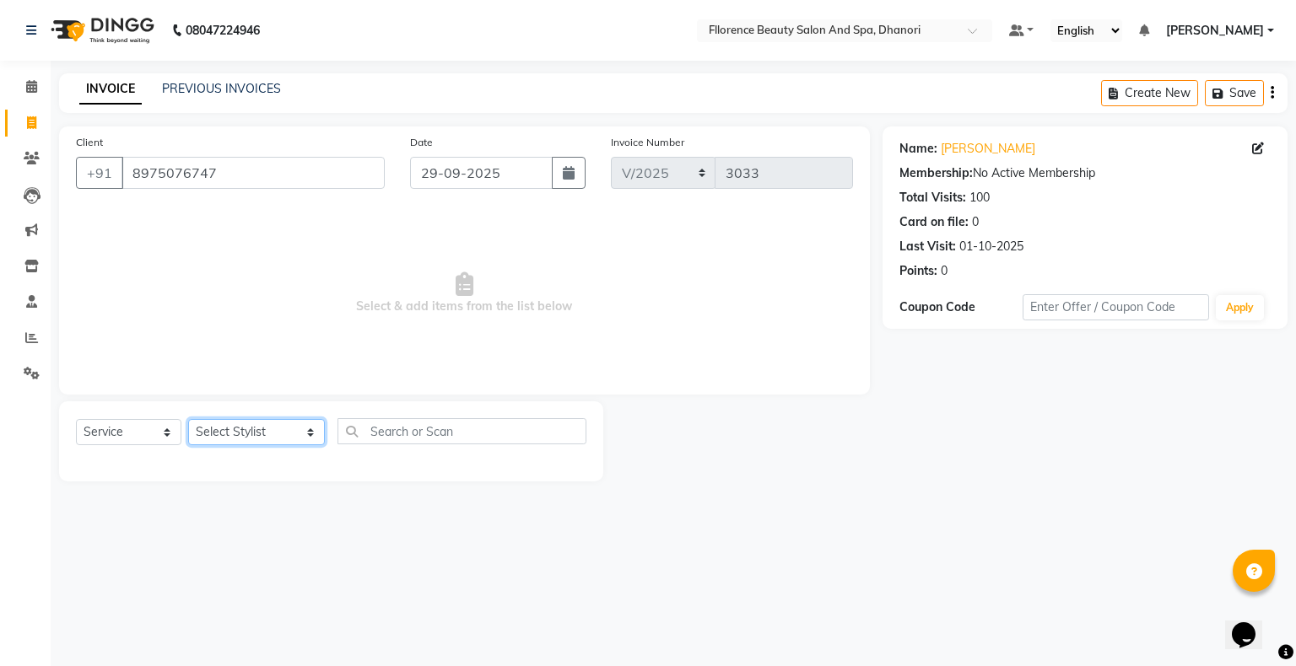
click at [218, 439] on select "Select Stylist [PERSON_NAME] [PERSON_NAME] arjun [PERSON_NAME] [PERSON_NAME] [P…" at bounding box center [256, 432] width 137 height 26
select select "3686"
click at [188, 420] on select "Select Stylist [PERSON_NAME] [PERSON_NAME] arjun [PERSON_NAME] [PERSON_NAME] [P…" at bounding box center [256, 432] width 137 height 26
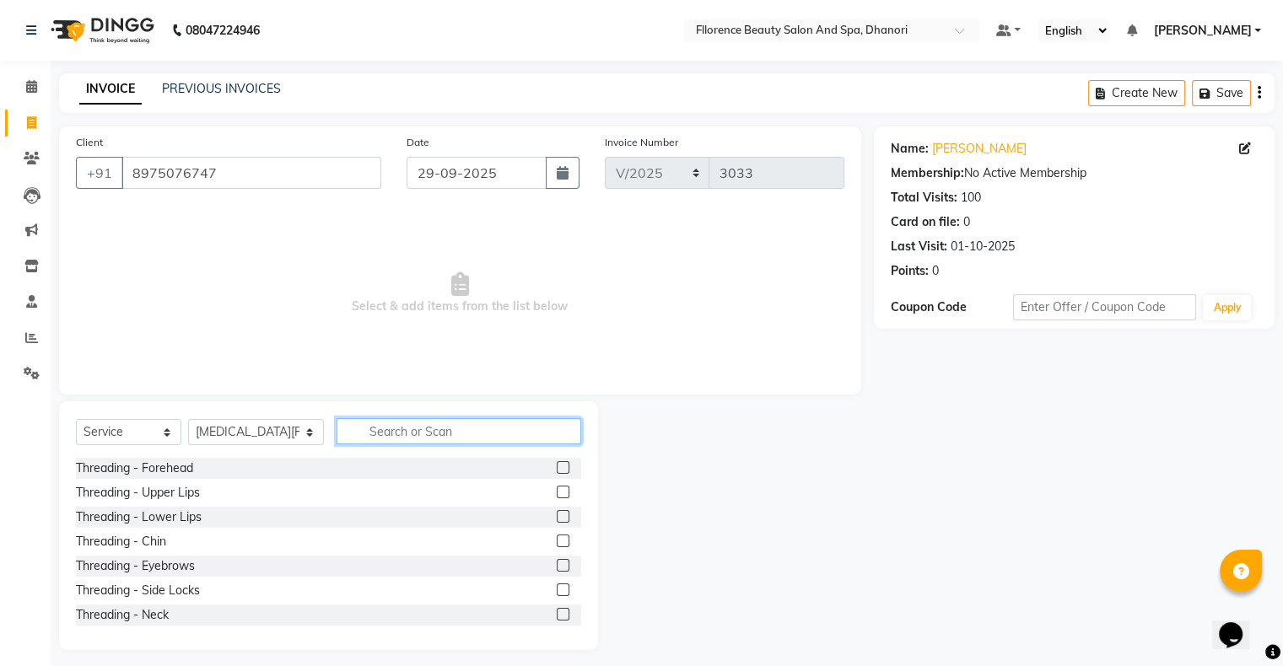
click at [435, 437] on input "text" at bounding box center [459, 431] width 245 height 26
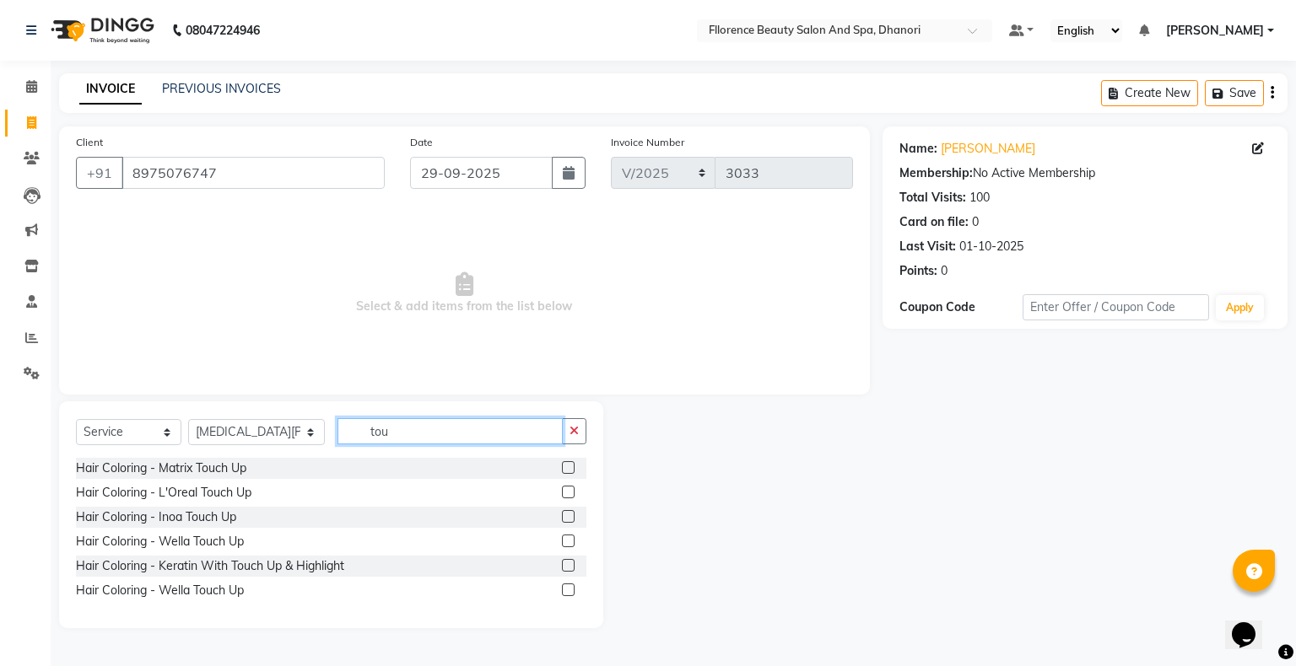
type input "tou"
click at [575, 488] on div at bounding box center [574, 493] width 24 height 21
click at [569, 494] on label at bounding box center [568, 492] width 13 height 13
click at [569, 494] on input "checkbox" at bounding box center [567, 493] width 11 height 11
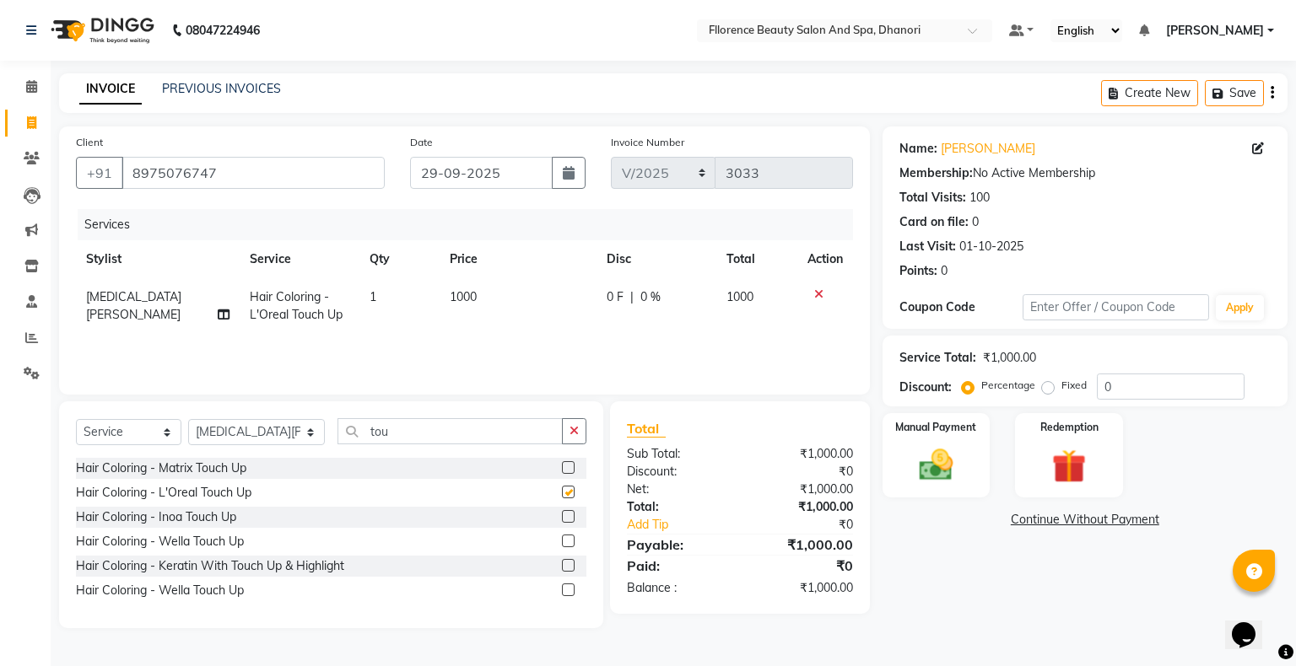
checkbox input "false"
click at [456, 297] on span "1000" at bounding box center [463, 296] width 27 height 15
select select "3686"
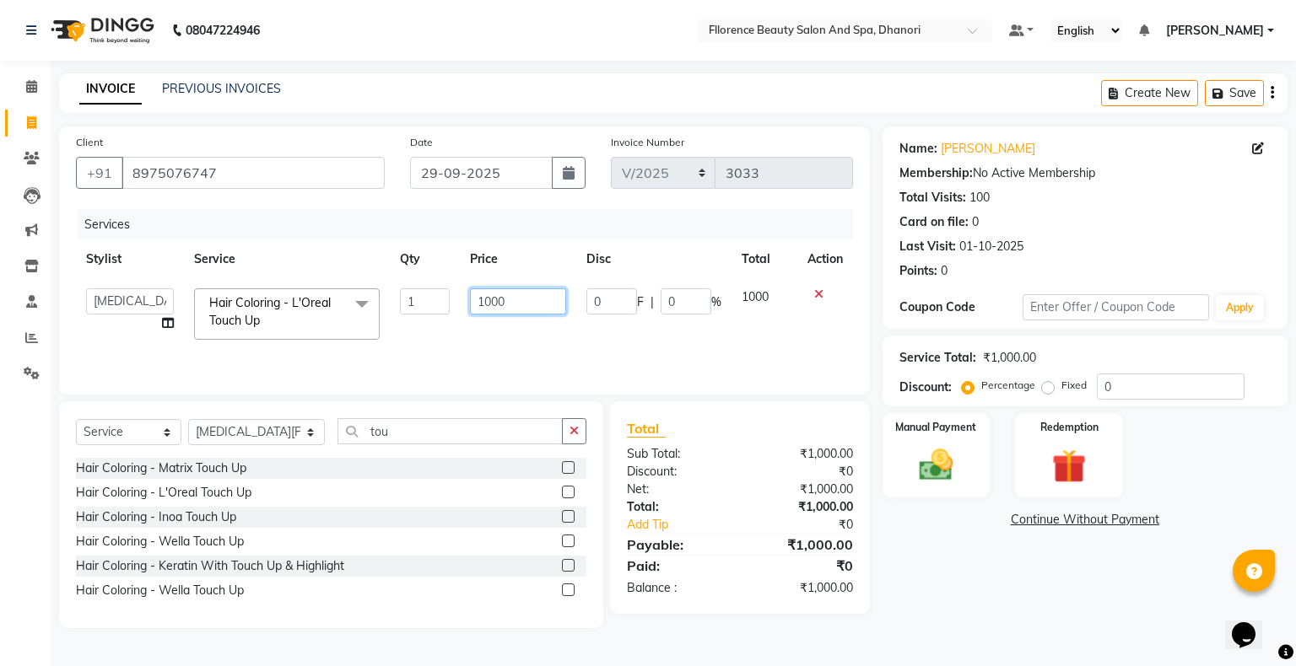
drag, startPoint x: 487, startPoint y: 302, endPoint x: 510, endPoint y: 316, distance: 26.9
click at [489, 305] on input "1000" at bounding box center [518, 302] width 96 height 26
type input "1300"
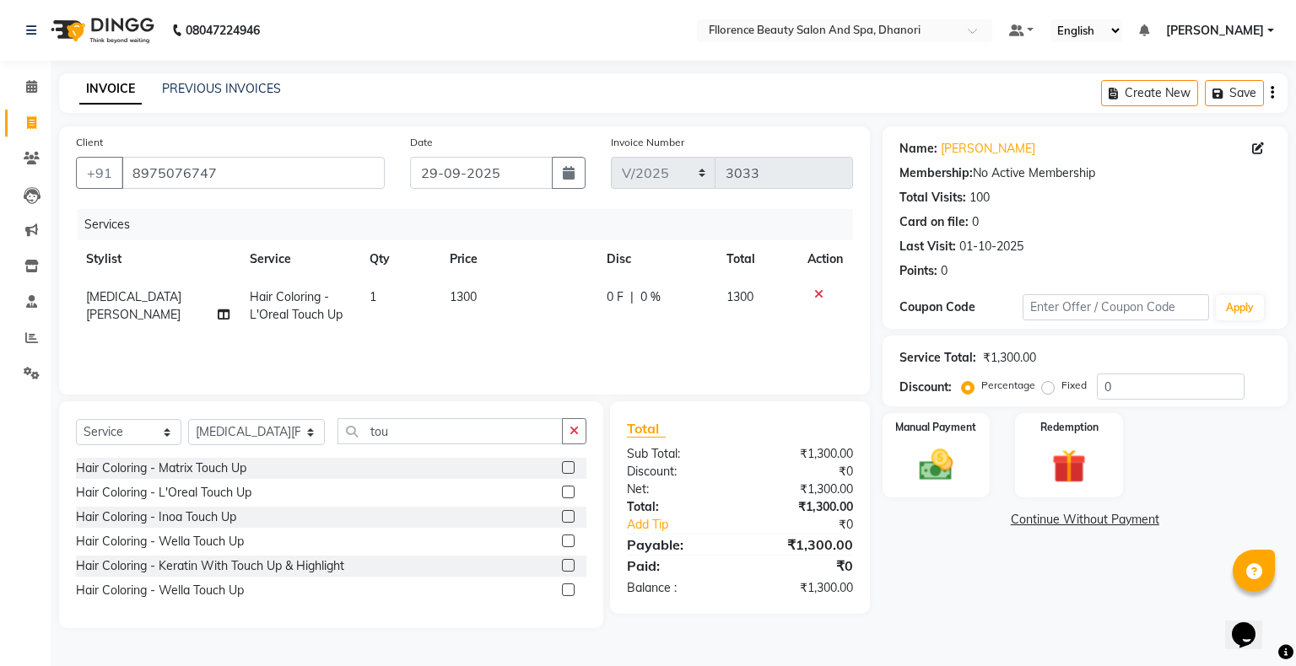
click at [963, 558] on div "Name: Soniya Desai Membership: No Active Membership Total Visits: 100 Card on f…" at bounding box center [1091, 378] width 418 height 502
click at [929, 468] on img at bounding box center [935, 465] width 57 height 40
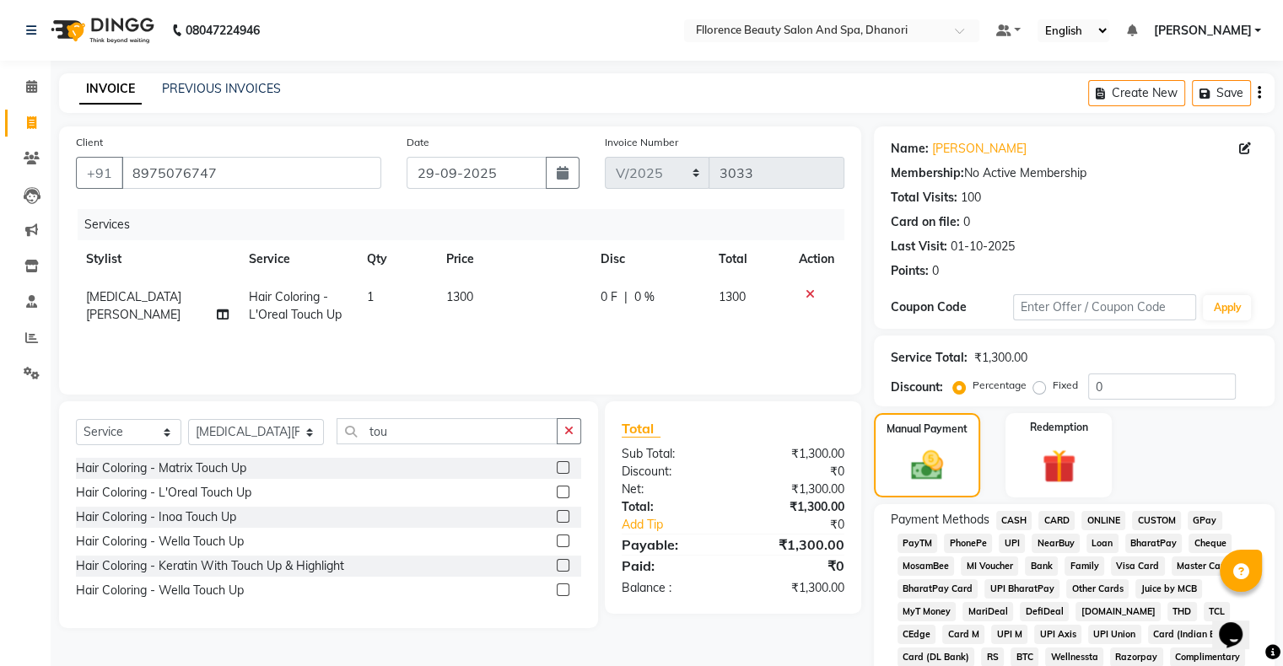
click at [1208, 523] on span "GPay" at bounding box center [1205, 520] width 35 height 19
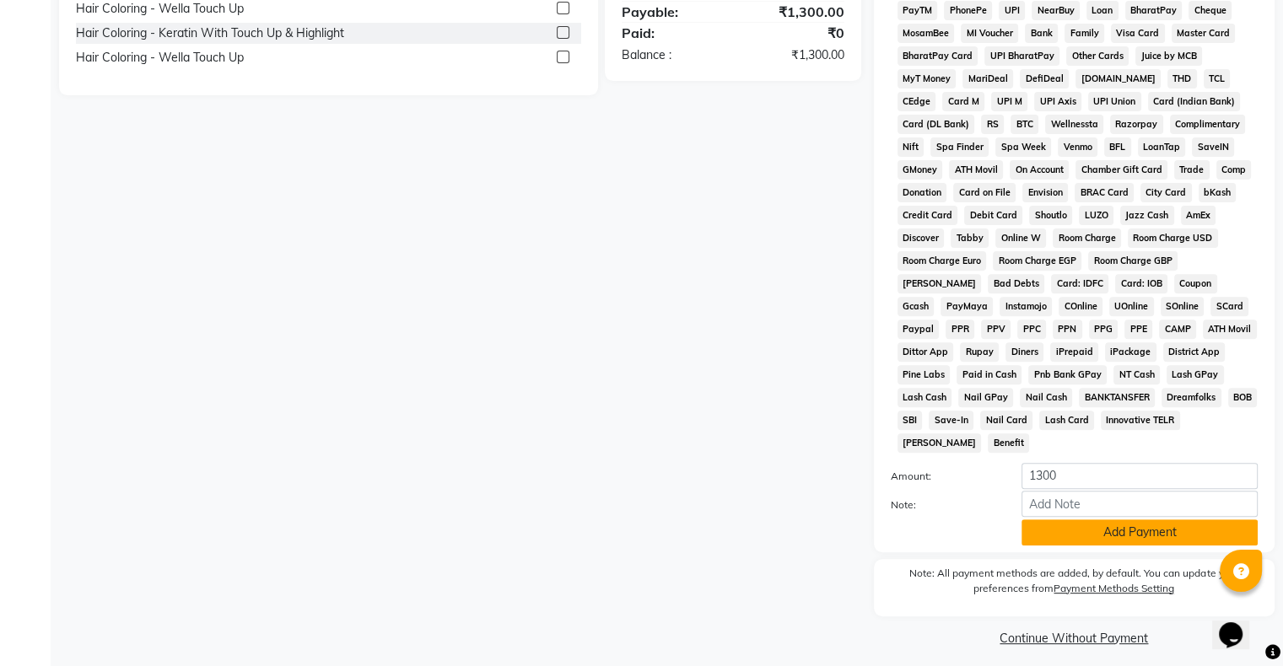
click at [1125, 525] on button "Add Payment" at bounding box center [1140, 533] width 236 height 26
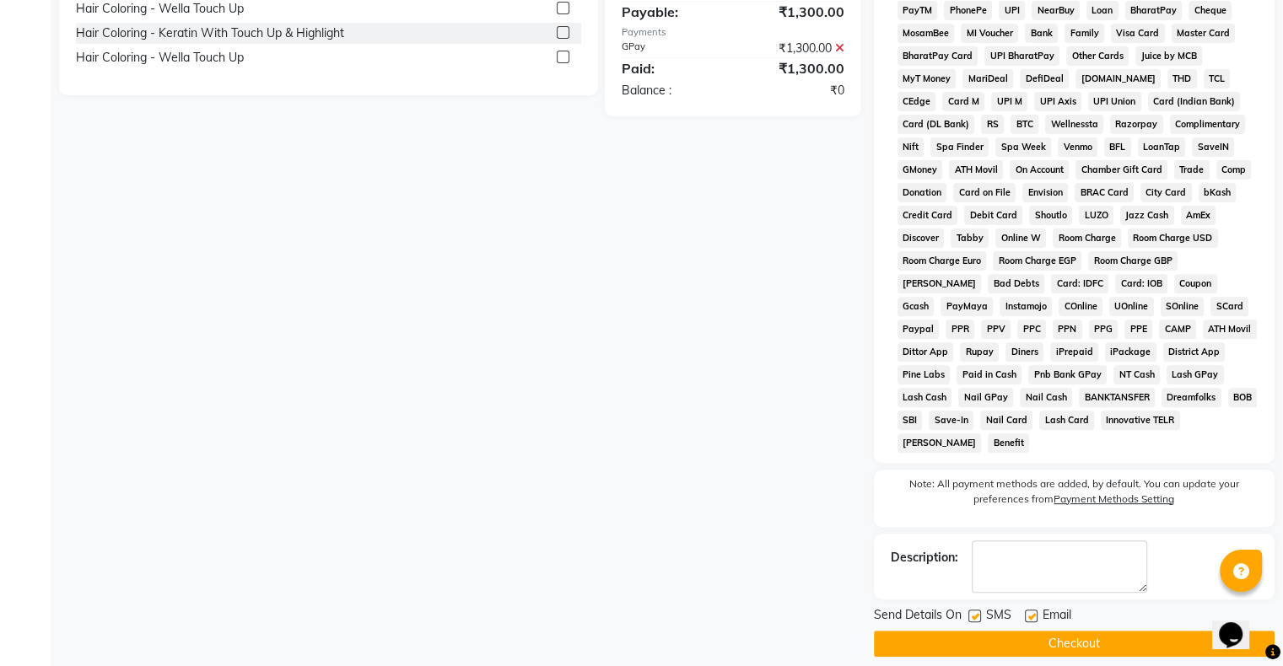
click at [926, 654] on main "INVOICE PREVIOUS INVOICES Create New Save Client +91 8975076747 Date 29-09-2025…" at bounding box center [667, 111] width 1233 height 1142
click at [928, 634] on button "Checkout" at bounding box center [1074, 644] width 401 height 26
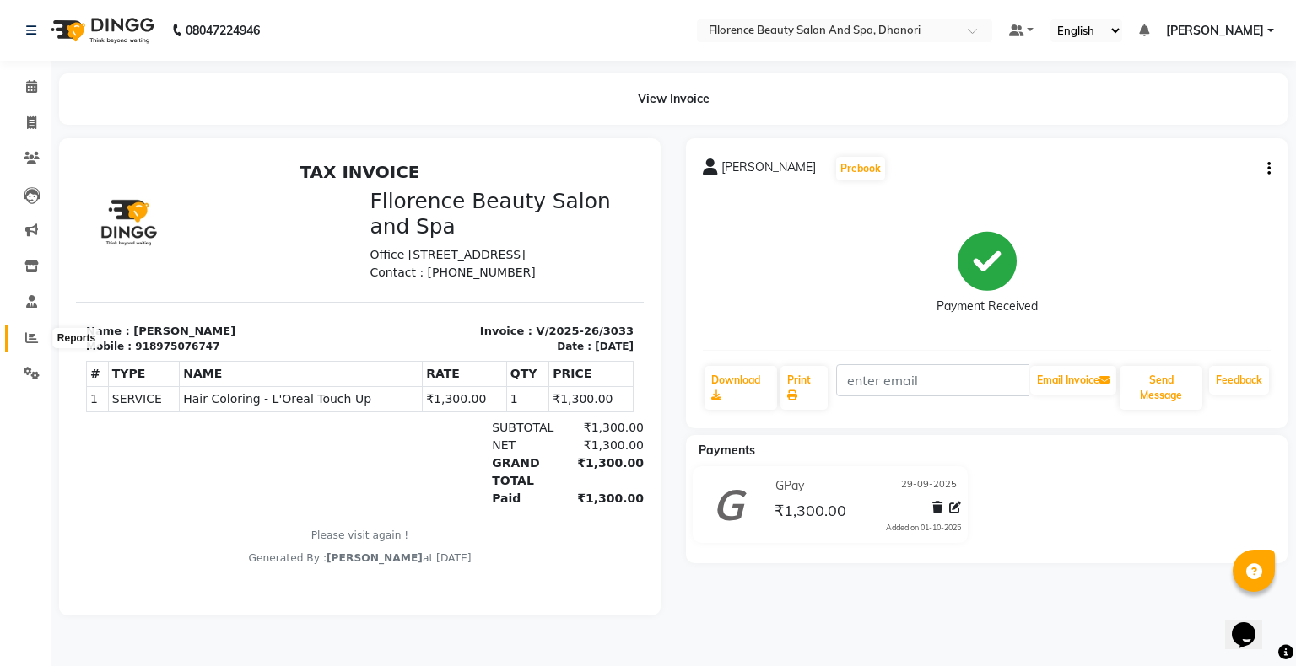
click at [26, 343] on icon at bounding box center [31, 338] width 13 height 13
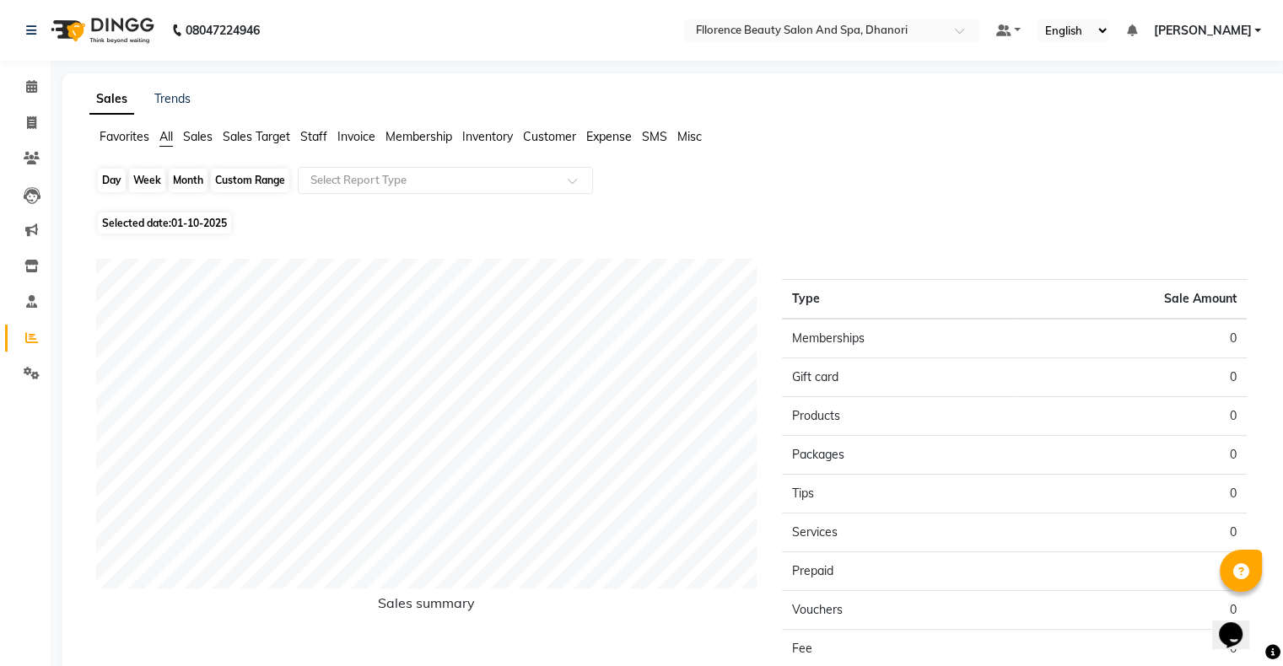
click at [99, 181] on div "Day" at bounding box center [112, 181] width 28 height 24
select select "10"
select select "2025"
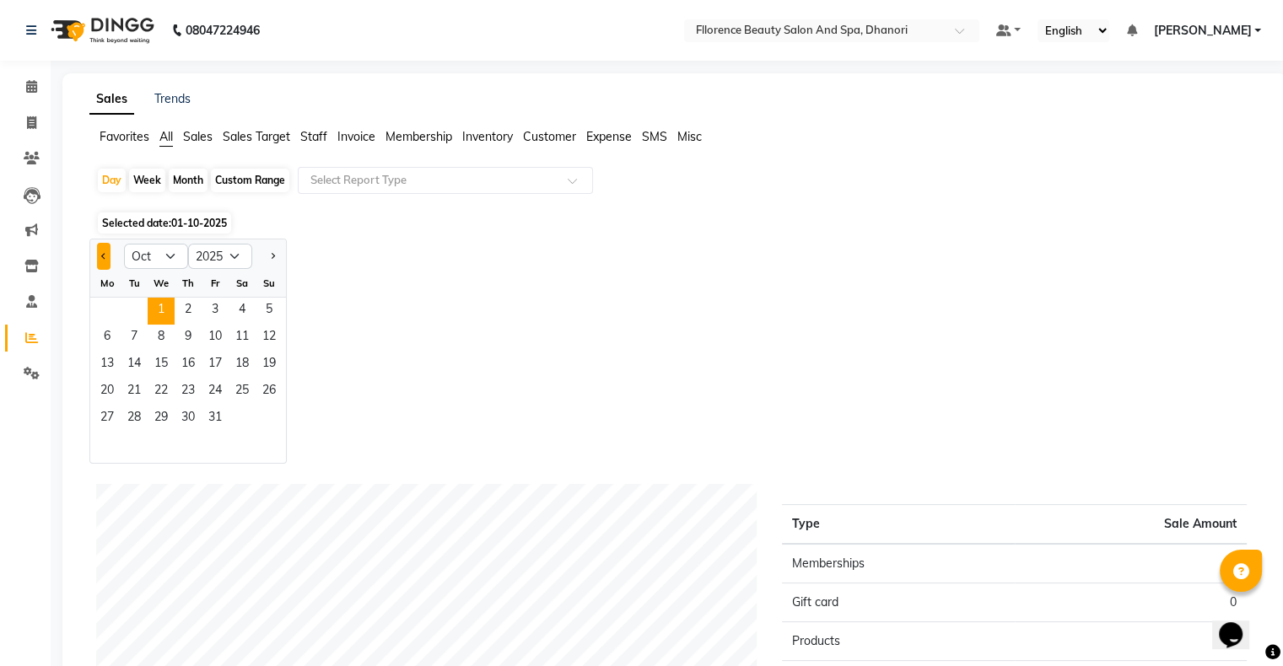
click at [100, 257] on button "Previous month" at bounding box center [103, 256] width 13 height 27
select select "9"
click at [103, 421] on span "29" at bounding box center [107, 419] width 27 height 27
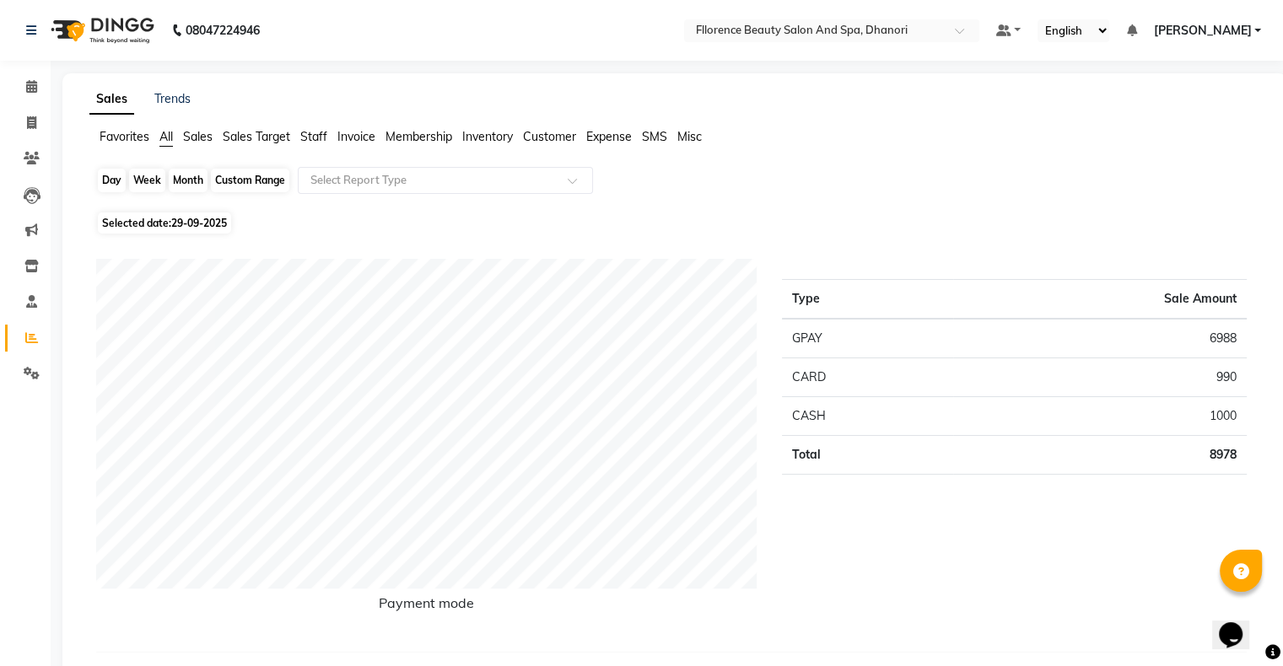
click at [114, 184] on div "Day" at bounding box center [112, 181] width 28 height 24
select select "9"
select select "2025"
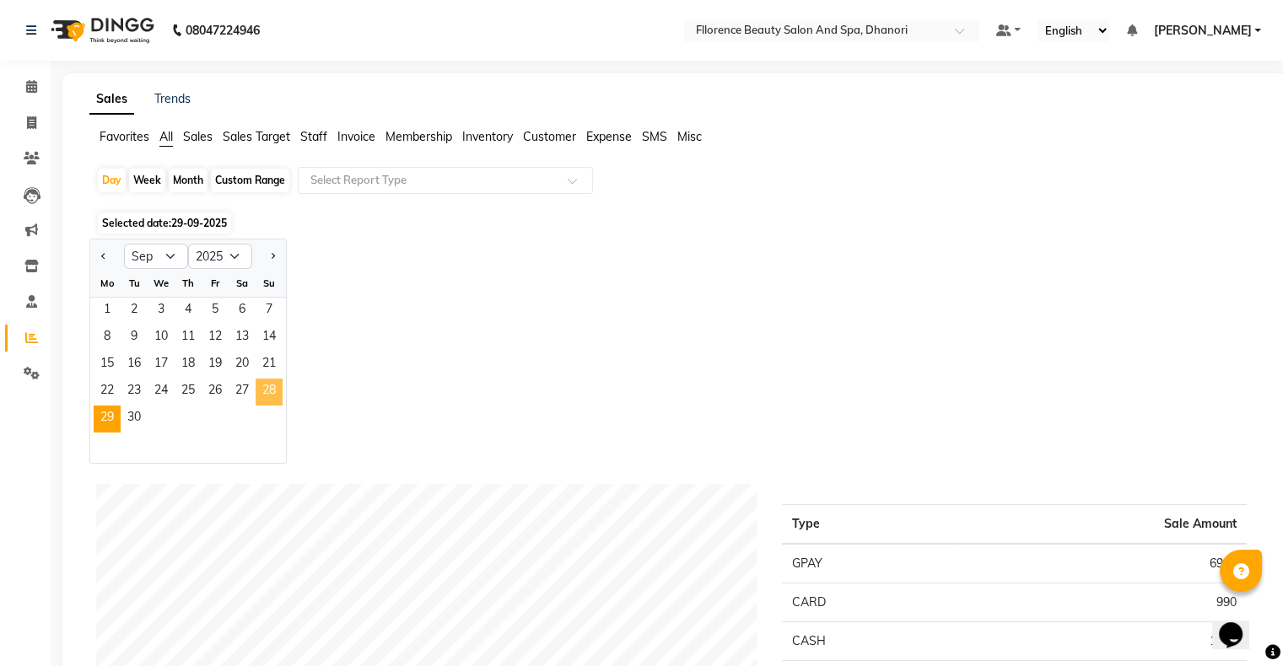
click at [277, 393] on span "28" at bounding box center [269, 392] width 27 height 27
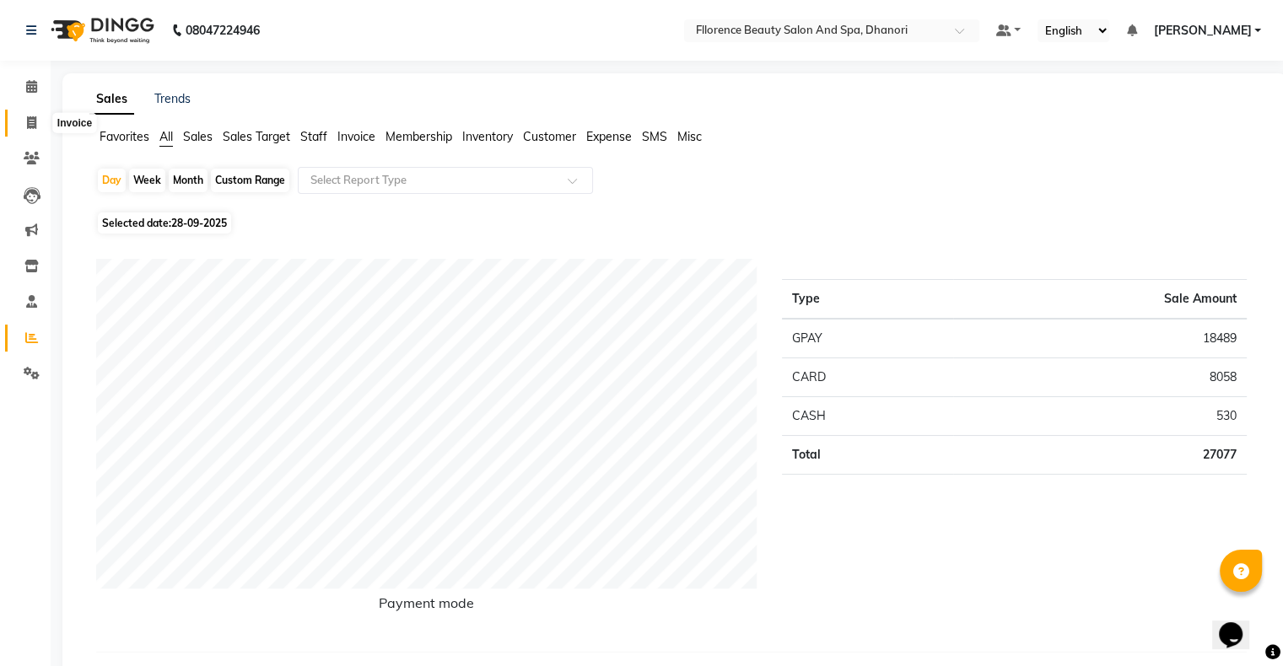
click at [27, 117] on icon at bounding box center [31, 122] width 9 height 13
select select "service"
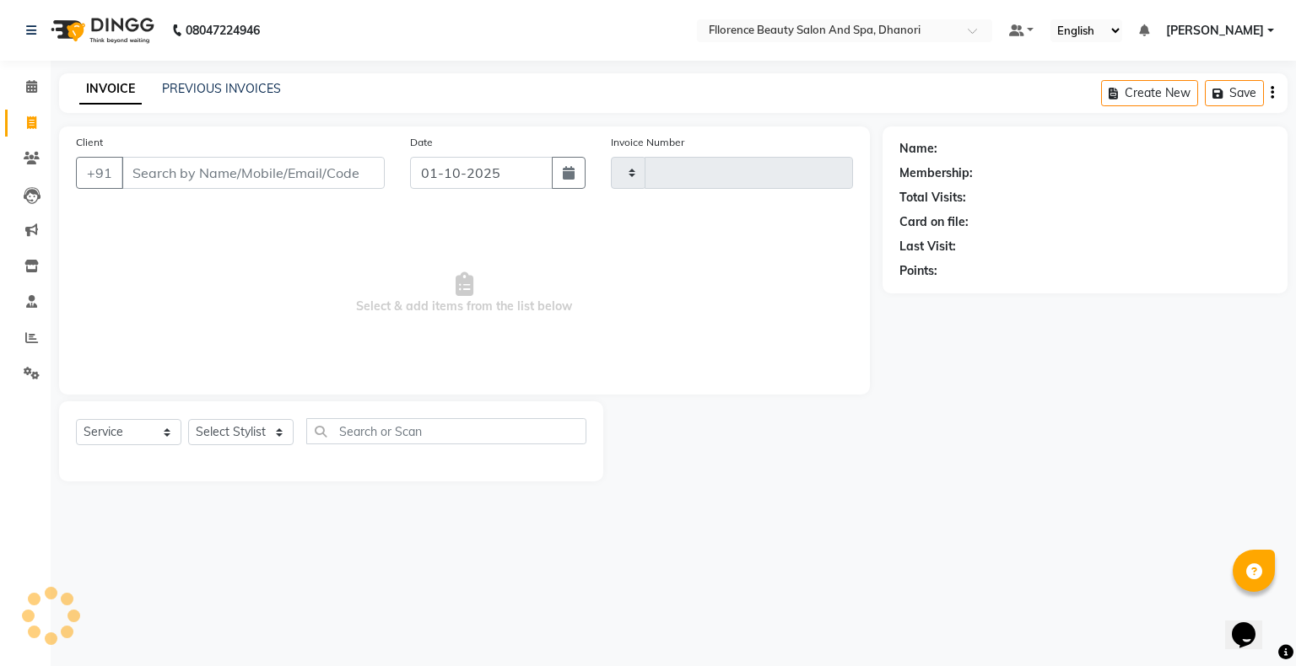
type input "3034"
select select "121"
click at [573, 170] on icon "button" at bounding box center [569, 172] width 12 height 13
select select "10"
select select "2025"
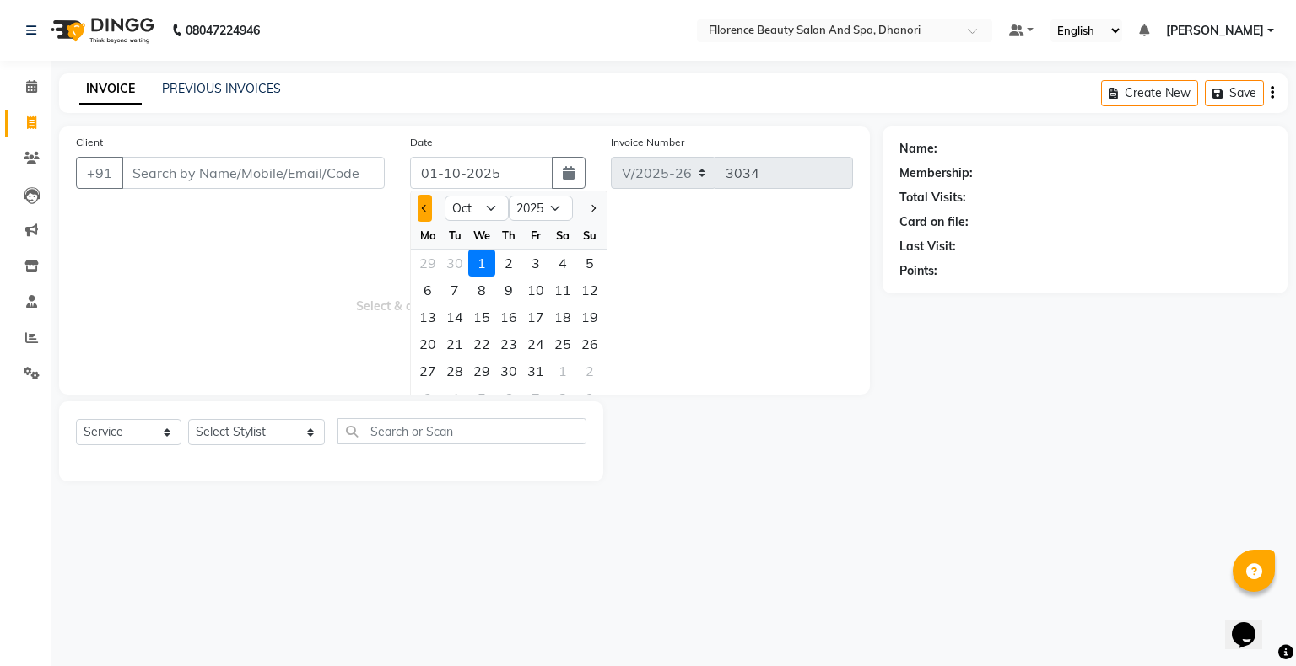
click at [427, 214] on button "Previous month" at bounding box center [425, 208] width 14 height 27
select select "9"
click at [594, 342] on div "28" at bounding box center [589, 344] width 27 height 27
type input "28-09-2025"
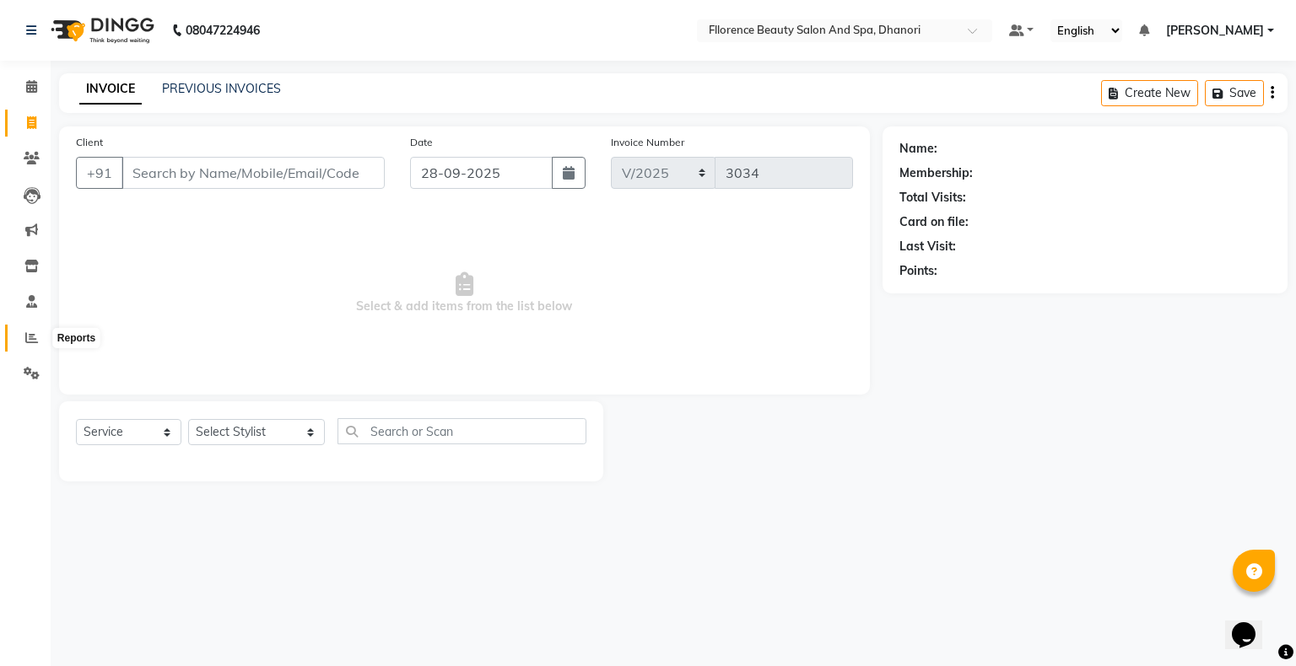
click at [35, 343] on icon at bounding box center [31, 338] width 13 height 13
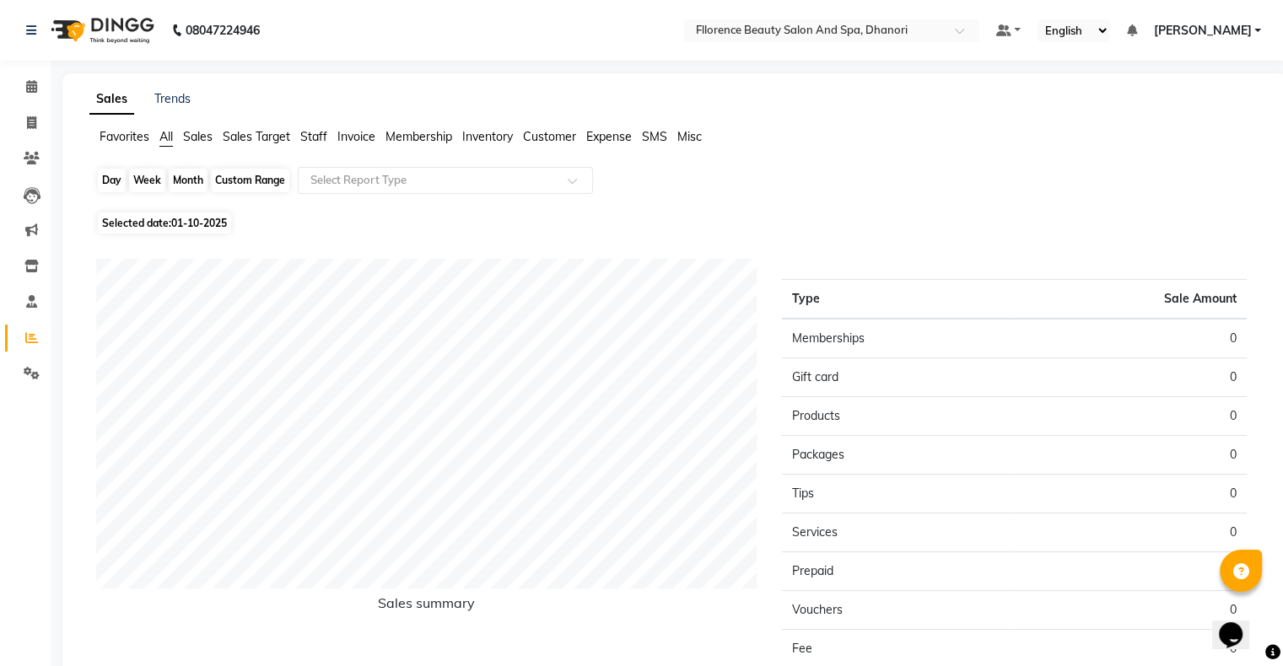
click at [110, 190] on div "Day" at bounding box center [112, 181] width 28 height 24
select select "10"
select select "2025"
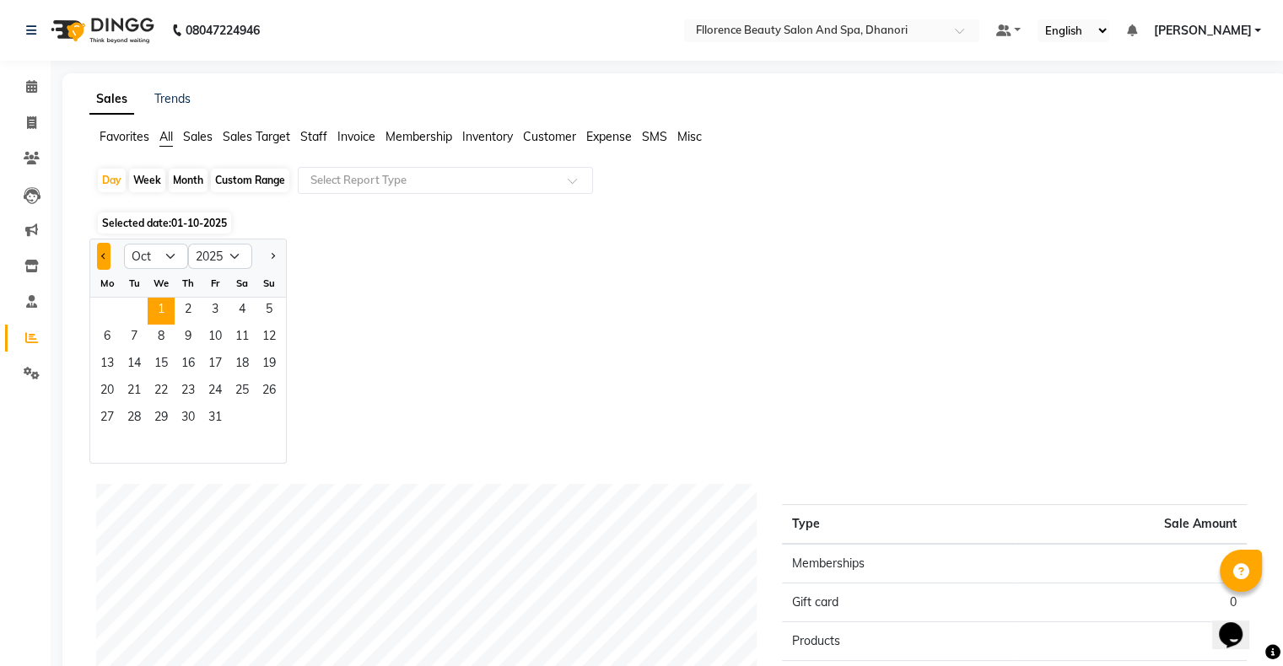
click at [104, 255] on span "Previous month" at bounding box center [104, 255] width 6 height 6
select select "9"
click at [270, 391] on span "28" at bounding box center [269, 392] width 27 height 27
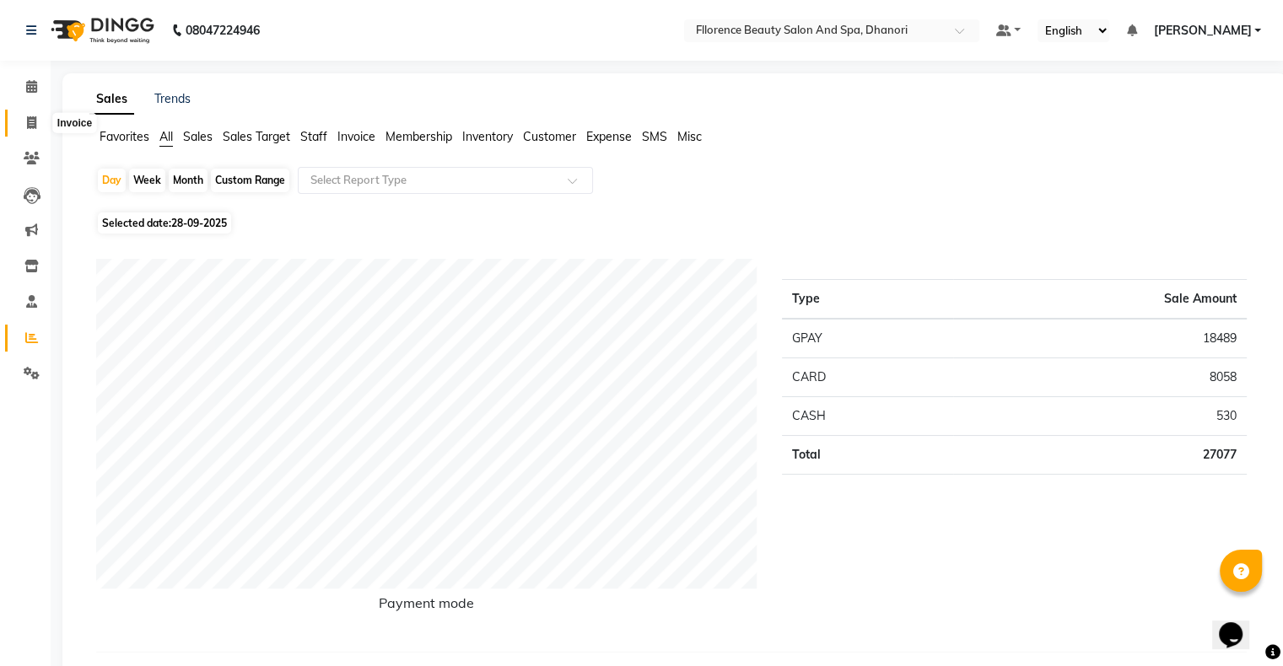
click at [28, 114] on span at bounding box center [32, 123] width 30 height 19
select select "service"
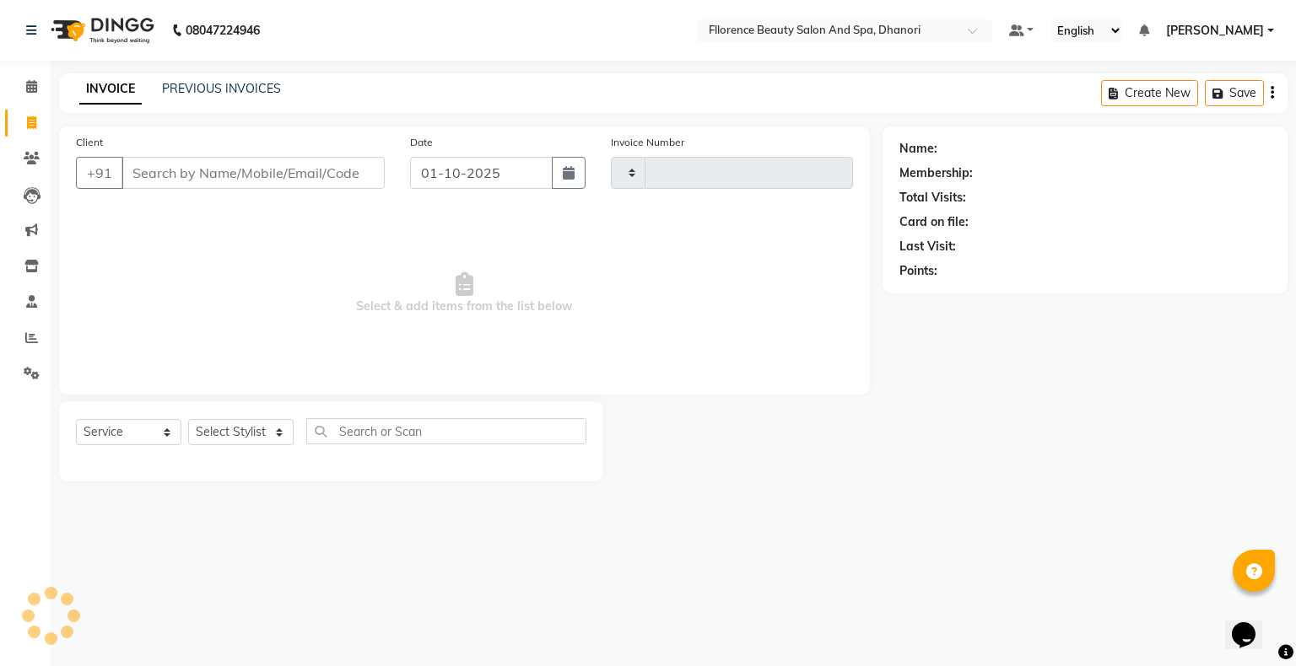
type input "3034"
select select "121"
click at [570, 177] on icon "button" at bounding box center [569, 172] width 12 height 13
select select "10"
select select "2025"
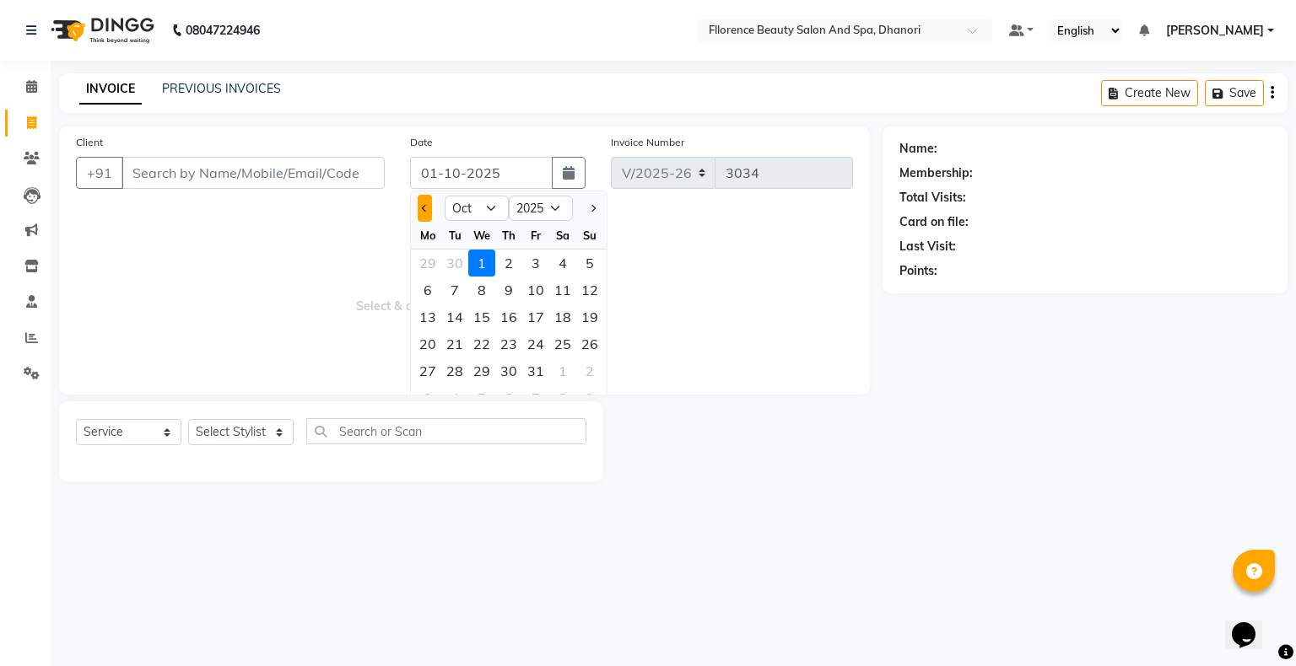
click at [423, 202] on button "Previous month" at bounding box center [425, 208] width 14 height 27
select select "9"
click at [587, 344] on div "28" at bounding box center [589, 344] width 27 height 27
type input "28-09-2025"
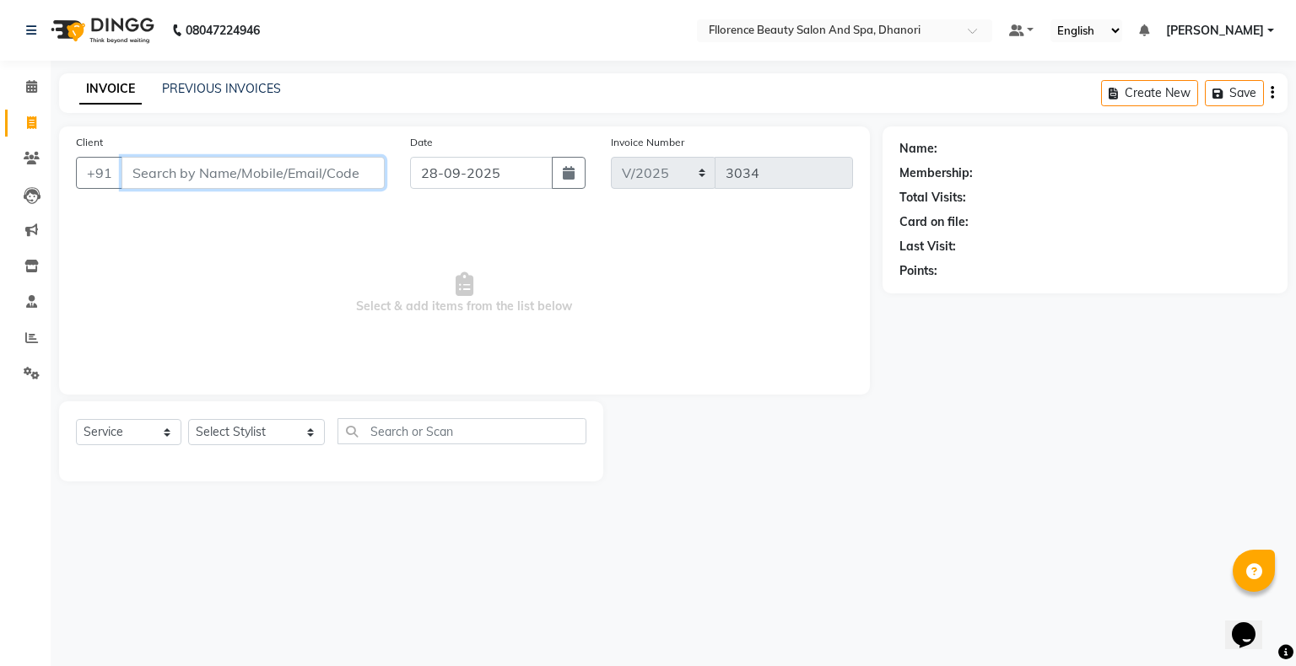
click at [296, 177] on input "Client" at bounding box center [252, 173] width 263 height 32
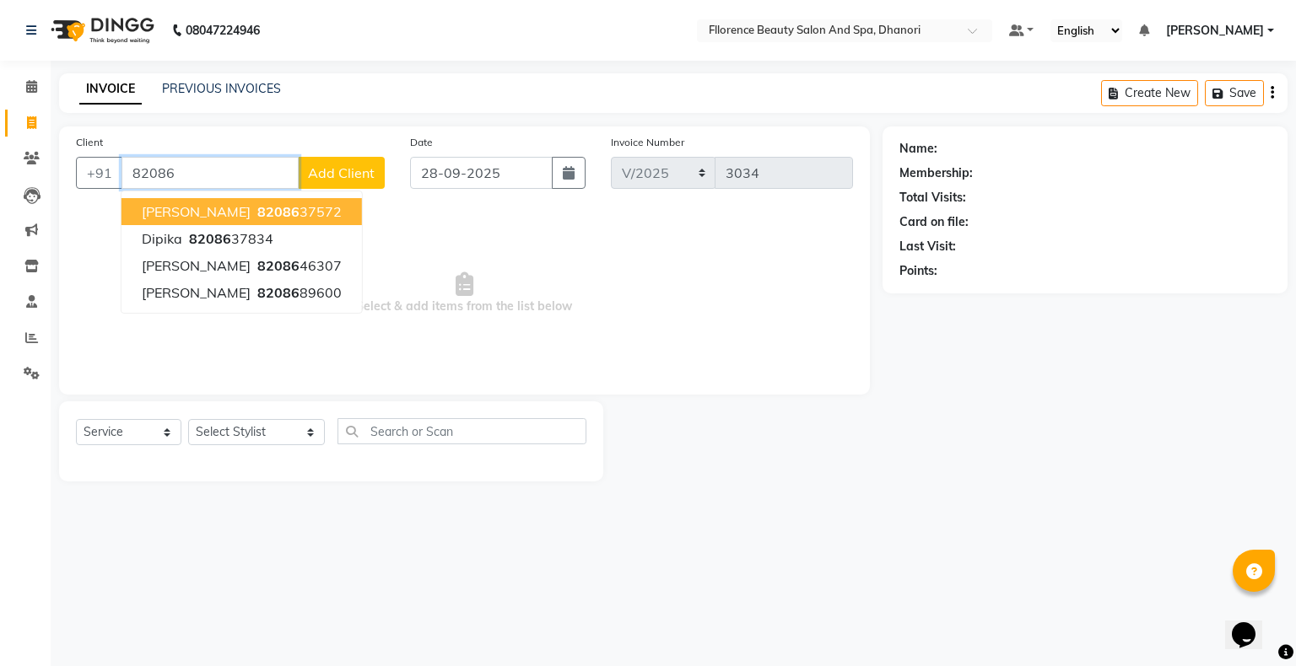
click at [254, 214] on ngb-highlight "82086 37572" at bounding box center [298, 211] width 88 height 17
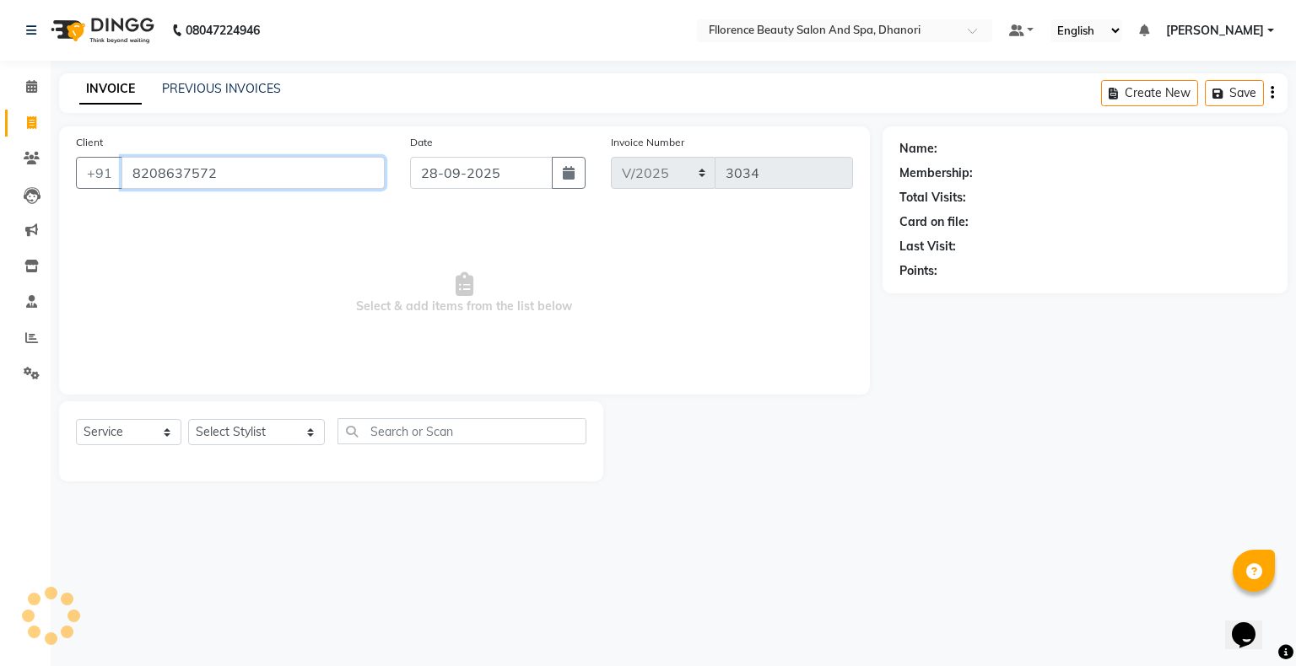
type input "8208637572"
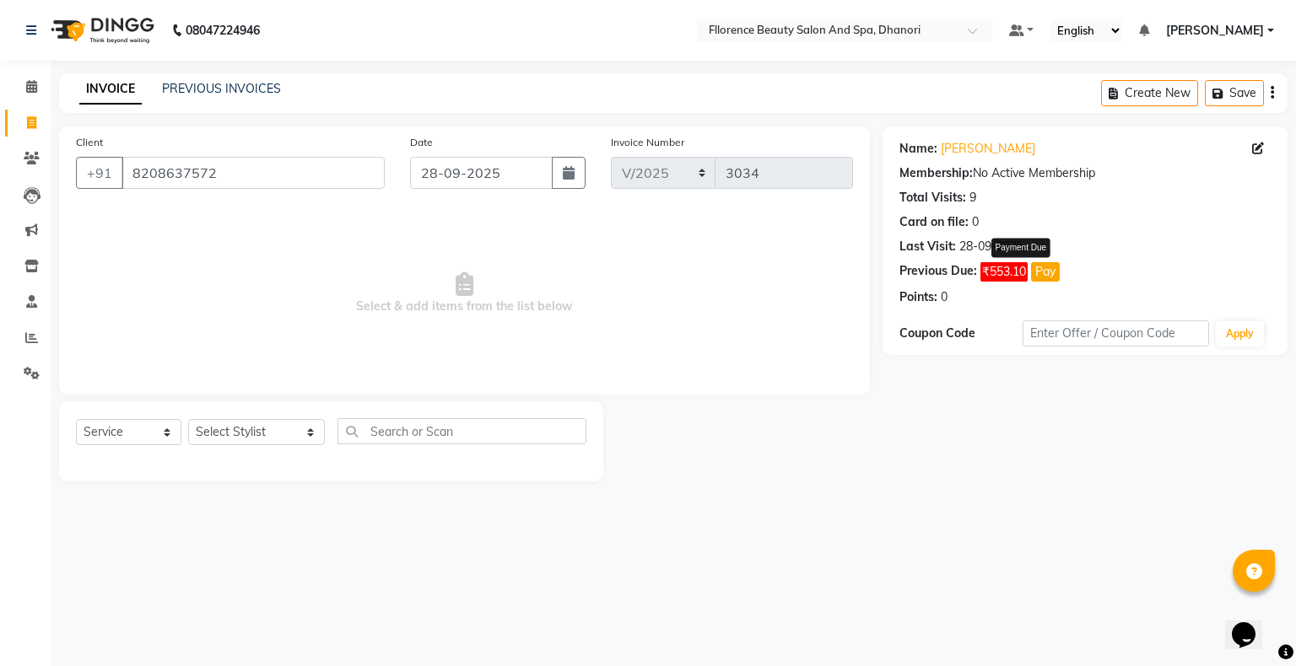
click at [1053, 272] on button "Pay" at bounding box center [1045, 271] width 29 height 19
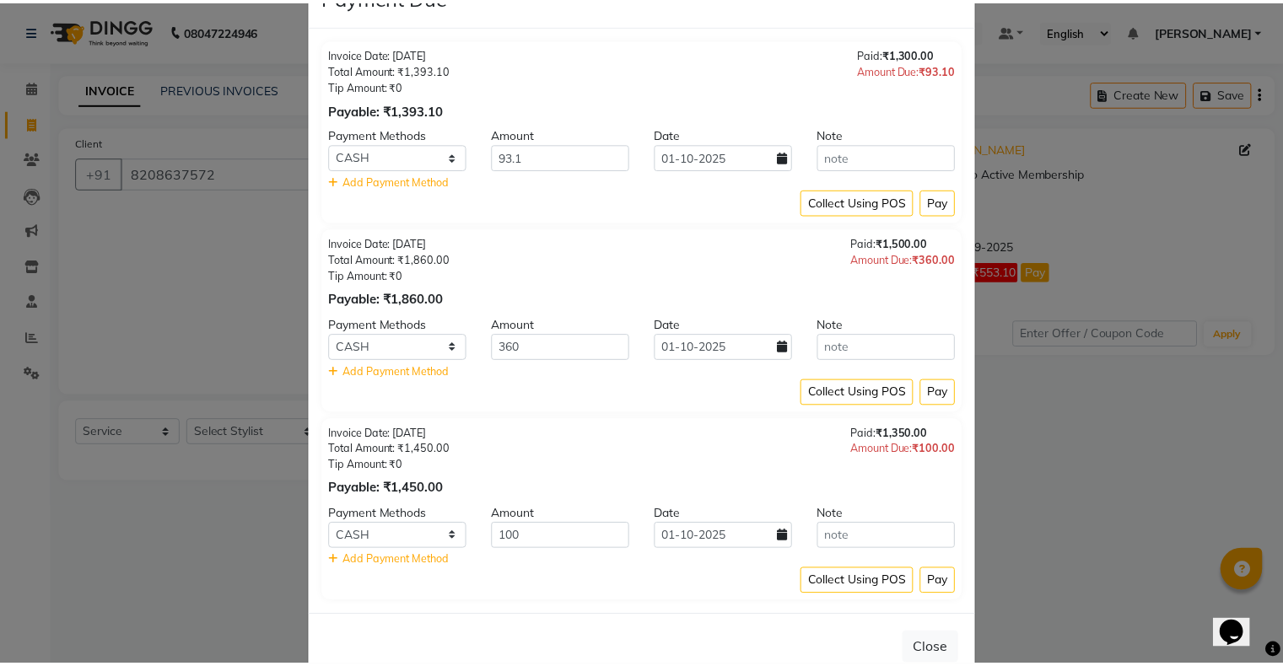
scroll to position [94, 0]
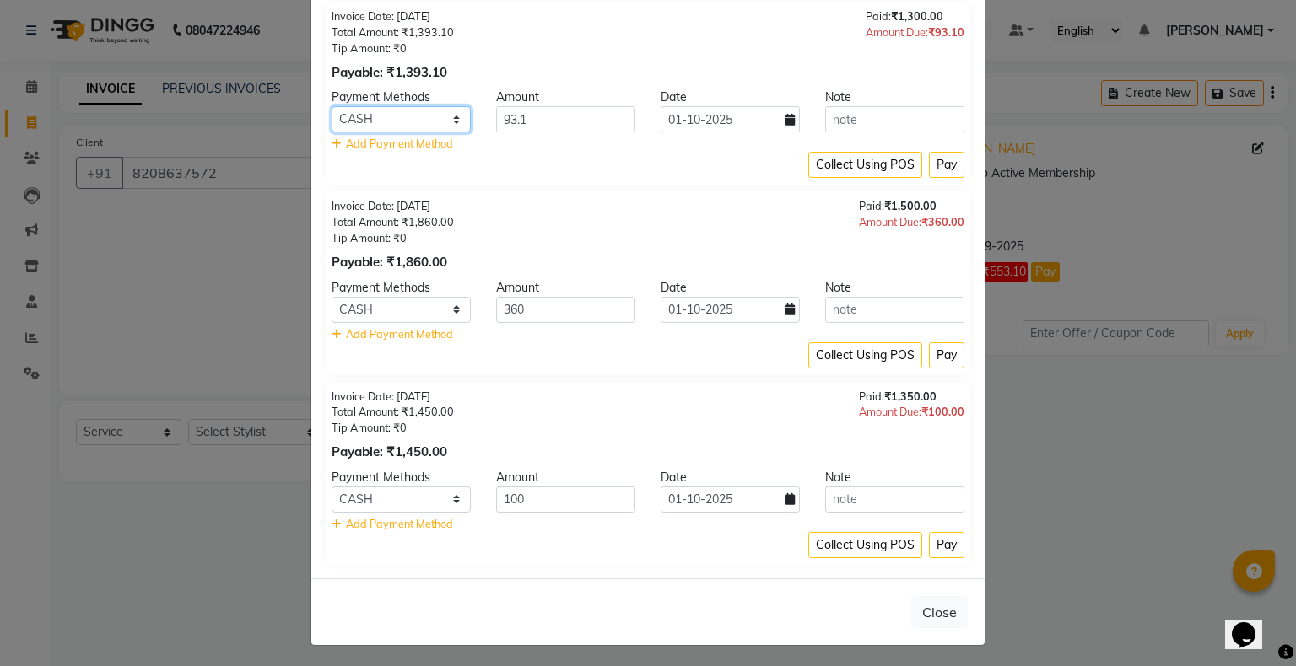
click at [364, 113] on select "CASH CARD ONLINE CUSTOM GPay PayTM PhonePe UPI NearBuy Loan BharatPay Cheque Mo…" at bounding box center [401, 119] width 139 height 26
select select "2"
click at [332, 106] on select "CASH CARD ONLINE CUSTOM GPay PayTM PhonePe UPI NearBuy Loan BharatPay Cheque Mo…" at bounding box center [401, 119] width 139 height 26
click at [785, 116] on icon at bounding box center [790, 120] width 10 height 12
select select "10"
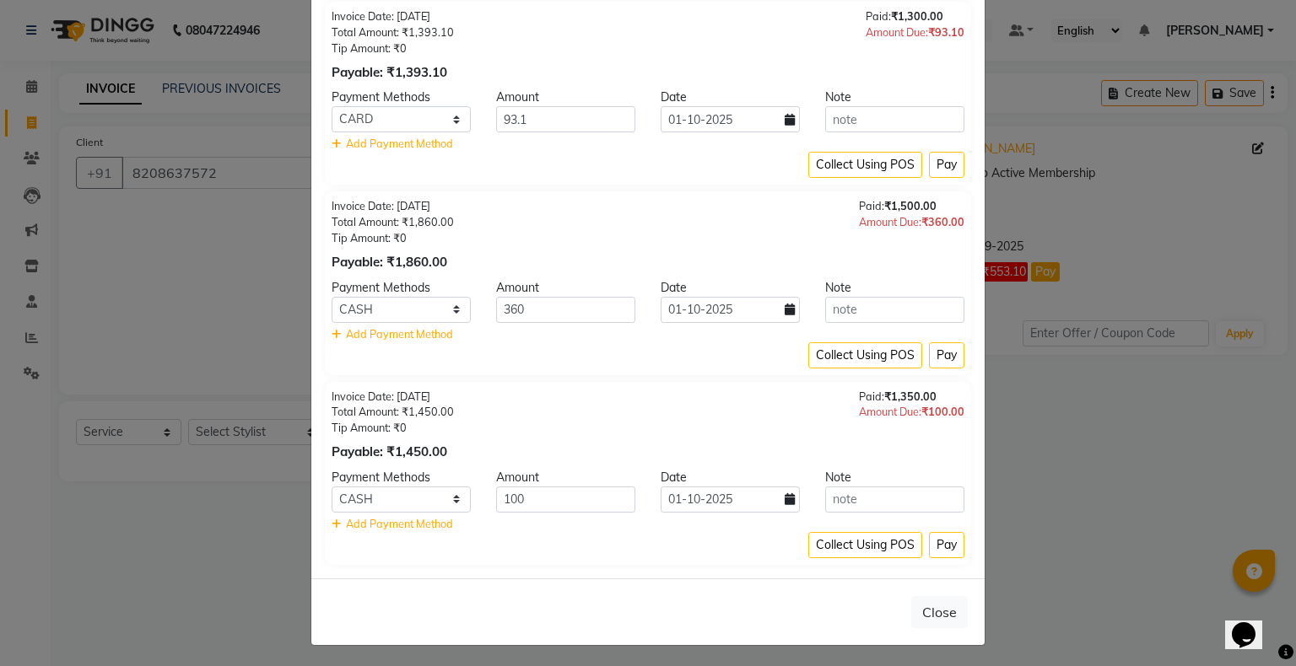
select select "2025"
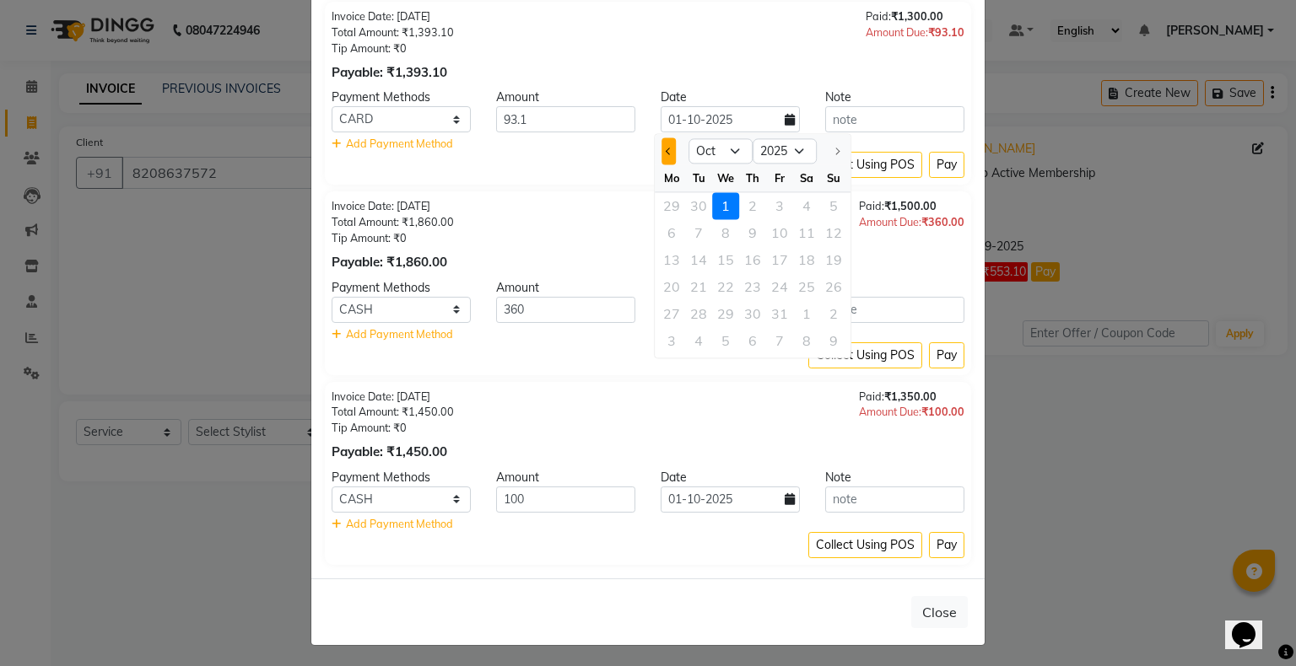
click at [672, 150] on span "Previous month" at bounding box center [669, 151] width 7 height 7
select select "9"
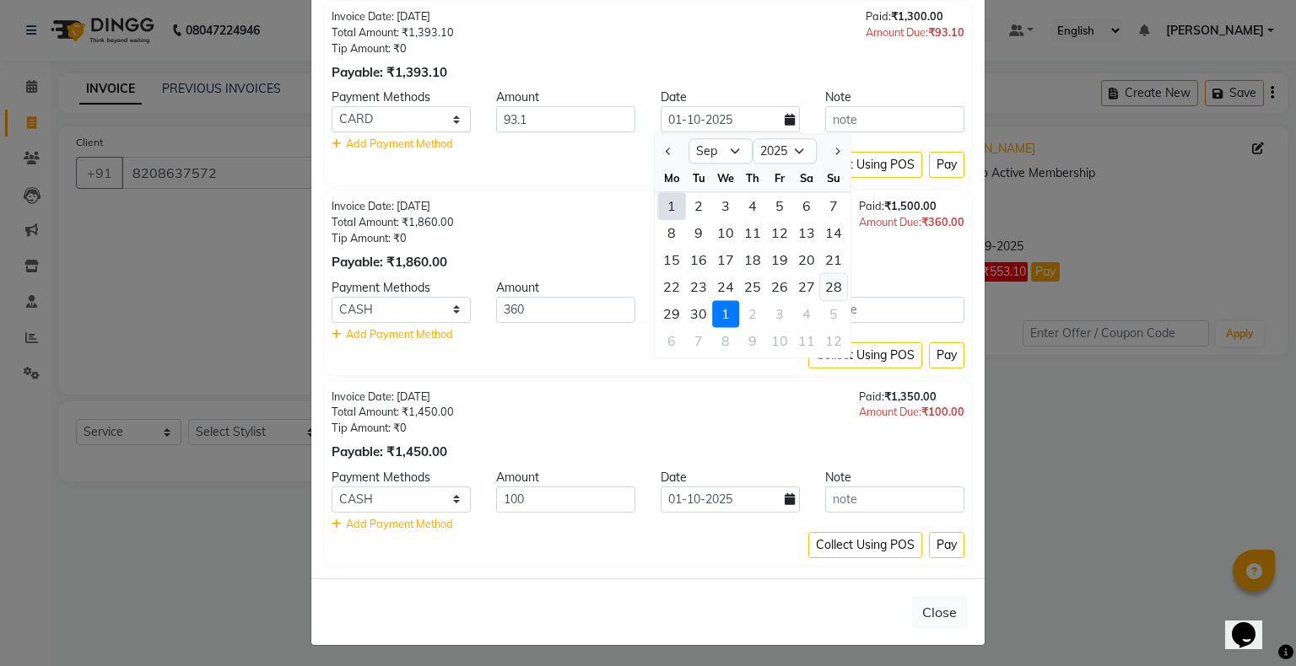
click at [837, 285] on div "28" at bounding box center [833, 286] width 27 height 27
type input "28-09-2025"
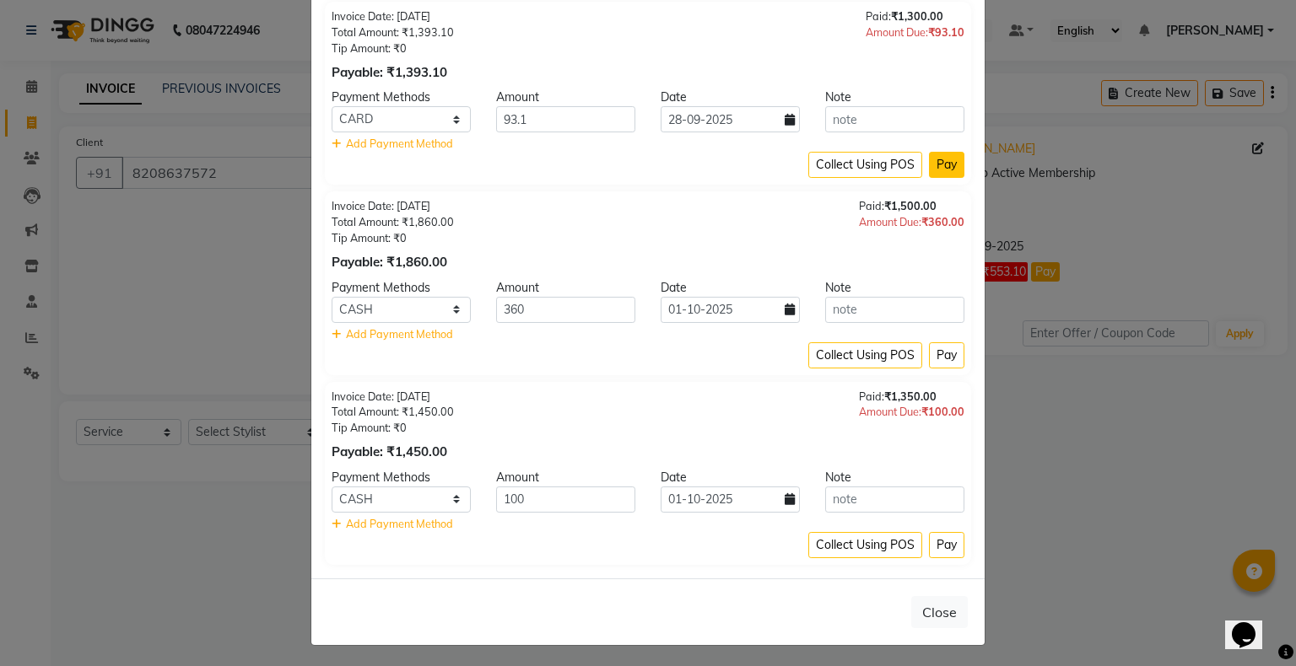
click at [935, 164] on button "Pay" at bounding box center [946, 165] width 35 height 26
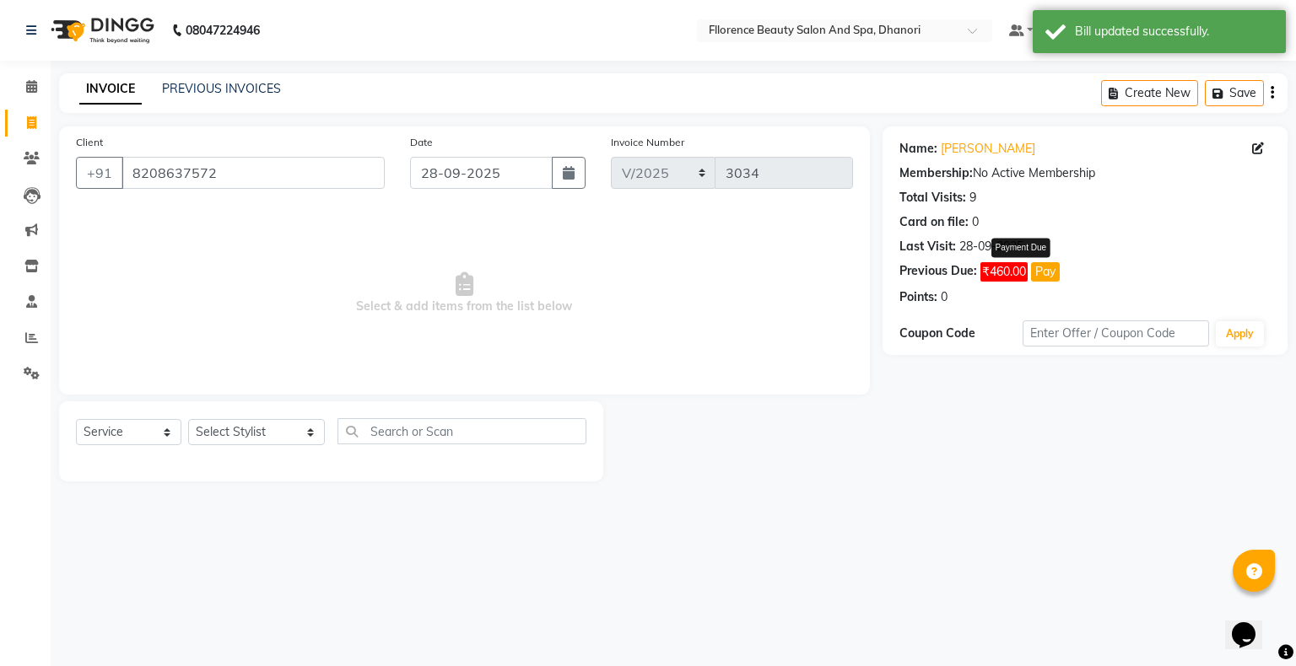
click at [1006, 279] on span "₹460.00" at bounding box center [1003, 271] width 47 height 19
click at [1041, 269] on button "Pay" at bounding box center [1045, 271] width 29 height 19
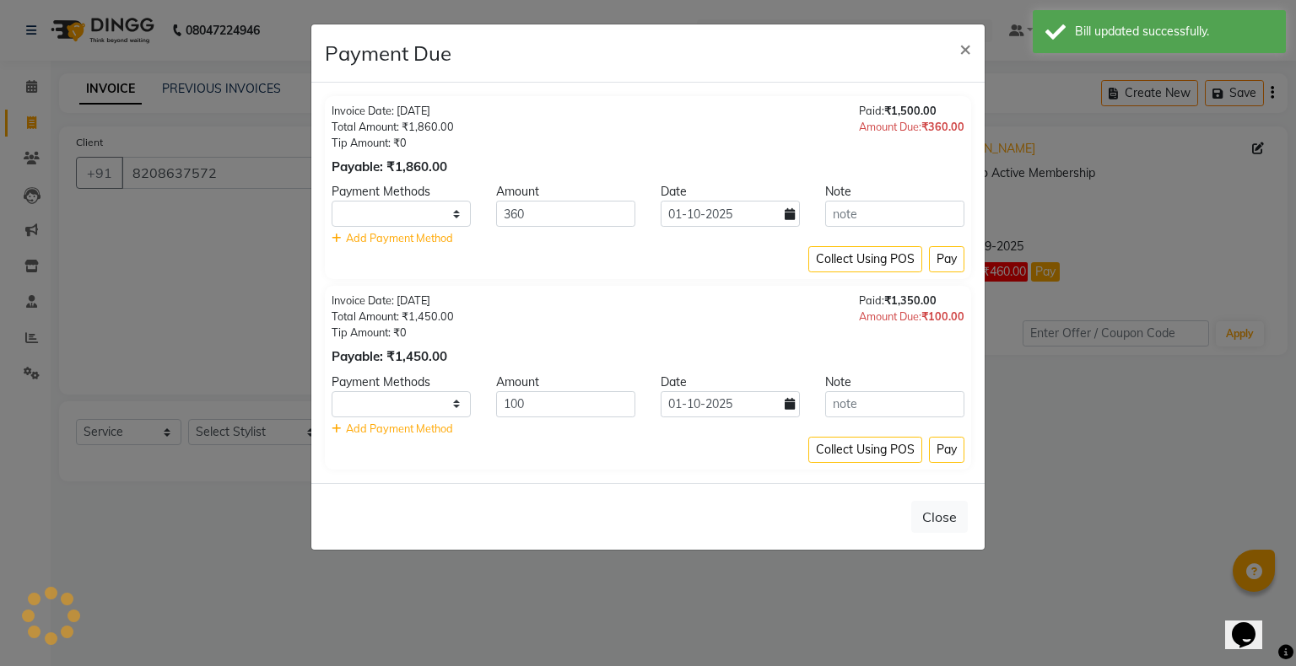
select select "1"
click at [459, 216] on select "CASH CARD ONLINE CUSTOM GPay PayTM PhonePe UPI NearBuy Loan BharatPay Cheque Mo…" at bounding box center [401, 214] width 139 height 26
select select "2"
click at [332, 201] on select "CASH CARD ONLINE CUSTOM GPay PayTM PhonePe UPI NearBuy Loan BharatPay Cheque Mo…" at bounding box center [401, 214] width 139 height 26
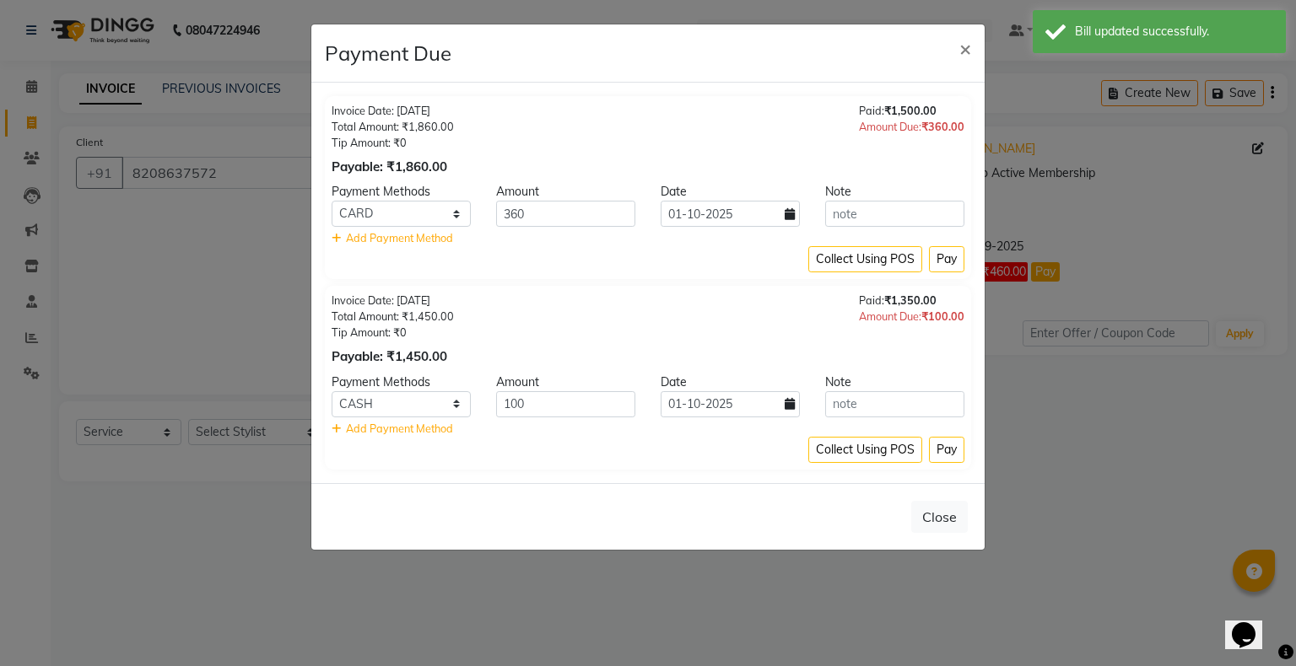
click at [792, 217] on icon at bounding box center [790, 214] width 10 height 12
select select "10"
select select "2025"
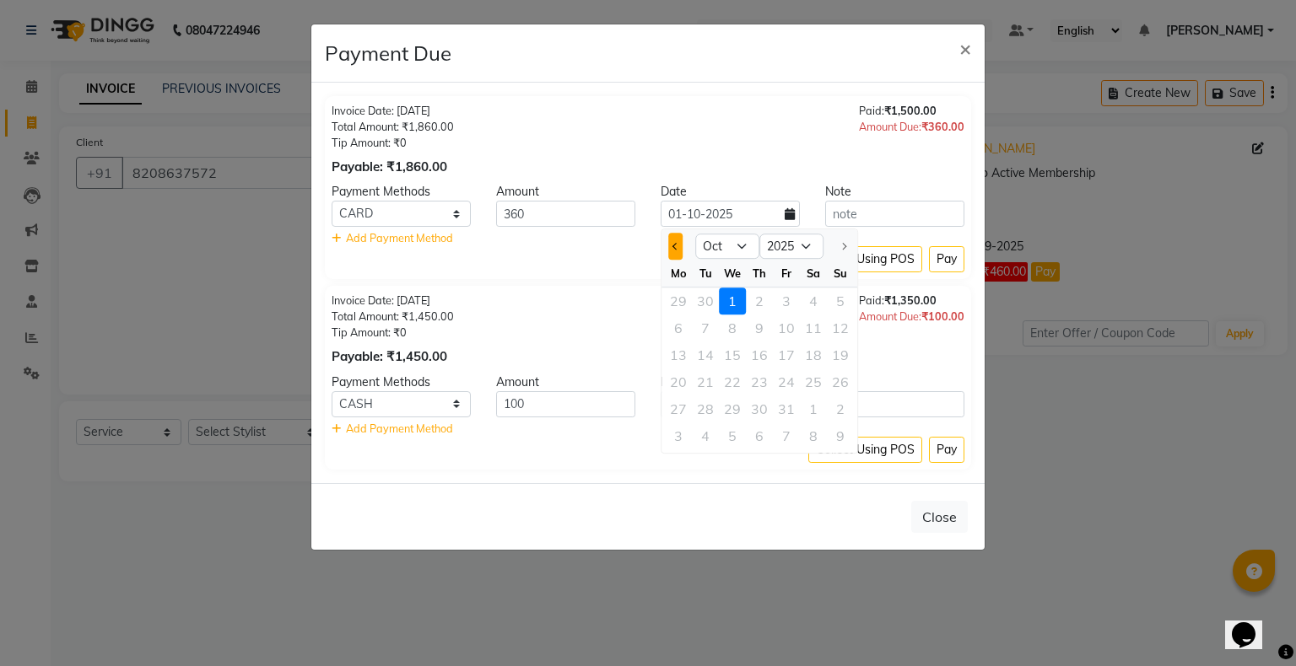
click at [674, 249] on button "Previous month" at bounding box center [675, 246] width 14 height 27
select select "9"
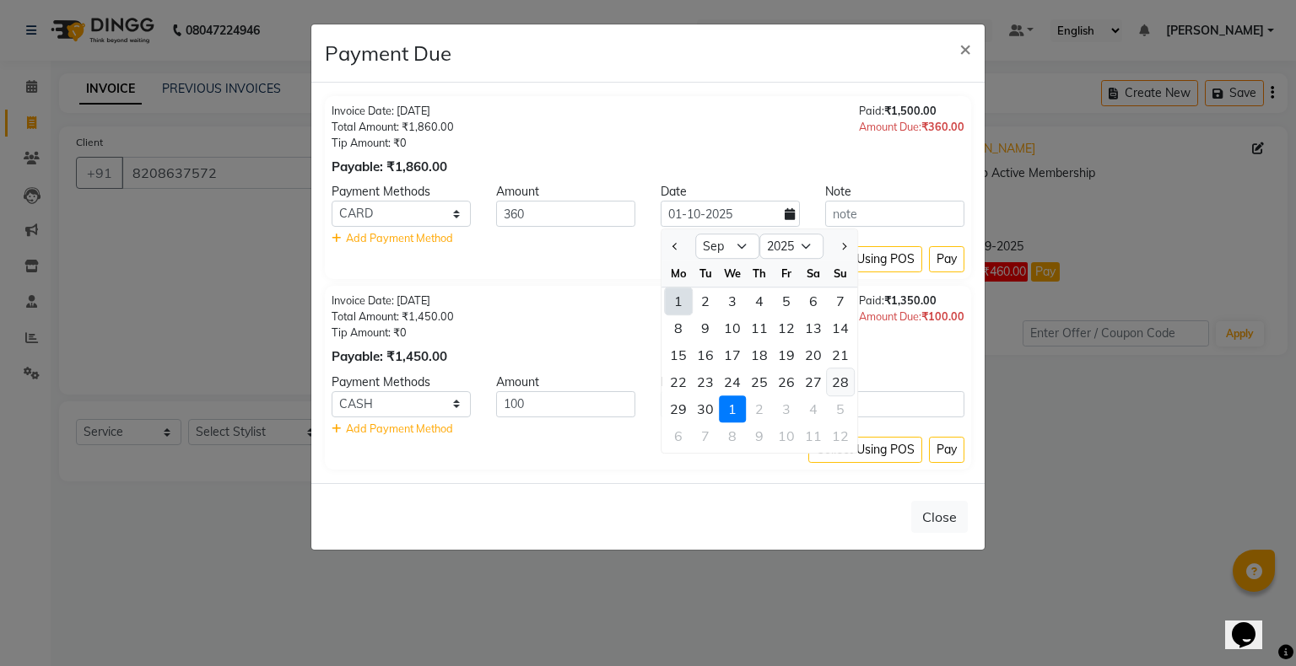
click at [841, 381] on div "28" at bounding box center [840, 382] width 27 height 27
type input "28-09-2025"
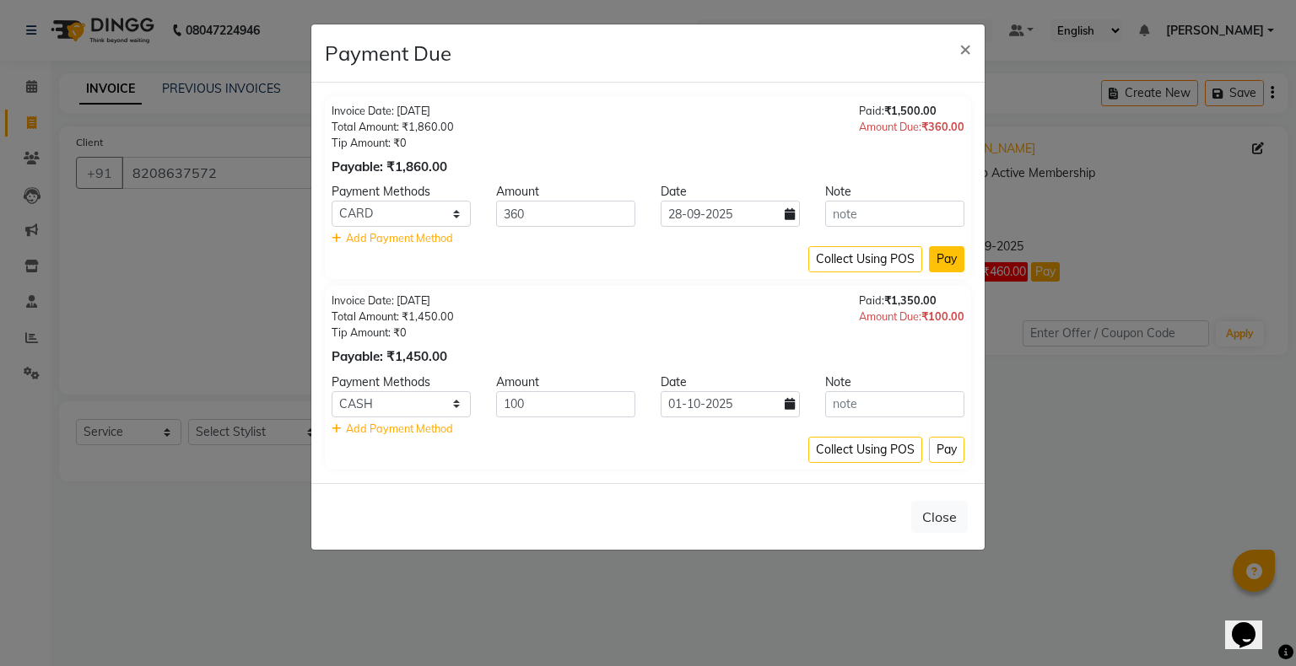
click at [941, 261] on button "Pay" at bounding box center [946, 259] width 35 height 26
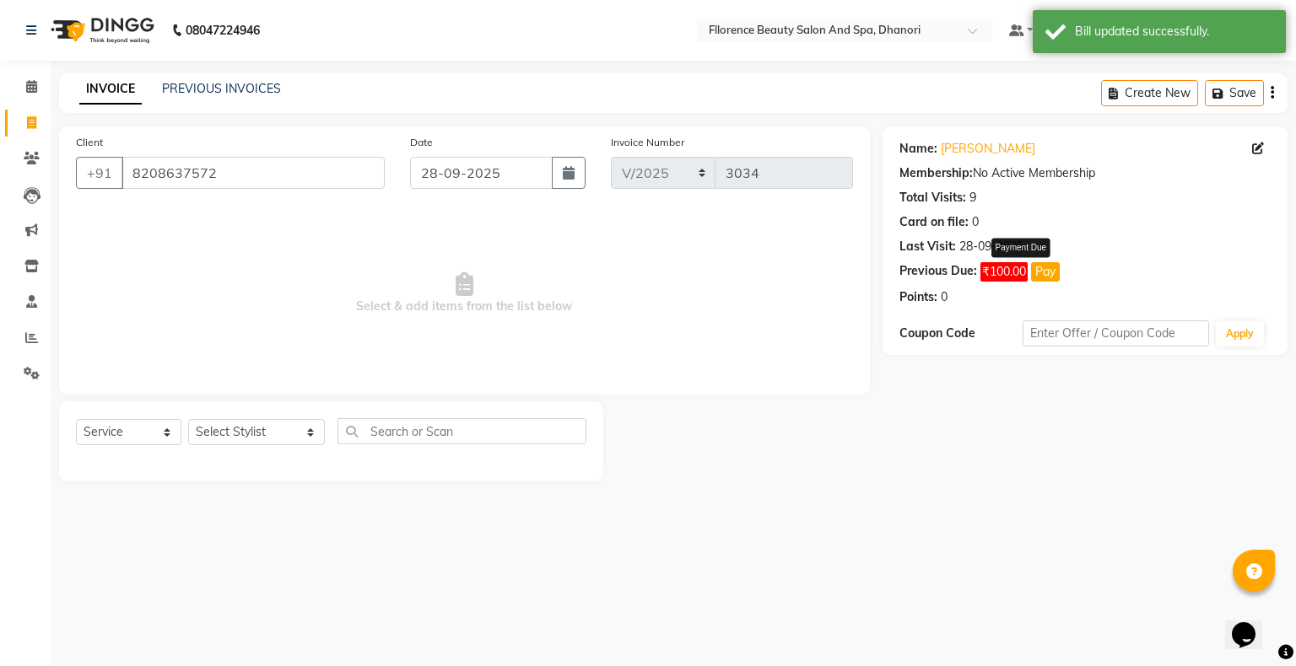
click at [1041, 272] on button "Pay" at bounding box center [1045, 271] width 29 height 19
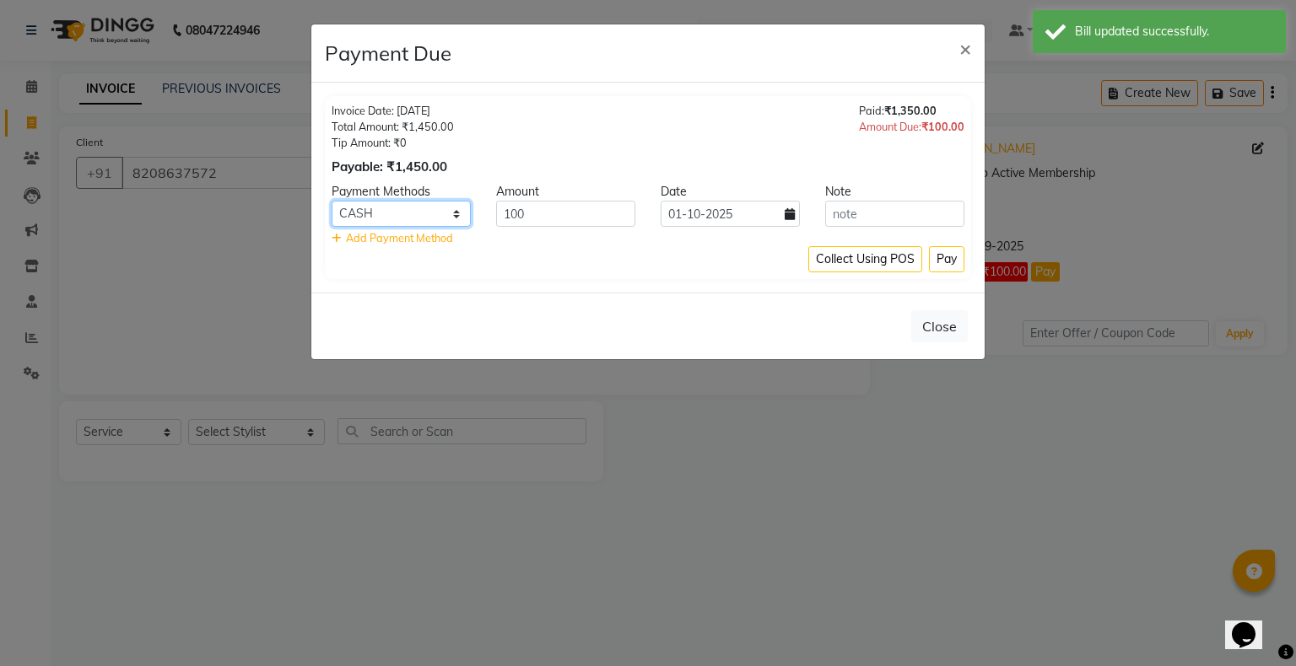
click at [422, 216] on select "CASH CARD ONLINE CUSTOM GPay PayTM PhonePe UPI NearBuy Loan BharatPay Cheque Mo…" at bounding box center [401, 214] width 139 height 26
select select "2"
click at [332, 201] on select "CASH CARD ONLINE CUSTOM GPay PayTM PhonePe UPI NearBuy Loan BharatPay Cheque Mo…" at bounding box center [401, 214] width 139 height 26
click at [794, 213] on icon at bounding box center [790, 214] width 10 height 12
select select "10"
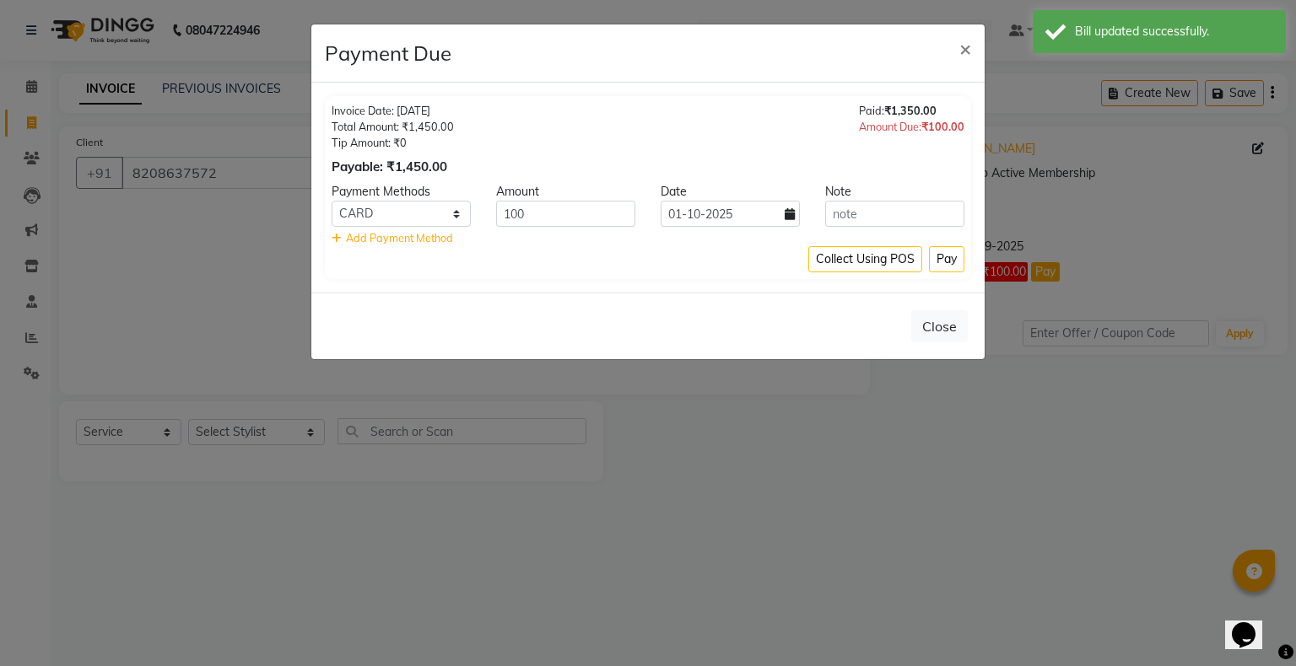
select select "2025"
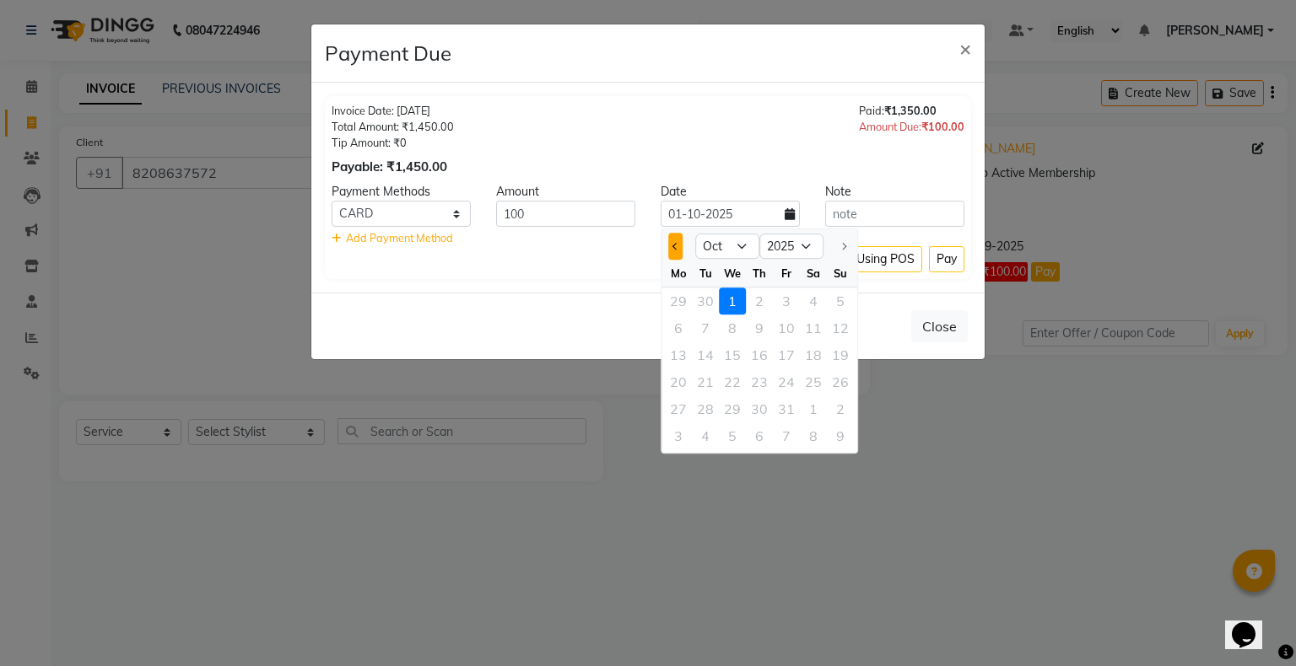
click at [675, 250] on button "Previous month" at bounding box center [675, 246] width 14 height 27
select select "9"
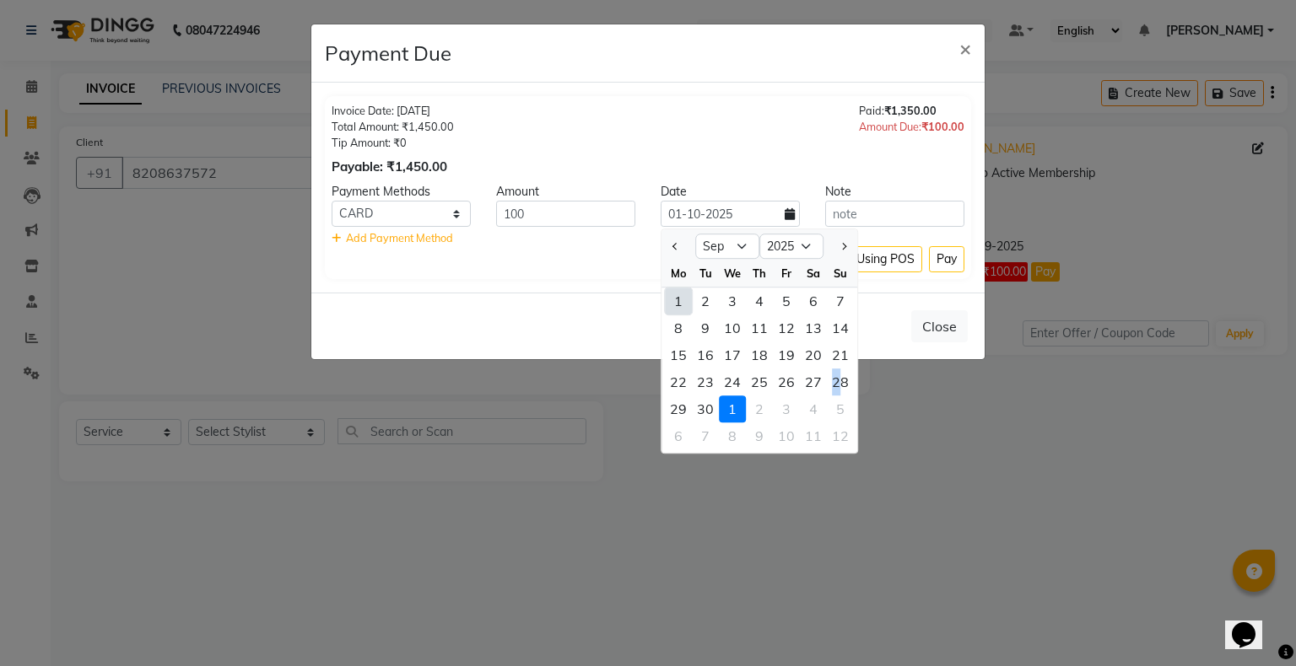
click at [838, 377] on div "28" at bounding box center [840, 382] width 27 height 27
type input "28-09-2025"
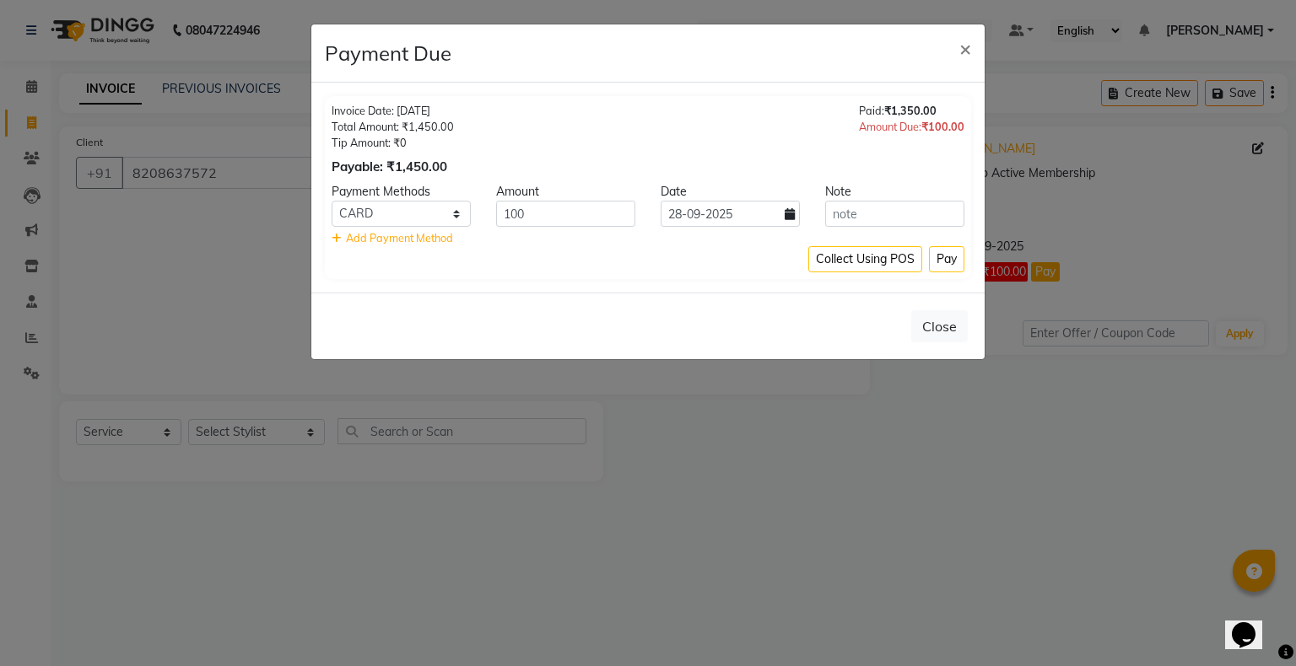
click at [953, 266] on button "Pay" at bounding box center [946, 259] width 35 height 26
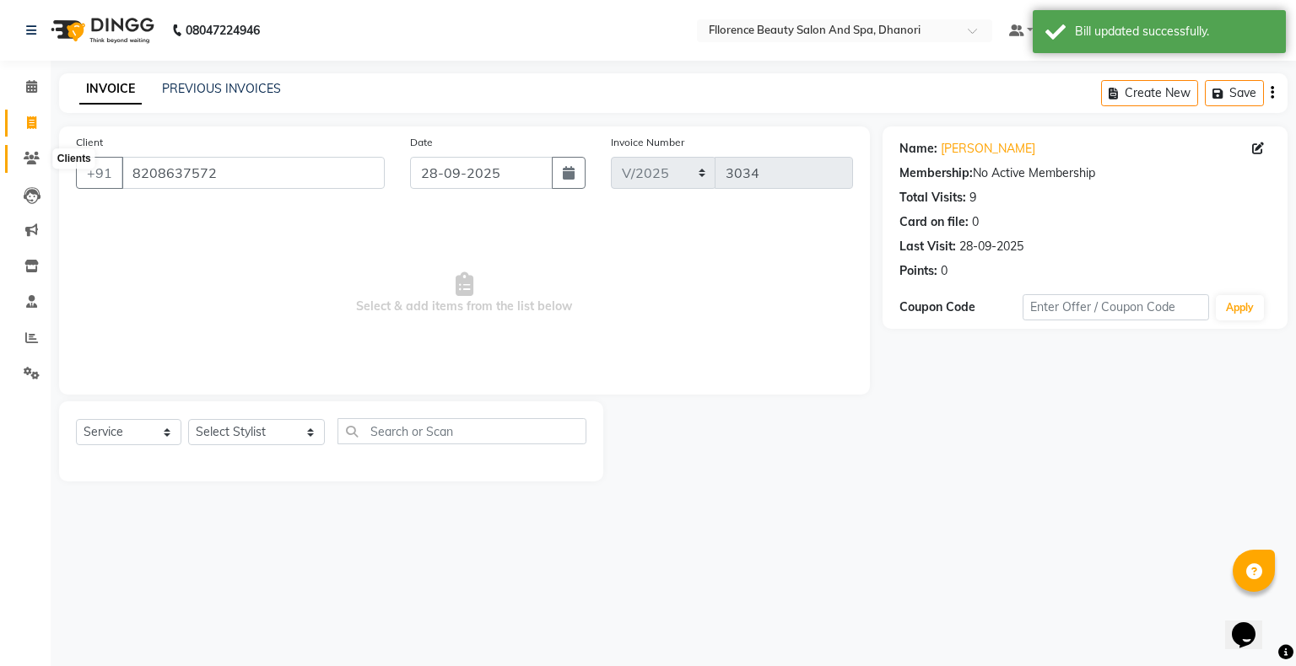
click at [27, 166] on span at bounding box center [32, 158] width 30 height 19
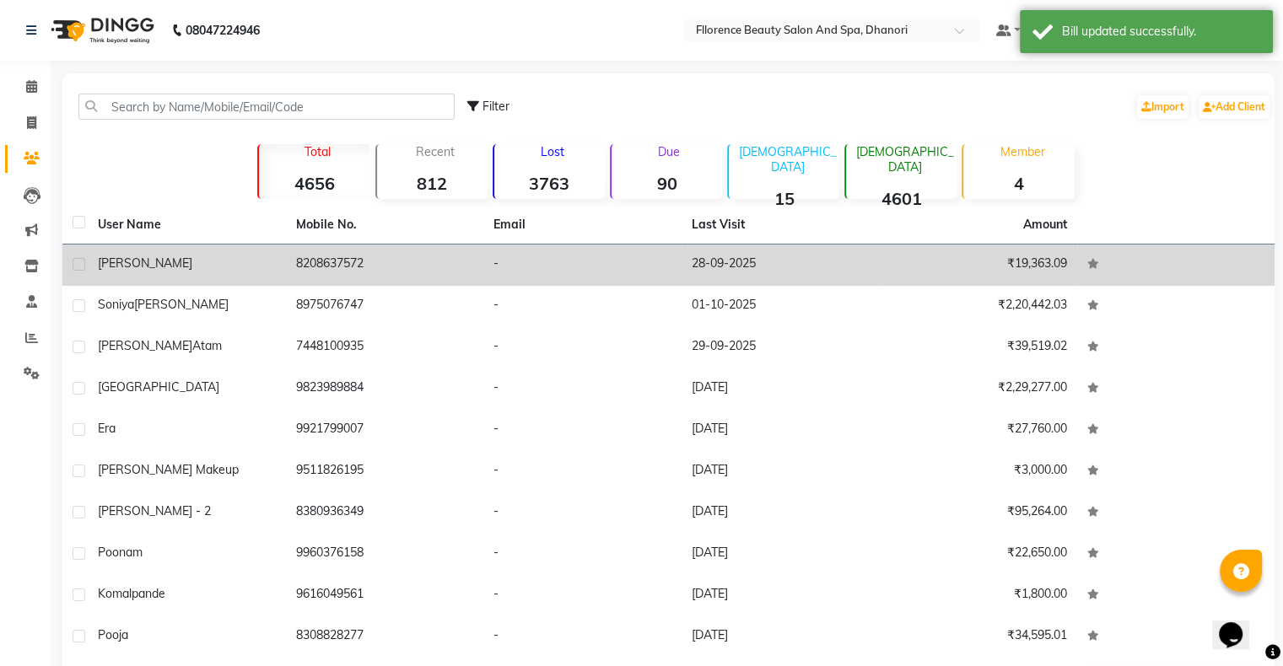
click at [467, 274] on td "8208637572" at bounding box center [385, 265] width 198 height 41
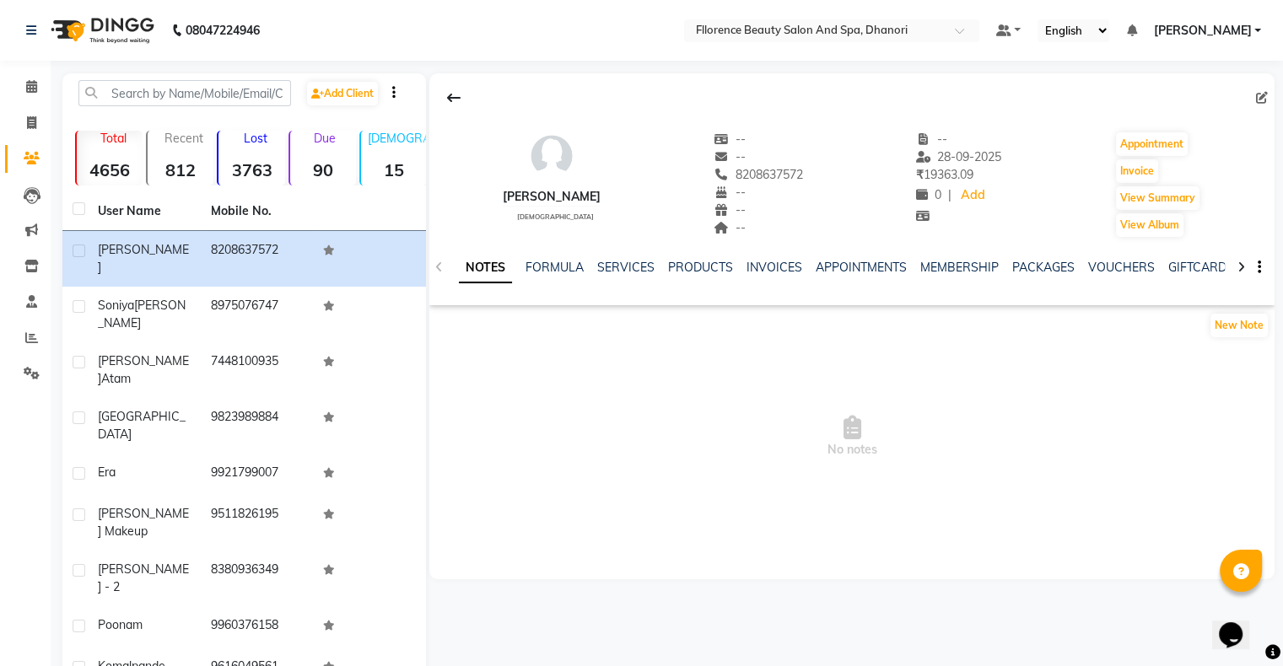
click at [725, 409] on span "No notes" at bounding box center [851, 437] width 845 height 169
click at [31, 340] on icon at bounding box center [31, 338] width 13 height 13
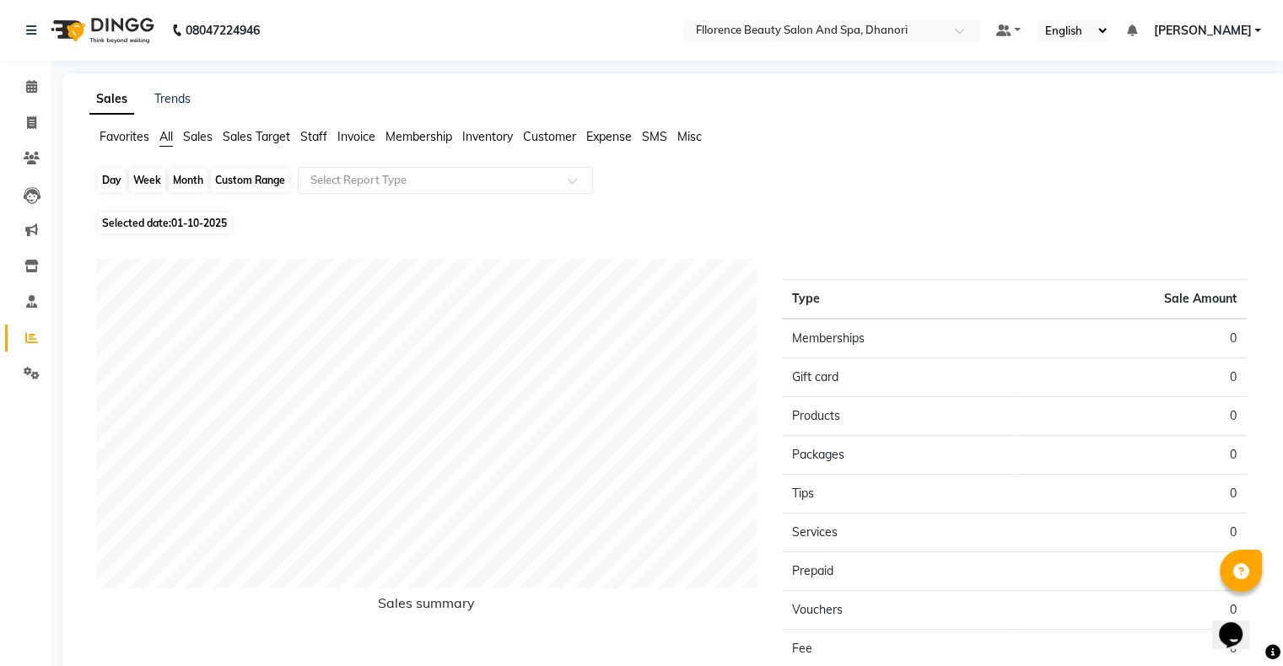
click at [113, 173] on div "Day" at bounding box center [112, 181] width 28 height 24
select select "10"
select select "2025"
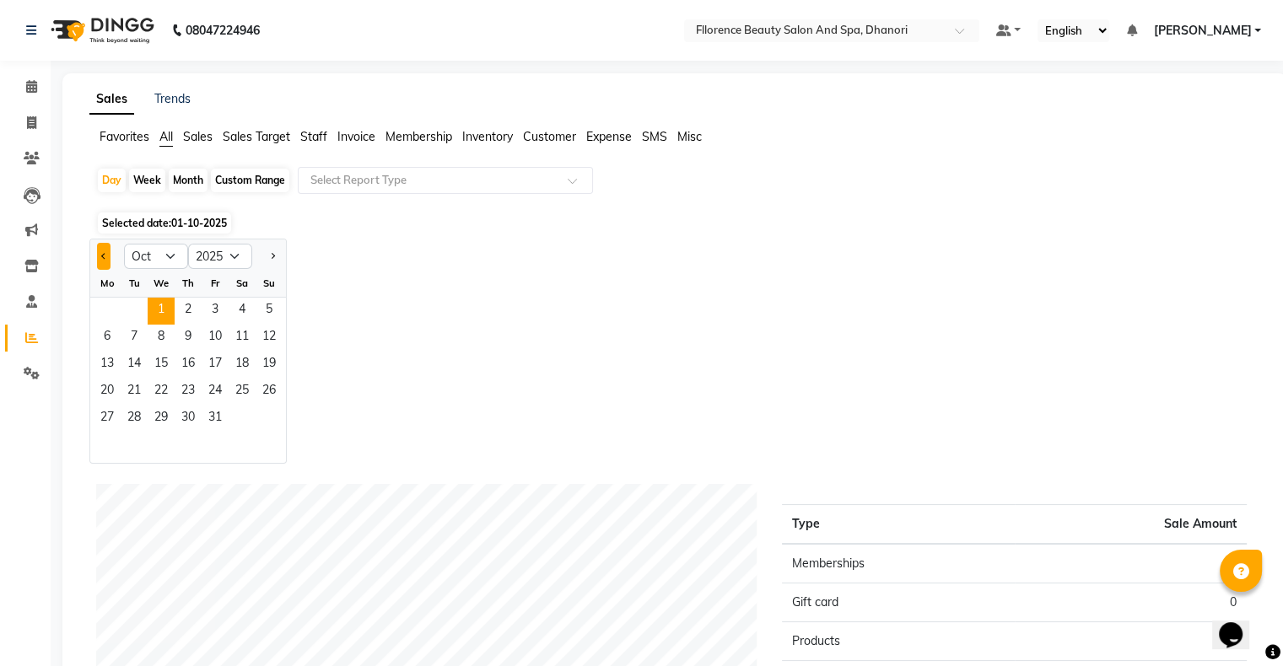
click at [101, 255] on span "Previous month" at bounding box center [104, 255] width 6 height 6
select select "9"
click at [273, 390] on span "28" at bounding box center [269, 392] width 27 height 27
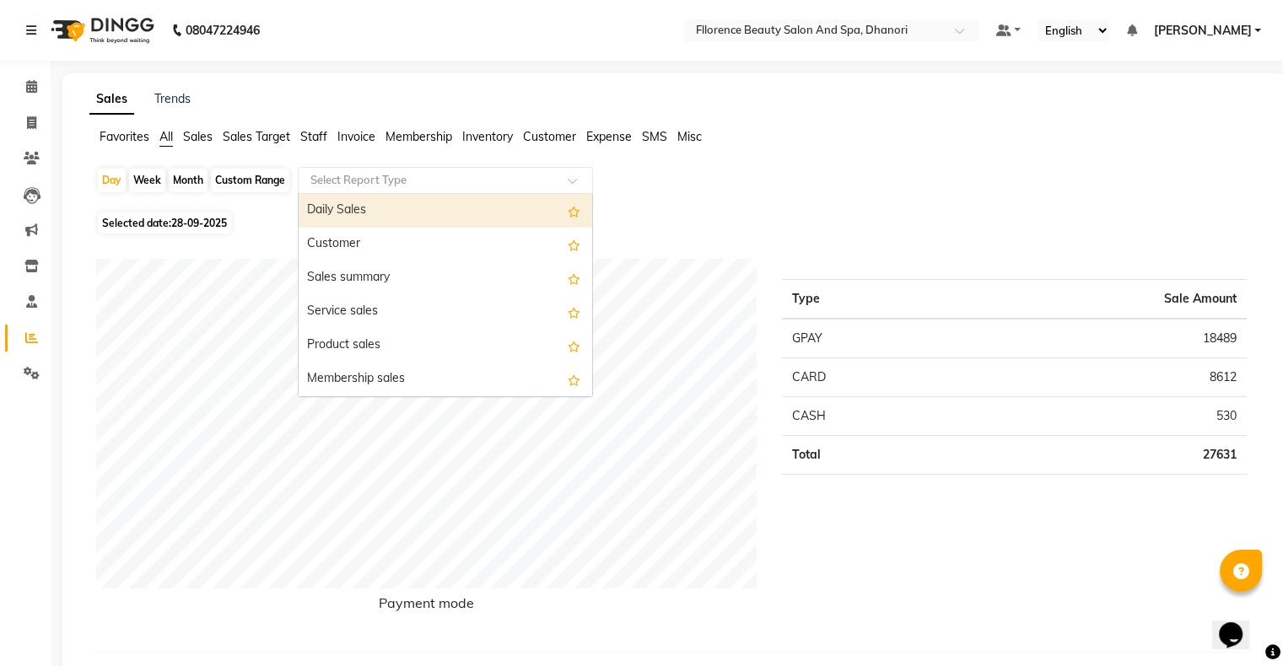
click at [440, 177] on input "text" at bounding box center [428, 180] width 243 height 17
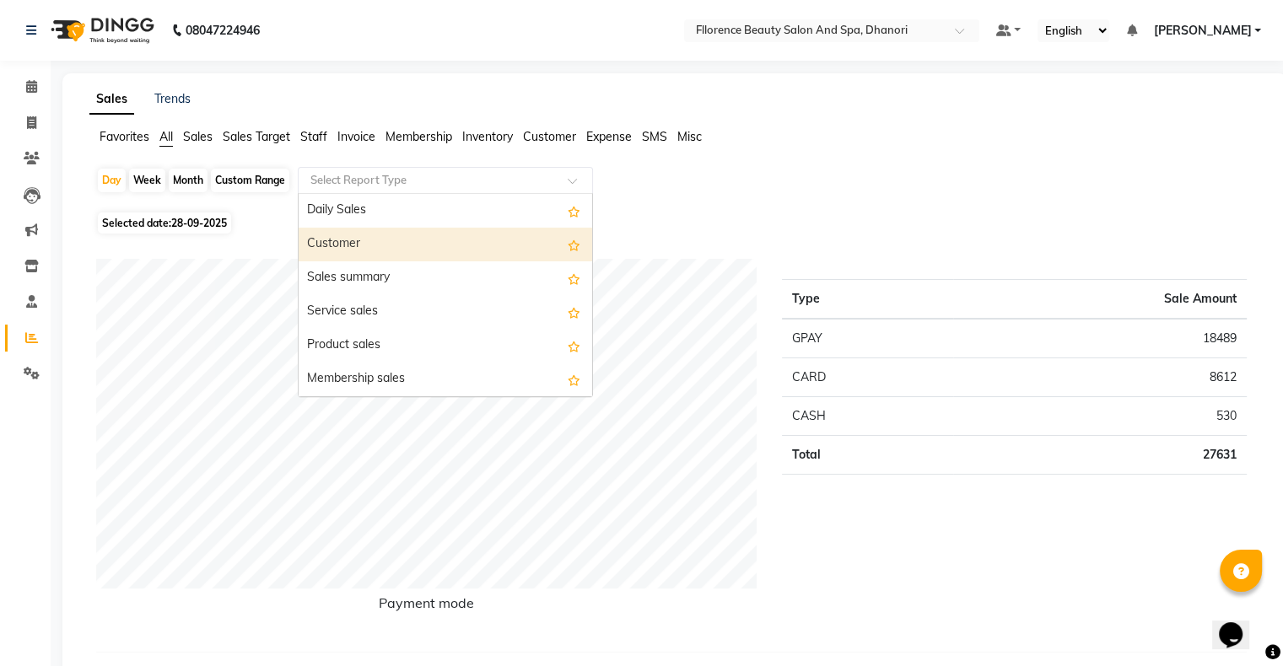
click at [411, 242] on div "Customer" at bounding box center [446, 245] width 294 height 34
select select "csv"
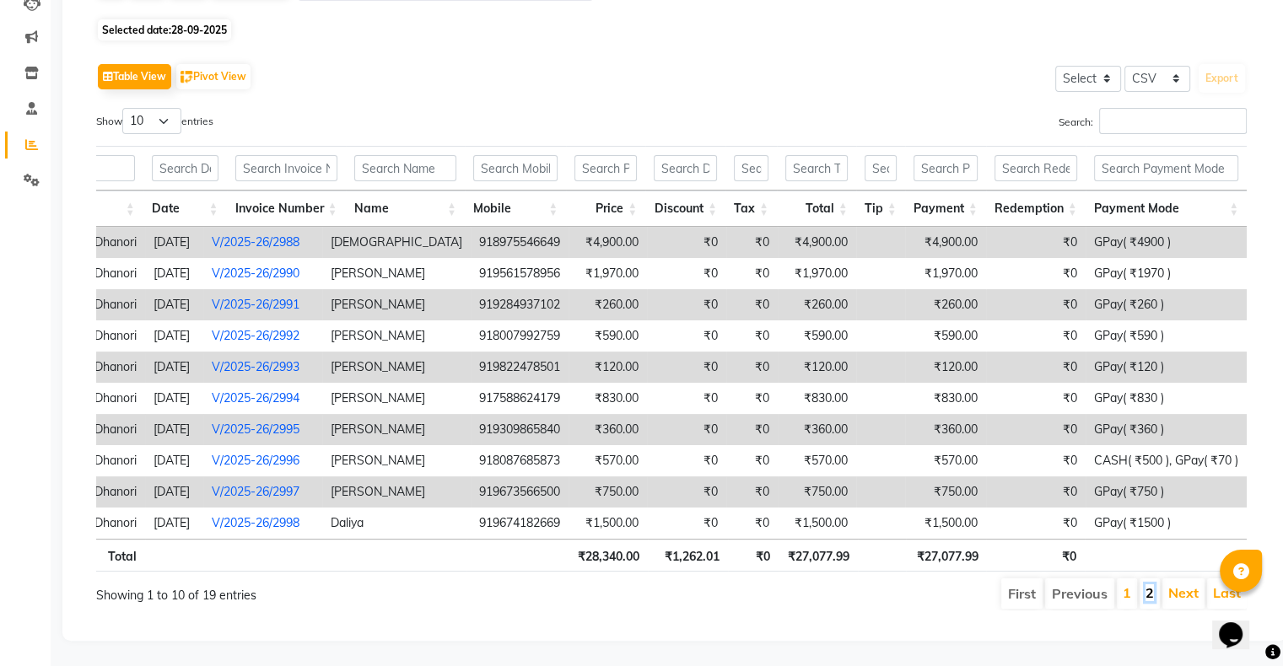
click at [1146, 586] on link "2" at bounding box center [1150, 593] width 8 height 17
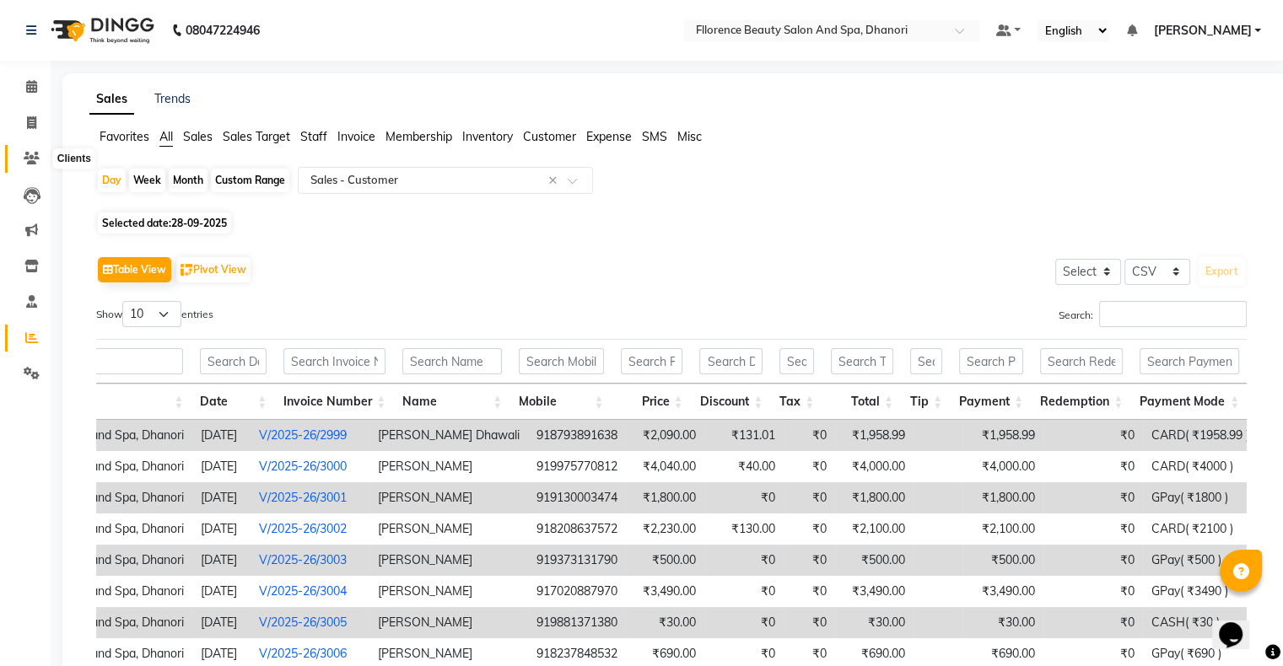
click at [35, 161] on icon at bounding box center [32, 158] width 16 height 13
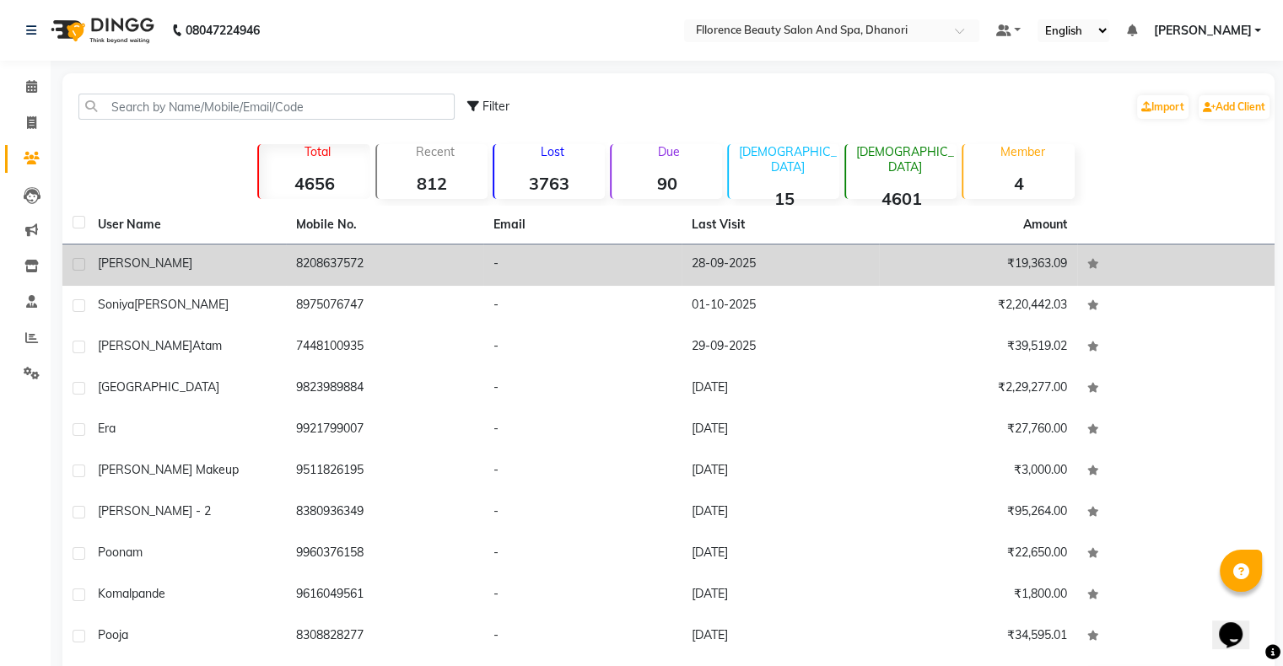
click at [192, 262] on div "[PERSON_NAME]" at bounding box center [187, 264] width 178 height 18
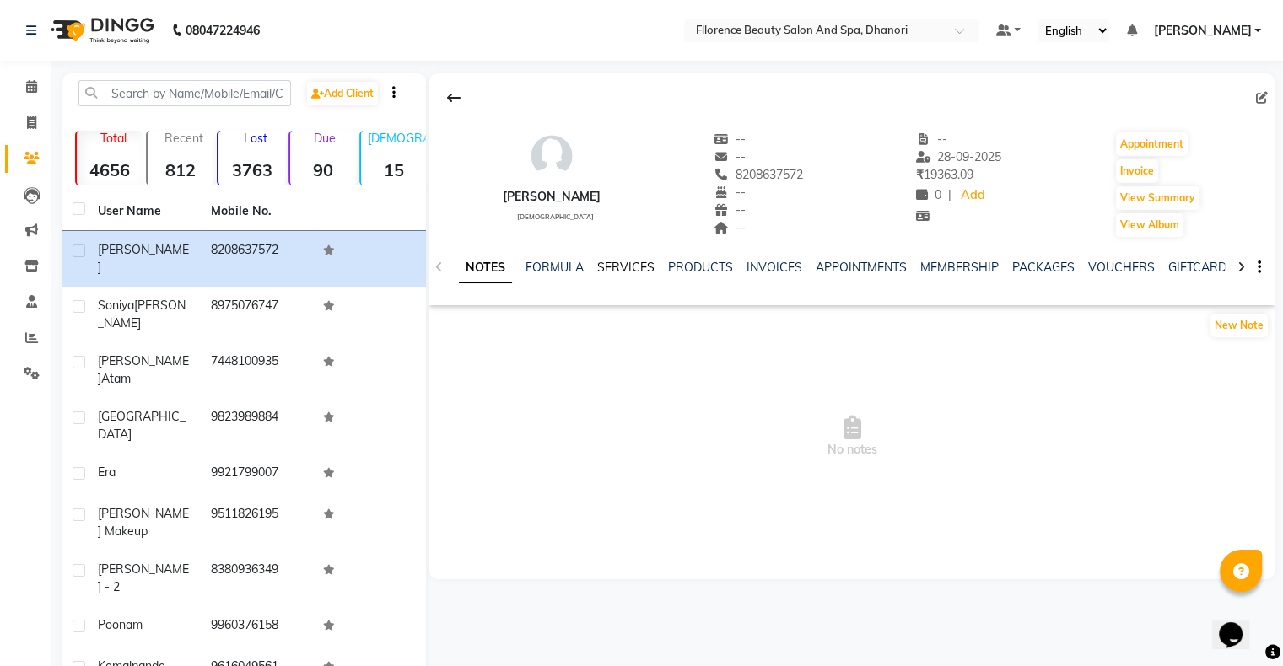
click at [634, 270] on link "SERVICES" at bounding box center [625, 267] width 57 height 15
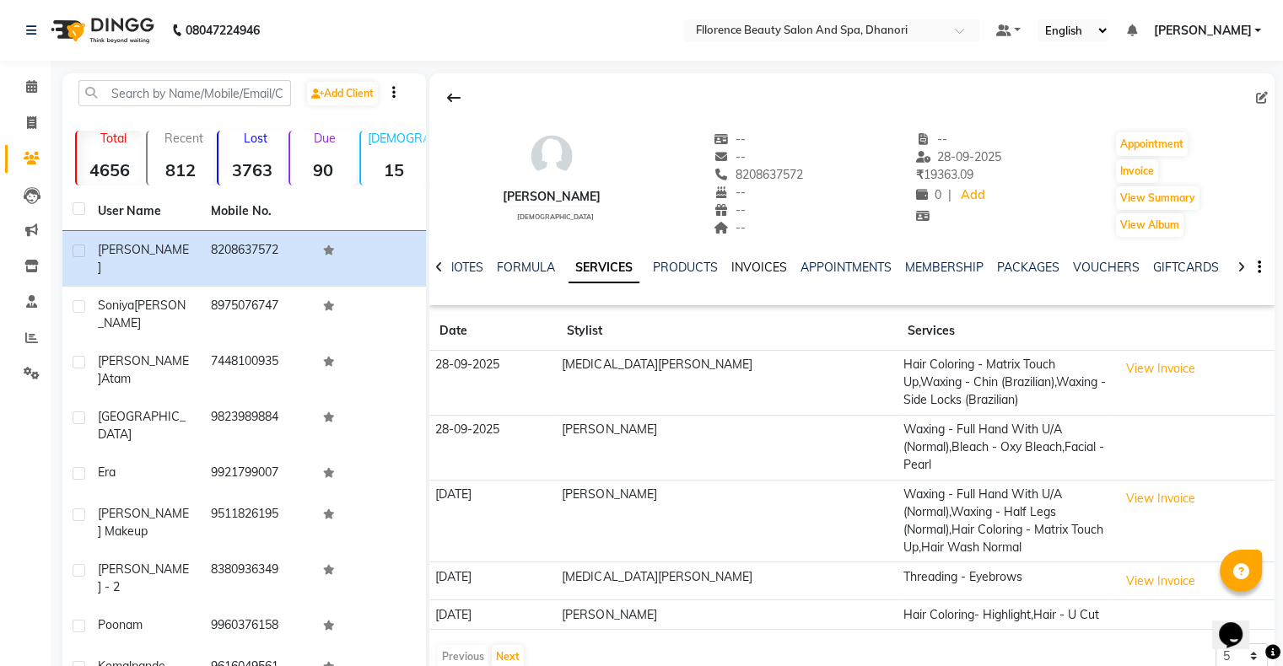
click at [733, 265] on link "INVOICES" at bounding box center [759, 267] width 56 height 15
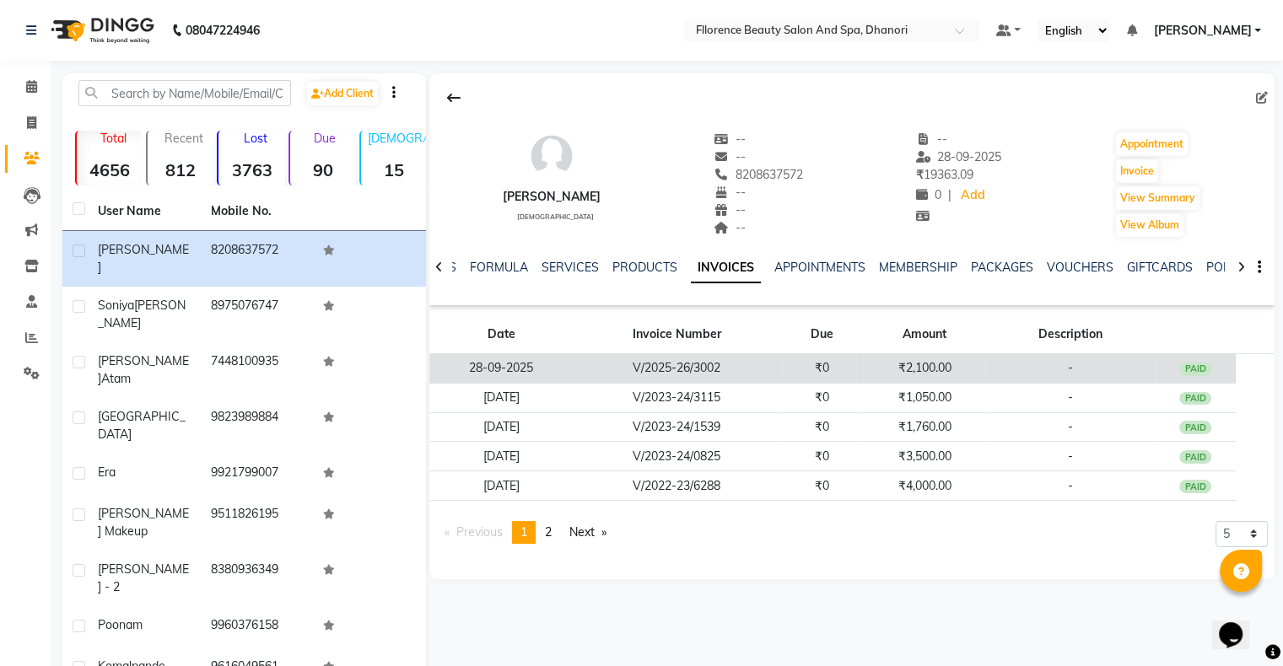
click at [787, 370] on td "₹0" at bounding box center [822, 369] width 83 height 30
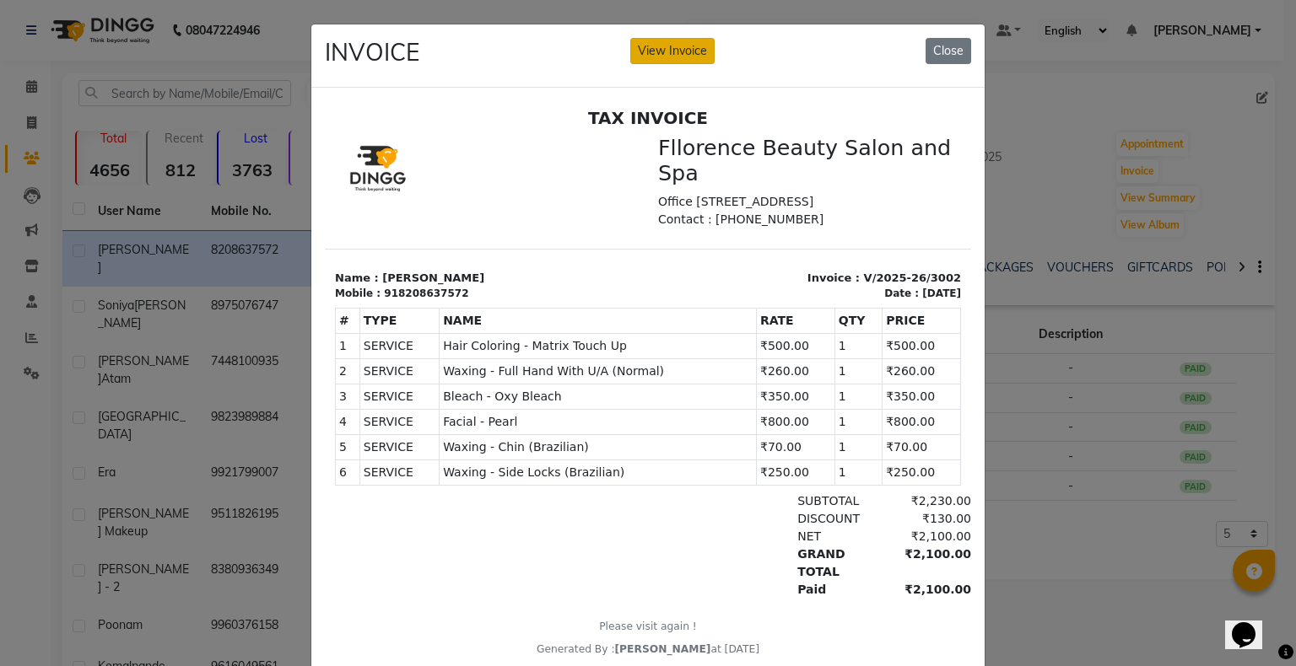
click at [647, 56] on button "View Invoice" at bounding box center [672, 51] width 84 height 26
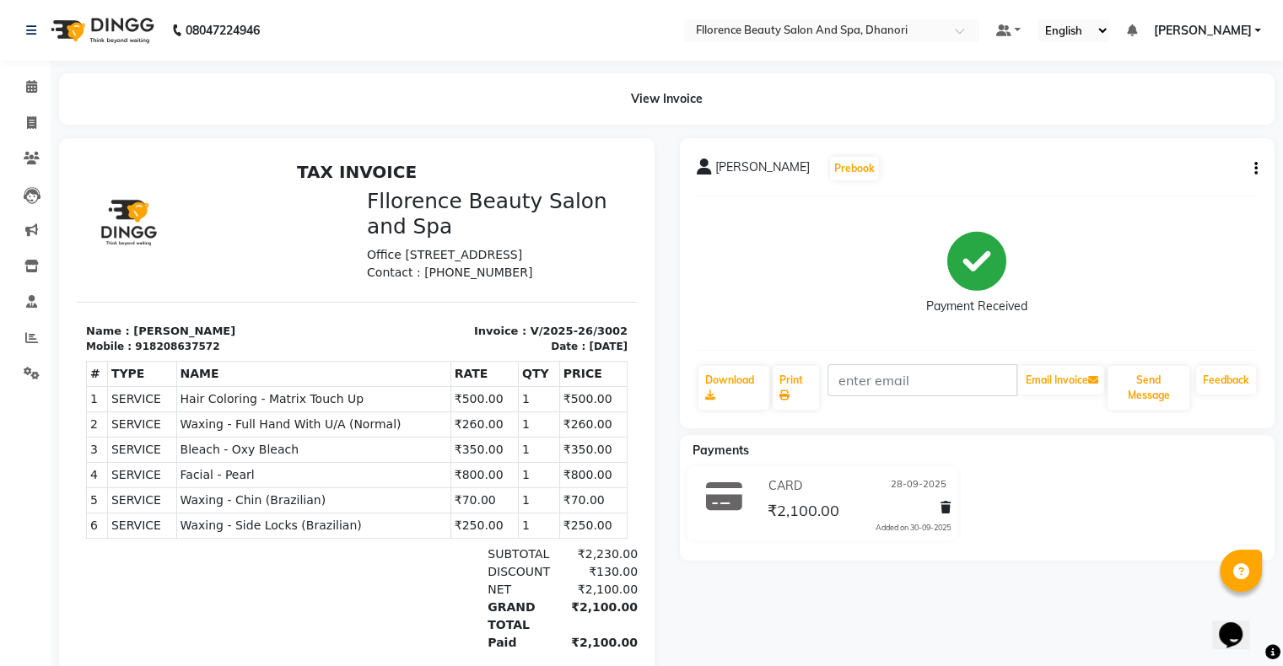
click at [1255, 170] on icon "button" at bounding box center [1255, 169] width 3 height 1
click at [1206, 185] on div "Edit Invoice" at bounding box center [1188, 179] width 84 height 21
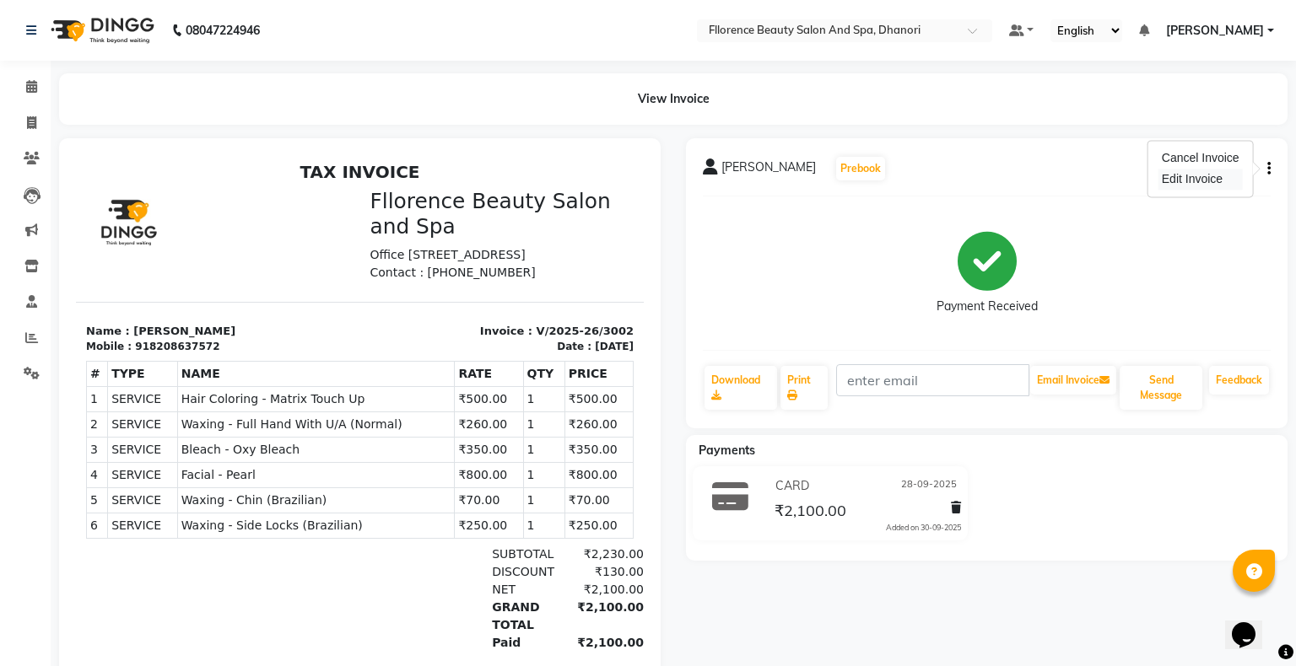
select select "service"
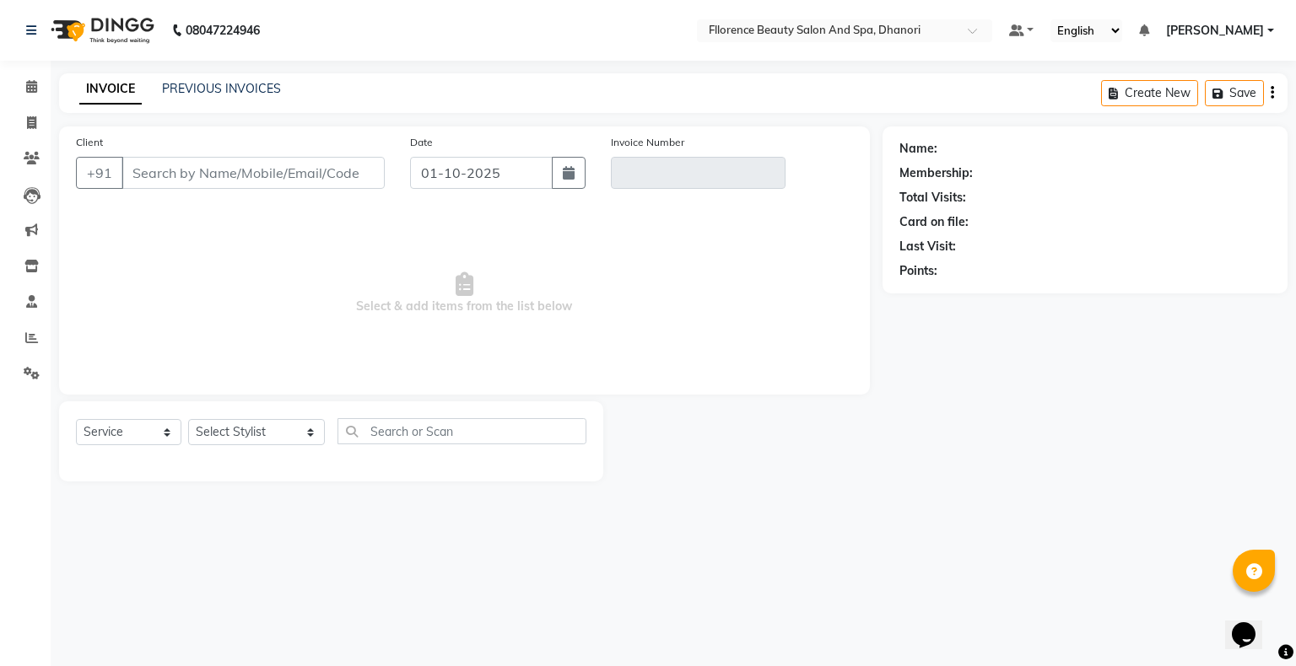
type input "8208637572"
type input "V/2025-26/3002"
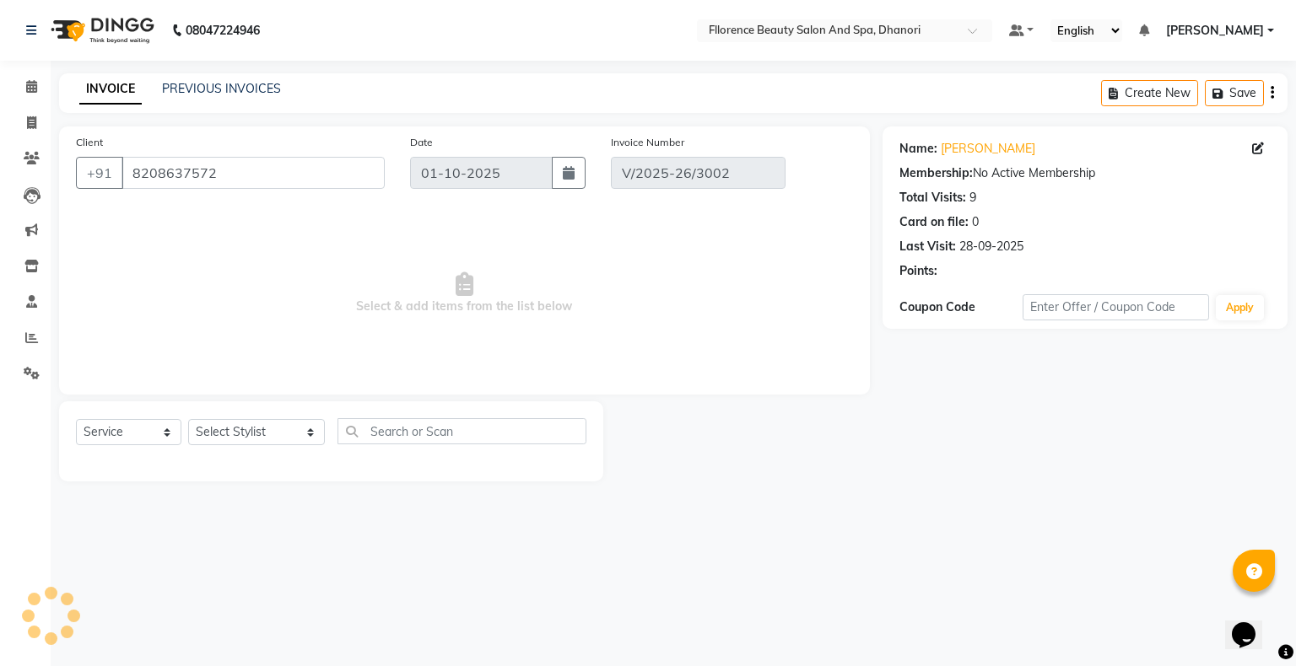
type input "28-09-2025"
select select "select"
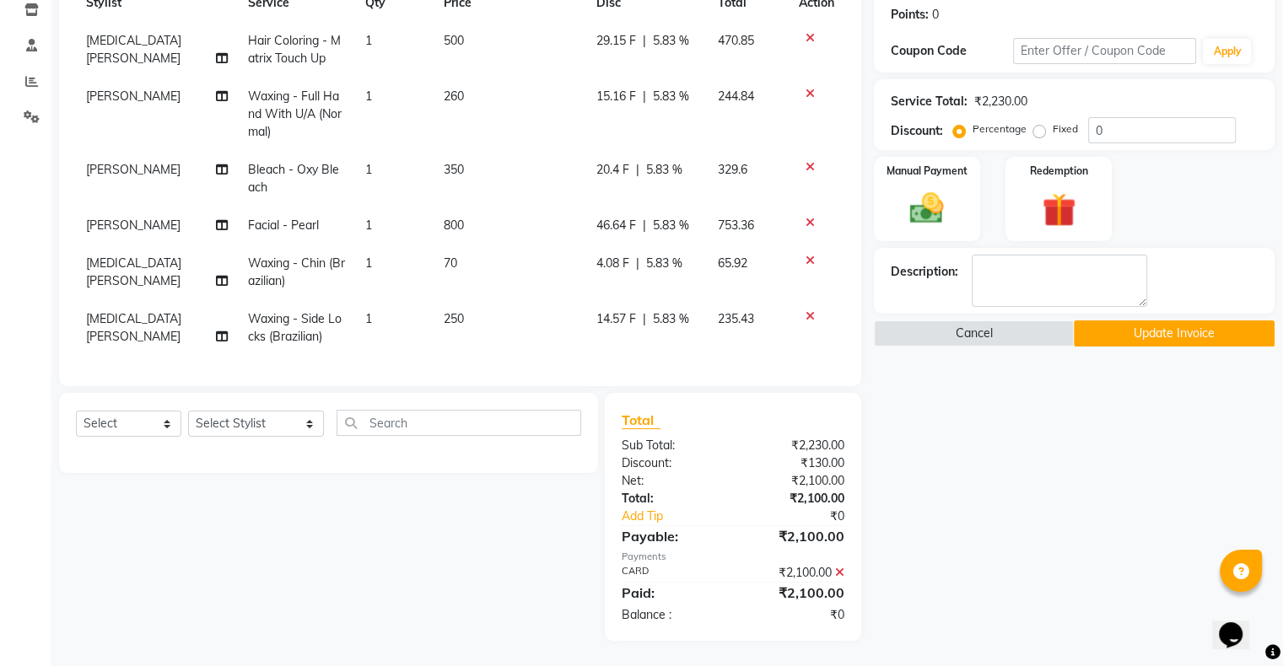
scroll to position [261, 0]
click at [242, 433] on select "Select Stylist [PERSON_NAME] [PERSON_NAME] arjun [PERSON_NAME] [PERSON_NAME] [P…" at bounding box center [256, 424] width 136 height 26
select select "81691"
click at [188, 413] on select "Select Stylist [PERSON_NAME] [PERSON_NAME] arjun [PERSON_NAME] [PERSON_NAME] [P…" at bounding box center [256, 424] width 136 height 26
click at [423, 430] on input "text" at bounding box center [459, 423] width 245 height 26
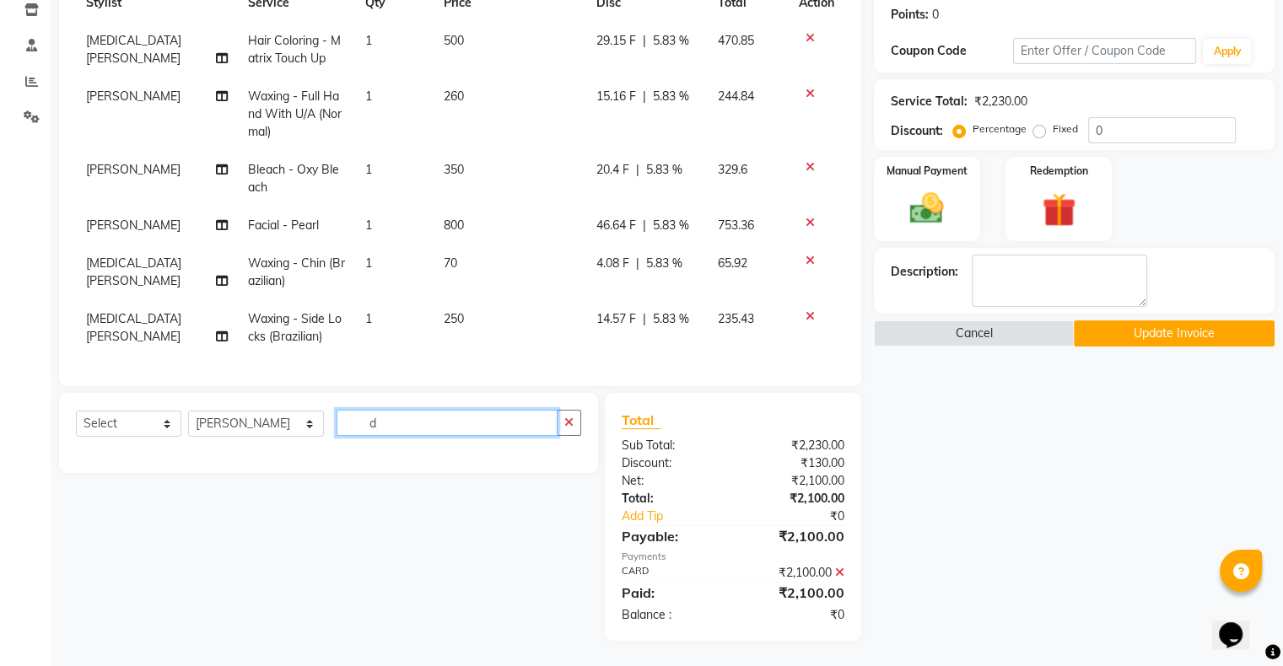
type input "d"
type input "p"
type input "spa"
click at [139, 429] on select "Select Service Product Membership Package Voucher Prepaid Gift Card" at bounding box center [128, 424] width 105 height 26
select select "service"
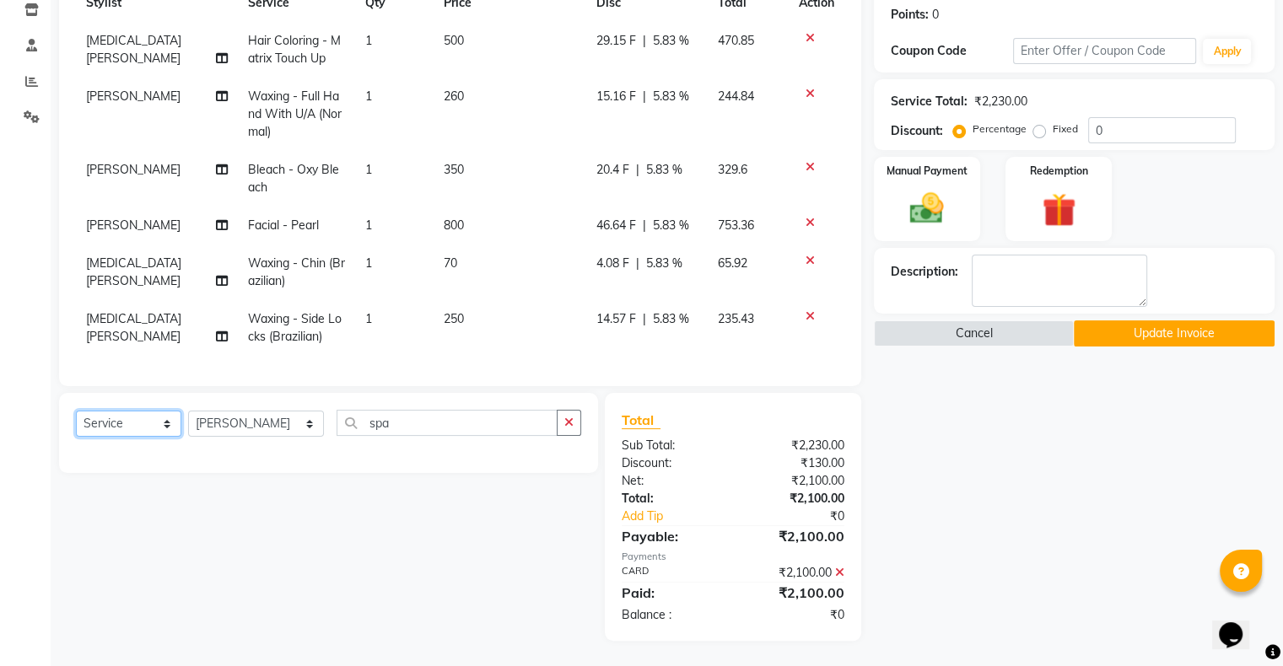
click at [76, 413] on select "Select Service Product Membership Package Voucher Prepaid Gift Card" at bounding box center [128, 424] width 105 height 26
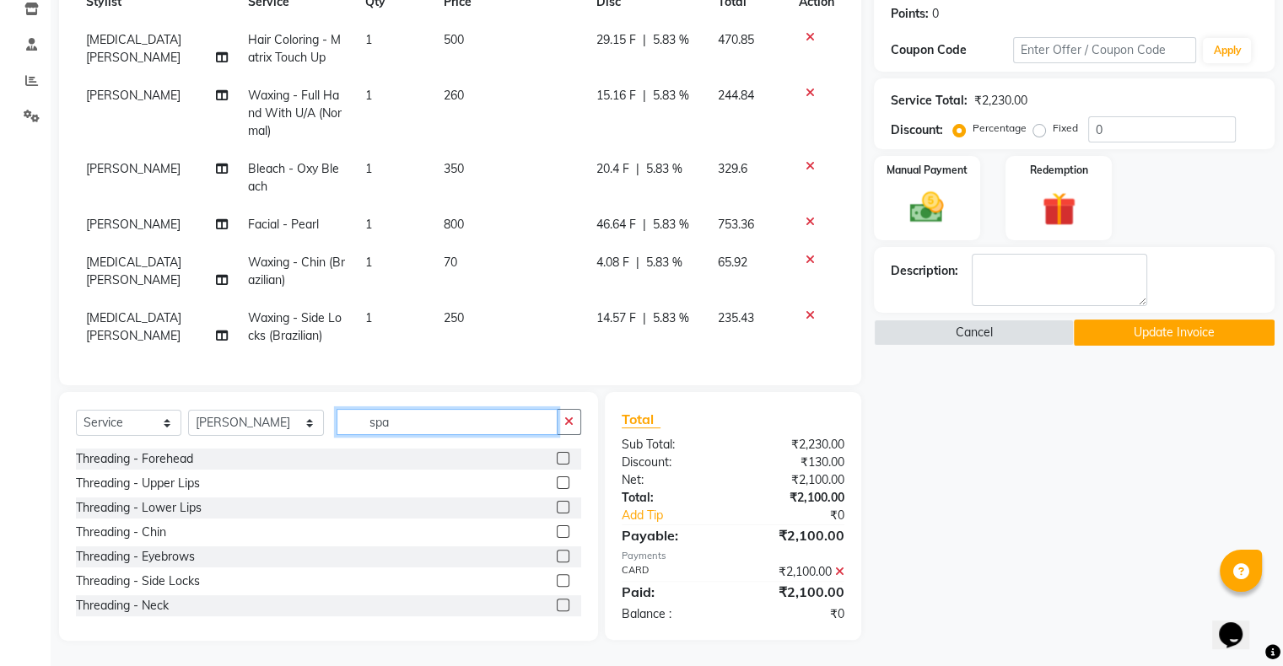
click at [436, 426] on input "spa" at bounding box center [447, 422] width 221 height 26
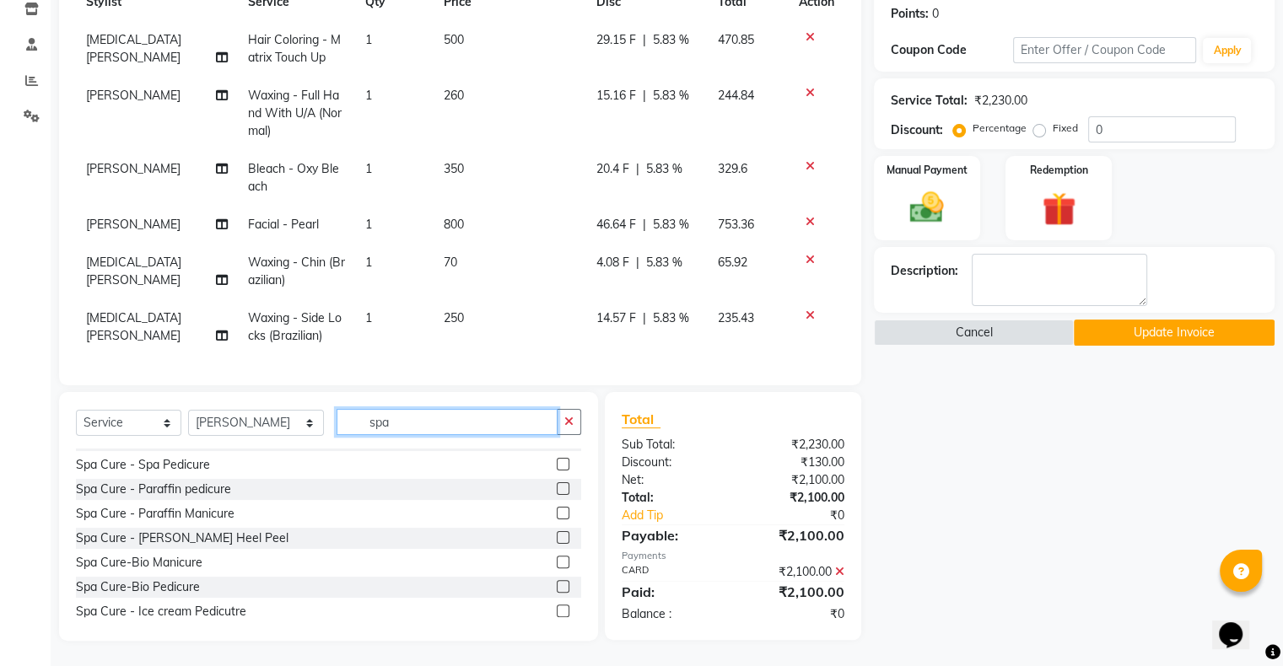
type input "spa"
click at [557, 585] on label at bounding box center [563, 586] width 13 height 13
click at [557, 585] on input "checkbox" at bounding box center [562, 587] width 11 height 11
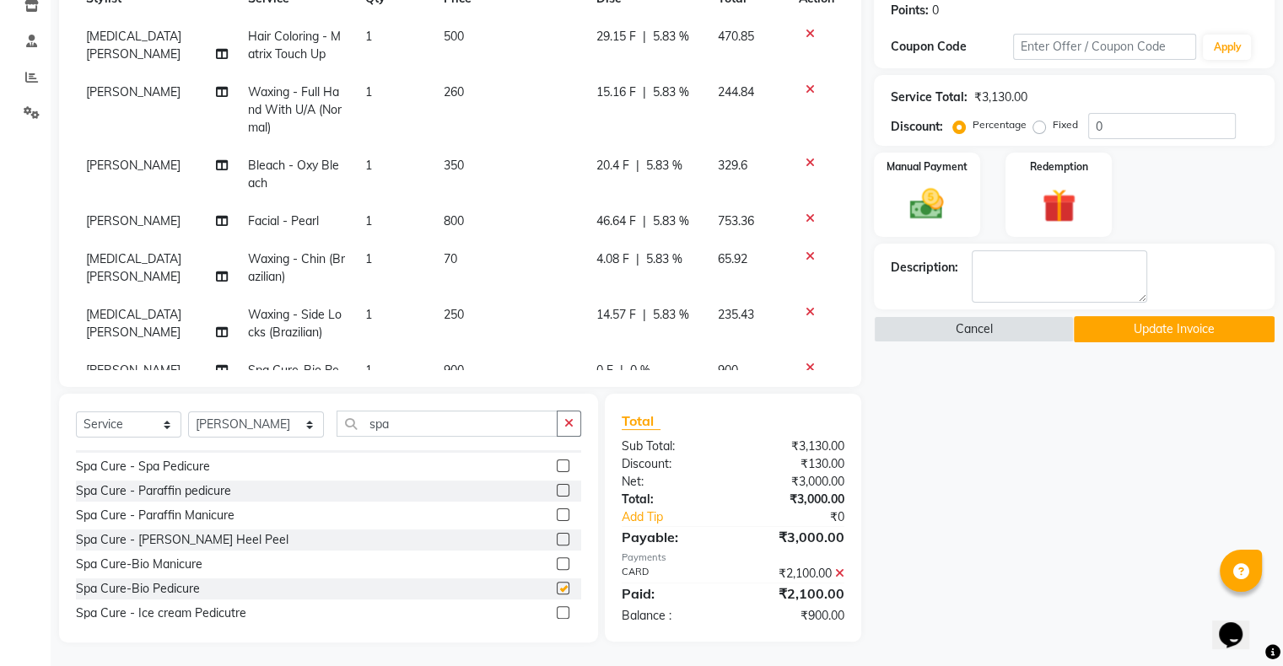
checkbox input "false"
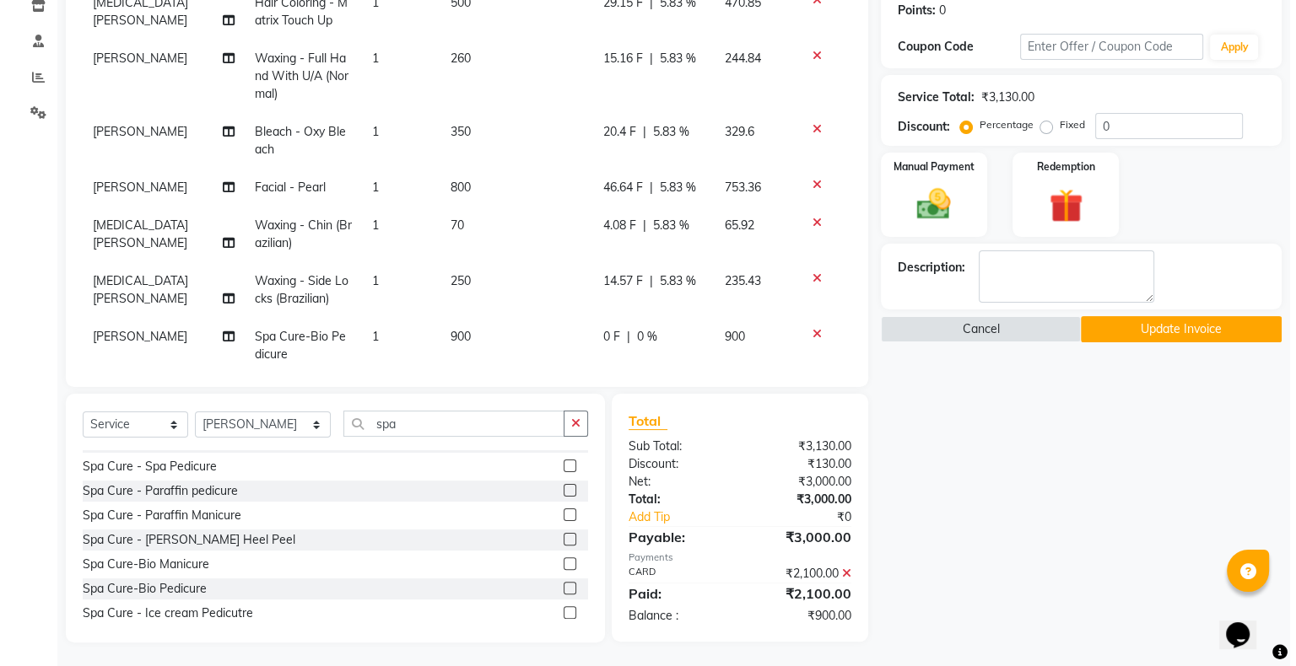
scroll to position [63, 0]
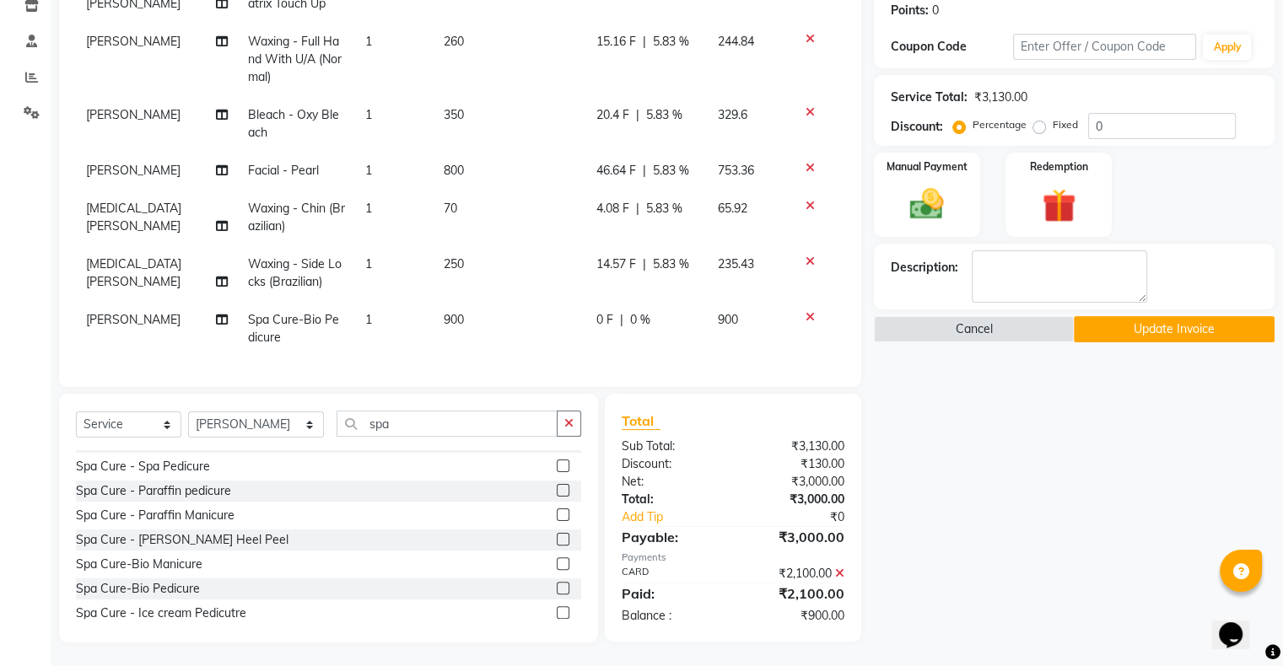
click at [449, 312] on span "900" at bounding box center [454, 319] width 20 height 15
select select "81691"
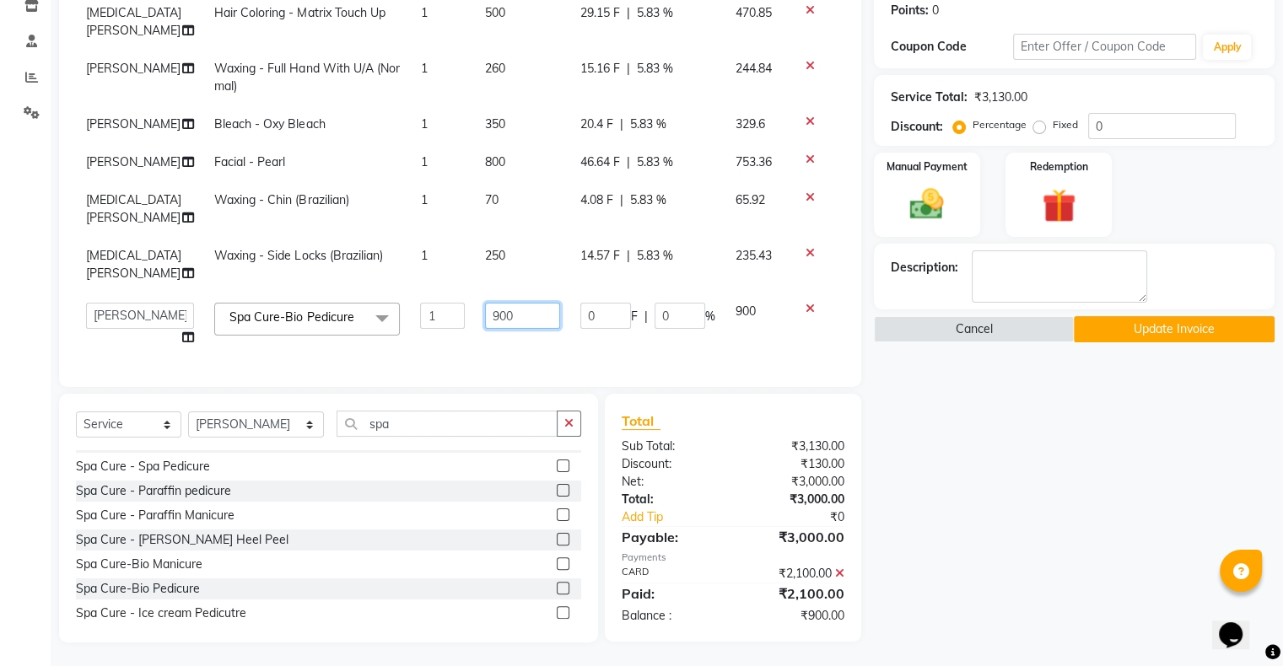
click at [499, 312] on input "900" at bounding box center [522, 316] width 74 height 26
type input "950"
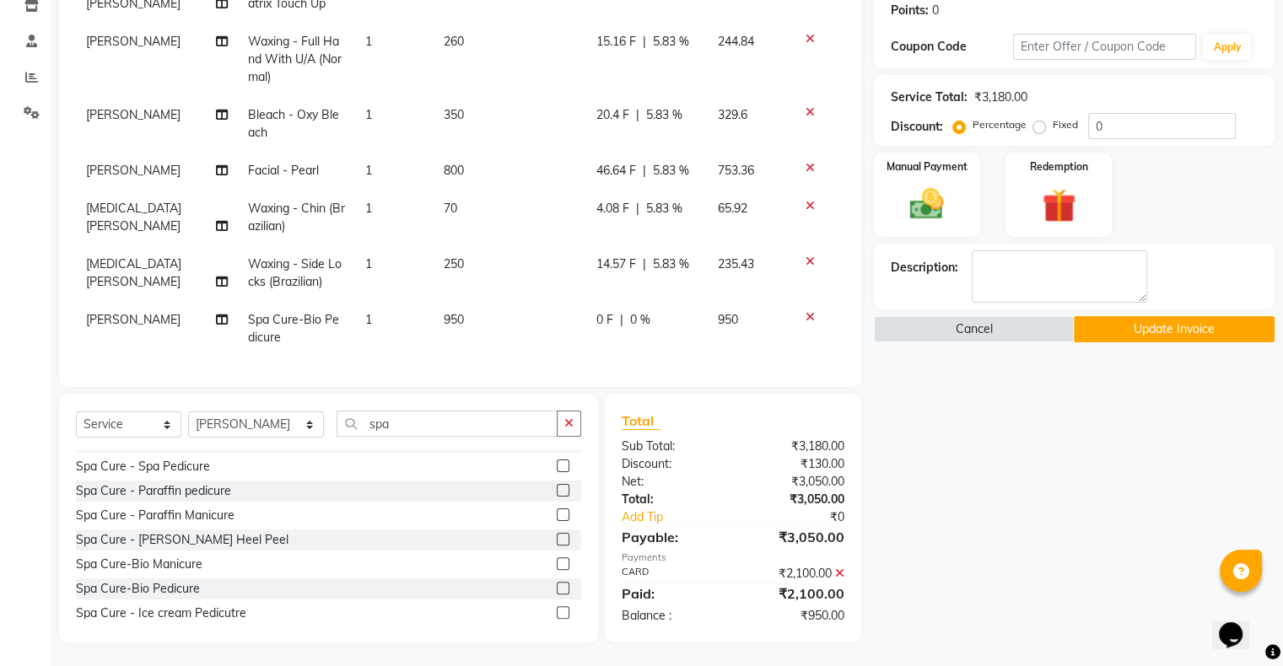
click at [955, 472] on div "Name: Rupali Membership: No Active Membership Total Visits: 9 Card on file: 0 L…" at bounding box center [1080, 254] width 413 height 777
click at [1053, 129] on label "Fixed" at bounding box center [1065, 124] width 25 height 15
click at [1039, 129] on input "Fixed" at bounding box center [1043, 125] width 12 height 12
radio input "true"
click at [975, 328] on button "Cancel" at bounding box center [974, 329] width 201 height 26
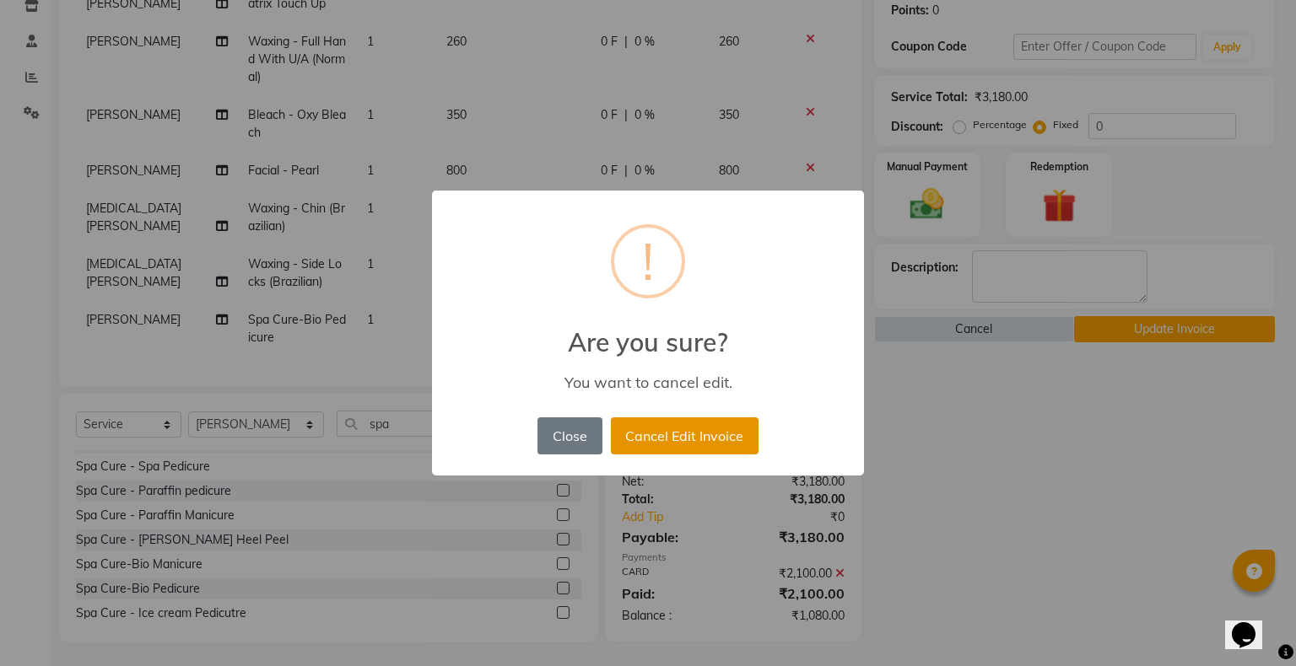
click at [645, 442] on button "Cancel Edit Invoice" at bounding box center [685, 436] width 148 height 37
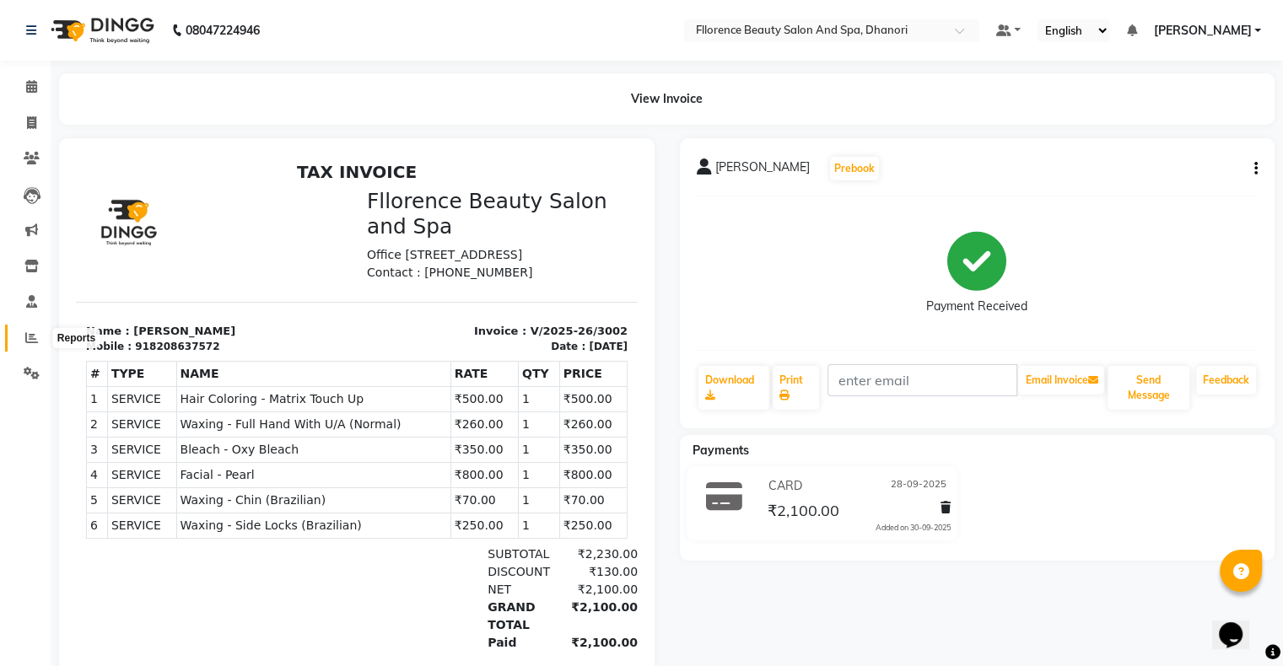
click at [37, 343] on span at bounding box center [32, 338] width 30 height 19
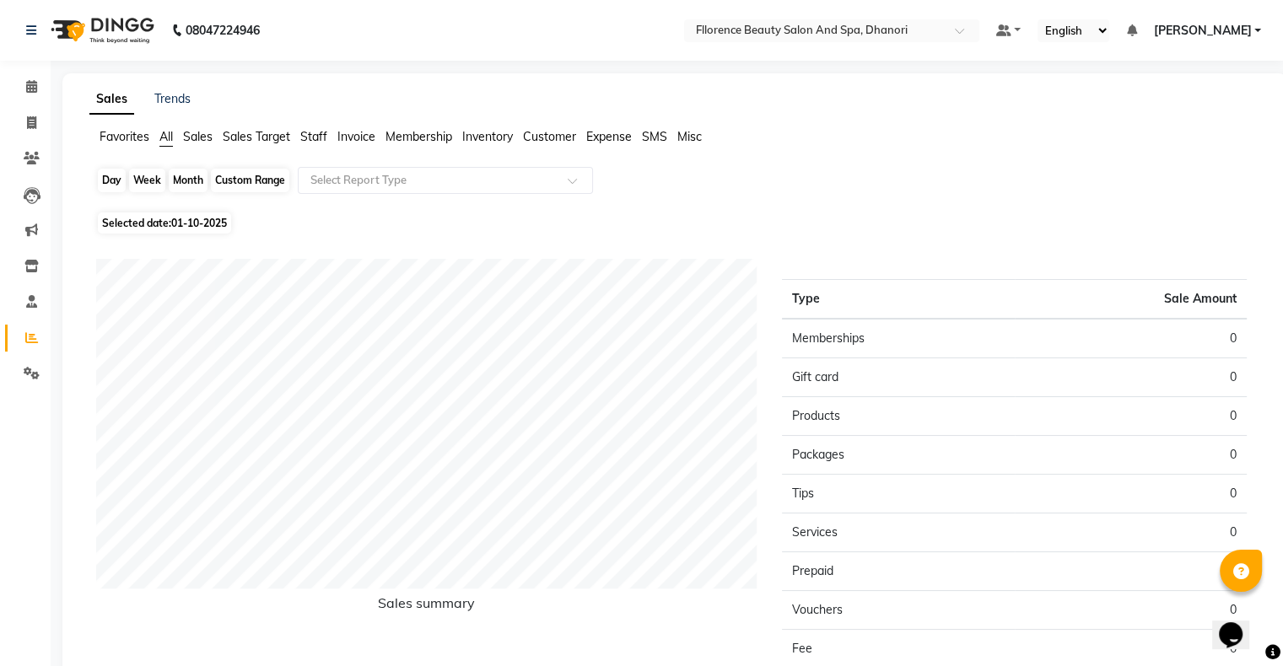
click at [108, 177] on div "Day" at bounding box center [112, 181] width 28 height 24
select select "10"
select select "2025"
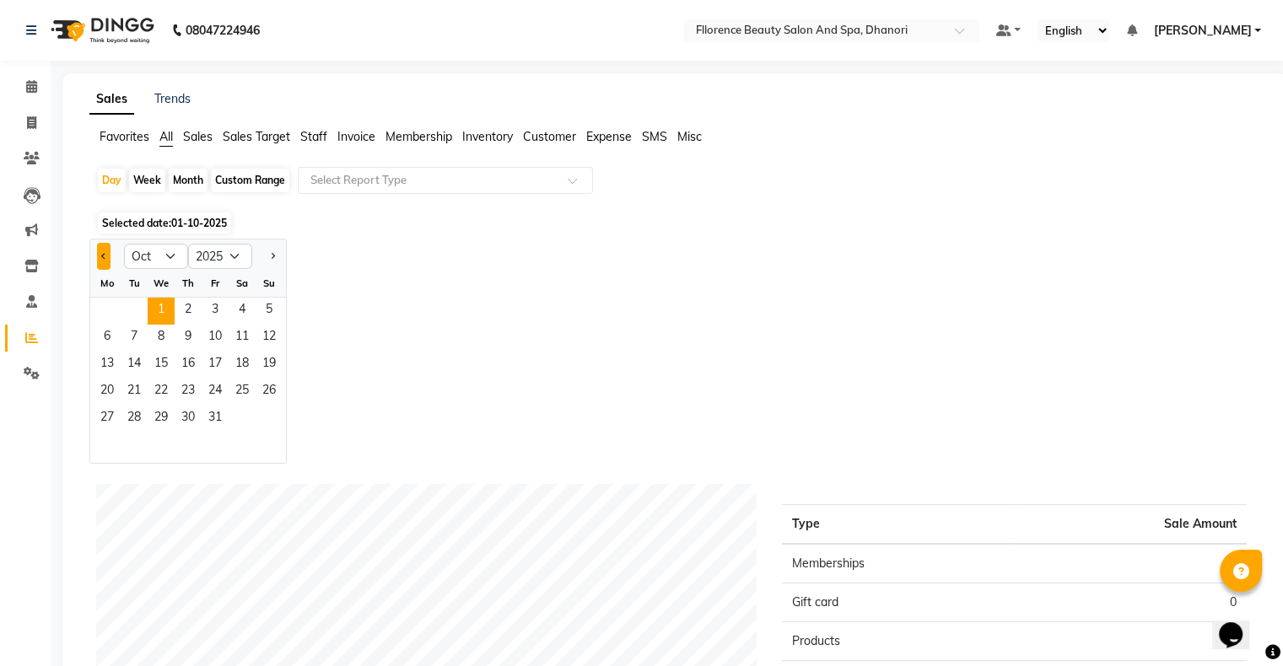
click at [103, 258] on span "Previous month" at bounding box center [104, 255] width 6 height 6
select select "9"
click at [273, 394] on span "28" at bounding box center [269, 392] width 27 height 27
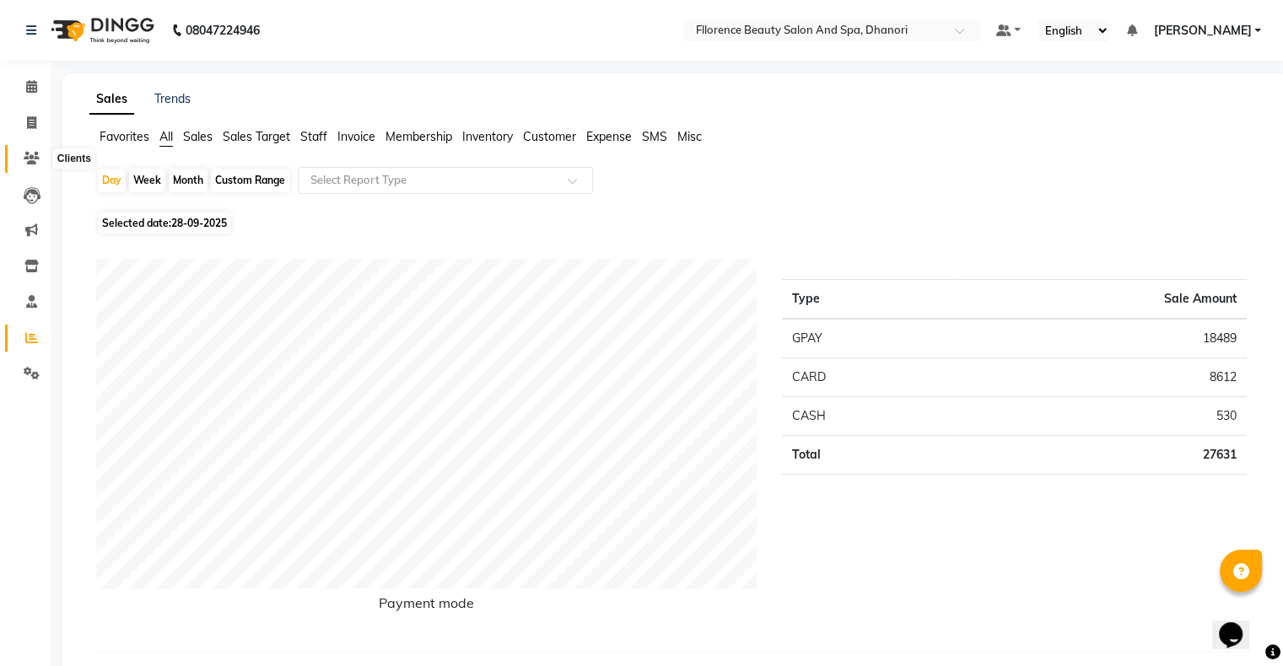
click at [24, 162] on icon at bounding box center [32, 158] width 16 height 13
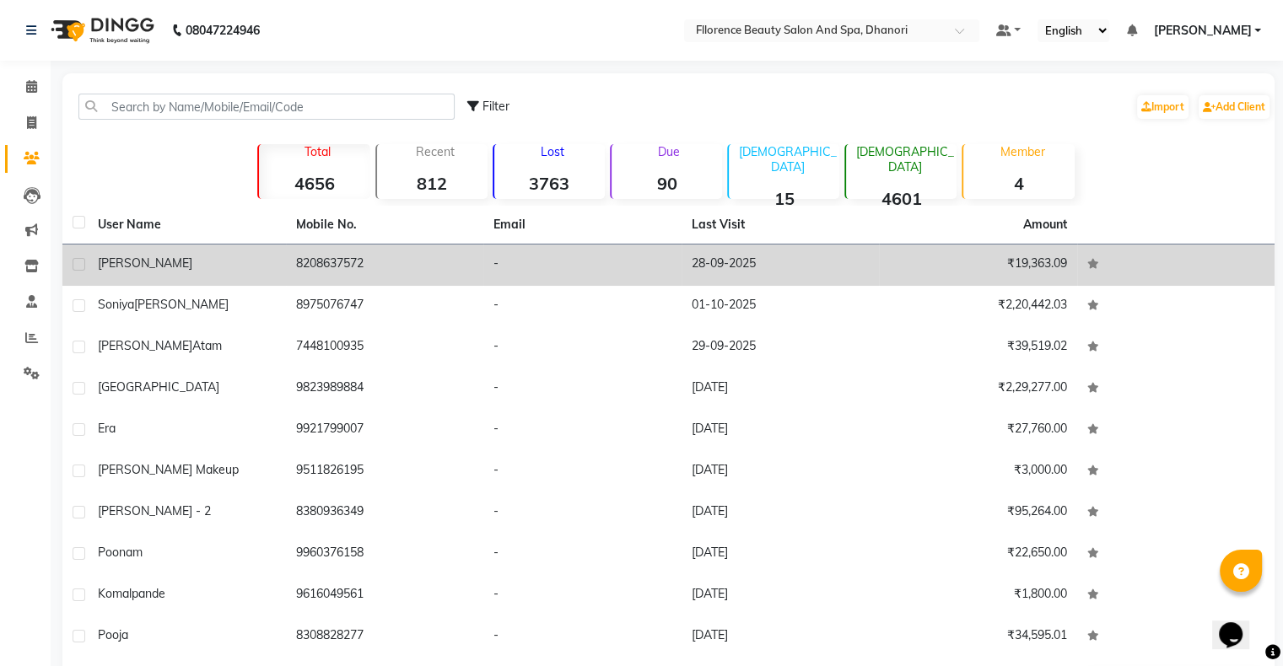
click at [432, 272] on td "8208637572" at bounding box center [385, 265] width 198 height 41
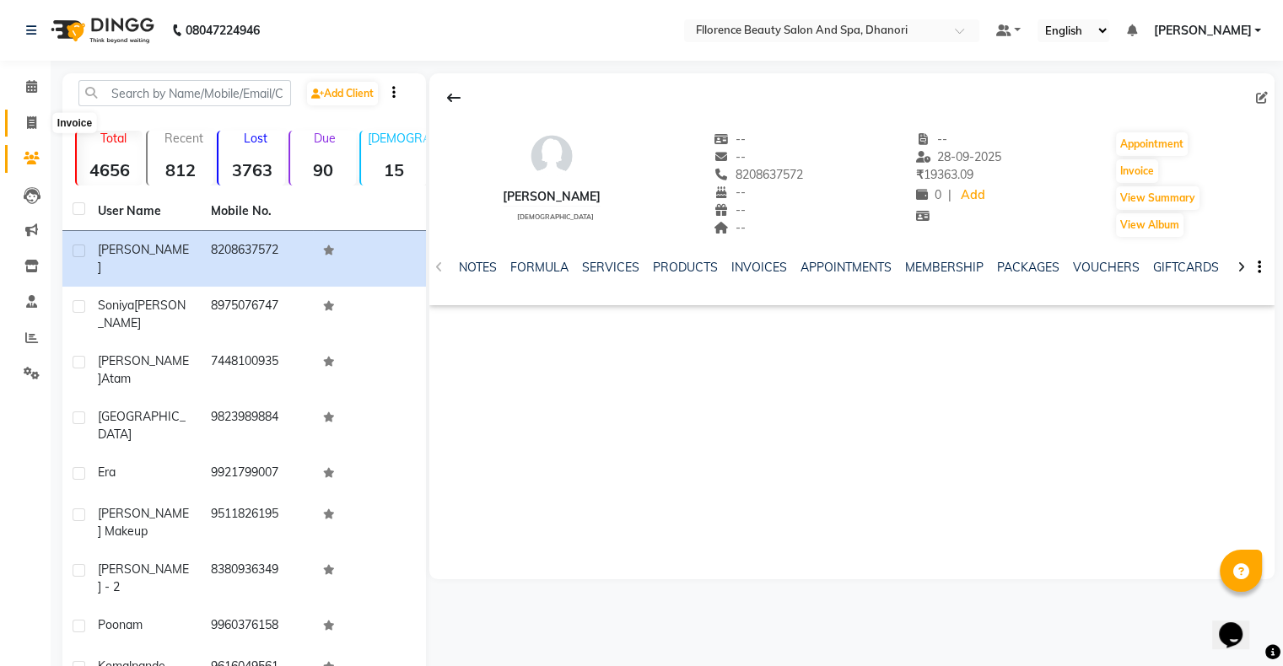
click at [36, 115] on span at bounding box center [32, 123] width 30 height 19
select select "service"
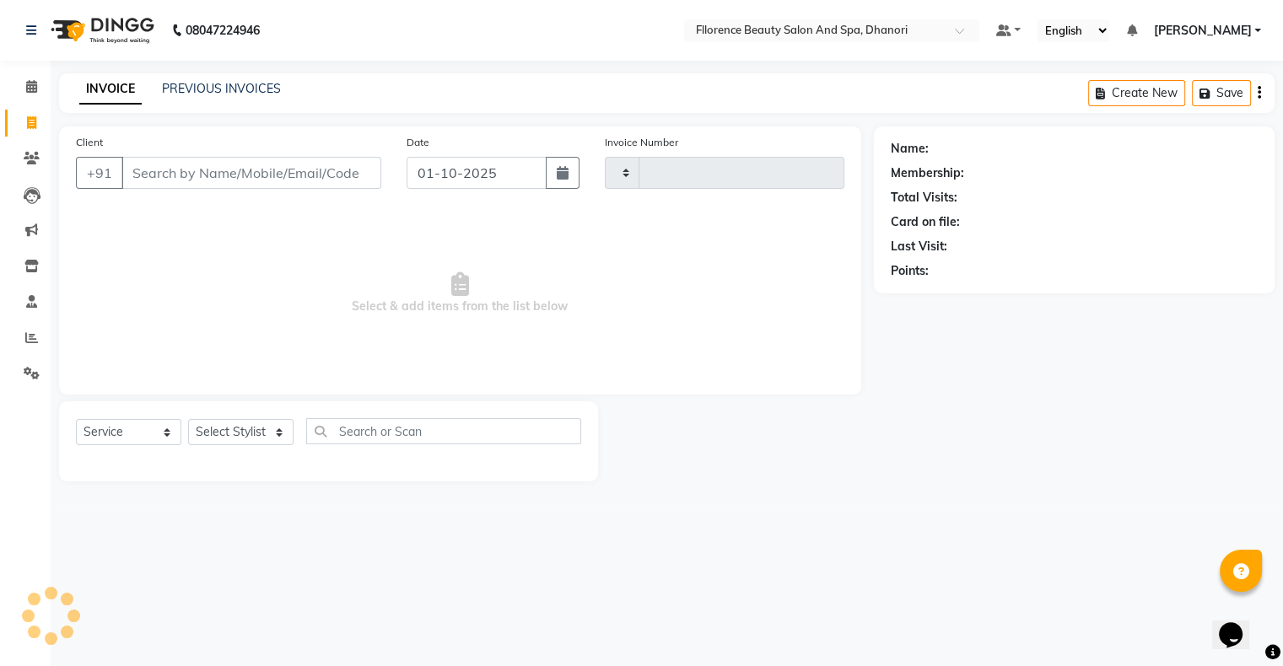
type input "3034"
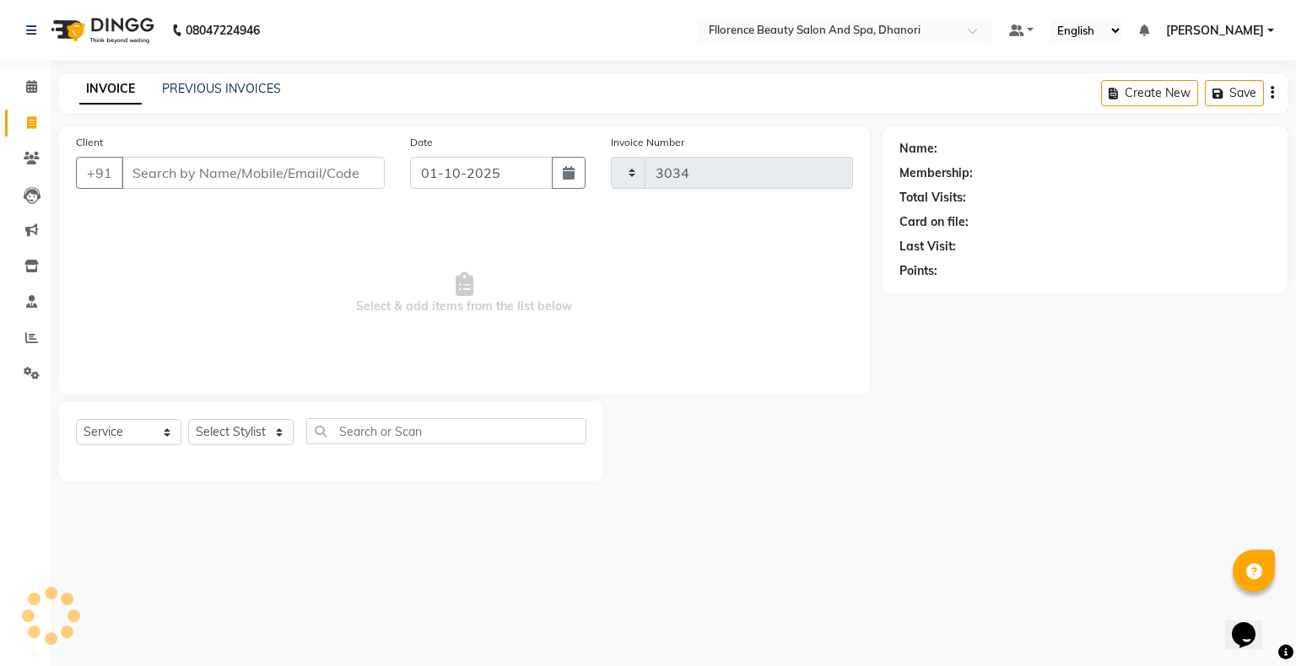
select select "121"
drag, startPoint x: 564, startPoint y: 169, endPoint x: 553, endPoint y: 178, distance: 14.4
click at [564, 170] on icon "button" at bounding box center [569, 172] width 12 height 13
select select "10"
select select "2025"
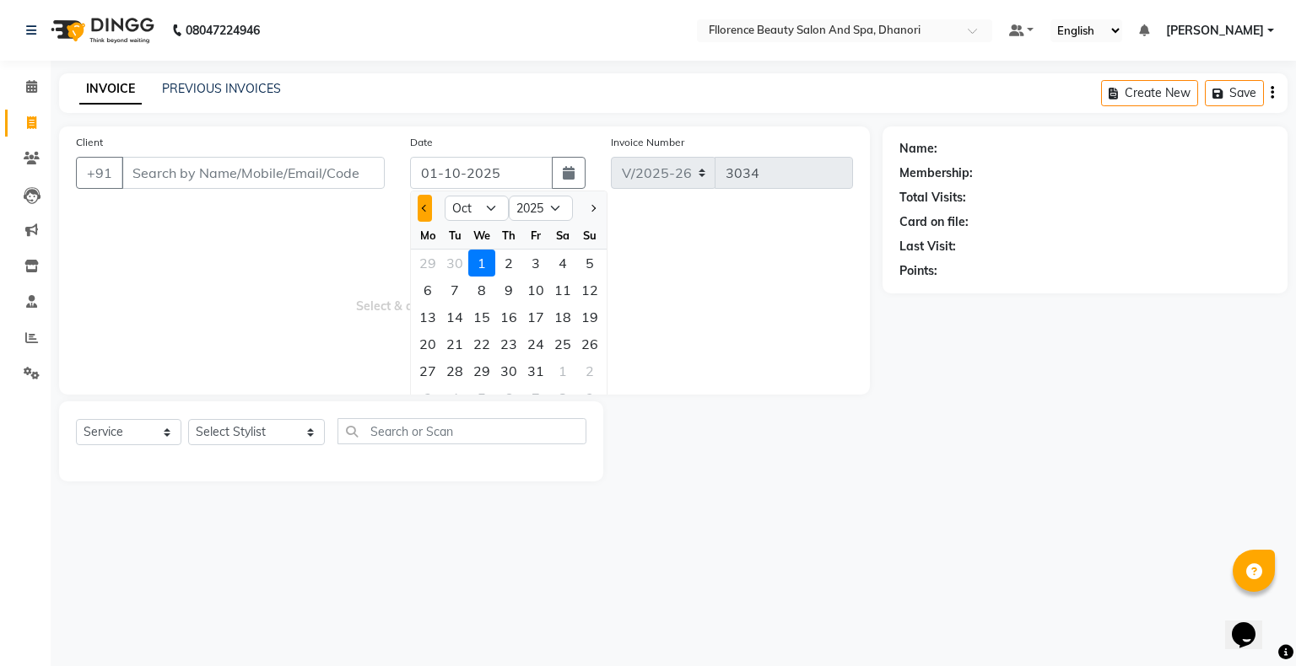
drag, startPoint x: 419, startPoint y: 202, endPoint x: 425, endPoint y: 218, distance: 17.1
click at [421, 205] on button "Previous month" at bounding box center [425, 208] width 14 height 27
select select "9"
click at [591, 337] on div "28" at bounding box center [589, 344] width 27 height 27
type input "28-09-2025"
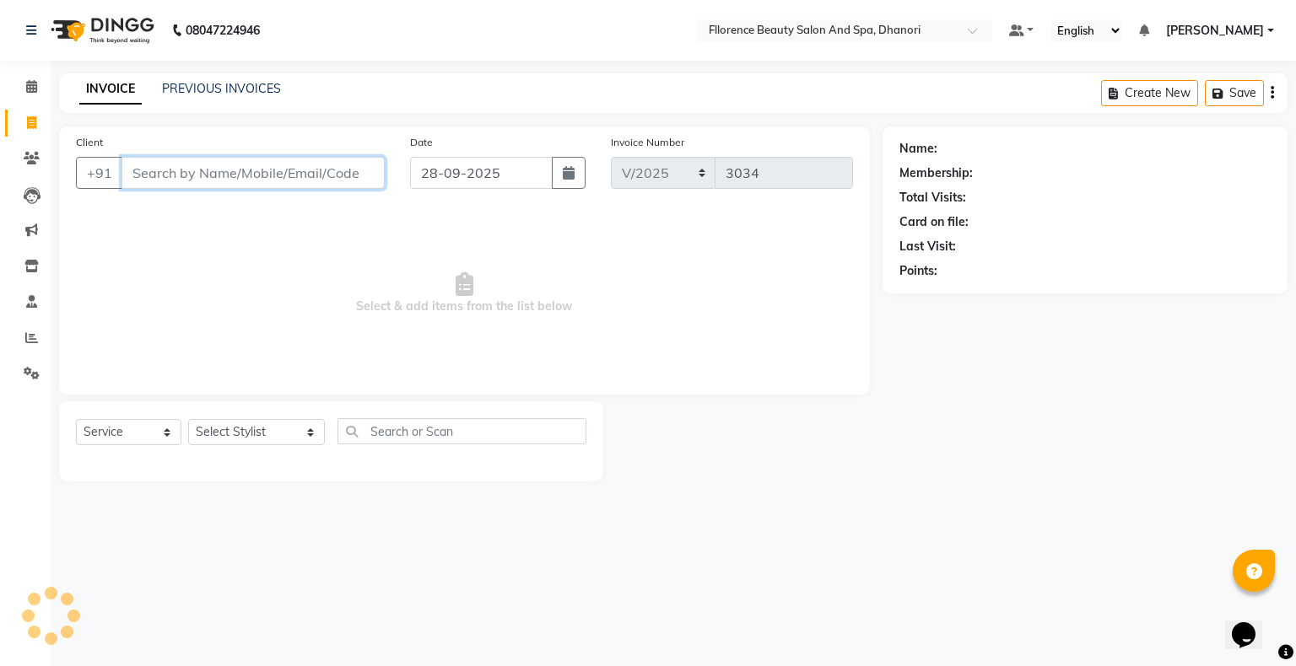
click at [280, 177] on input "Client" at bounding box center [252, 173] width 263 height 32
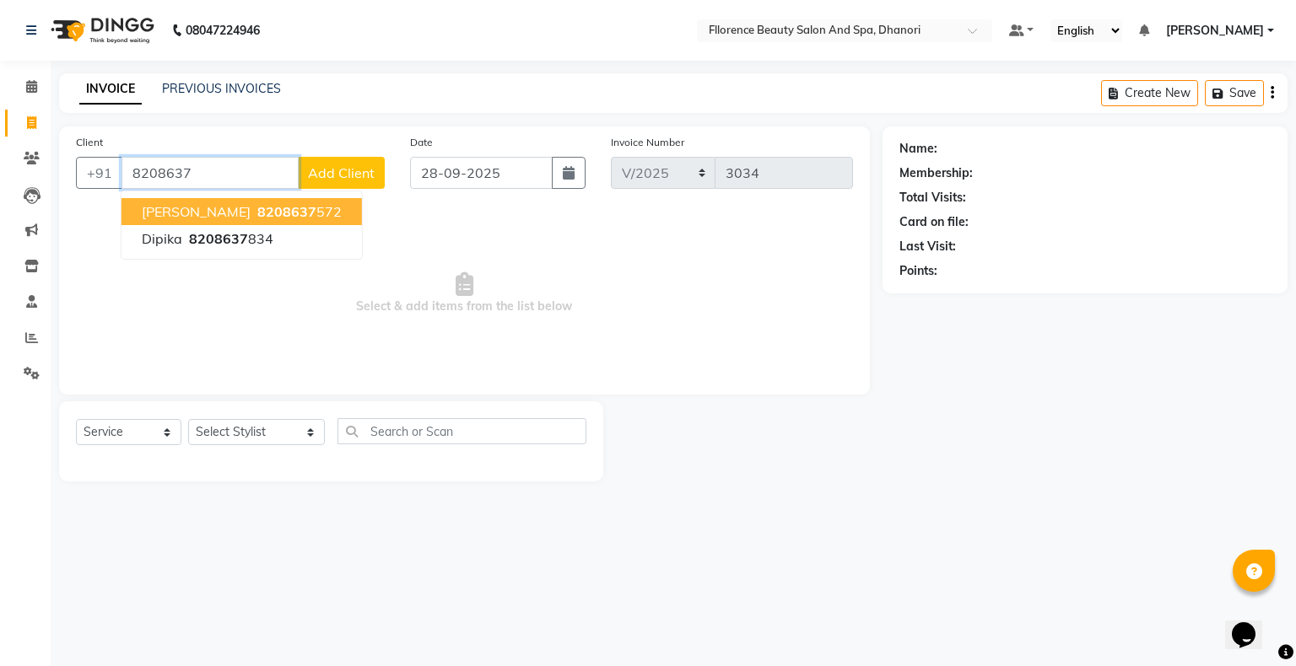
click at [257, 208] on span "8208637" at bounding box center [286, 211] width 59 height 17
type input "8208637572"
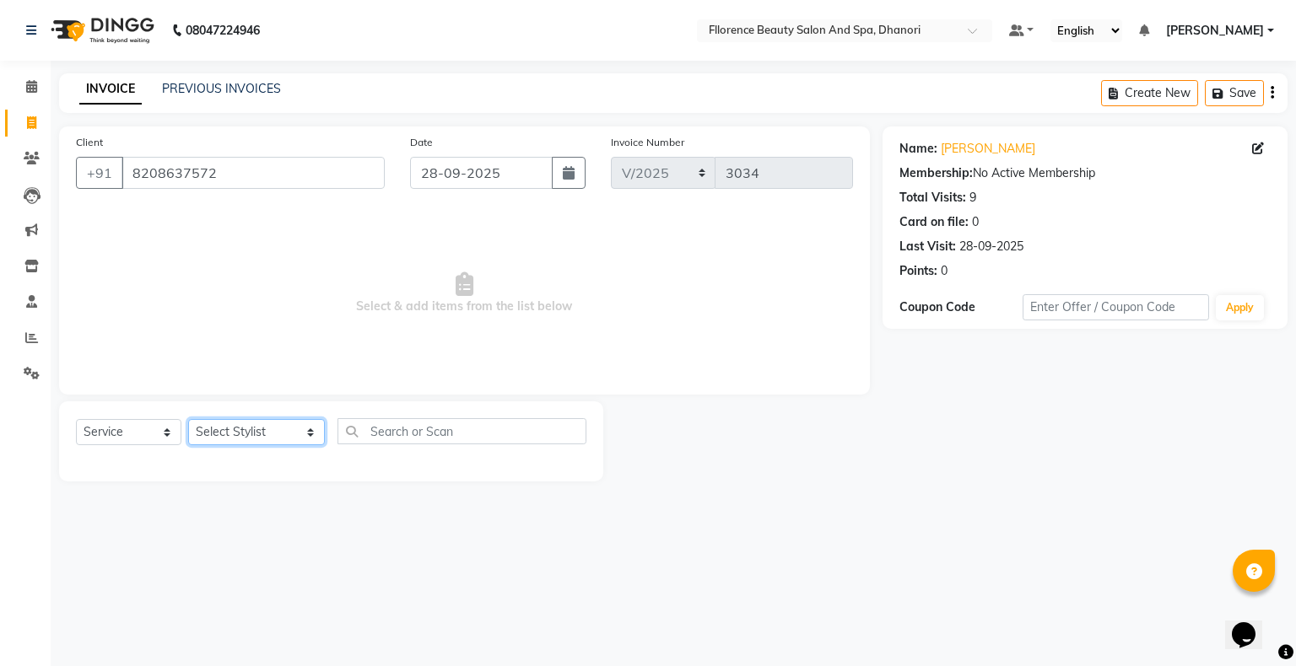
click at [254, 441] on select "Select Stylist [PERSON_NAME] [PERSON_NAME] arjun [PERSON_NAME] [PERSON_NAME] [P…" at bounding box center [256, 432] width 137 height 26
select select "81691"
click at [188, 420] on select "Select Stylist [PERSON_NAME] [PERSON_NAME] arjun [PERSON_NAME] [PERSON_NAME] [P…" at bounding box center [256, 432] width 137 height 26
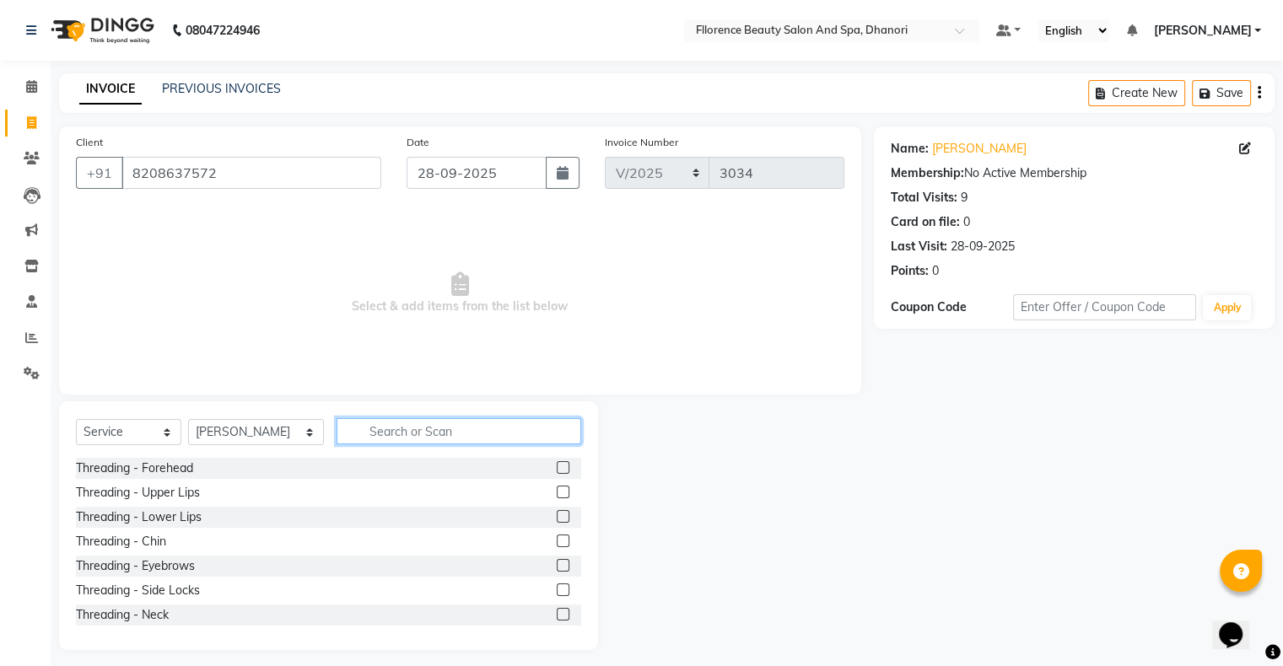
click at [459, 433] on input "text" at bounding box center [459, 431] width 245 height 26
type input "spa"
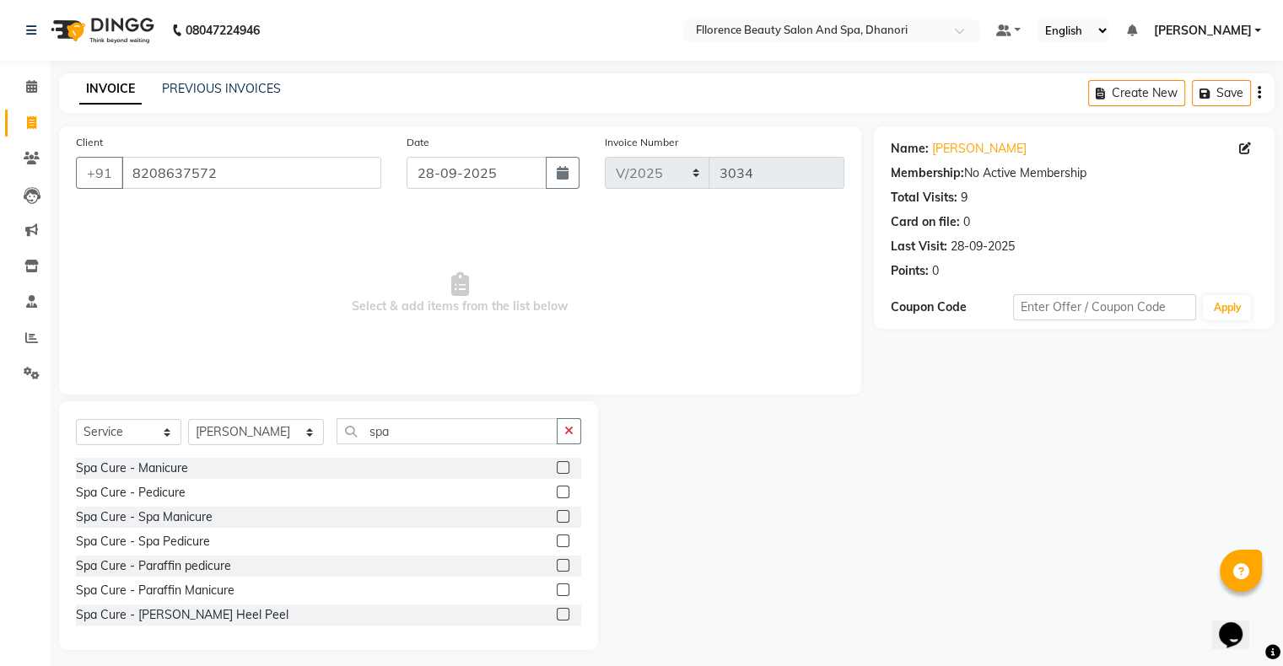
click at [557, 538] on label at bounding box center [563, 541] width 13 height 13
click at [557, 538] on input "checkbox" at bounding box center [562, 542] width 11 height 11
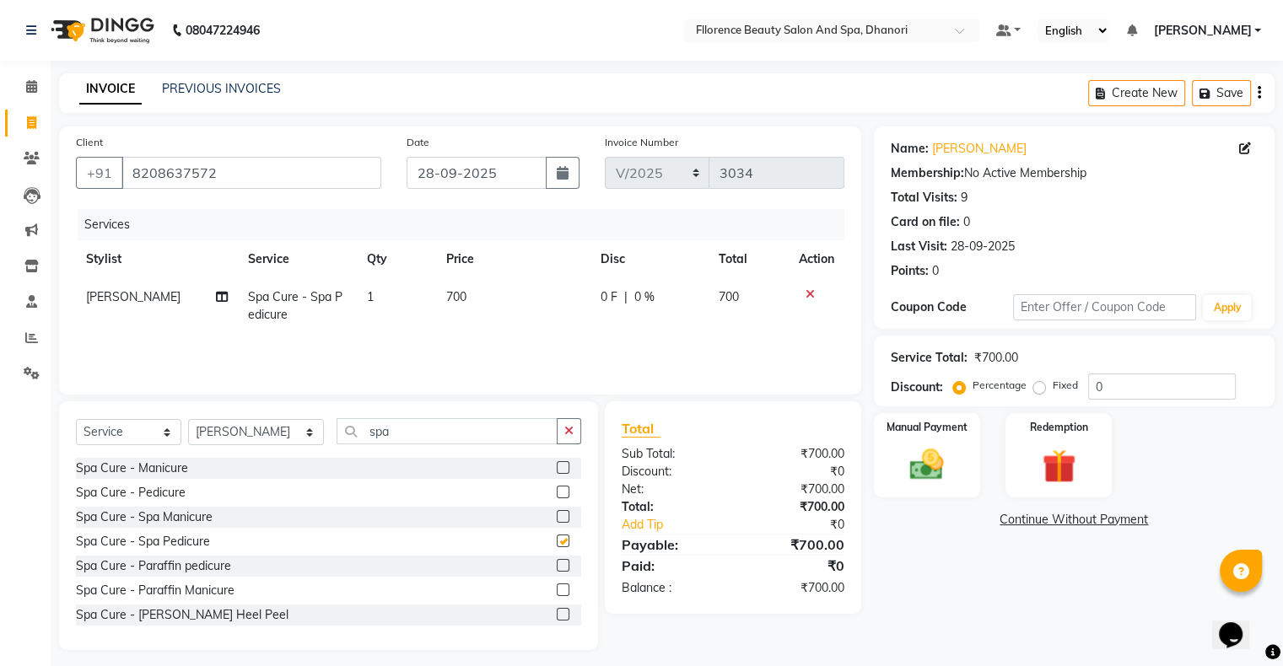
checkbox input "false"
click at [482, 295] on td "700" at bounding box center [513, 306] width 154 height 56
select select "81691"
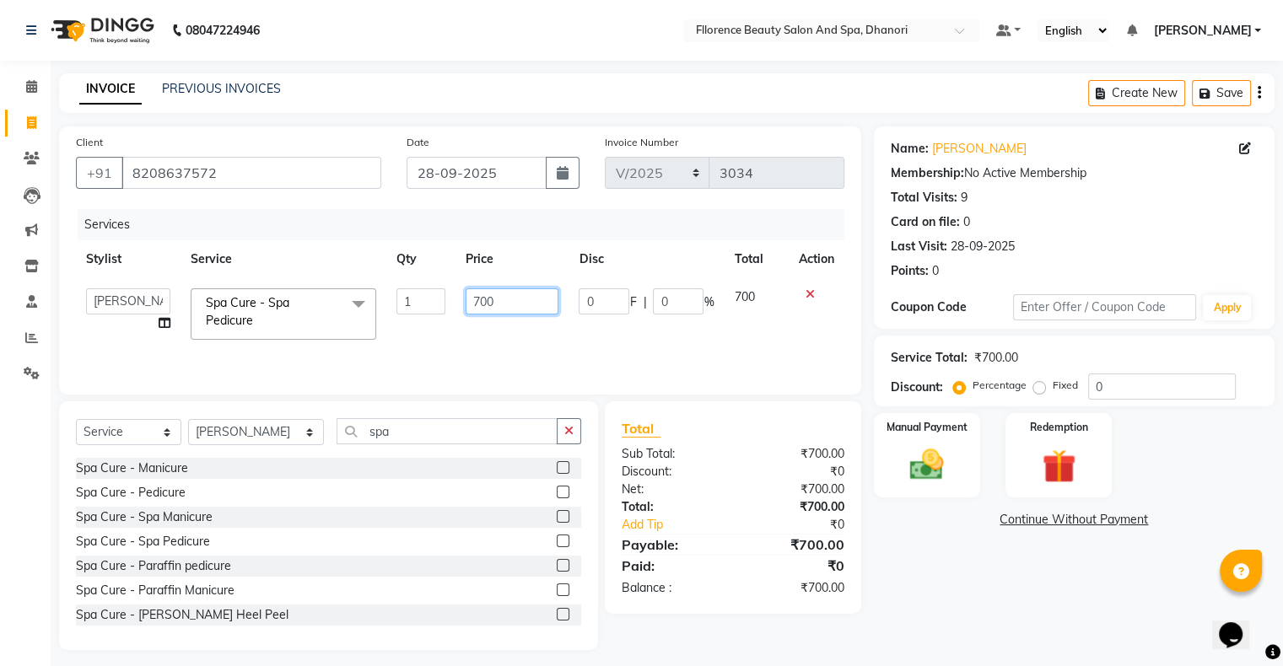
click at [514, 302] on input "700" at bounding box center [512, 302] width 93 height 26
type input "7"
type input "947"
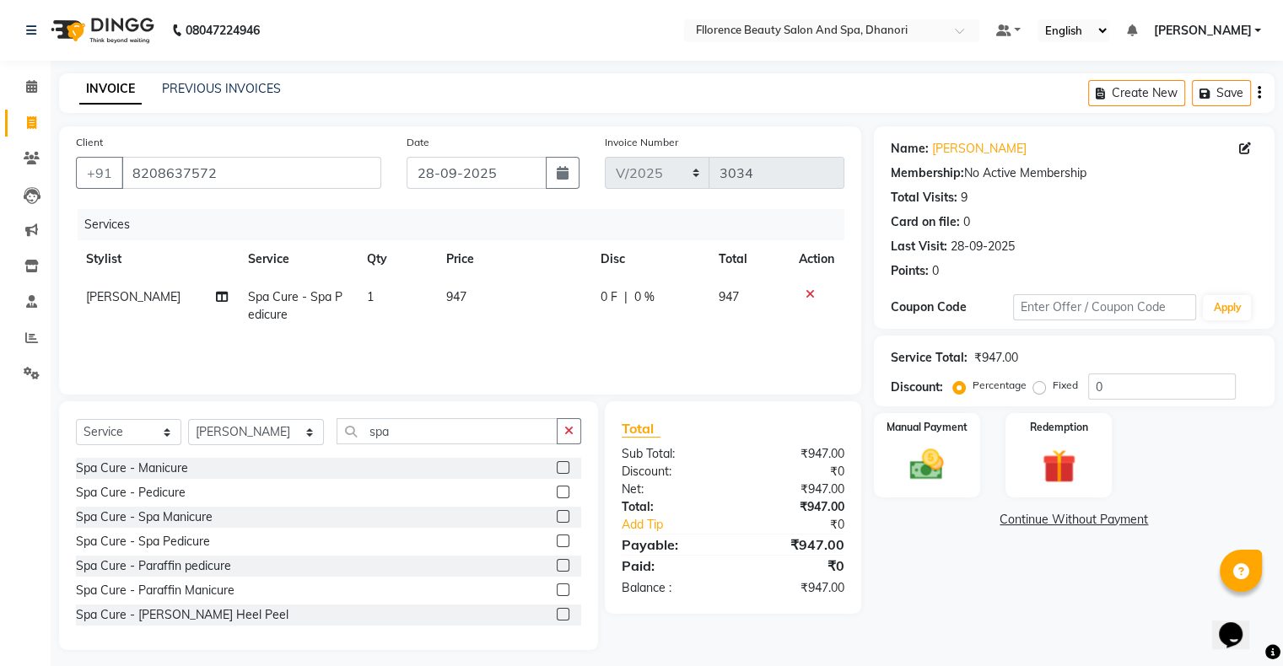
click at [951, 569] on div "Name: Rupali Membership: No Active Membership Total Visits: 9 Card on file: 0 L…" at bounding box center [1080, 389] width 413 height 524
click at [931, 473] on img at bounding box center [926, 465] width 57 height 40
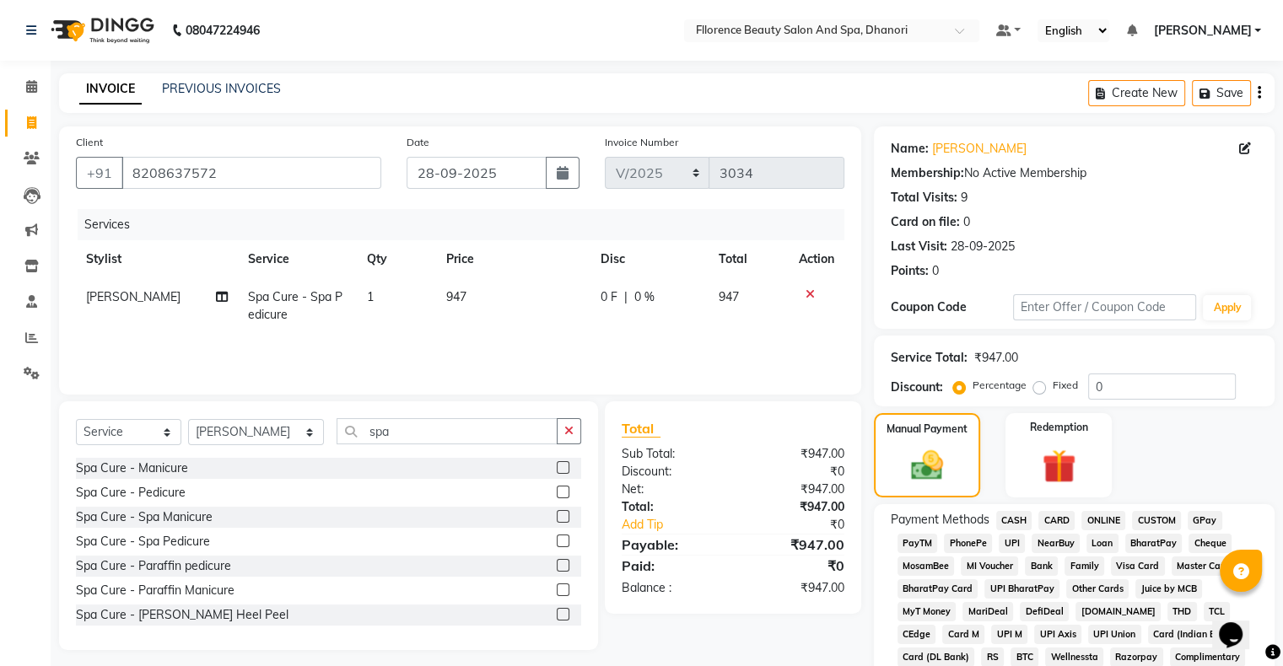
click at [1059, 521] on span "CARD" at bounding box center [1056, 520] width 36 height 19
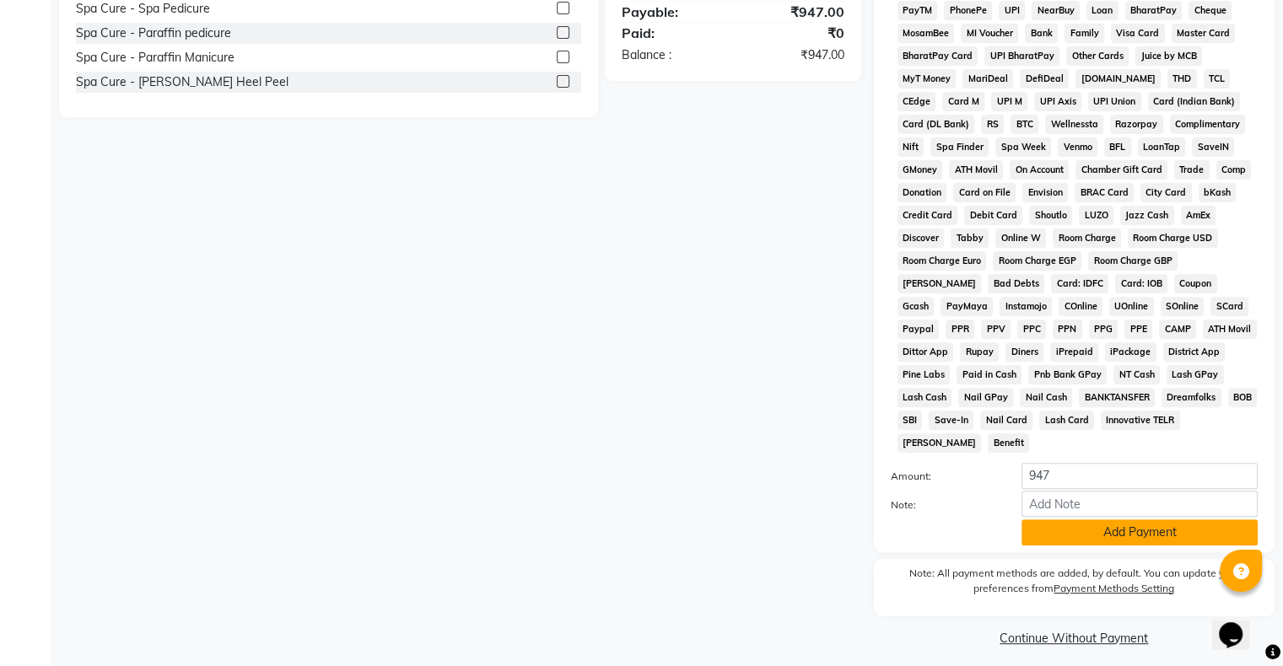
click at [1120, 527] on button "Add Payment" at bounding box center [1140, 533] width 236 height 26
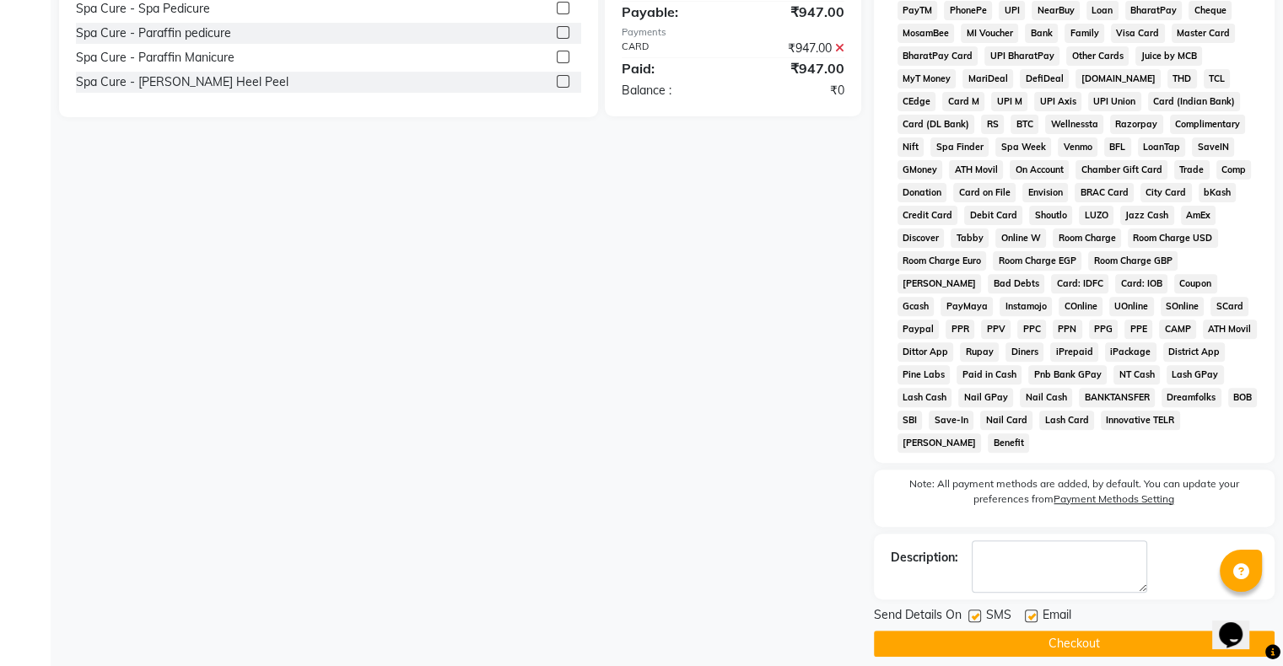
drag, startPoint x: 1015, startPoint y: 622, endPoint x: 1026, endPoint y: 632, distance: 14.9
click at [1019, 631] on button "Checkout" at bounding box center [1074, 644] width 401 height 26
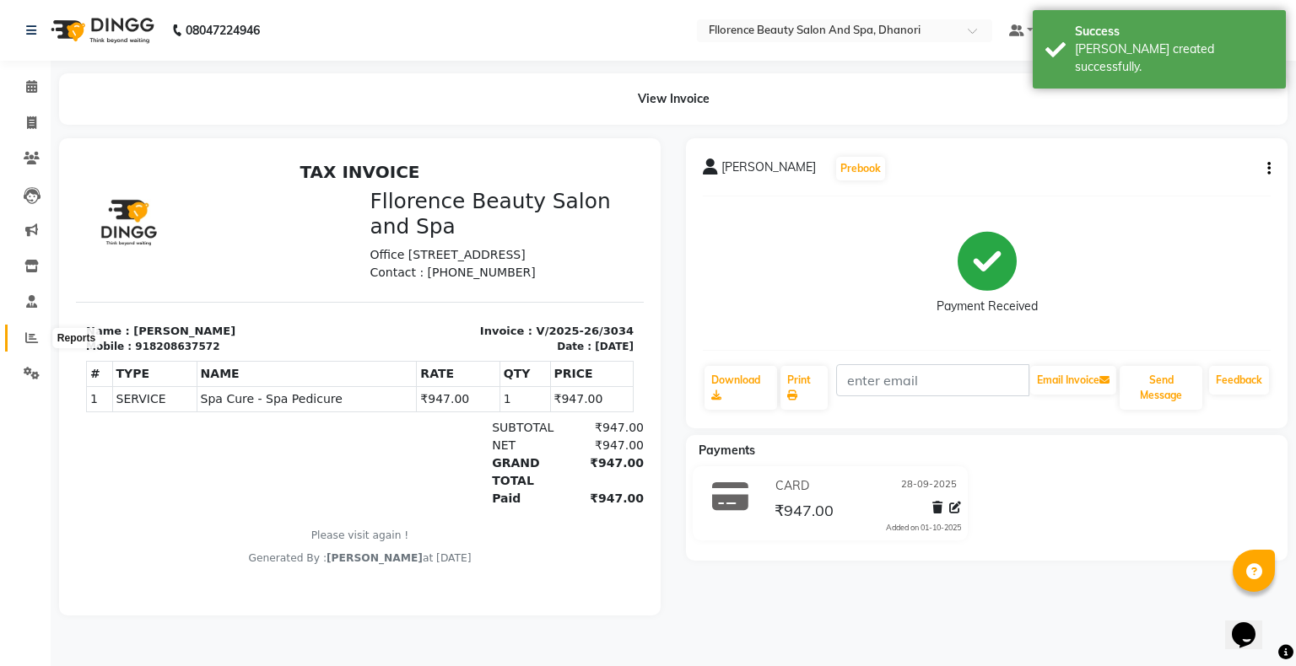
click at [40, 339] on span at bounding box center [32, 338] width 30 height 19
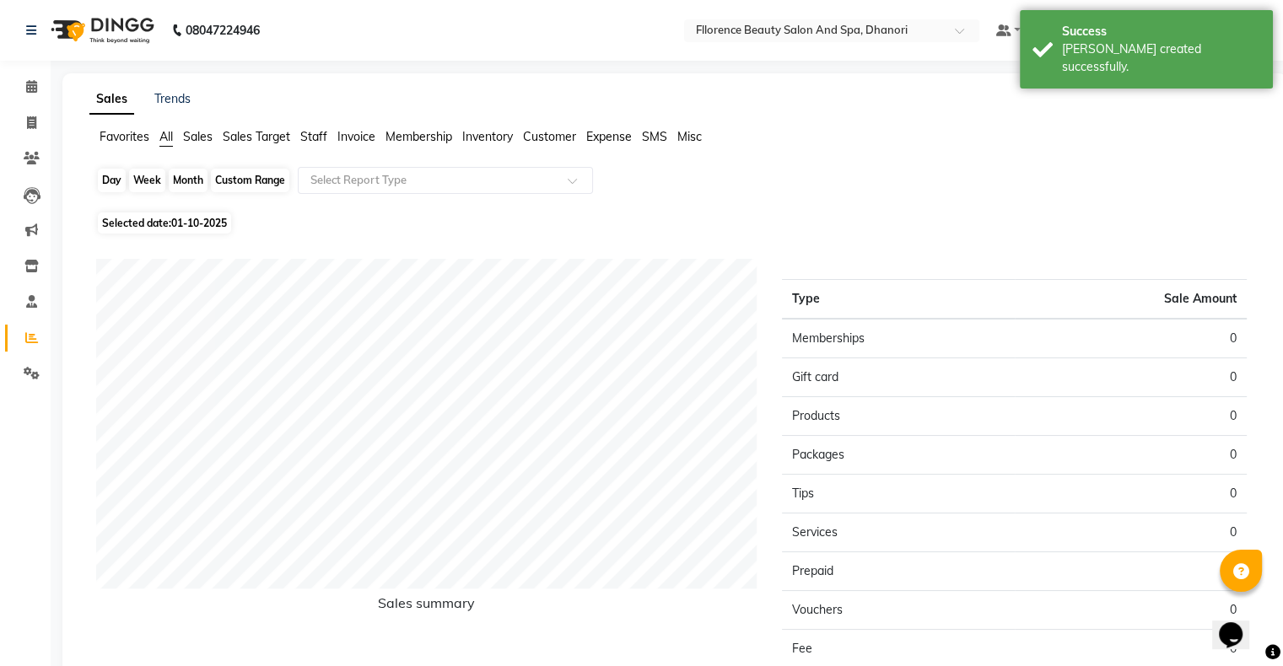
click at [107, 181] on div "Day" at bounding box center [112, 181] width 28 height 24
select select "10"
select select "2025"
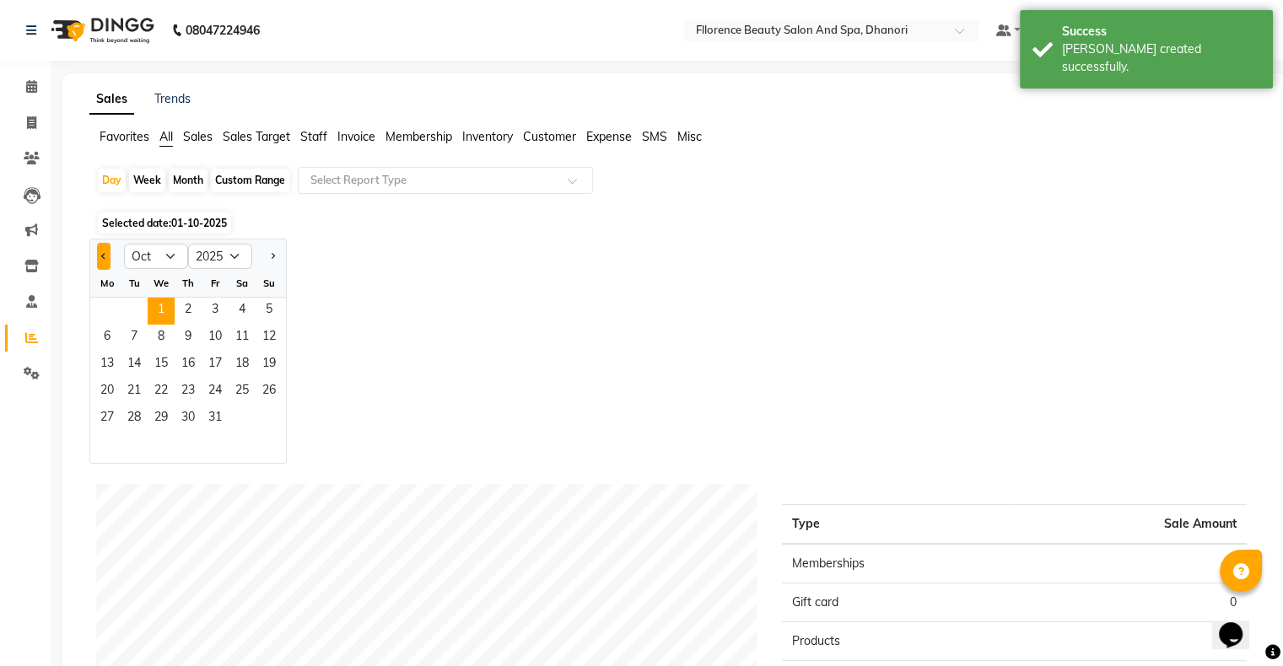
click at [97, 262] on button "Previous month" at bounding box center [103, 256] width 13 height 27
select select "9"
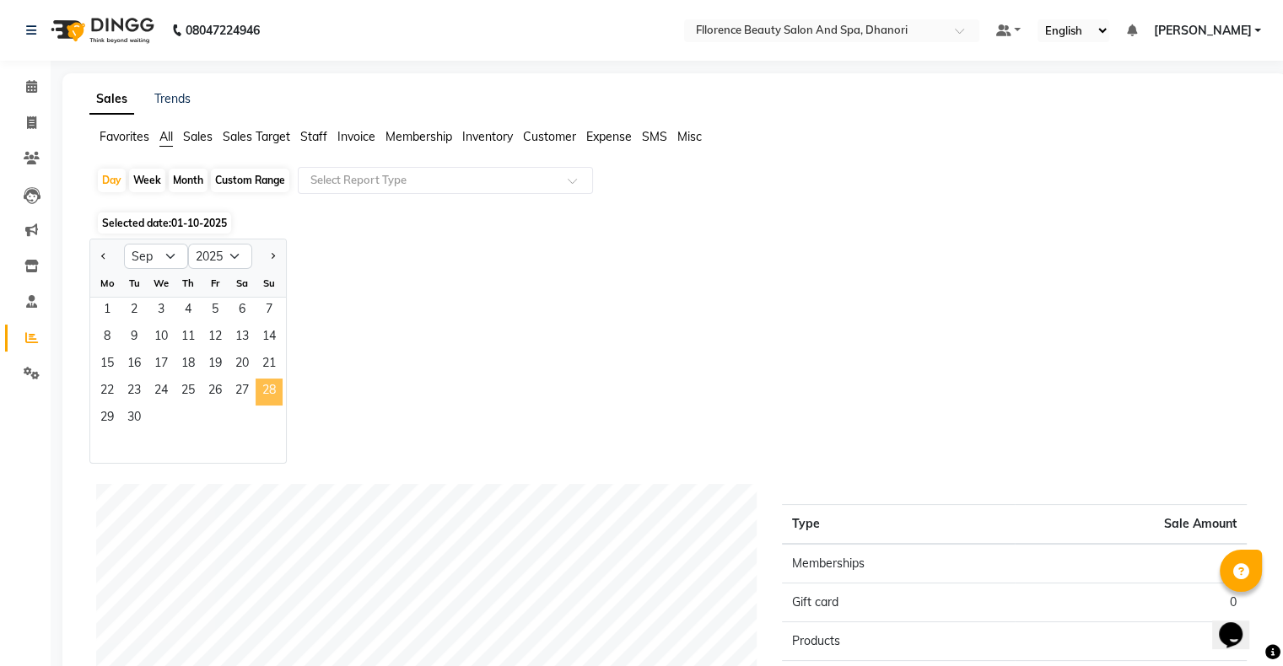
click at [272, 389] on span "28" at bounding box center [269, 392] width 27 height 27
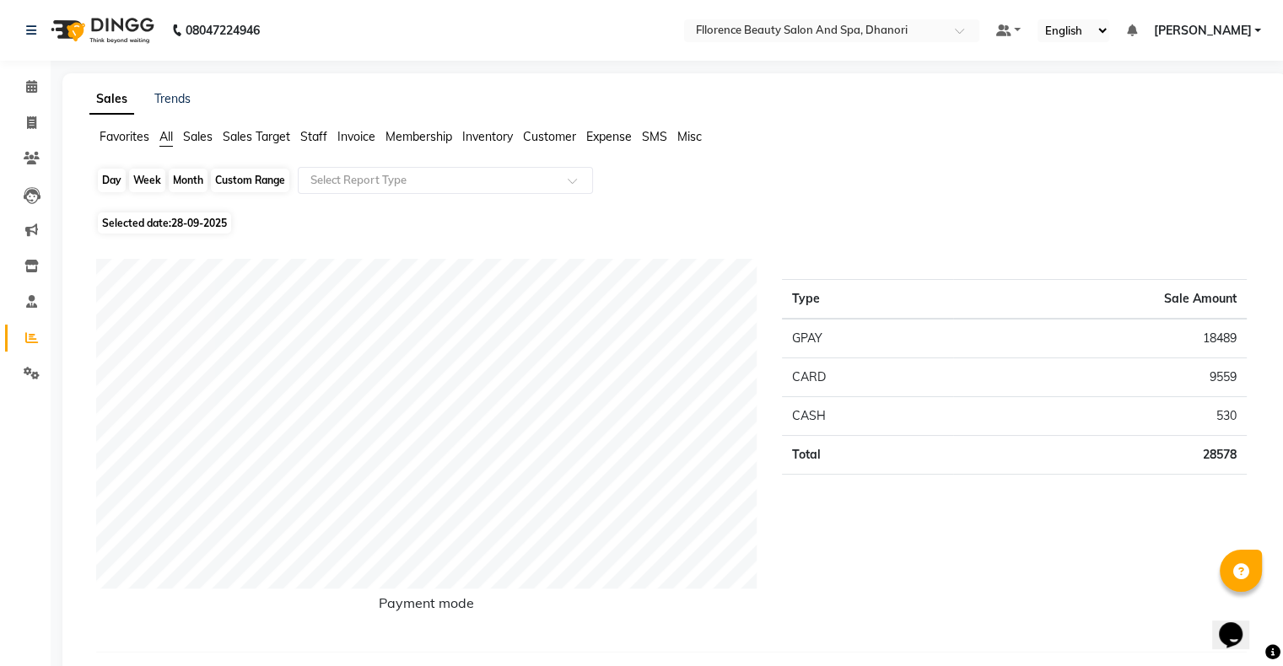
click at [111, 186] on div "Day" at bounding box center [112, 181] width 28 height 24
select select "9"
select select "2025"
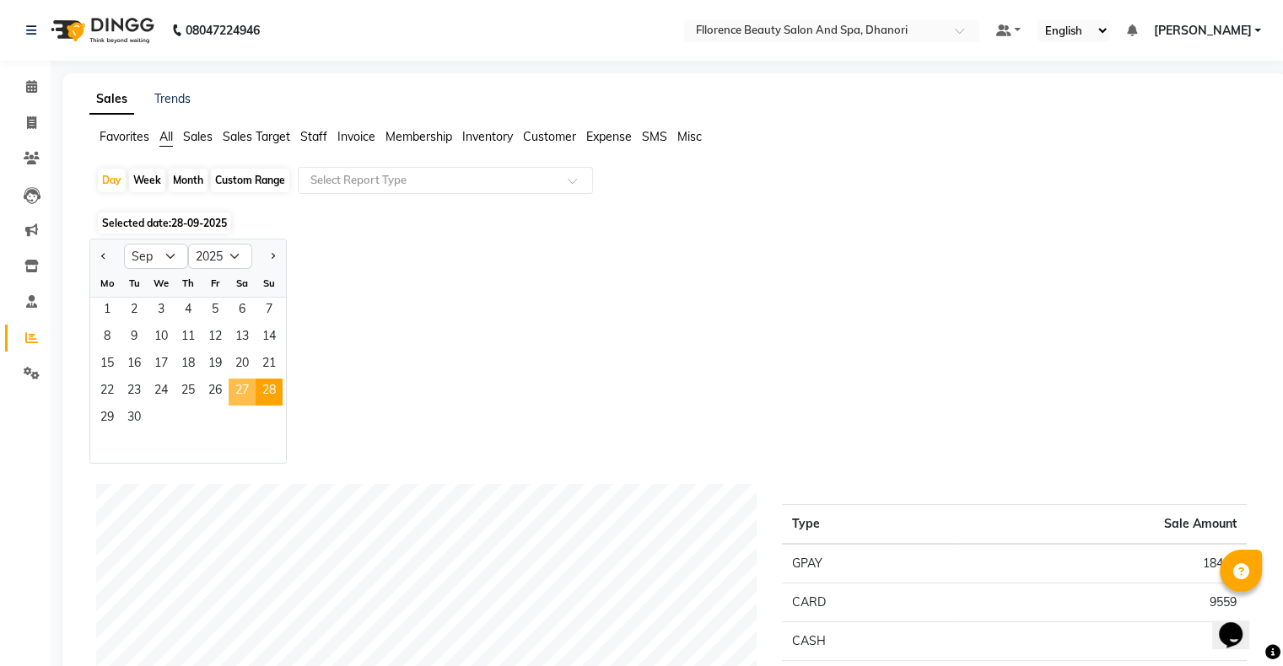
click at [244, 393] on span "27" at bounding box center [242, 392] width 27 height 27
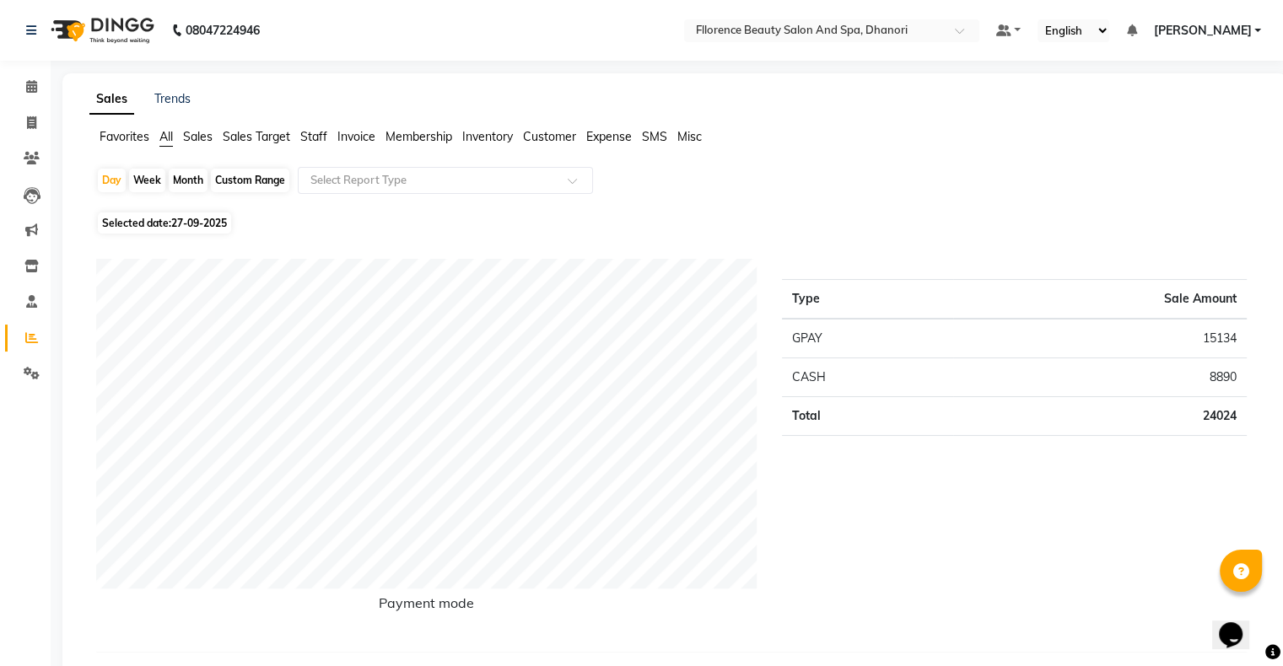
click at [192, 172] on div "Month" at bounding box center [188, 181] width 39 height 24
select select "9"
select select "2025"
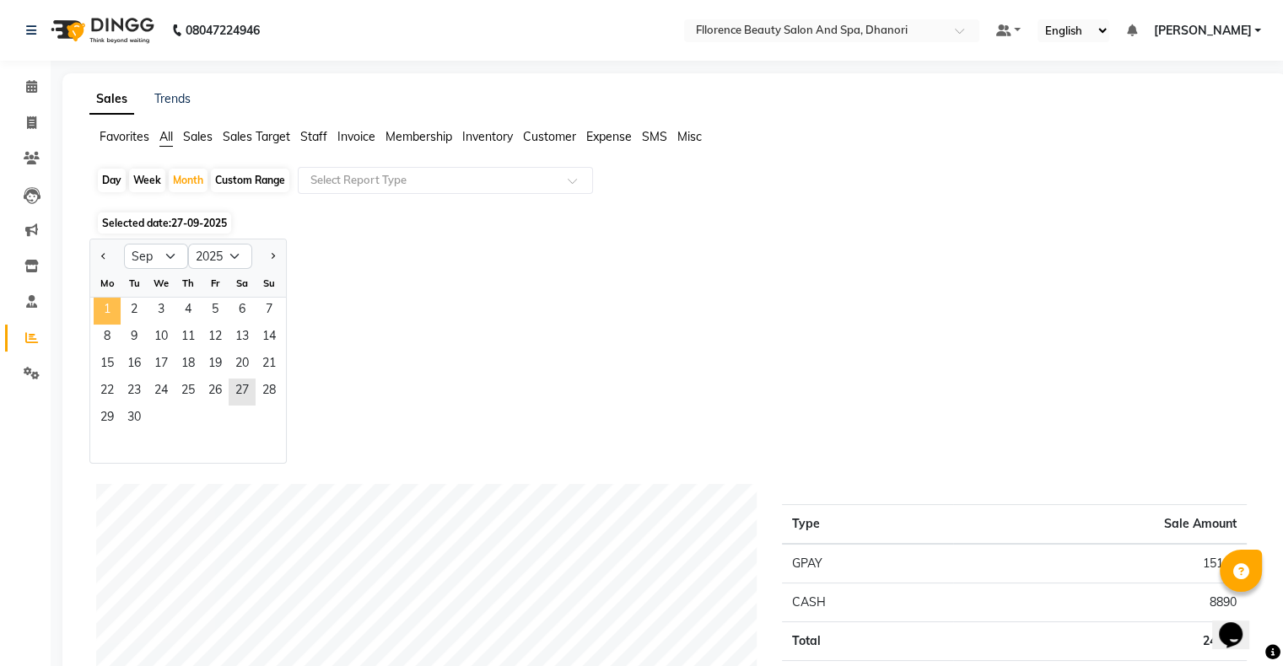
click at [114, 313] on span "1" at bounding box center [107, 311] width 27 height 27
